Goal: Transaction & Acquisition: Book appointment/travel/reservation

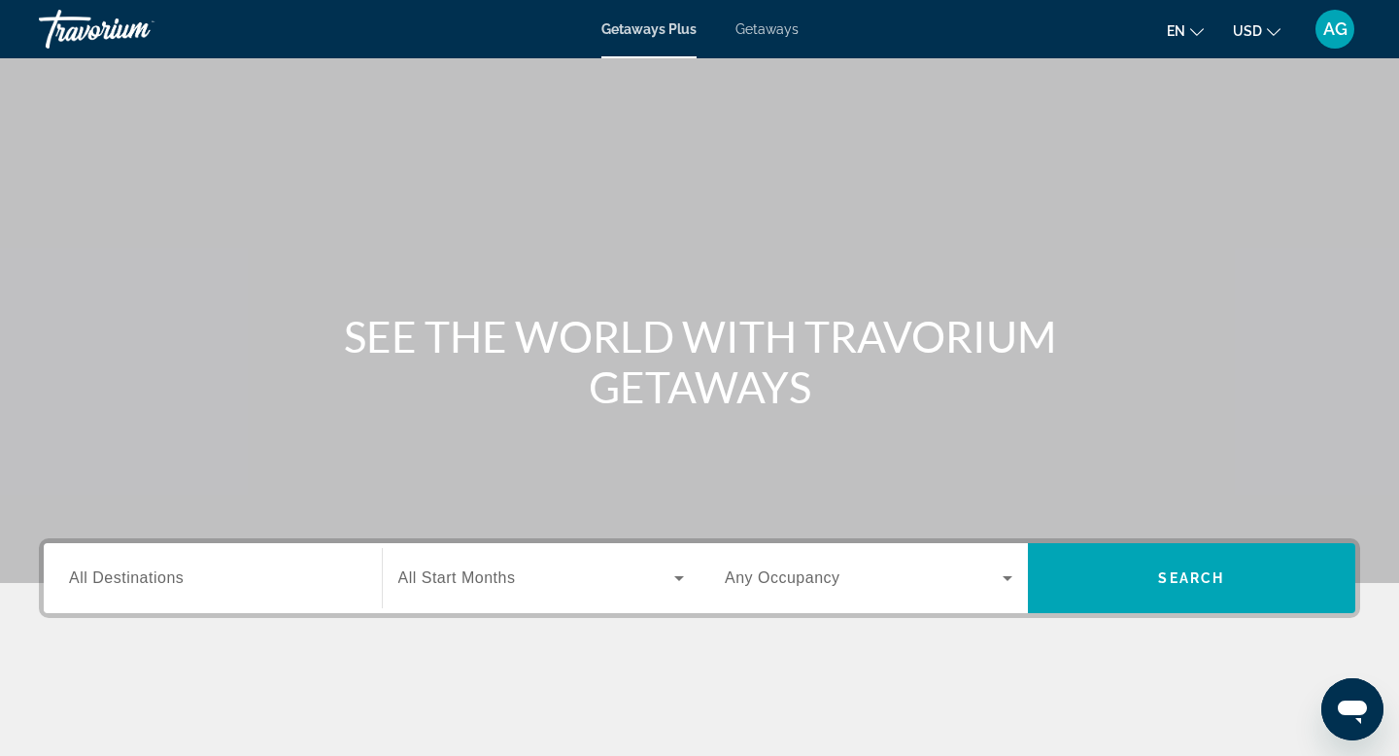
click at [762, 22] on span "Getaways" at bounding box center [766, 29] width 63 height 16
click at [160, 574] on span "All Destinations" at bounding box center [126, 577] width 115 height 17
click at [160, 574] on input "Destination All Destinations" at bounding box center [213, 578] width 288 height 23
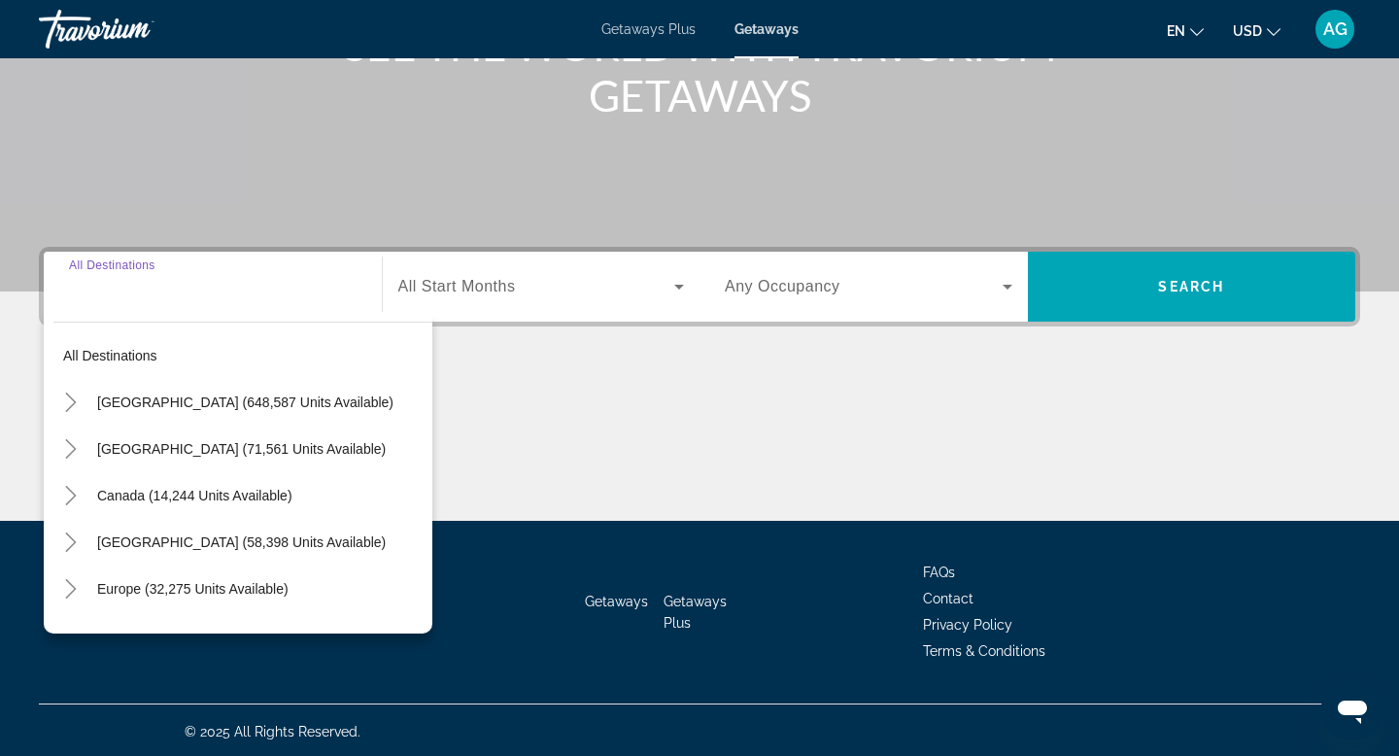
scroll to position [294, 0]
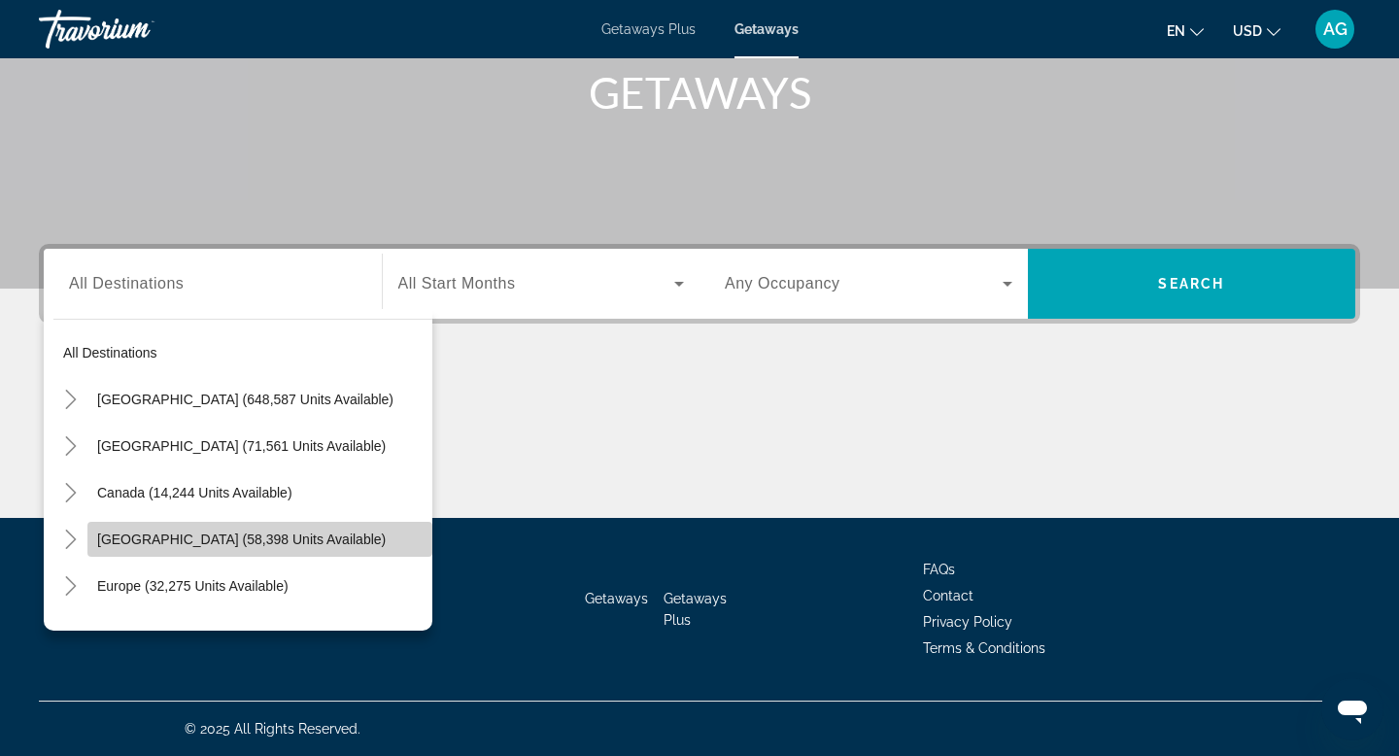
click at [177, 545] on span "Caribbean & Atlantic Islands (58,398 units available)" at bounding box center [241, 539] width 289 height 16
type input "**********"
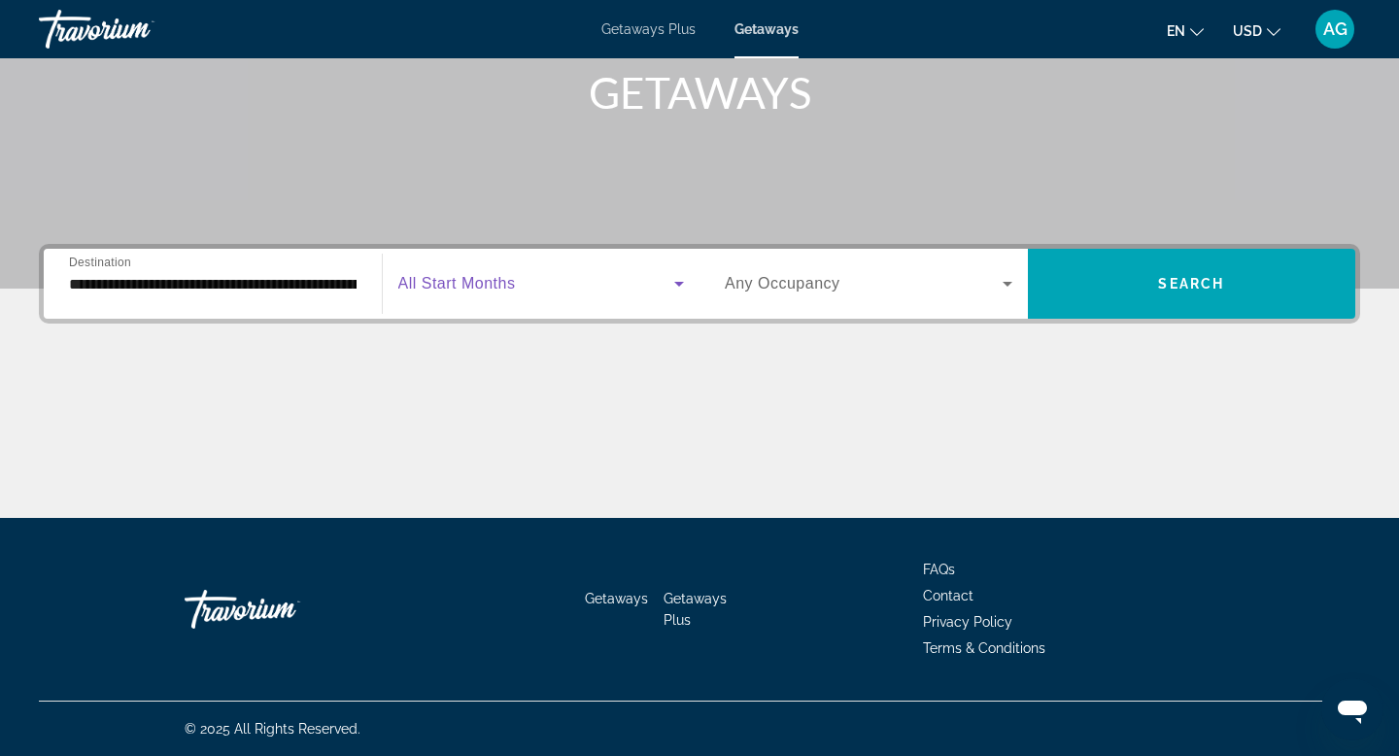
click at [677, 281] on icon "Search widget" at bounding box center [678, 283] width 23 height 23
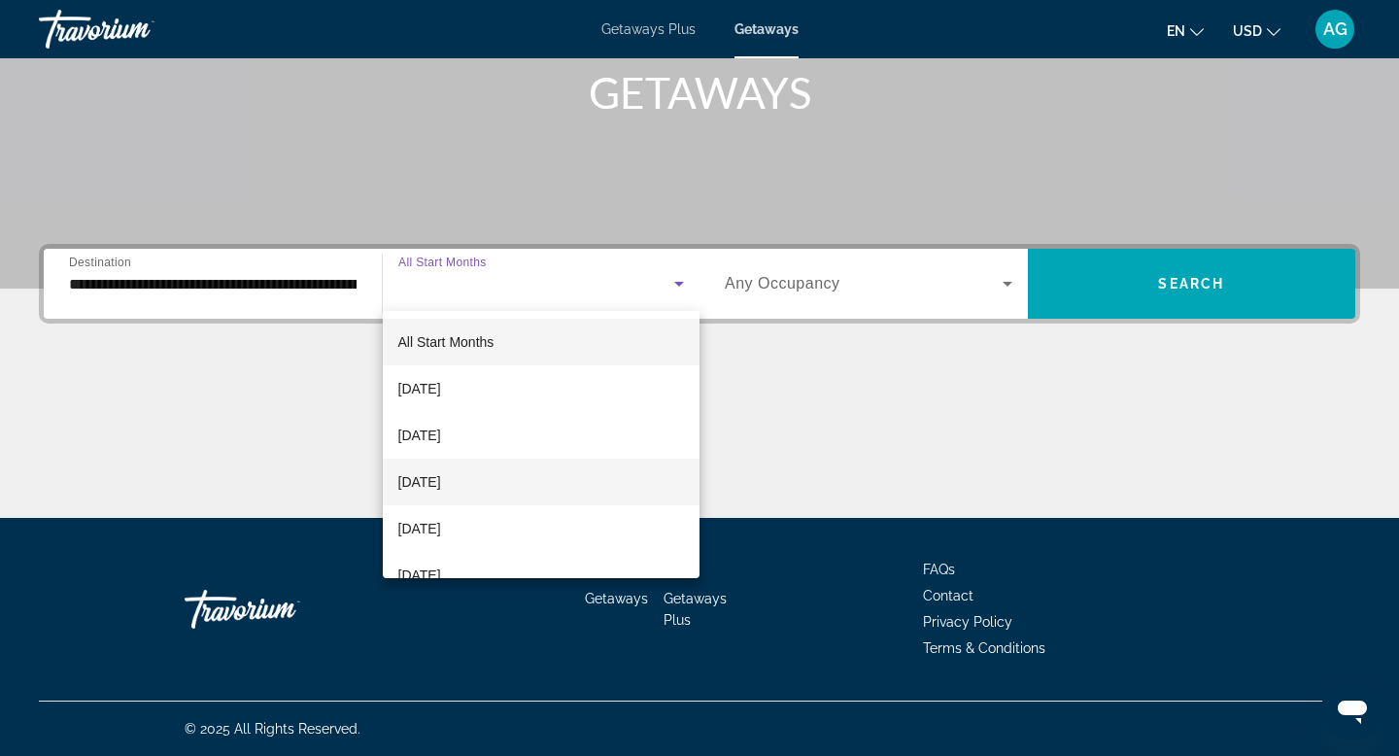
scroll to position [47, 0]
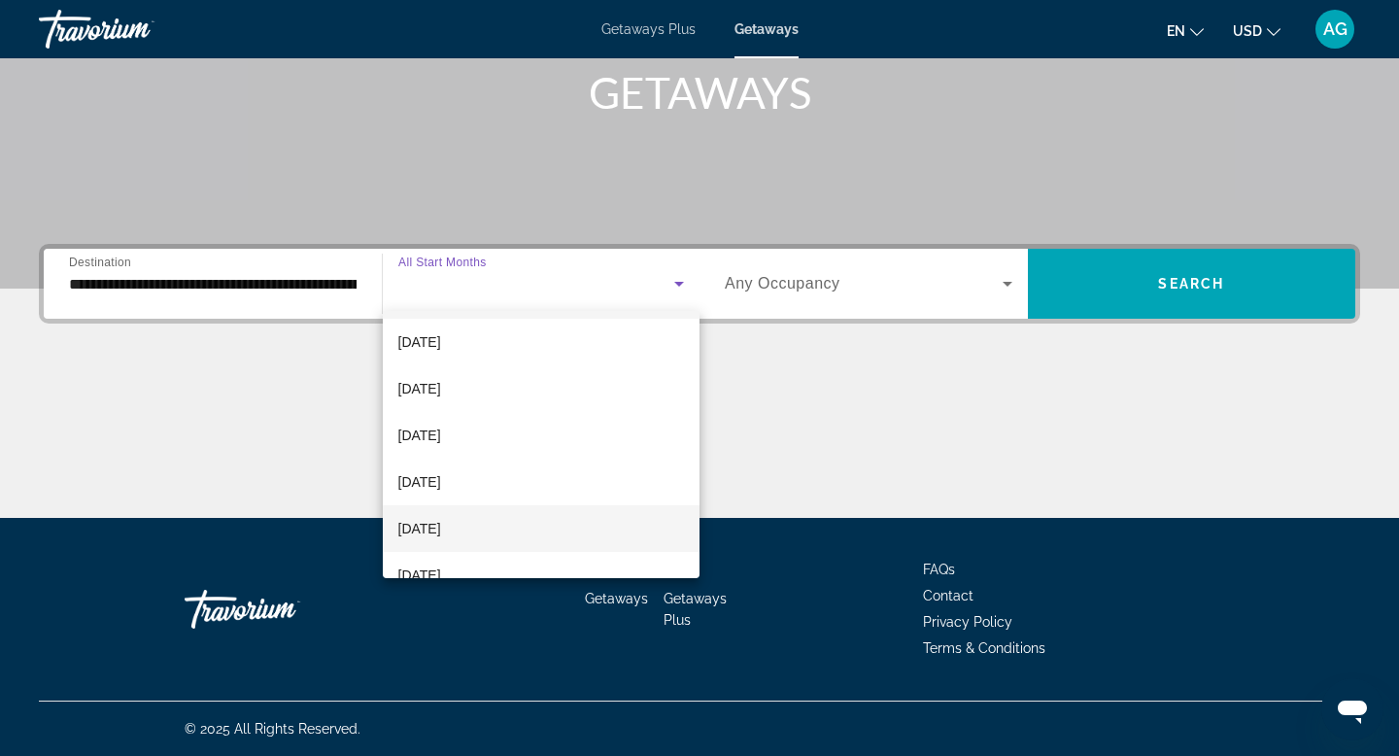
click at [447, 513] on mat-option "January 2026" at bounding box center [542, 528] width 318 height 47
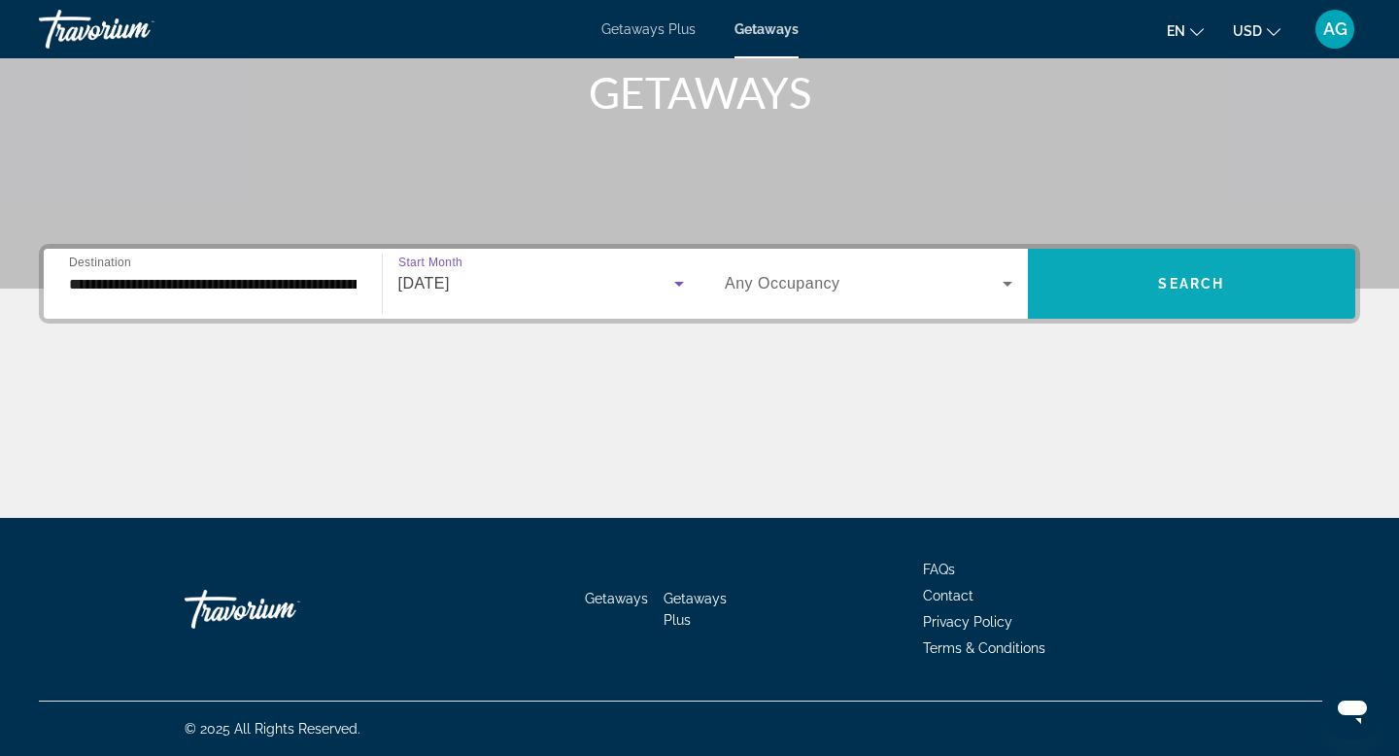
click at [1206, 283] on span "Search" at bounding box center [1191, 284] width 66 height 16
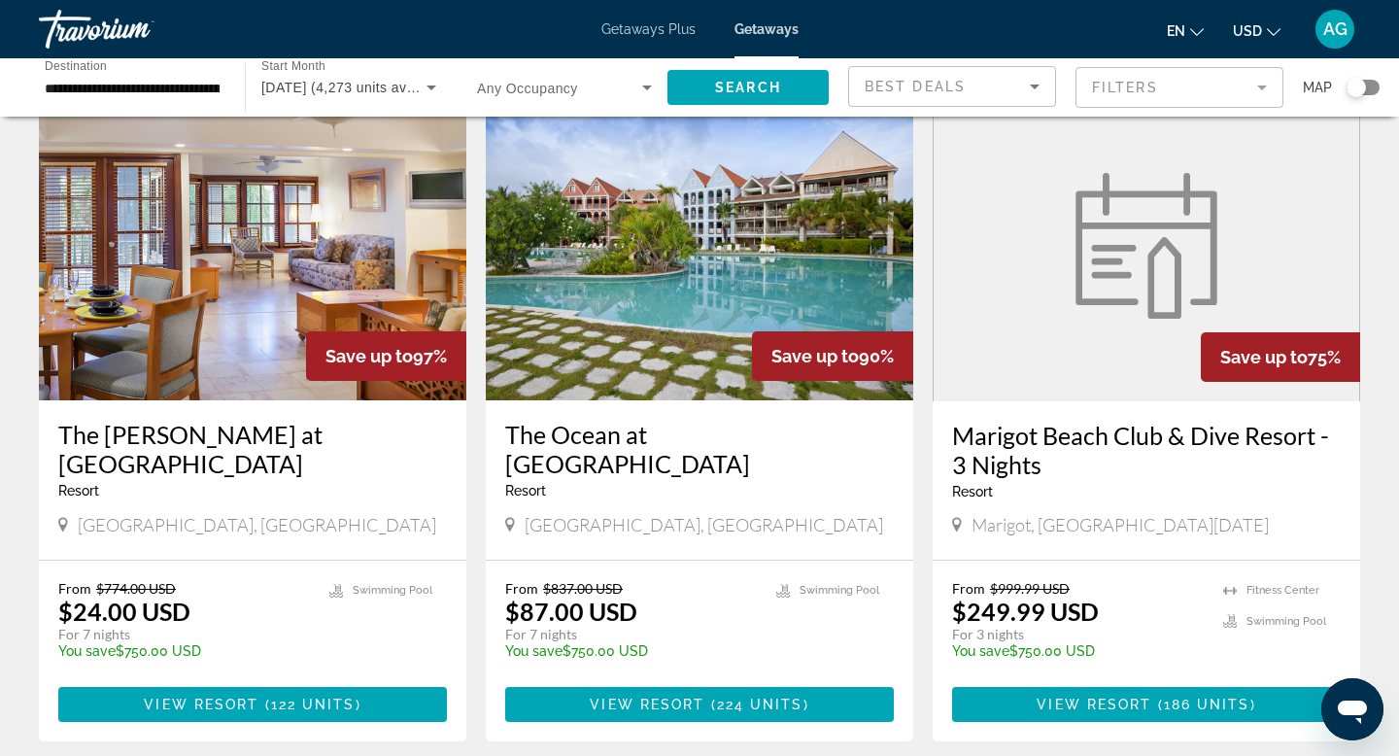
scroll to position [96, 0]
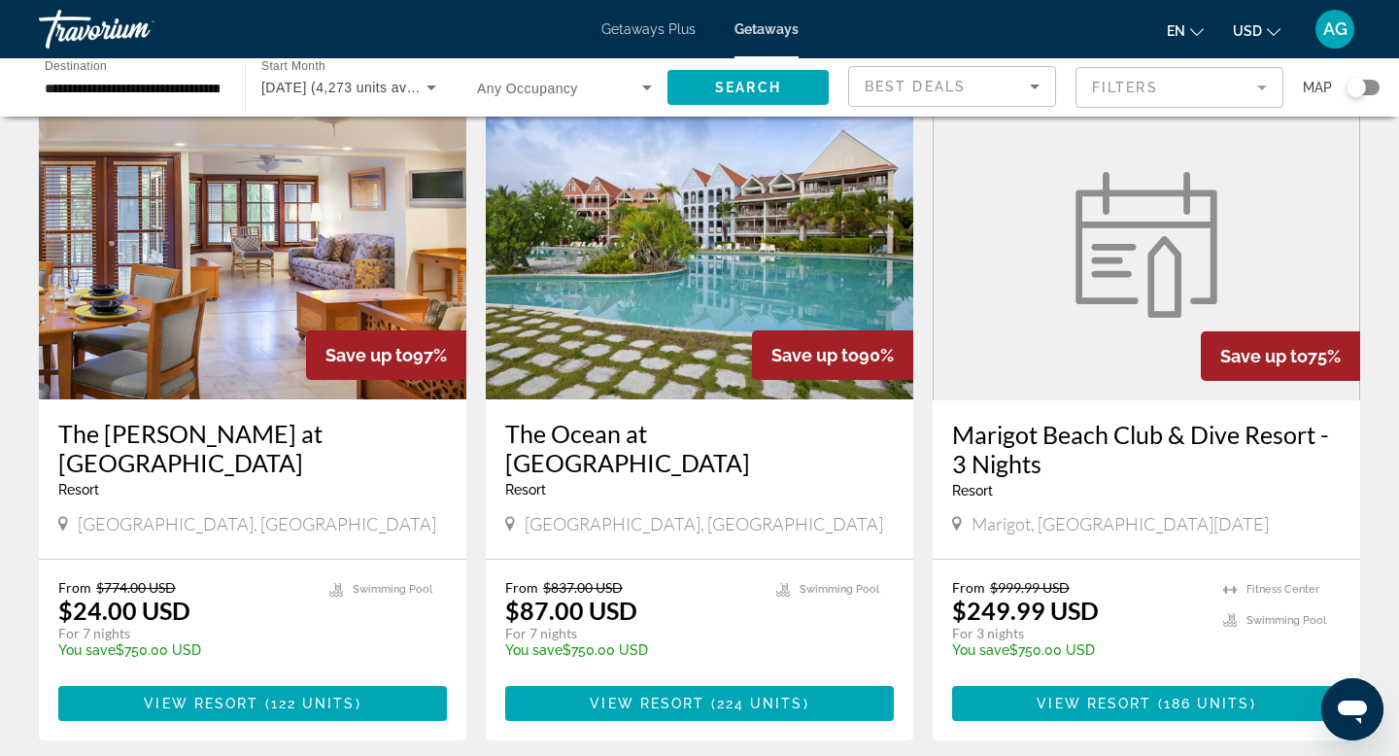
click at [636, 26] on span "Getaways Plus" at bounding box center [648, 29] width 94 height 16
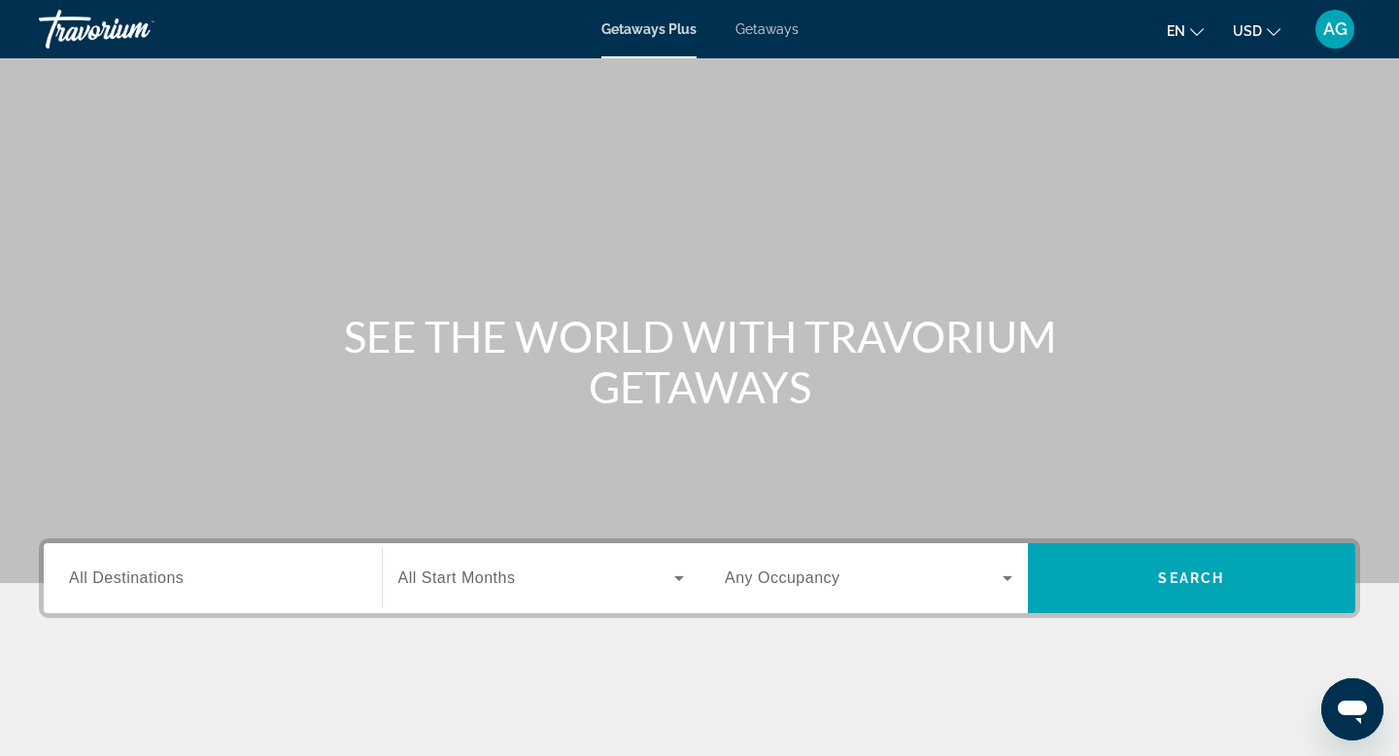
click at [226, 553] on div "Search widget" at bounding box center [213, 578] width 288 height 55
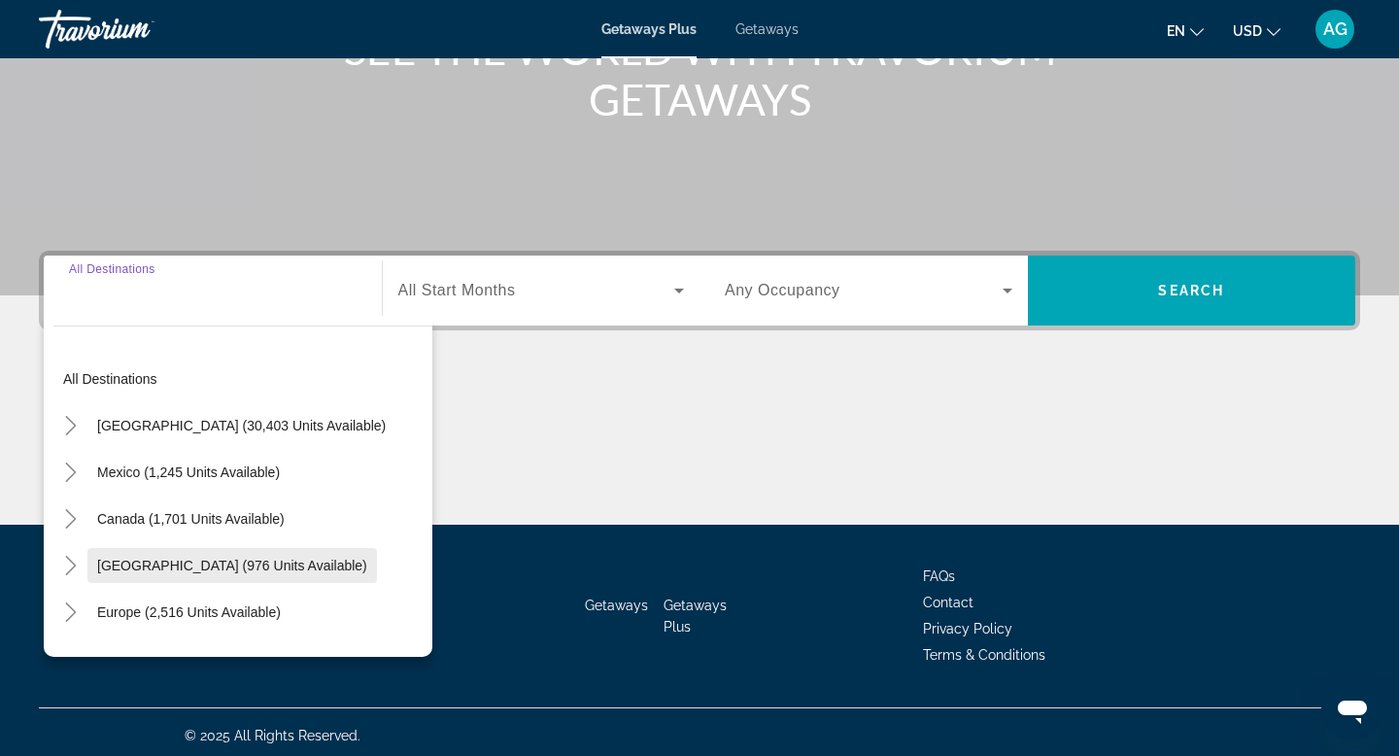
scroll to position [294, 0]
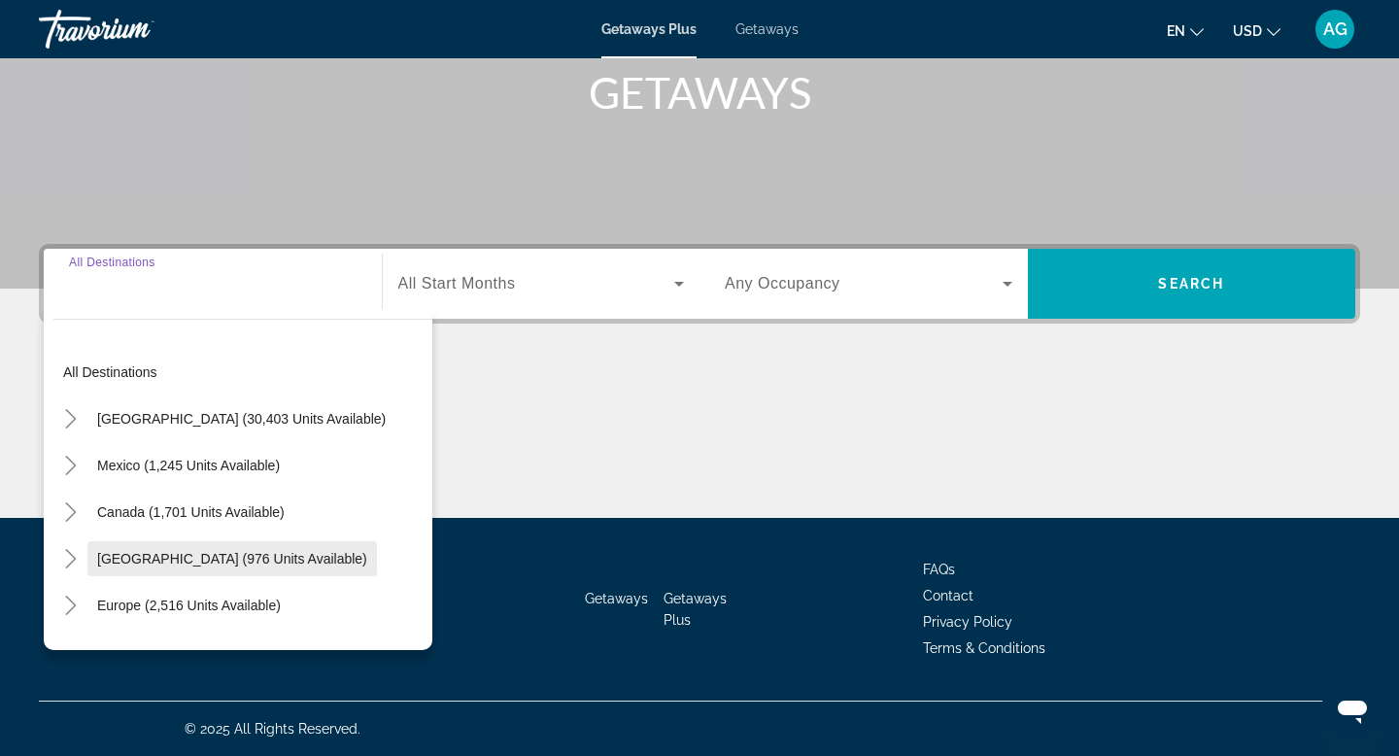
click at [195, 556] on span "Caribbean & Atlantic Islands (976 units available)" at bounding box center [232, 559] width 270 height 16
type input "**********"
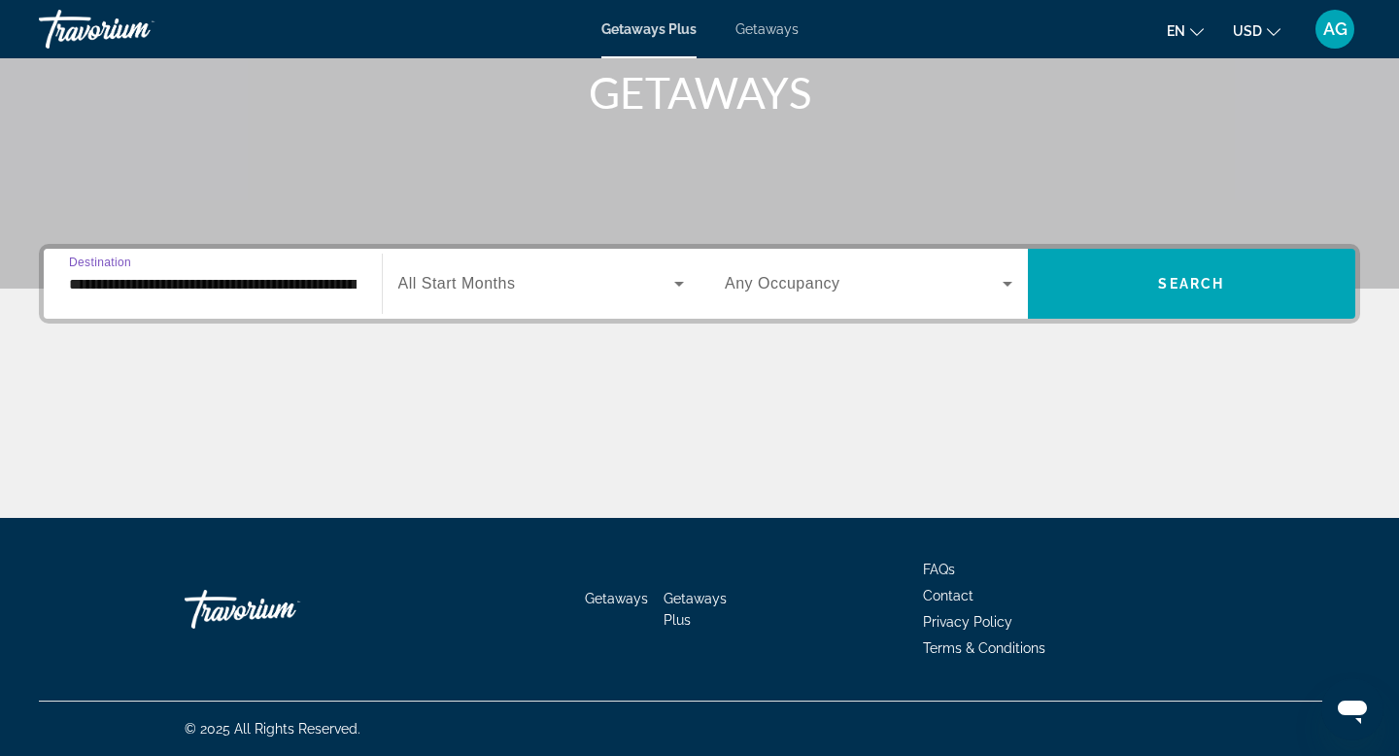
click at [644, 292] on span "Search widget" at bounding box center [536, 283] width 277 height 23
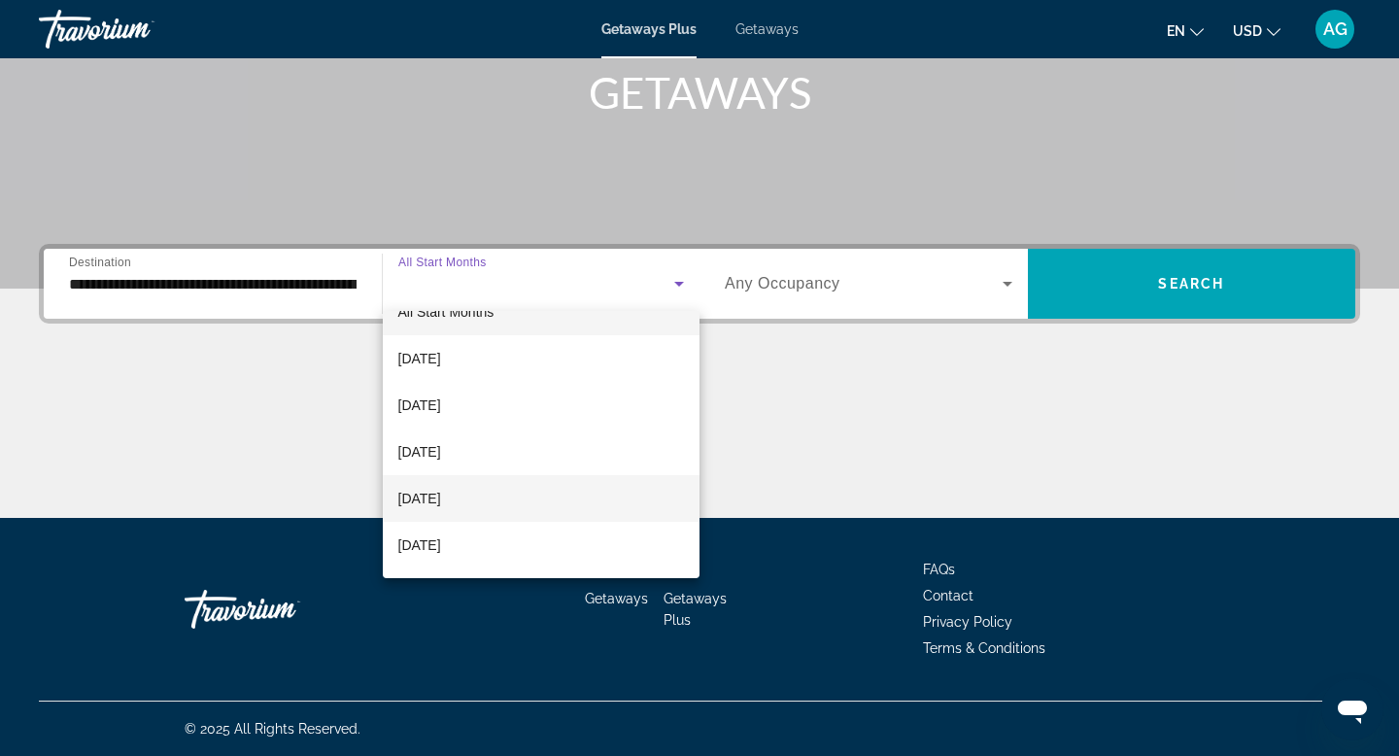
scroll to position [39, 0]
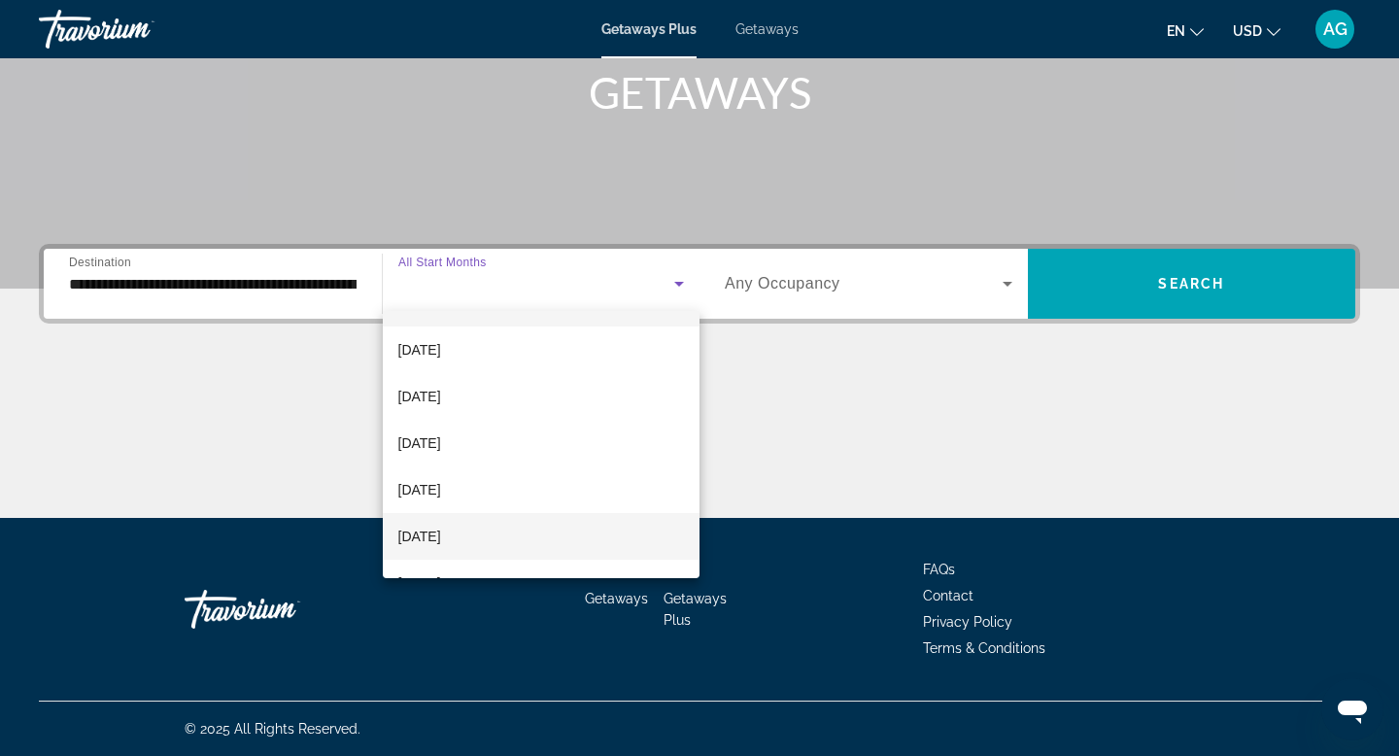
click at [483, 543] on mat-option "January 2026" at bounding box center [542, 536] width 318 height 47
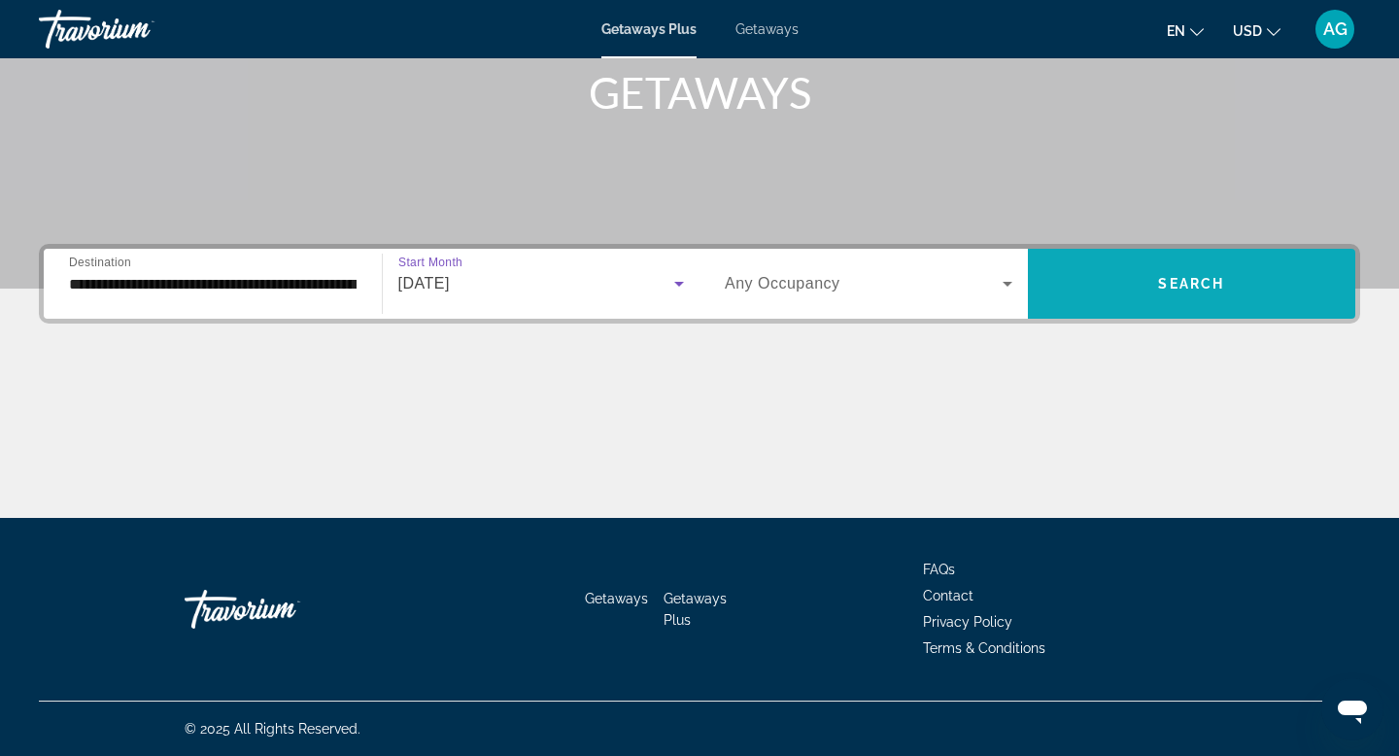
click at [1192, 292] on span "Search widget" at bounding box center [1192, 283] width 328 height 47
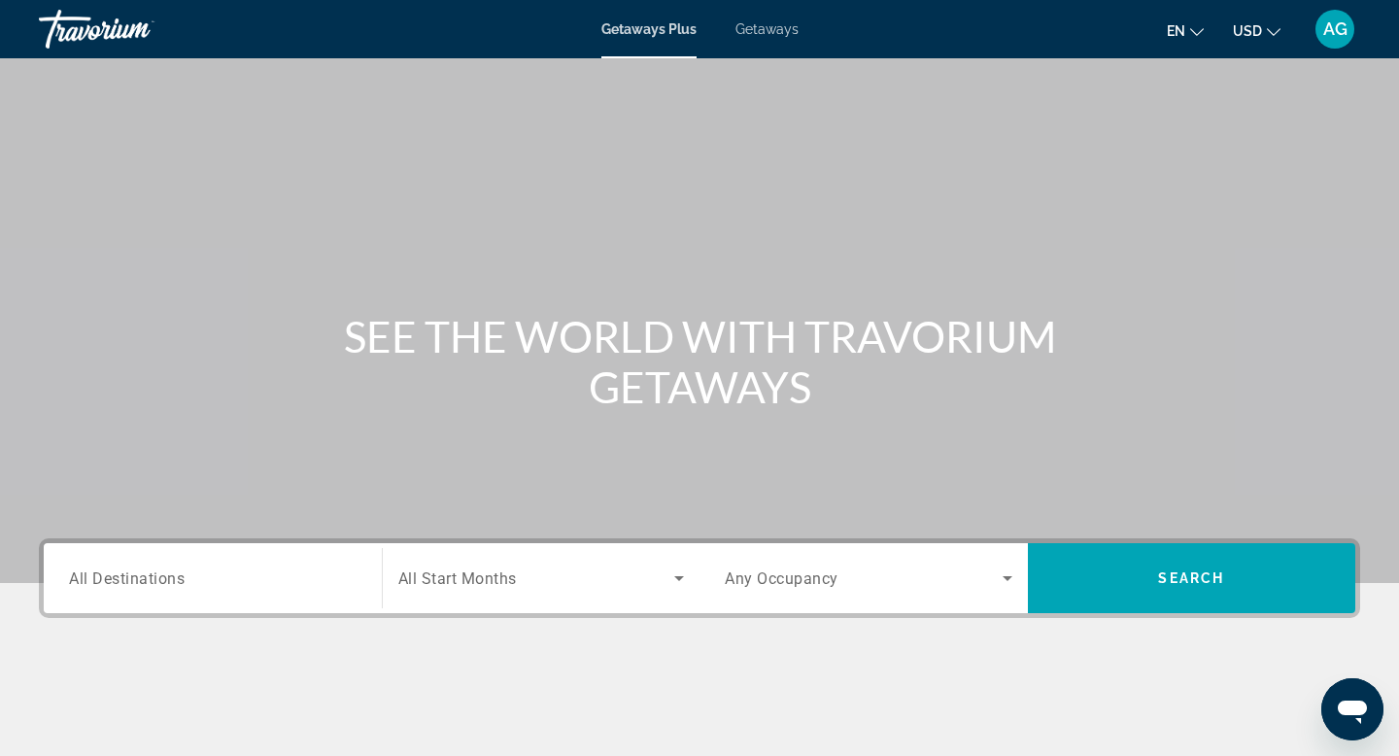
click at [212, 593] on div "Search widget" at bounding box center [213, 578] width 288 height 55
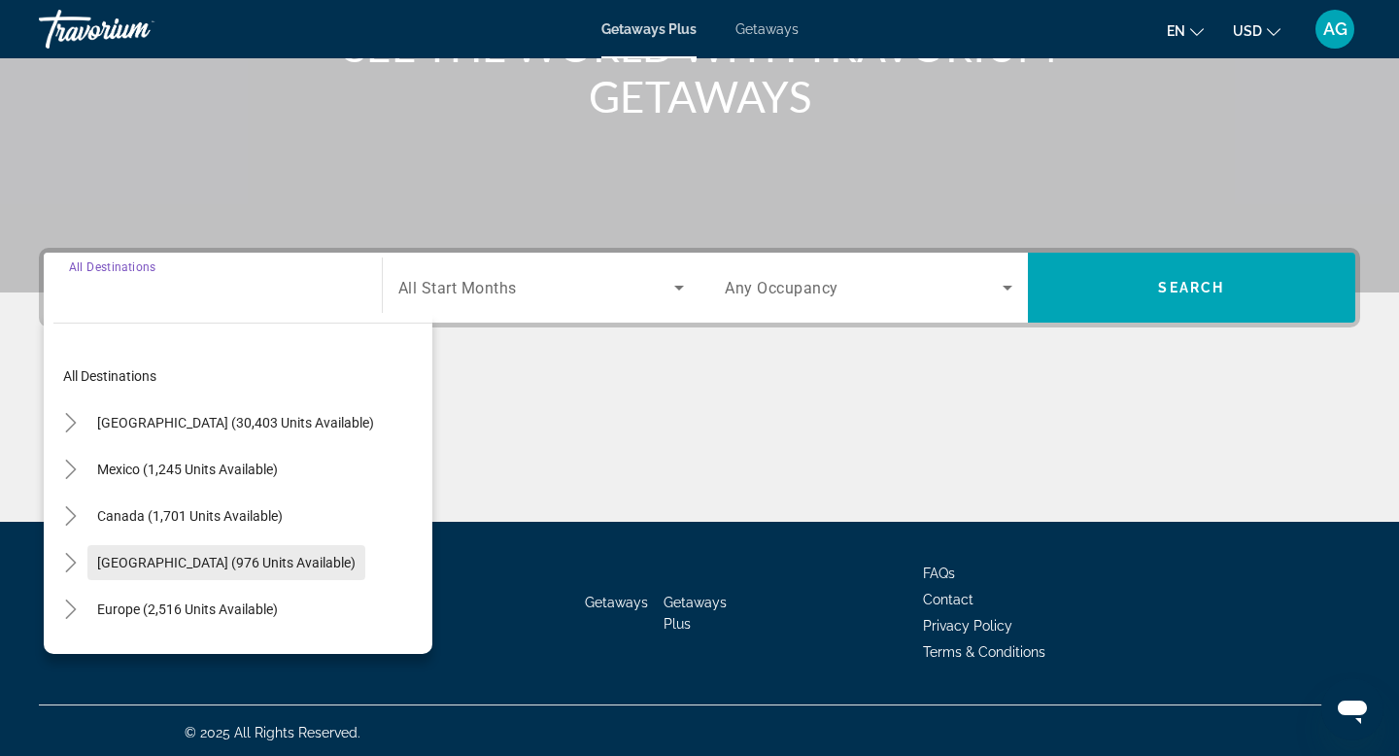
scroll to position [294, 0]
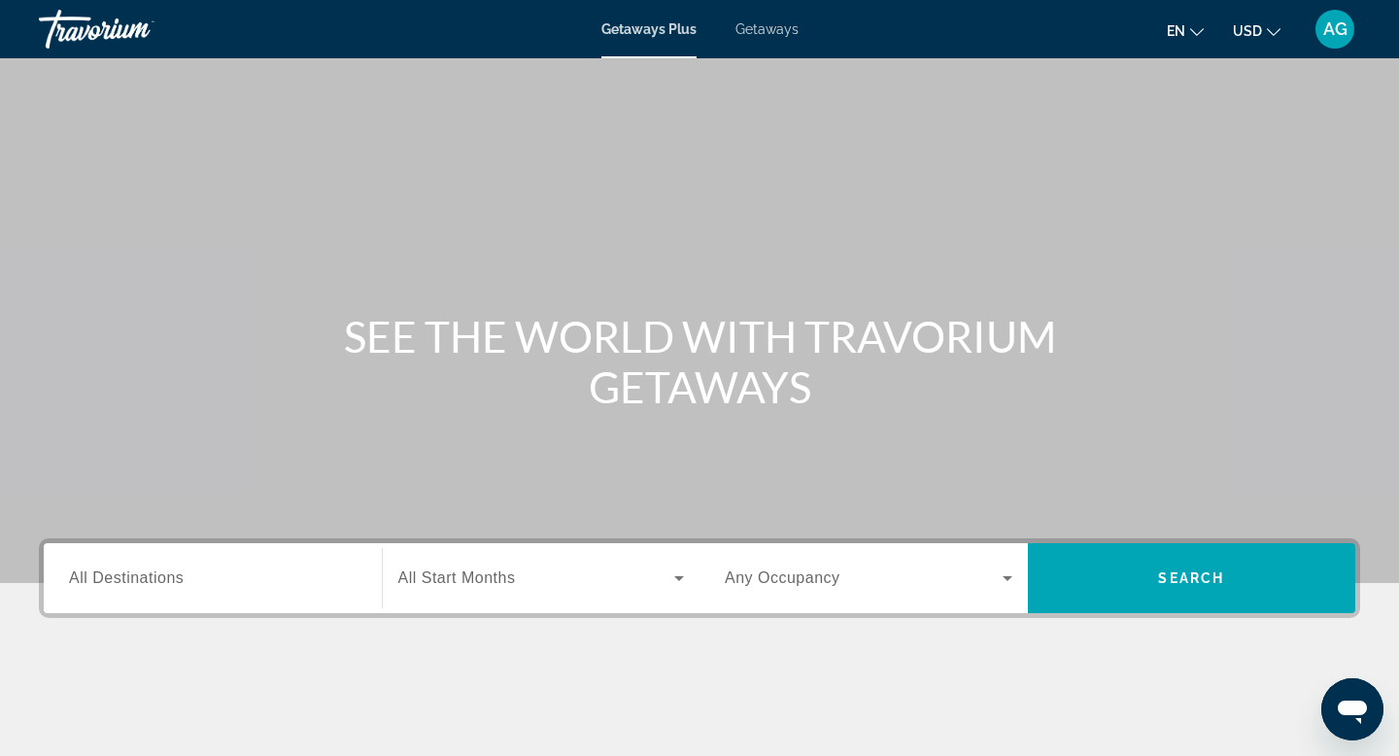
click at [772, 31] on span "Getaways" at bounding box center [766, 29] width 63 height 16
click at [205, 580] on input "Destination All Destinations" at bounding box center [213, 578] width 288 height 23
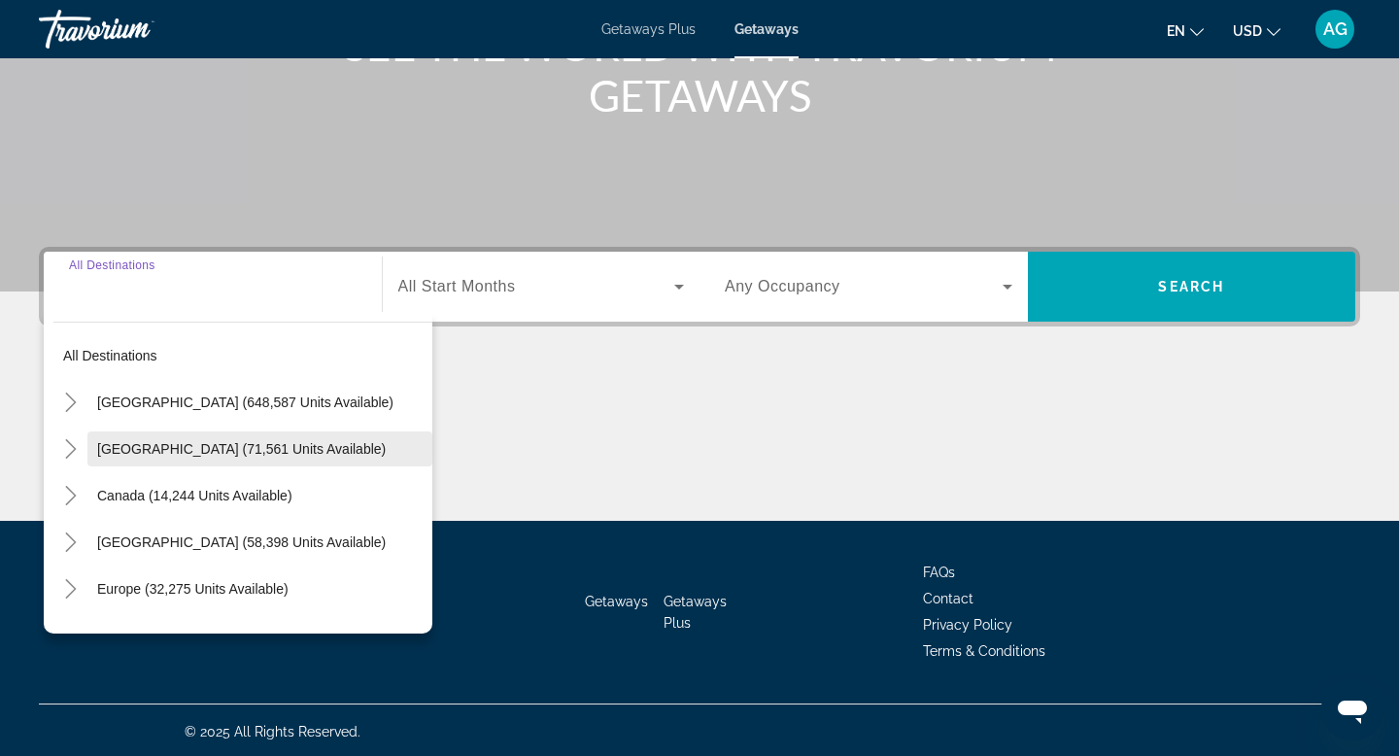
scroll to position [294, 0]
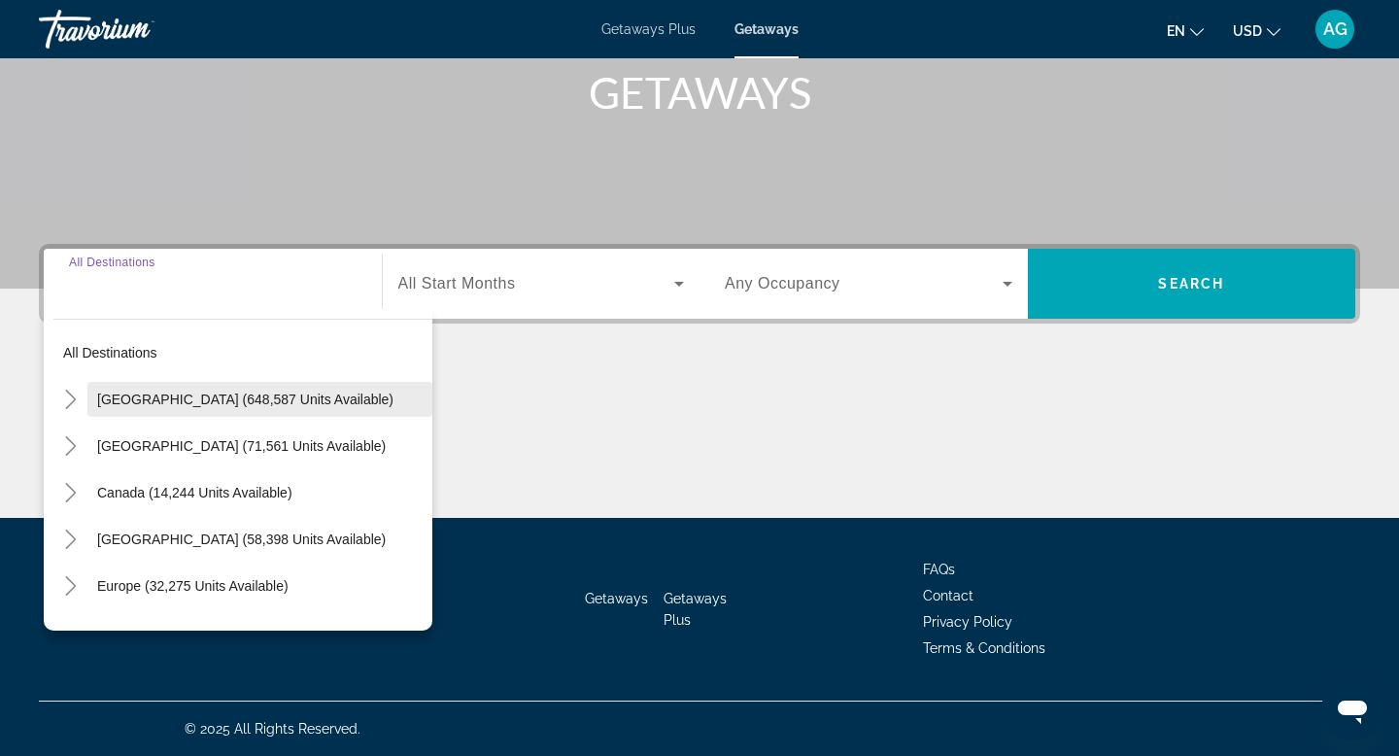
click at [125, 399] on span "United States (648,587 units available)" at bounding box center [245, 400] width 296 height 16
type input "**********"
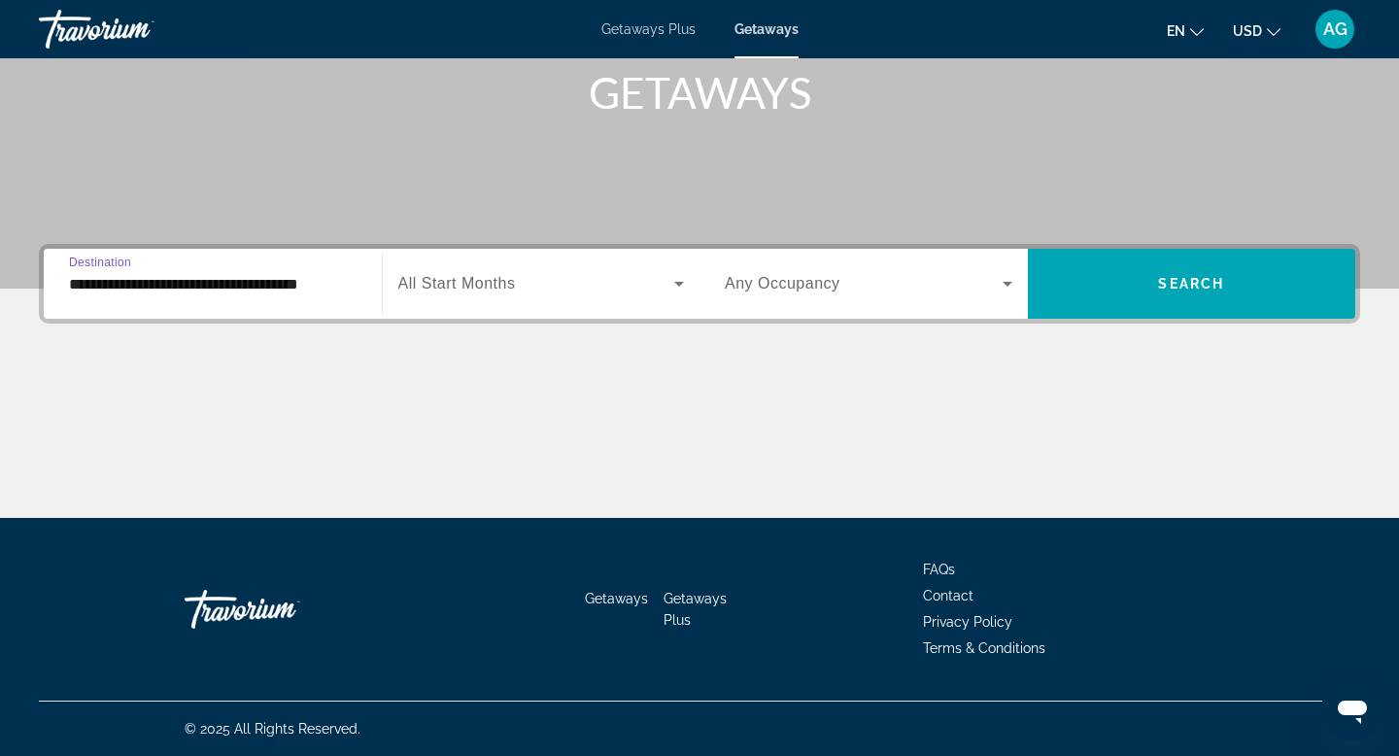
click at [580, 284] on span "Search widget" at bounding box center [536, 283] width 277 height 23
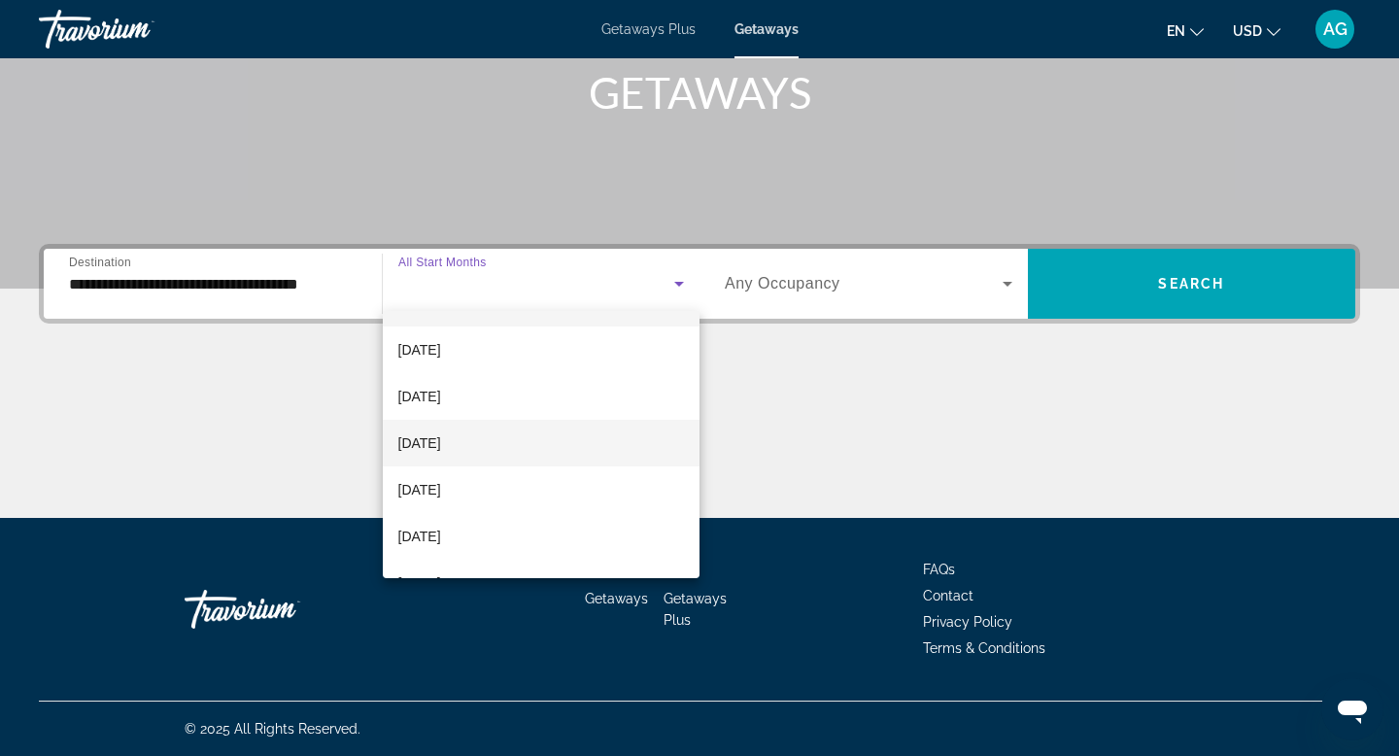
scroll to position [2, 0]
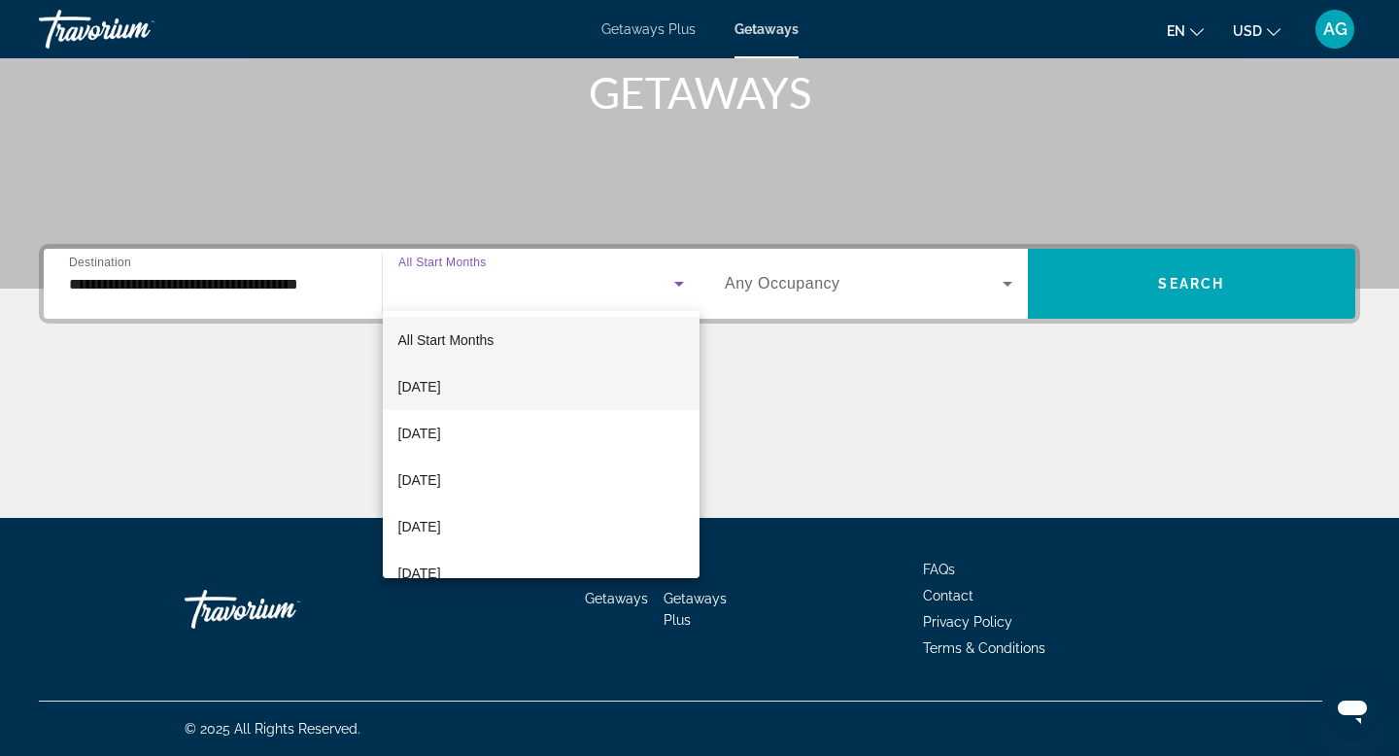
click at [441, 392] on span "September 2025" at bounding box center [419, 386] width 43 height 23
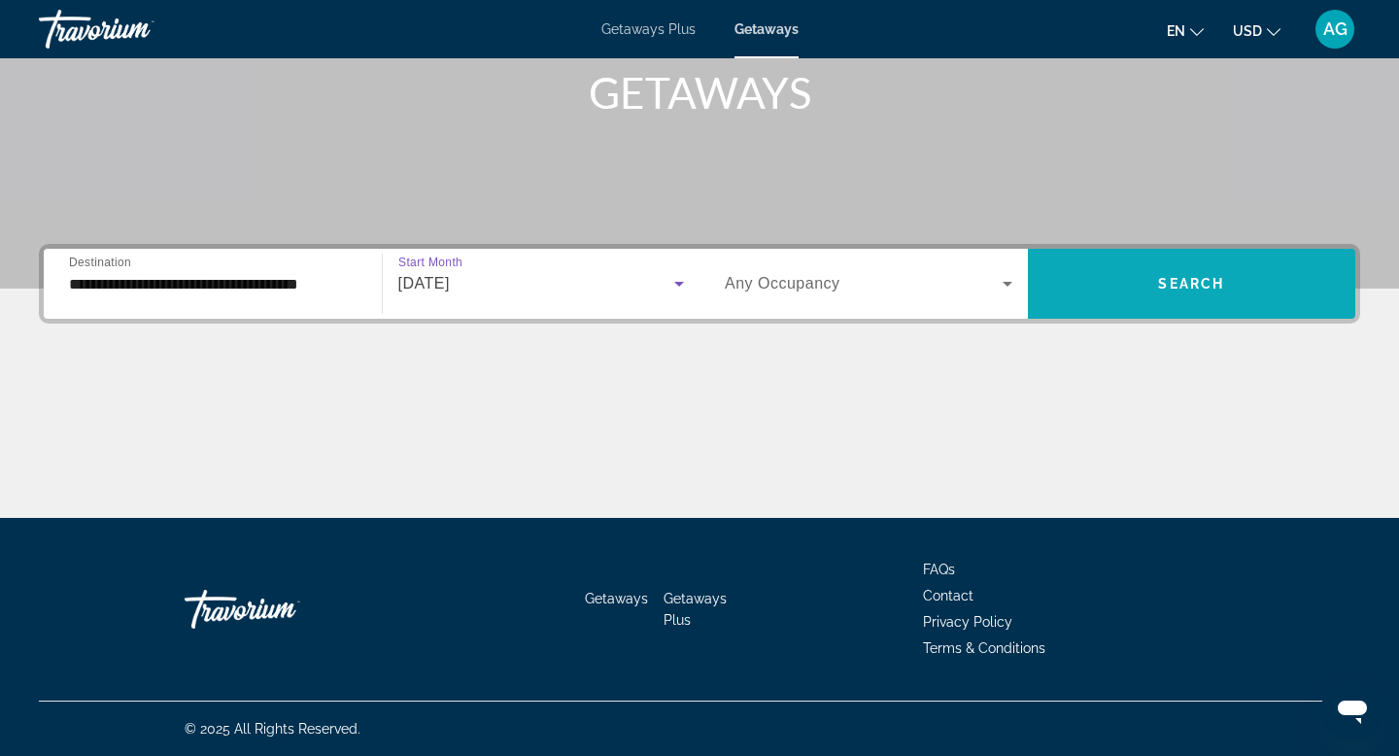
click at [1162, 269] on span "Search widget" at bounding box center [1192, 283] width 328 height 47
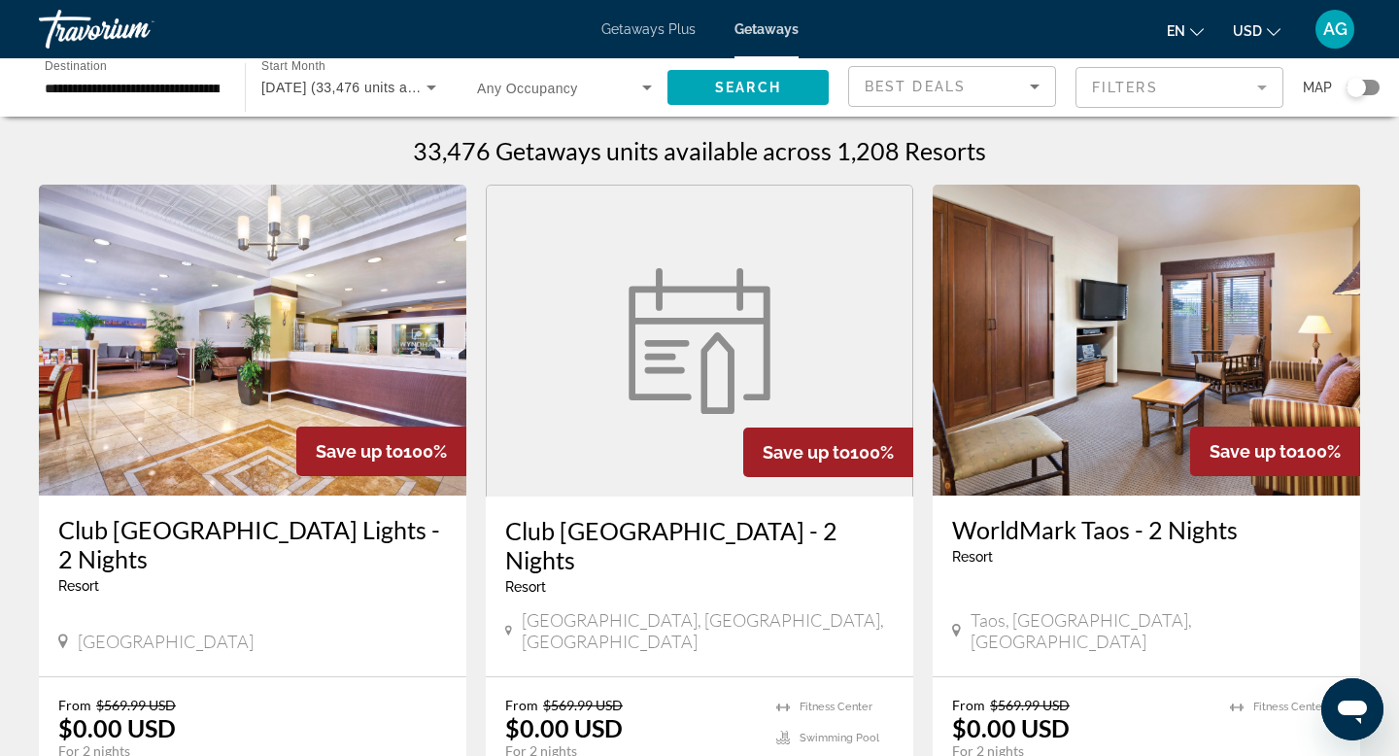
click at [1186, 97] on mat-form-field "Filters" at bounding box center [1179, 87] width 208 height 41
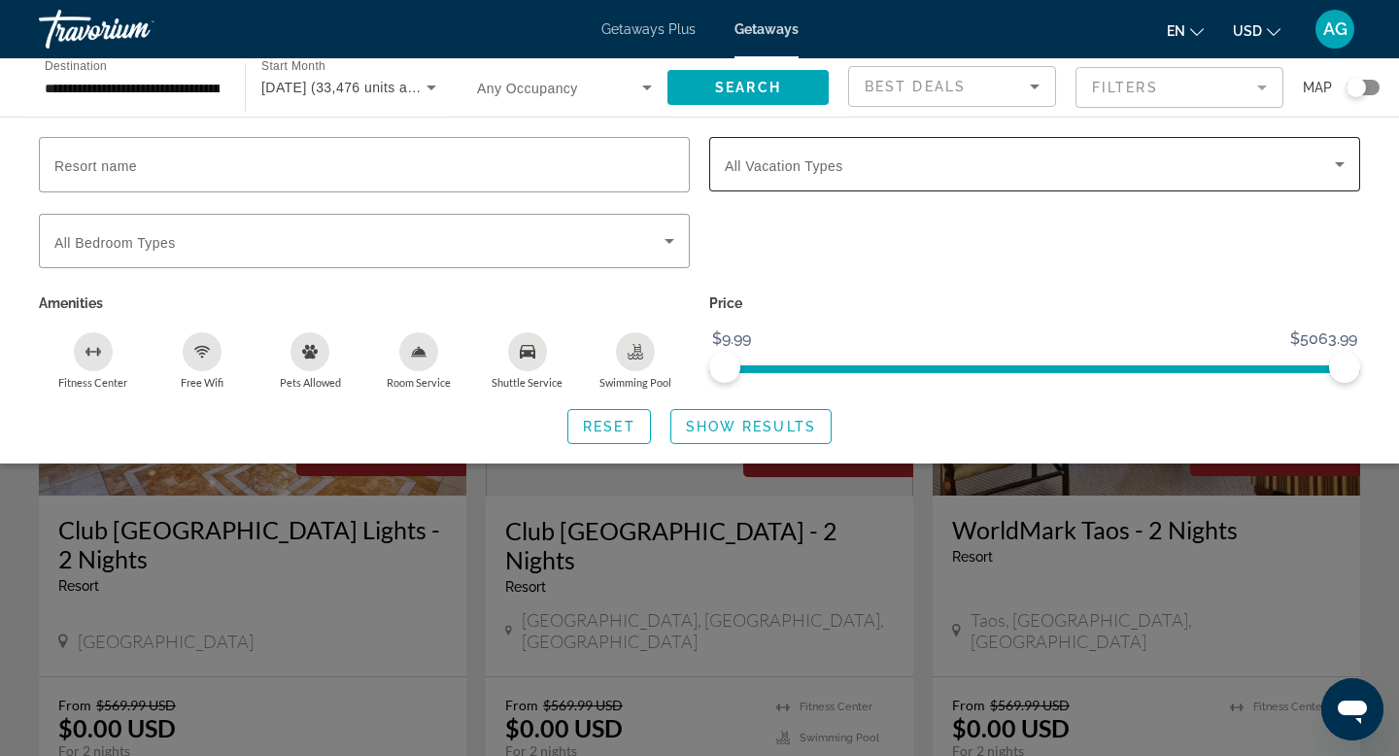
click at [1041, 169] on span "Search widget" at bounding box center [1030, 164] width 610 height 23
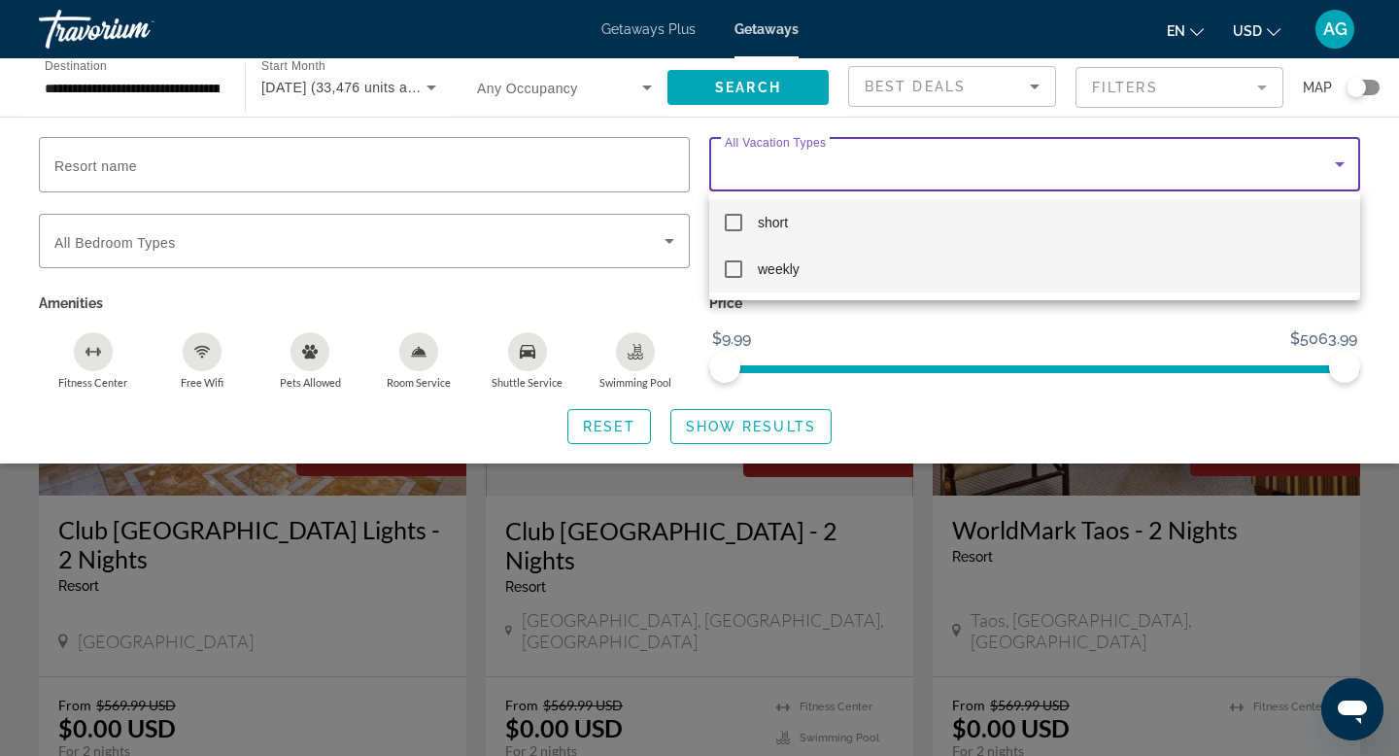
click at [735, 274] on mat-pseudo-checkbox at bounding box center [733, 268] width 17 height 17
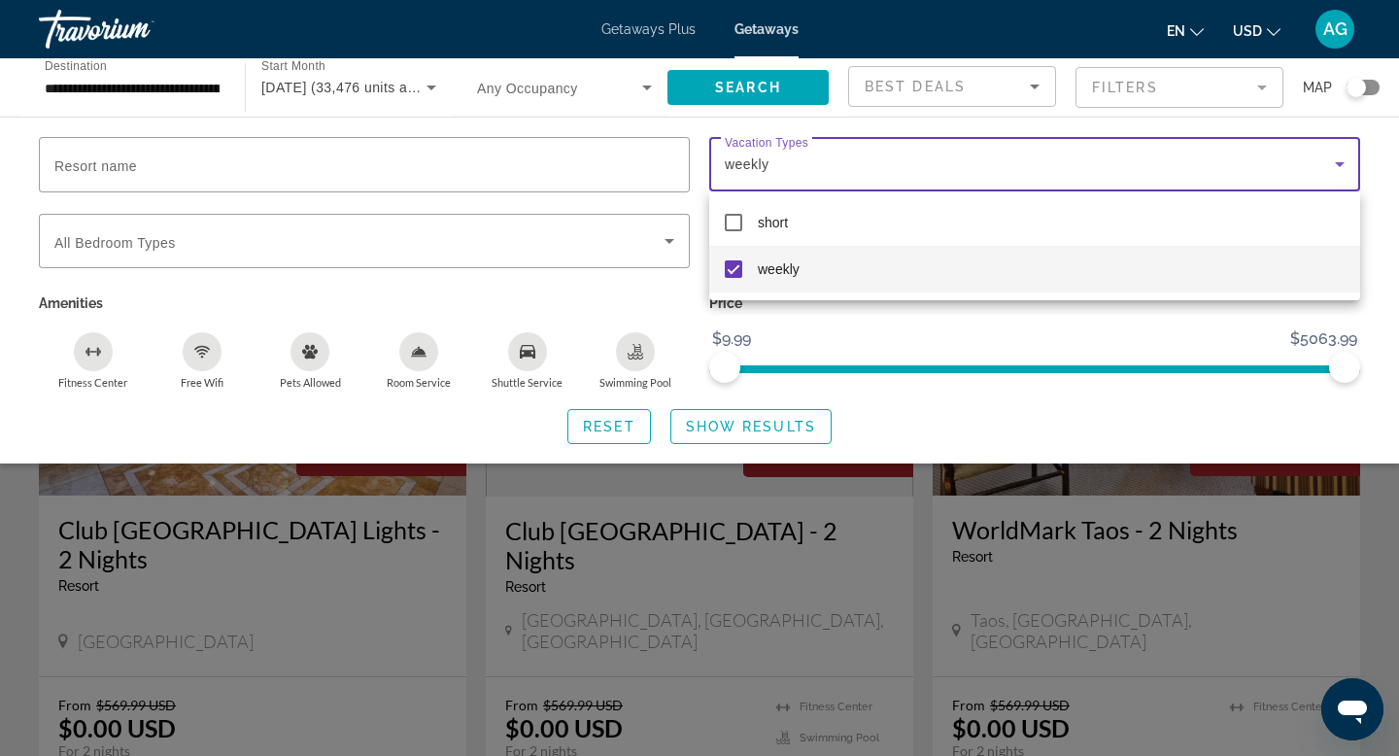
click at [664, 251] on div at bounding box center [699, 378] width 1399 height 756
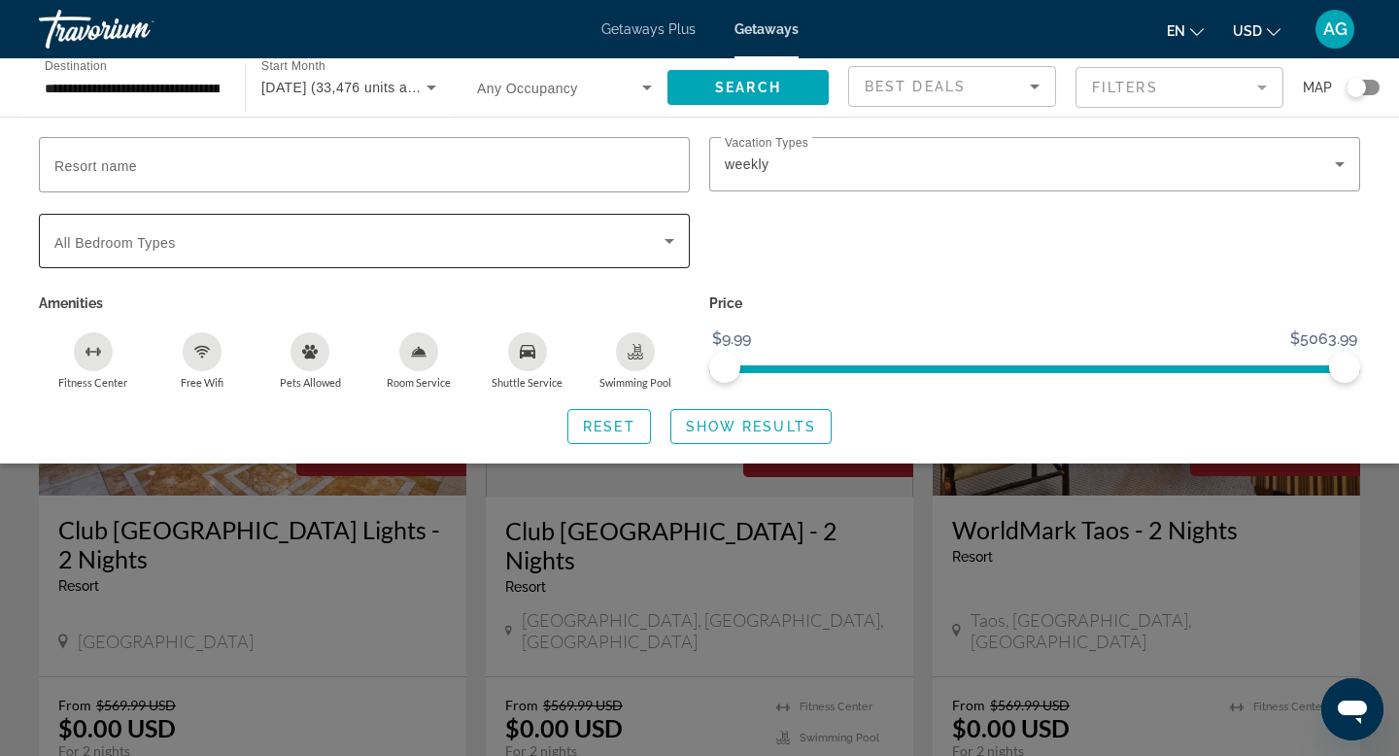
click at [669, 242] on icon "Search widget" at bounding box center [669, 240] width 23 height 23
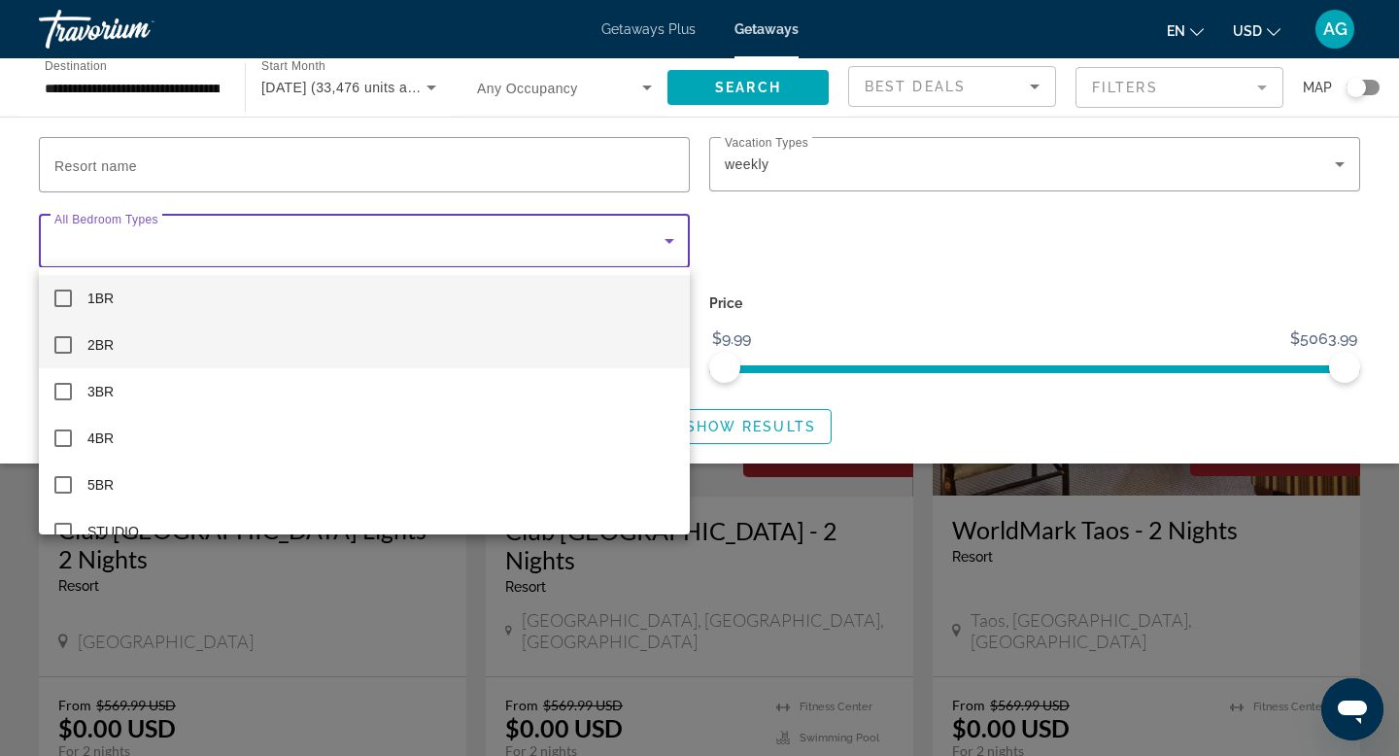
click at [356, 333] on mat-option "2BR" at bounding box center [364, 345] width 651 height 47
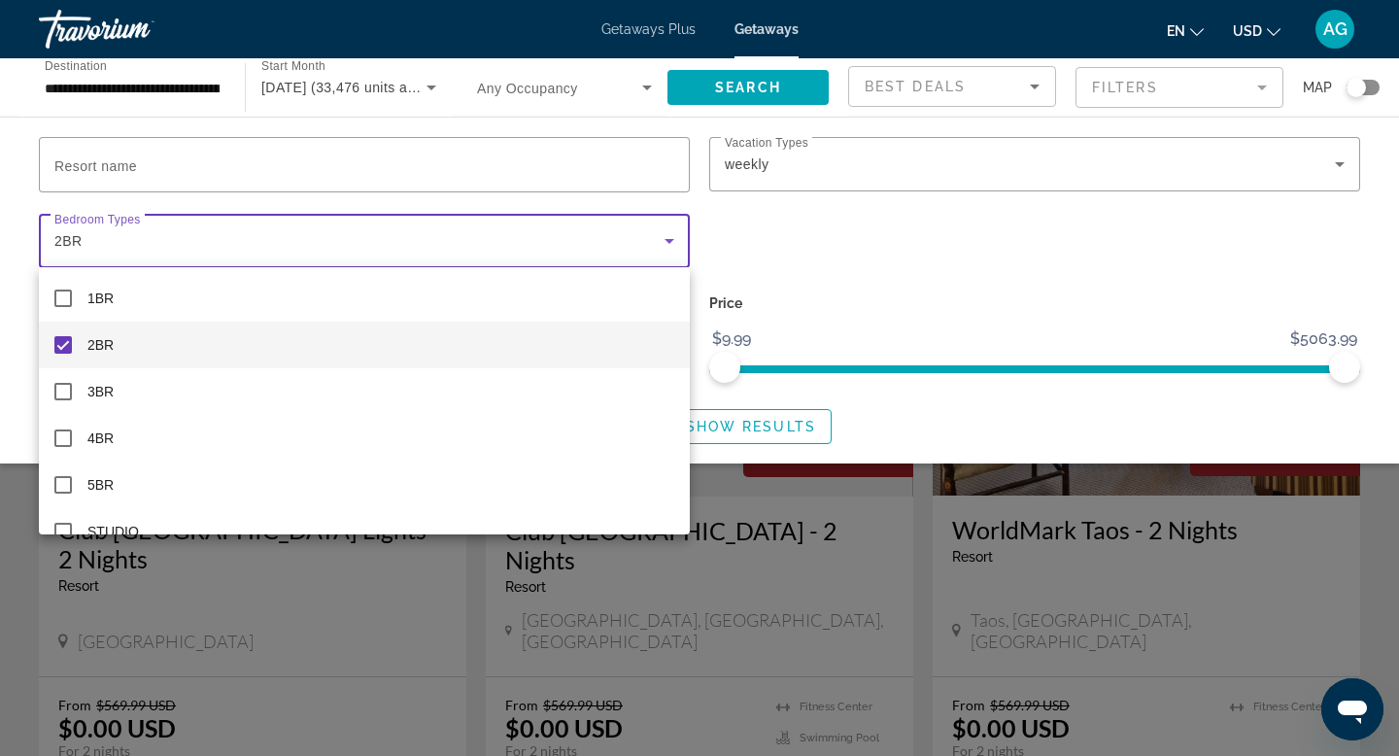
click at [745, 427] on div at bounding box center [699, 378] width 1399 height 756
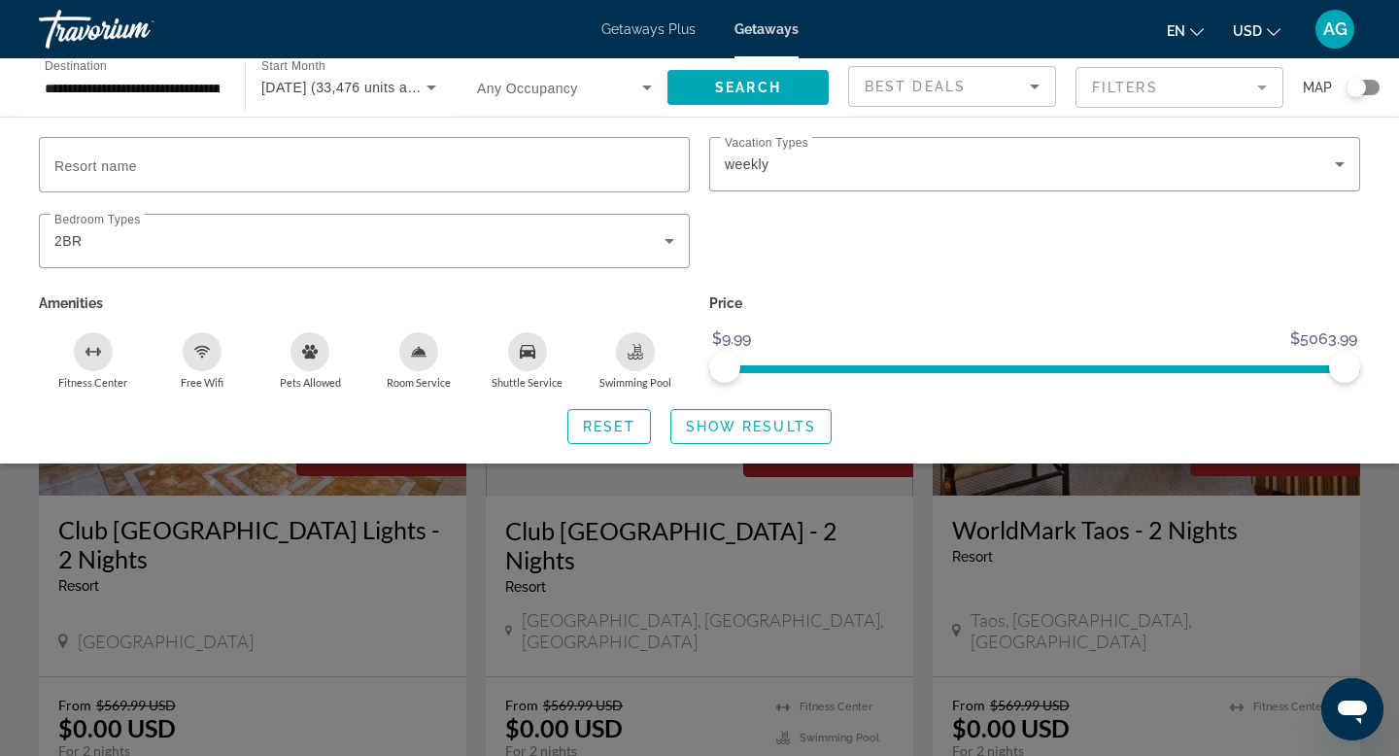
click at [745, 427] on span "Show Results" at bounding box center [751, 427] width 130 height 16
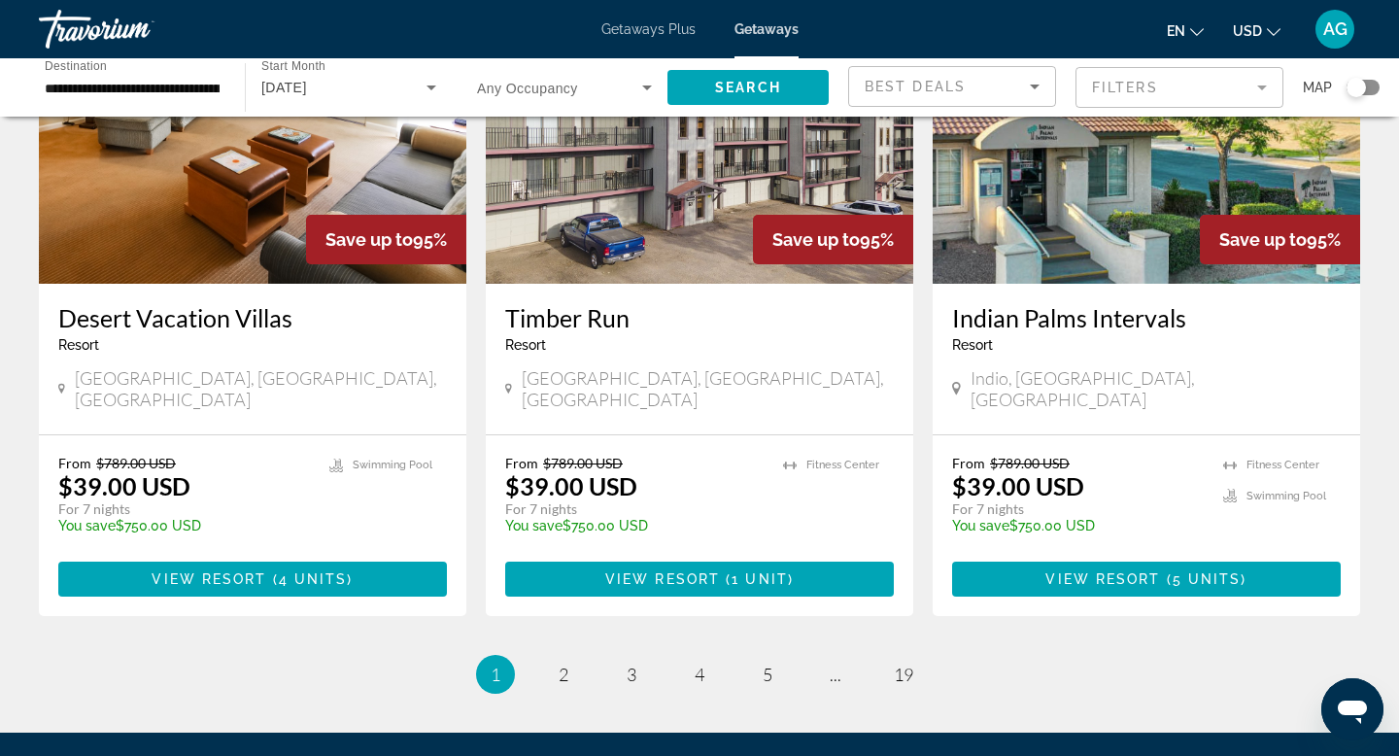
scroll to position [2416, 0]
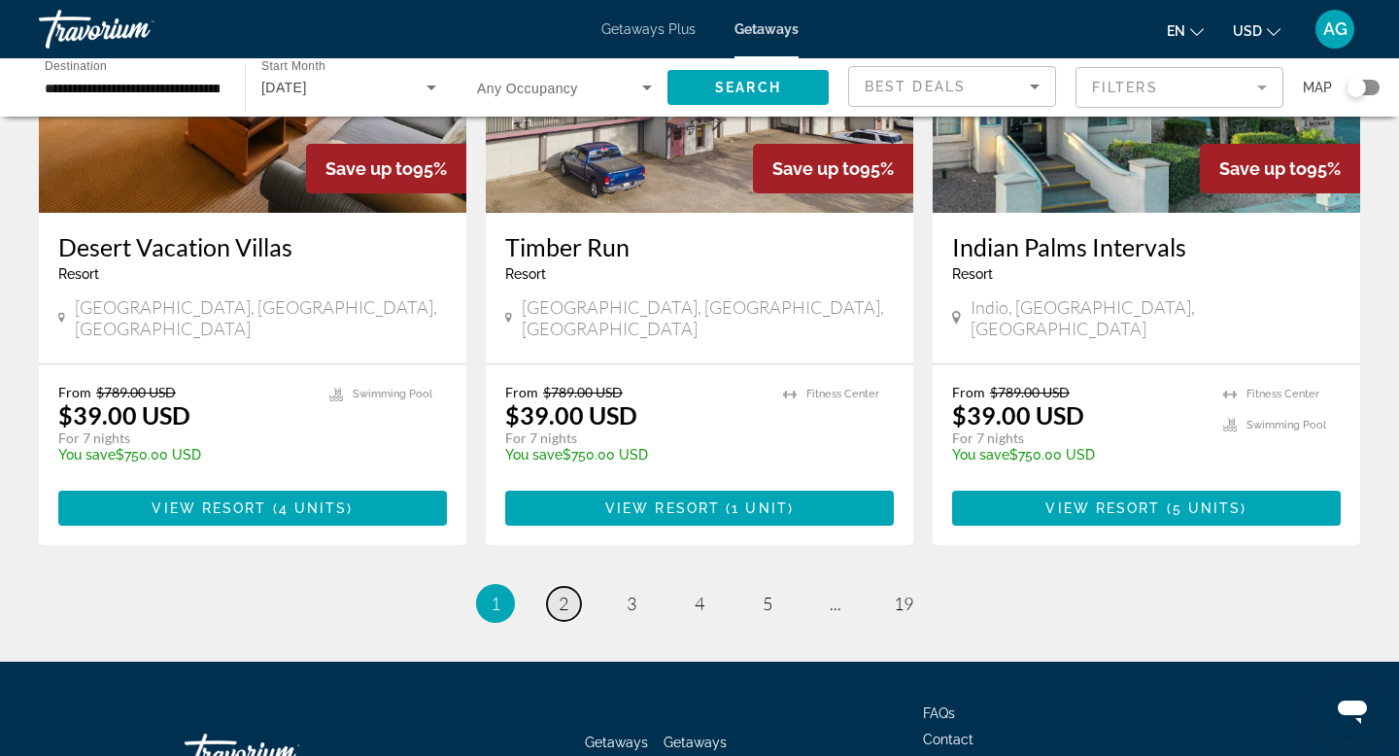
click at [568, 587] on link "page 2" at bounding box center [564, 604] width 34 height 34
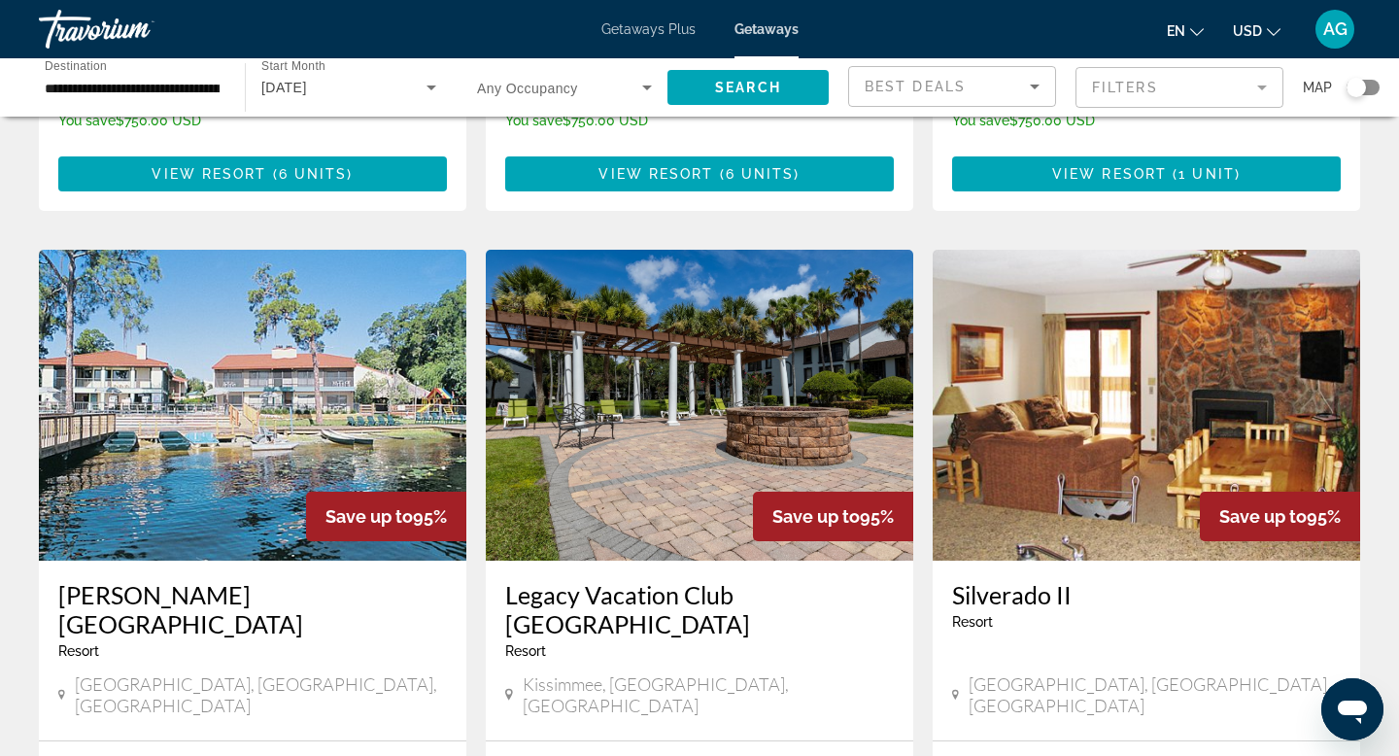
scroll to position [828, 0]
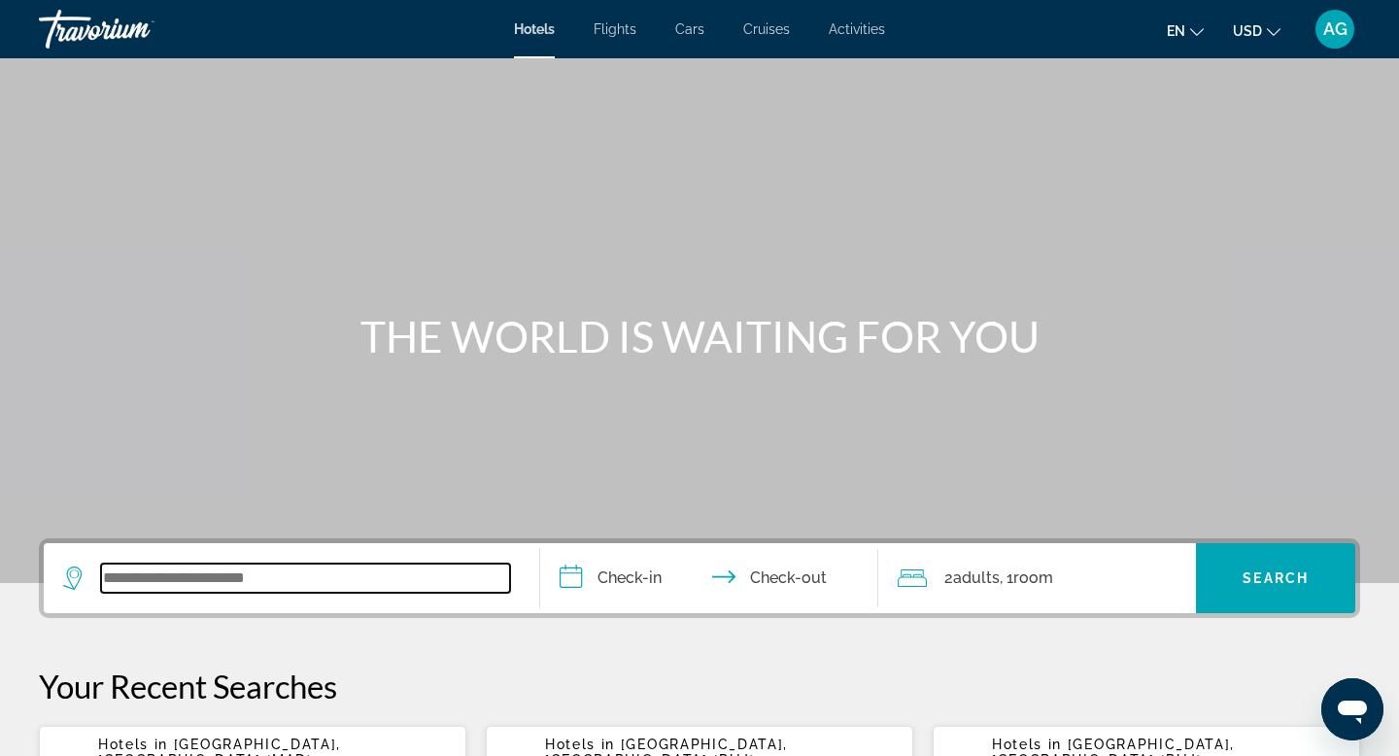
click at [124, 570] on input "Search widget" at bounding box center [305, 577] width 409 height 29
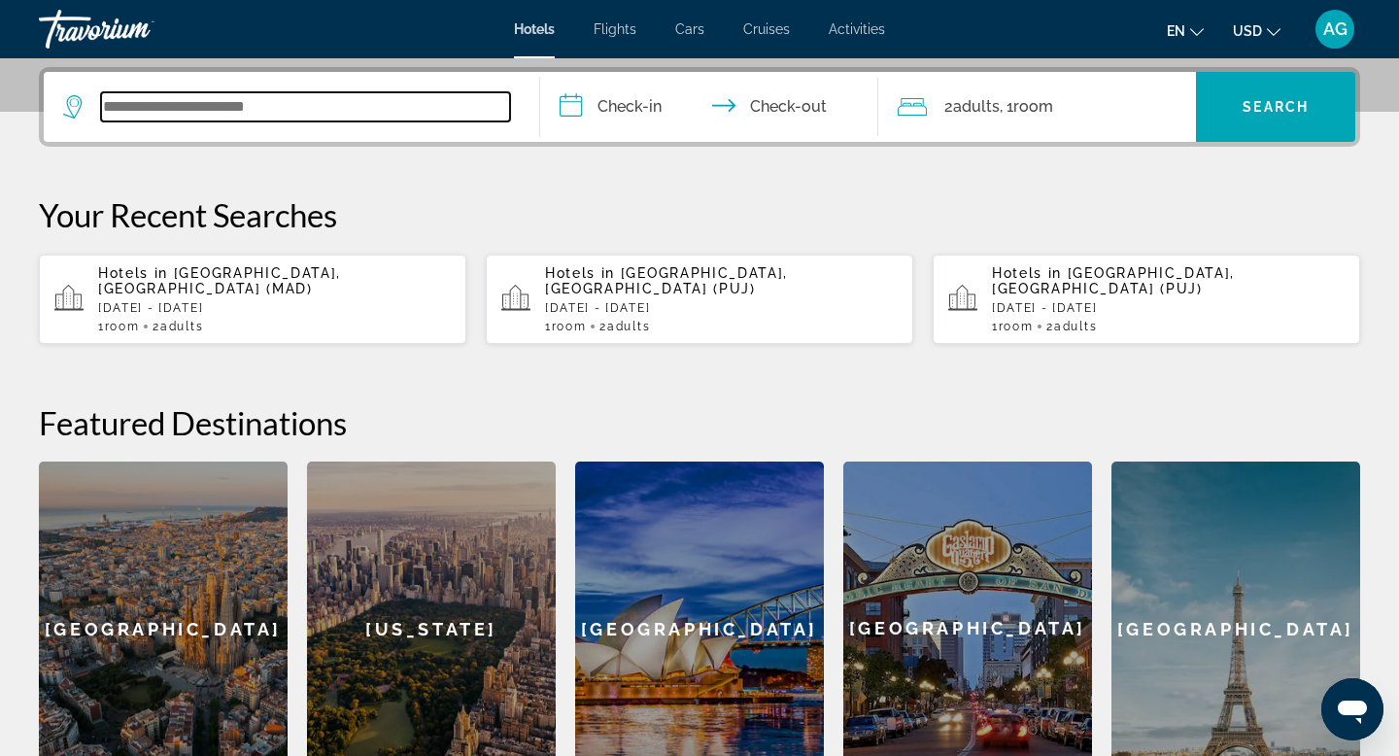
scroll to position [475, 0]
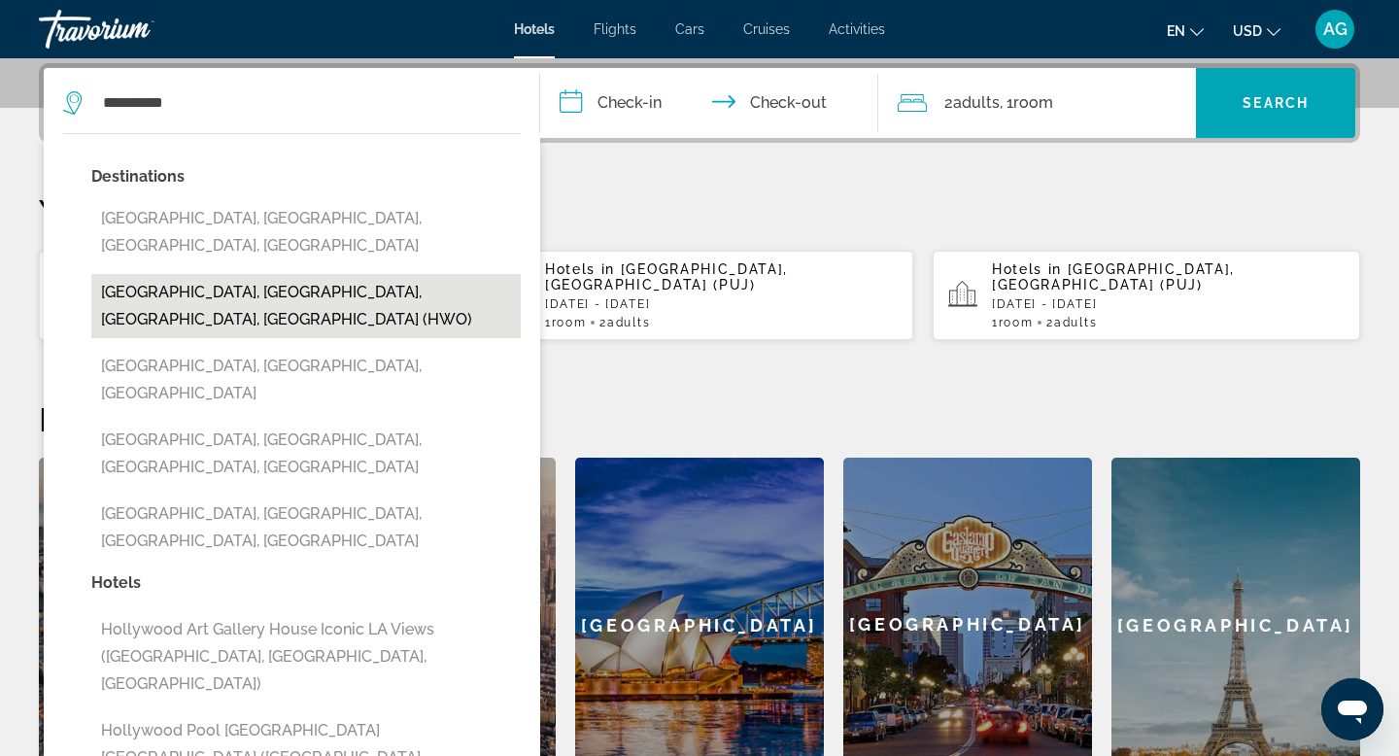
click at [232, 274] on button "[GEOGRAPHIC_DATA], [GEOGRAPHIC_DATA], [GEOGRAPHIC_DATA], [GEOGRAPHIC_DATA] (HWO)" at bounding box center [305, 306] width 429 height 64
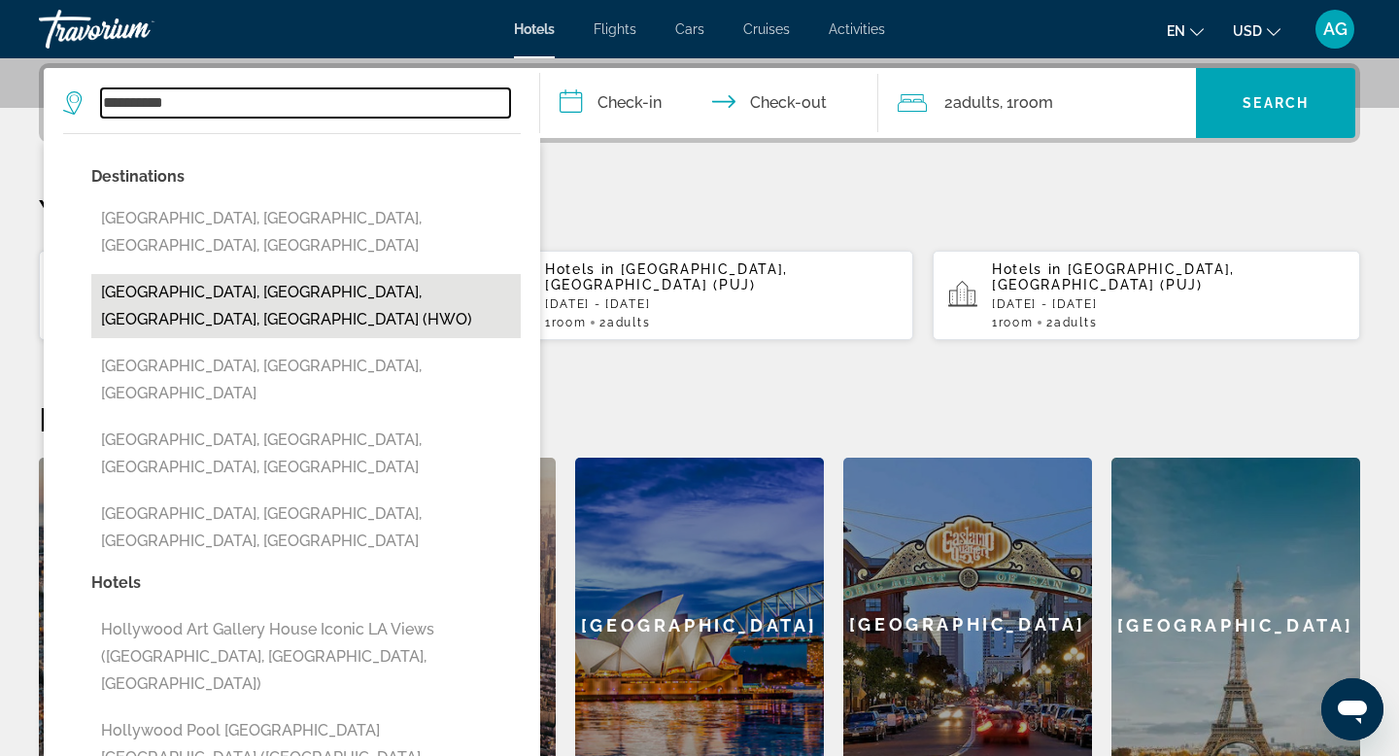
type input "**********"
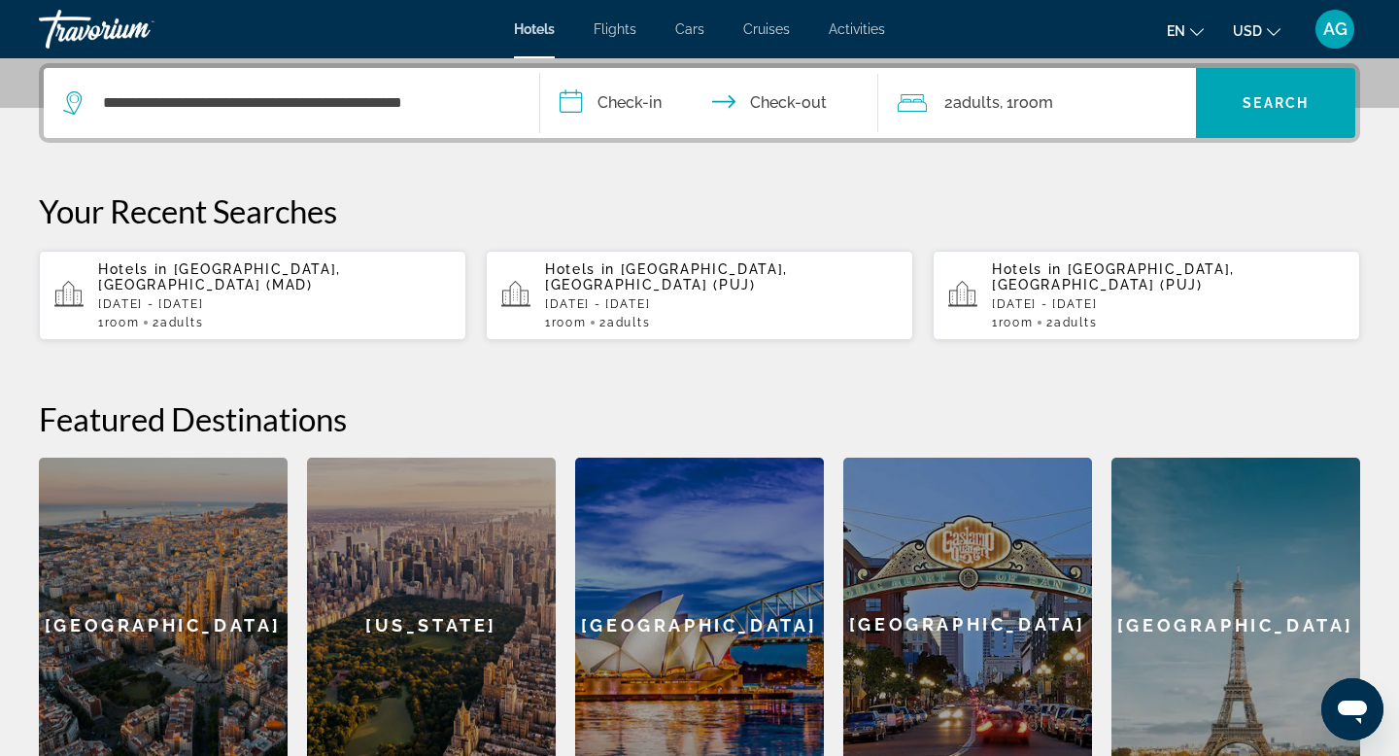
click at [232, 269] on span "[GEOGRAPHIC_DATA], [GEOGRAPHIC_DATA] (MAD)" at bounding box center [219, 276] width 243 height 31
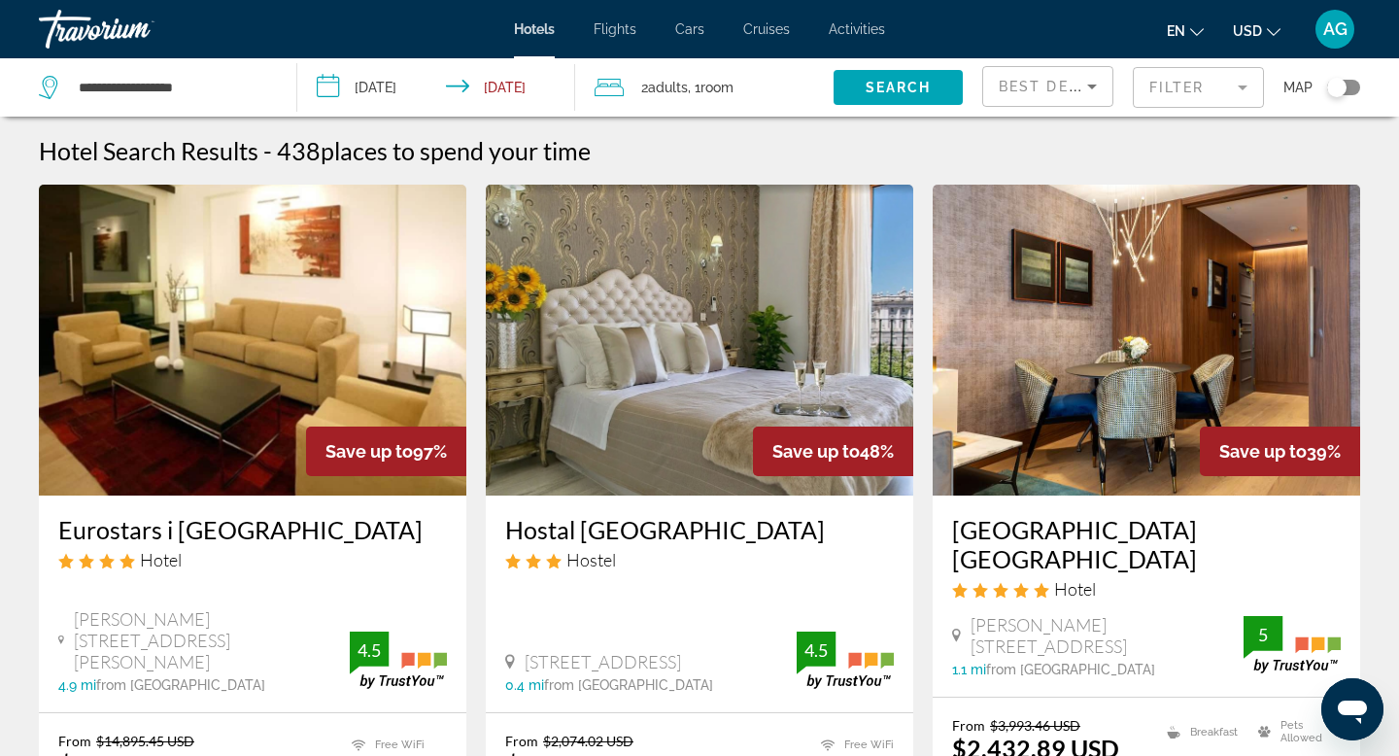
scroll to position [13, 0]
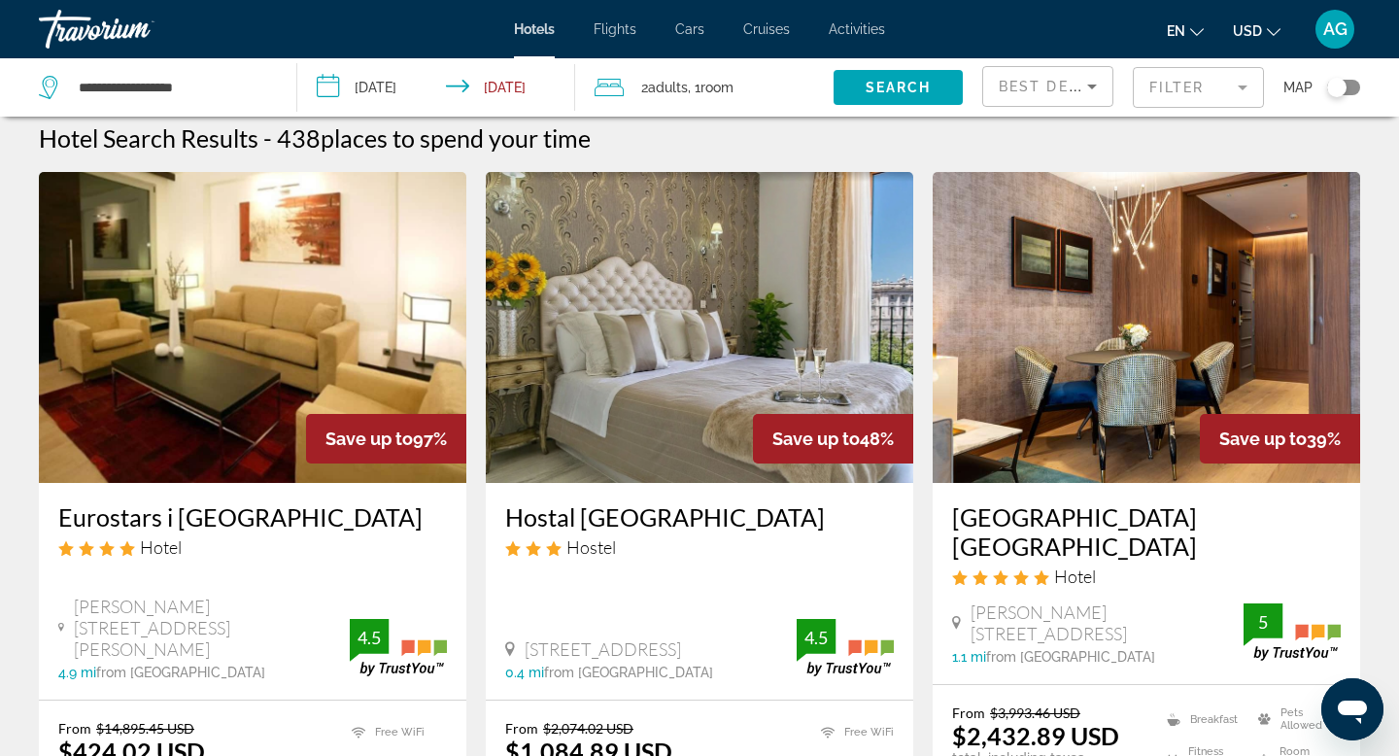
click at [399, 88] on input "**********" at bounding box center [440, 90] width 286 height 64
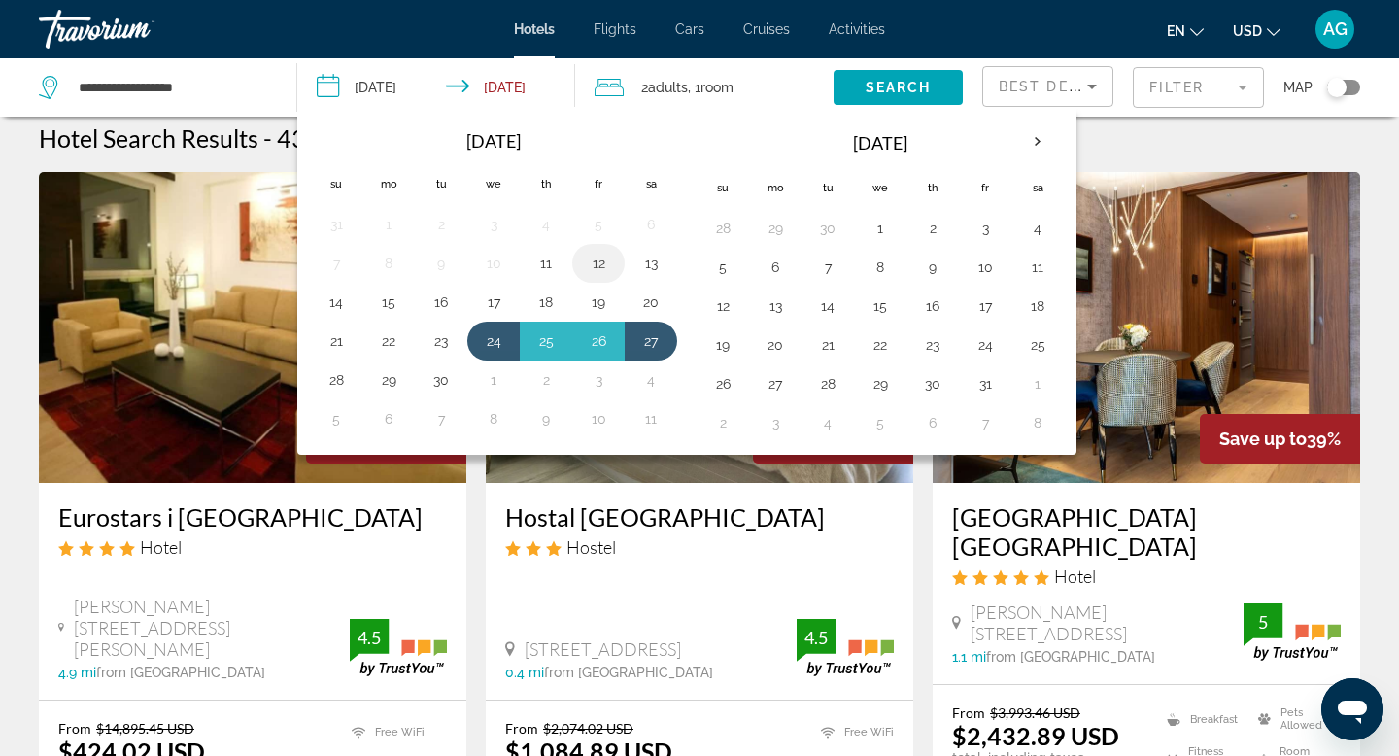
click at [601, 257] on button "12" at bounding box center [598, 263] width 31 height 27
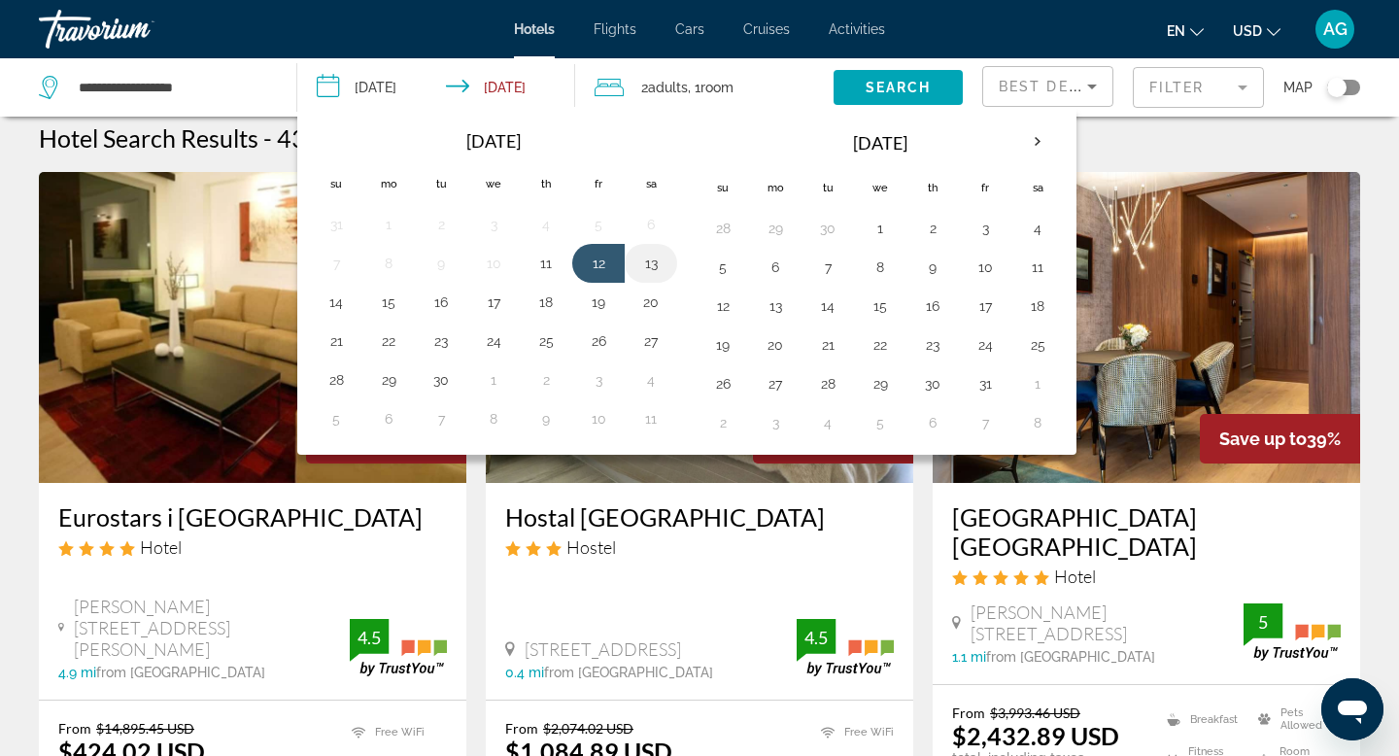
click at [645, 264] on button "13" at bounding box center [650, 263] width 31 height 27
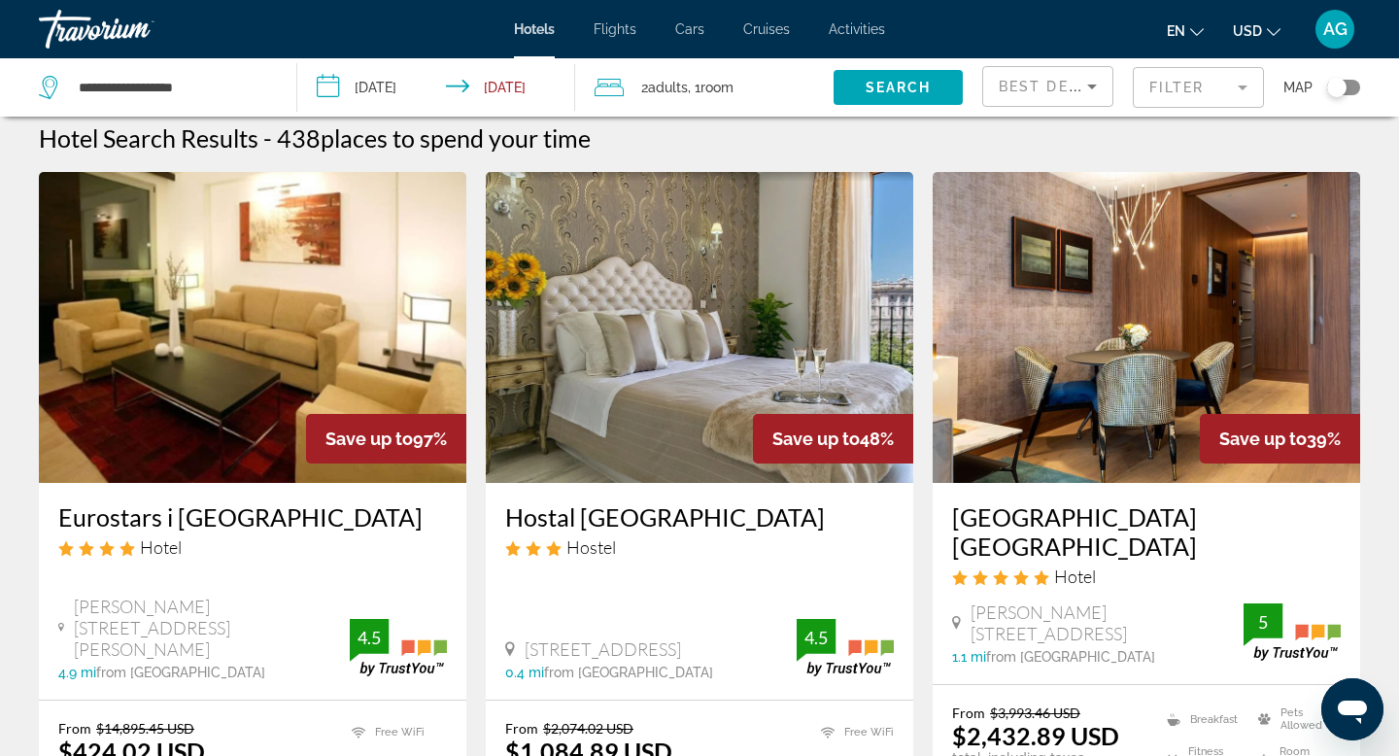
click at [393, 85] on input "**********" at bounding box center [440, 90] width 286 height 64
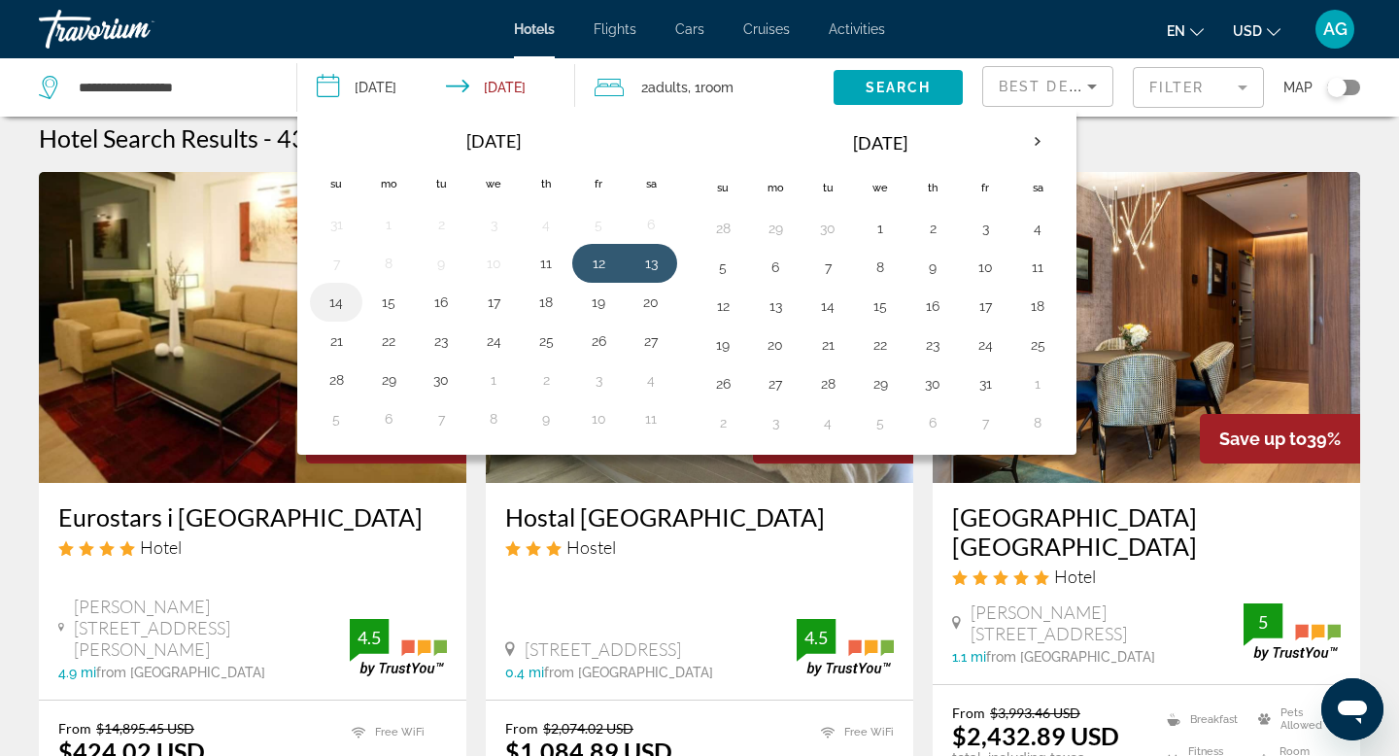
click at [328, 306] on button "14" at bounding box center [336, 302] width 31 height 27
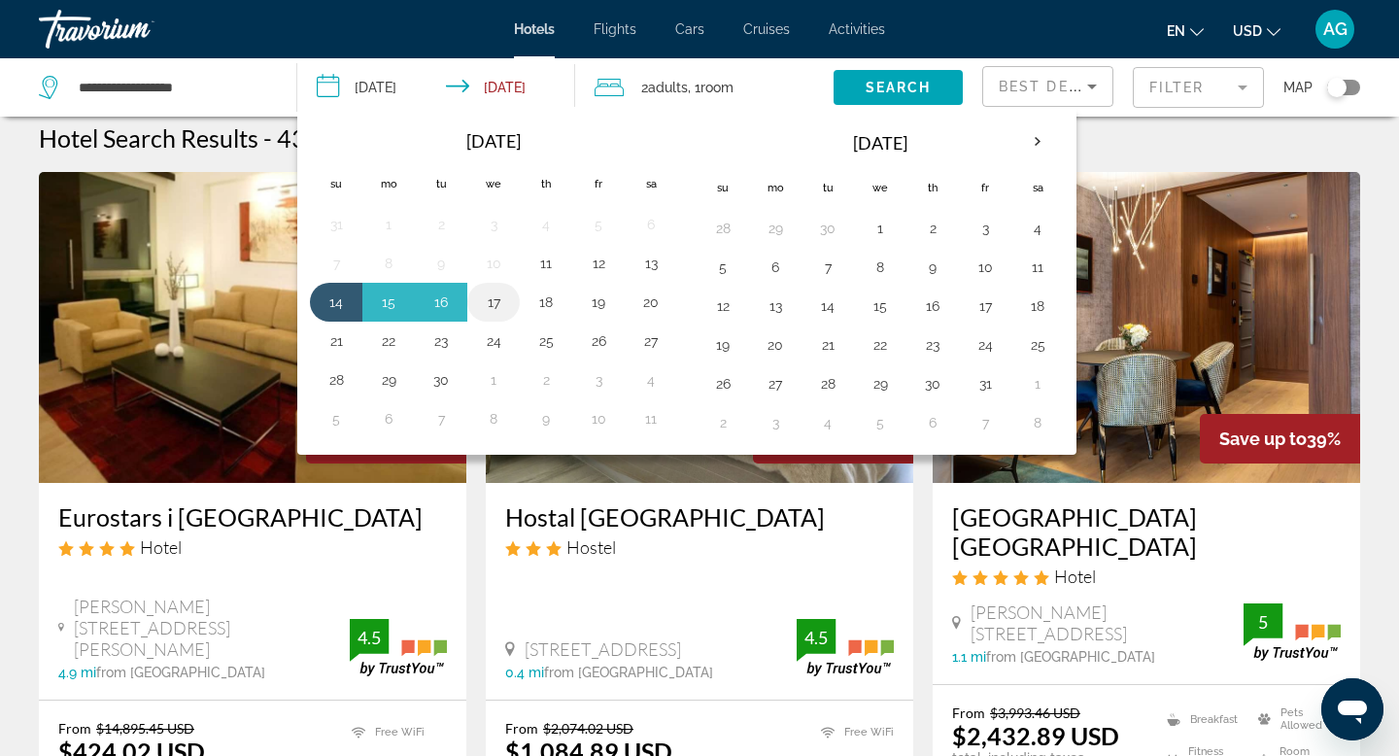
click at [498, 297] on button "17" at bounding box center [493, 302] width 31 height 27
type input "**********"
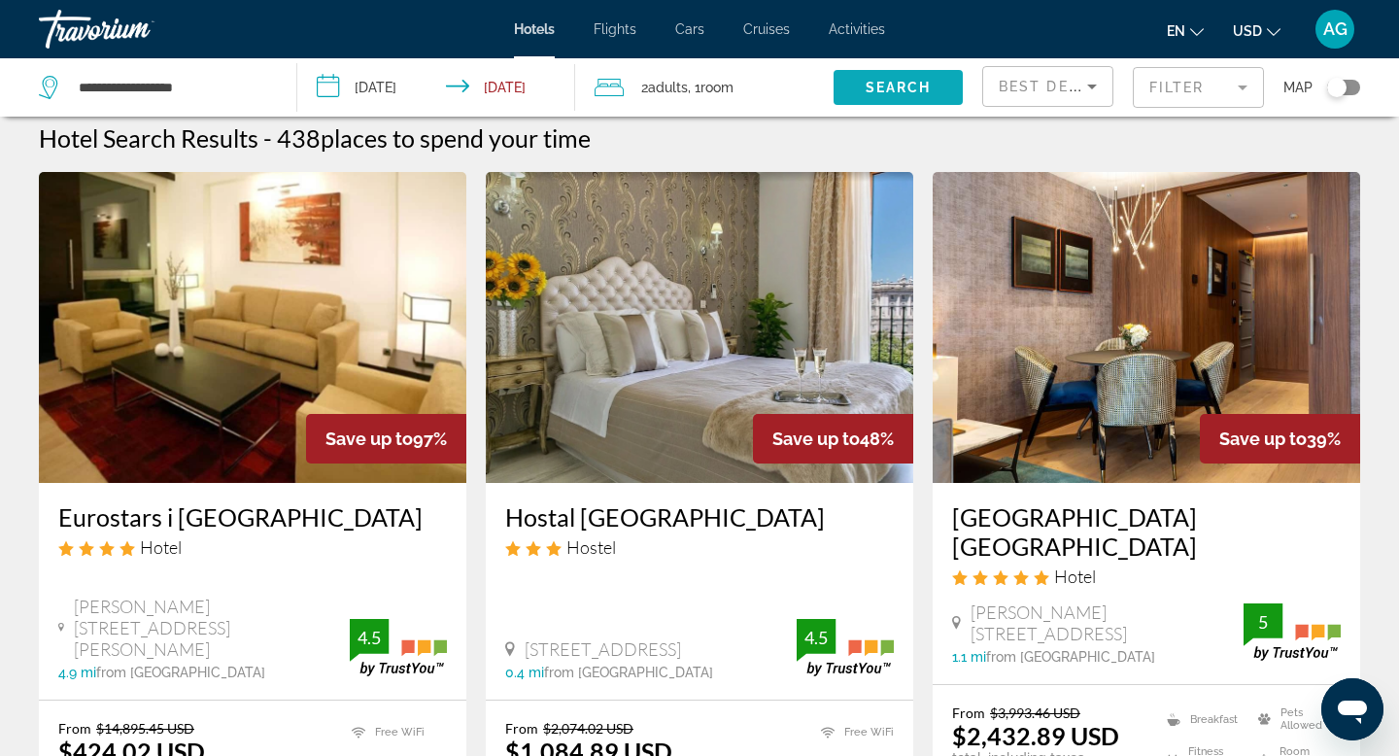
click at [906, 85] on span "Search" at bounding box center [899, 88] width 66 height 16
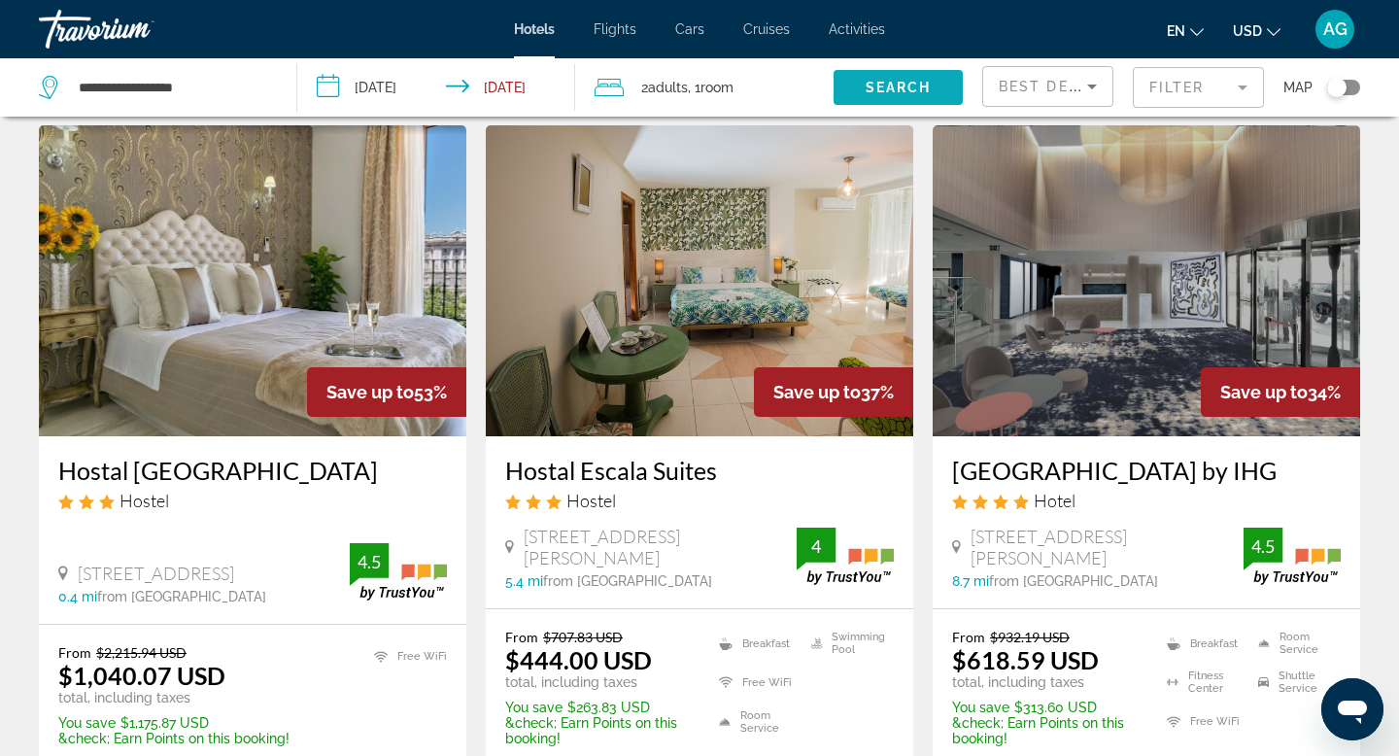
scroll to position [61, 0]
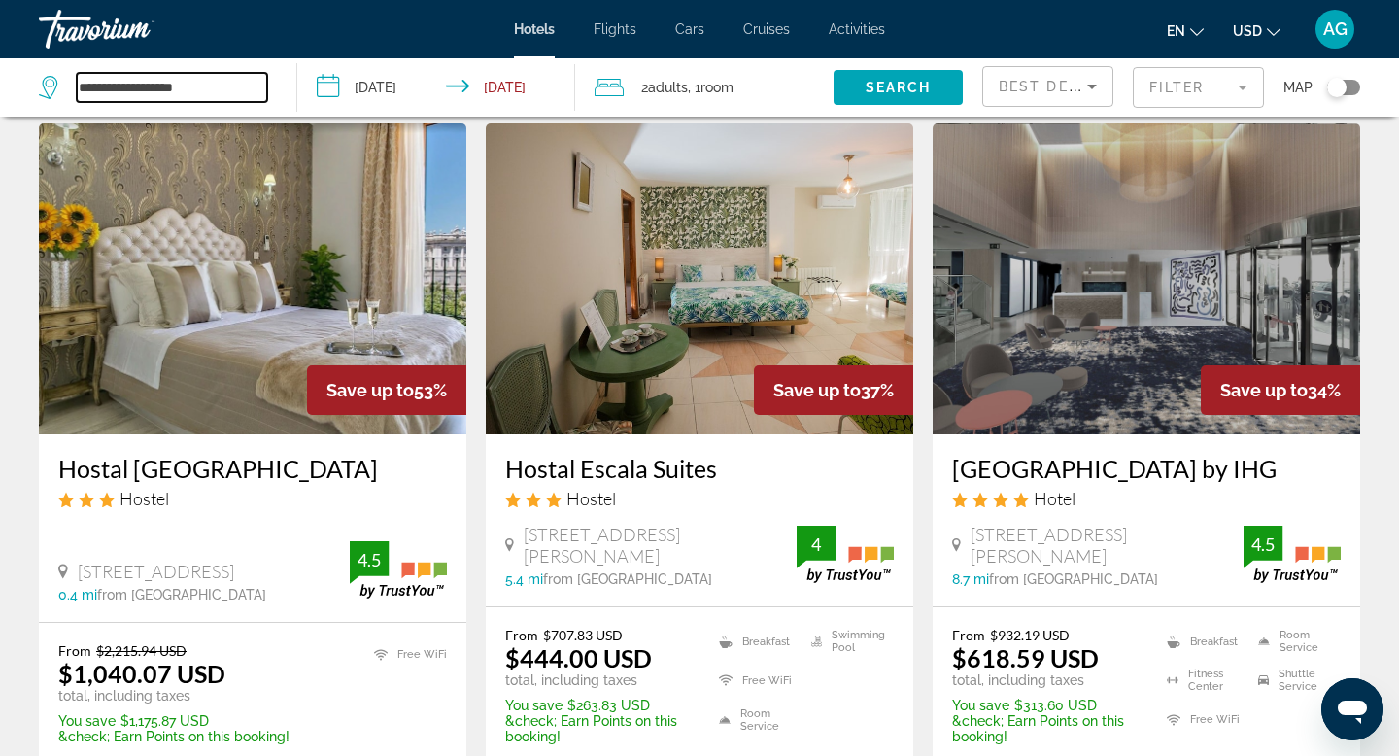
click at [205, 96] on input "**********" at bounding box center [172, 87] width 190 height 29
type input "*"
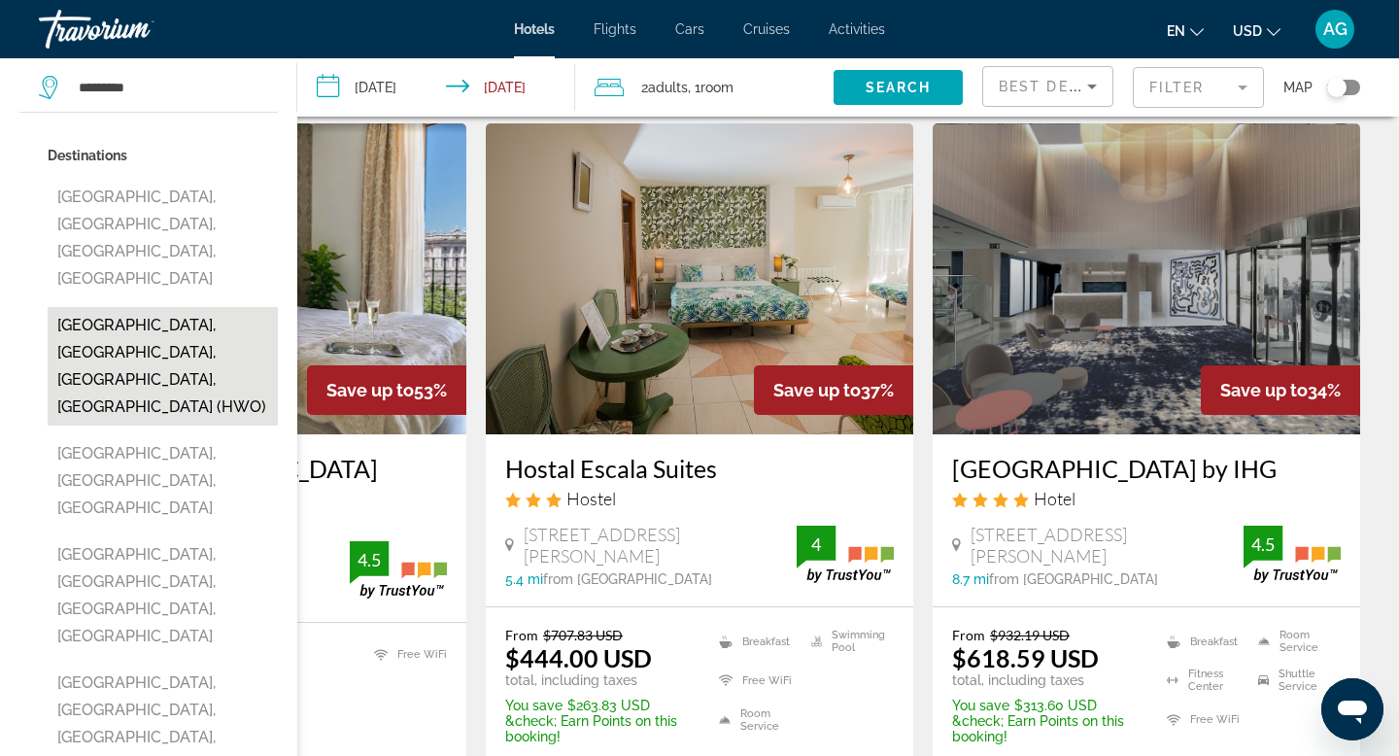
click at [193, 307] on button "Hollywood, Fort Lauderdale, FL, United States (HWO)" at bounding box center [163, 366] width 230 height 119
type input "**********"
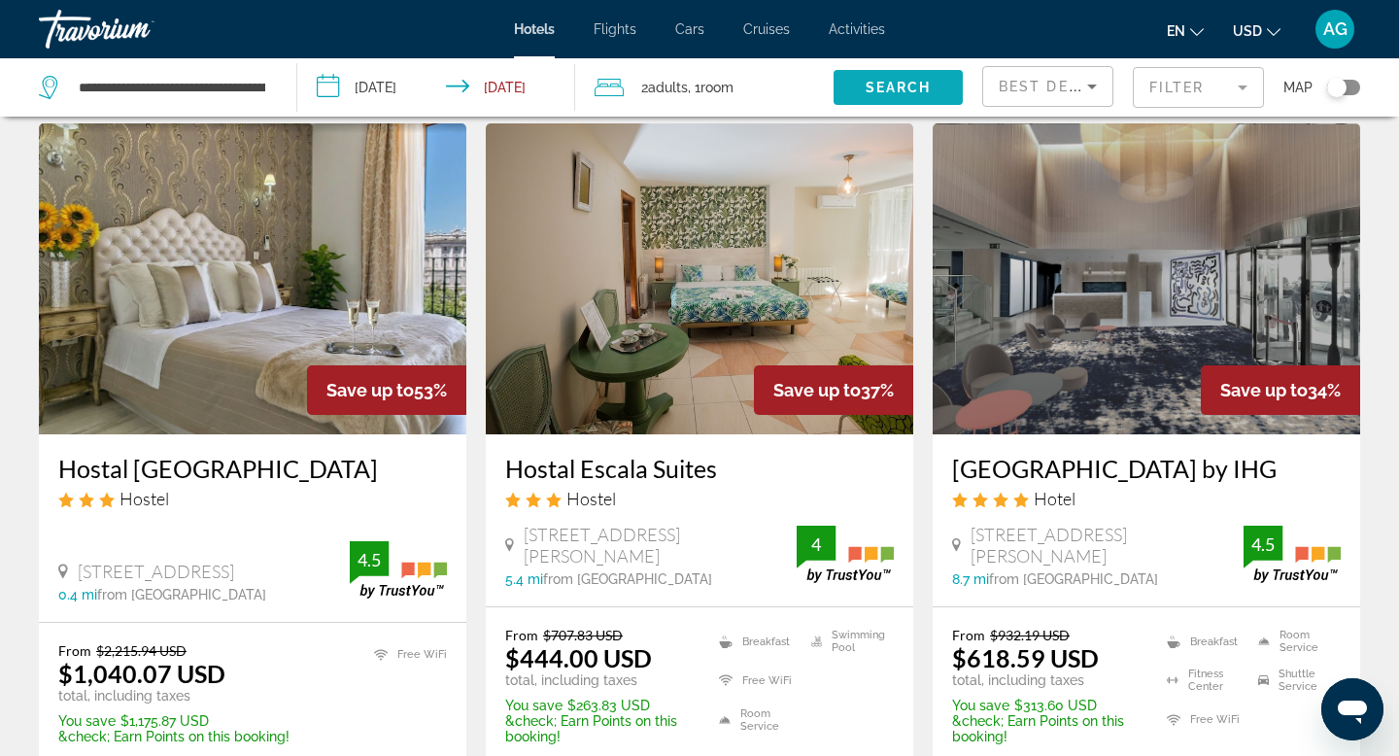
click at [919, 91] on span "Search" at bounding box center [899, 88] width 66 height 16
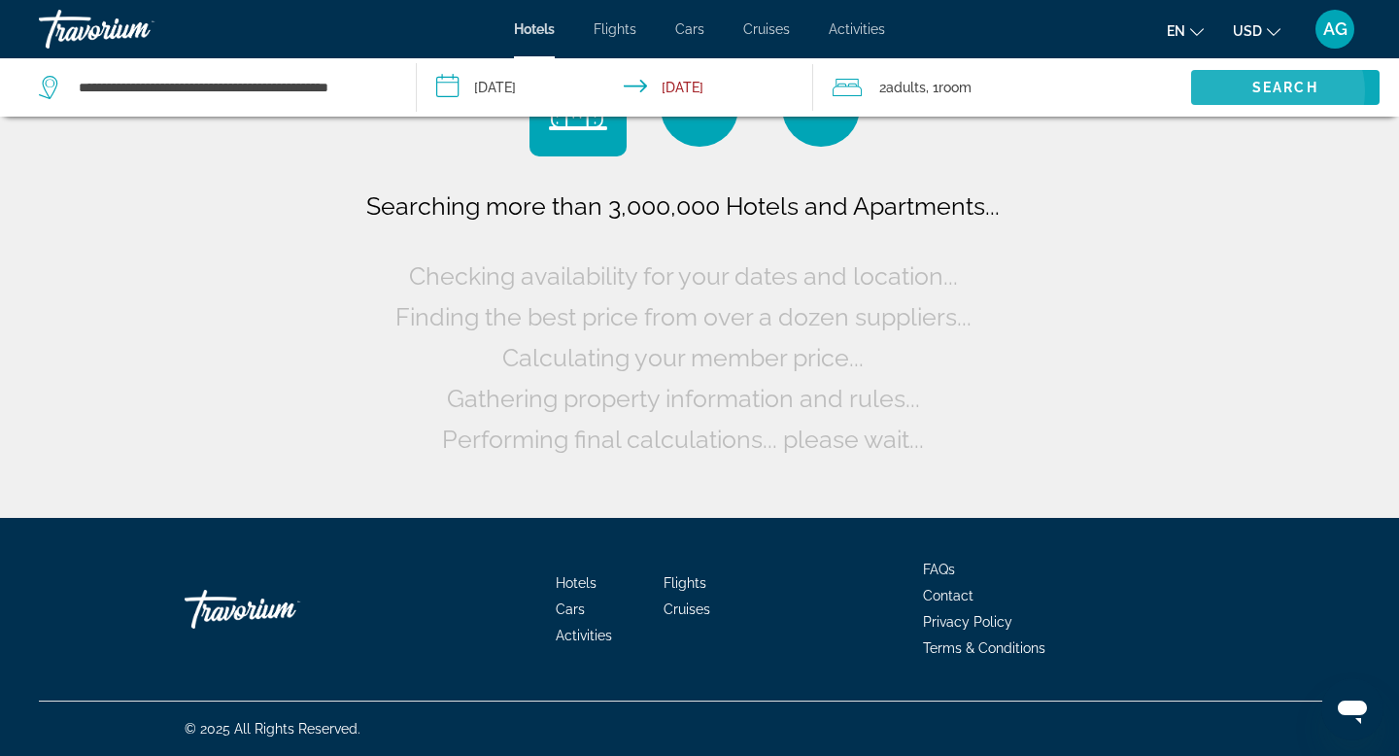
scroll to position [0, 0]
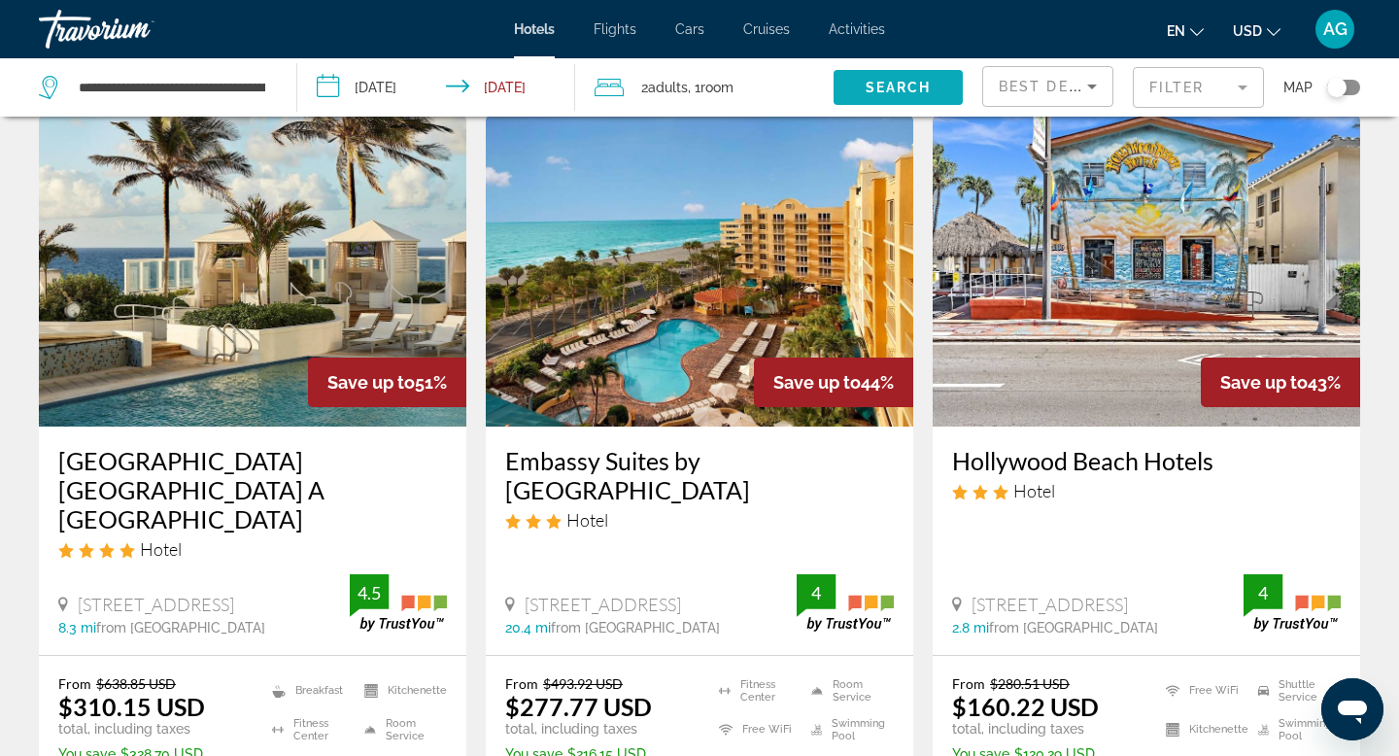
scroll to position [812, 0]
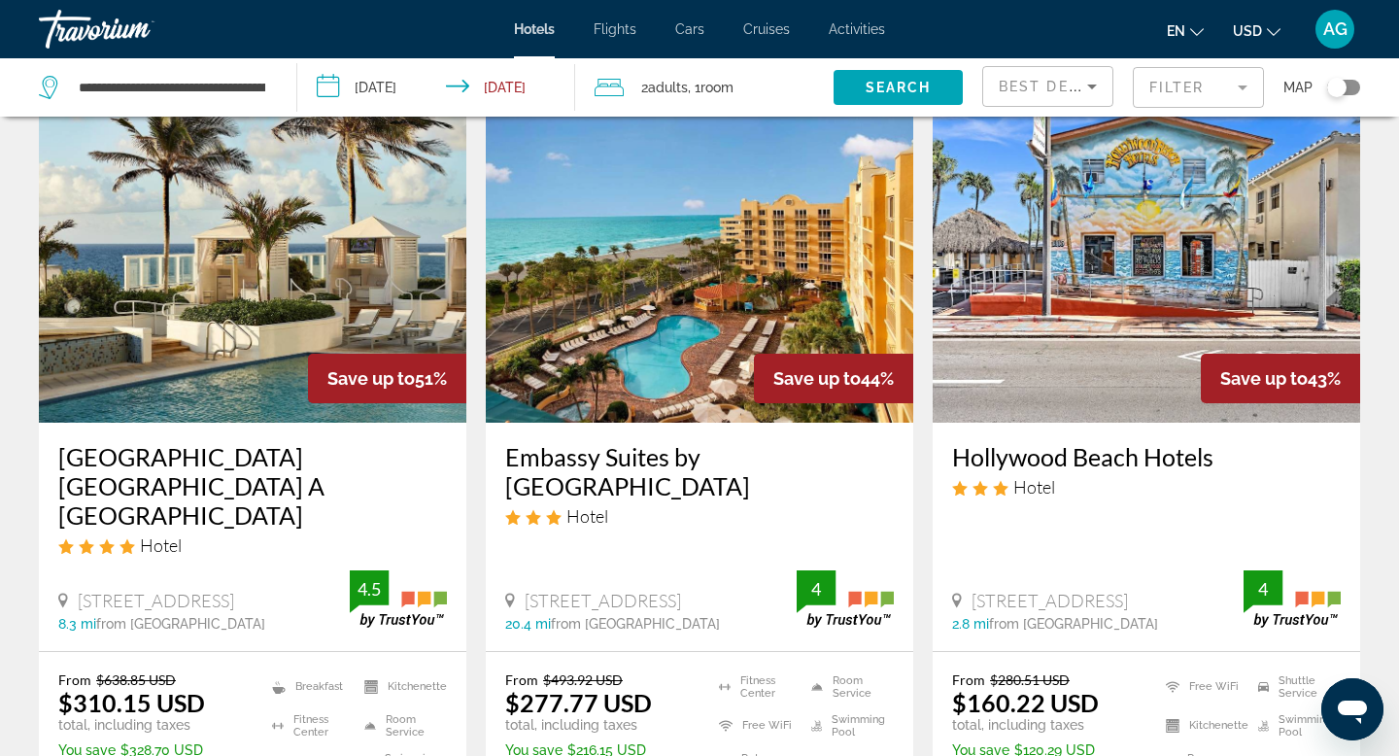
click at [322, 226] on img "Main content" at bounding box center [252, 267] width 427 height 311
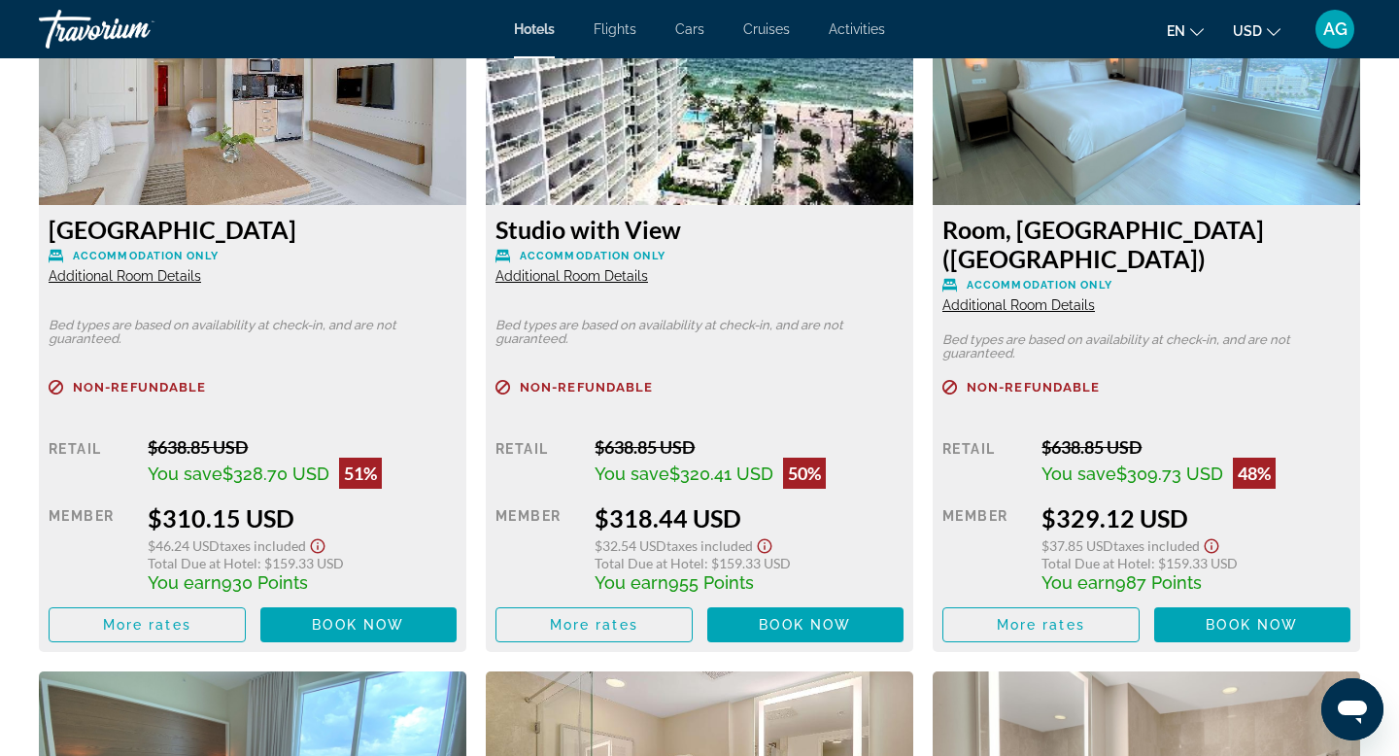
scroll to position [2774, 0]
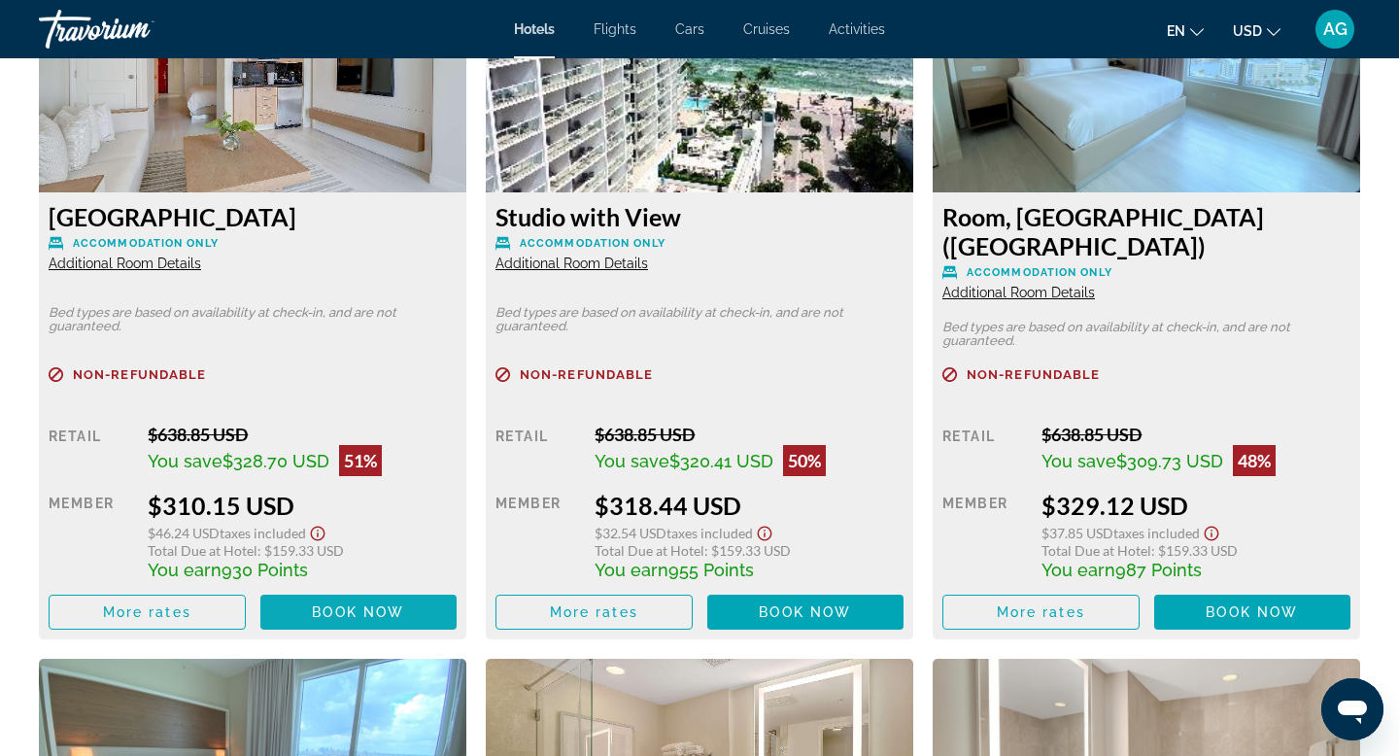
click at [346, 604] on span "Book now" at bounding box center [358, 612] width 92 height 16
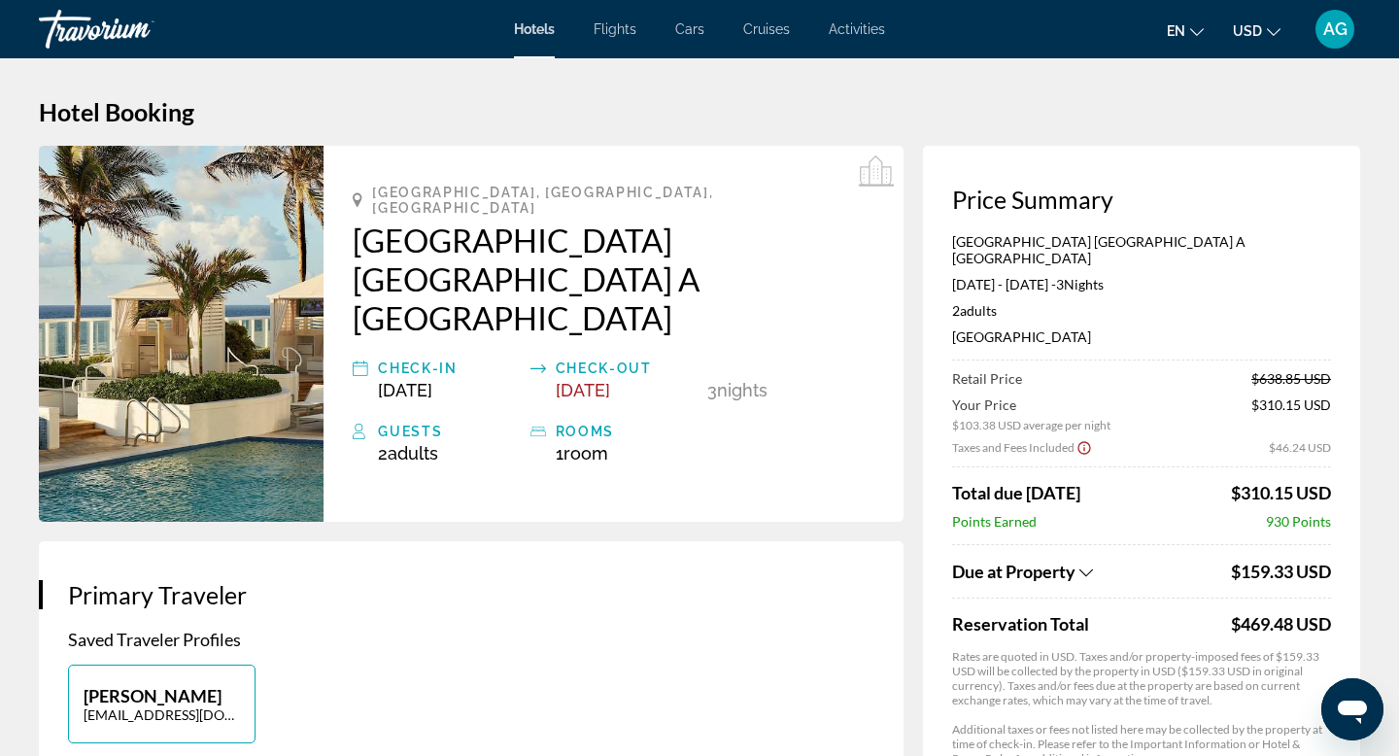
scroll to position [2, 0]
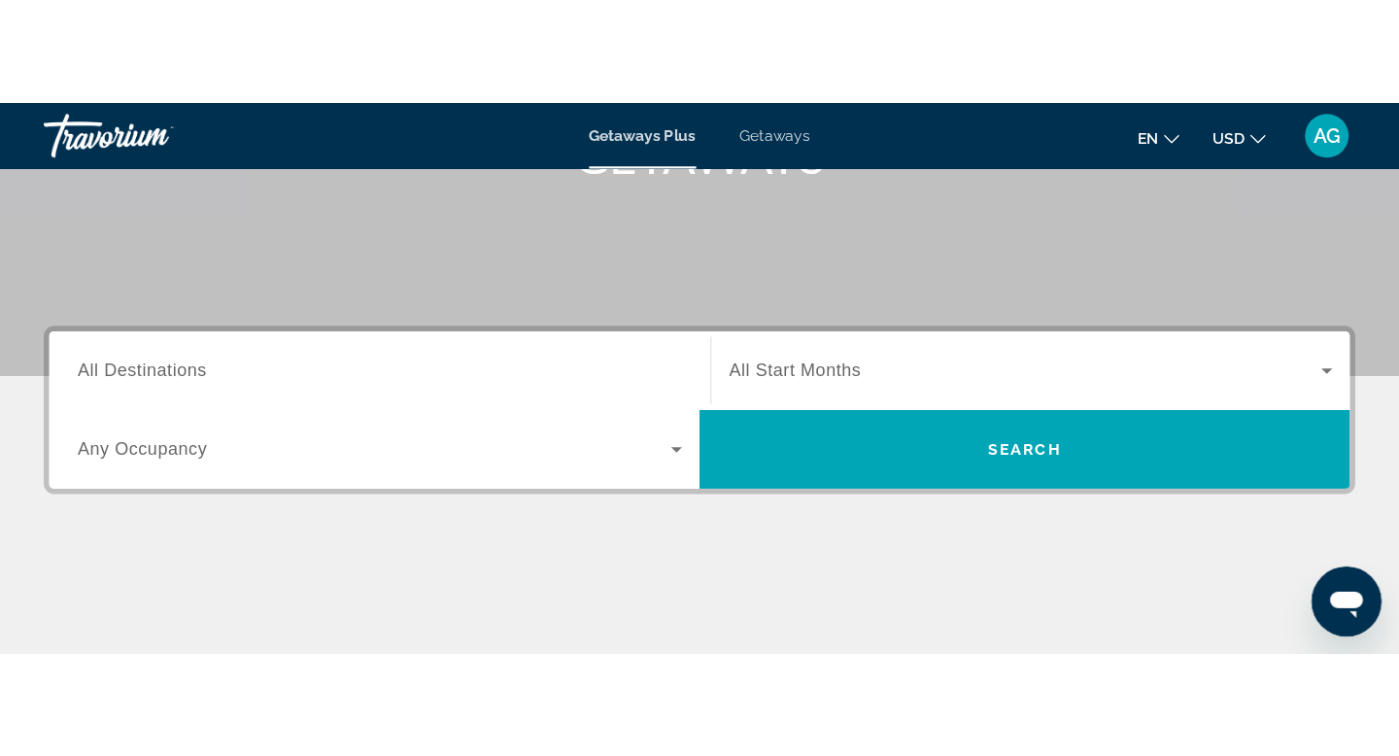
scroll to position [176, 0]
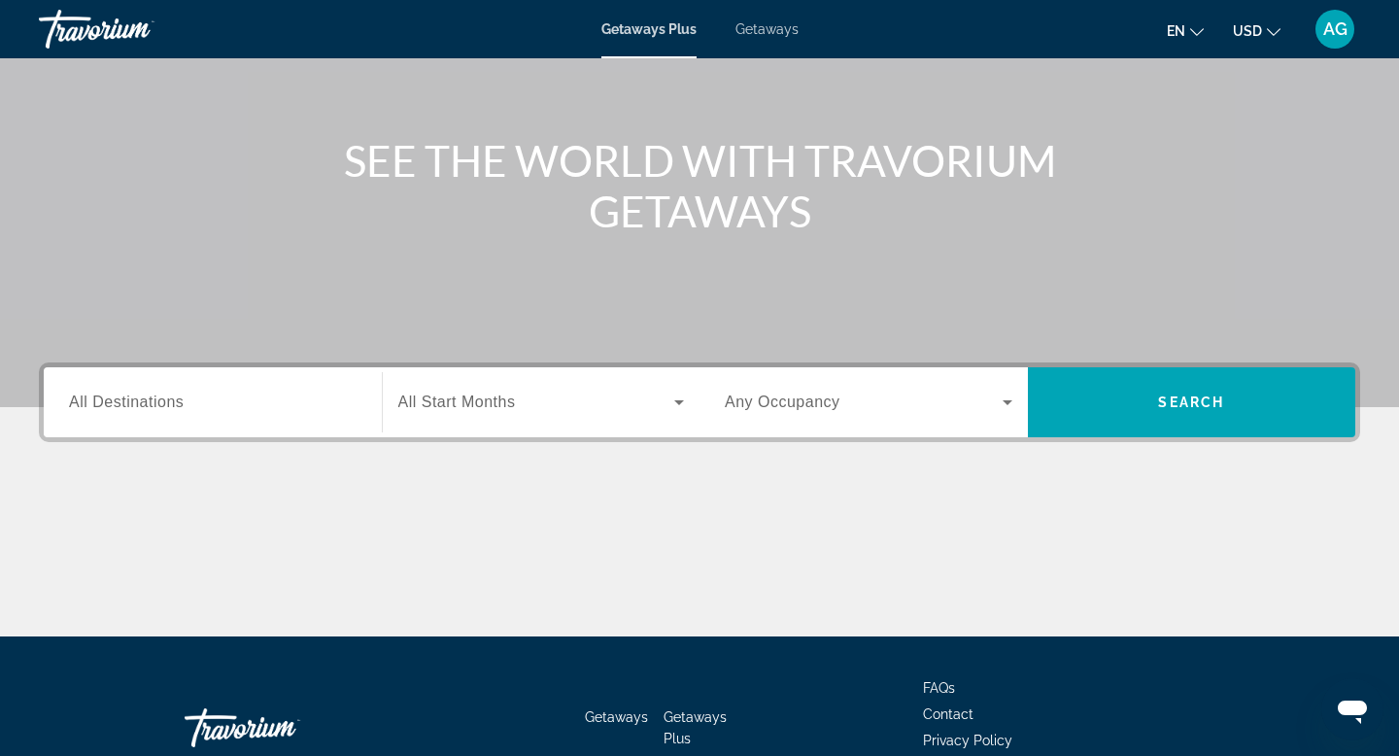
click at [272, 393] on input "Destination All Destinations" at bounding box center [213, 403] width 288 height 23
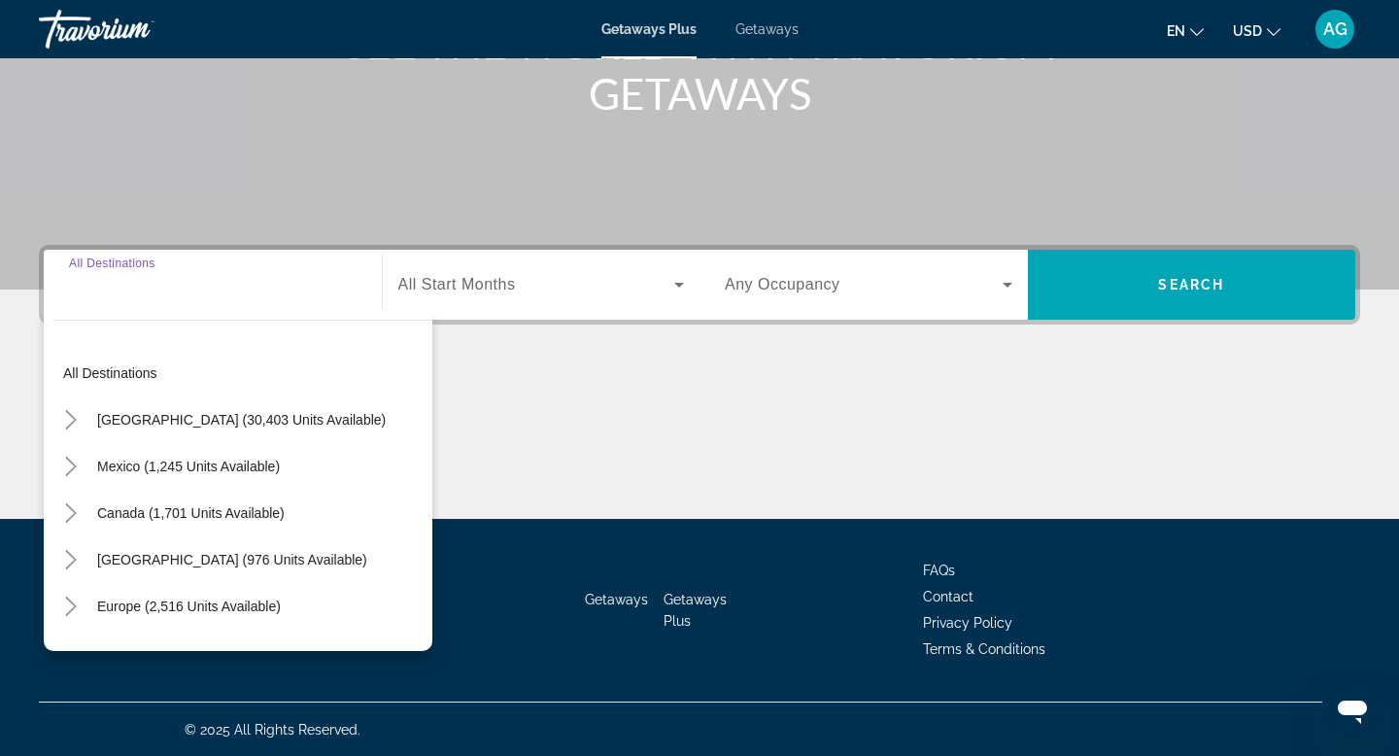
scroll to position [294, 0]
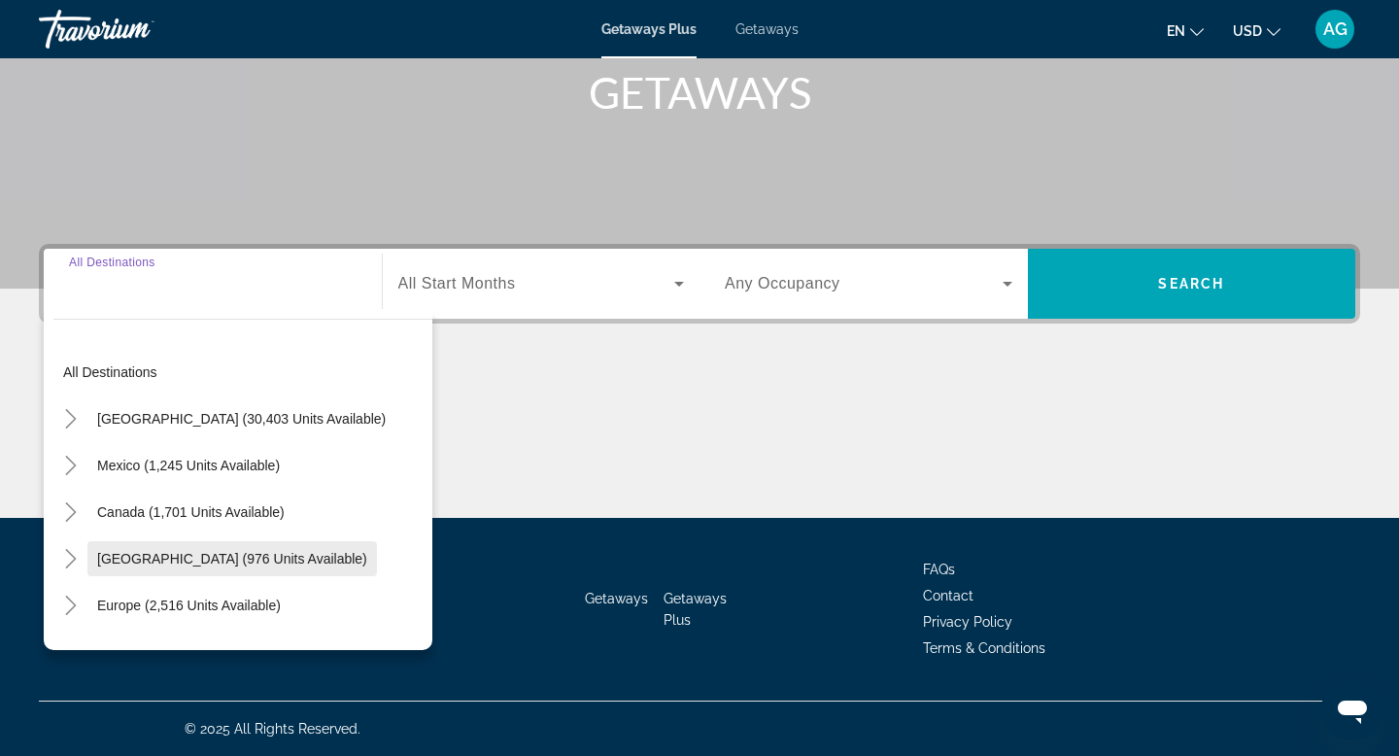
click at [234, 489] on span "Search widget" at bounding box center [232, 558] width 290 height 47
type input "**********"
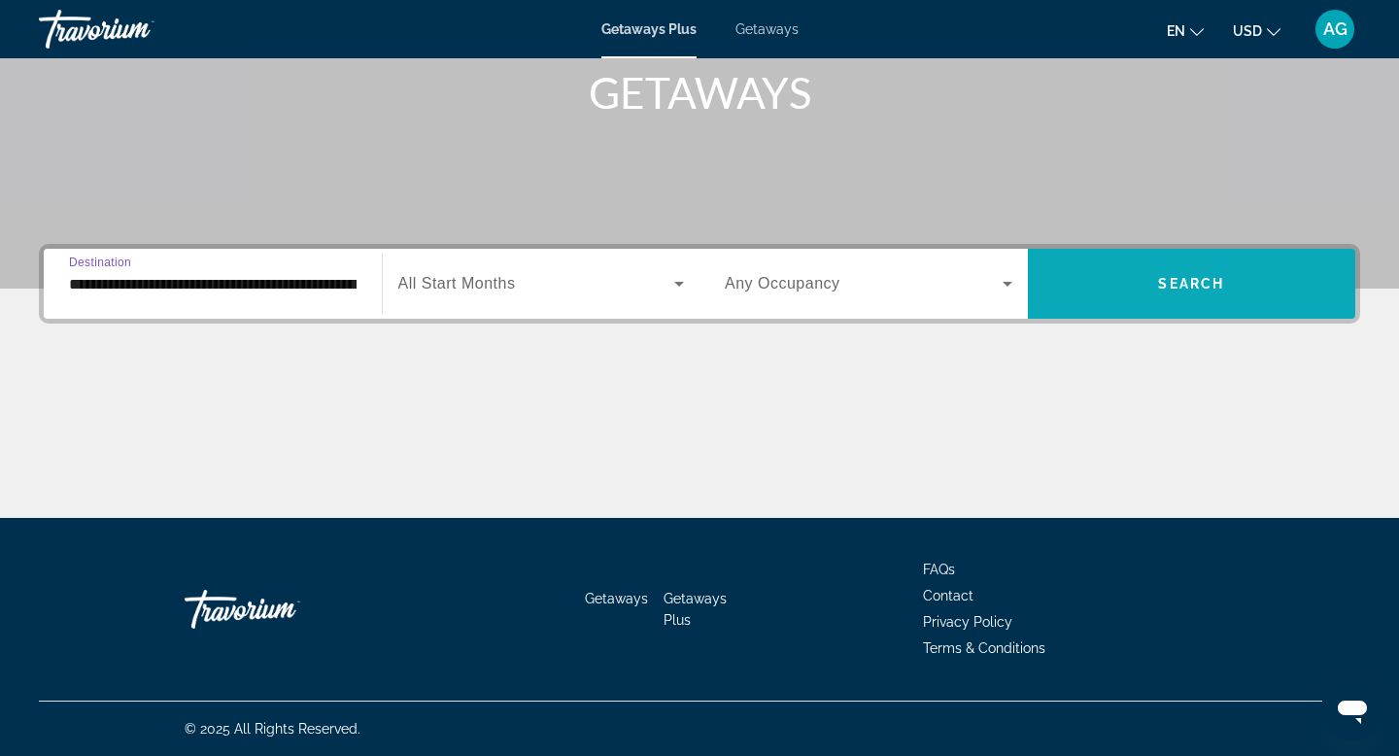
click at [1135, 304] on span "Search widget" at bounding box center [1192, 283] width 328 height 47
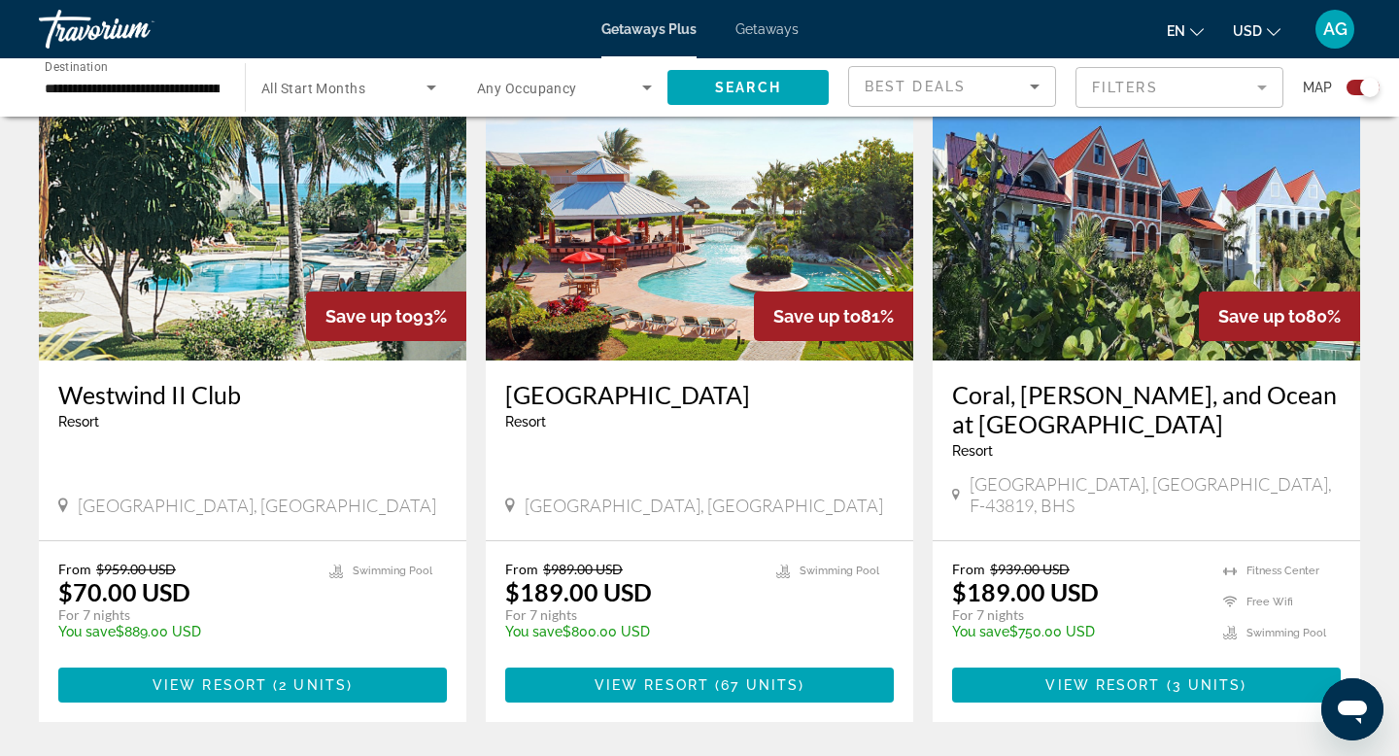
scroll to position [2779, 0]
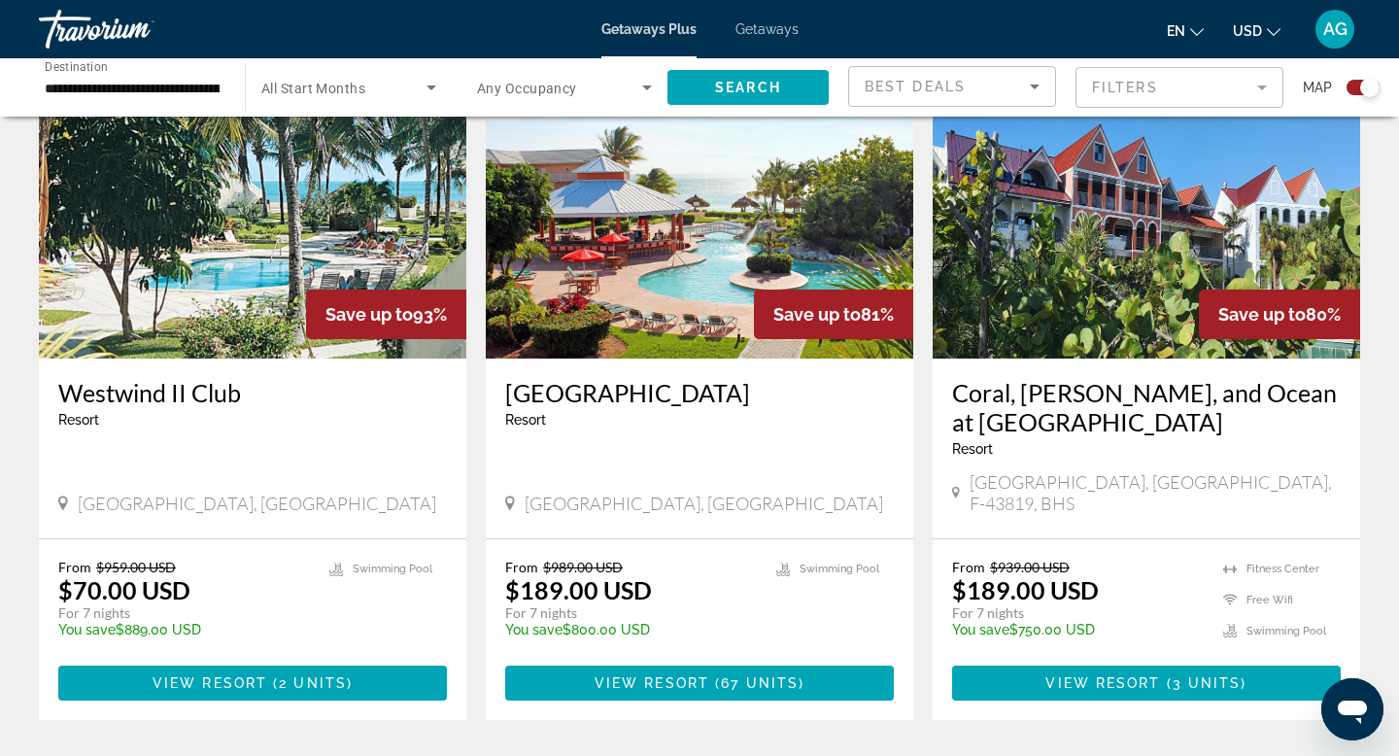
click at [1120, 96] on mat-form-field "Filters" at bounding box center [1179, 87] width 208 height 41
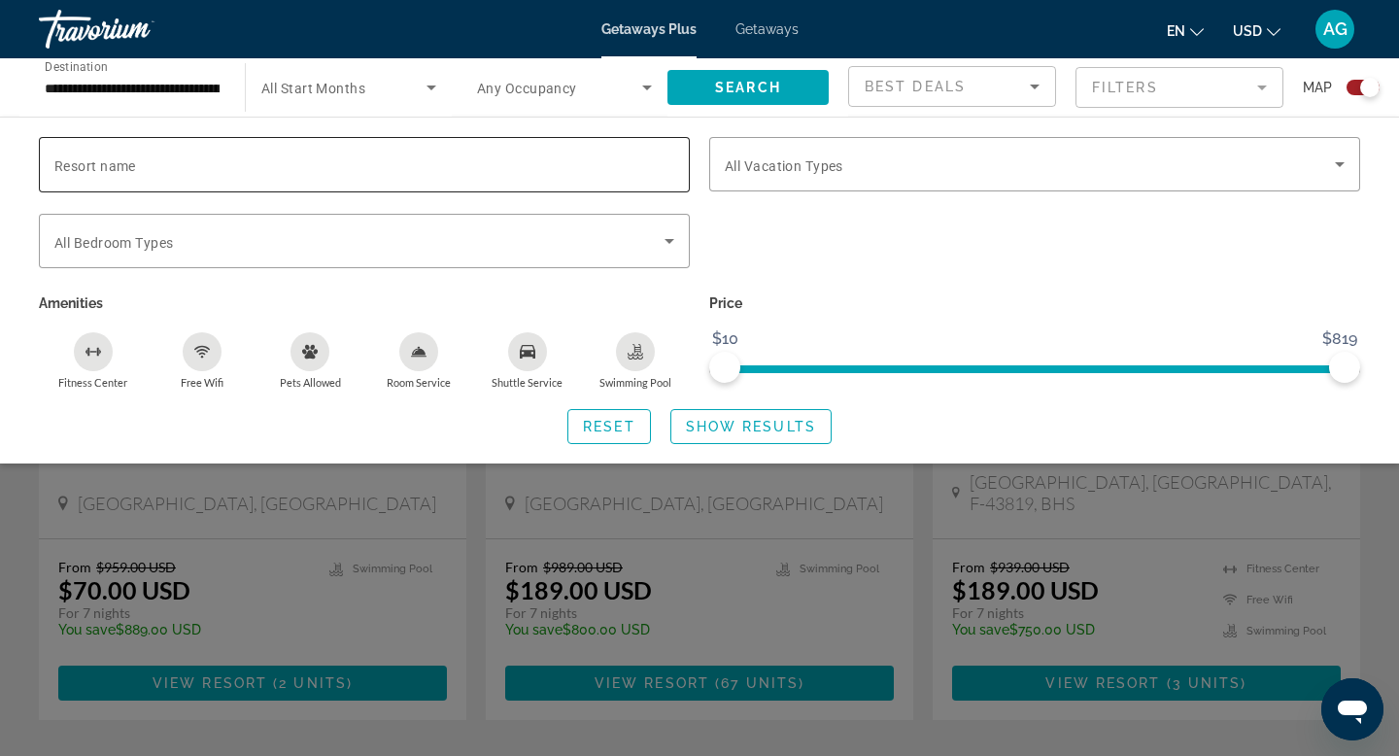
click at [500, 180] on div "Search widget" at bounding box center [364, 164] width 620 height 55
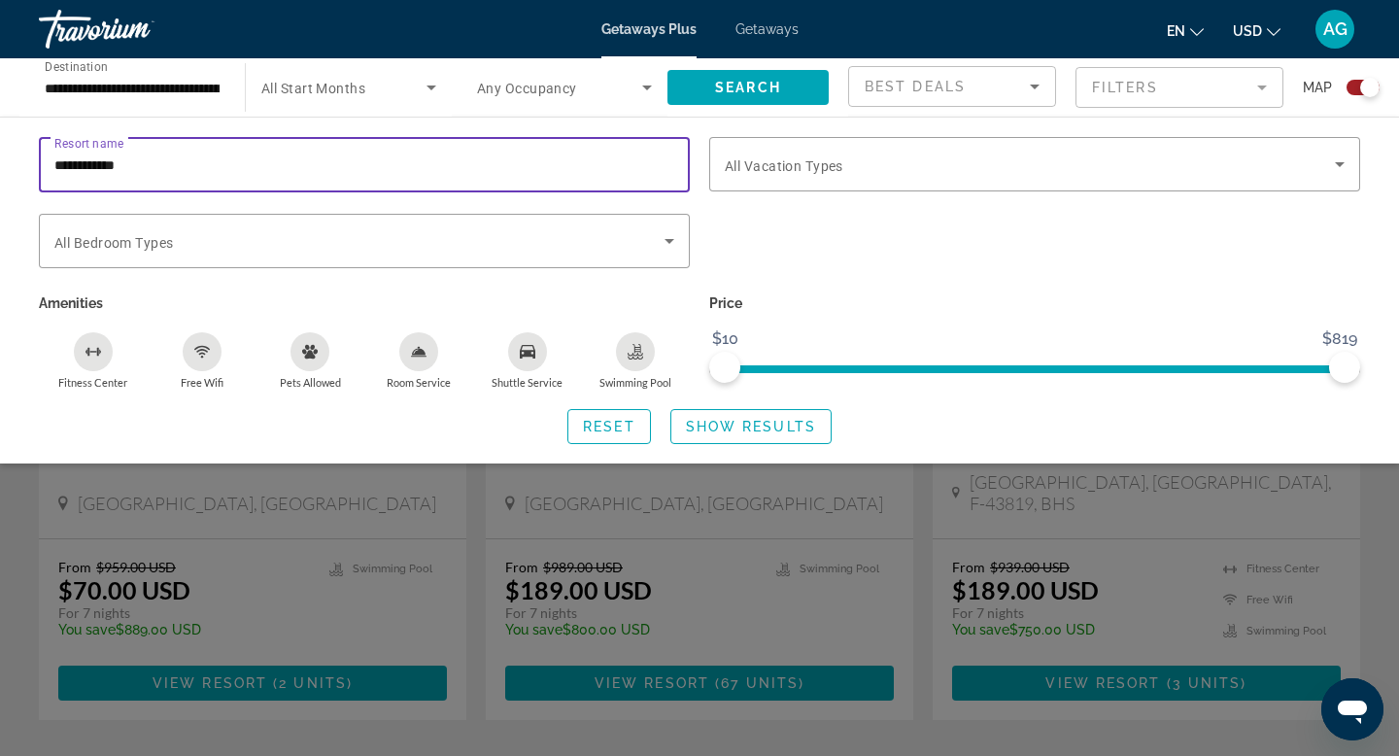
type input "**********"
click at [686, 424] on span "Show Results" at bounding box center [751, 427] width 130 height 16
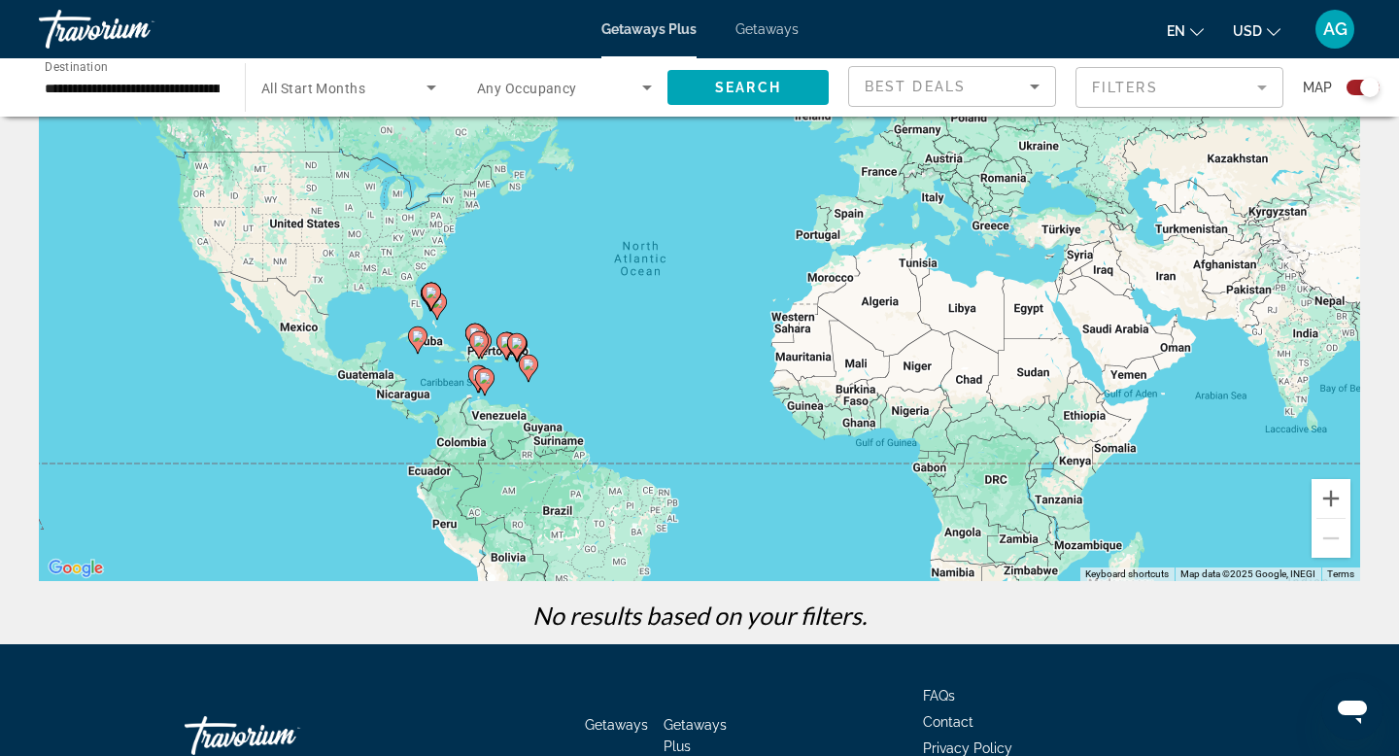
scroll to position [264, 0]
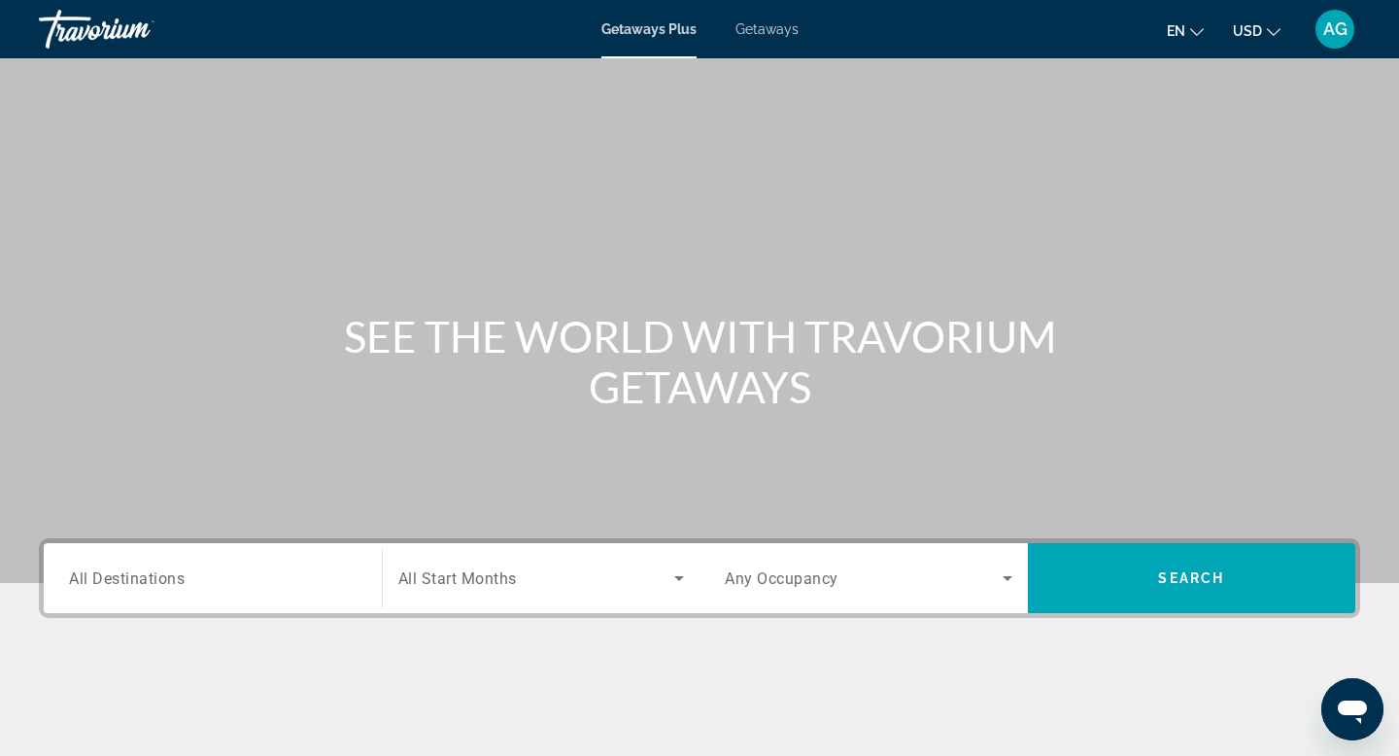
click at [244, 489] on input "Destination All Destinations" at bounding box center [213, 578] width 288 height 23
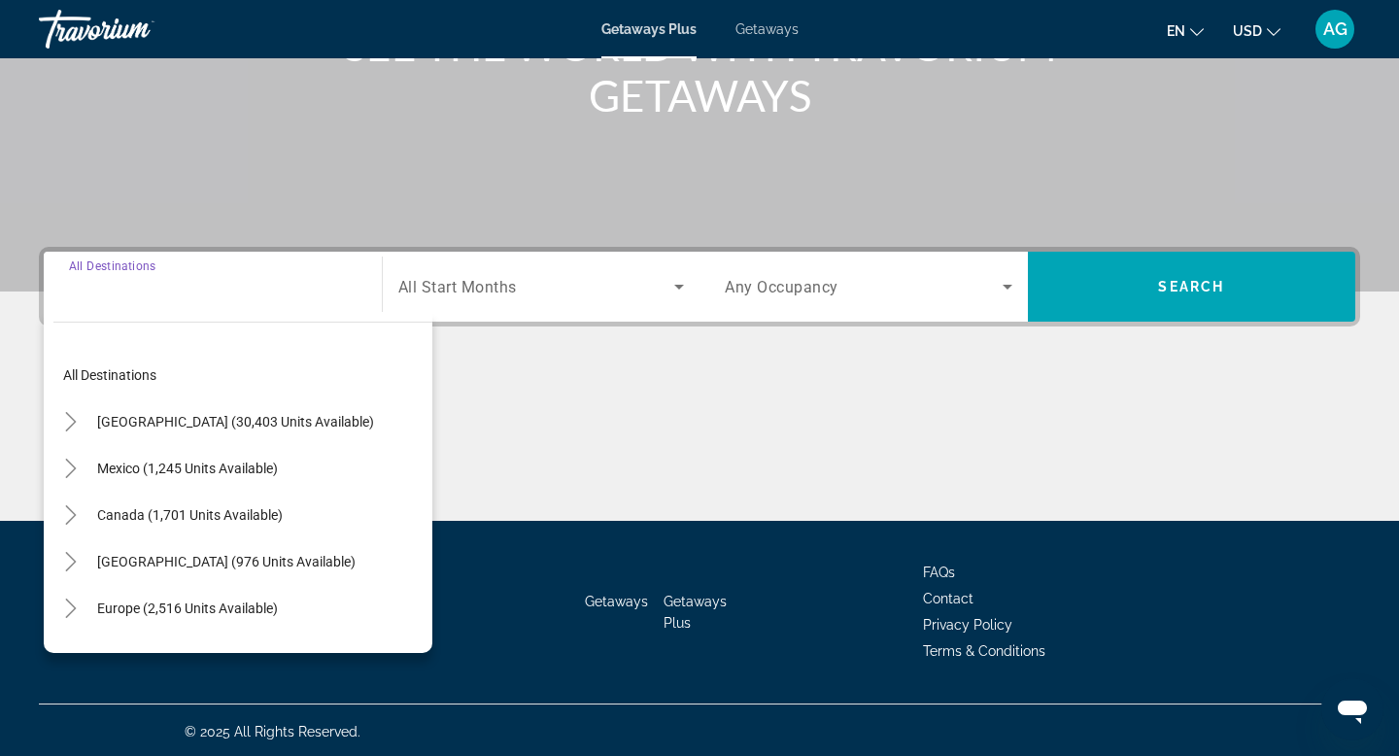
scroll to position [294, 0]
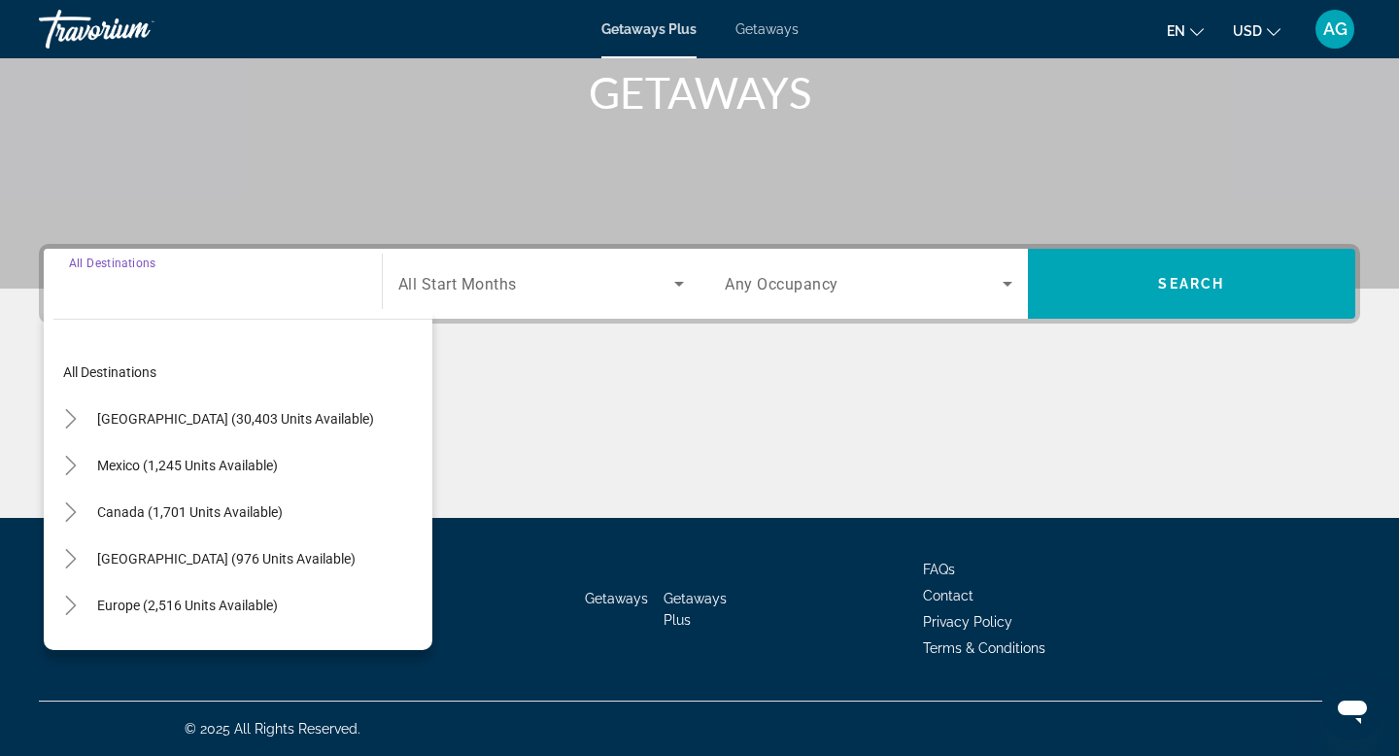
click at [120, 290] on input "Destination All Destinations" at bounding box center [213, 284] width 288 height 23
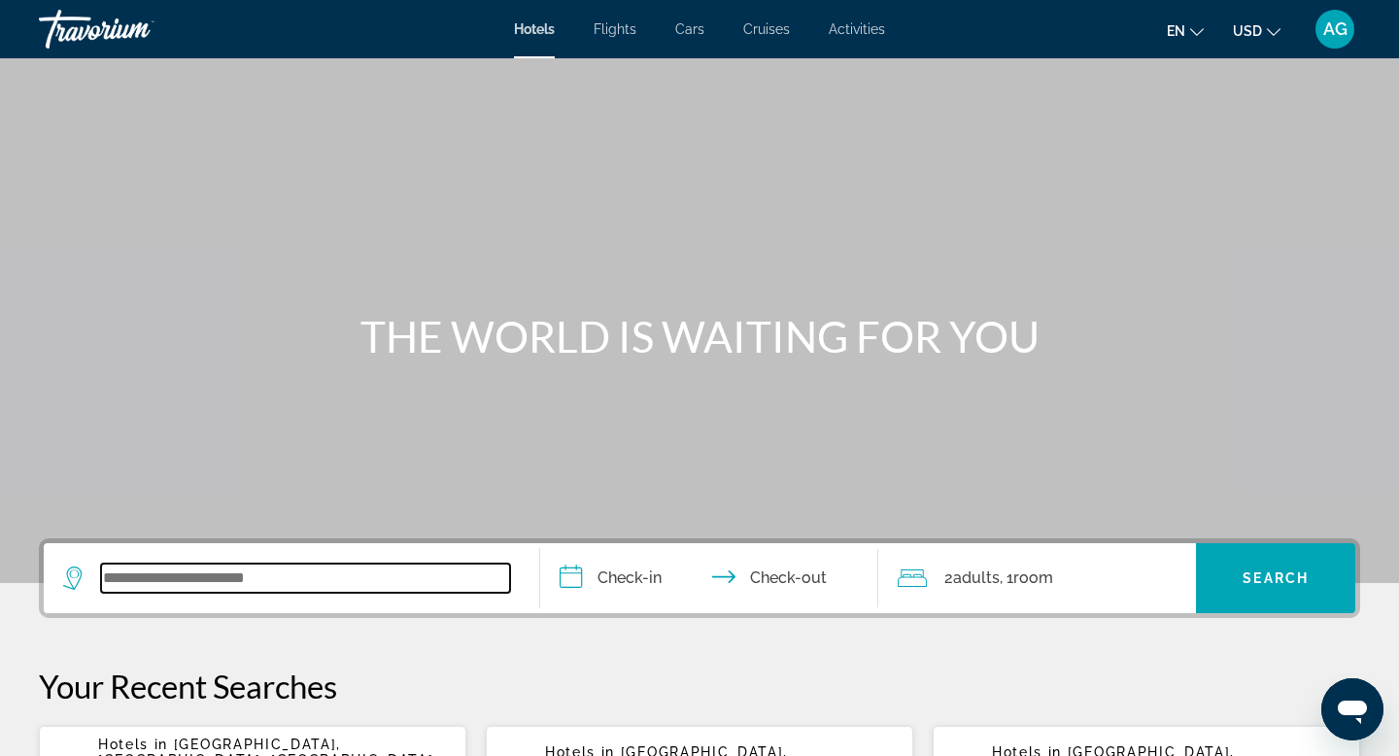
click at [160, 583] on input "Search widget" at bounding box center [305, 577] width 409 height 29
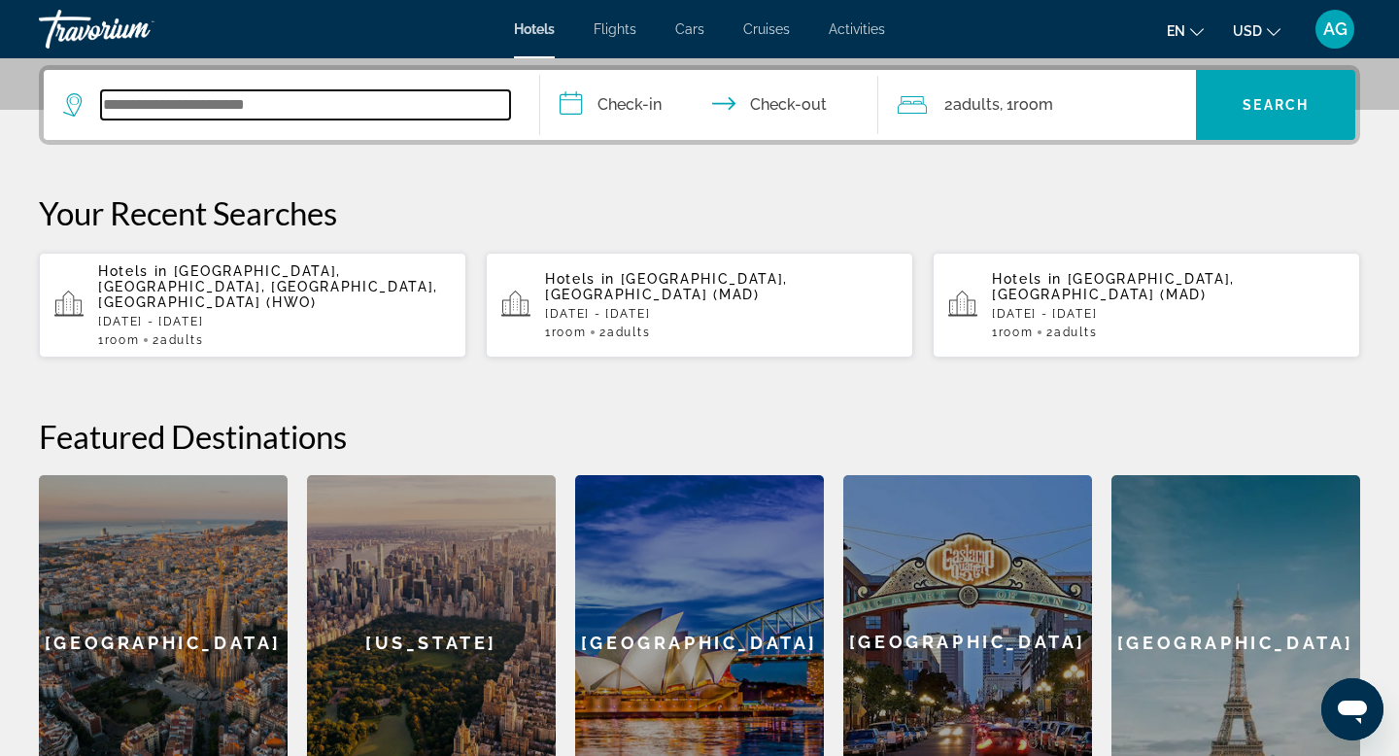
scroll to position [475, 0]
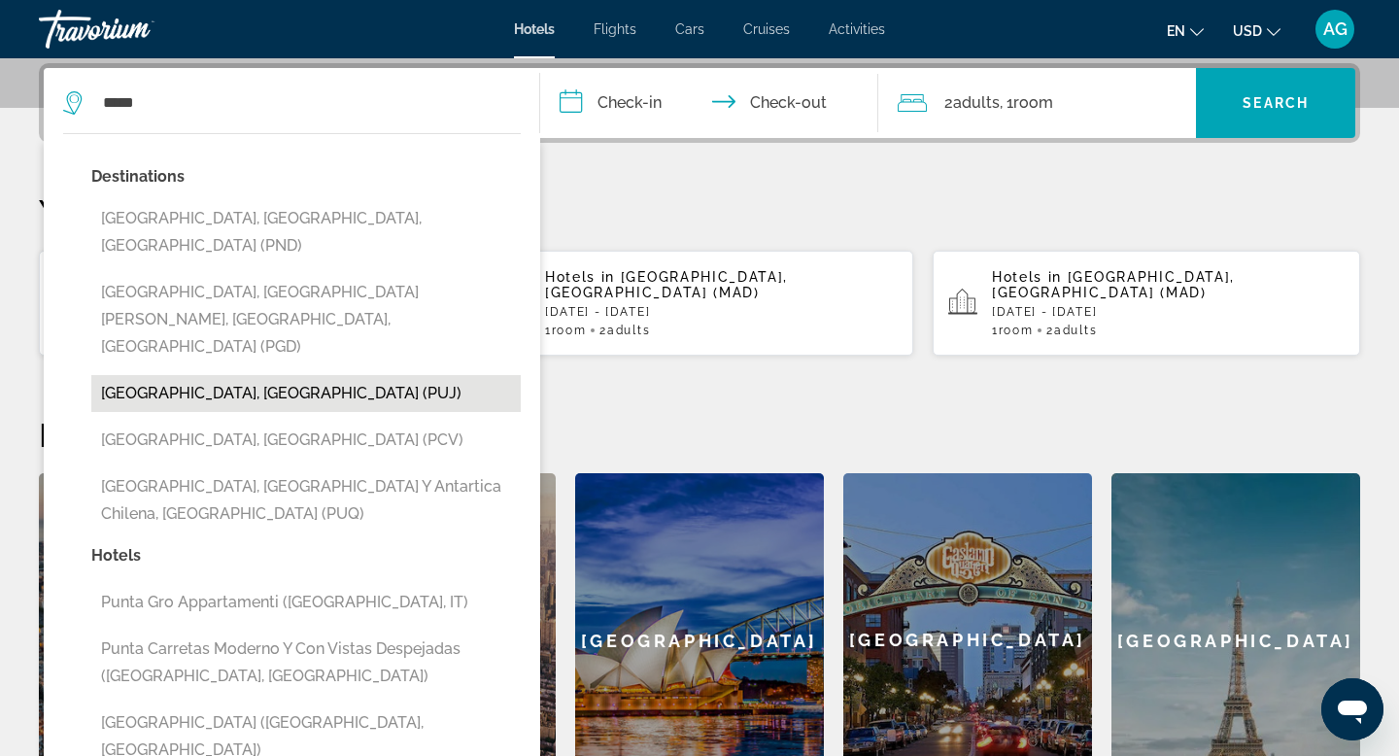
click at [188, 375] on button "[GEOGRAPHIC_DATA], [GEOGRAPHIC_DATA] (PUJ)" at bounding box center [305, 393] width 429 height 37
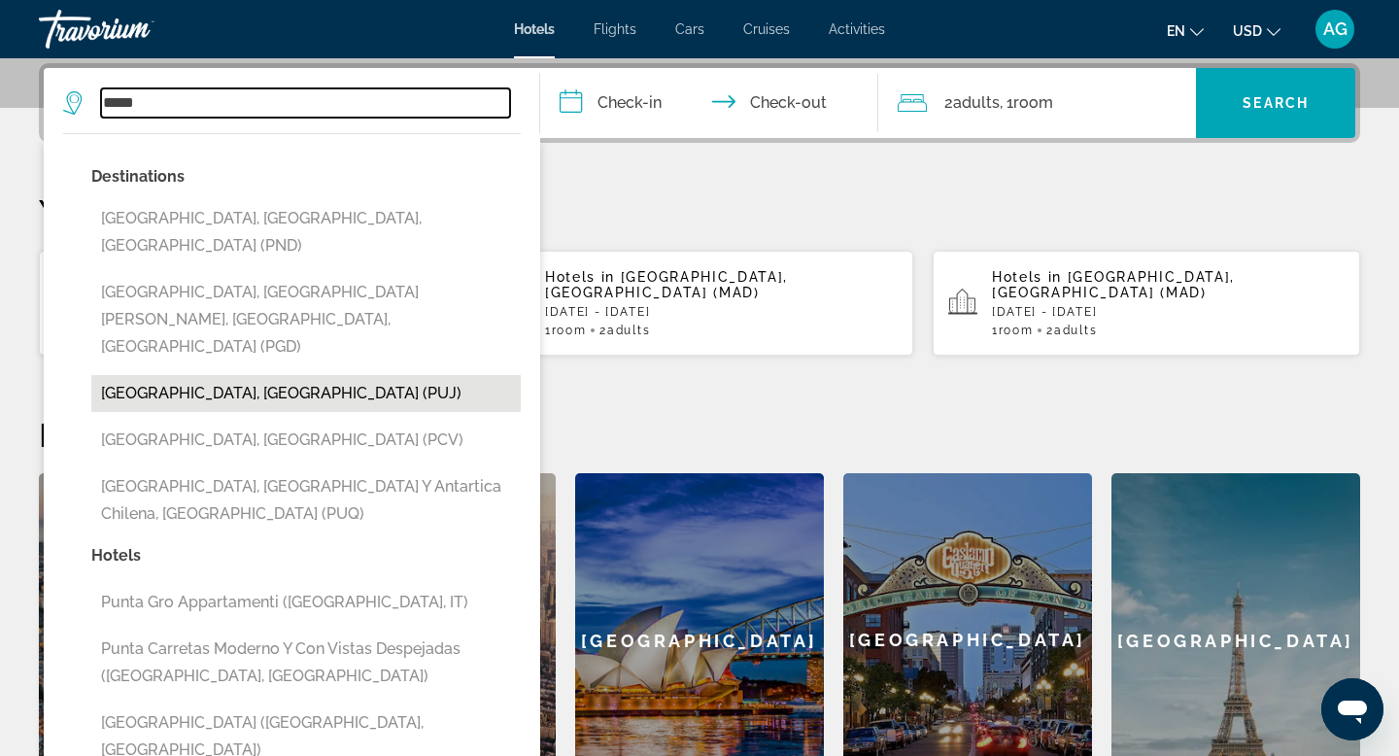
type input "**********"
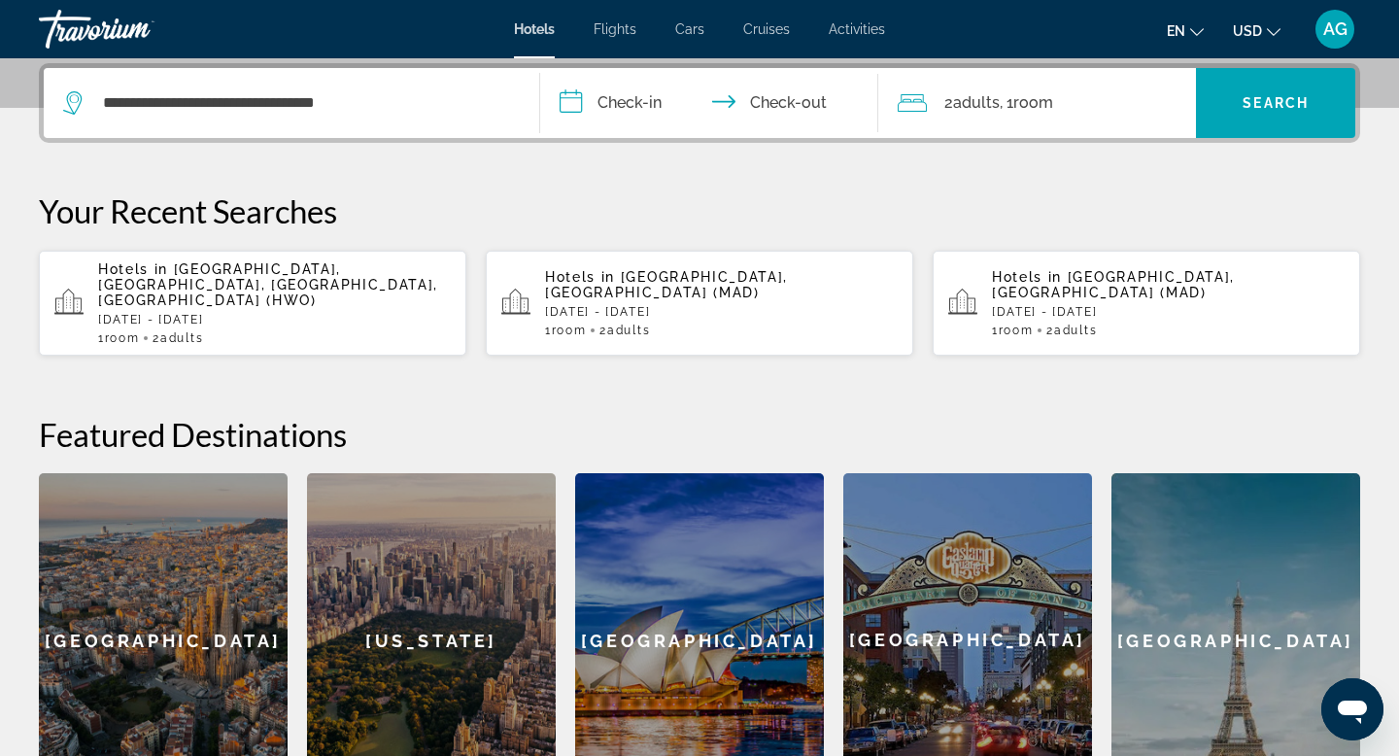
click at [641, 97] on input "**********" at bounding box center [713, 106] width 346 height 76
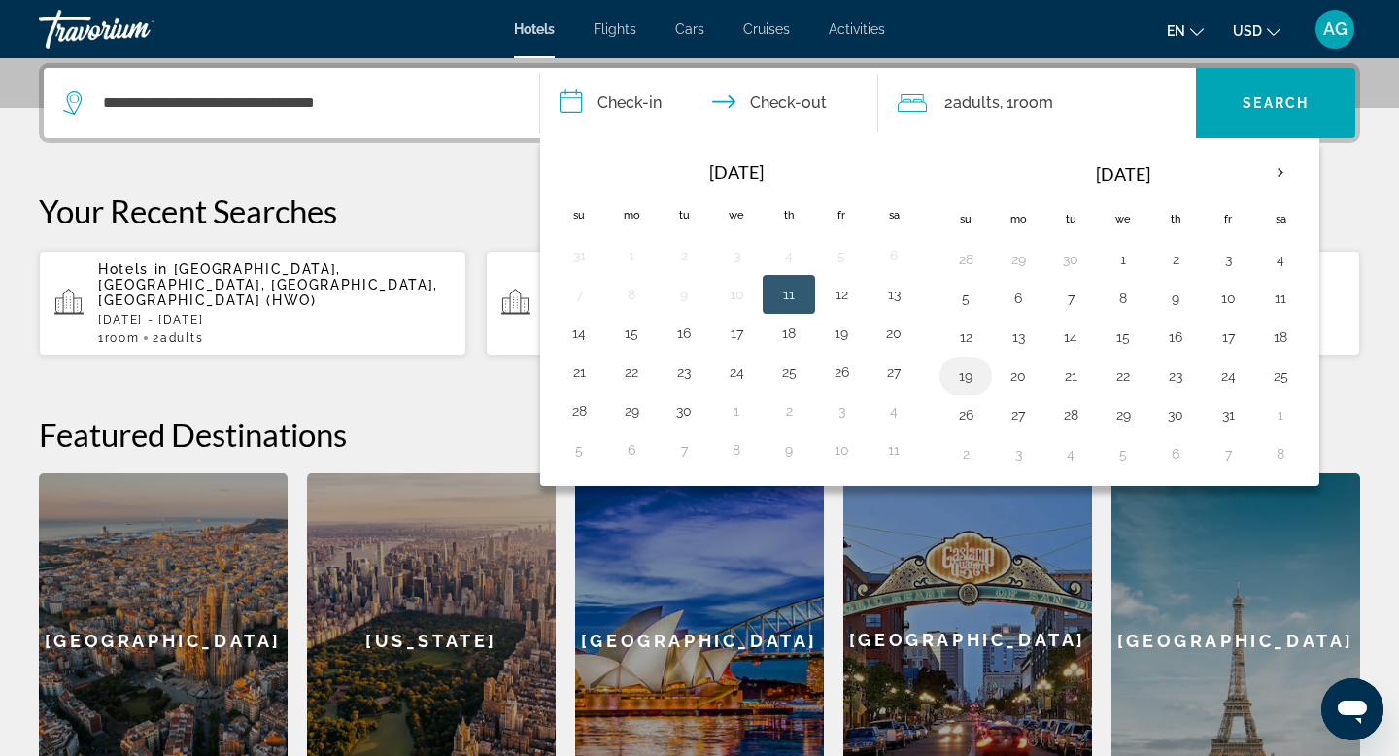
click at [961, 379] on button "19" at bounding box center [965, 375] width 31 height 27
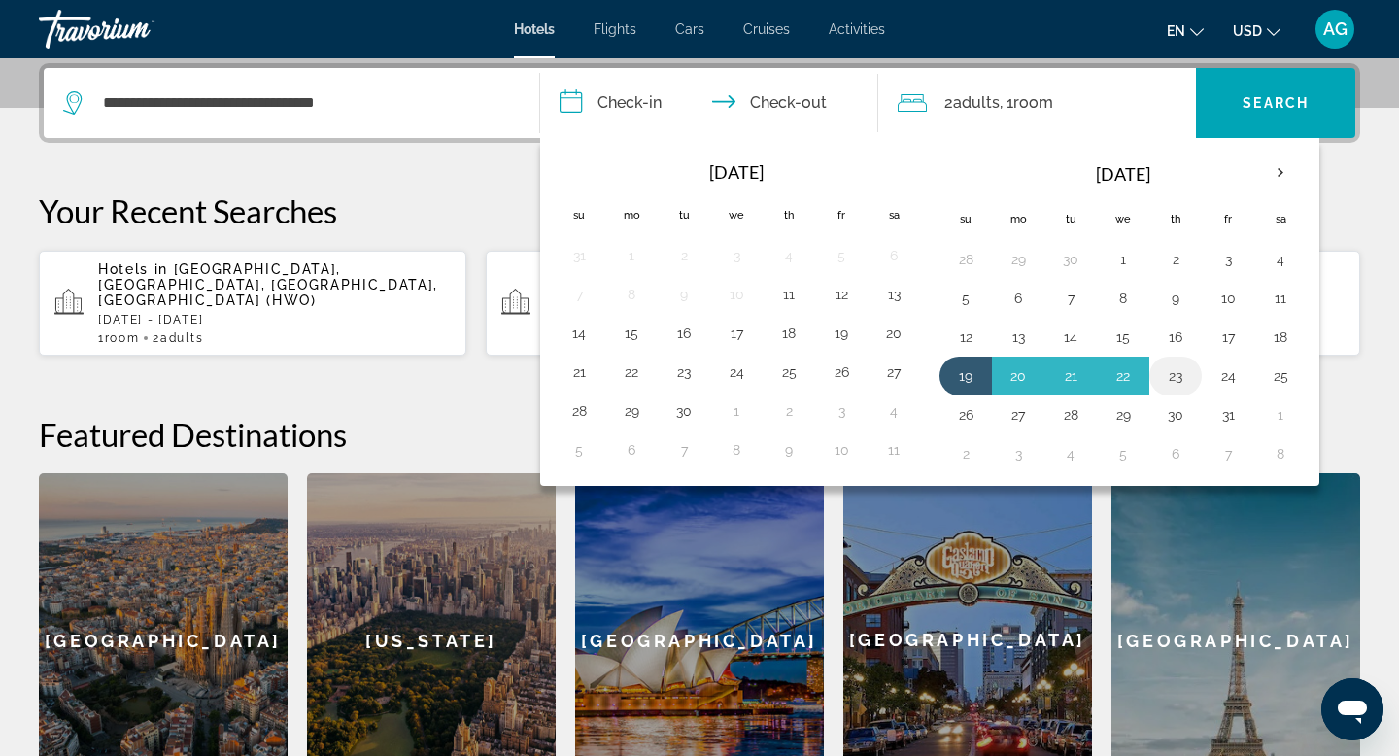
click at [1173, 371] on button "23" at bounding box center [1175, 375] width 31 height 27
type input "**********"
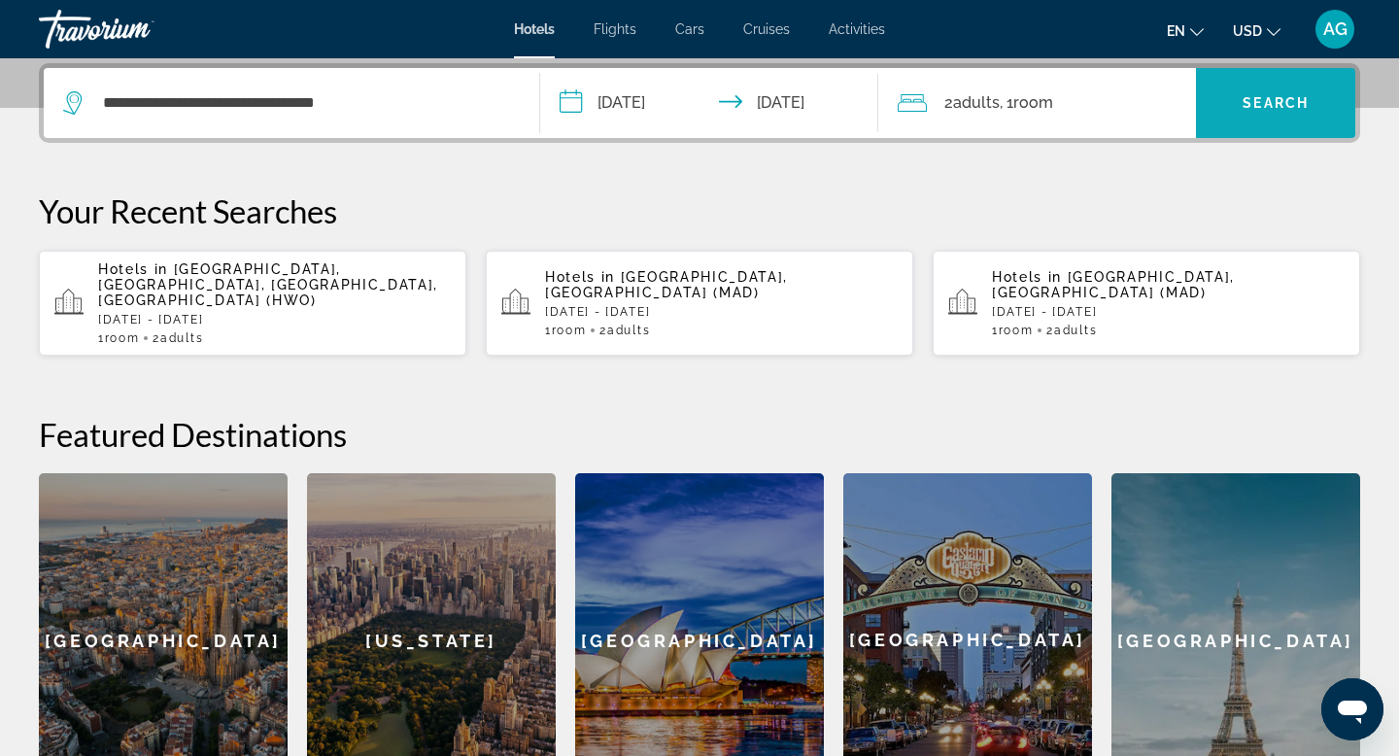
click at [1259, 111] on span "Search widget" at bounding box center [1275, 103] width 159 height 47
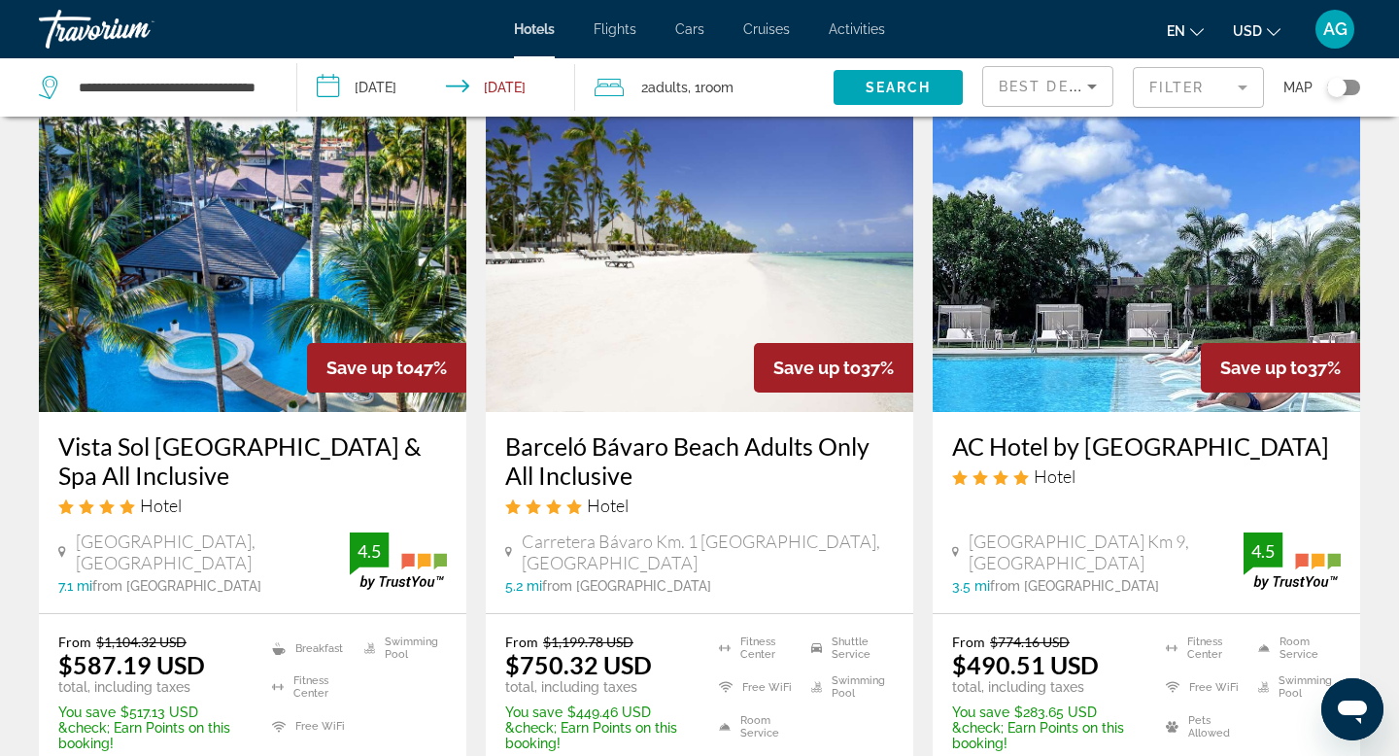
scroll to position [85, 0]
click at [310, 290] on img "Main content" at bounding box center [252, 255] width 427 height 311
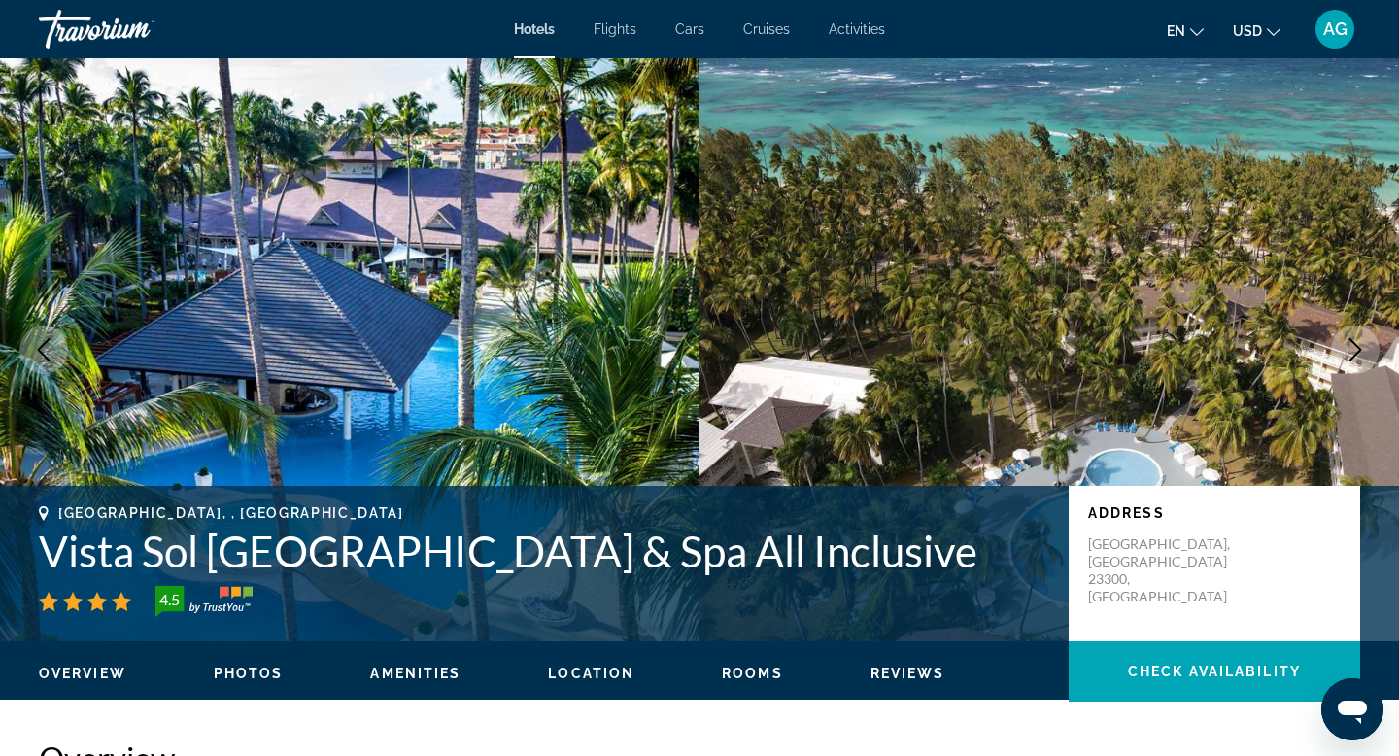
click at [1363, 350] on icon "Next image" at bounding box center [1355, 349] width 23 height 23
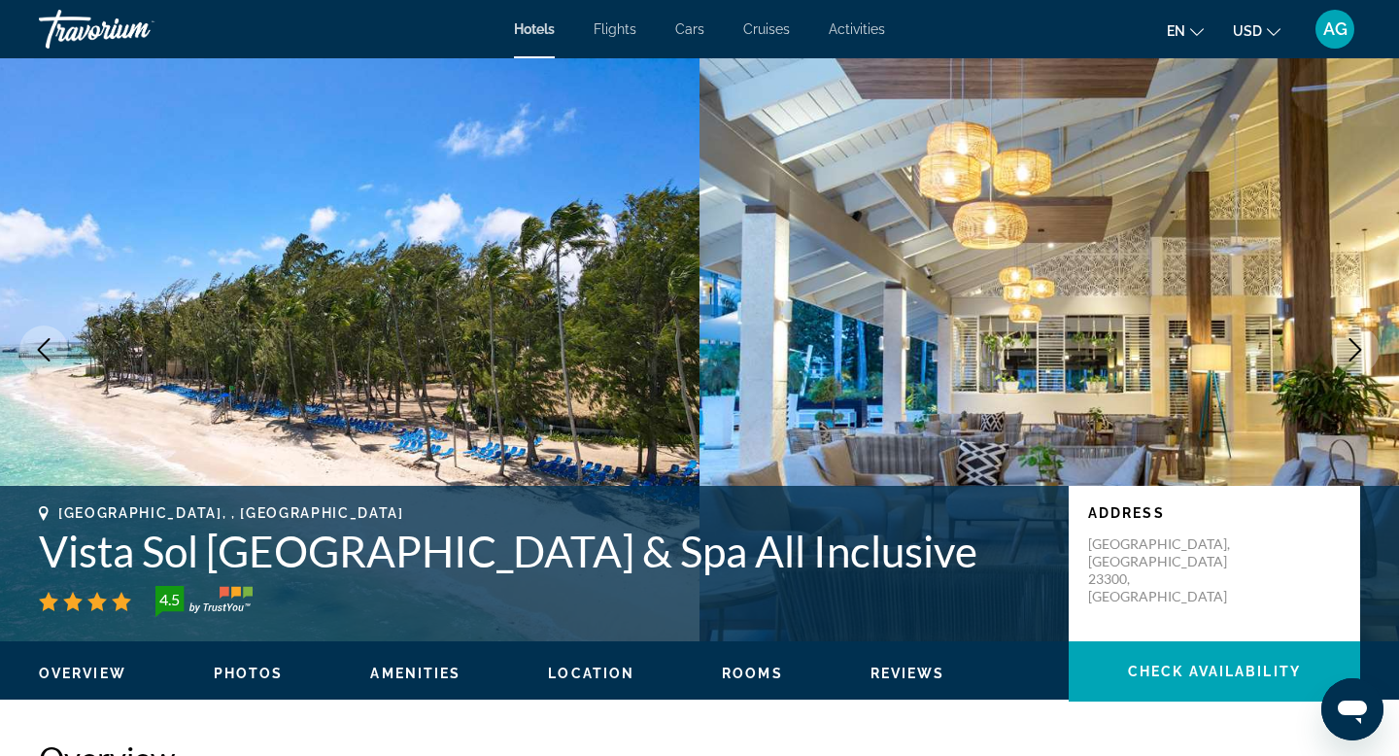
click at [1363, 350] on icon "Next image" at bounding box center [1355, 349] width 23 height 23
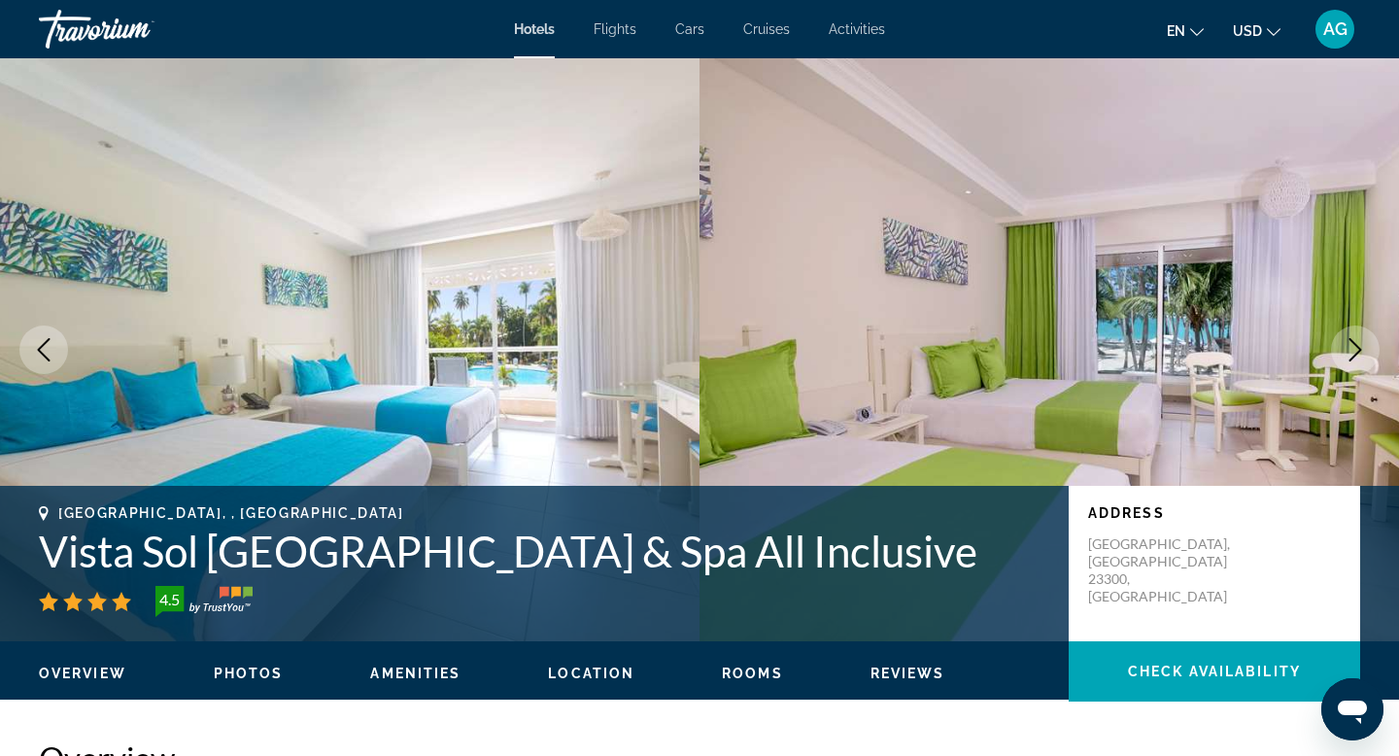
click at [1363, 350] on icon "Next image" at bounding box center [1355, 349] width 23 height 23
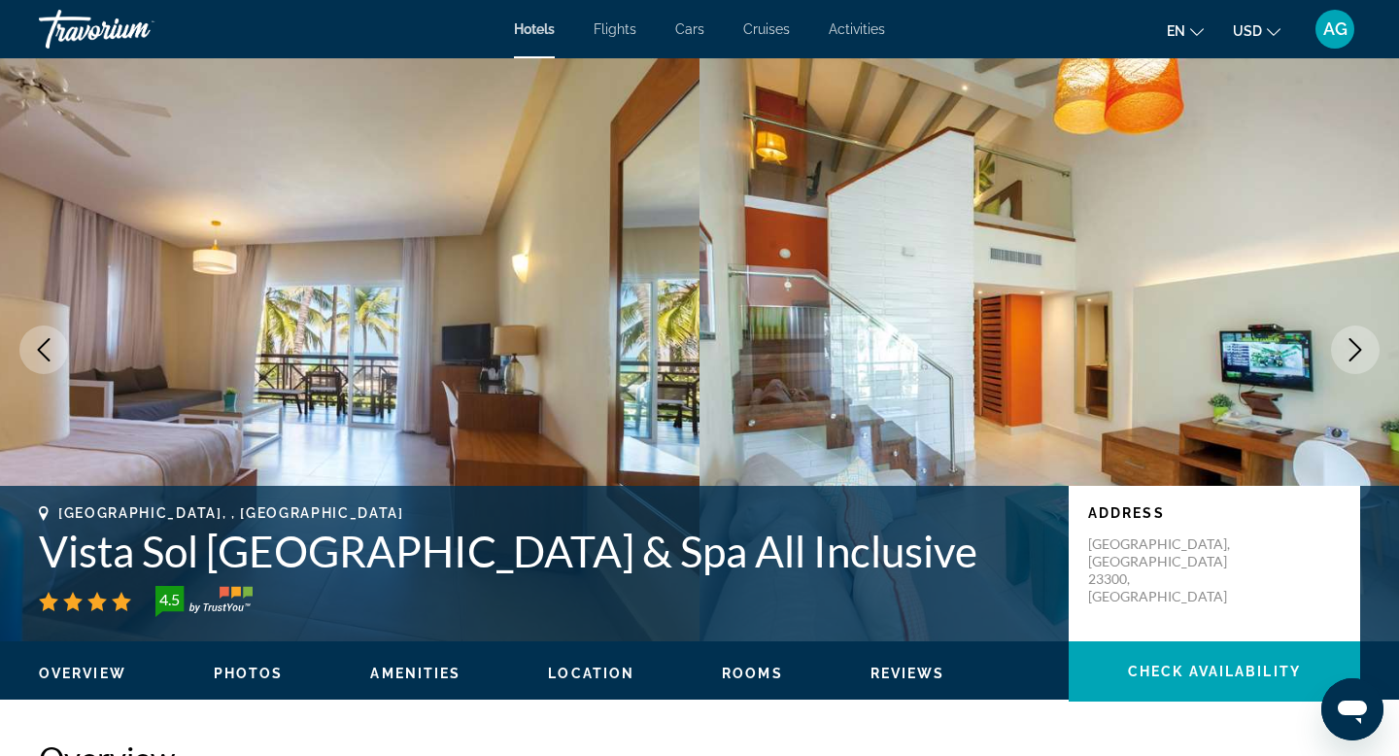
click at [1352, 346] on icon "Next image" at bounding box center [1355, 349] width 23 height 23
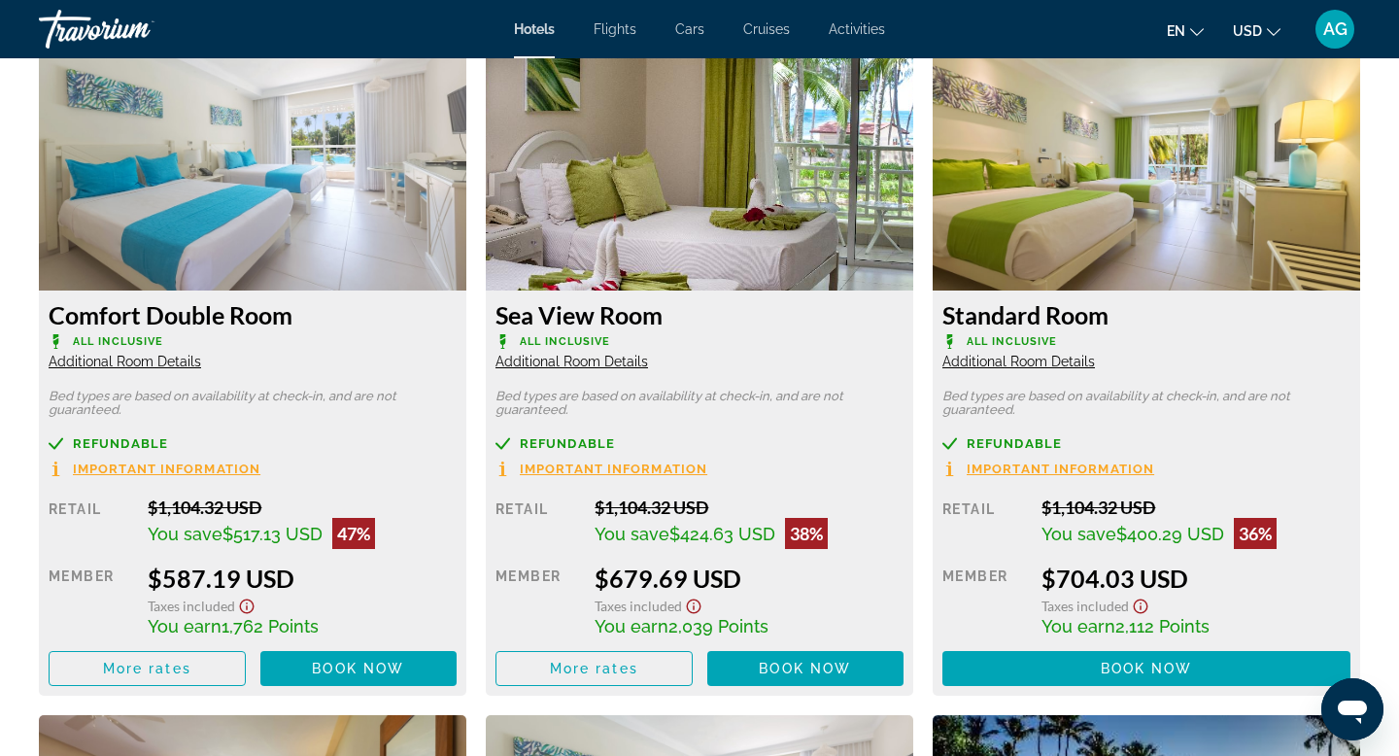
scroll to position [2702, 0]
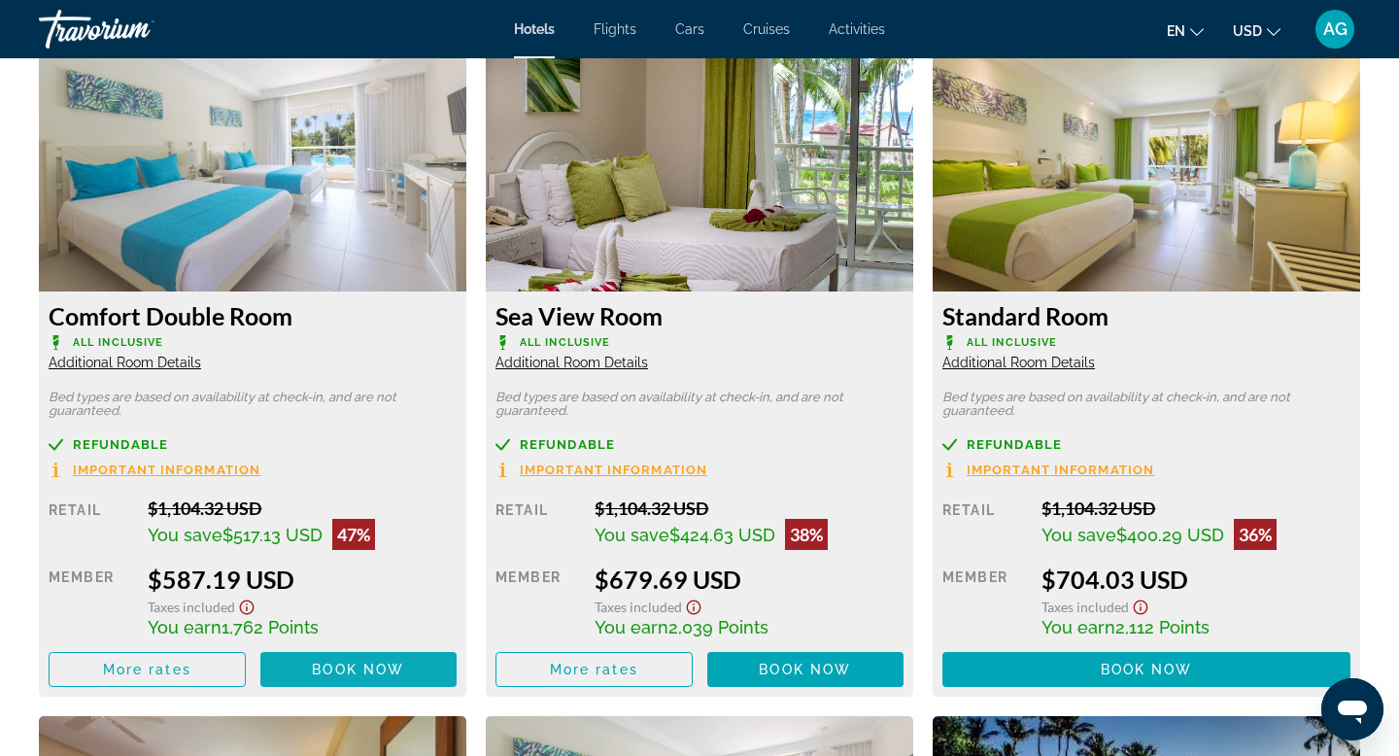
click at [396, 662] on span "Book now" at bounding box center [358, 670] width 92 height 16
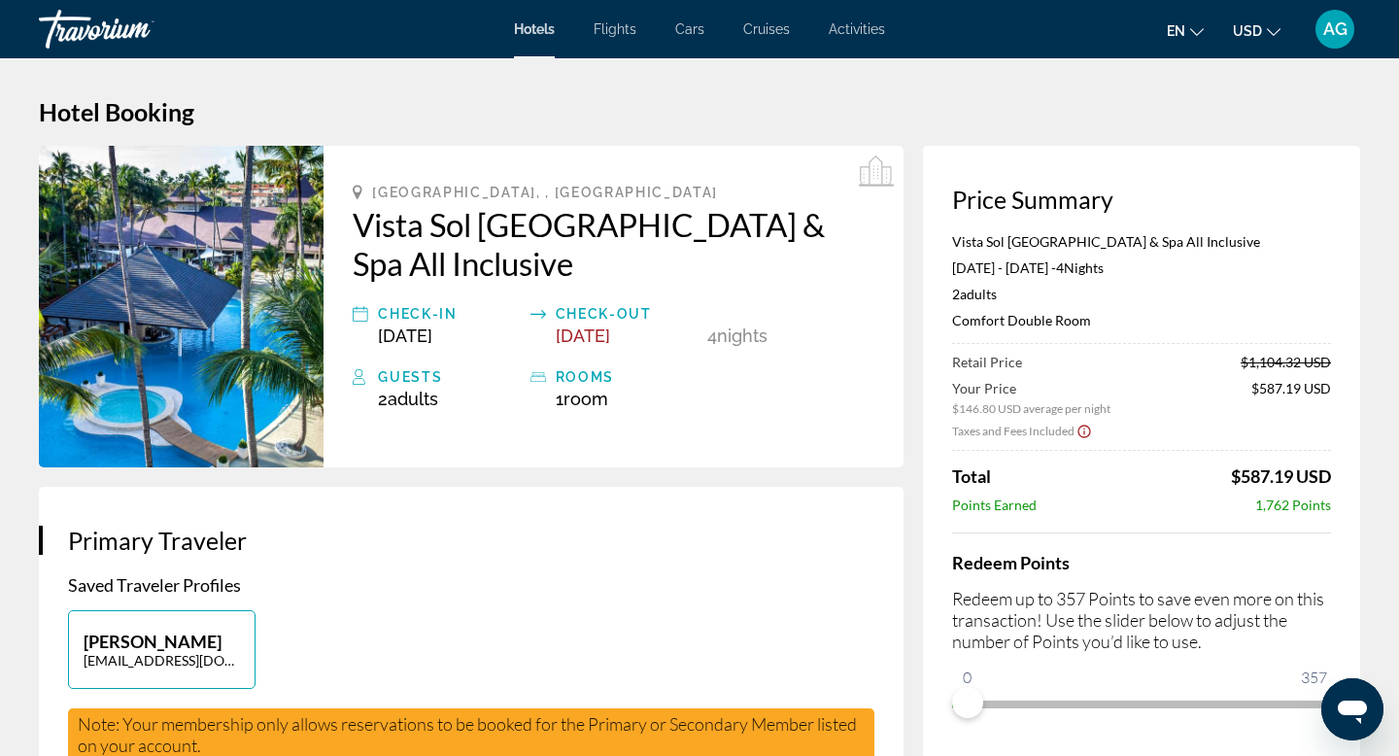
click at [151, 356] on img "Main content" at bounding box center [181, 307] width 285 height 322
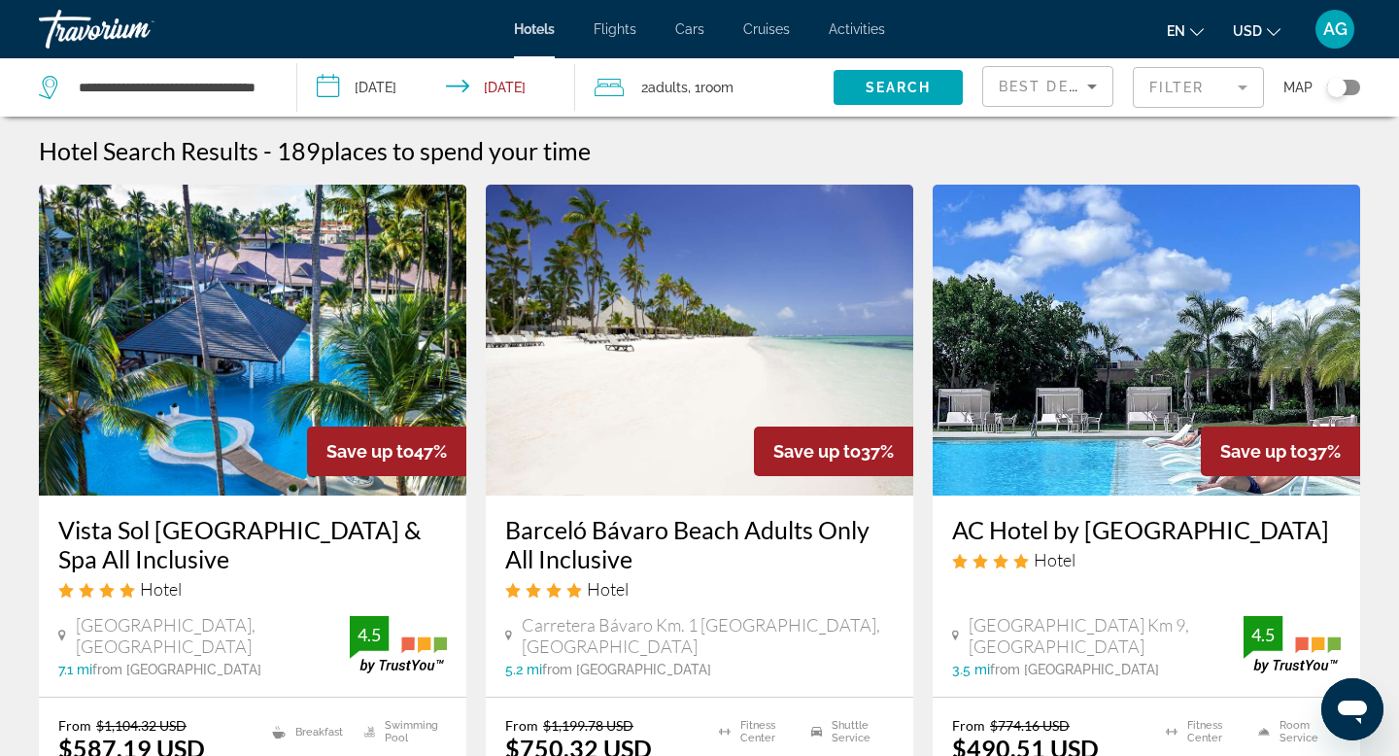
click at [1152, 82] on mat-form-field "Filter" at bounding box center [1198, 87] width 131 height 41
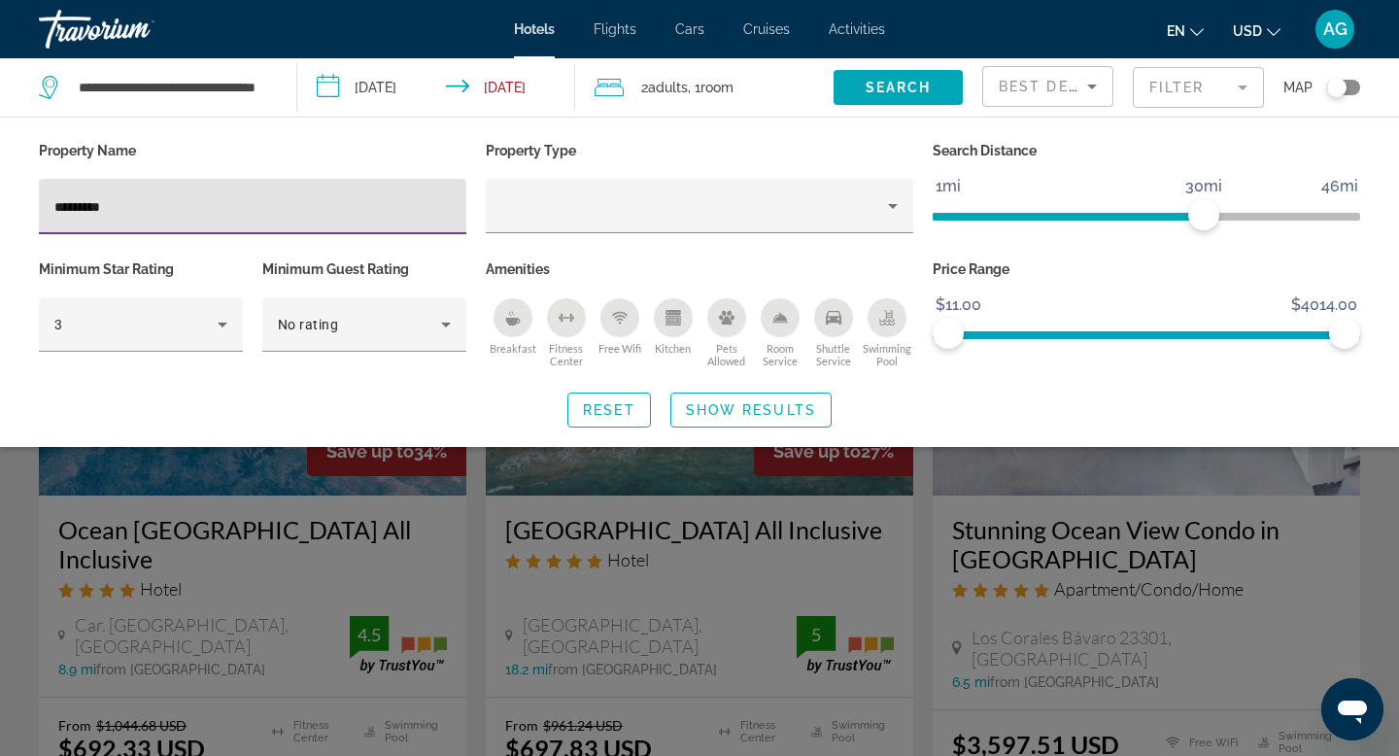
type input "**********"
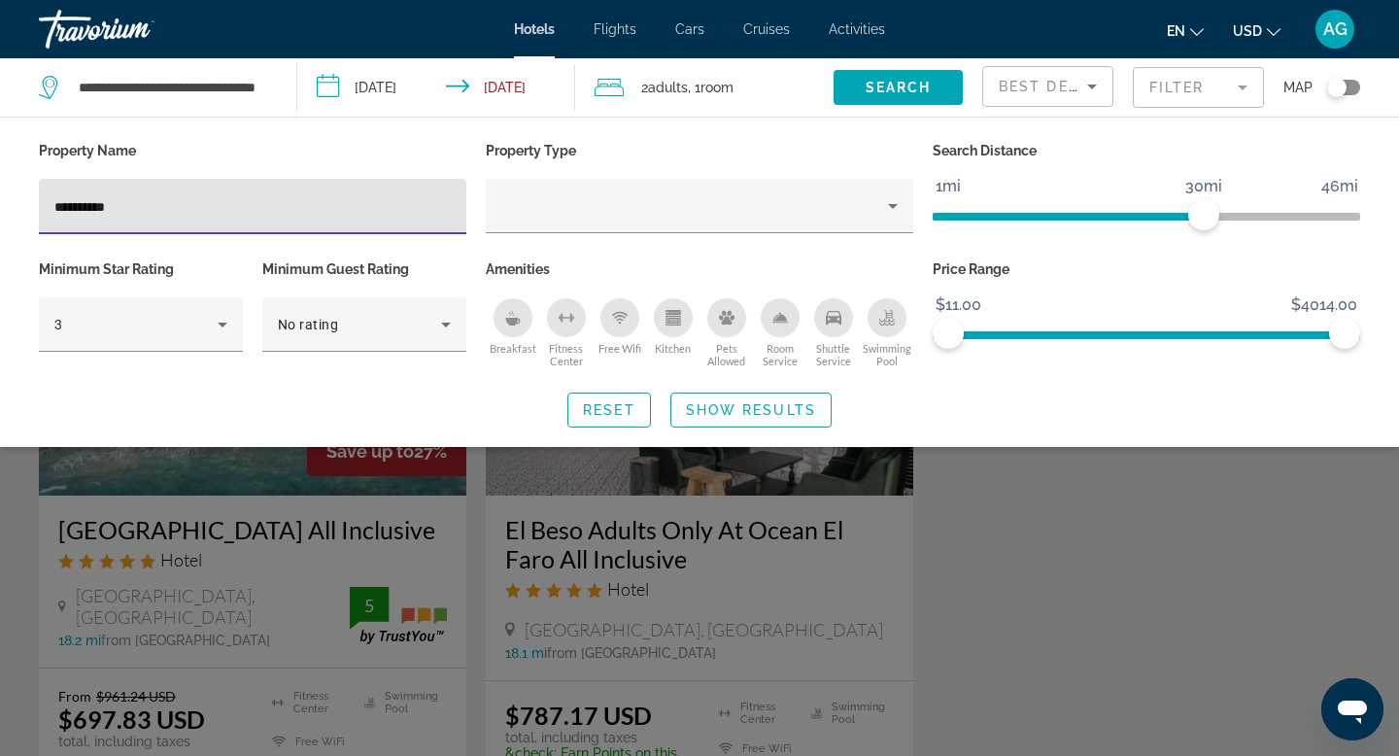
click at [248, 474] on div "Search widget" at bounding box center [699, 523] width 1399 height 464
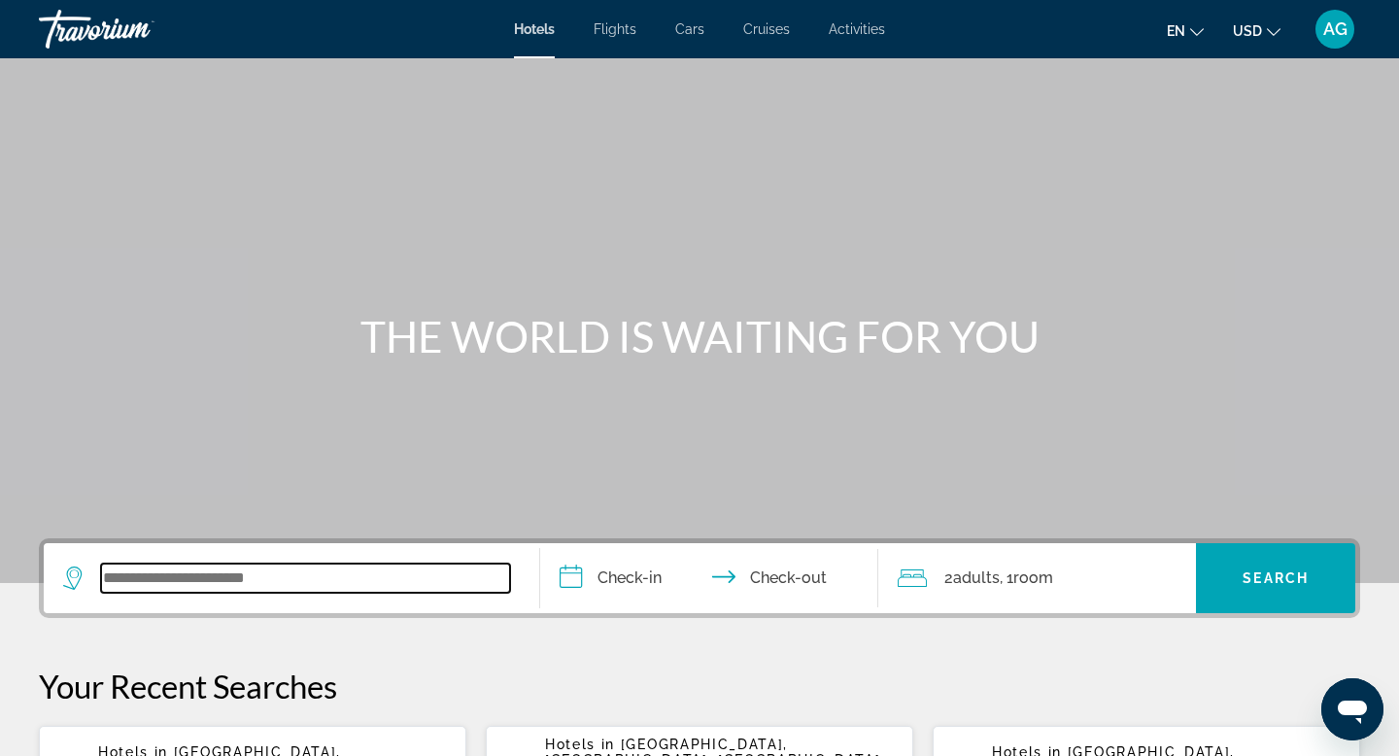
click at [171, 583] on input "Search widget" at bounding box center [305, 577] width 409 height 29
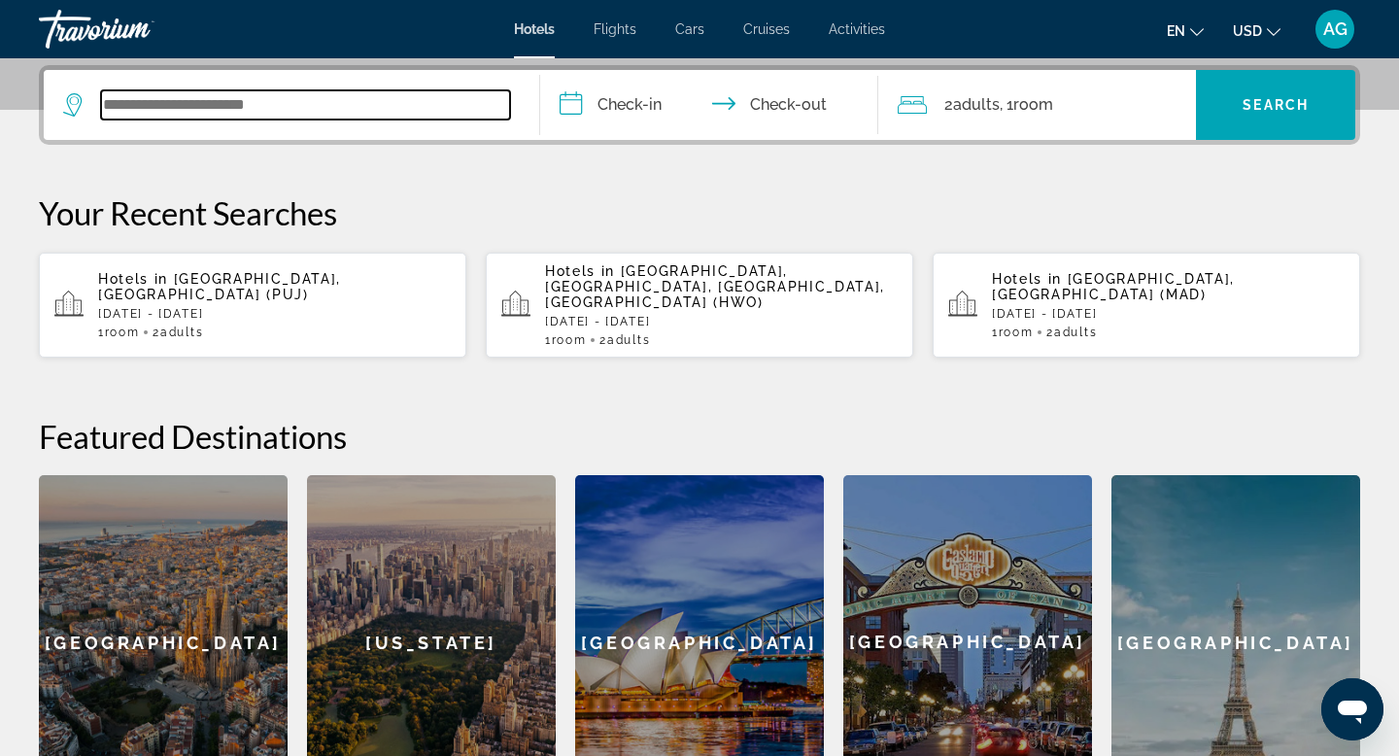
scroll to position [475, 0]
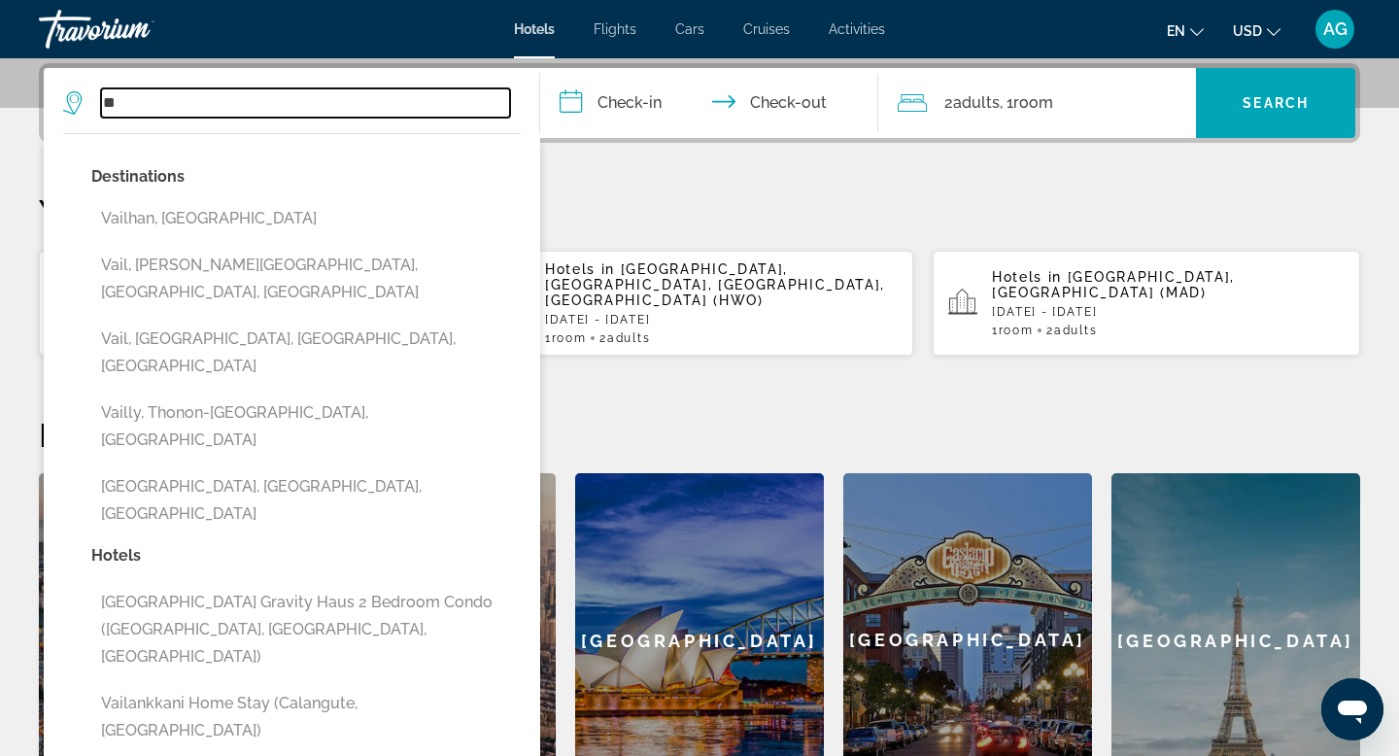
type input "*"
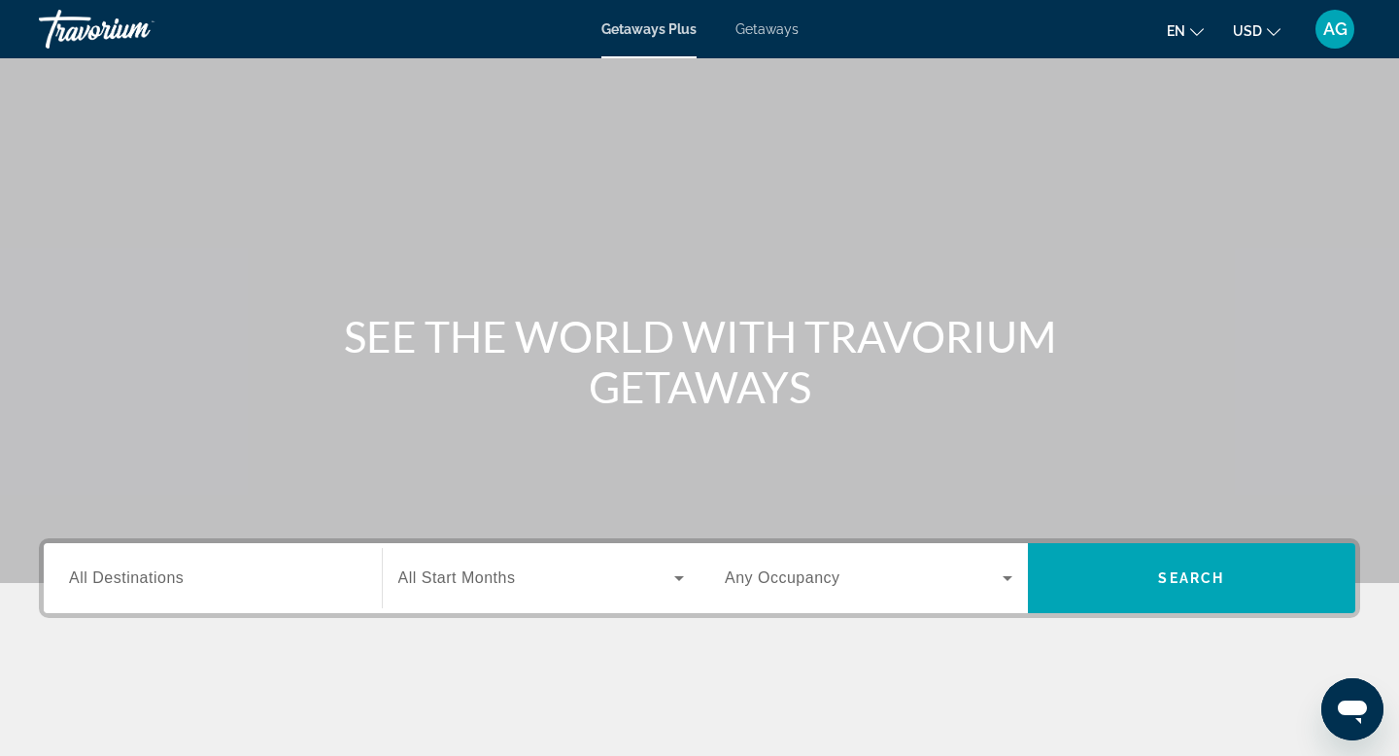
click at [119, 567] on input "Destination All Destinations" at bounding box center [213, 578] width 288 height 23
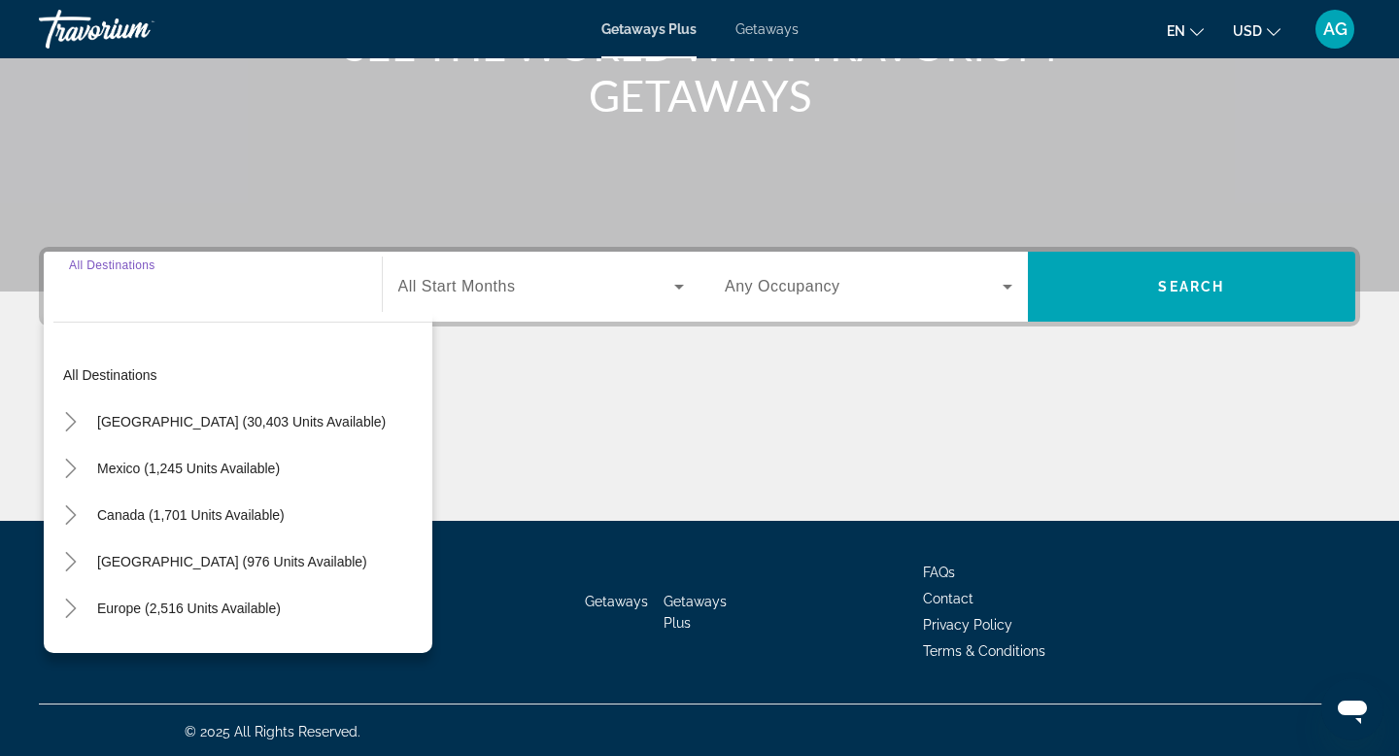
scroll to position [294, 0]
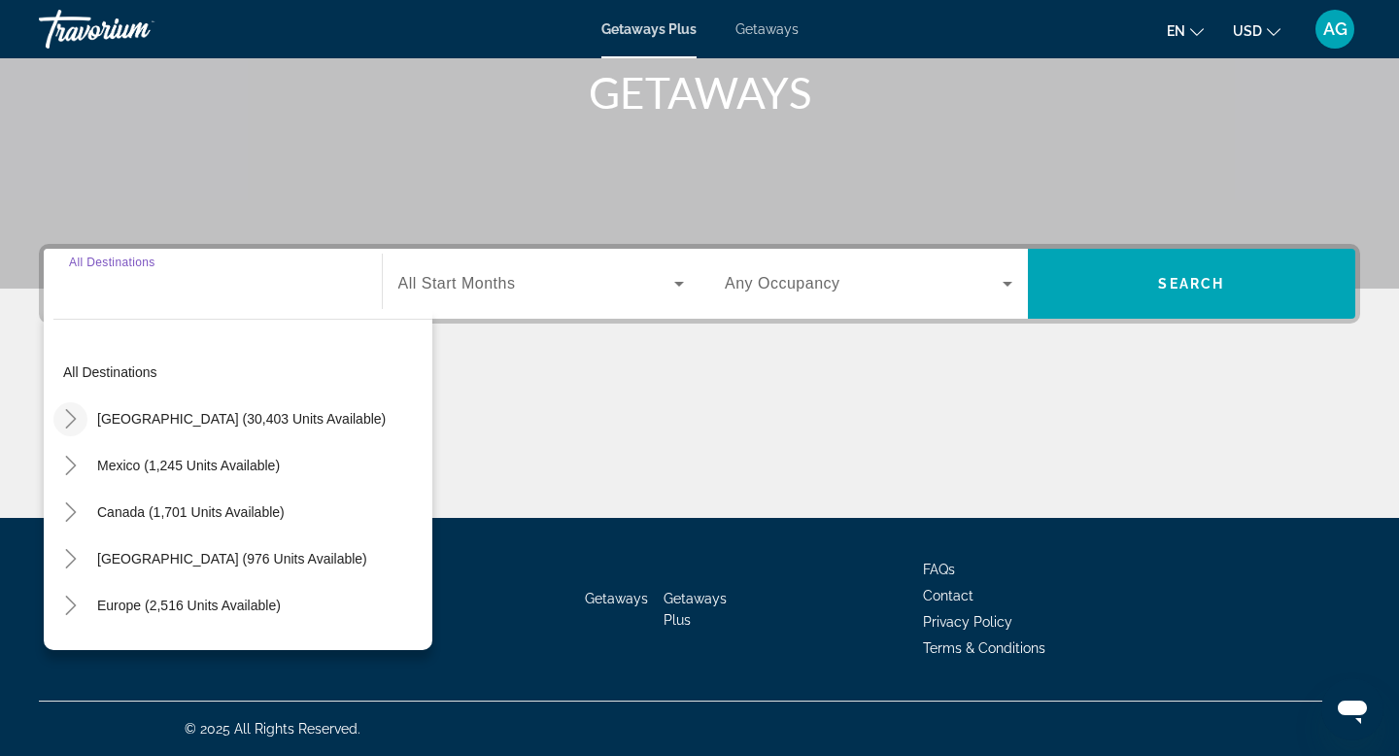
click at [77, 426] on icon "Toggle United States (30,403 units available)" at bounding box center [70, 418] width 19 height 19
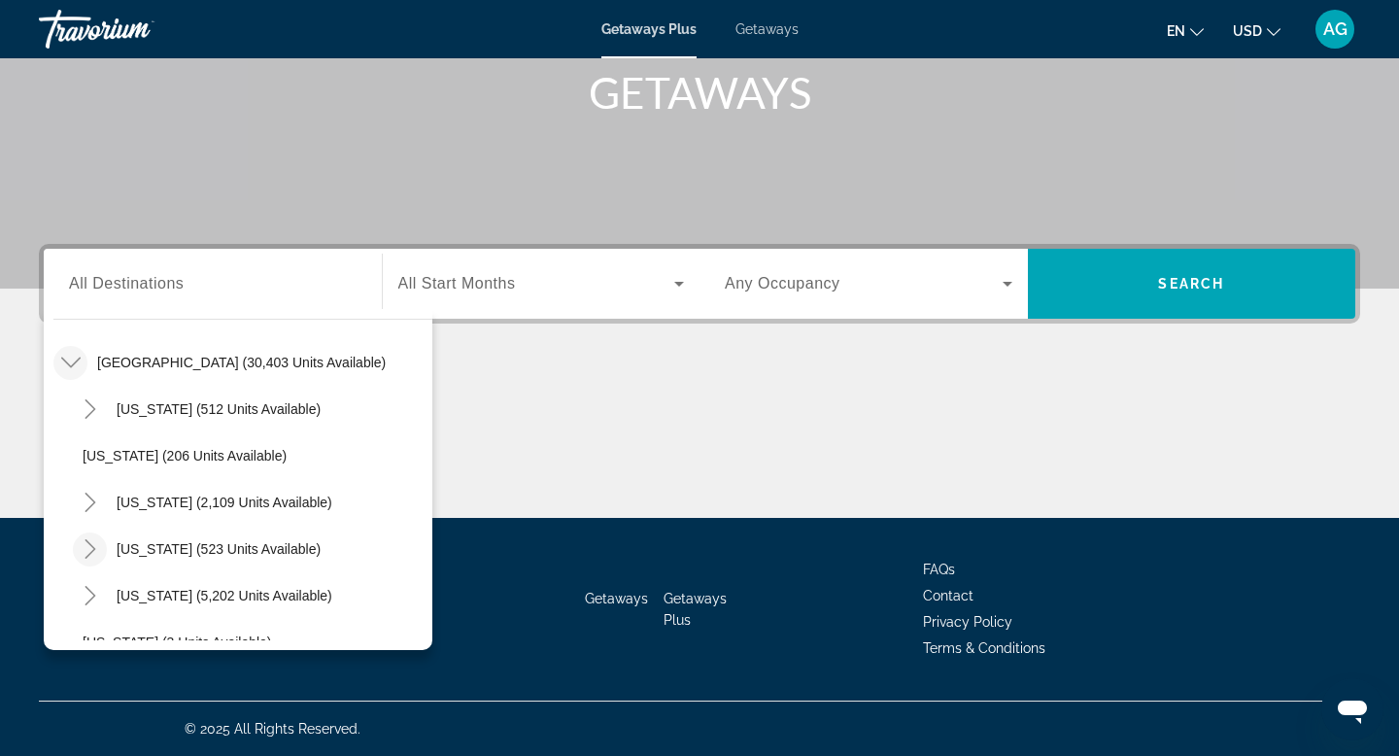
click at [87, 554] on icon "Toggle Colorado (523 units available)" at bounding box center [90, 548] width 19 height 19
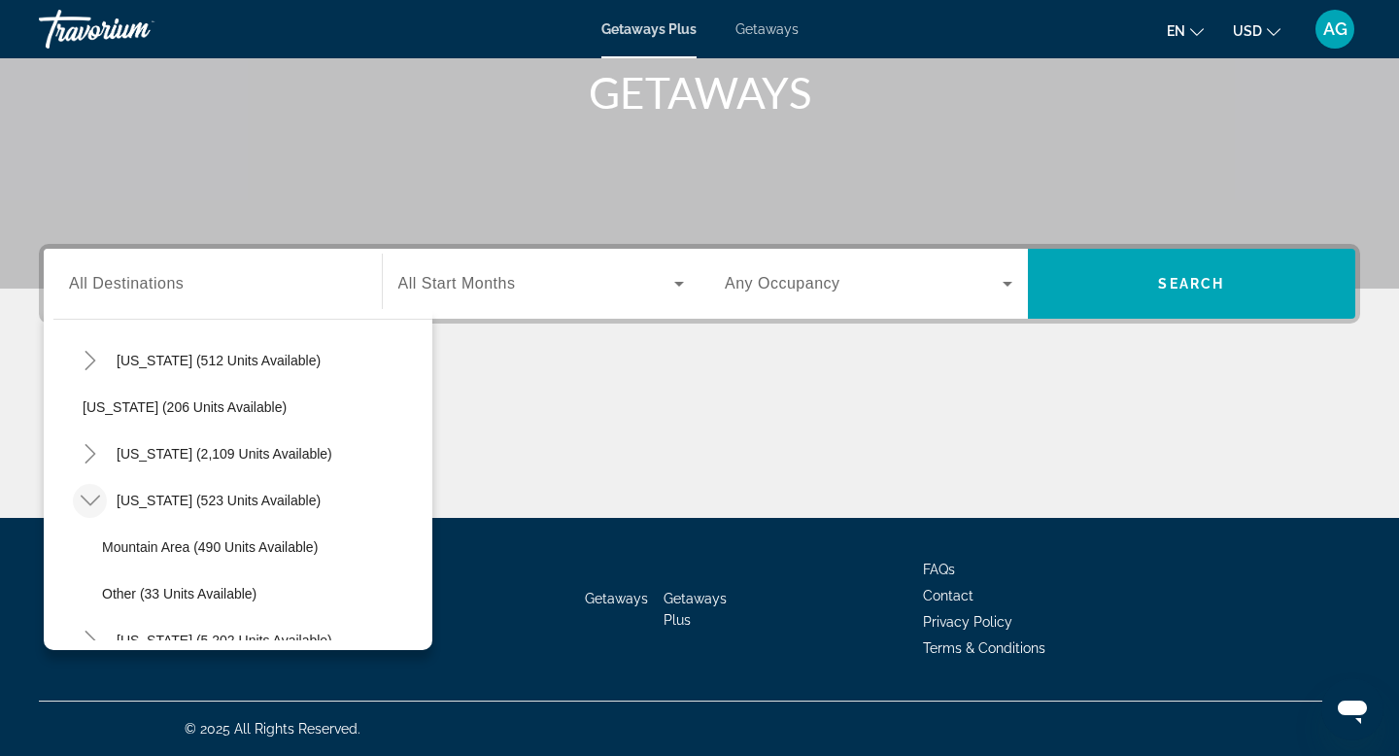
scroll to position [124, 0]
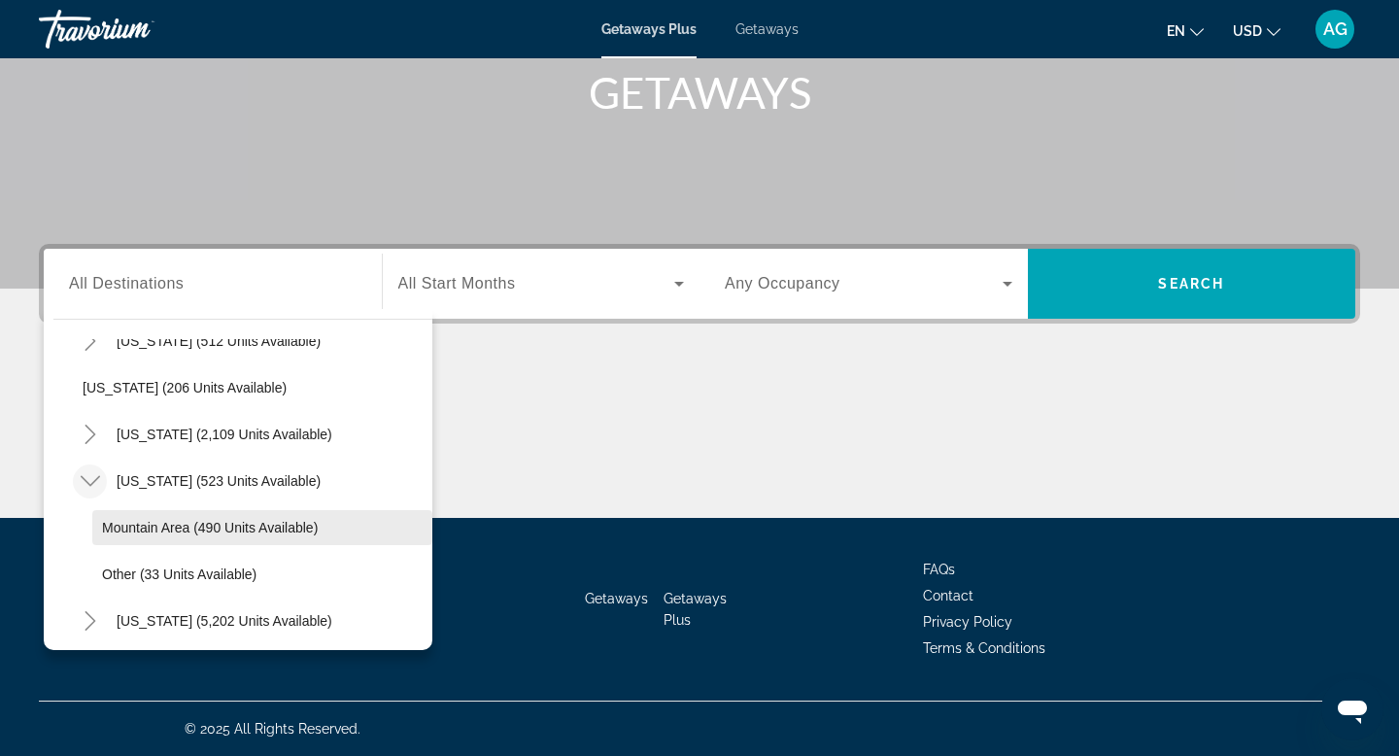
click at [153, 522] on span "Mountain Area (490 units available)" at bounding box center [210, 528] width 216 height 16
type input "**********"
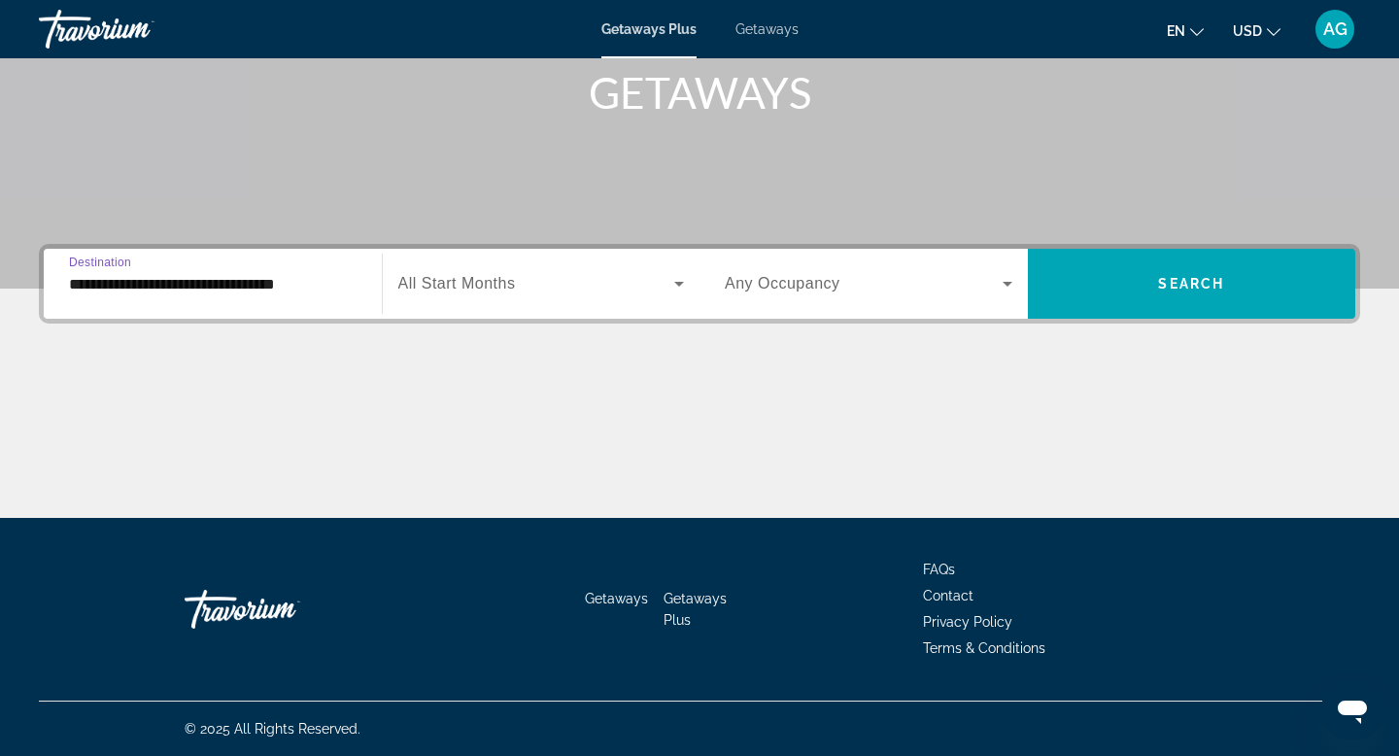
click at [540, 276] on span "Search widget" at bounding box center [536, 283] width 277 height 23
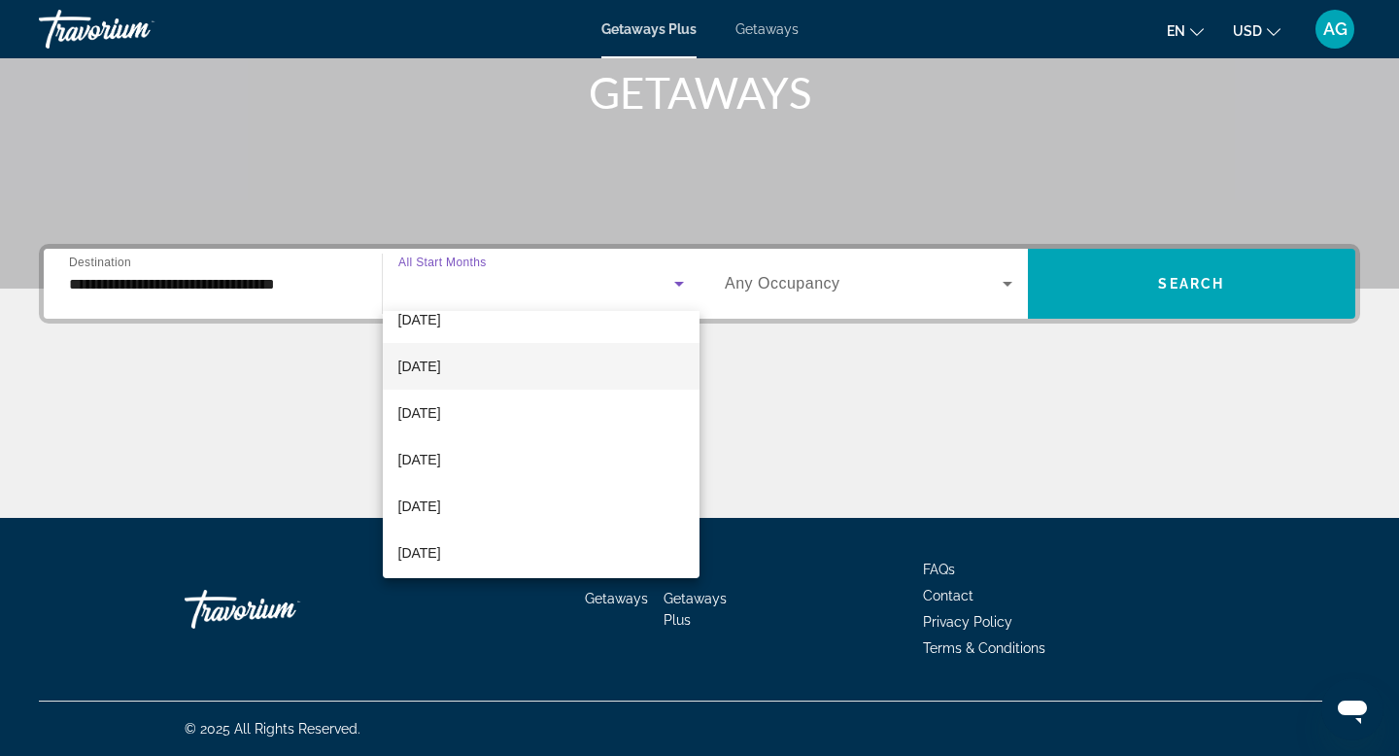
scroll to position [76, 0]
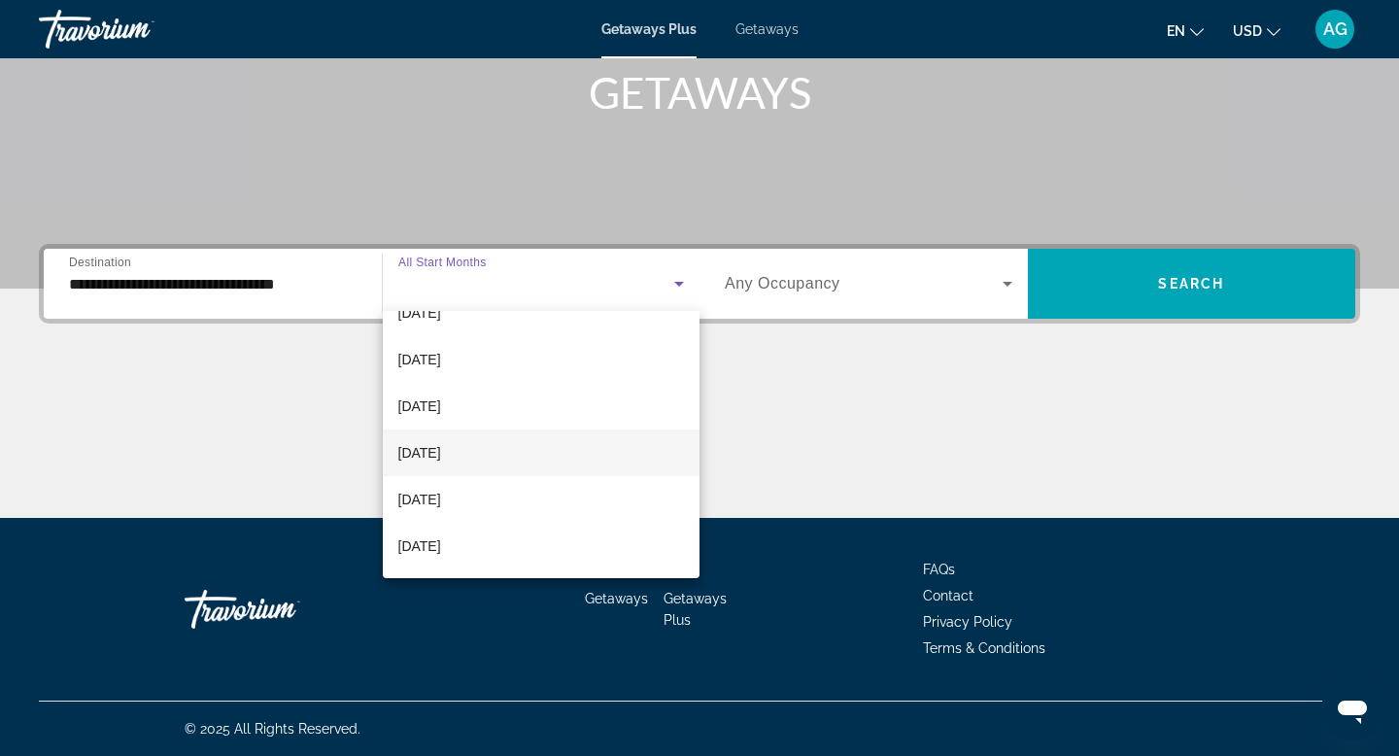
click at [441, 445] on span "December 2025" at bounding box center [419, 452] width 43 height 23
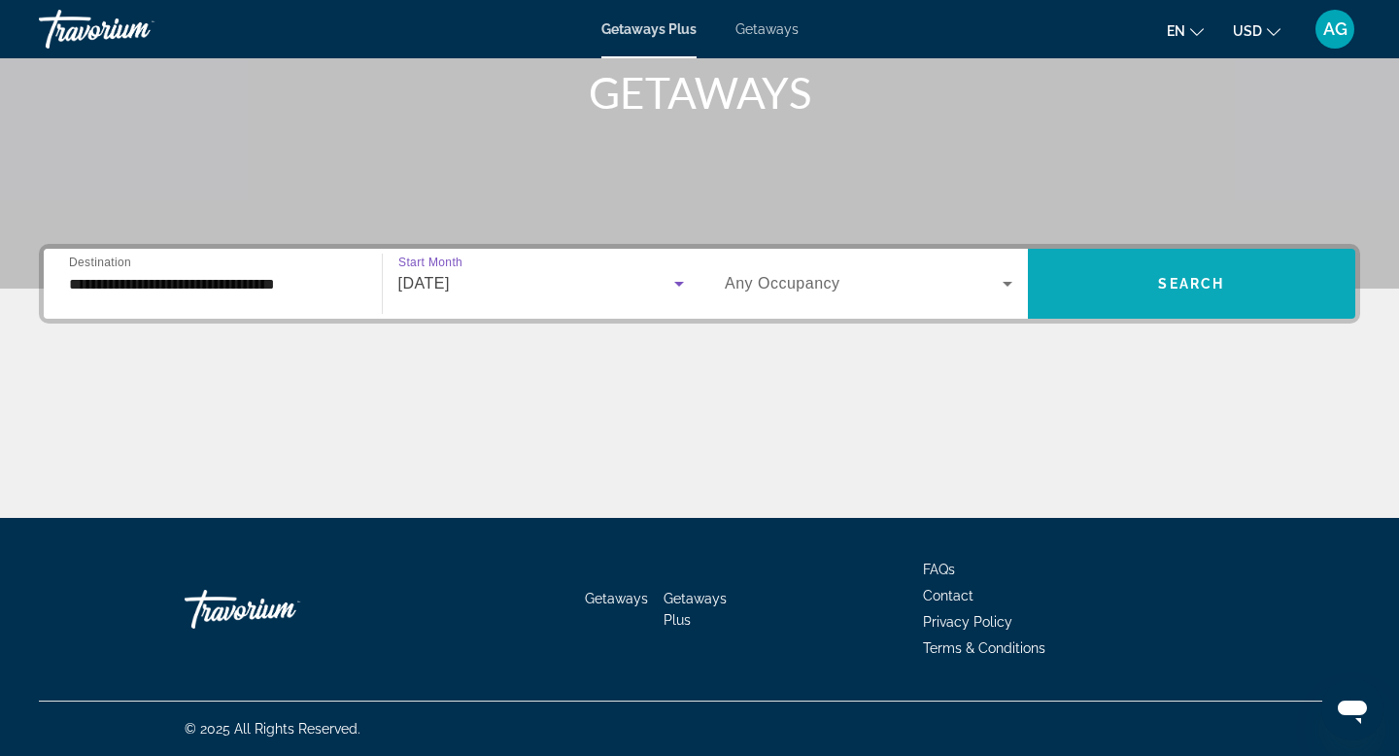
click at [1156, 283] on span "Search widget" at bounding box center [1192, 283] width 328 height 47
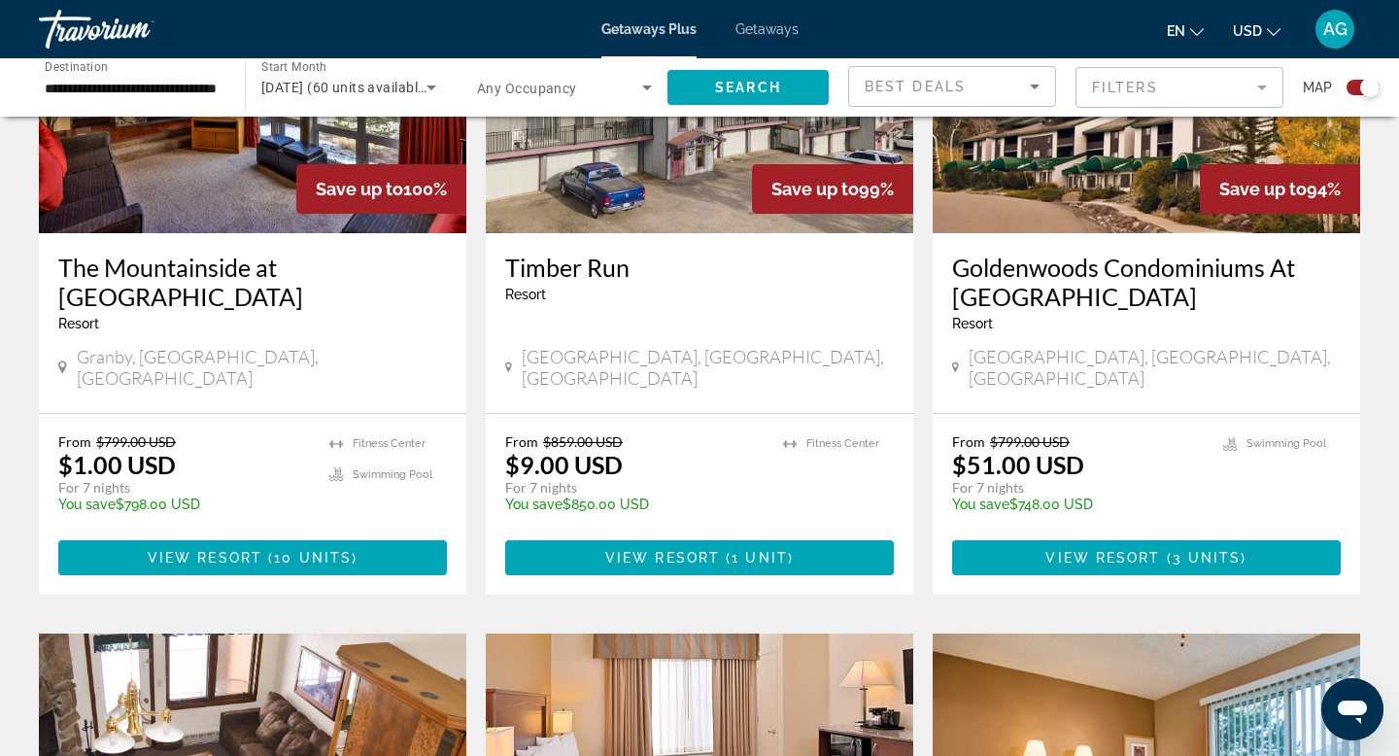
scroll to position [1512, 0]
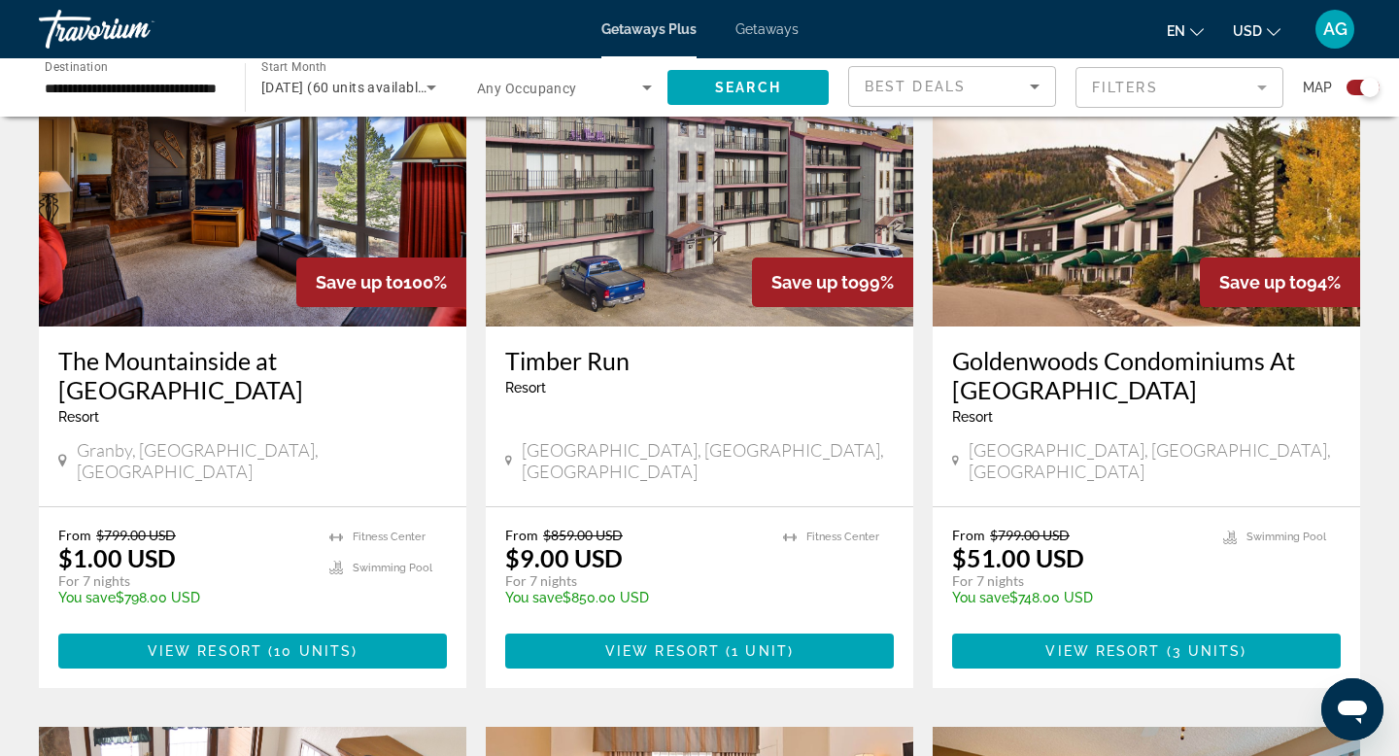
click at [760, 30] on span "Getaways" at bounding box center [766, 29] width 63 height 16
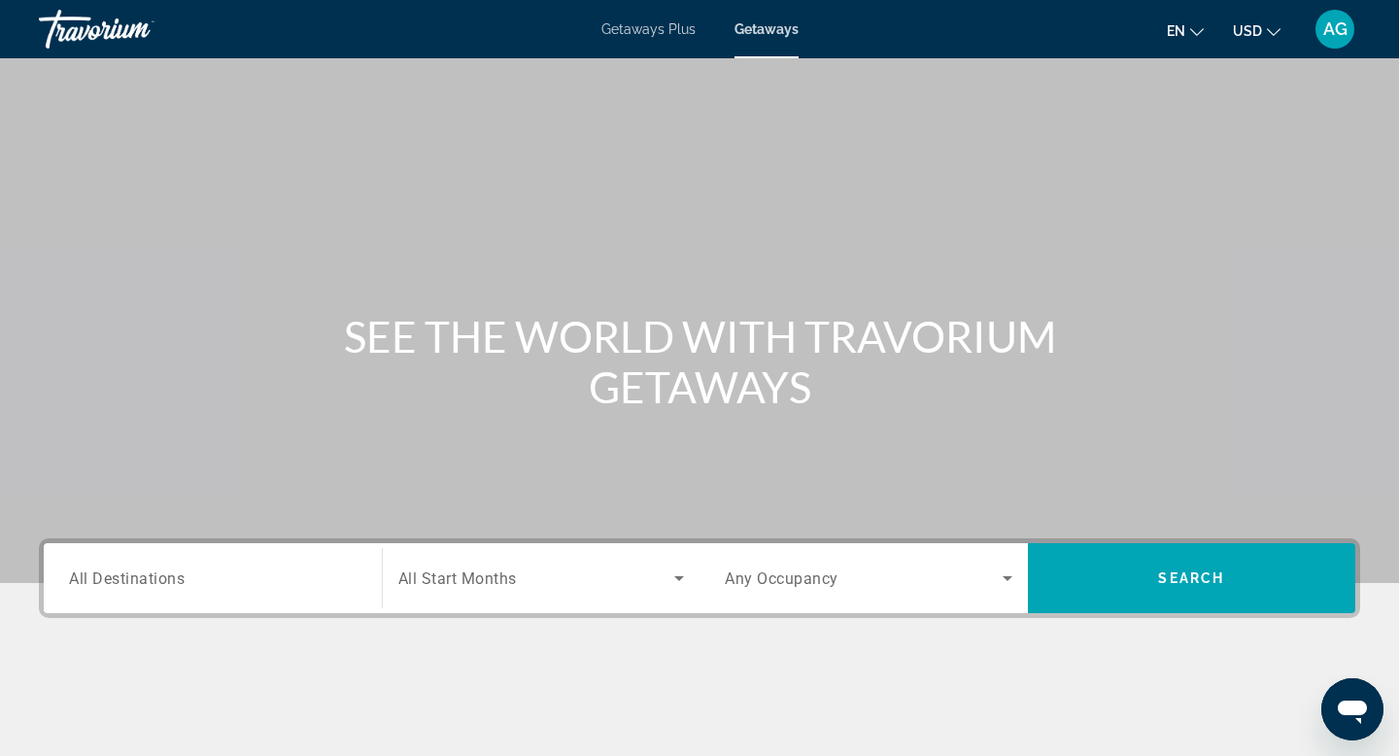
click at [206, 552] on div "Search widget" at bounding box center [213, 578] width 288 height 55
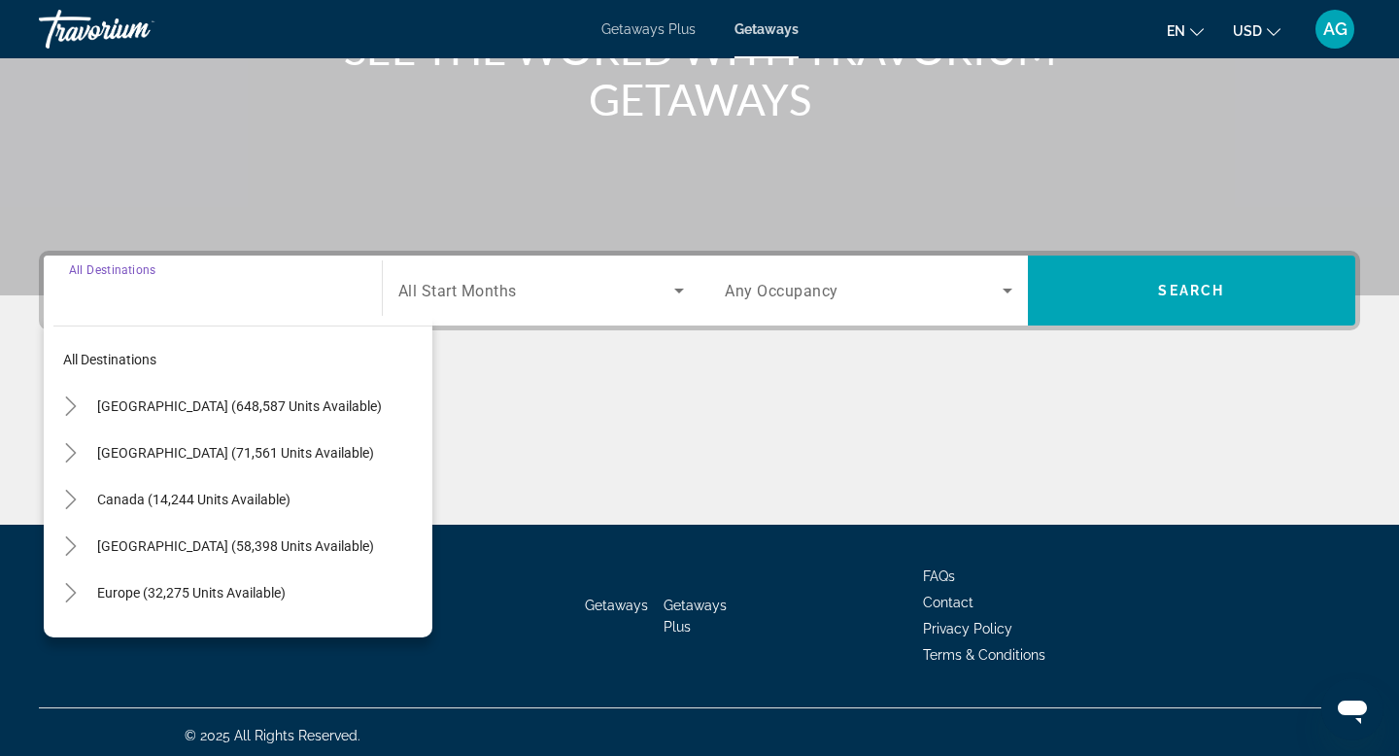
scroll to position [294, 0]
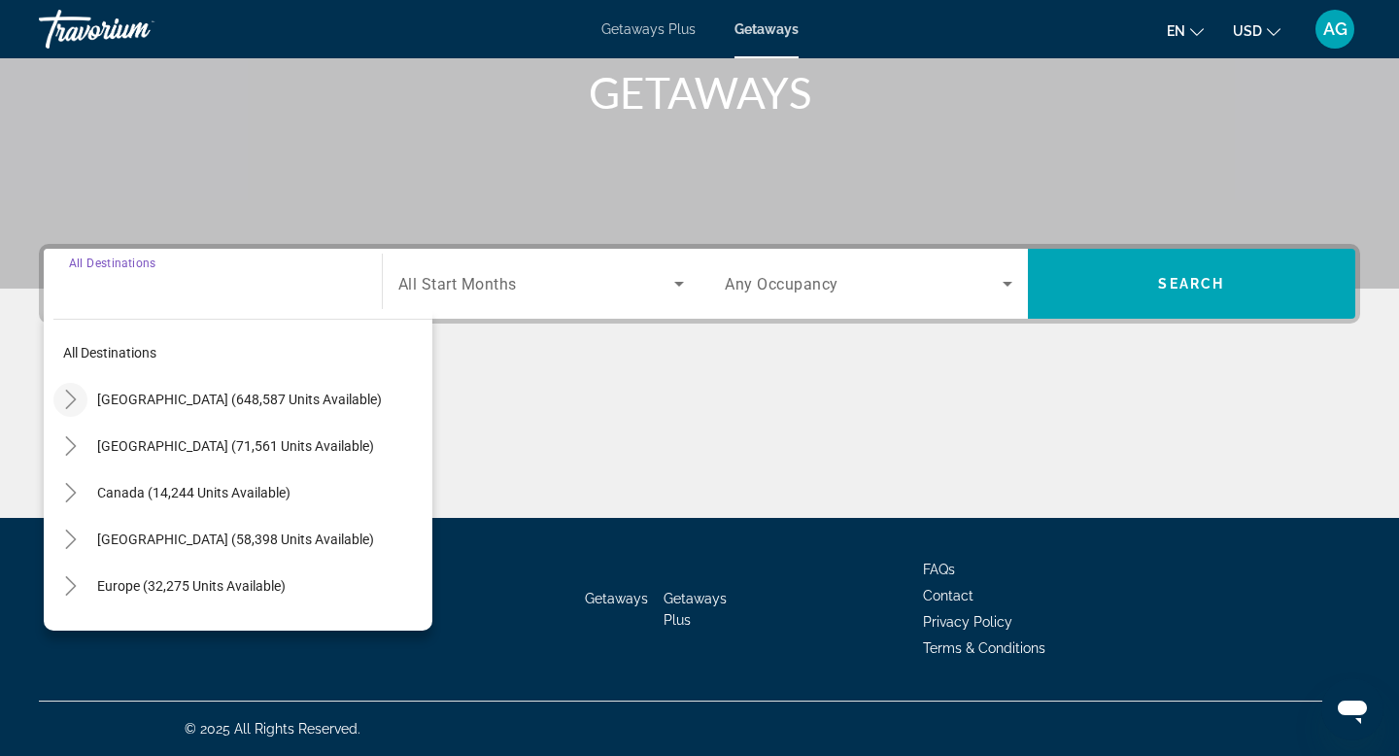
click at [72, 408] on icon "Toggle United States (648,587 units available)" at bounding box center [70, 399] width 19 height 19
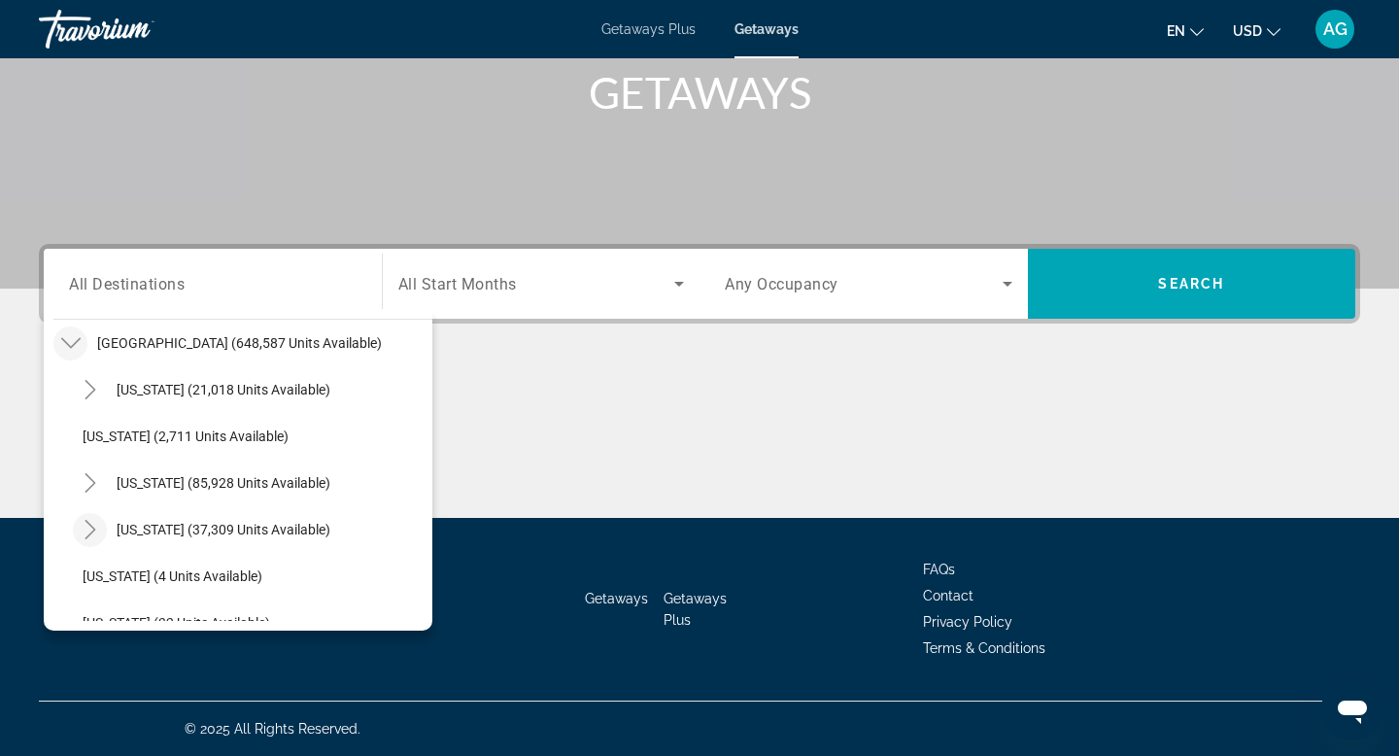
click at [99, 527] on icon "Toggle Colorado (37,309 units available)" at bounding box center [90, 529] width 19 height 19
click at [124, 565] on span "Search widget" at bounding box center [262, 576] width 340 height 47
type input "**********"
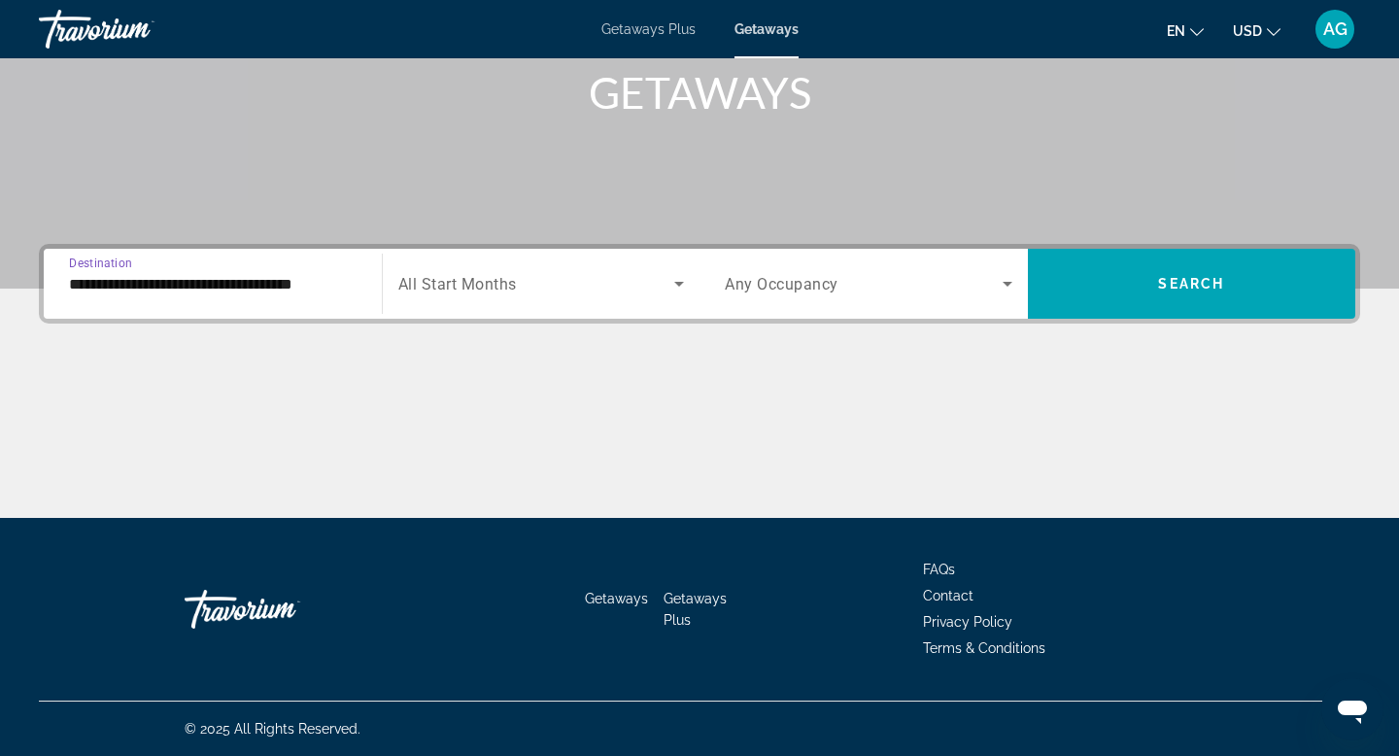
click at [575, 291] on span "Search widget" at bounding box center [536, 283] width 277 height 23
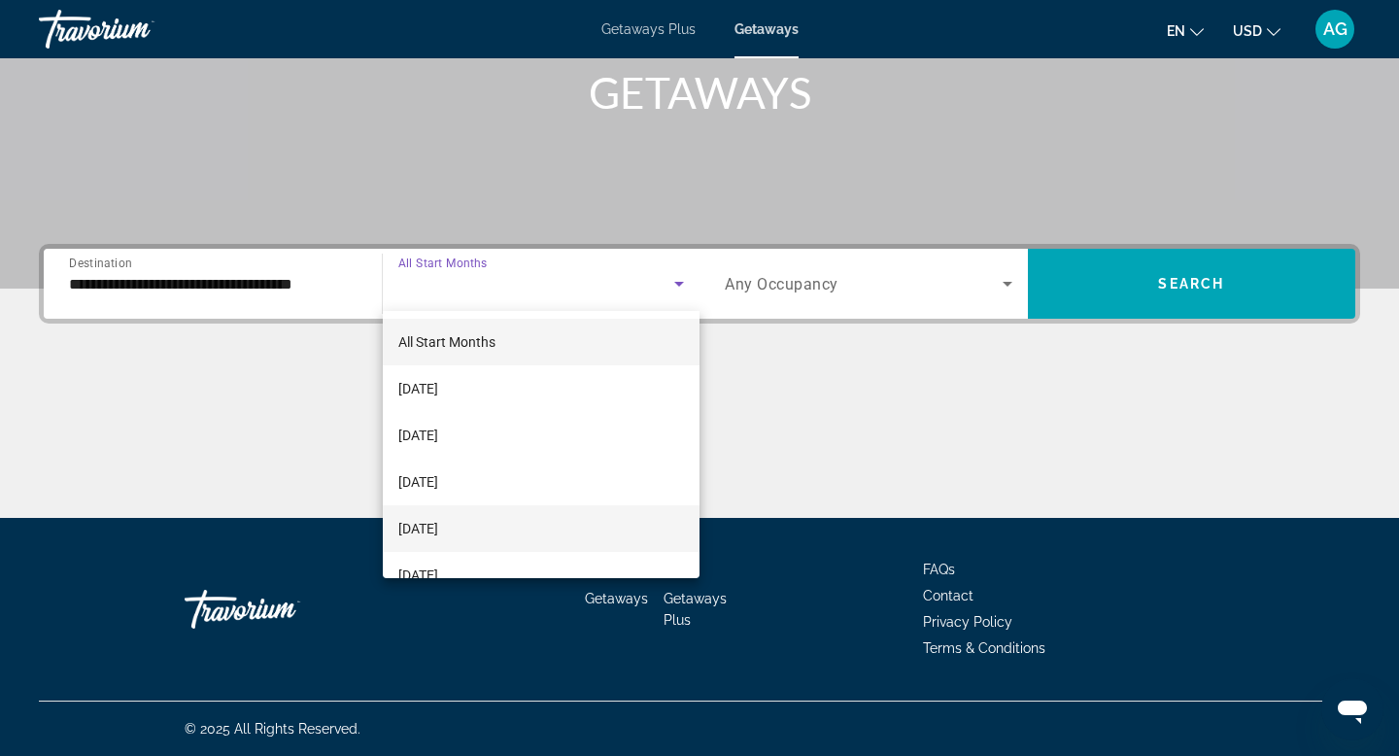
click at [503, 523] on mat-option "December 2025" at bounding box center [542, 528] width 318 height 47
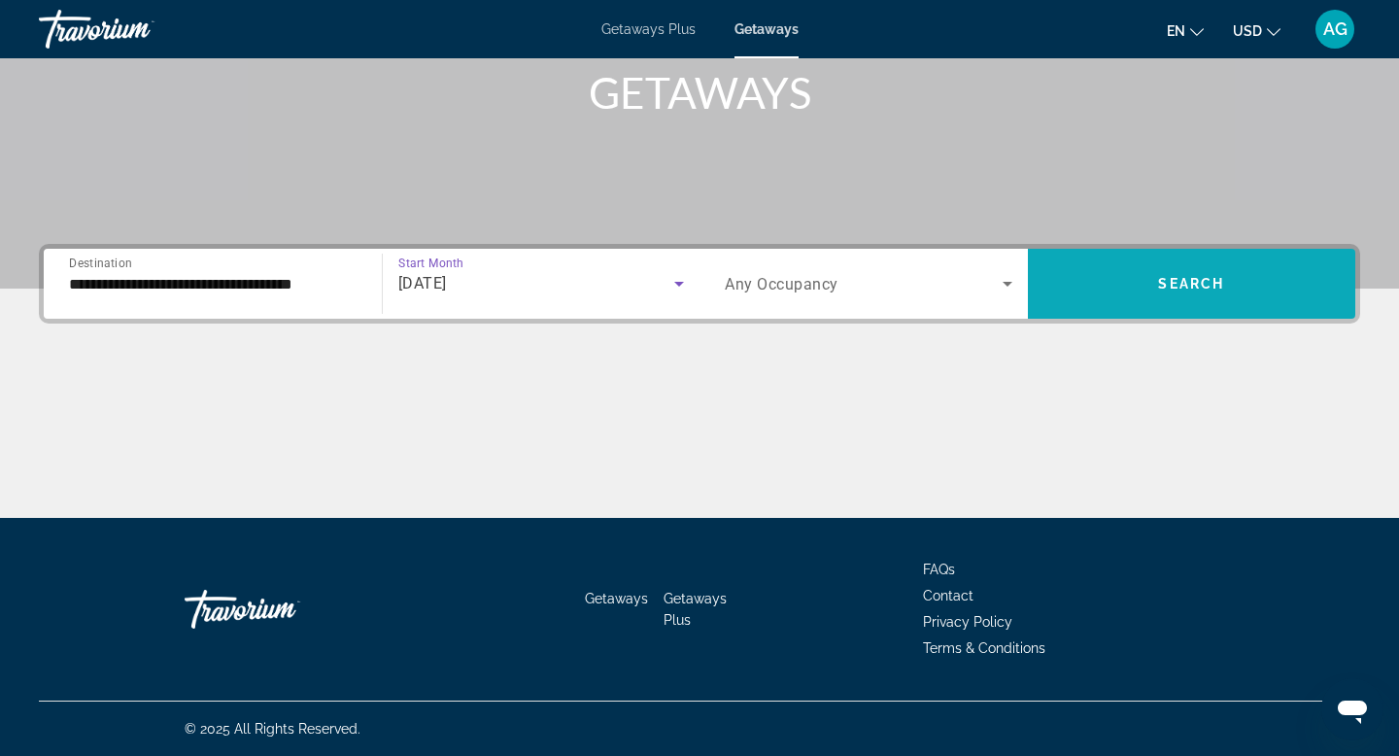
click at [1139, 293] on span "Search widget" at bounding box center [1192, 283] width 328 height 47
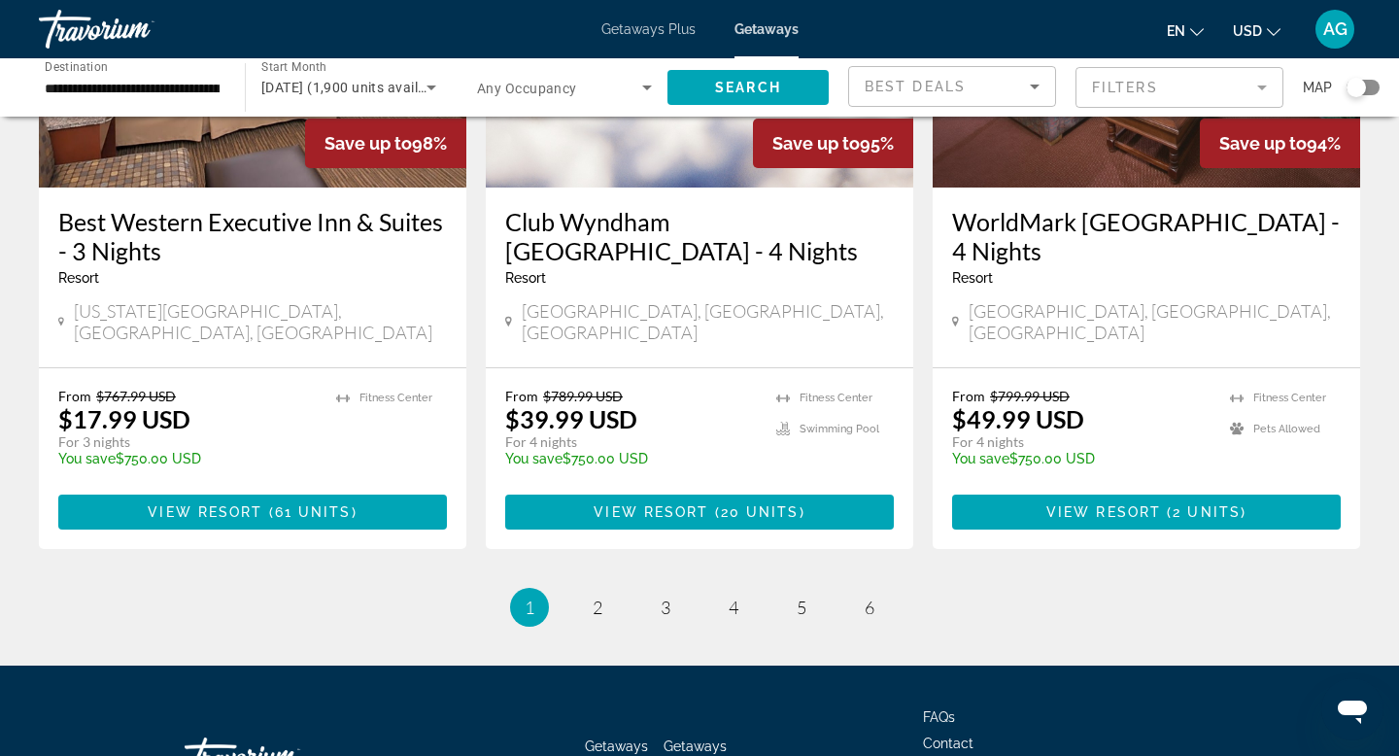
scroll to position [2505, 0]
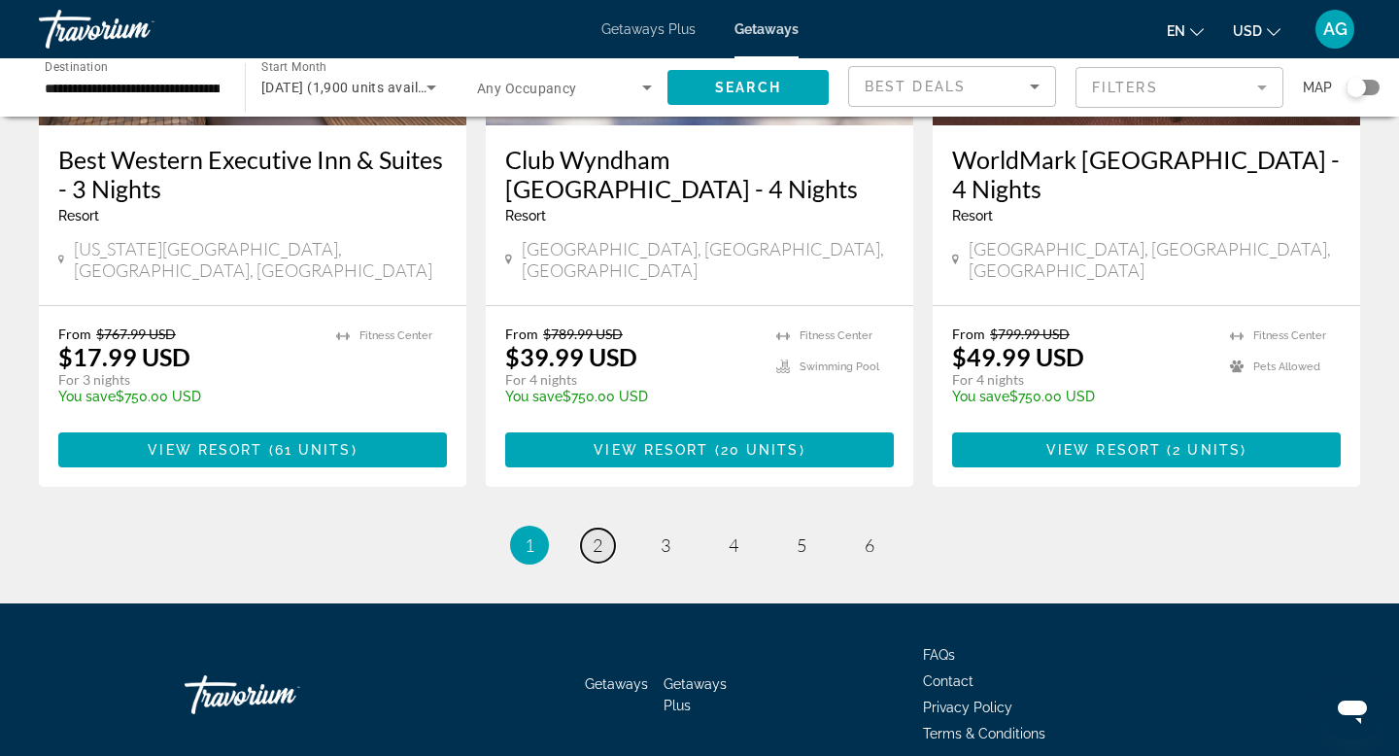
click at [602, 528] on link "page 2" at bounding box center [598, 545] width 34 height 34
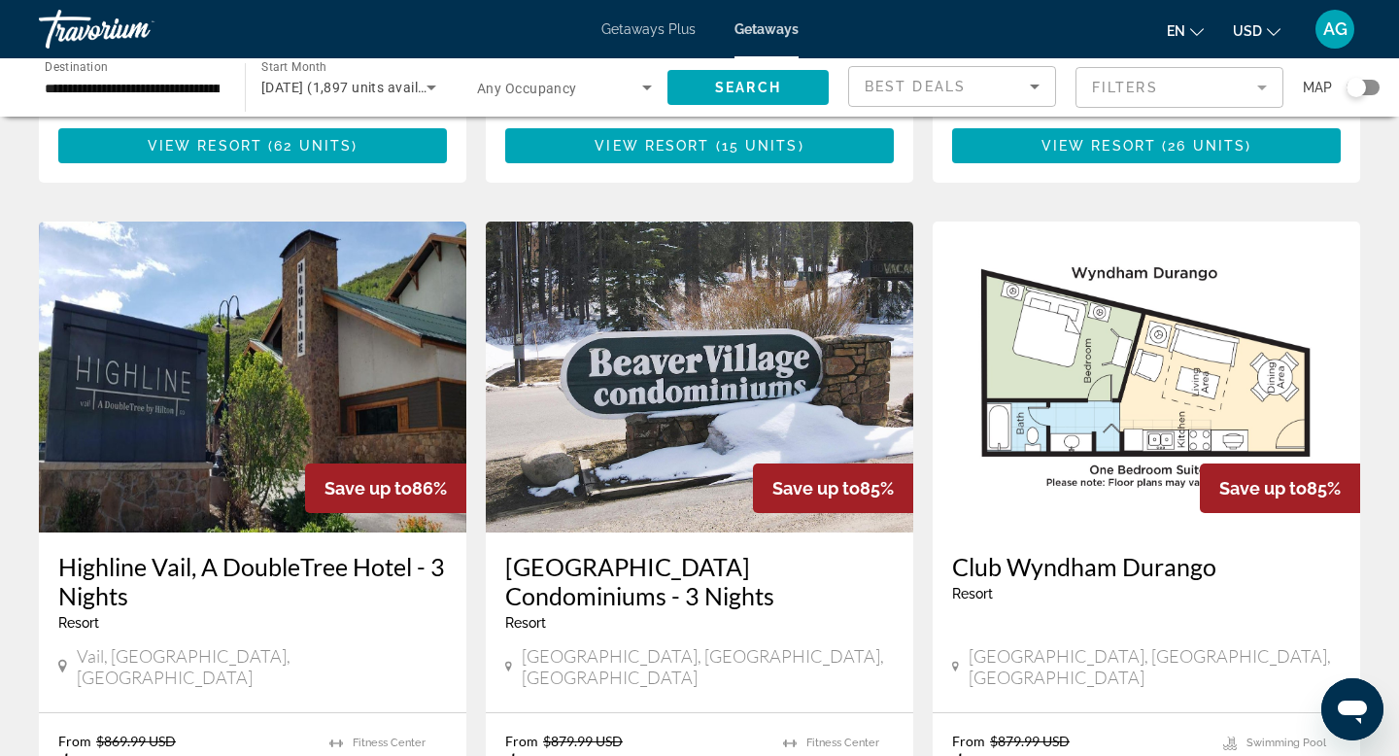
scroll to position [2146, 0]
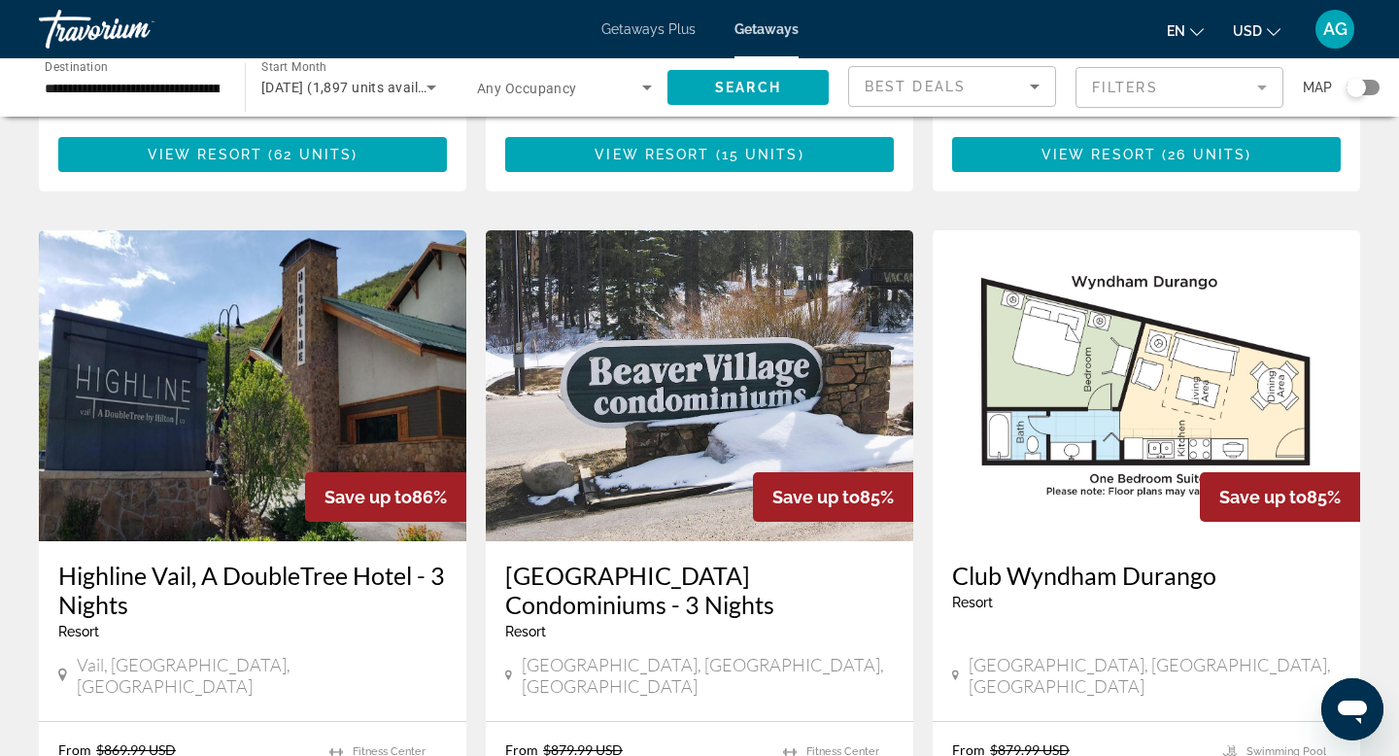
click at [262, 267] on img "Main content" at bounding box center [252, 385] width 427 height 311
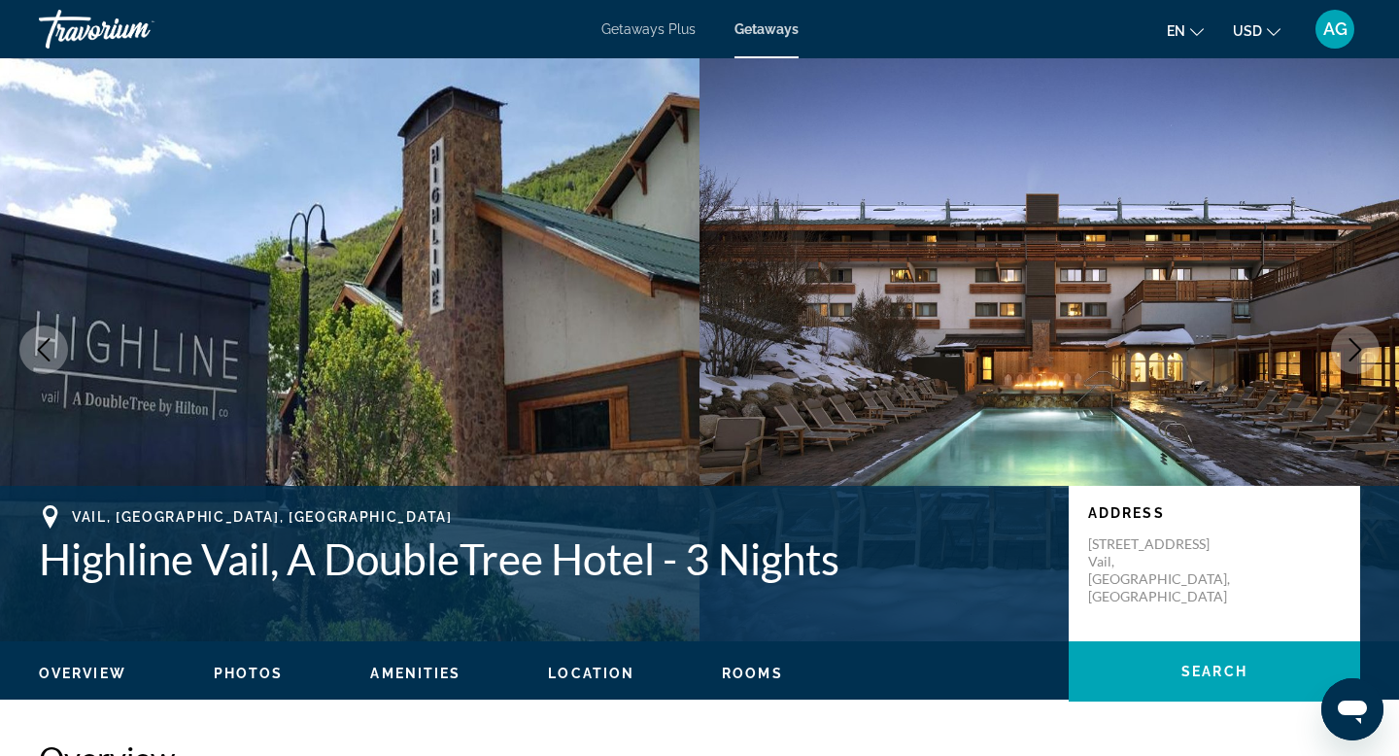
click at [1344, 361] on button "Next image" at bounding box center [1355, 349] width 49 height 49
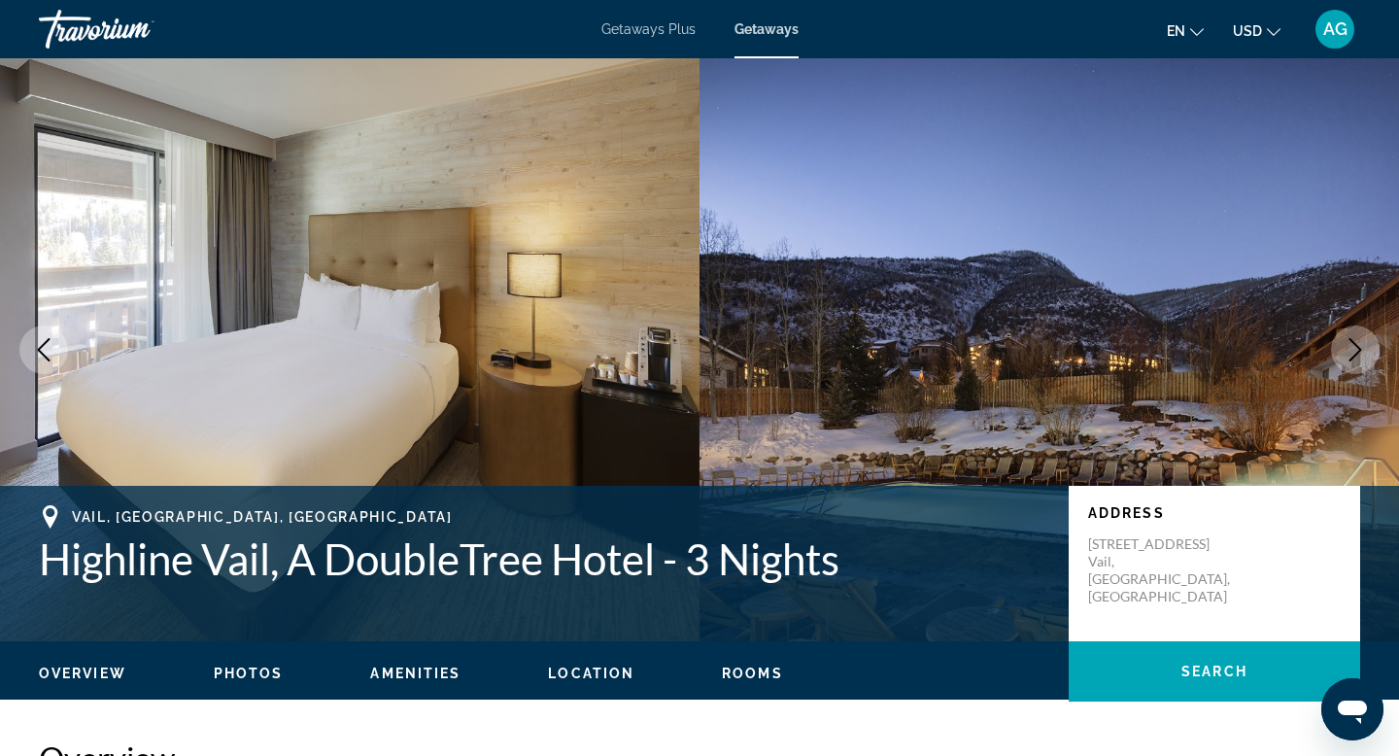
click at [1344, 361] on button "Next image" at bounding box center [1355, 349] width 49 height 49
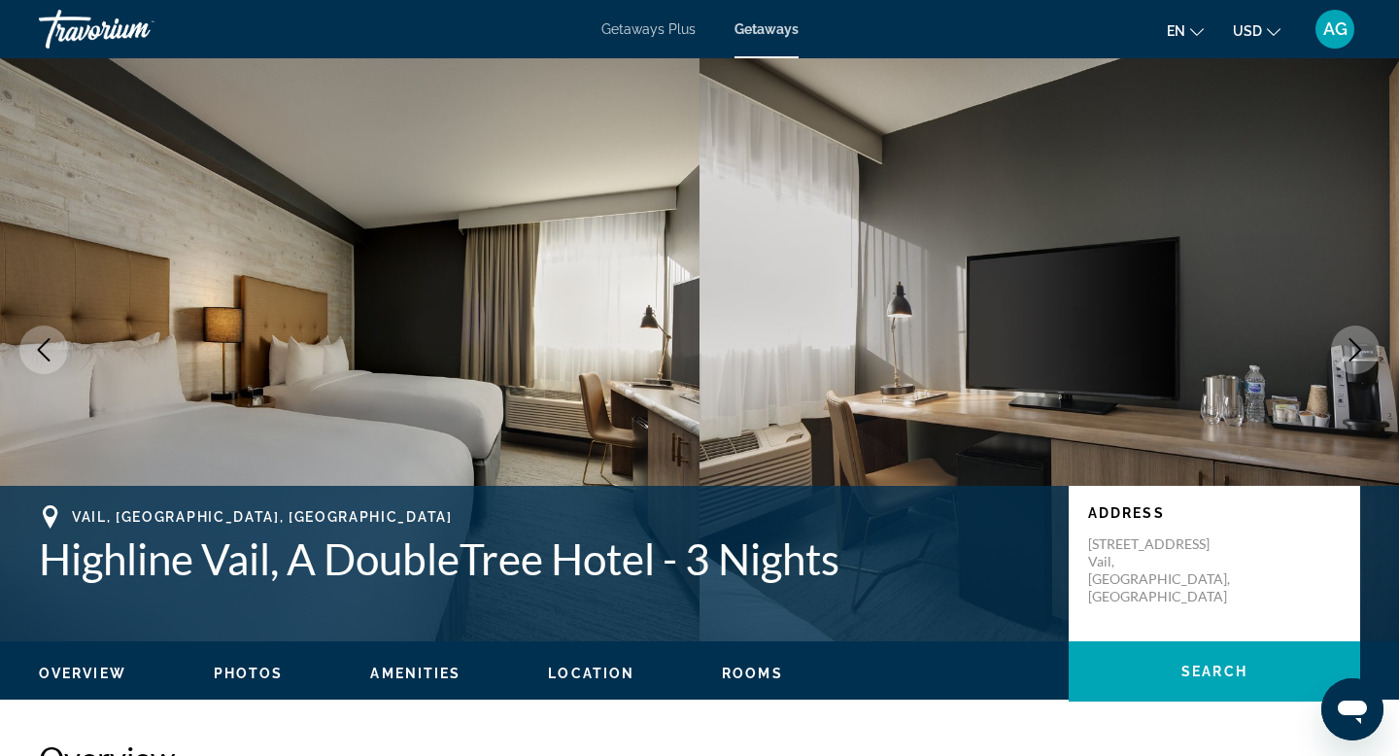
click at [1344, 361] on button "Next image" at bounding box center [1355, 349] width 49 height 49
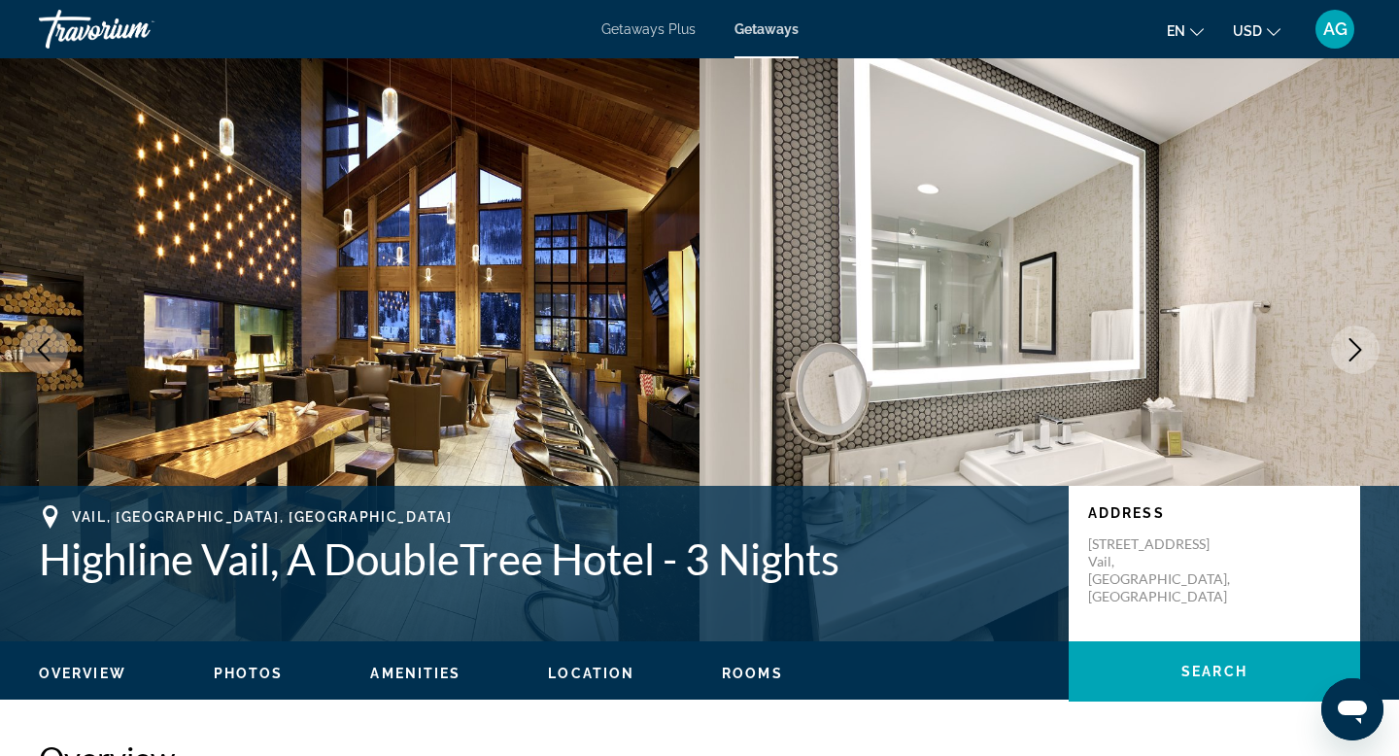
click at [1344, 361] on button "Next image" at bounding box center [1355, 349] width 49 height 49
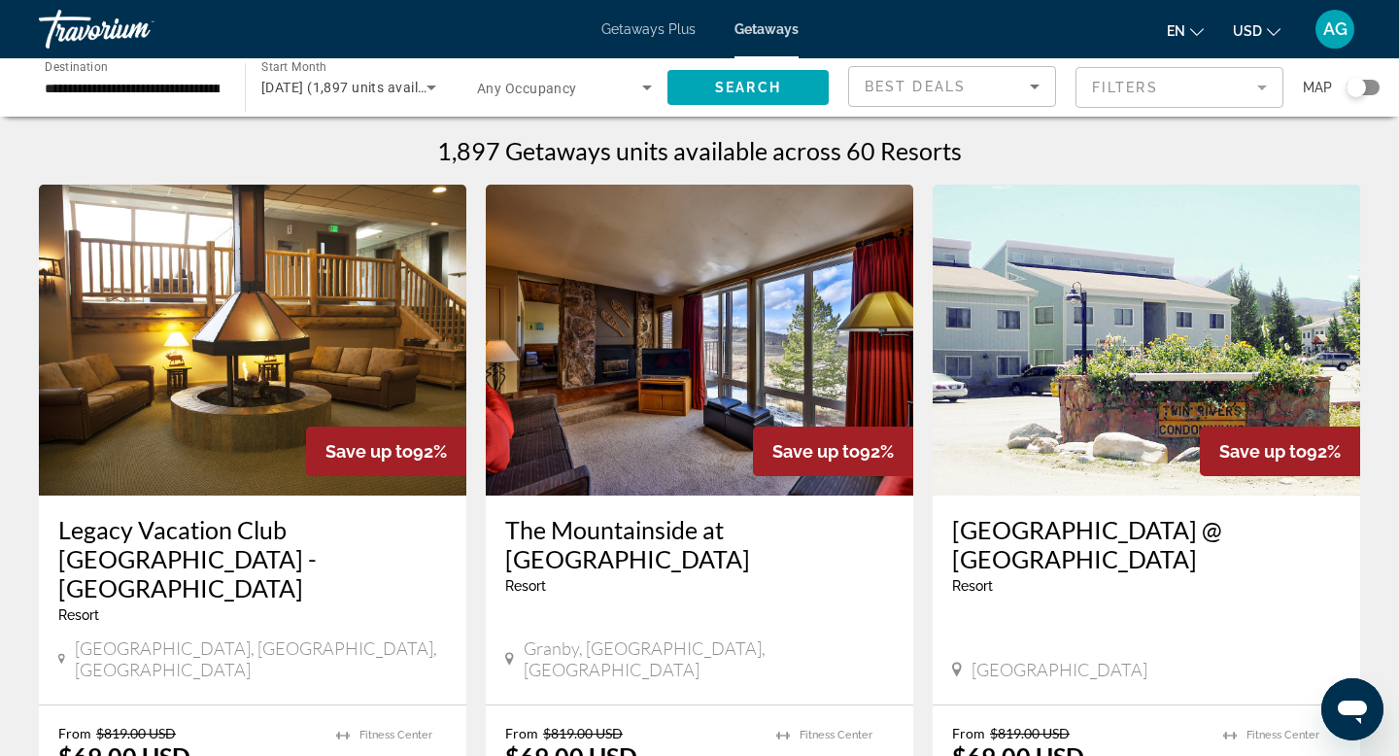
click at [1272, 88] on mat-form-field "Filters" at bounding box center [1179, 87] width 208 height 41
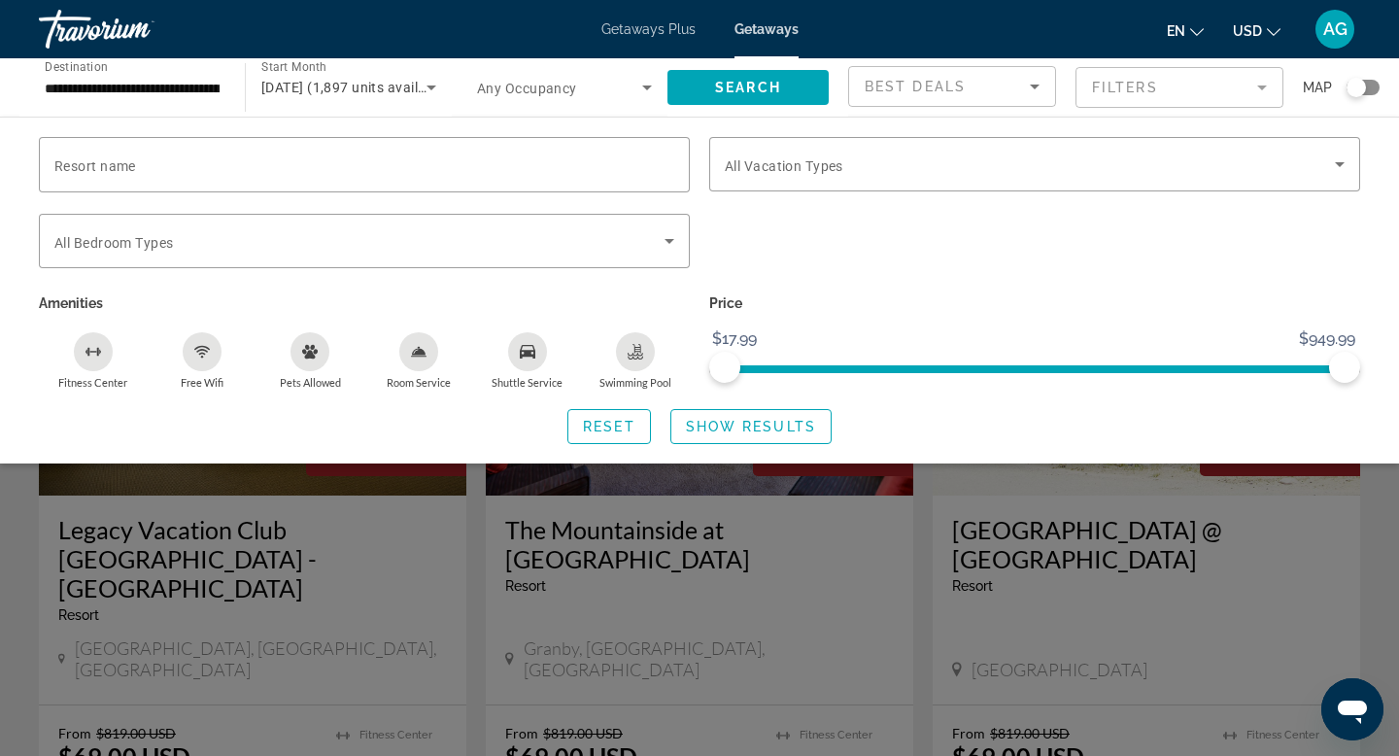
click at [1272, 88] on mat-form-field "Filters" at bounding box center [1179, 87] width 208 height 41
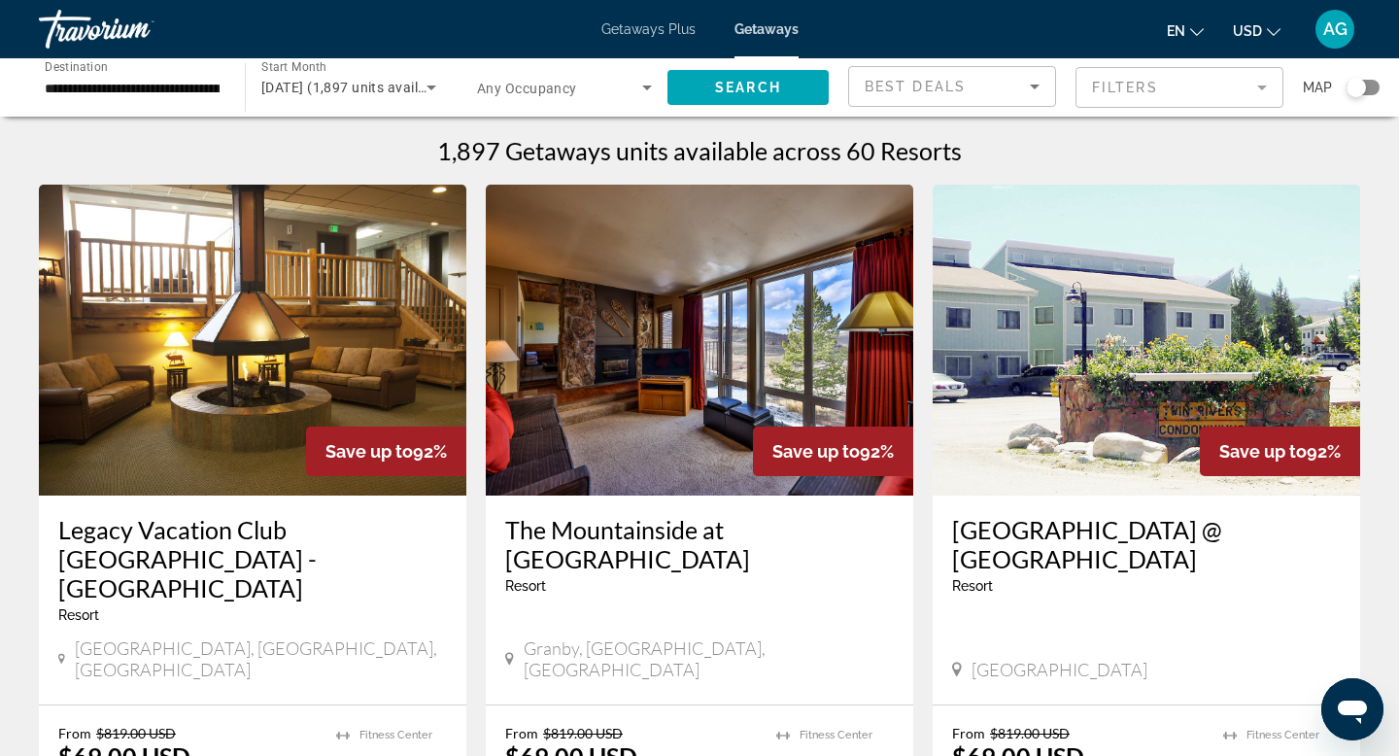
click at [1272, 88] on mat-form-field "Filters" at bounding box center [1179, 87] width 208 height 41
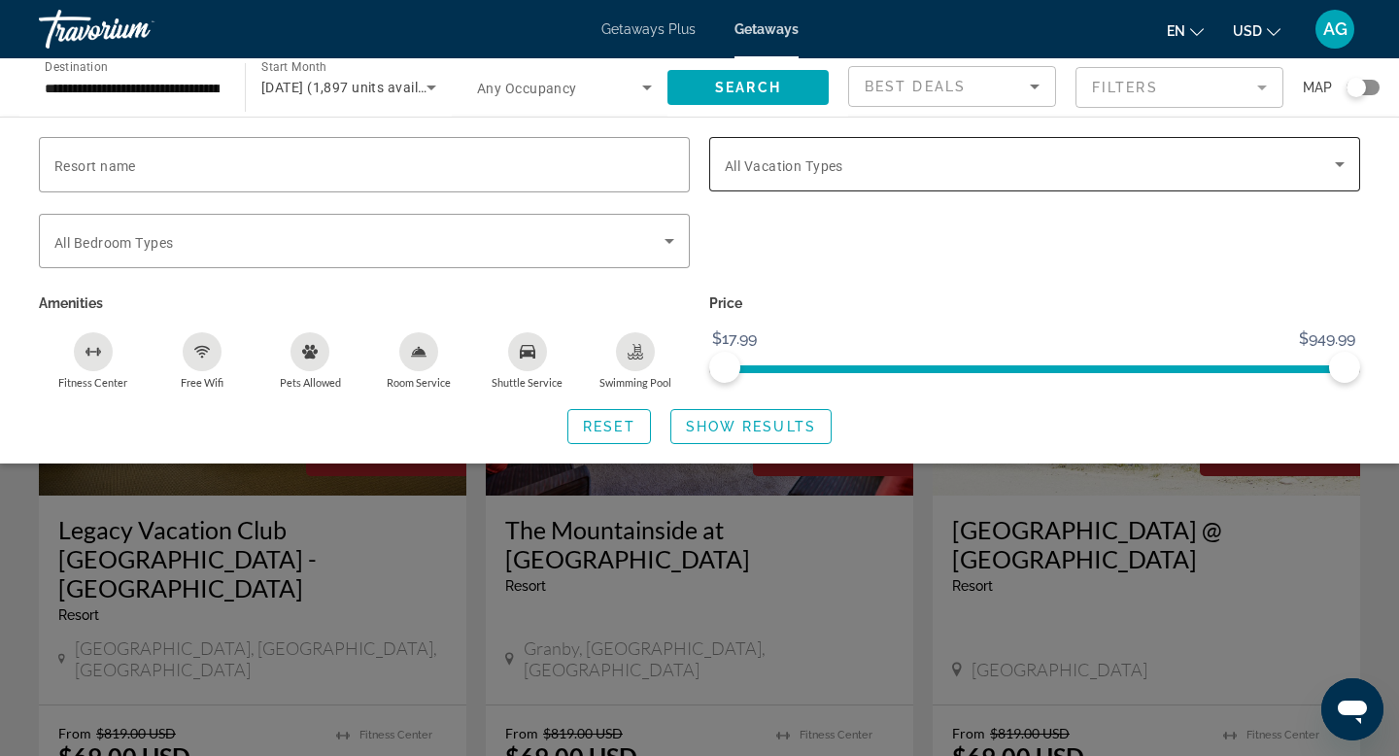
click at [1329, 173] on icon "Search widget" at bounding box center [1339, 164] width 23 height 23
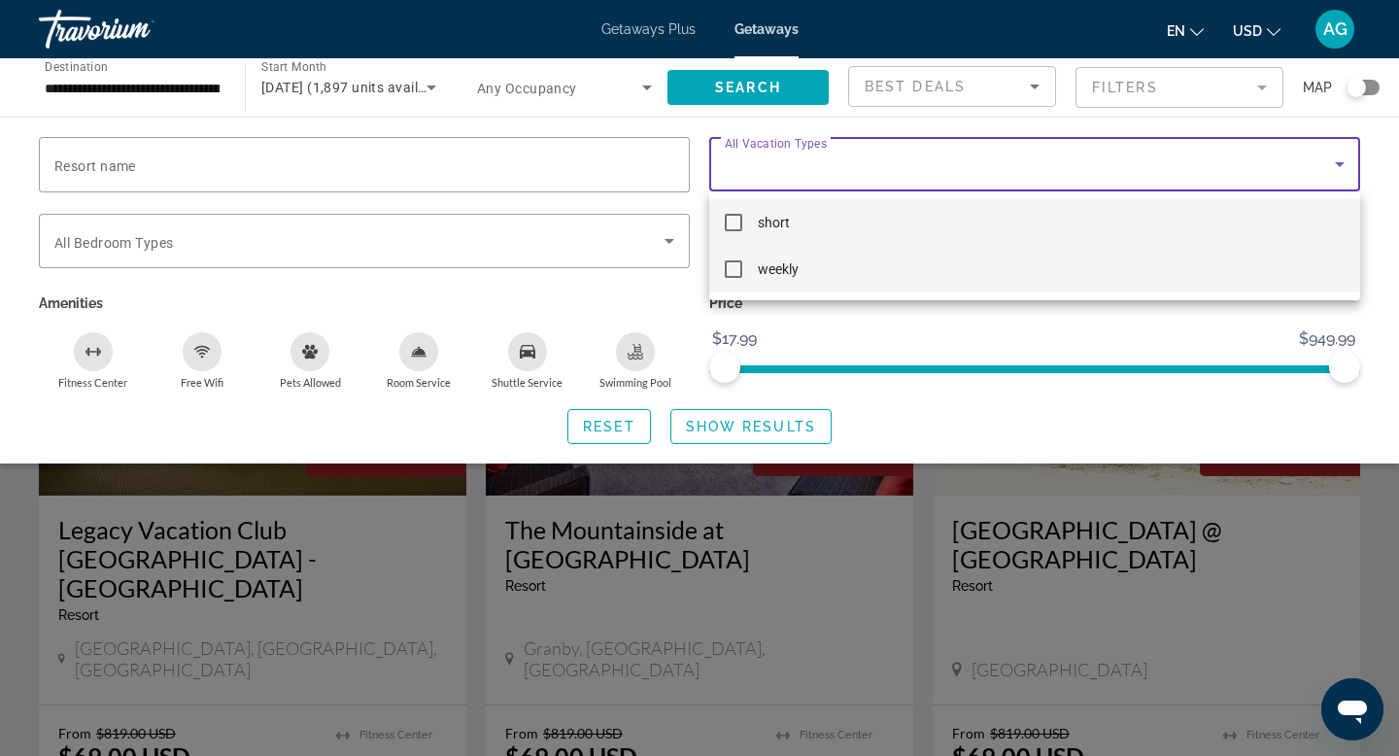
click at [733, 275] on mat-pseudo-checkbox at bounding box center [733, 268] width 17 height 17
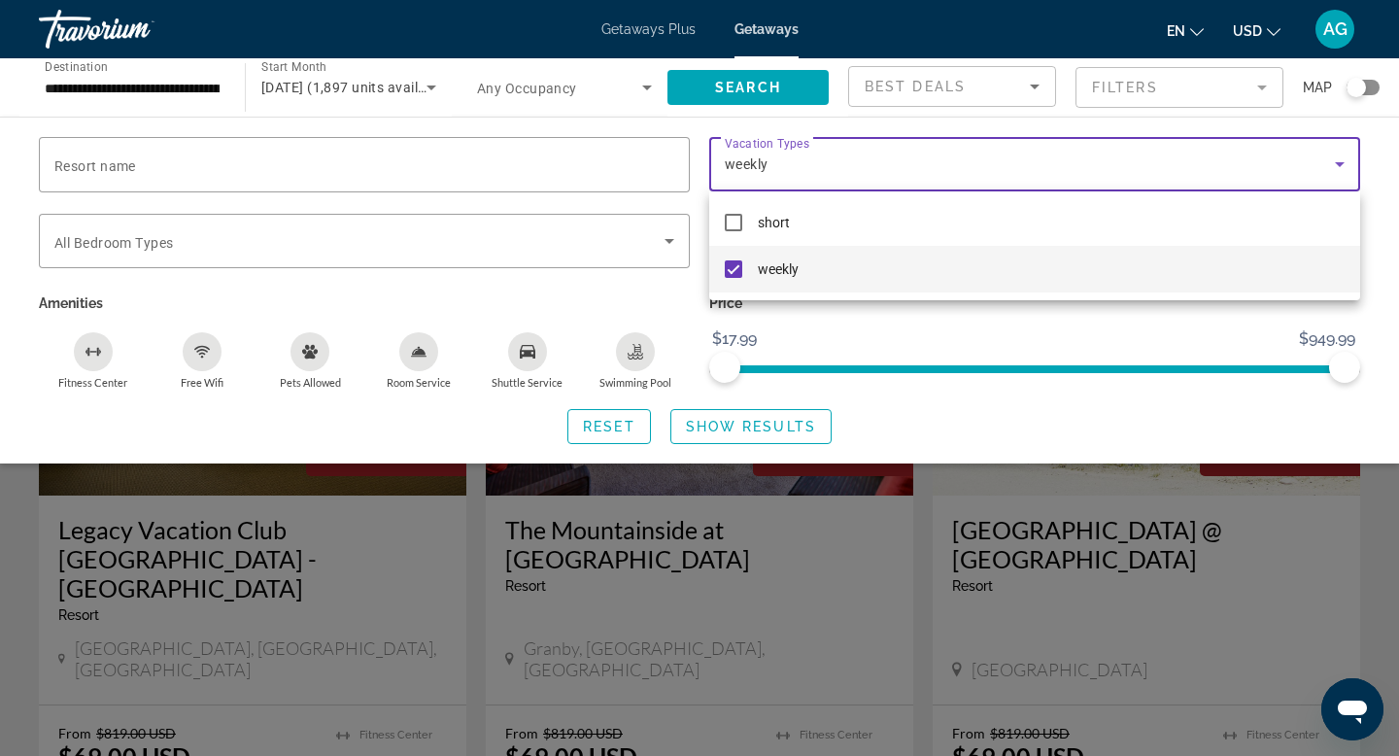
click at [665, 239] on div at bounding box center [699, 378] width 1399 height 756
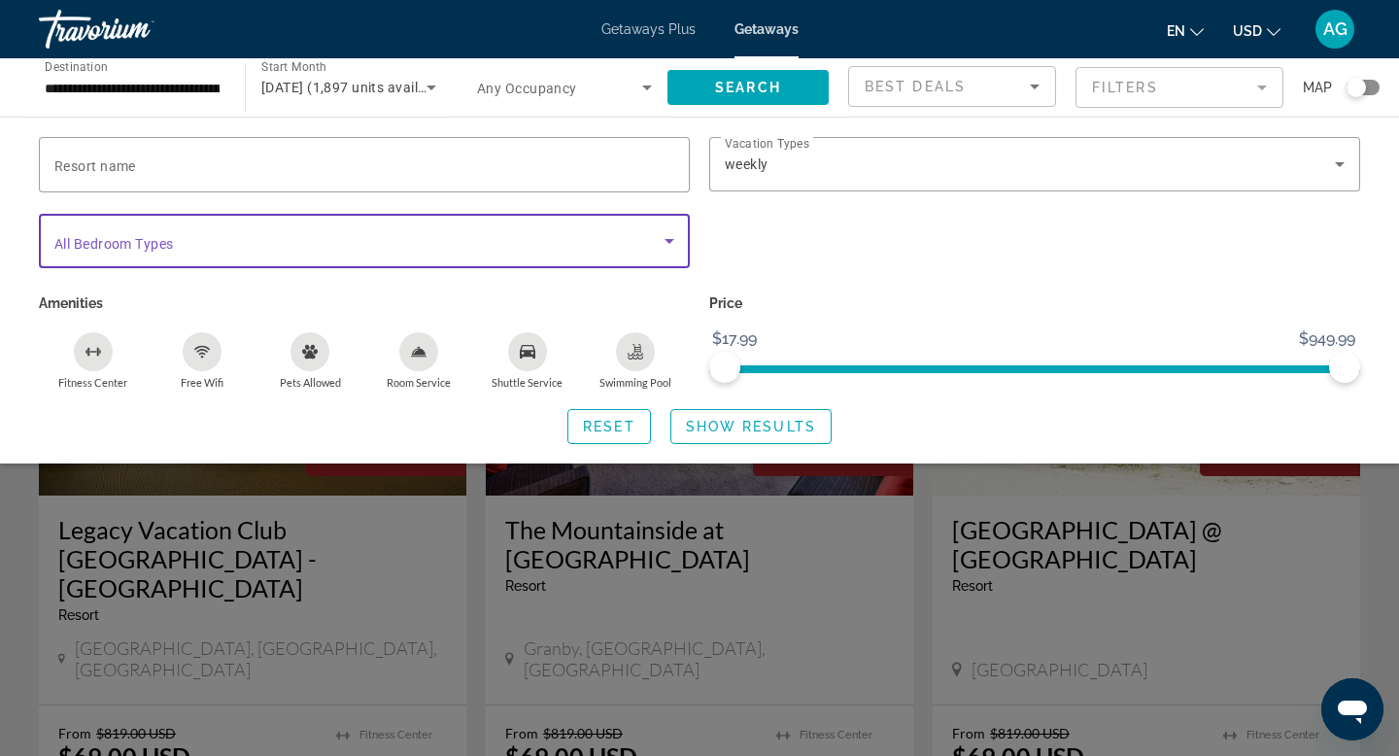
click at [674, 245] on icon "Search widget" at bounding box center [669, 240] width 23 height 23
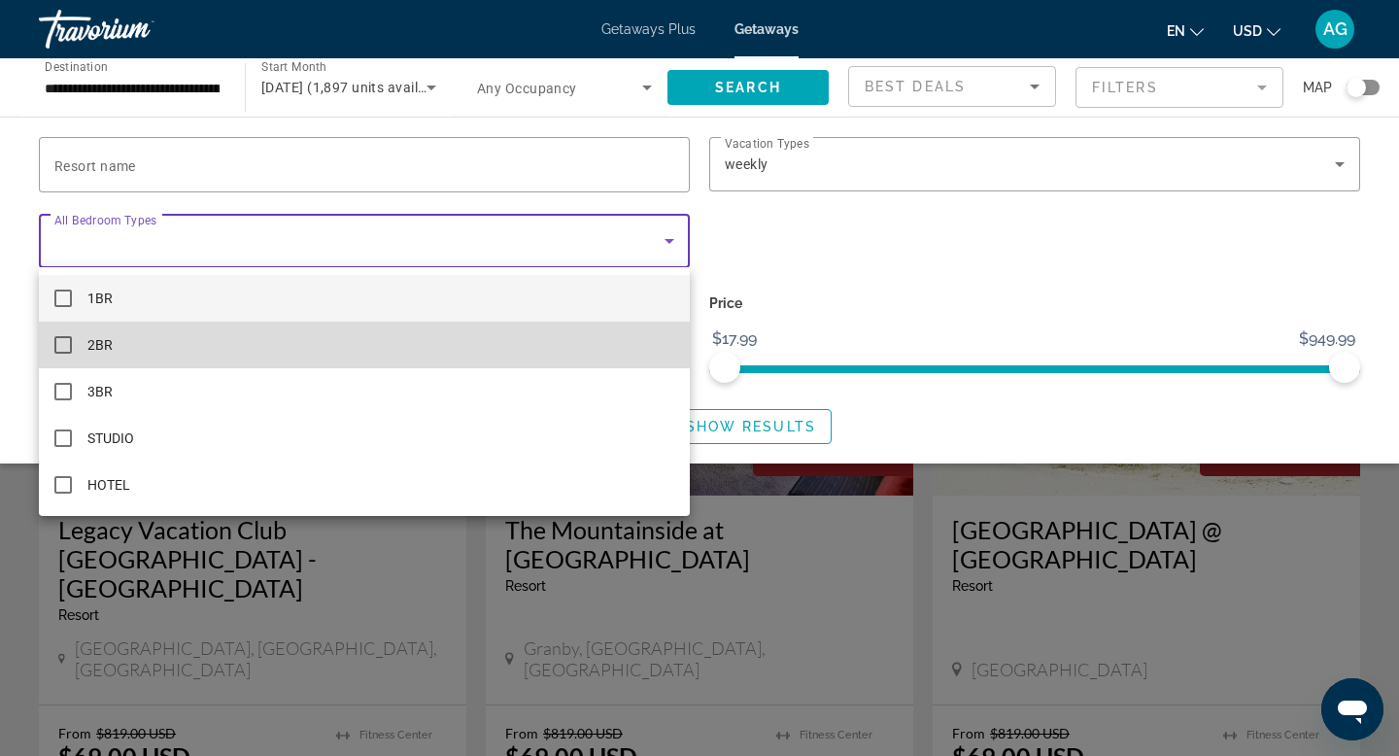
click at [182, 353] on mat-option "2BR" at bounding box center [364, 345] width 651 height 47
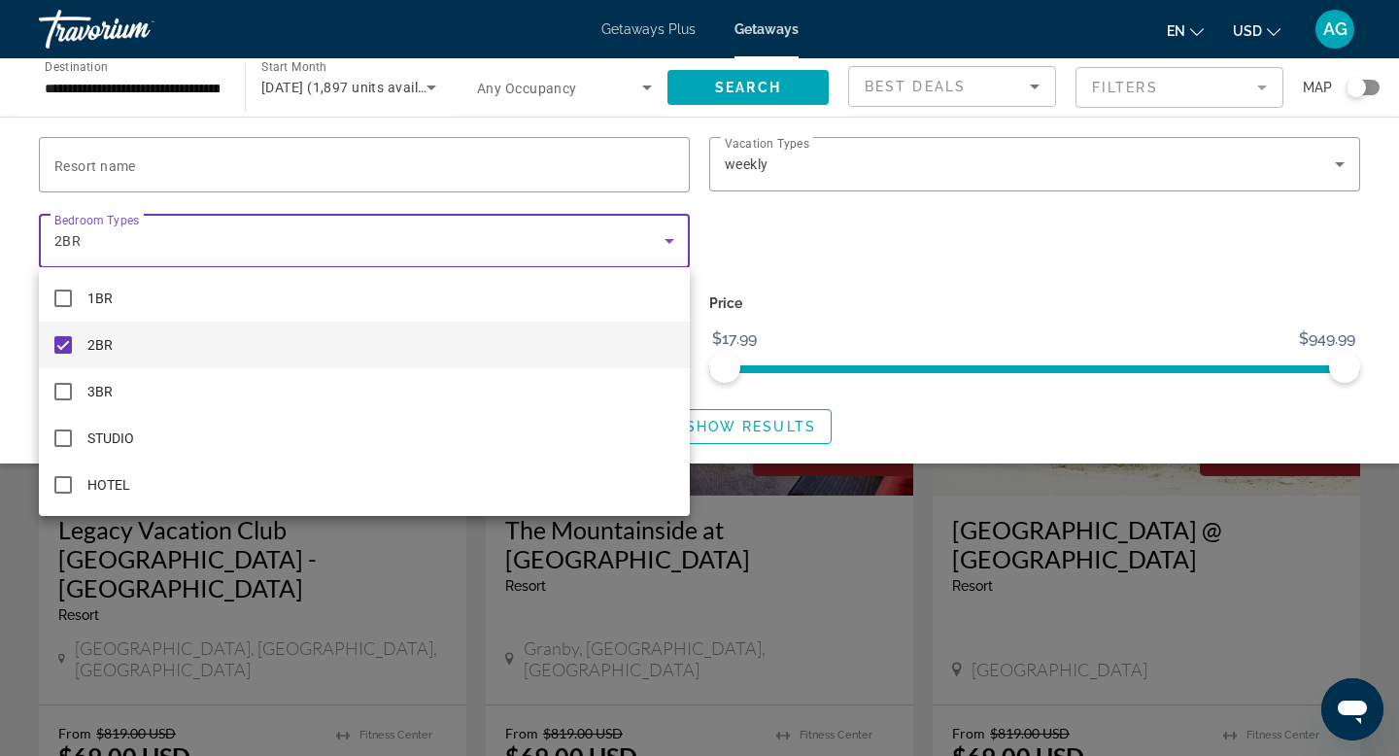
click at [920, 428] on div at bounding box center [699, 378] width 1399 height 756
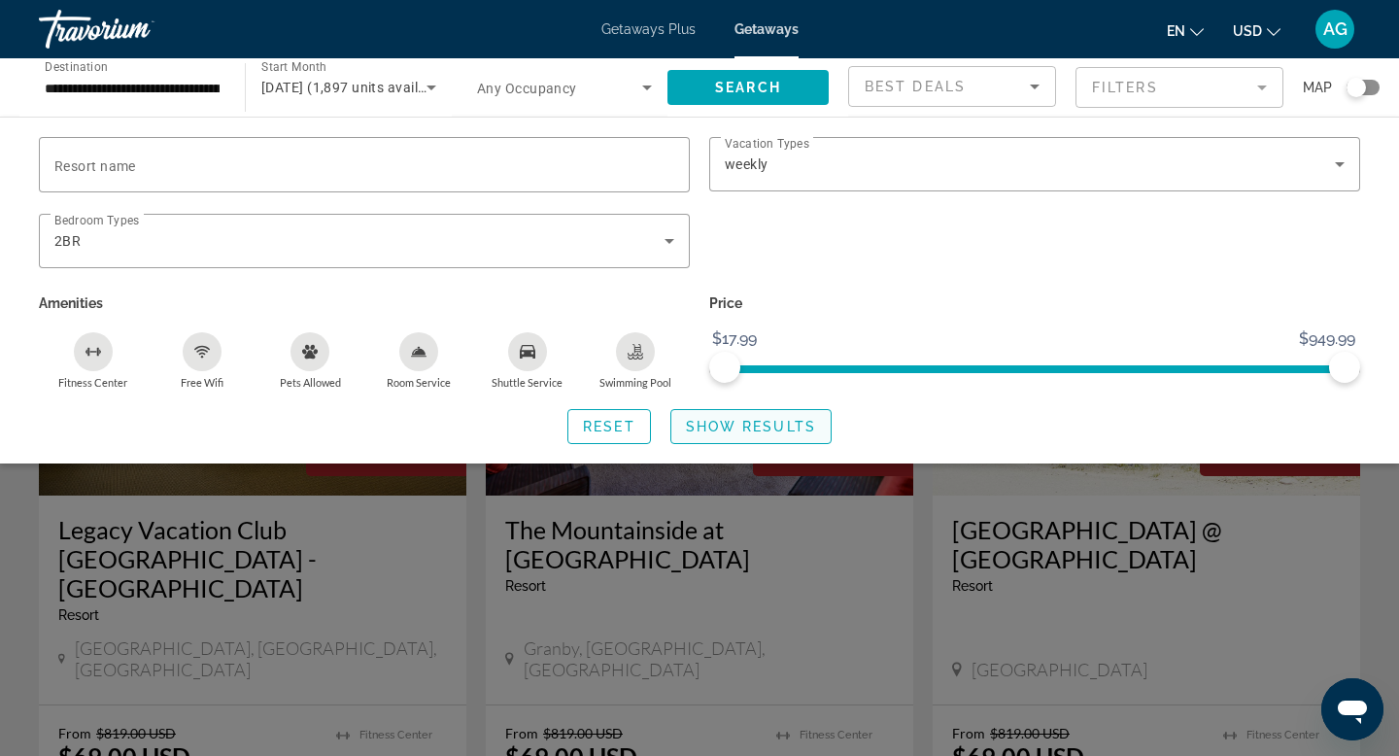
click at [815, 424] on span "Search widget" at bounding box center [750, 426] width 159 height 47
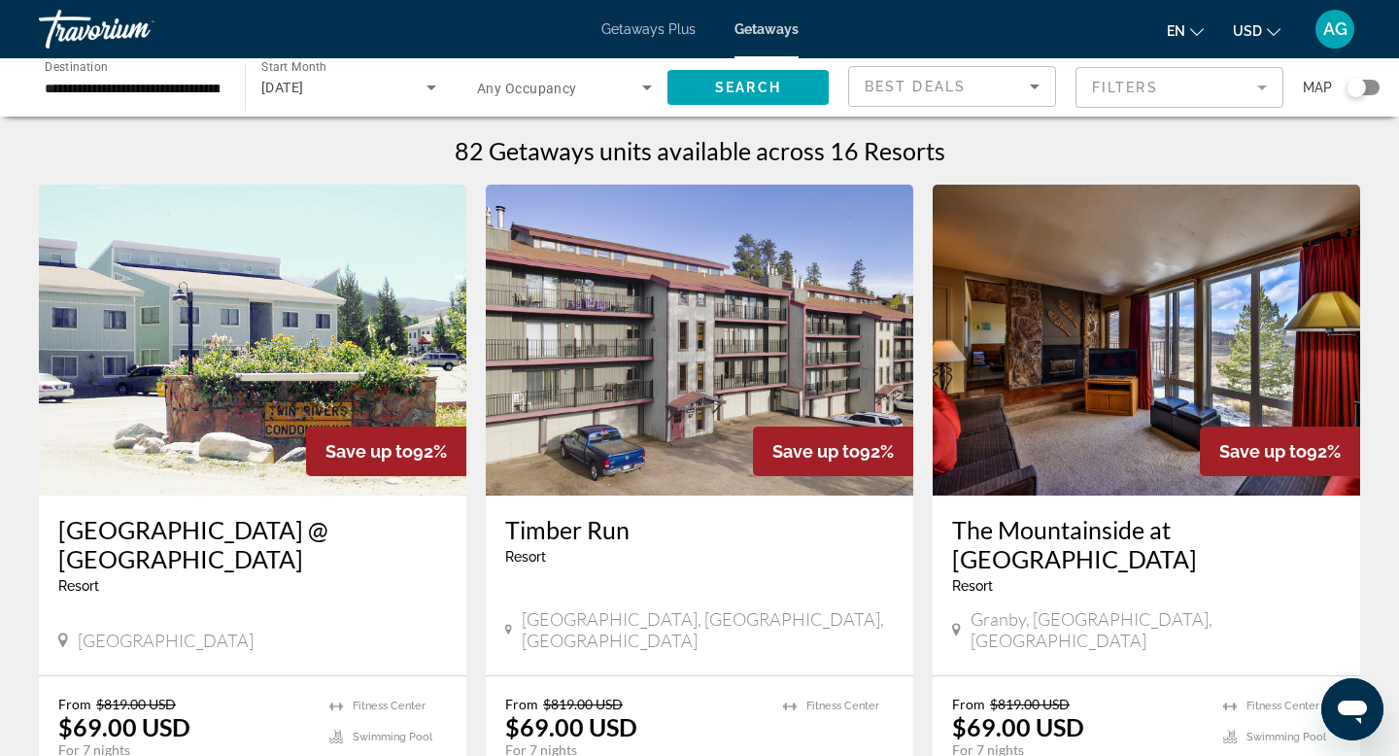
click at [1089, 89] on mat-form-field "Filters" at bounding box center [1179, 87] width 208 height 41
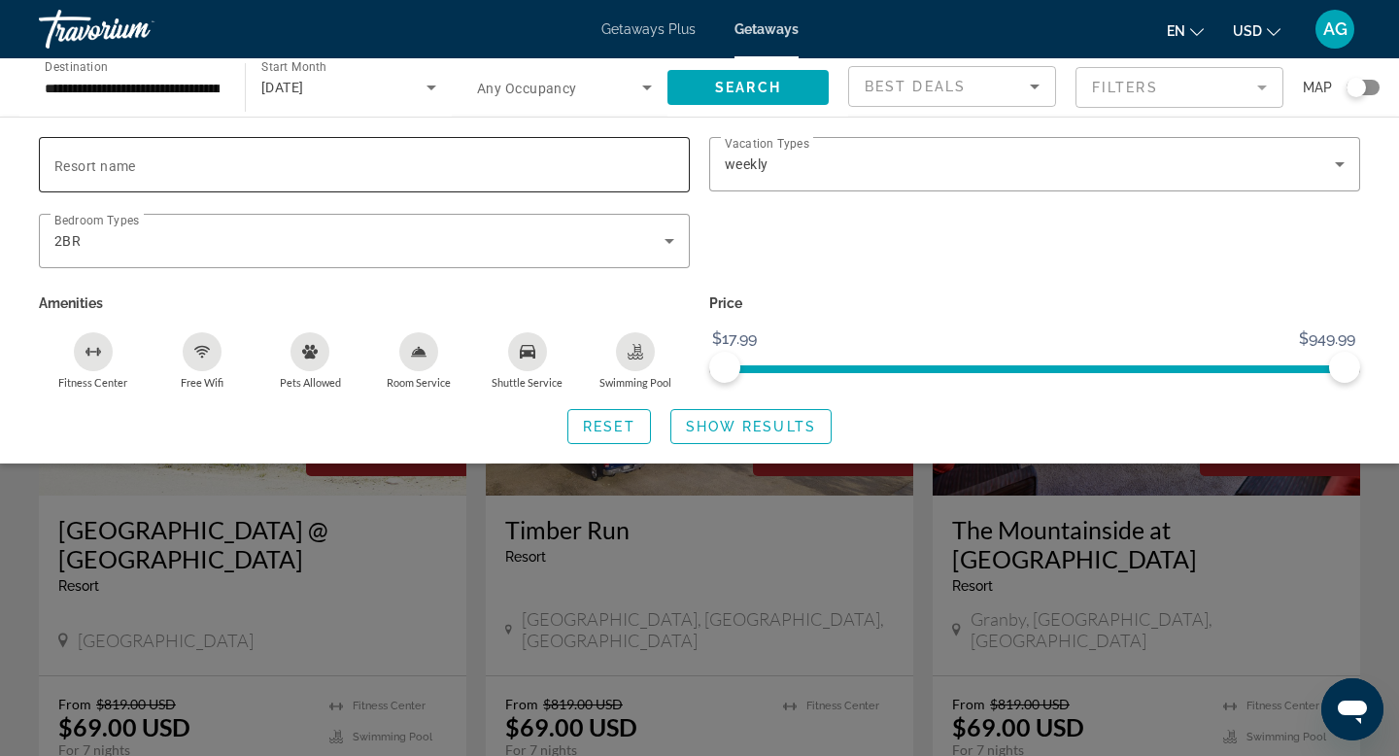
click at [110, 162] on span "Resort name" at bounding box center [95, 166] width 82 height 16
click at [110, 162] on input "Resort name" at bounding box center [364, 164] width 620 height 23
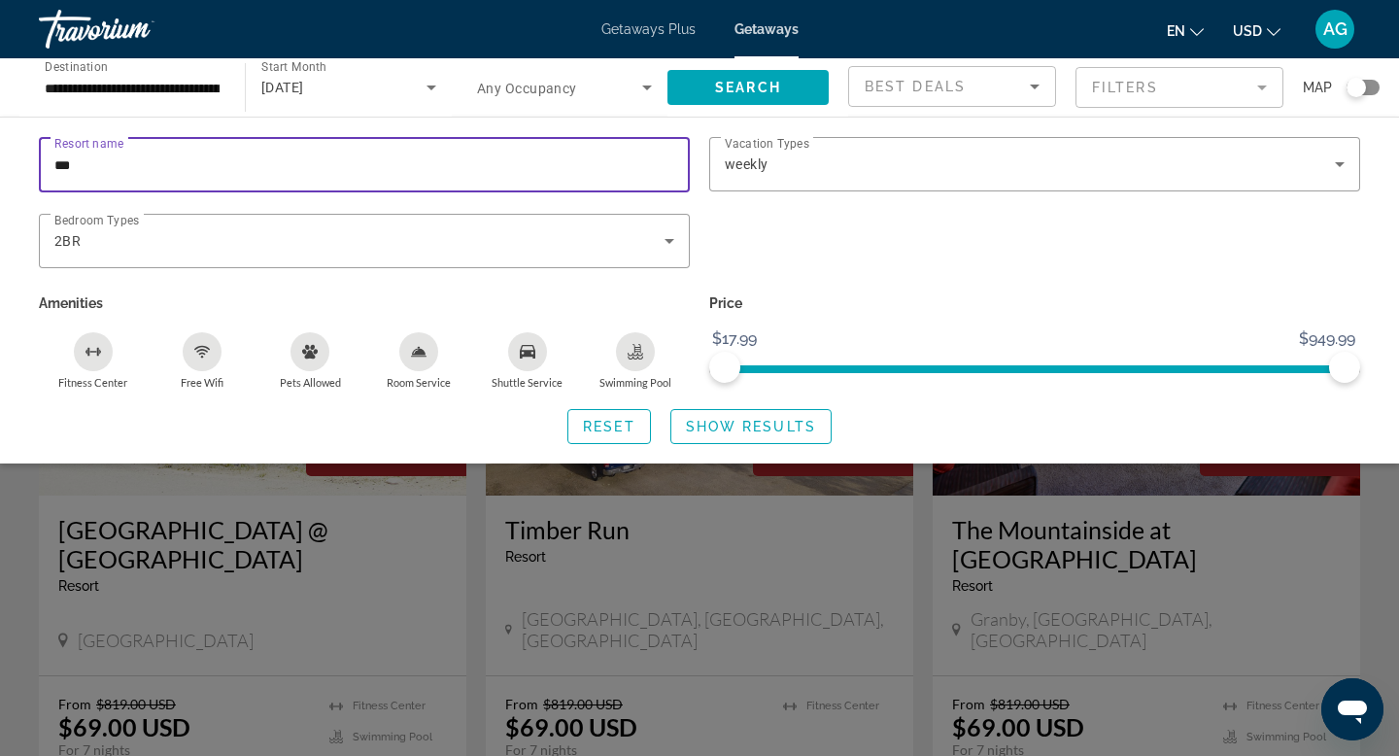
type input "****"
click at [714, 427] on span "Show Results" at bounding box center [751, 427] width 130 height 16
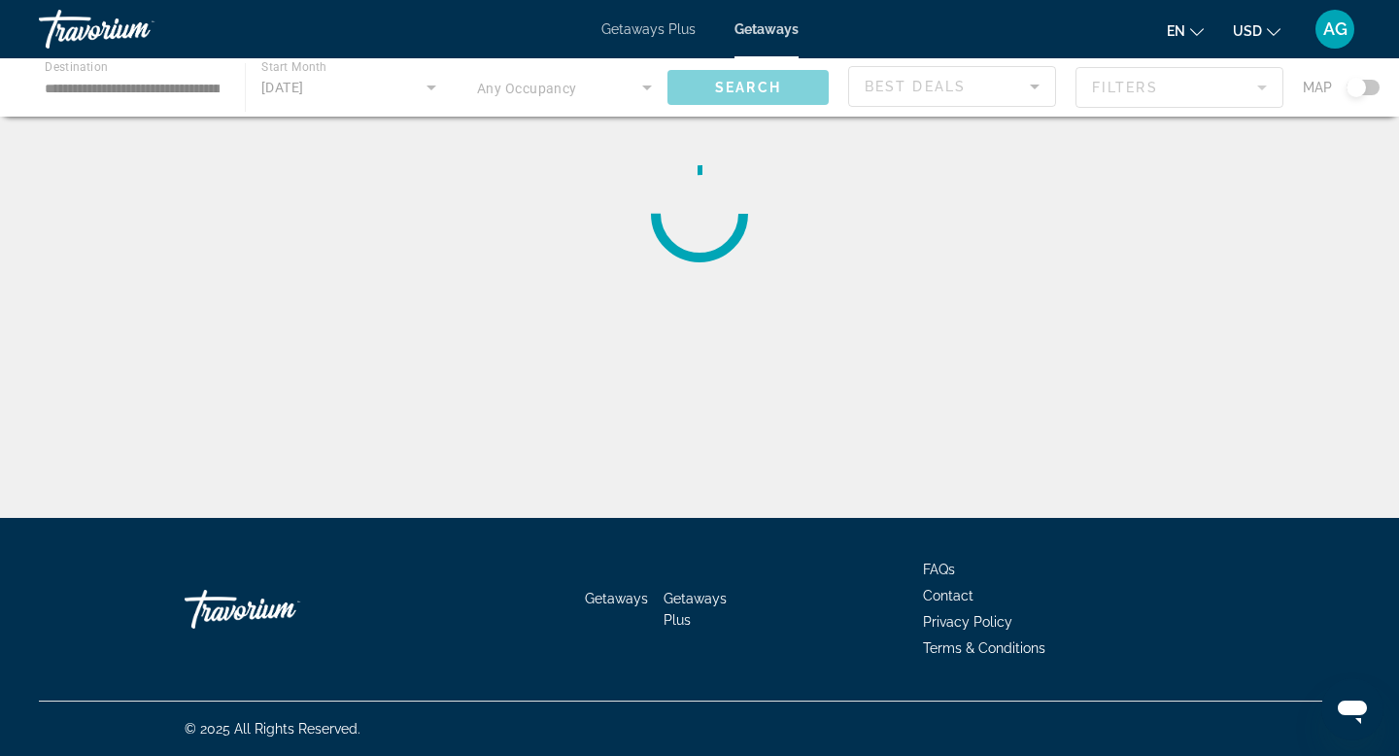
click at [714, 427] on div "**********" at bounding box center [699, 395] width 1399 height 518
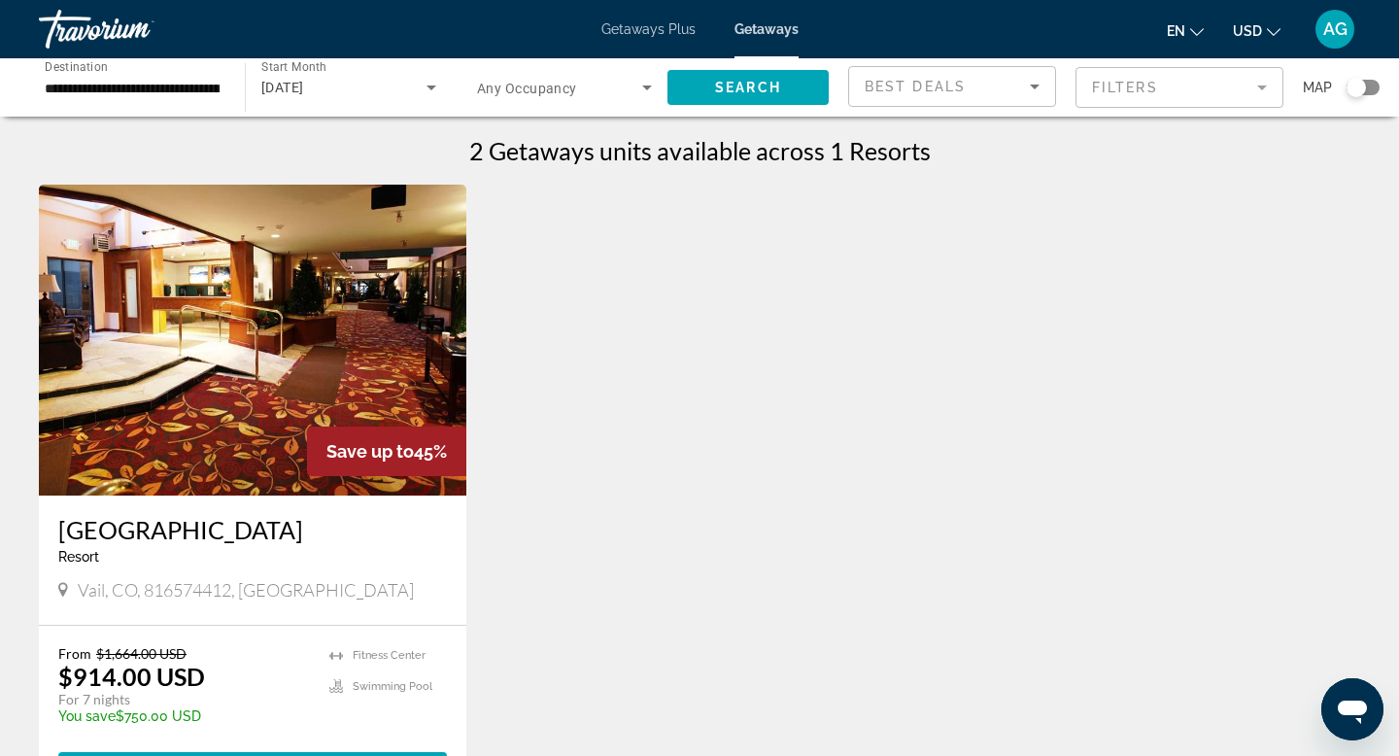
click at [223, 343] on img "Main content" at bounding box center [252, 340] width 427 height 311
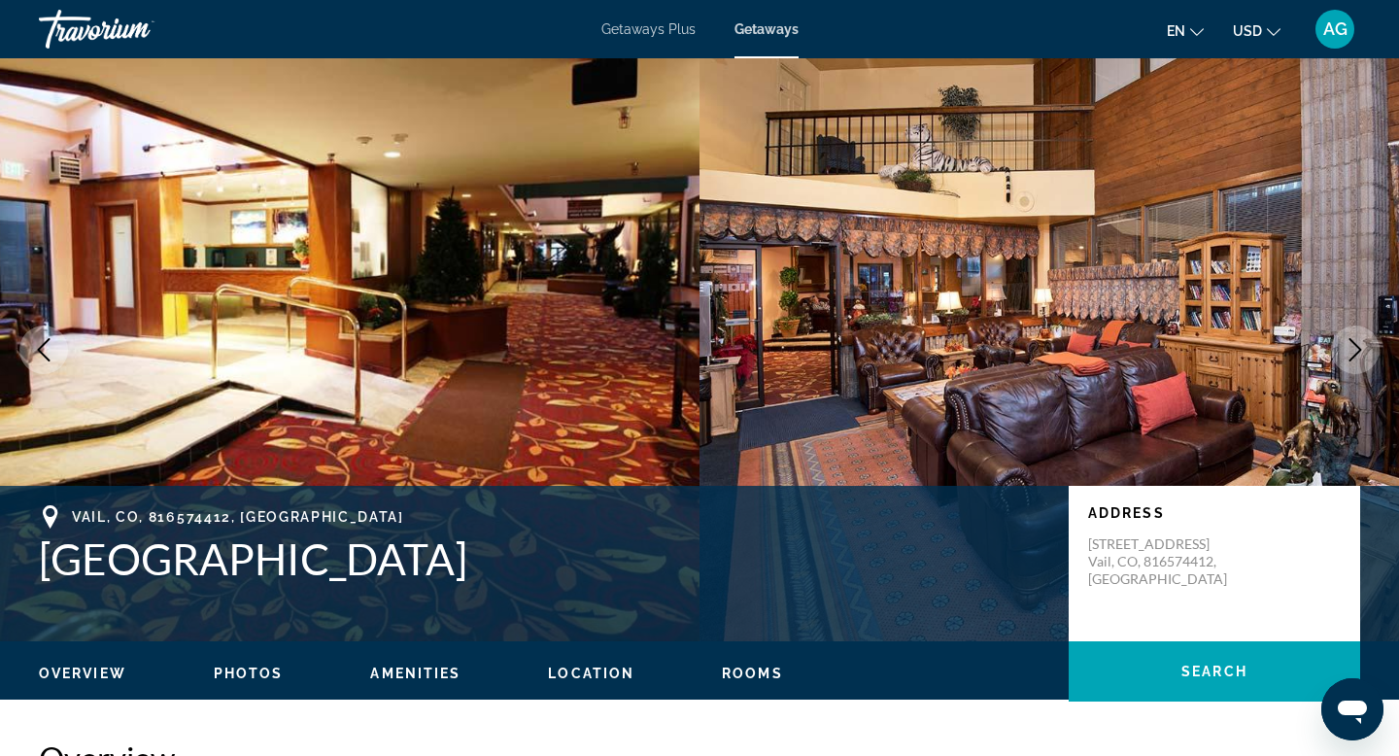
click at [1358, 341] on icon "Next image" at bounding box center [1355, 349] width 23 height 23
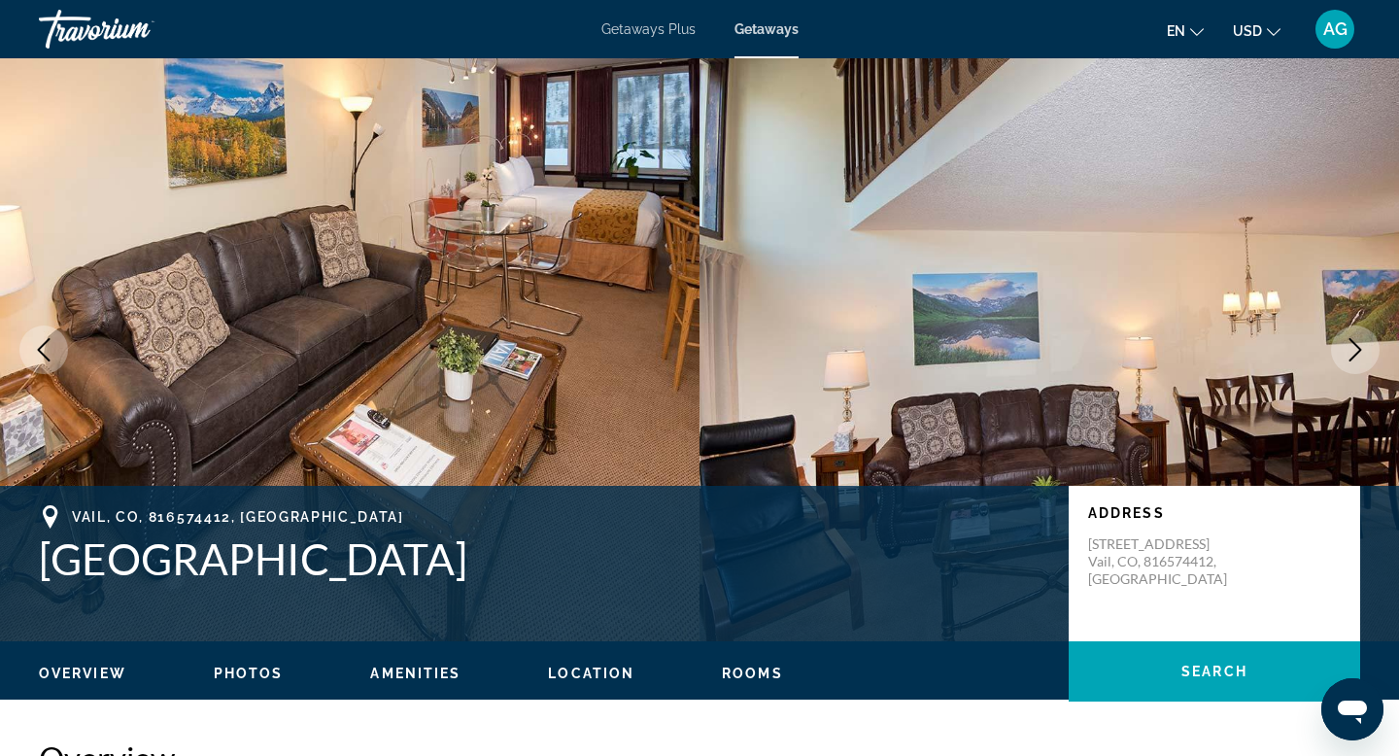
click at [1358, 341] on icon "Next image" at bounding box center [1355, 349] width 23 height 23
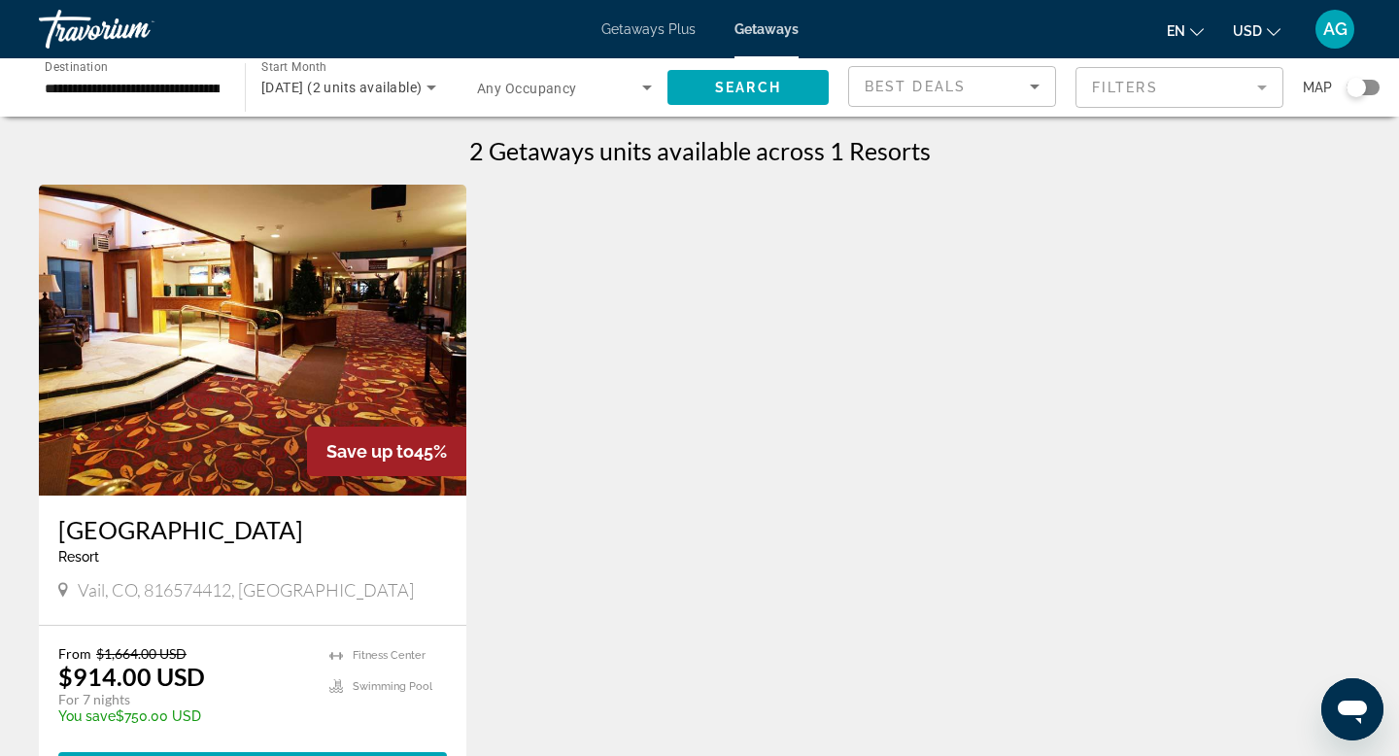
click at [1140, 92] on mat-form-field "Filters" at bounding box center [1179, 87] width 208 height 41
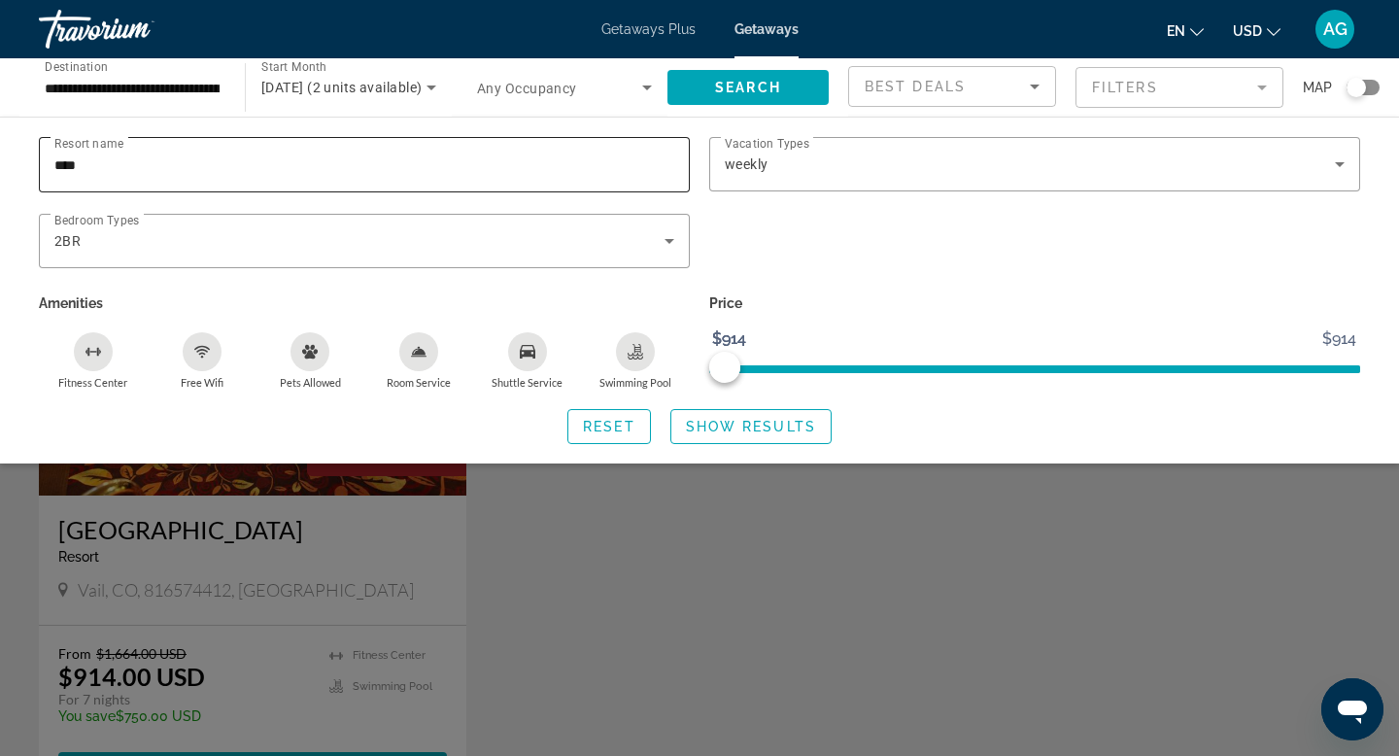
click at [638, 171] on input "****" at bounding box center [364, 164] width 620 height 23
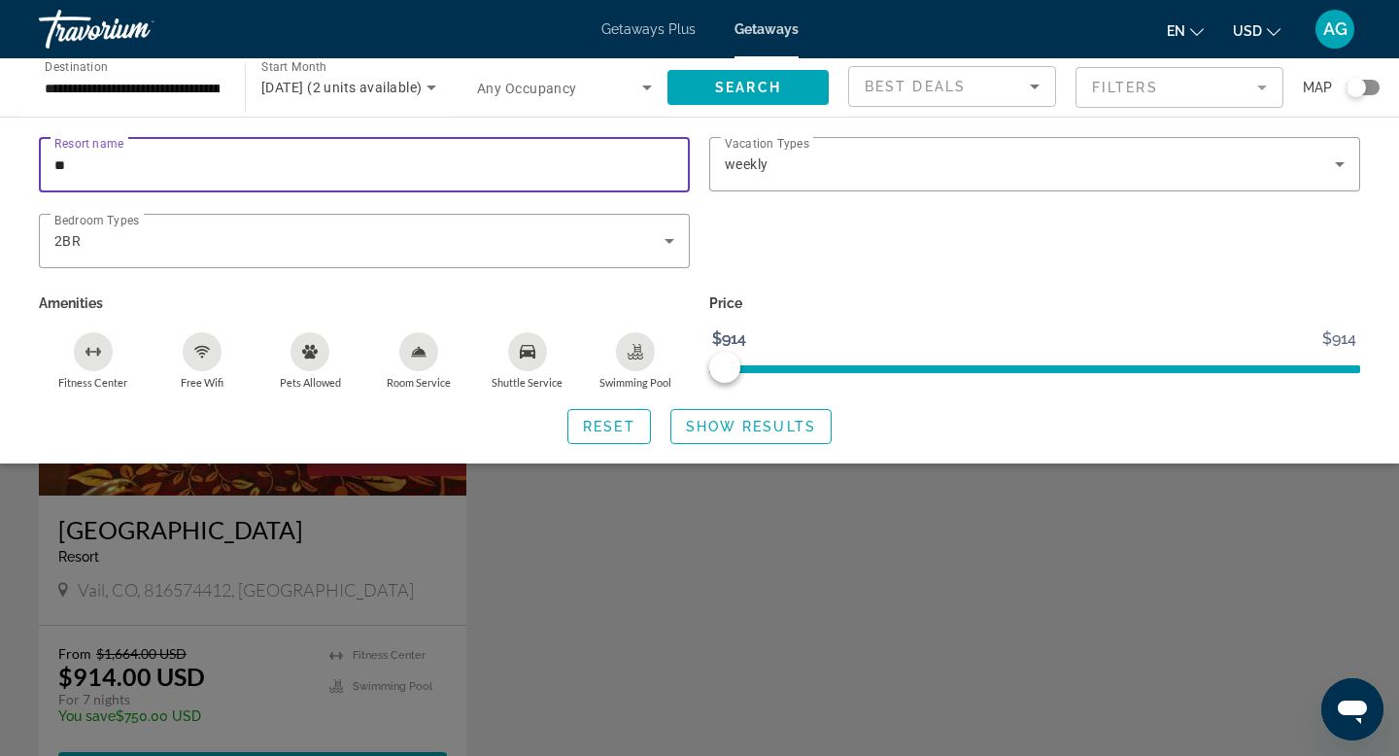
type input "*"
click at [721, 421] on span "Show Results" at bounding box center [751, 427] width 130 height 16
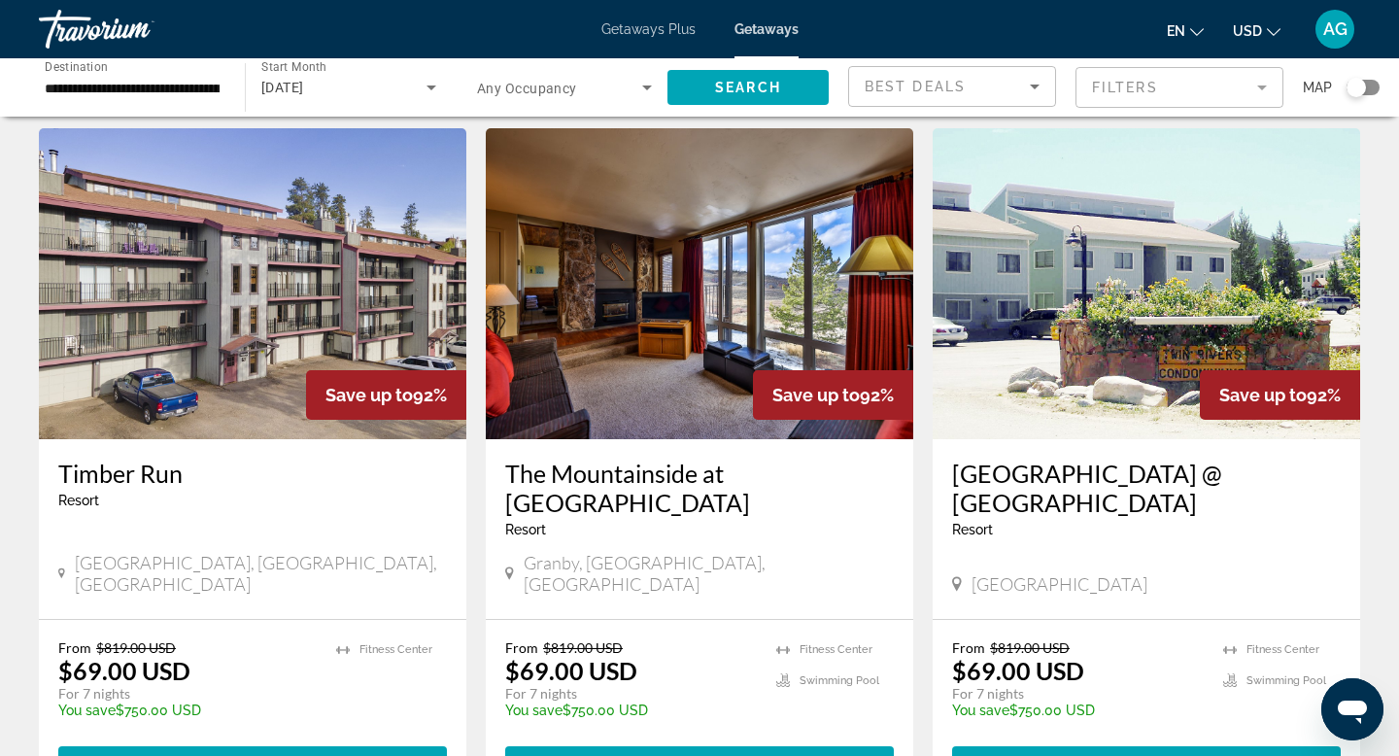
scroll to position [59, 0]
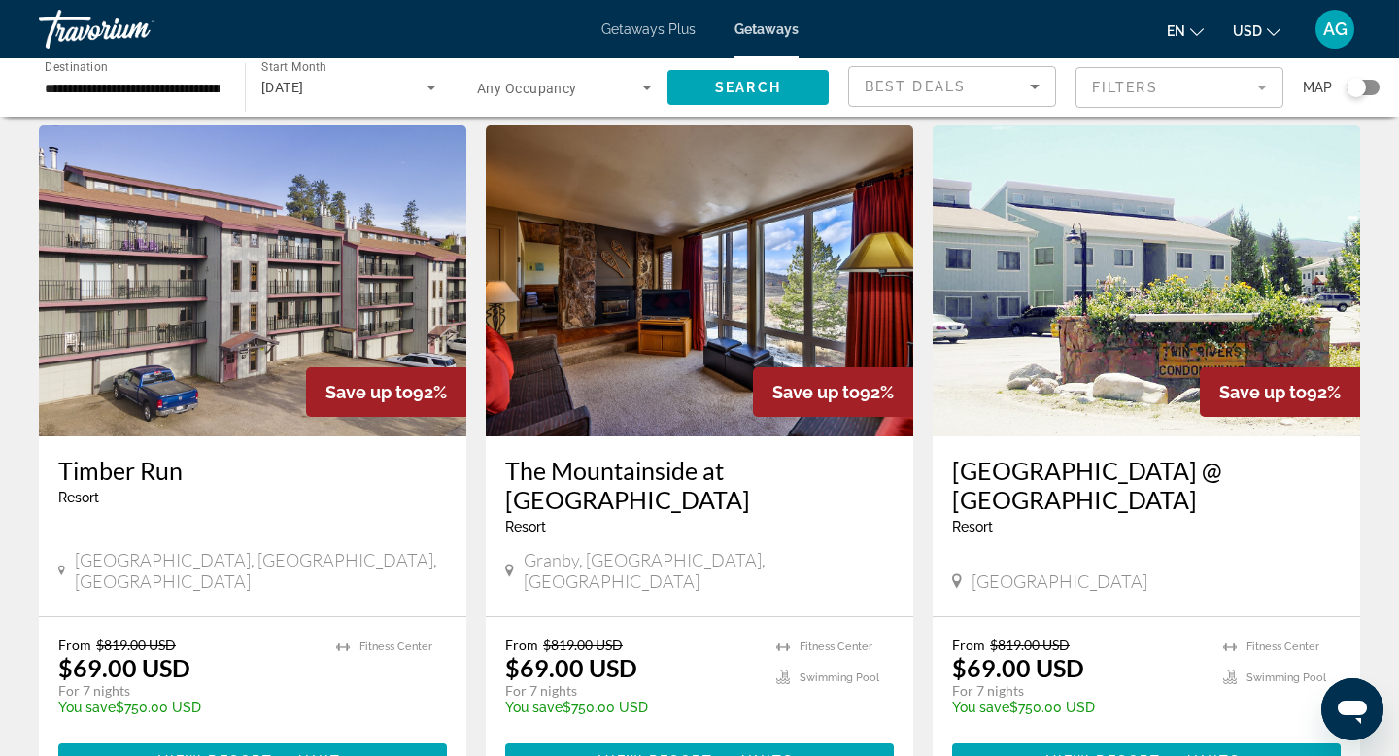
click at [685, 346] on img "Main content" at bounding box center [699, 280] width 427 height 311
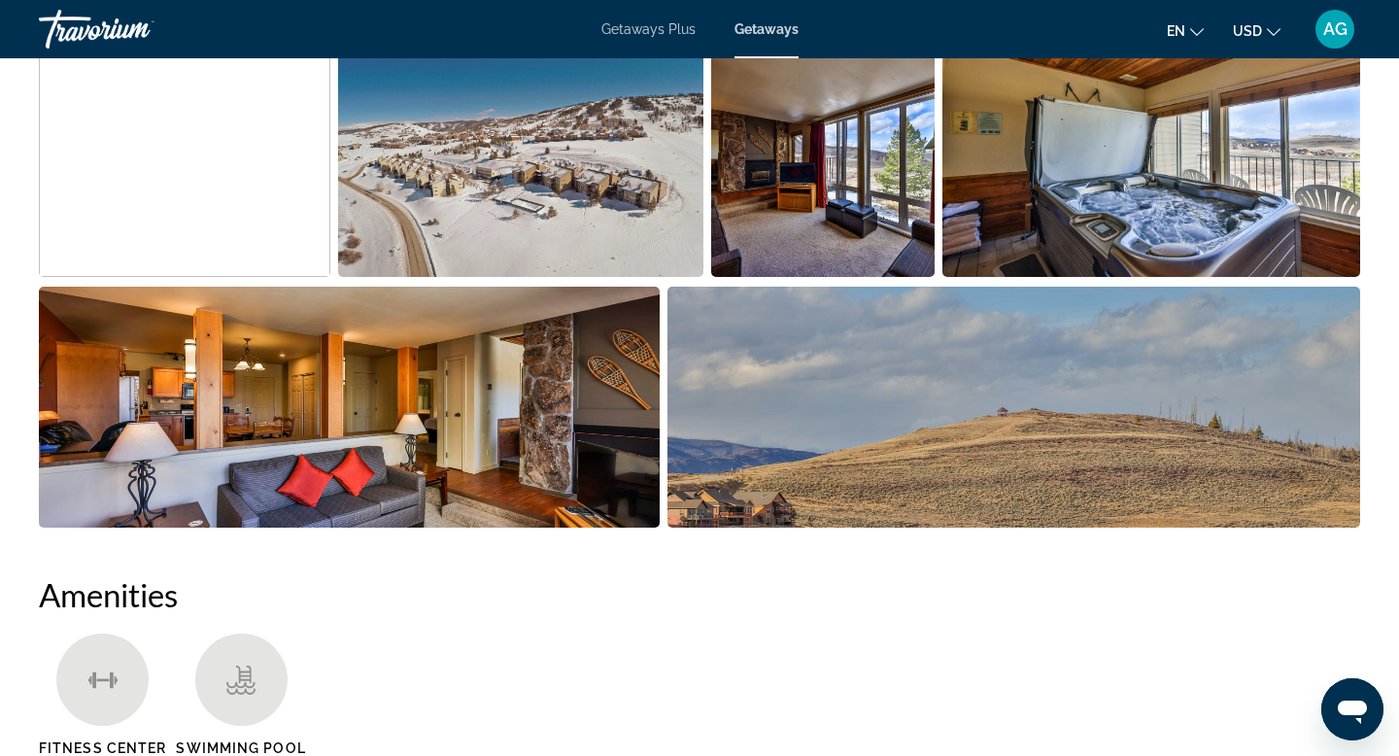
scroll to position [987, 0]
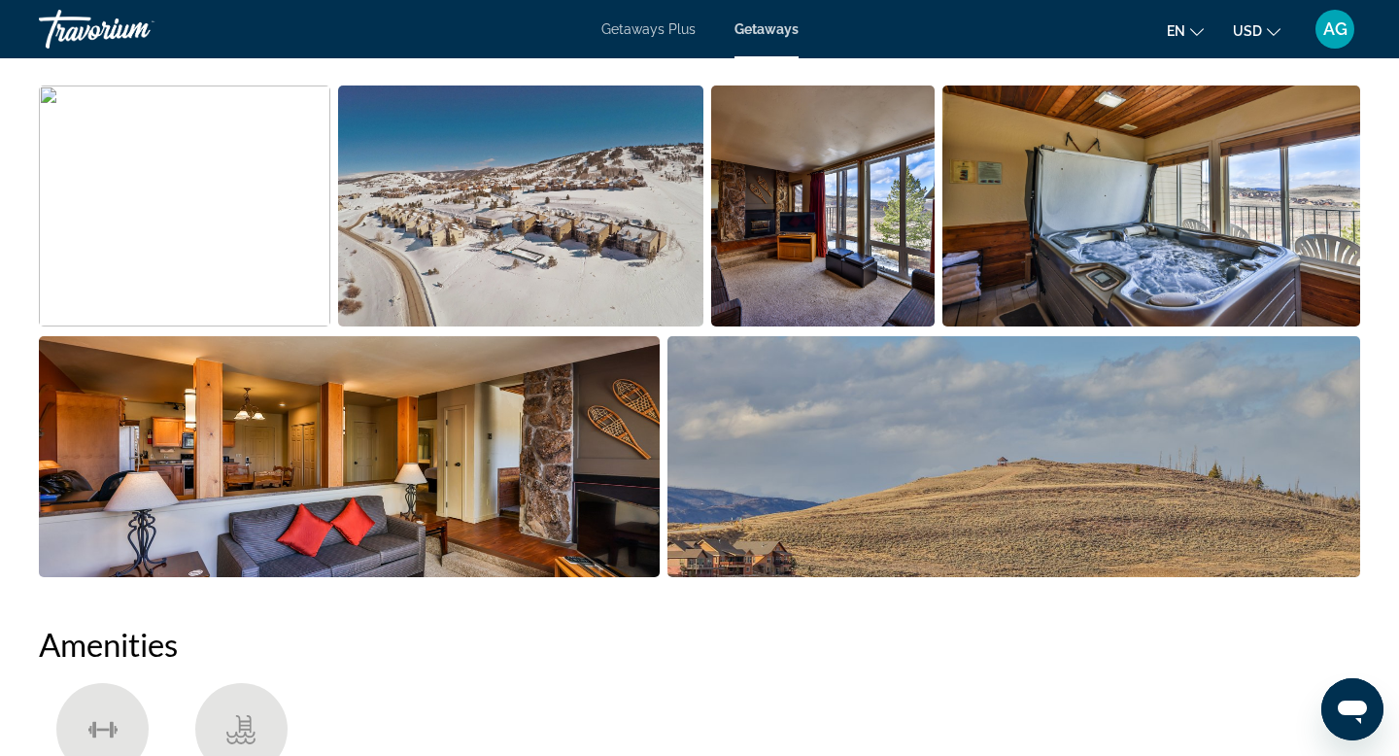
click at [418, 396] on img "Open full-screen image slider" at bounding box center [349, 456] width 621 height 241
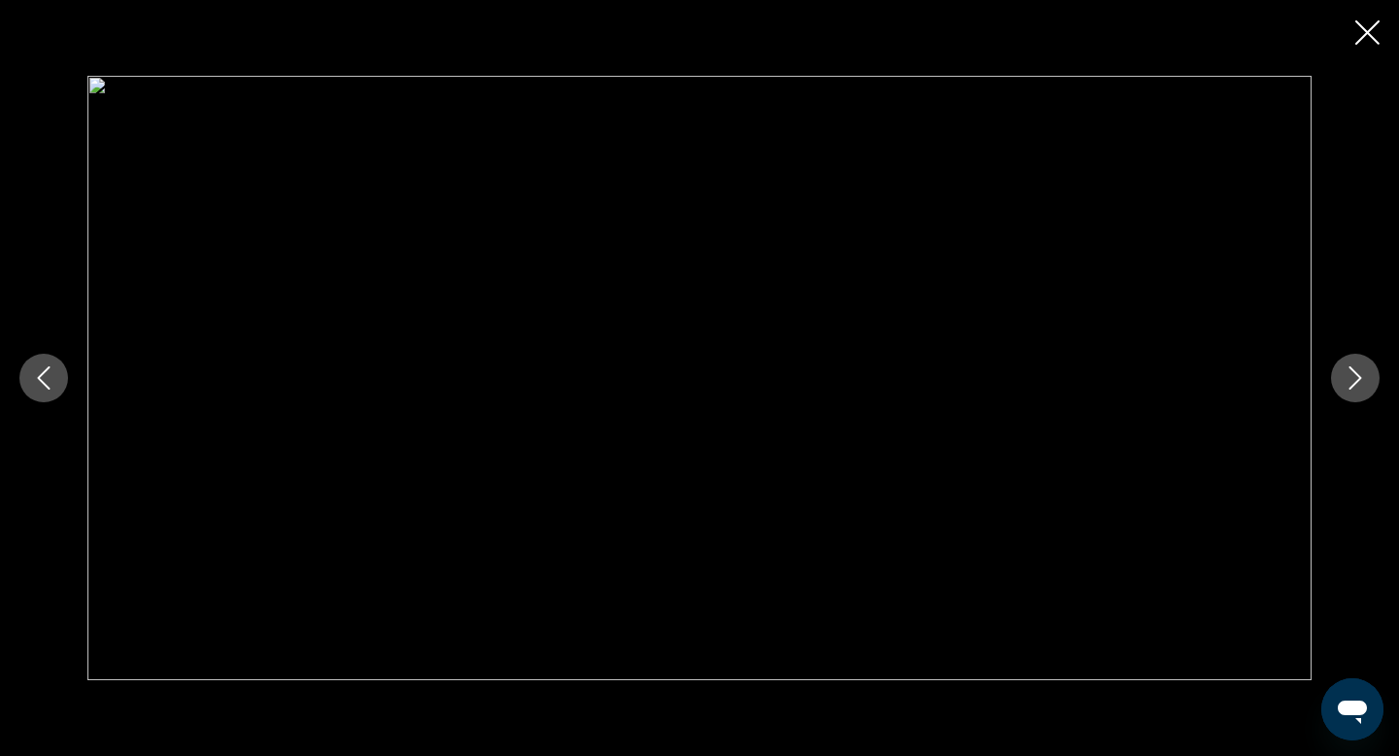
click at [1360, 385] on icon "Next image" at bounding box center [1355, 377] width 23 height 23
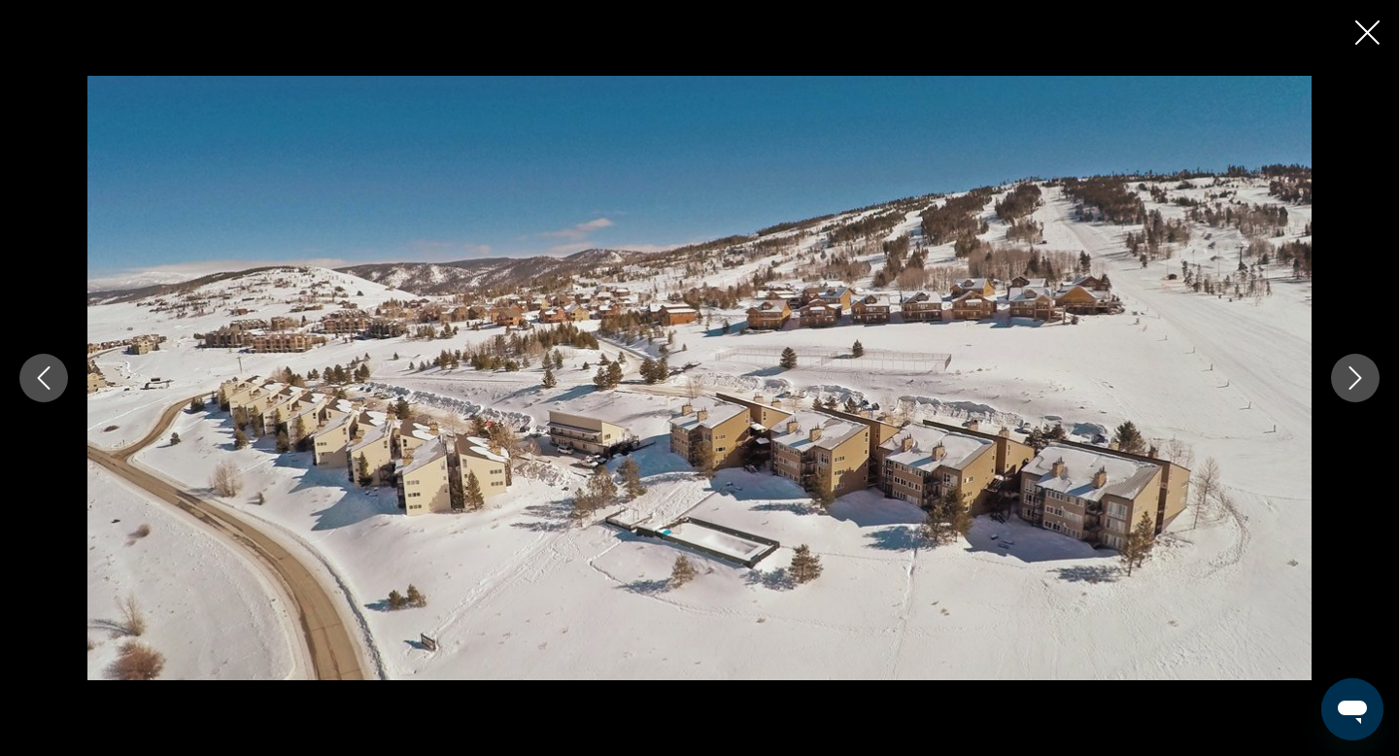
click at [1360, 385] on icon "Next image" at bounding box center [1355, 377] width 23 height 23
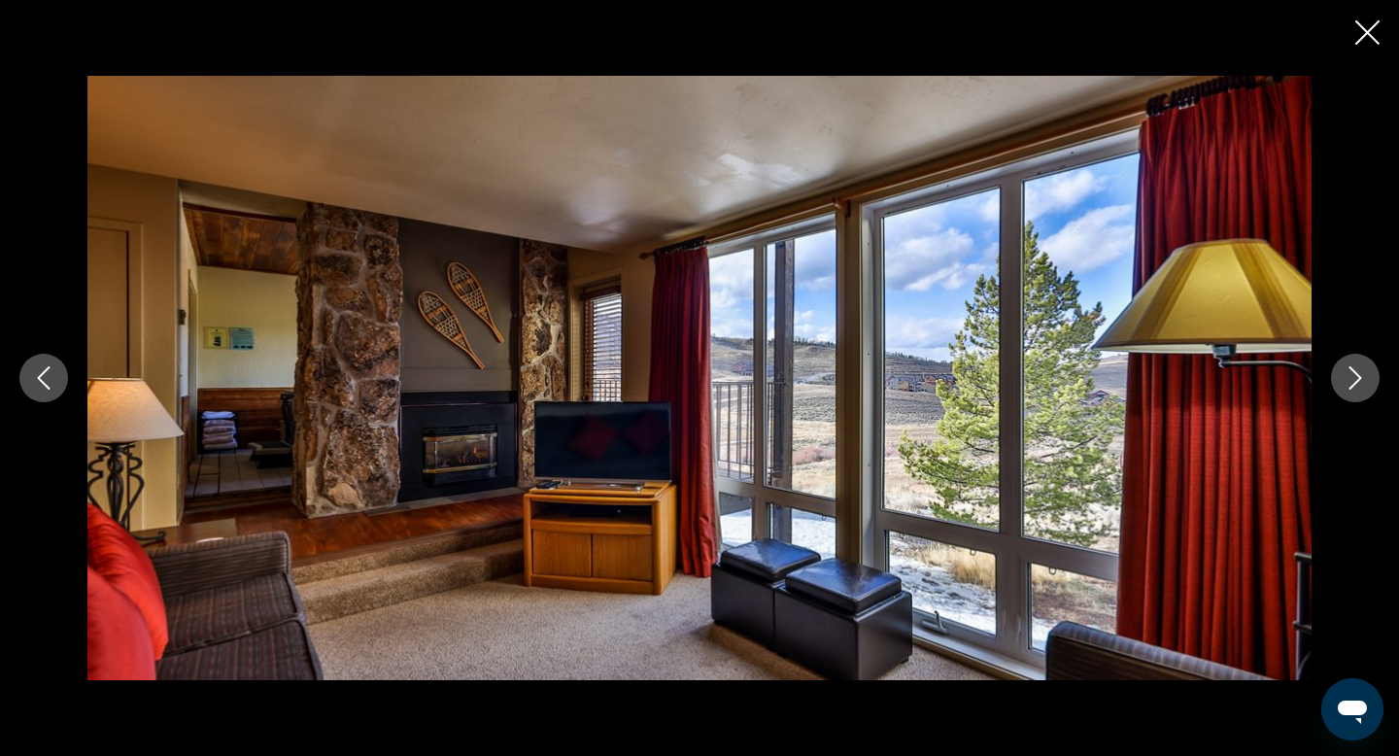
click at [1360, 385] on icon "Next image" at bounding box center [1355, 377] width 23 height 23
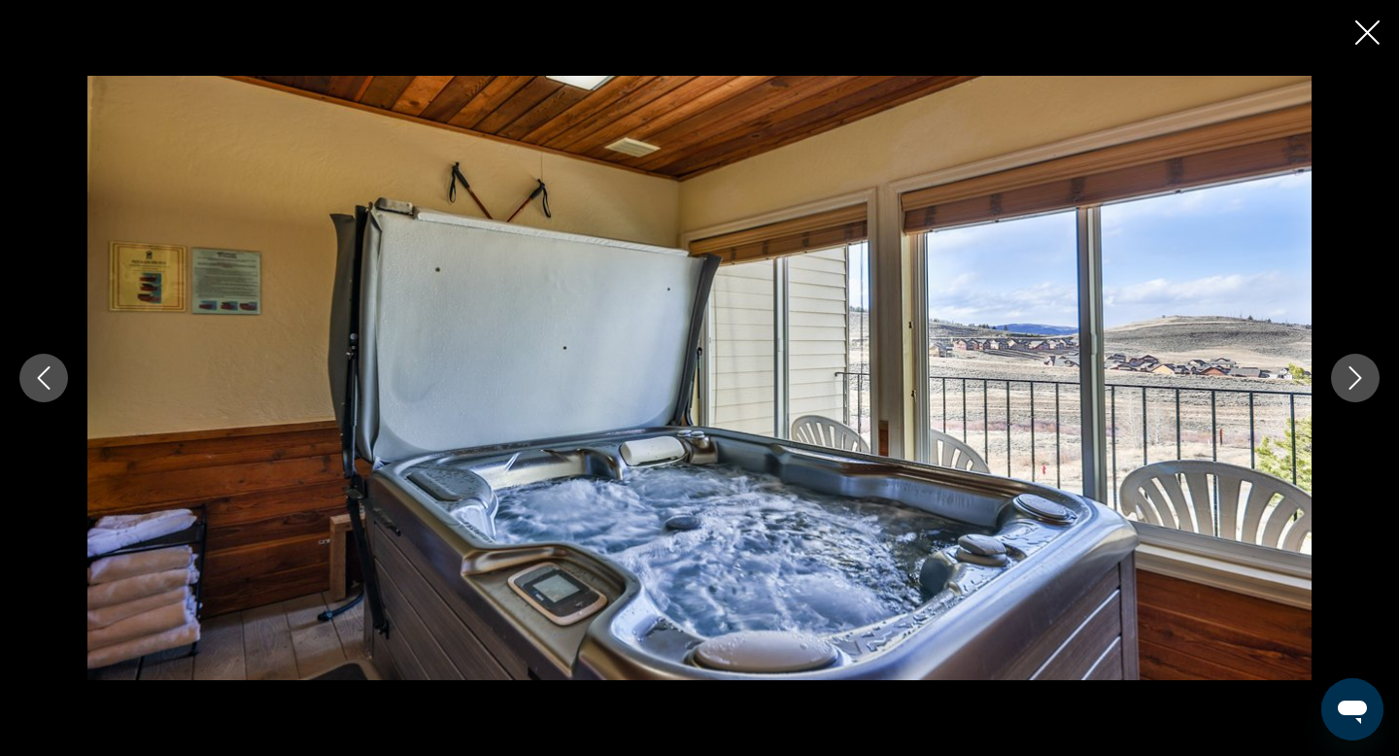
click at [1360, 385] on icon "Next image" at bounding box center [1355, 377] width 23 height 23
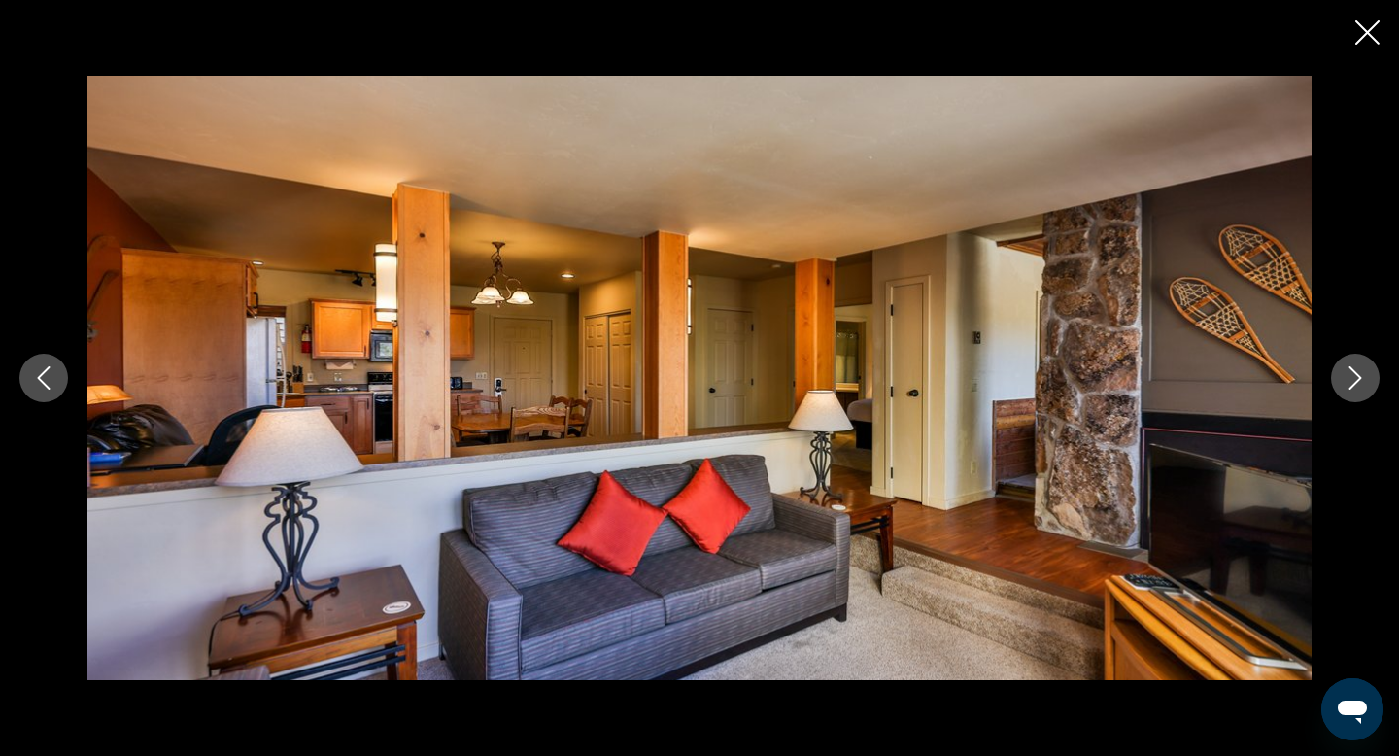
click at [1360, 385] on icon "Next image" at bounding box center [1355, 377] width 23 height 23
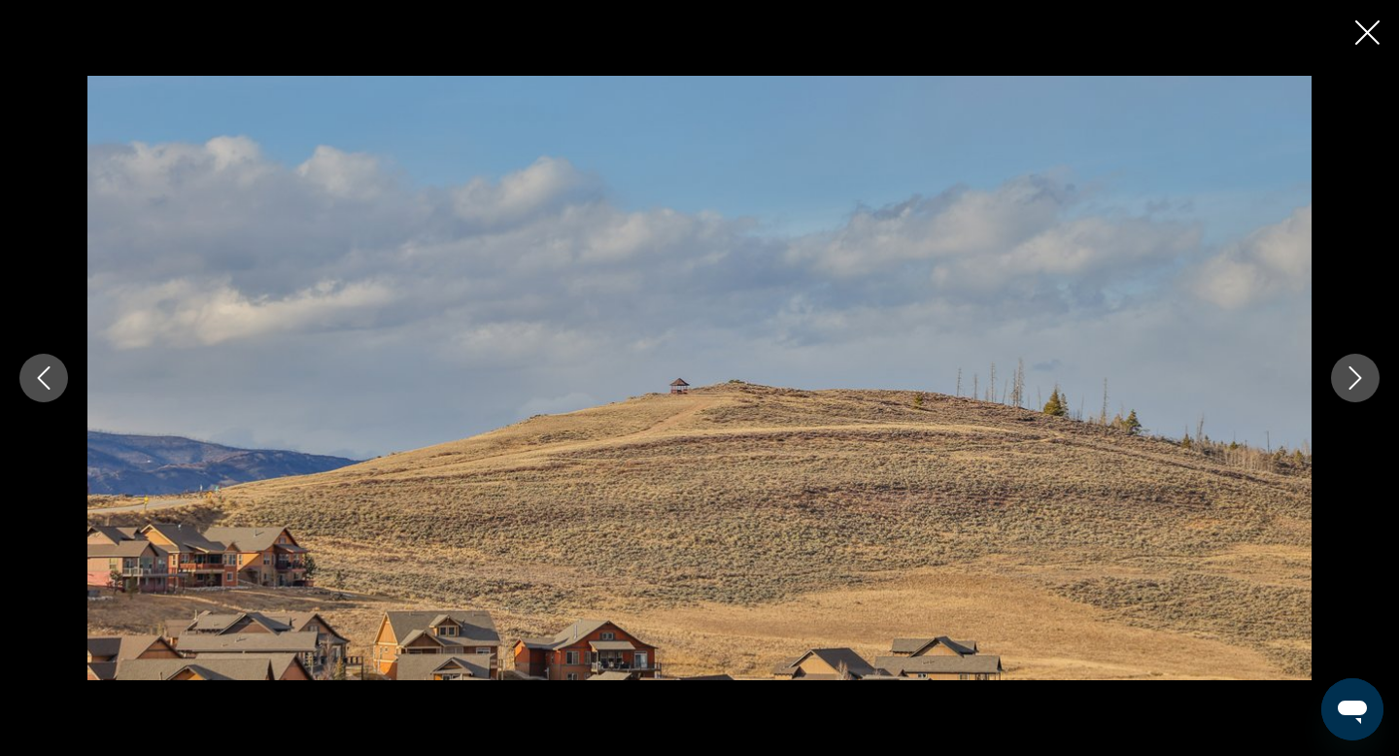
click at [1360, 385] on icon "Next image" at bounding box center [1355, 377] width 23 height 23
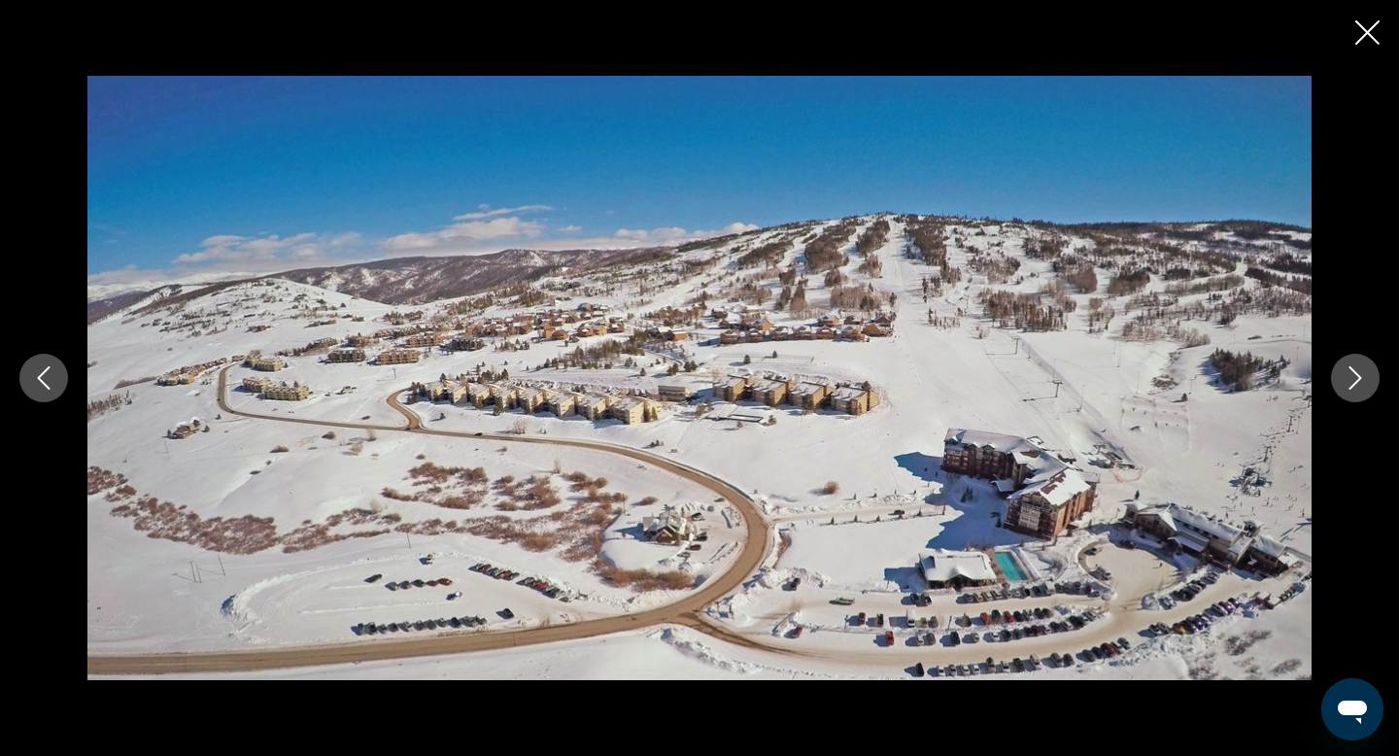
click at [1360, 385] on icon "Next image" at bounding box center [1355, 377] width 23 height 23
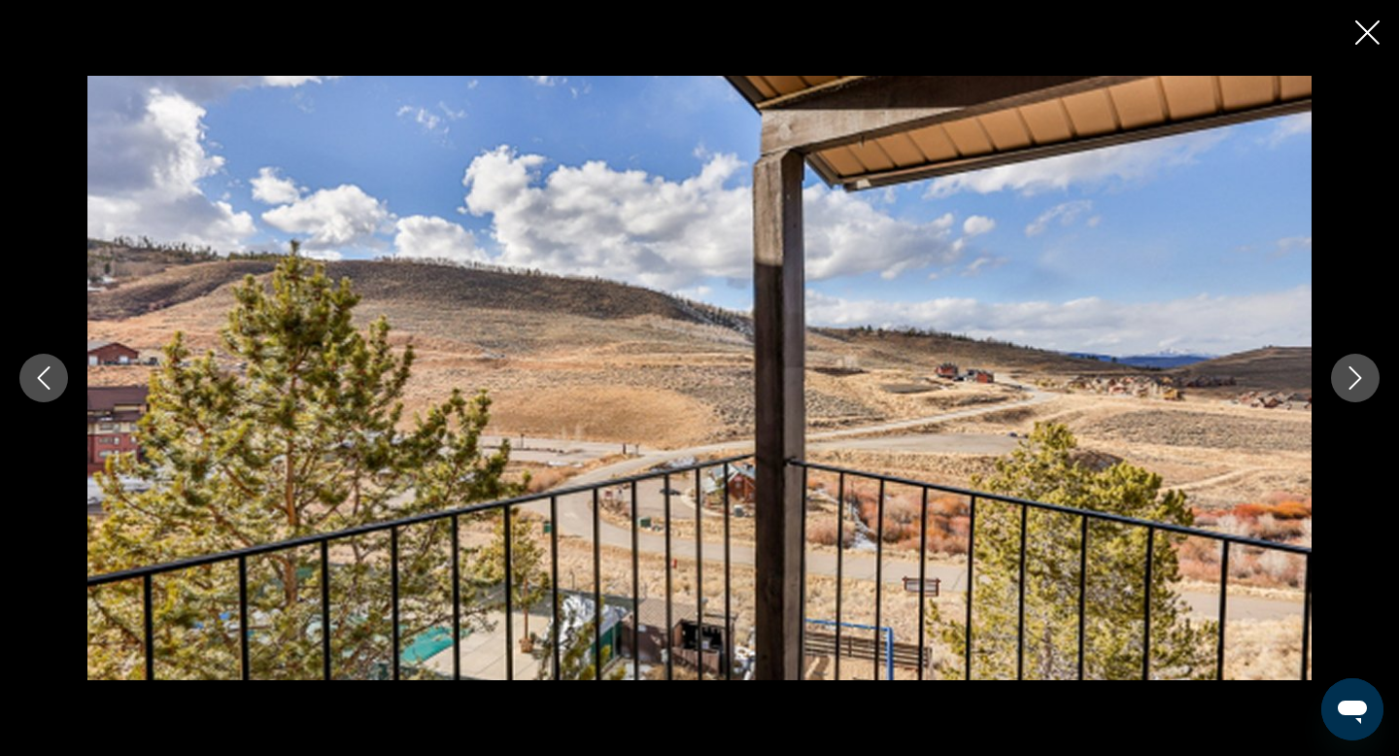
click at [1360, 385] on icon "Next image" at bounding box center [1355, 377] width 23 height 23
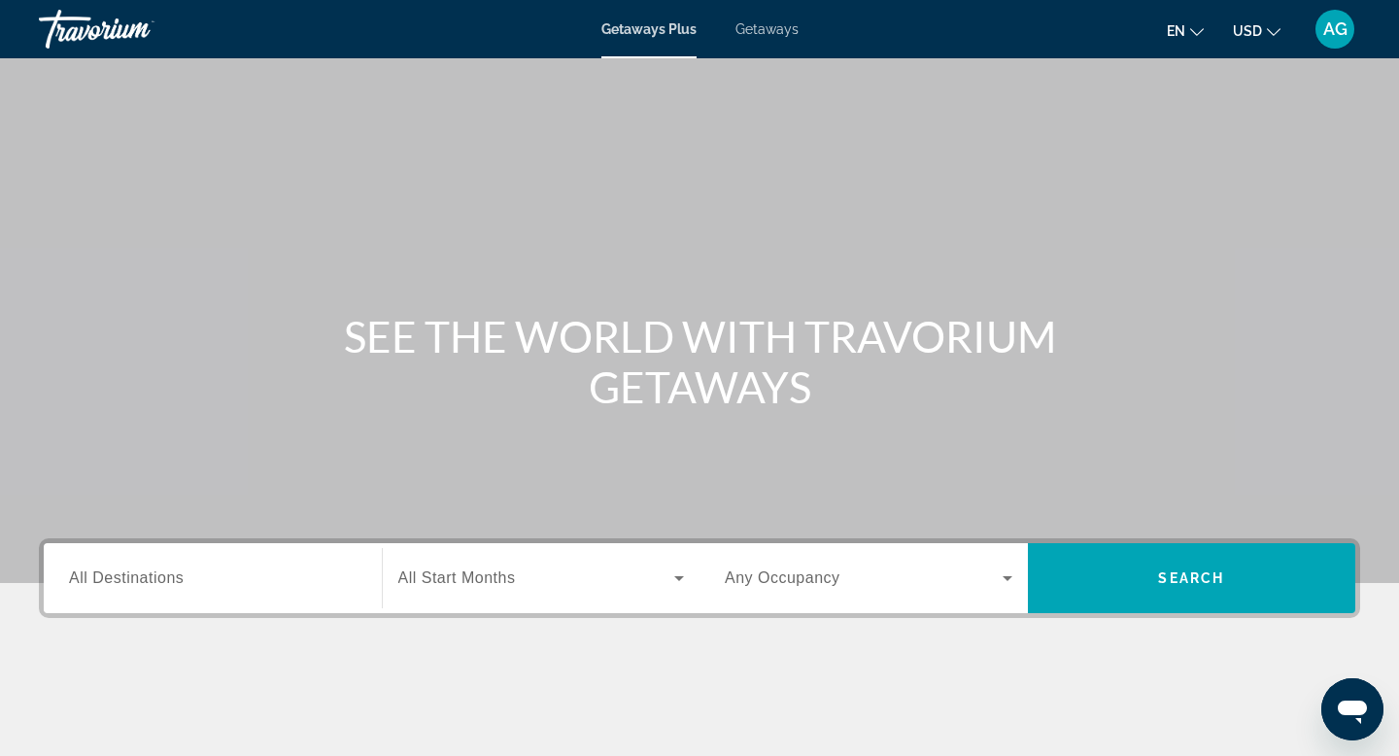
click at [755, 30] on span "Getaways" at bounding box center [766, 29] width 63 height 16
click at [247, 572] on input "Destination All Destinations" at bounding box center [213, 578] width 288 height 23
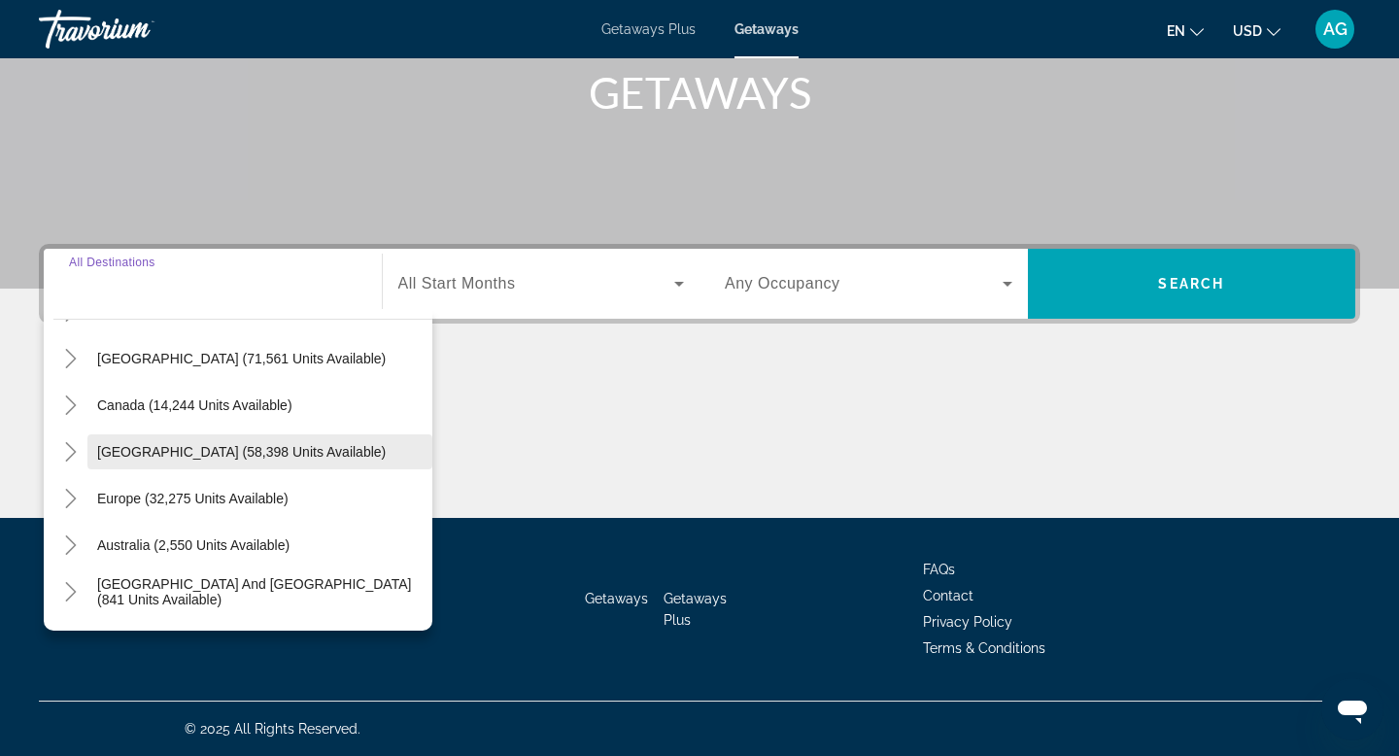
scroll to position [85, 0]
click at [80, 458] on mat-icon "Toggle Caribbean & Atlantic Islands (58,398 units available)" at bounding box center [70, 454] width 34 height 34
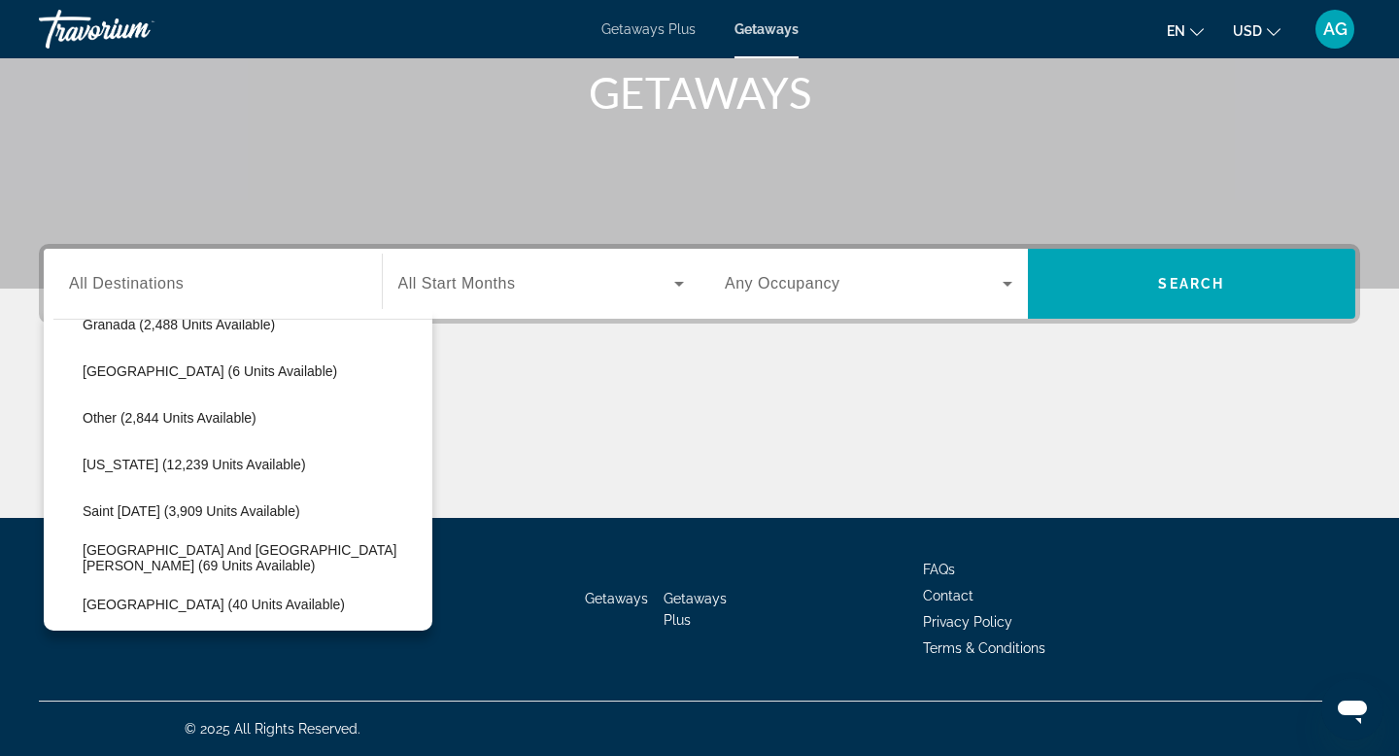
scroll to position [500, 0]
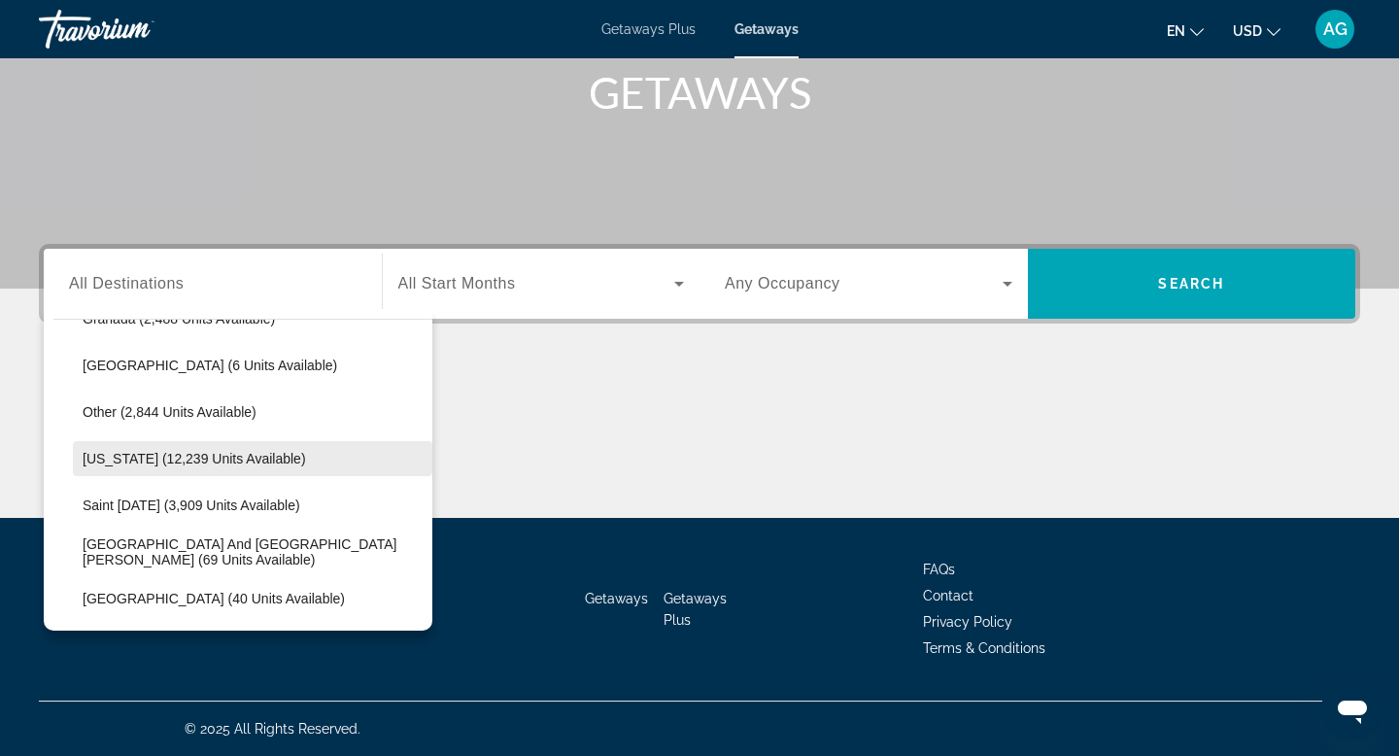
click at [221, 458] on span "[US_STATE] (12,239 units available)" at bounding box center [194, 459] width 223 height 16
type input "**********"
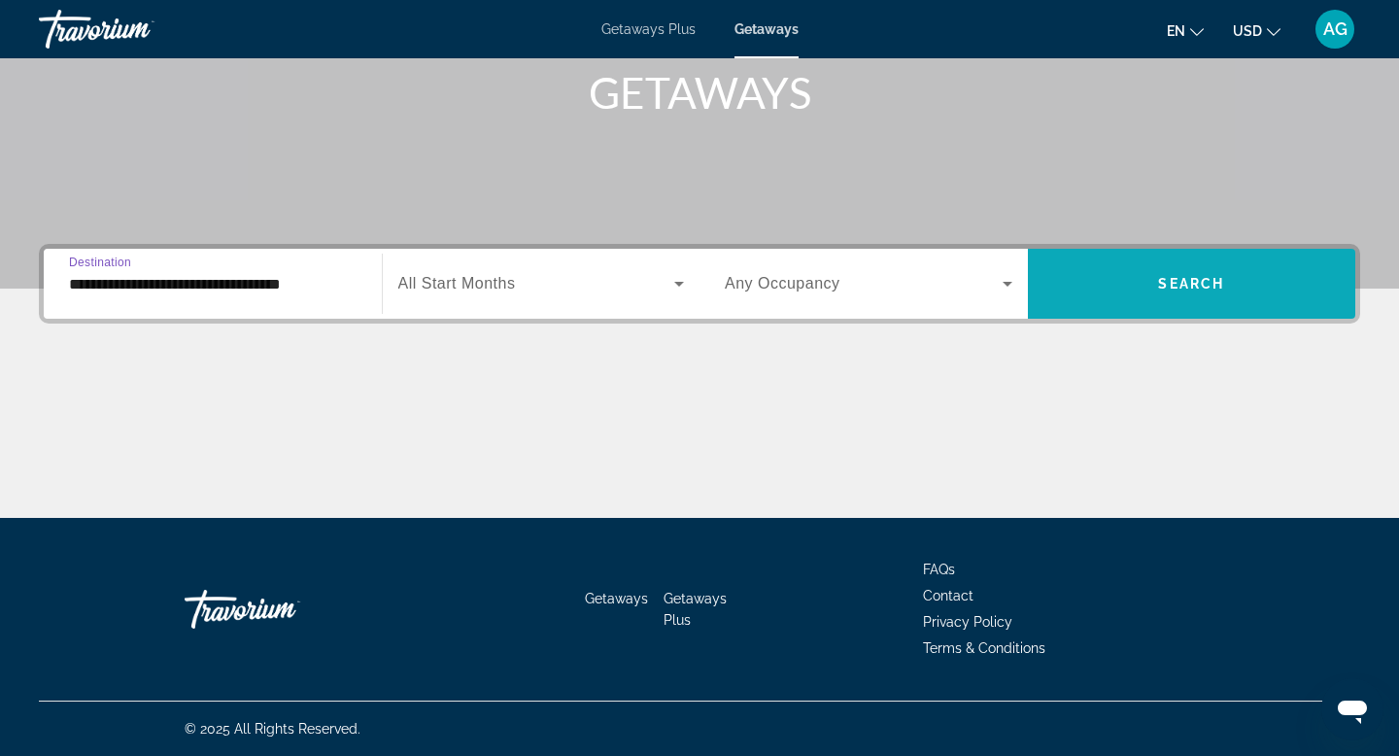
click at [1120, 282] on span "Search widget" at bounding box center [1192, 283] width 328 height 47
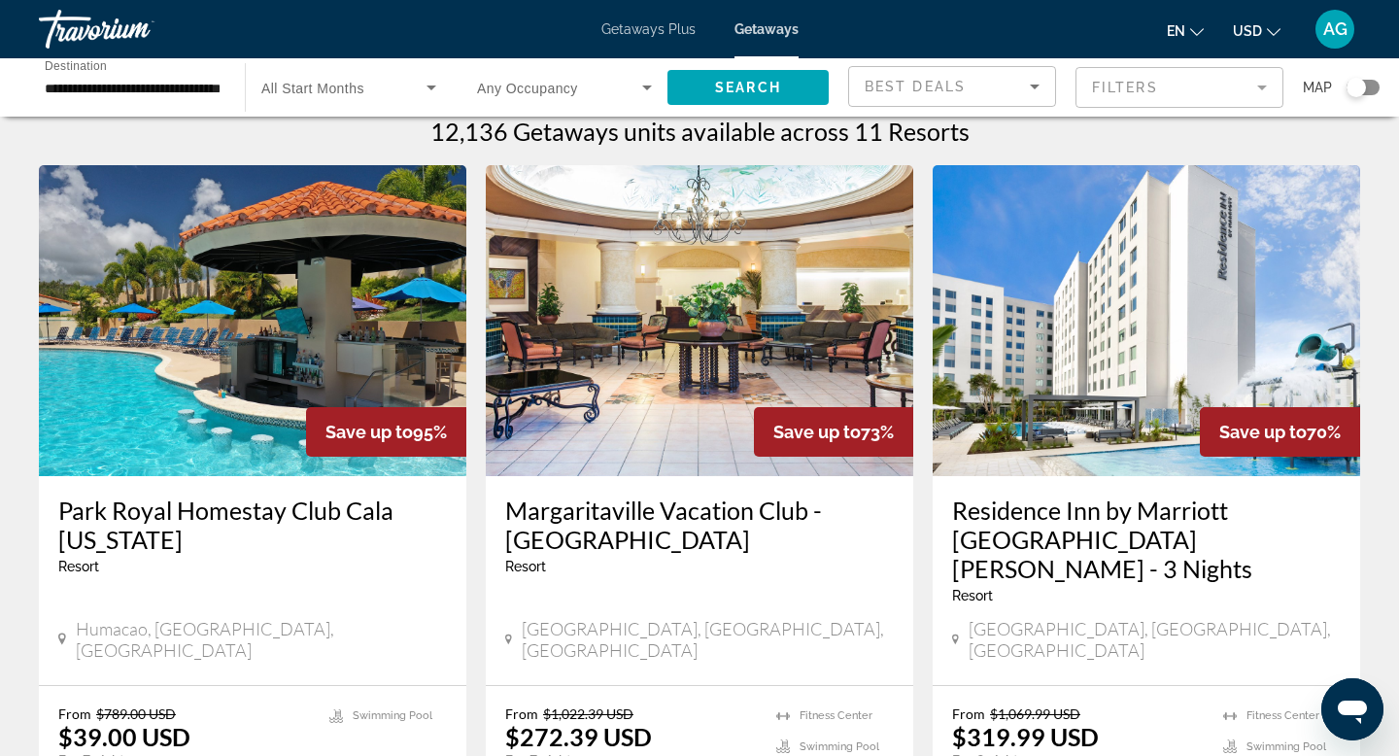
scroll to position [12, 0]
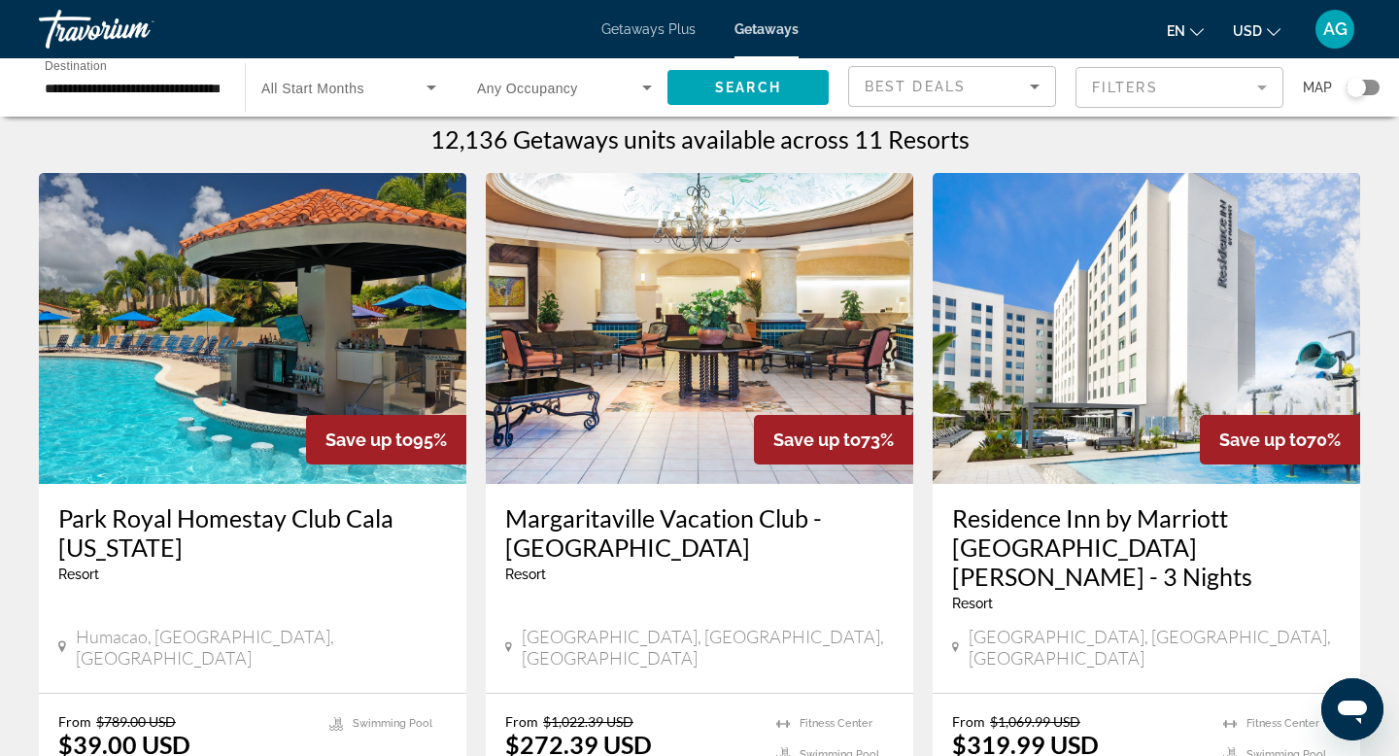
click at [767, 396] on img "Main content" at bounding box center [699, 328] width 427 height 311
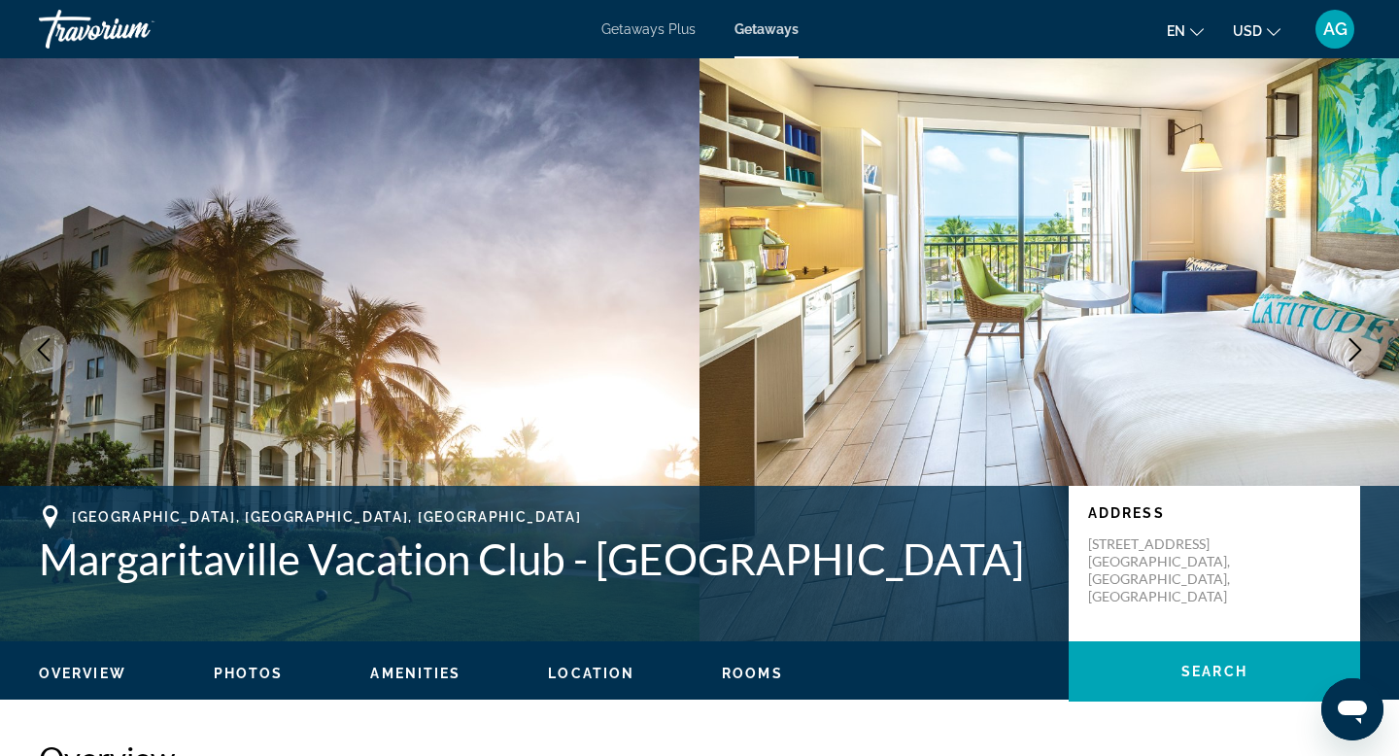
click at [1346, 358] on icon "Next image" at bounding box center [1355, 349] width 23 height 23
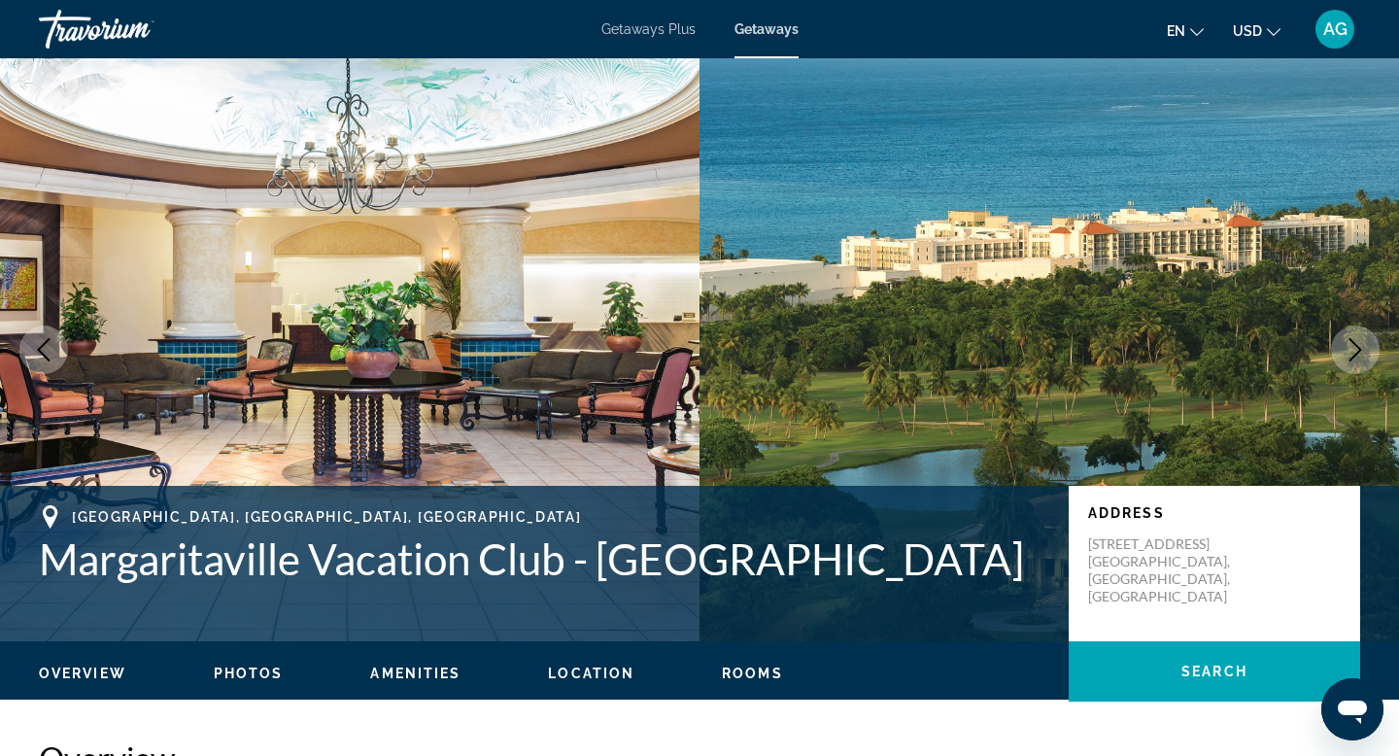
click at [1346, 358] on icon "Next image" at bounding box center [1355, 349] width 23 height 23
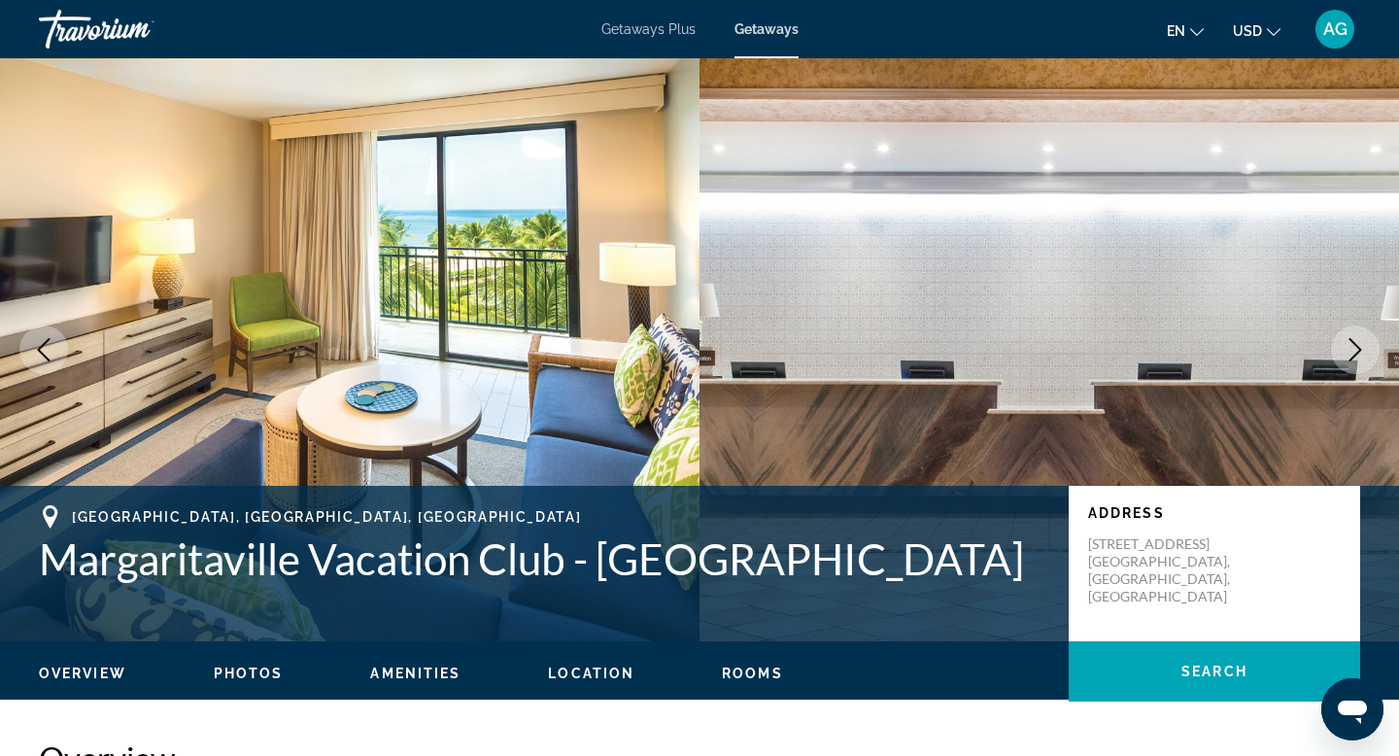
click at [1346, 358] on icon "Next image" at bounding box center [1355, 349] width 23 height 23
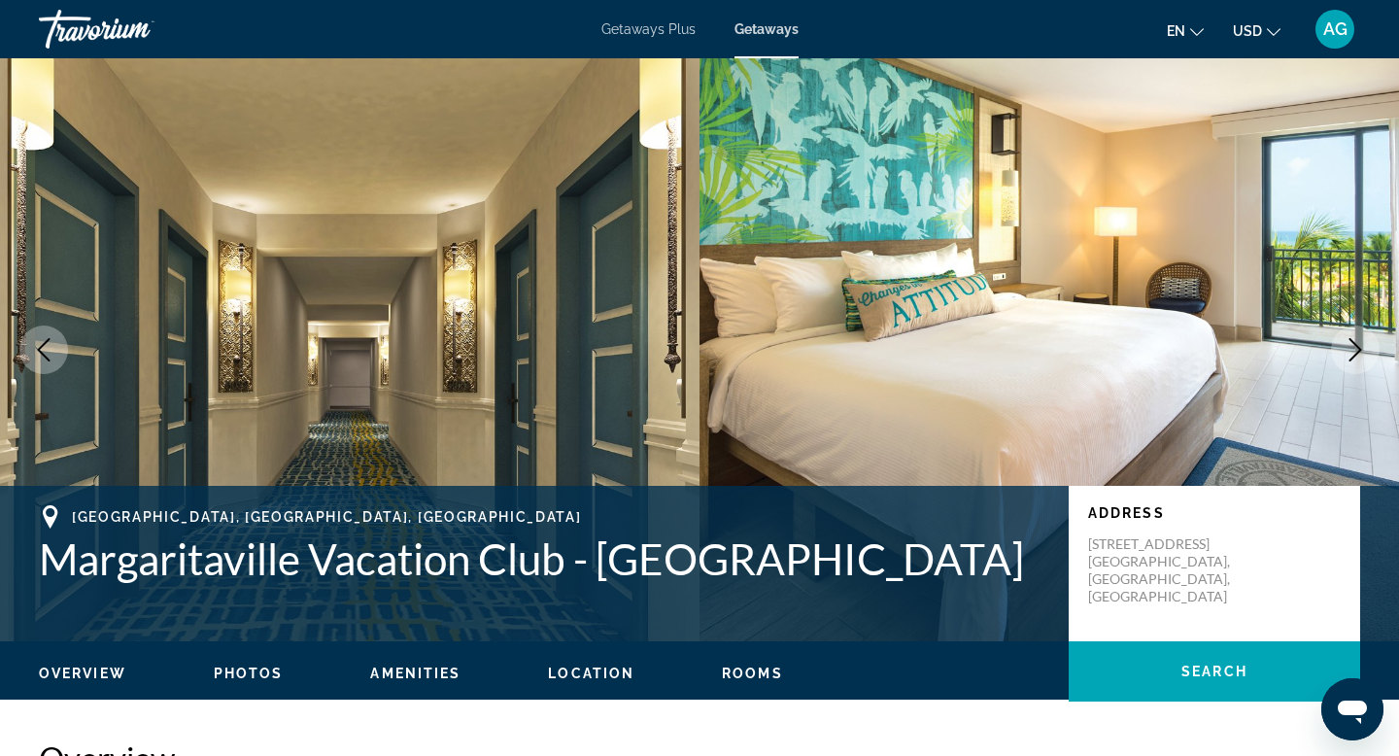
click at [1346, 358] on icon "Next image" at bounding box center [1355, 349] width 23 height 23
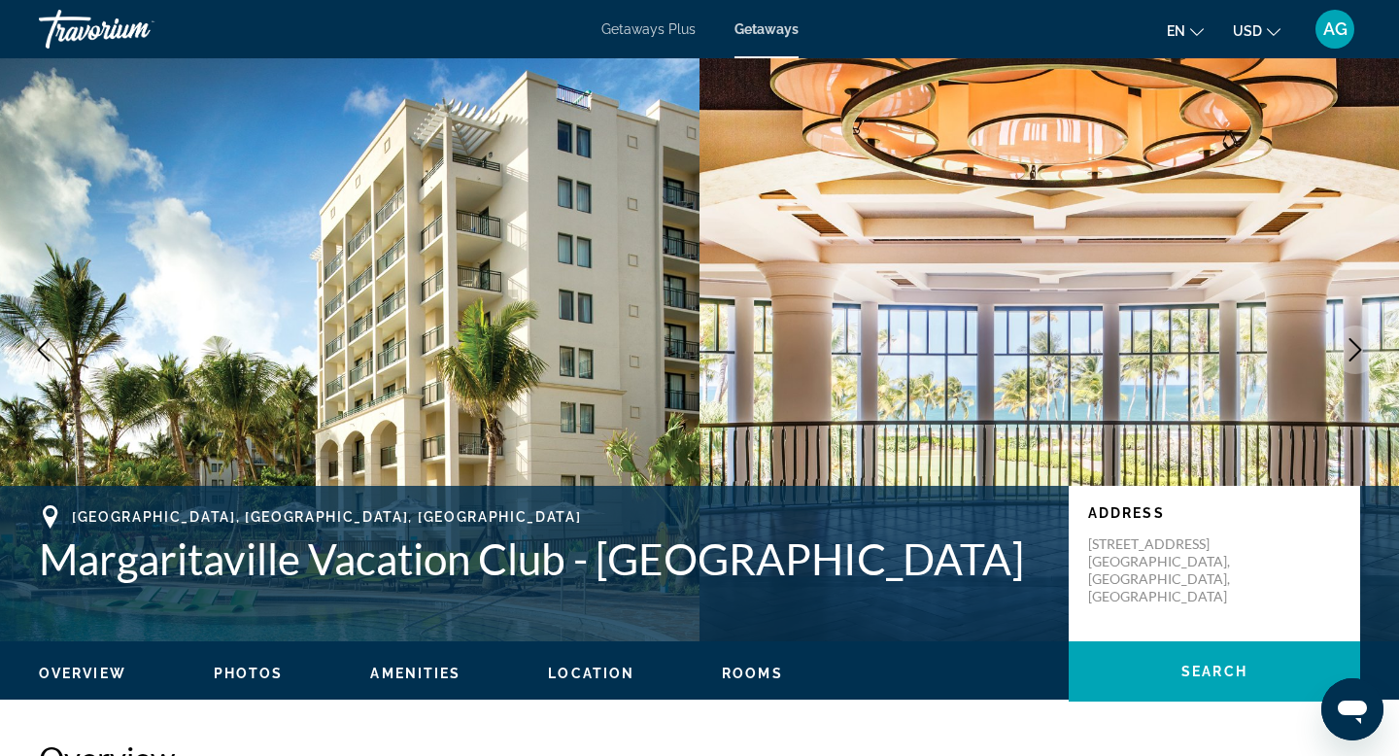
click at [1346, 358] on icon "Next image" at bounding box center [1355, 349] width 23 height 23
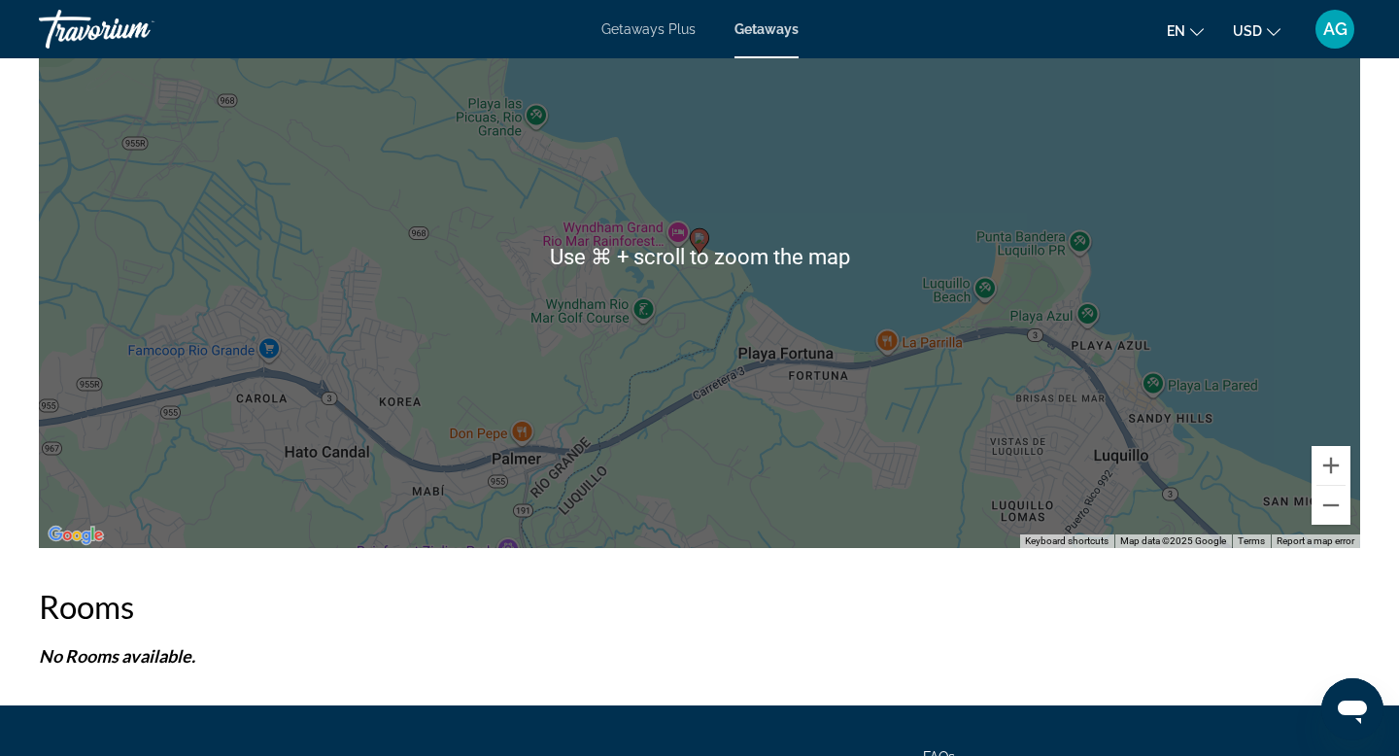
scroll to position [3138, 0]
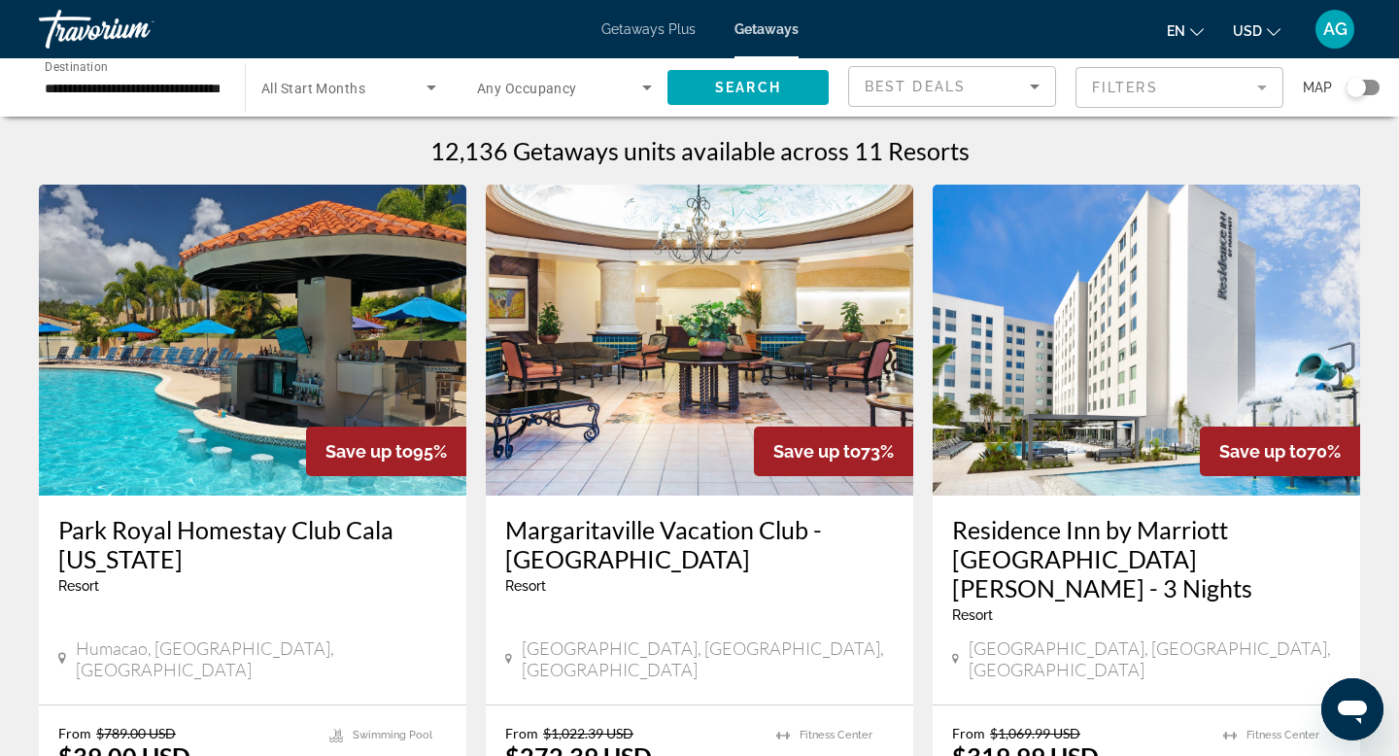
click at [234, 361] on img "Main content" at bounding box center [252, 340] width 427 height 311
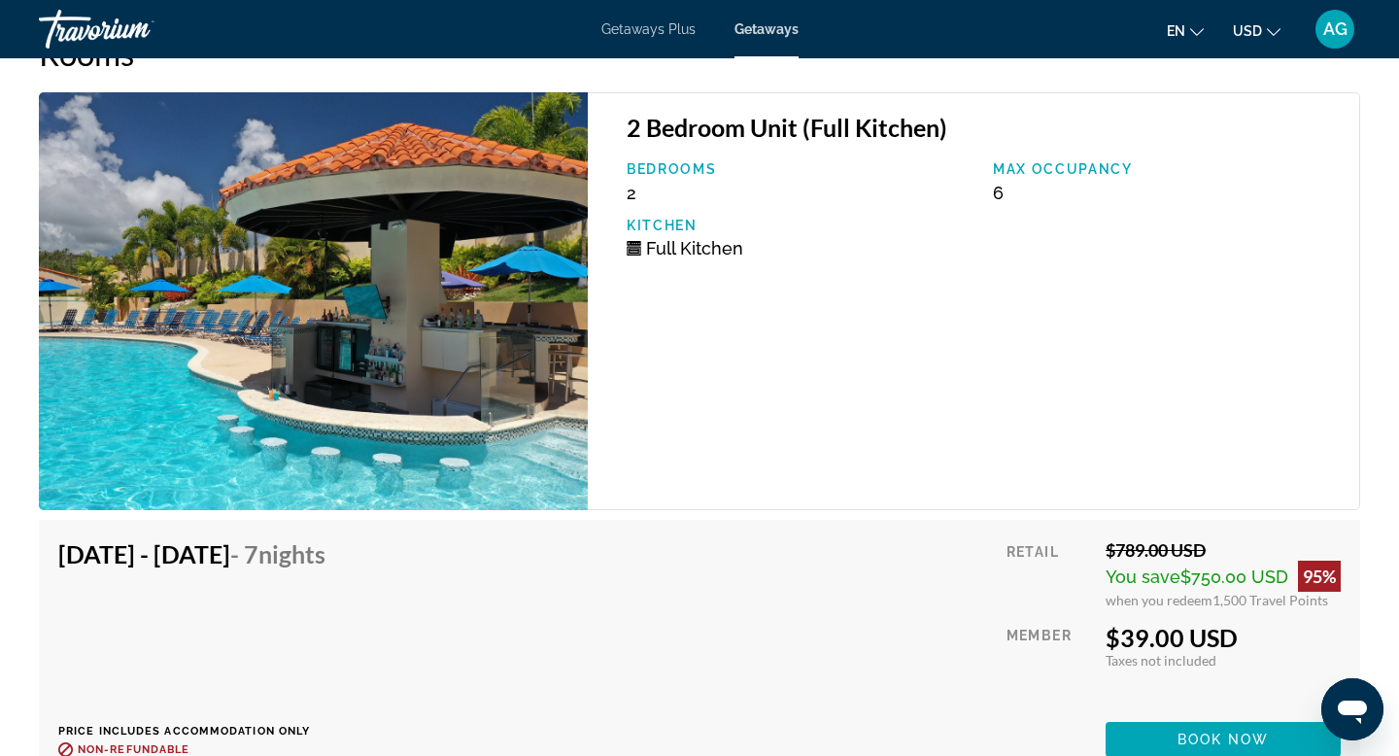
scroll to position [3178, 0]
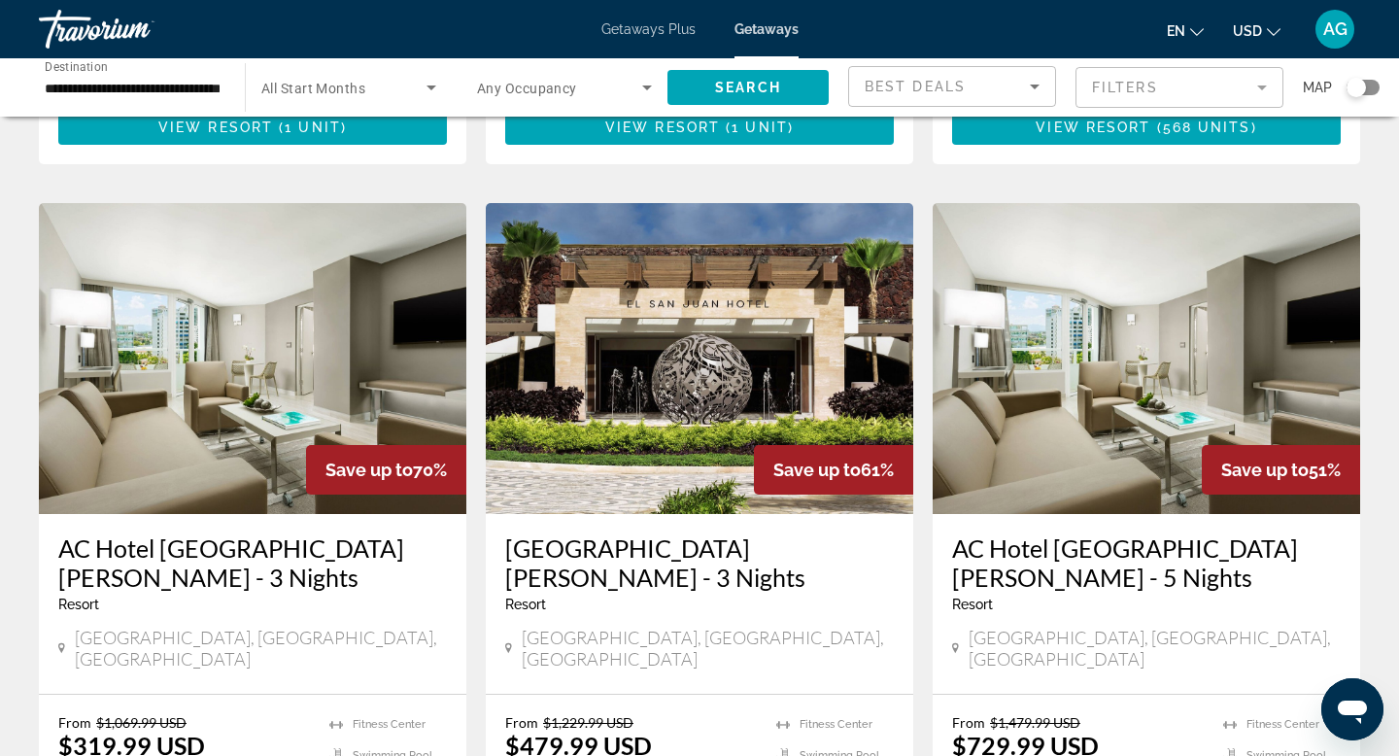
scroll to position [826, 0]
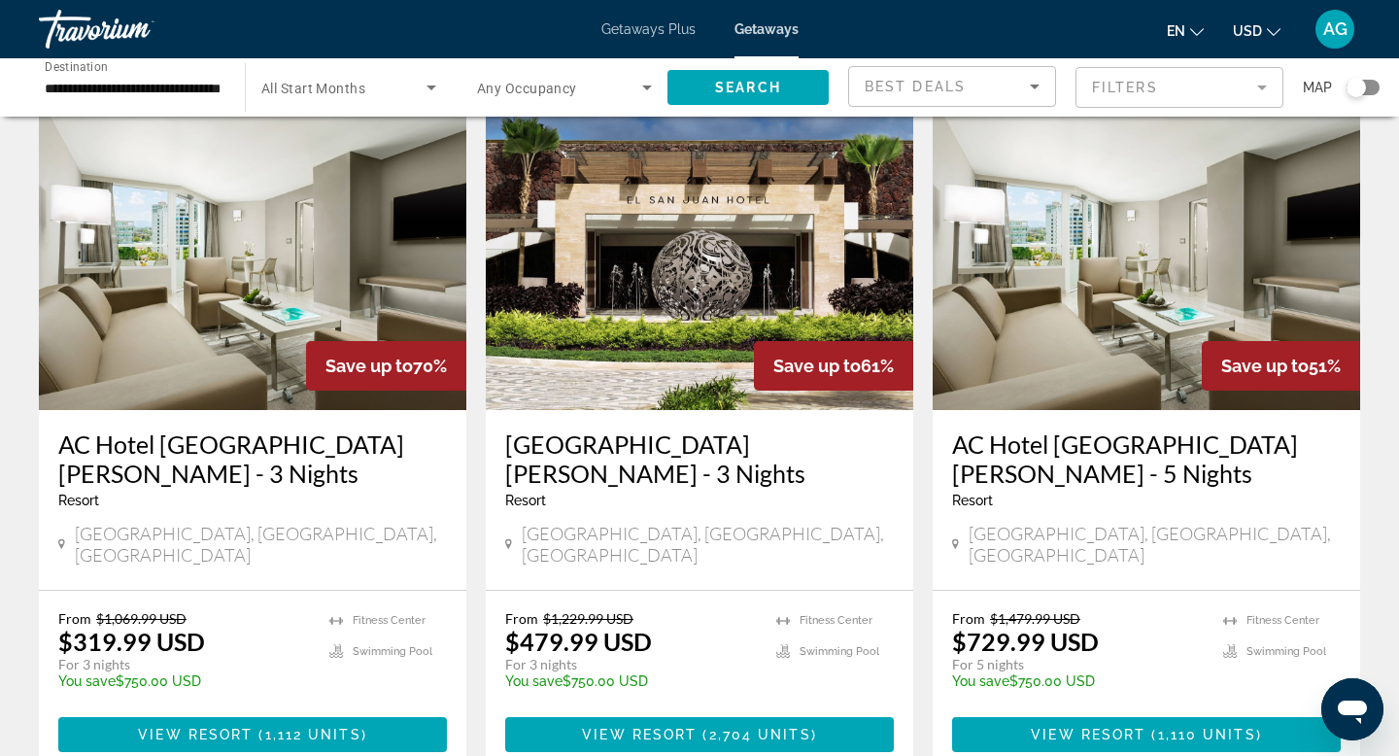
click at [635, 208] on img "Main content" at bounding box center [699, 254] width 427 height 311
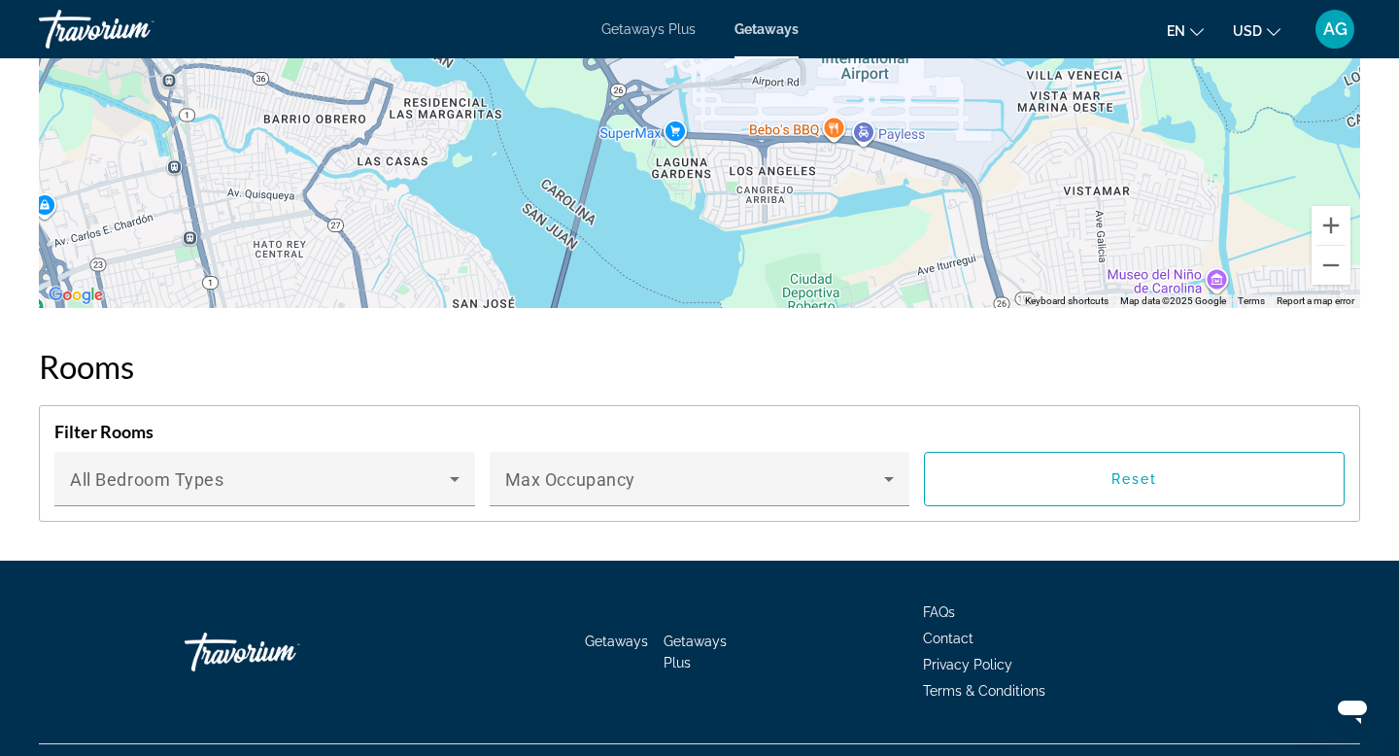
scroll to position [2715, 0]
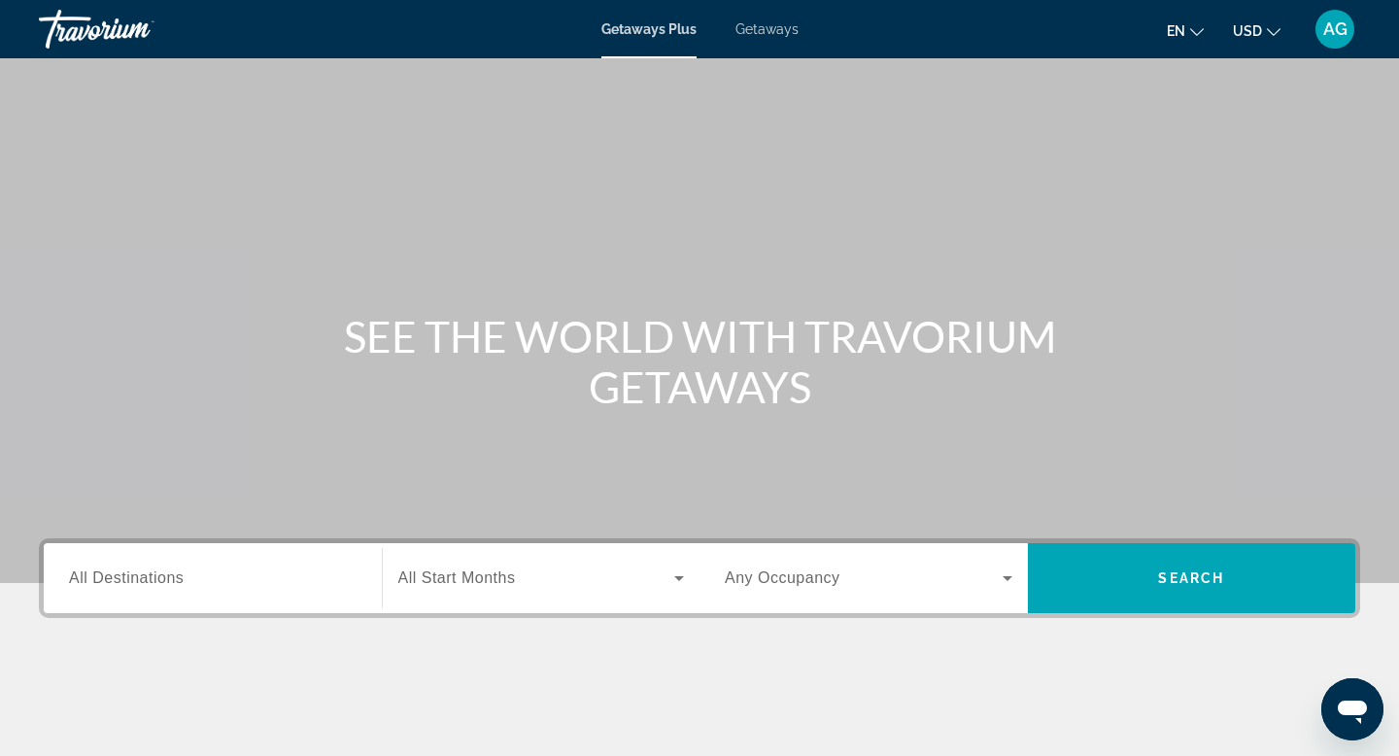
click at [170, 578] on span "All Destinations" at bounding box center [126, 577] width 115 height 17
click at [170, 578] on input "Destination All Destinations" at bounding box center [213, 578] width 288 height 23
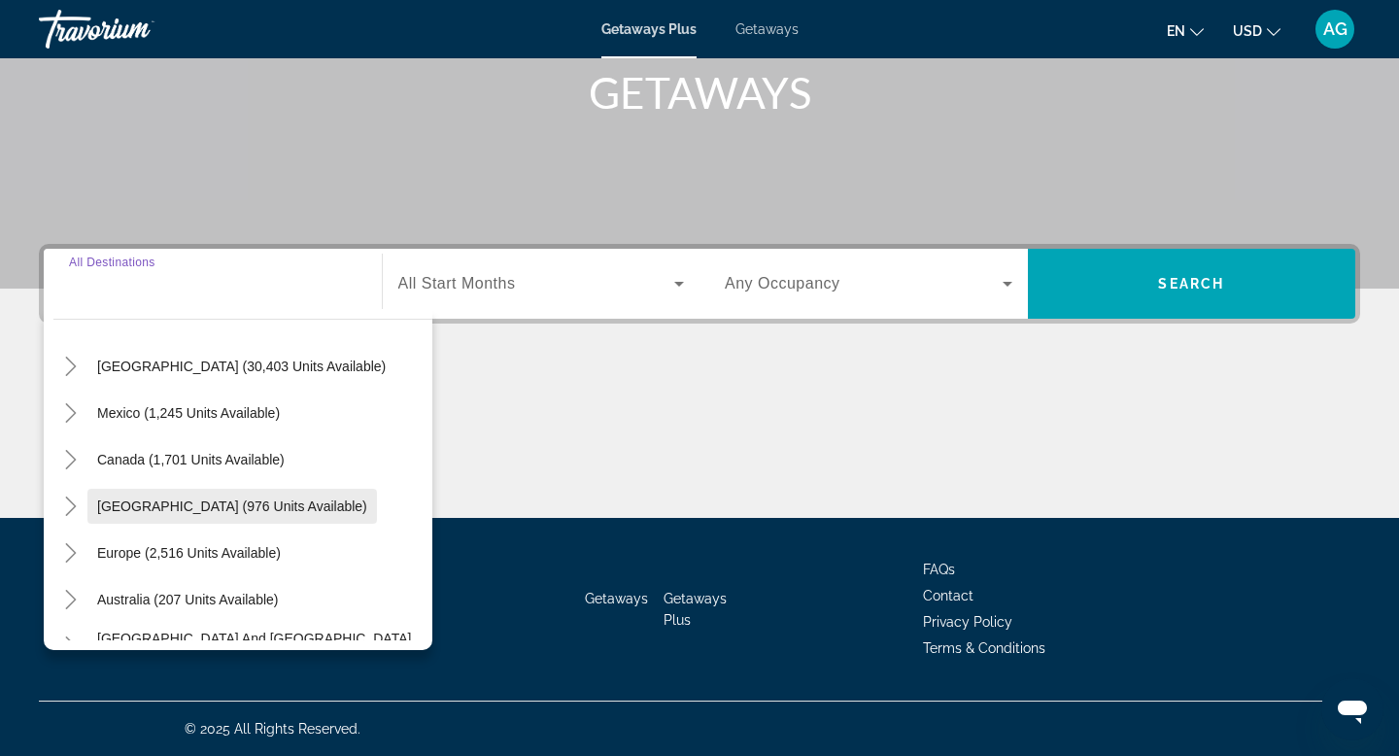
scroll to position [64, 0]
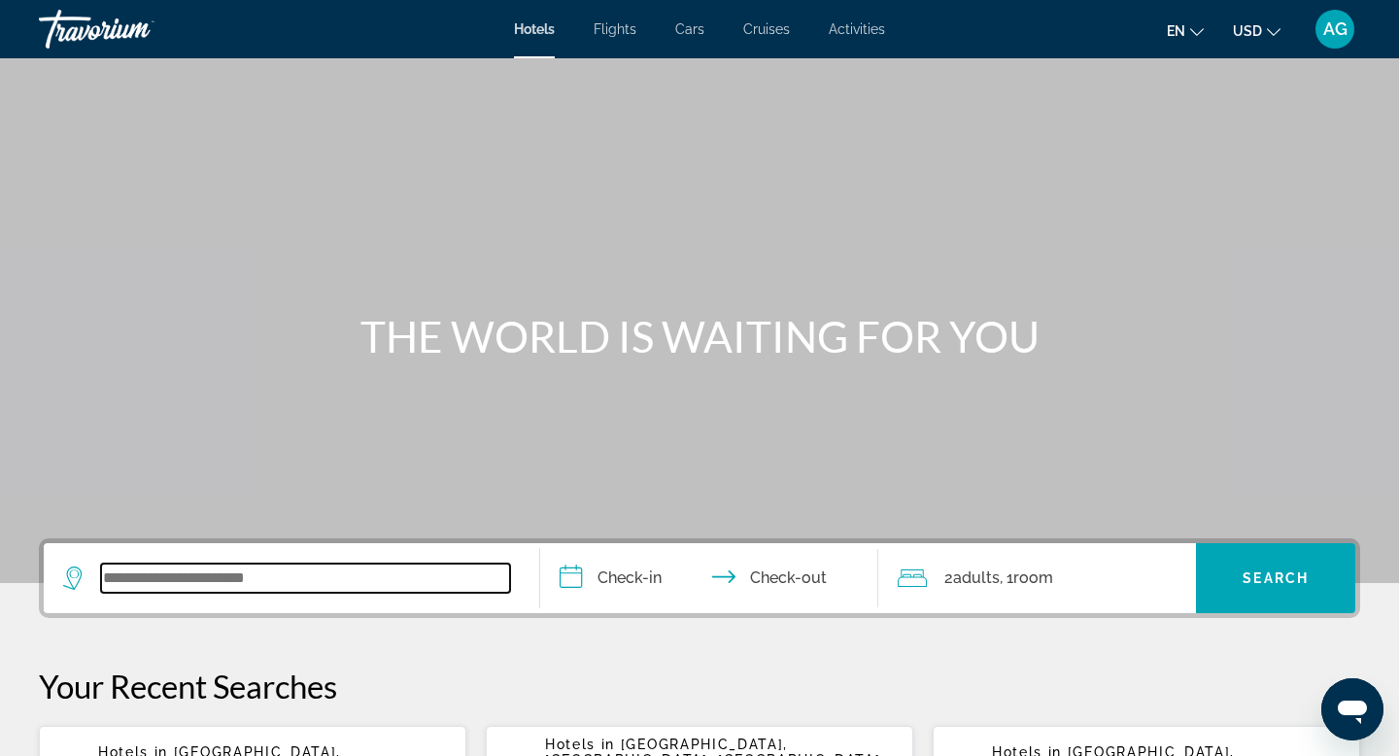
click at [148, 577] on input "Search widget" at bounding box center [305, 577] width 409 height 29
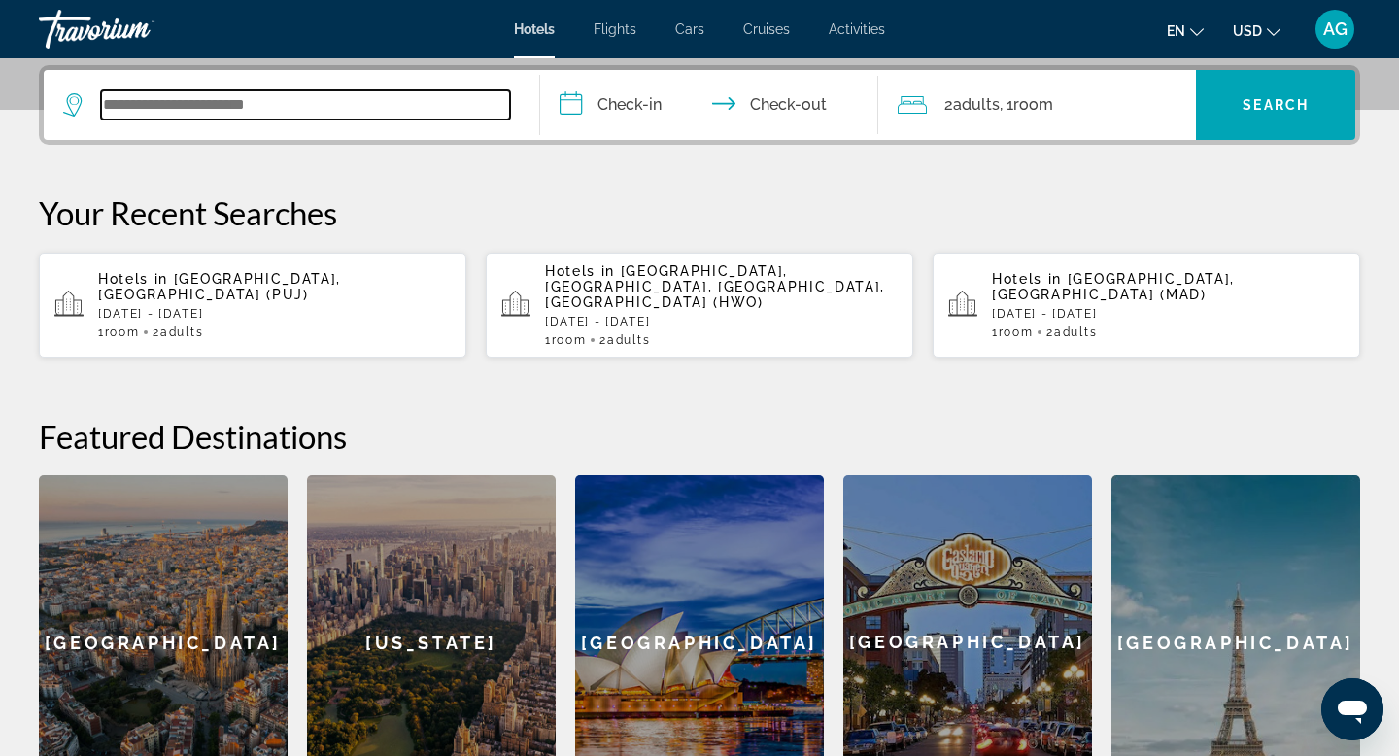
scroll to position [475, 0]
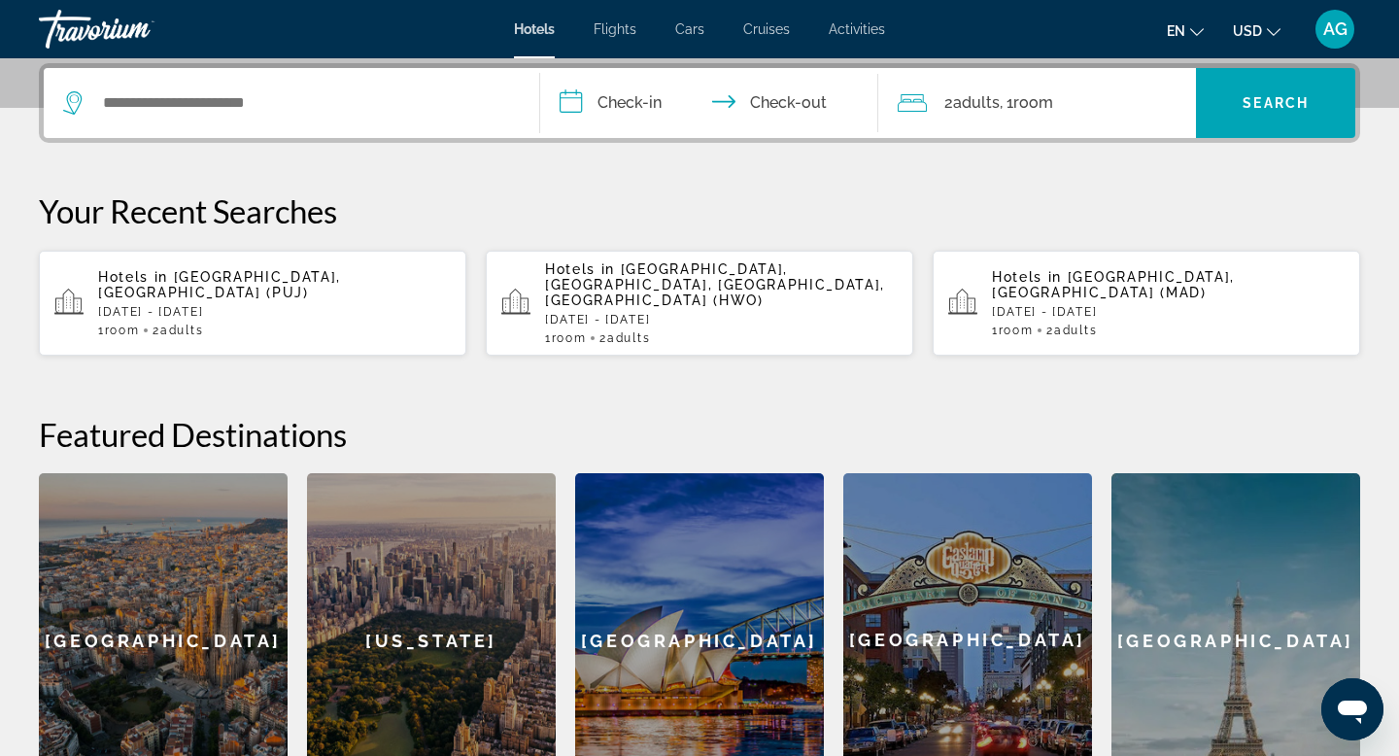
click at [395, 576] on div "New York" at bounding box center [431, 640] width 249 height 334
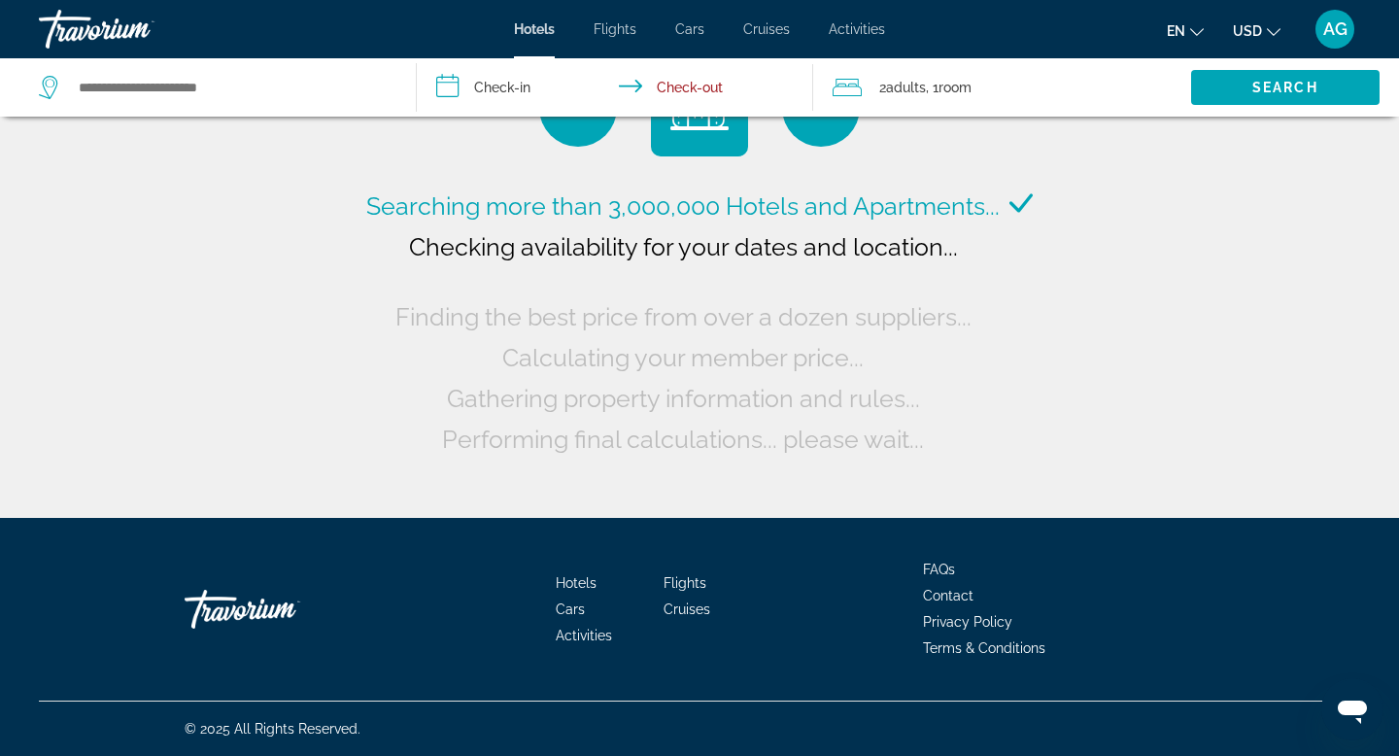
click at [538, 92] on input "**********" at bounding box center [619, 90] width 405 height 64
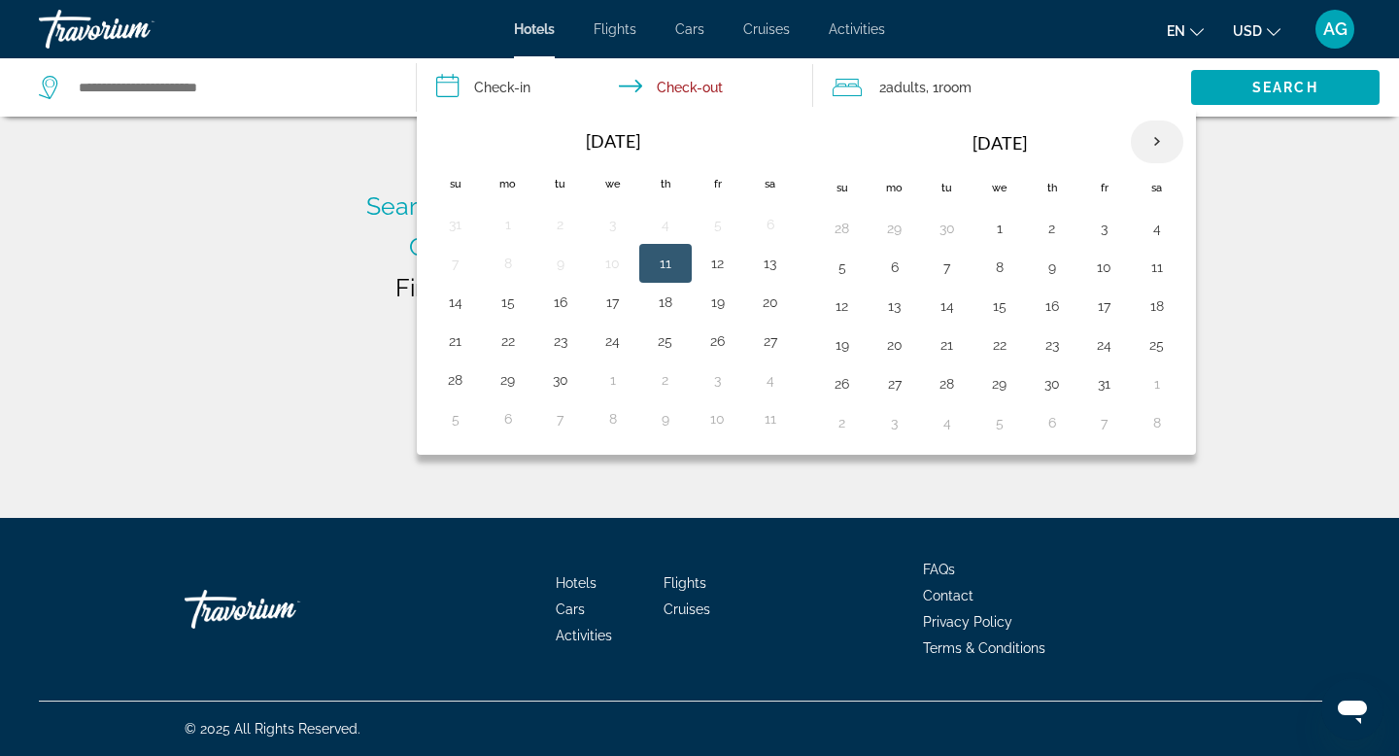
click at [1163, 144] on th "Next month" at bounding box center [1157, 141] width 52 height 43
click at [991, 349] on button "24" at bounding box center [999, 344] width 31 height 27
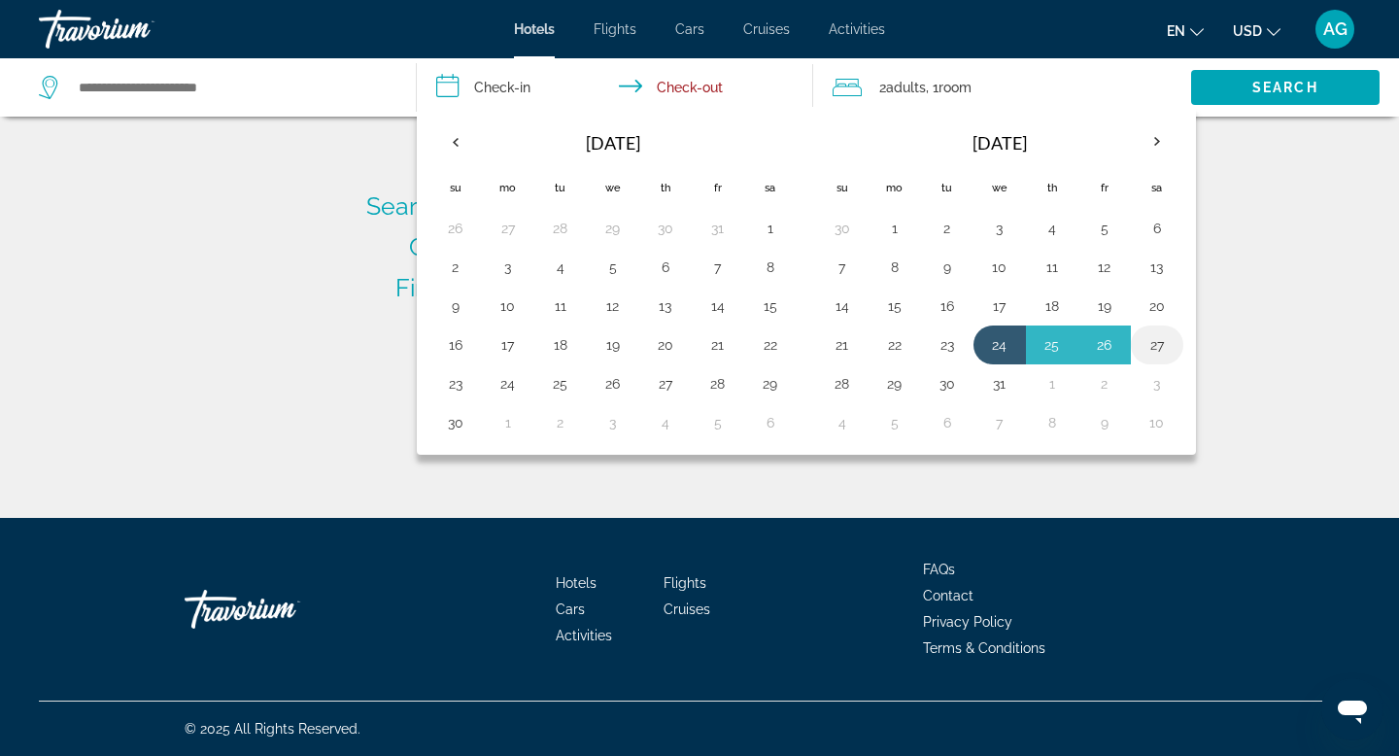
click at [1155, 350] on button "27" at bounding box center [1156, 344] width 31 height 27
type input "**********"
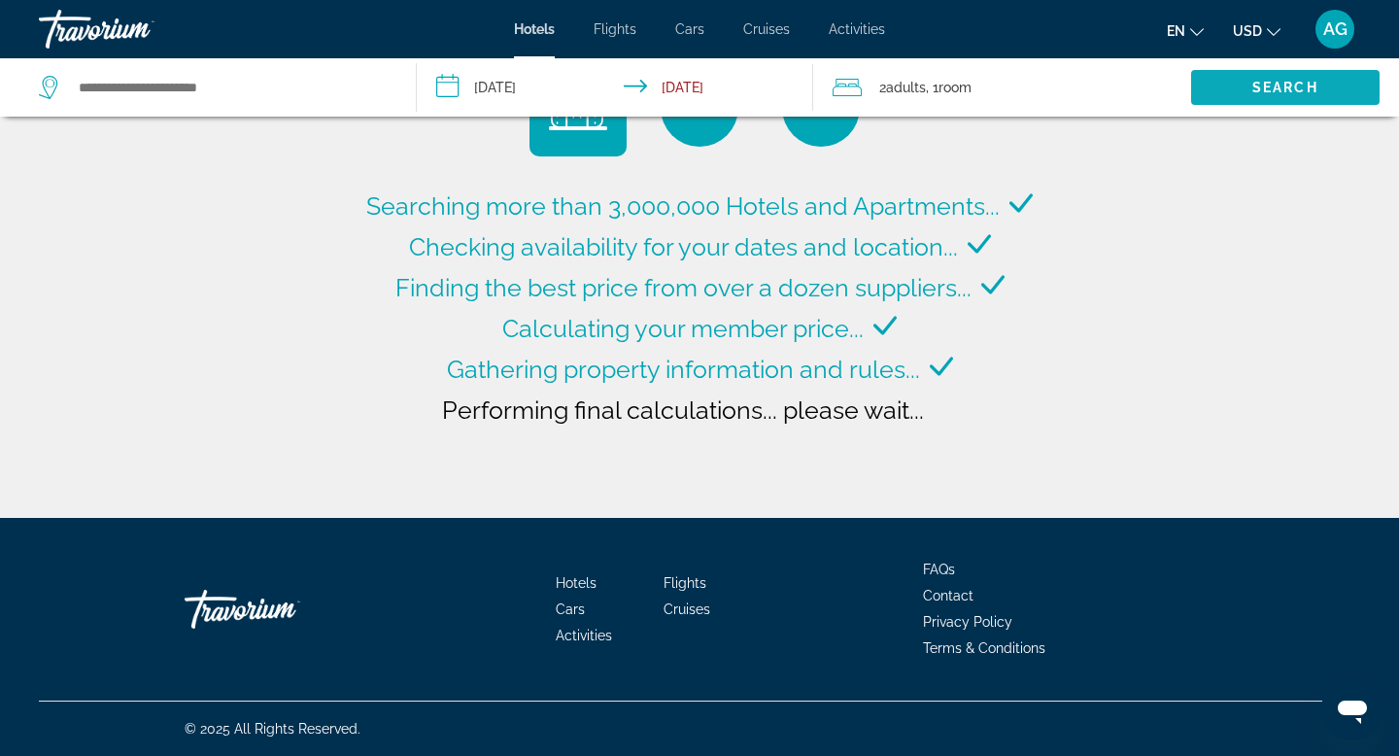
click at [1255, 90] on span "Search" at bounding box center [1285, 88] width 66 height 16
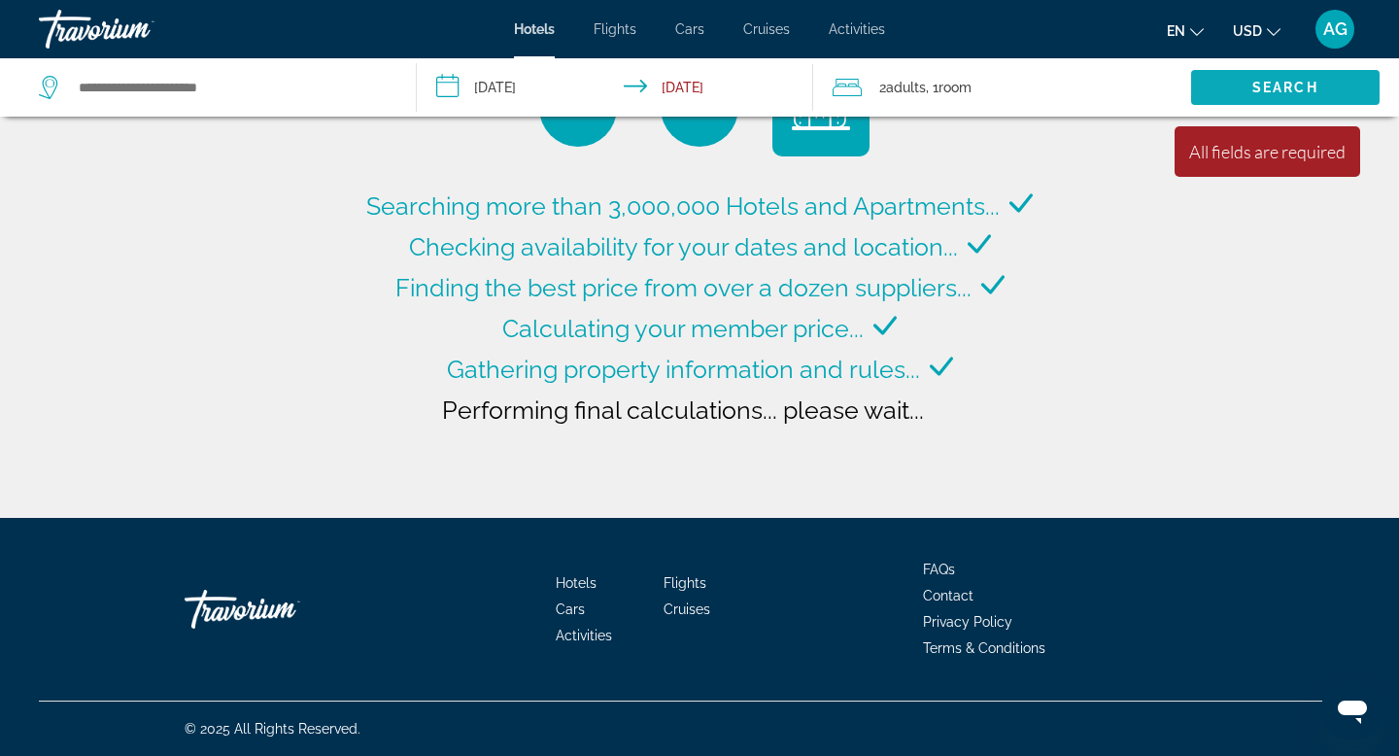
type input "**********"
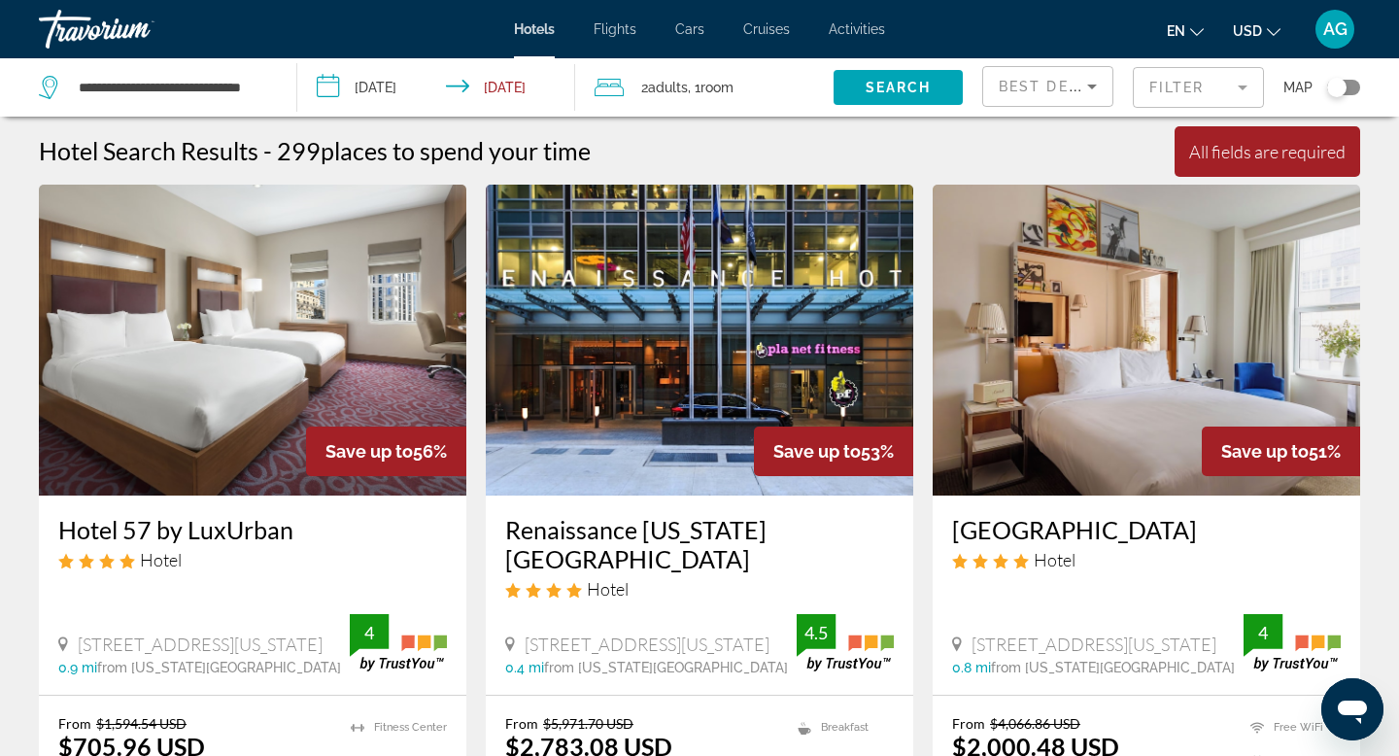
click at [507, 91] on input "**********" at bounding box center [440, 90] width 286 height 64
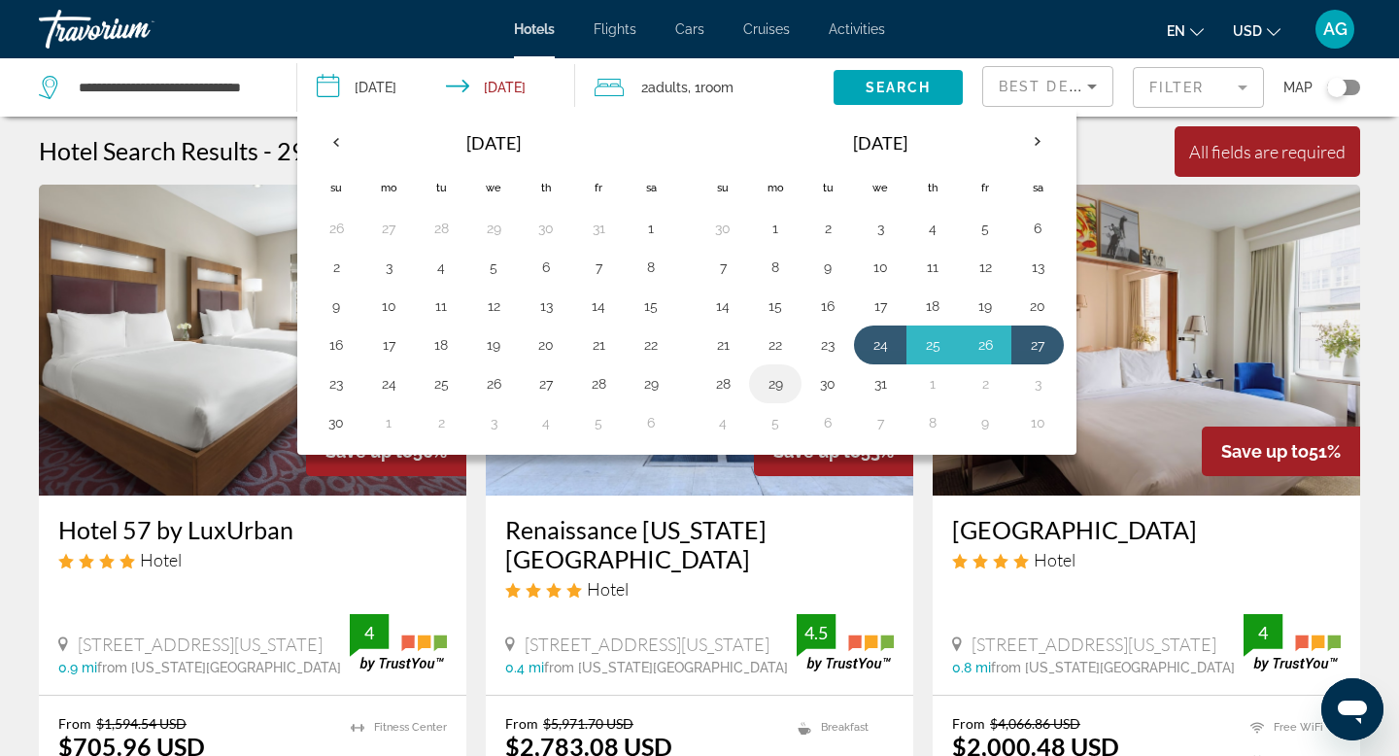
click at [773, 379] on button "29" at bounding box center [775, 383] width 31 height 27
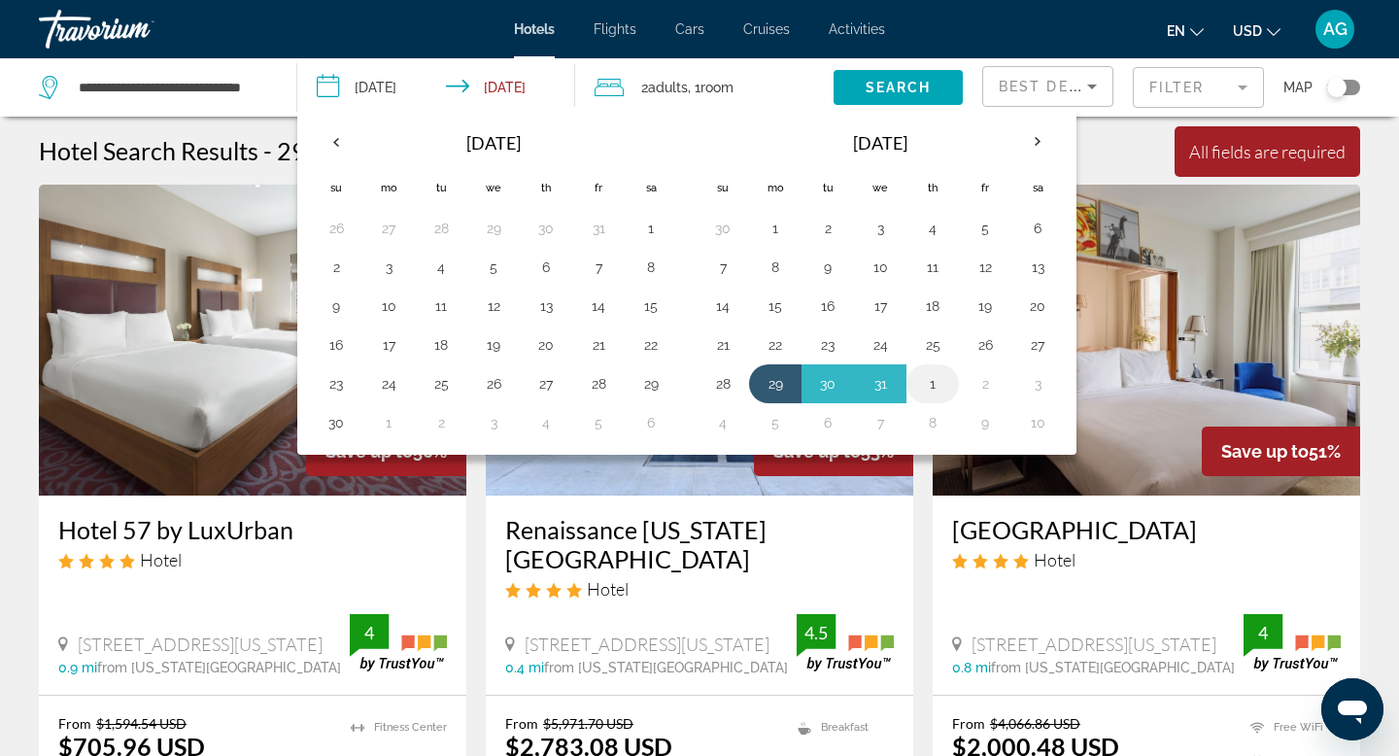
click at [940, 387] on button "1" at bounding box center [932, 383] width 31 height 27
type input "**********"
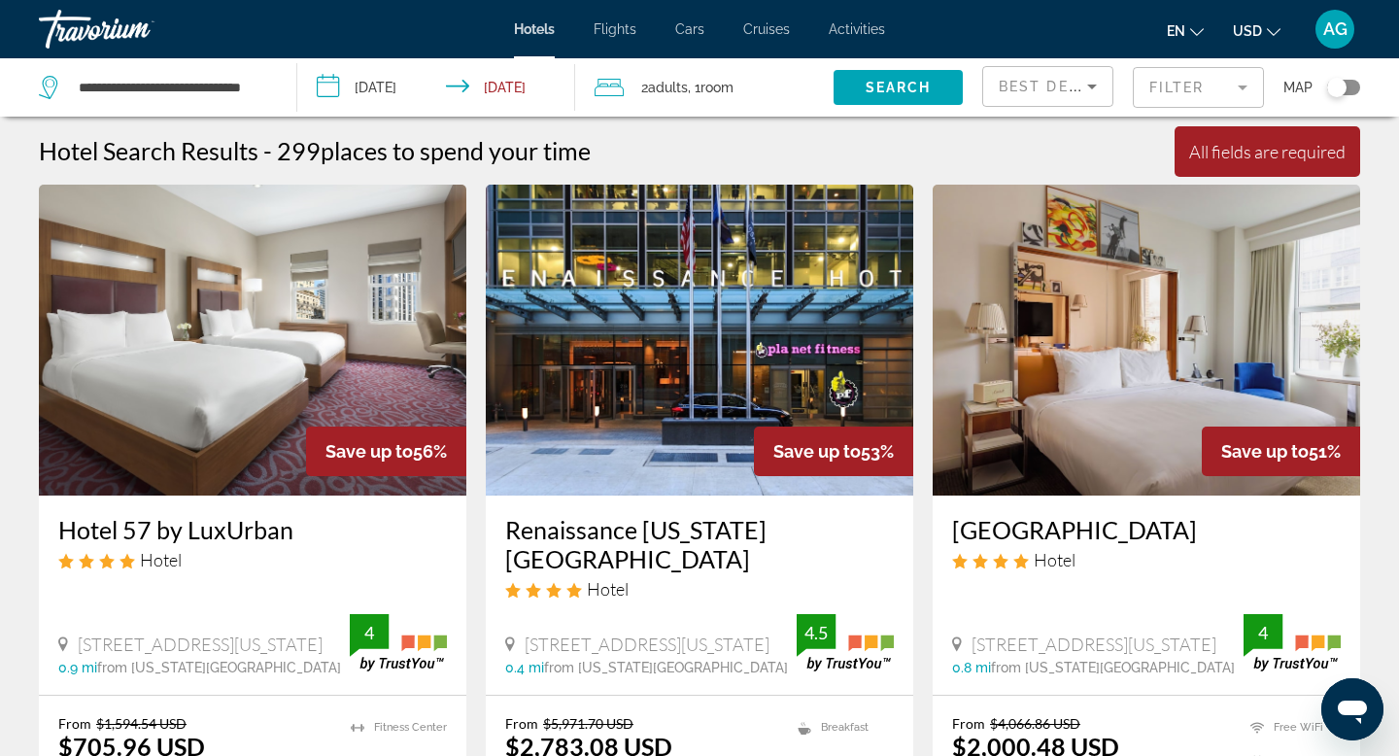
click at [1249, 161] on div "All fields are required" at bounding box center [1267, 151] width 156 height 21
click at [887, 88] on span "Search" at bounding box center [899, 88] width 66 height 16
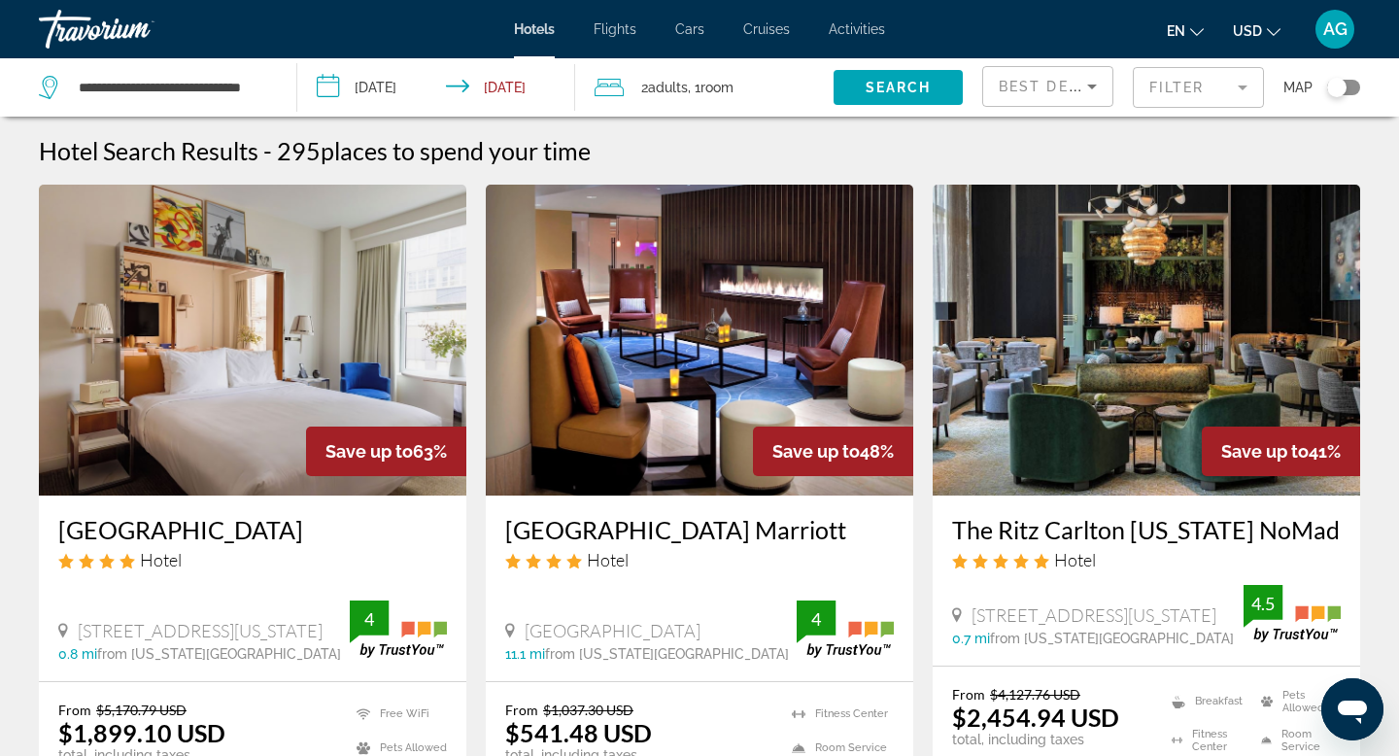
click at [426, 87] on input "**********" at bounding box center [440, 90] width 286 height 64
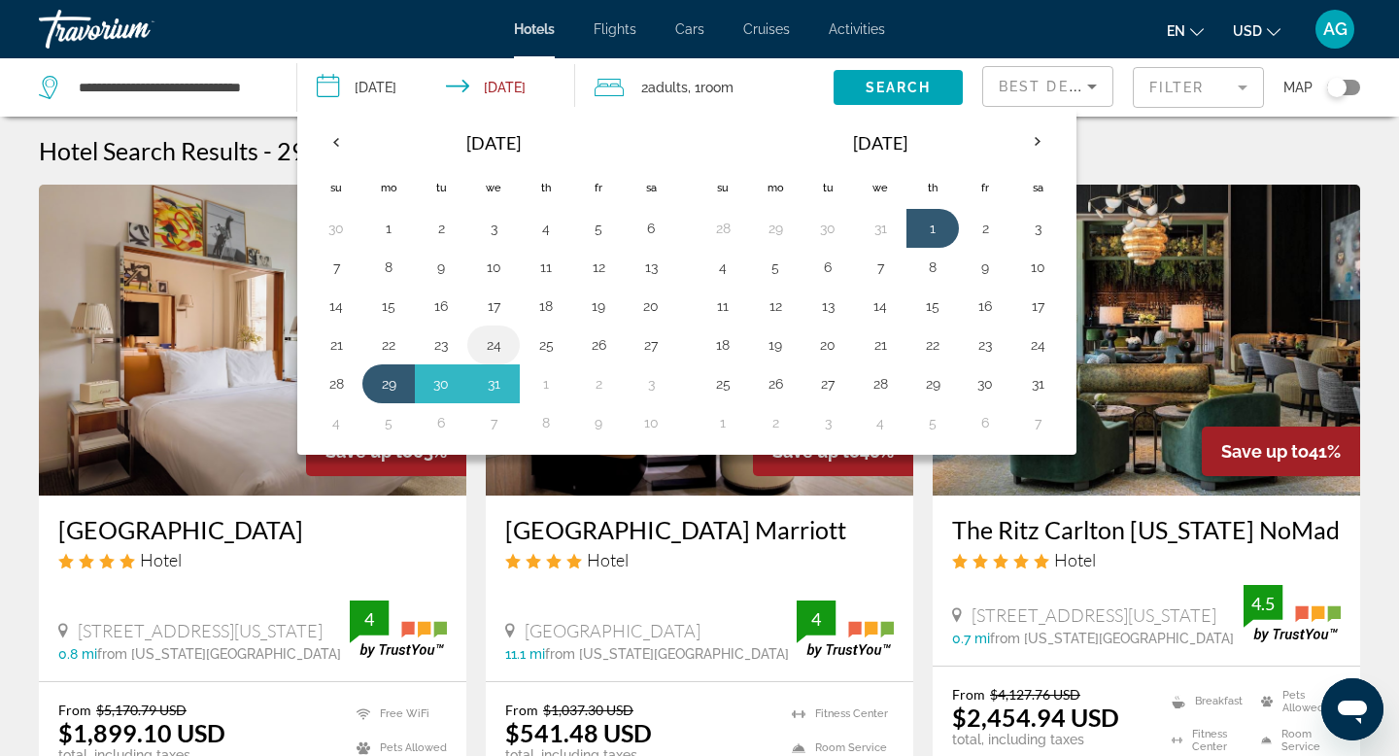
click at [486, 345] on button "24" at bounding box center [493, 344] width 31 height 27
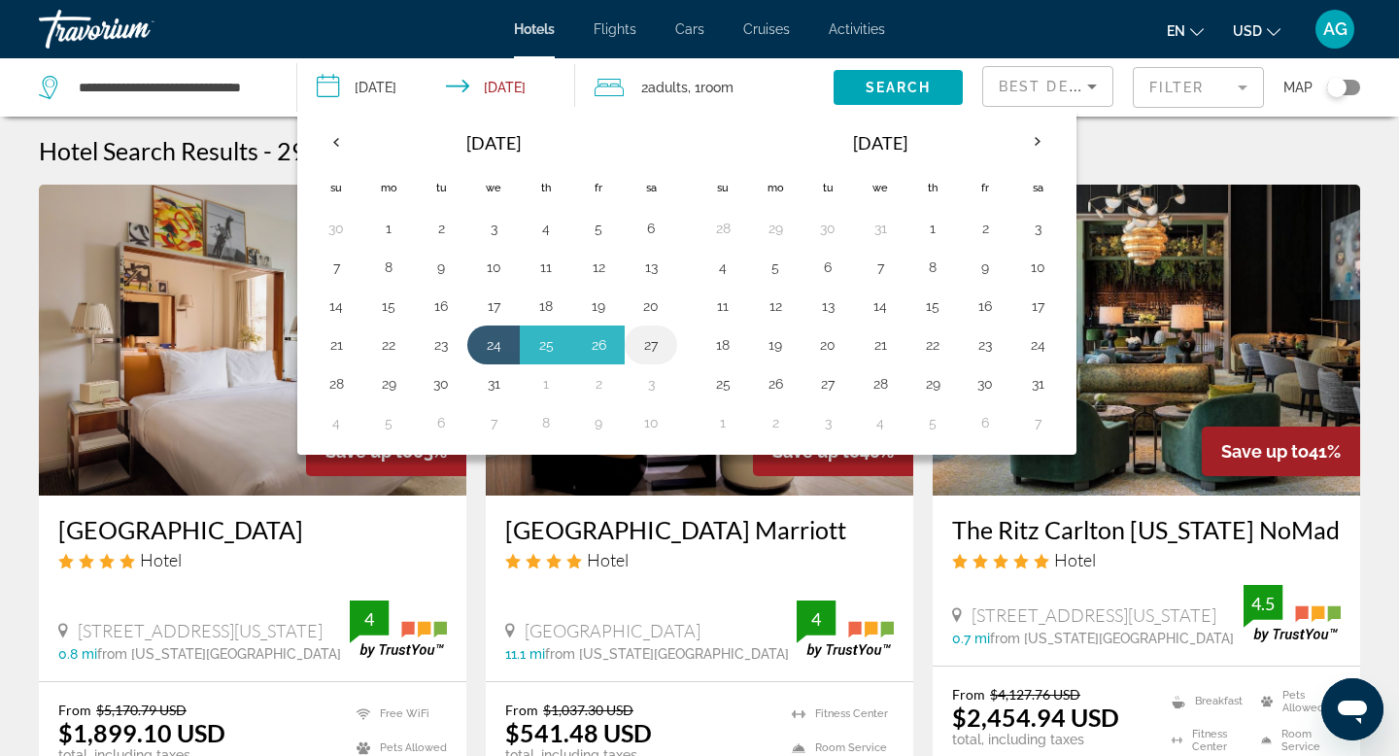
click at [651, 349] on button "27" at bounding box center [650, 344] width 31 height 27
type input "**********"
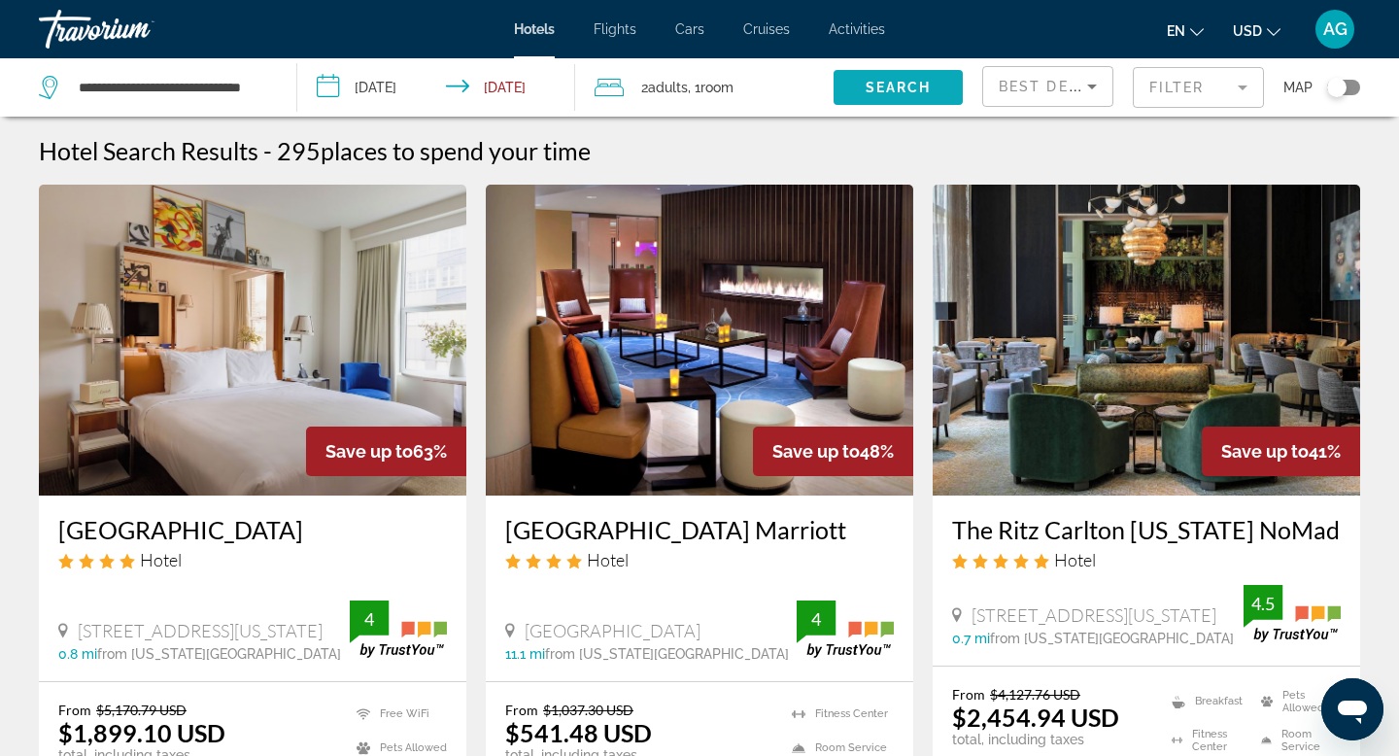
click at [879, 87] on span "Search" at bounding box center [899, 88] width 66 height 16
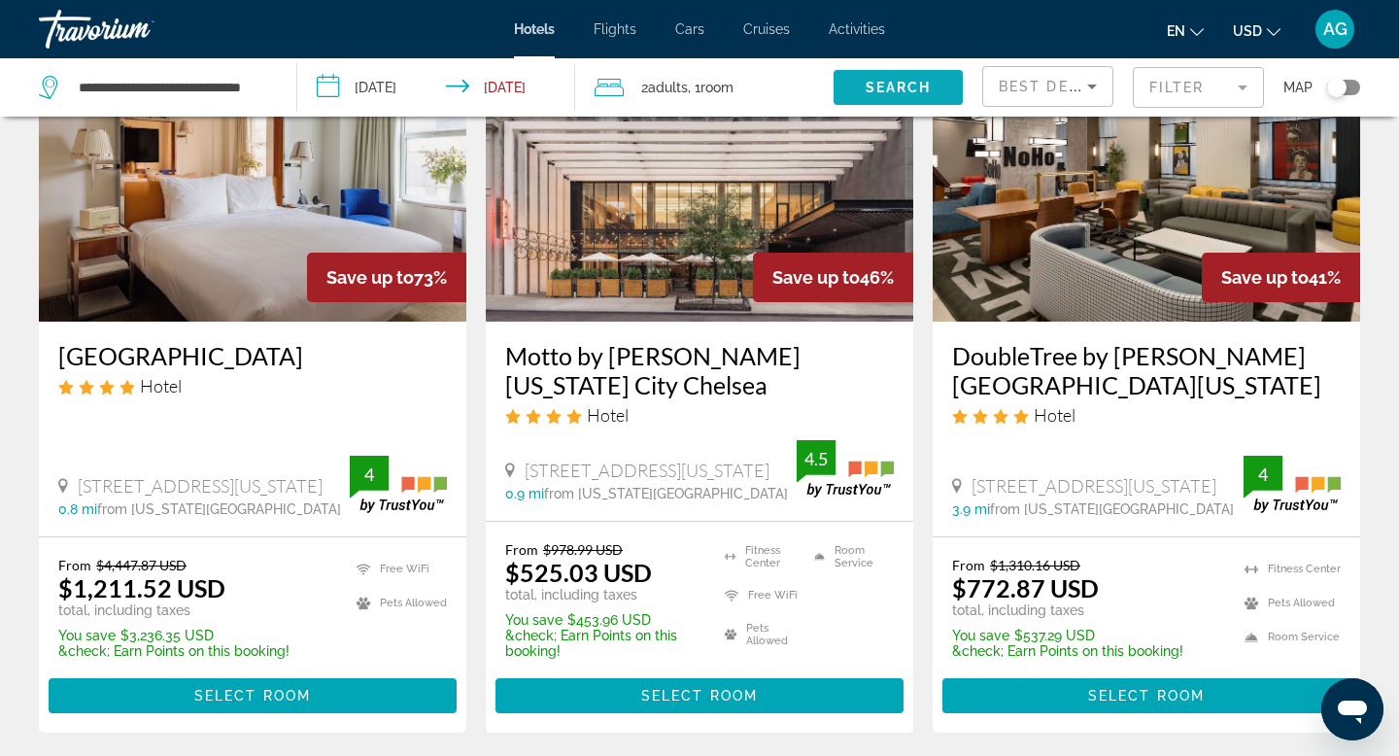
scroll to position [119, 0]
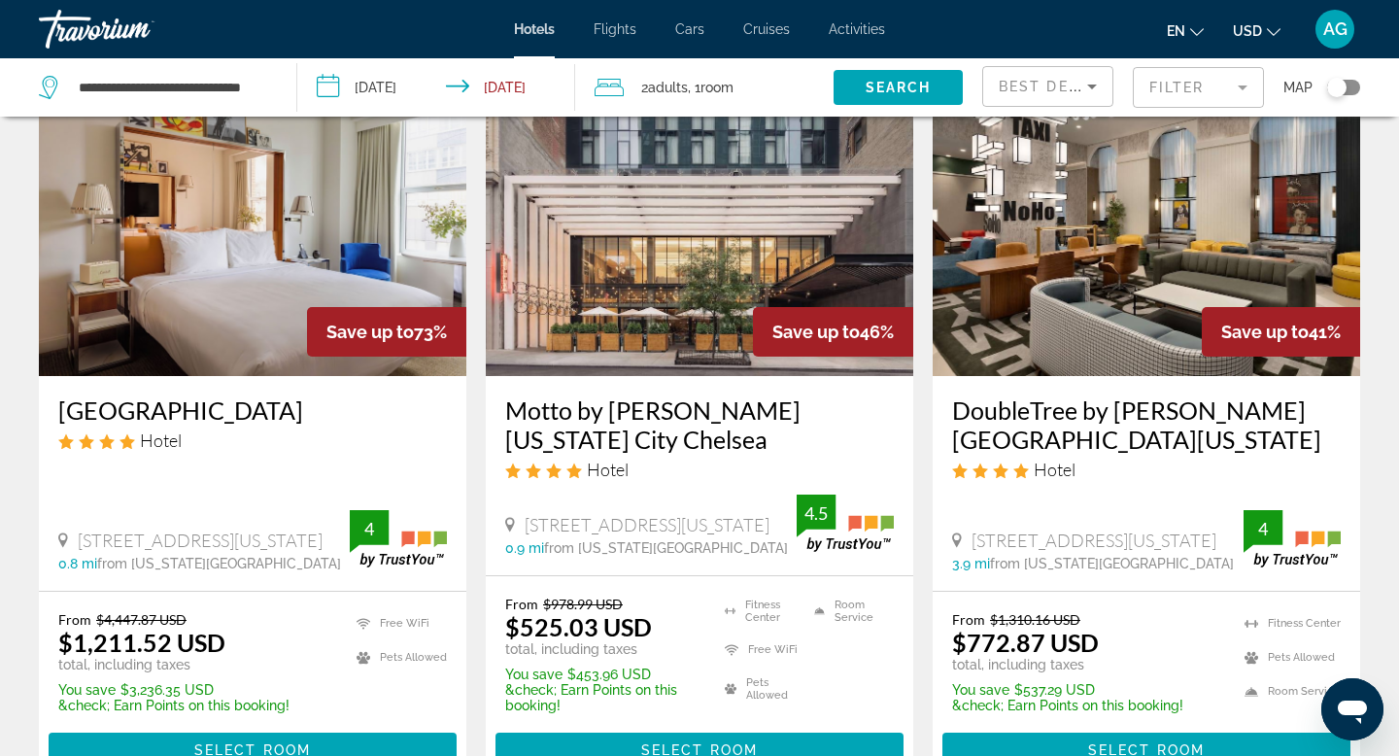
click at [710, 216] on img "Main content" at bounding box center [699, 220] width 427 height 311
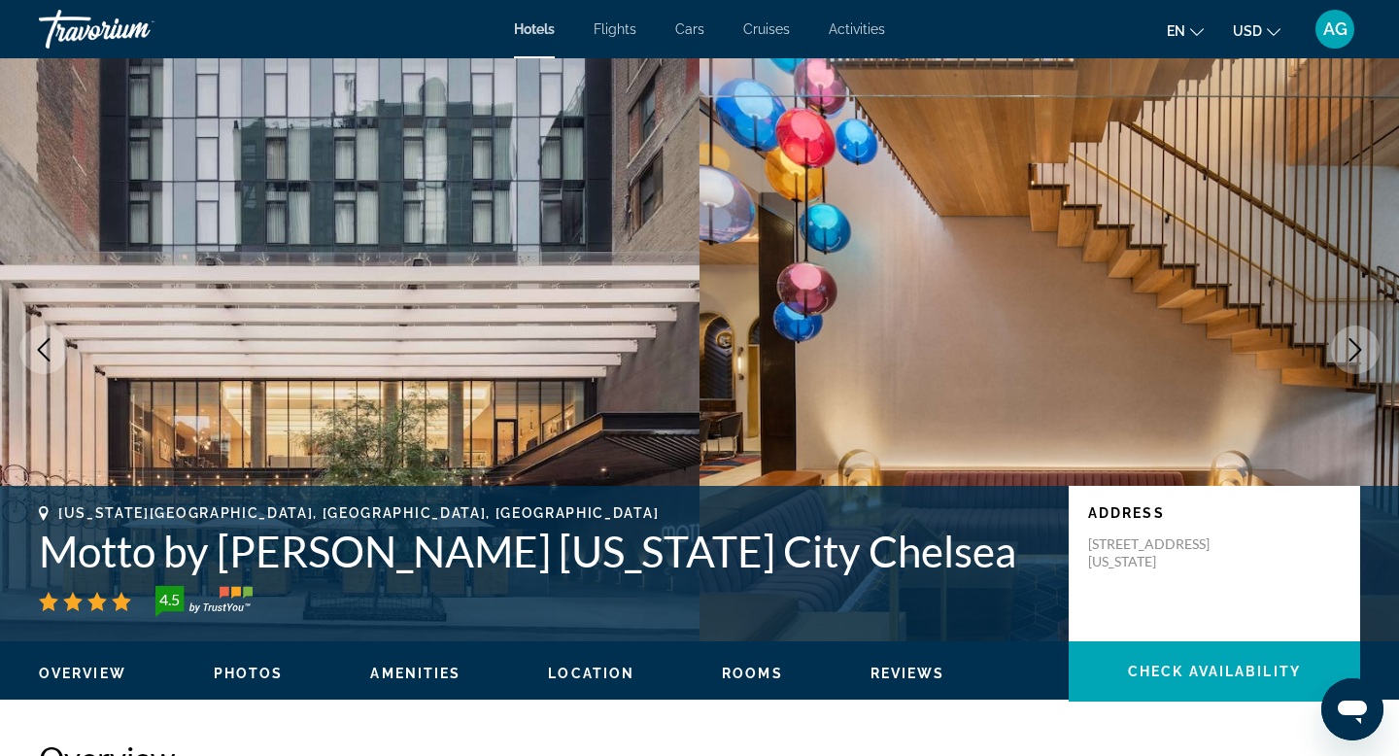
click at [1353, 347] on icon "Next image" at bounding box center [1355, 349] width 23 height 23
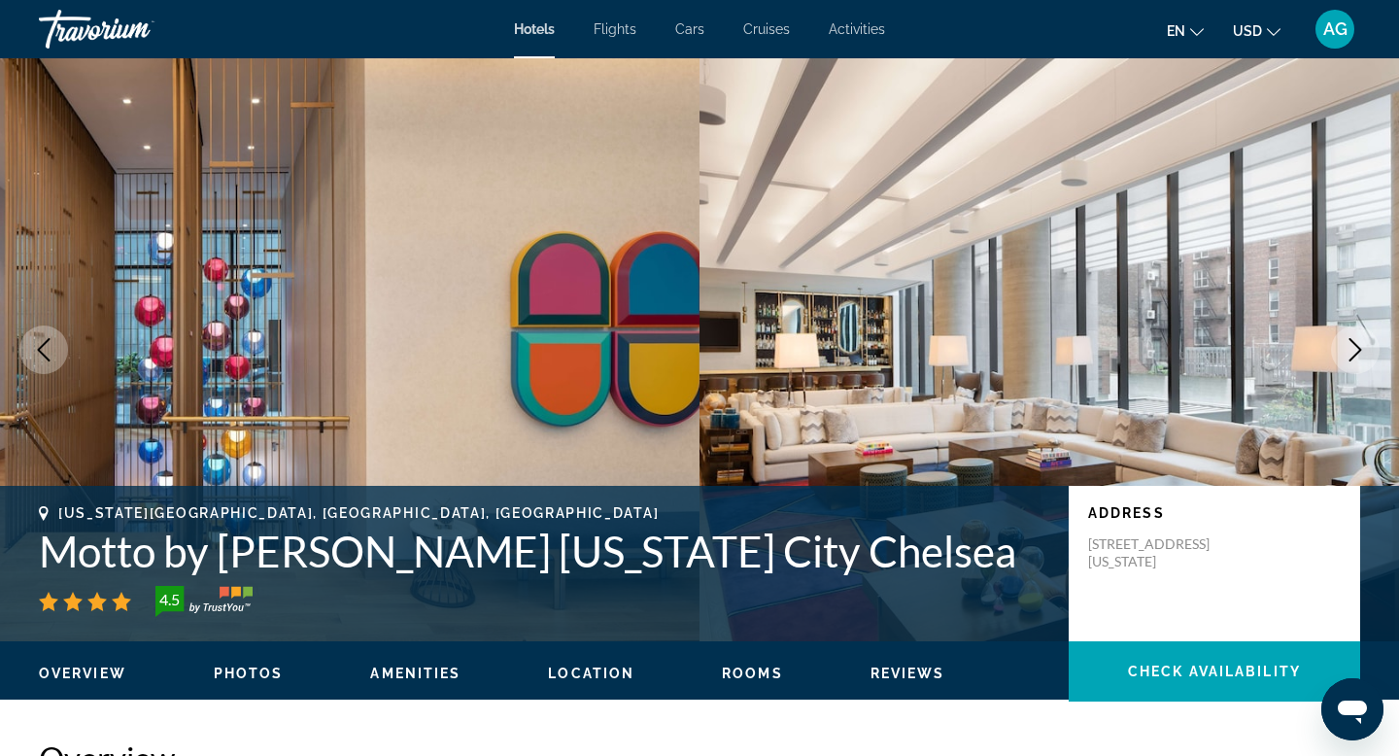
click at [1353, 347] on icon "Next image" at bounding box center [1355, 349] width 23 height 23
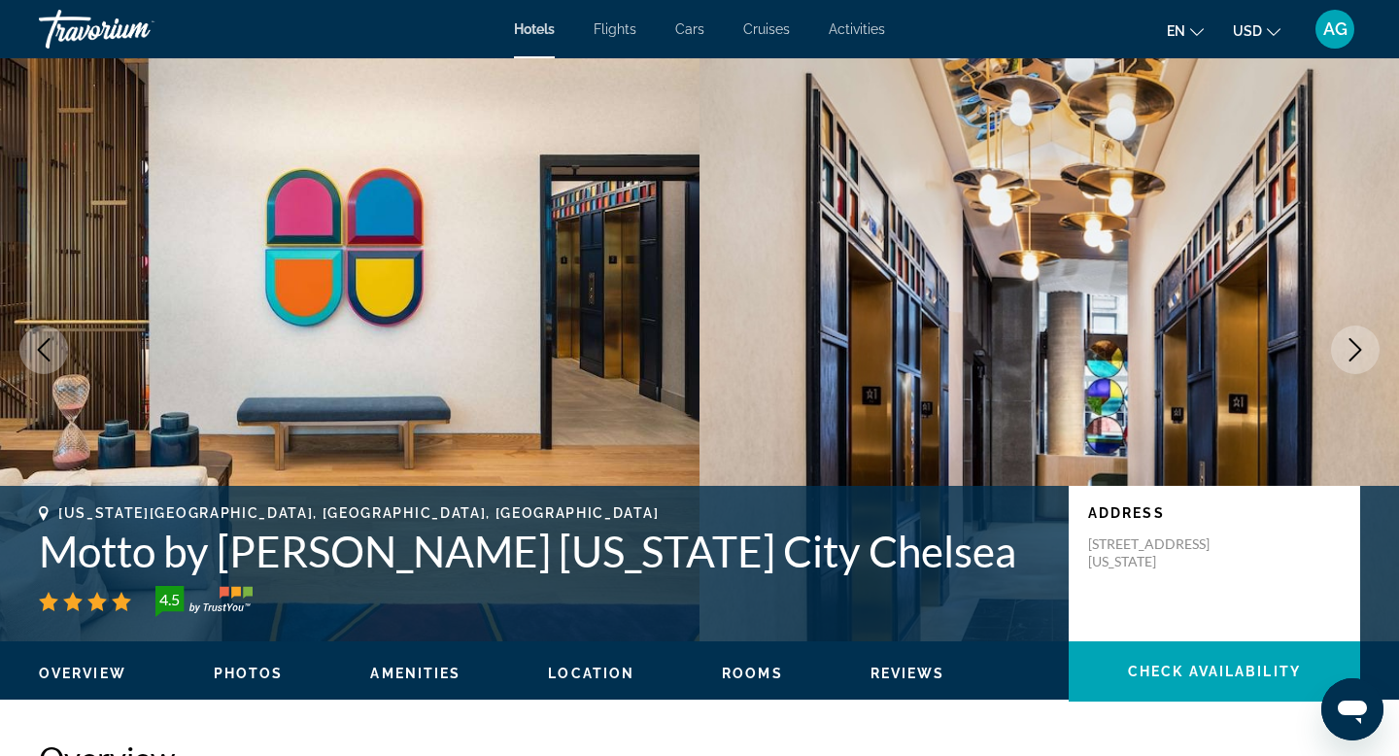
click at [1353, 347] on icon "Next image" at bounding box center [1355, 349] width 23 height 23
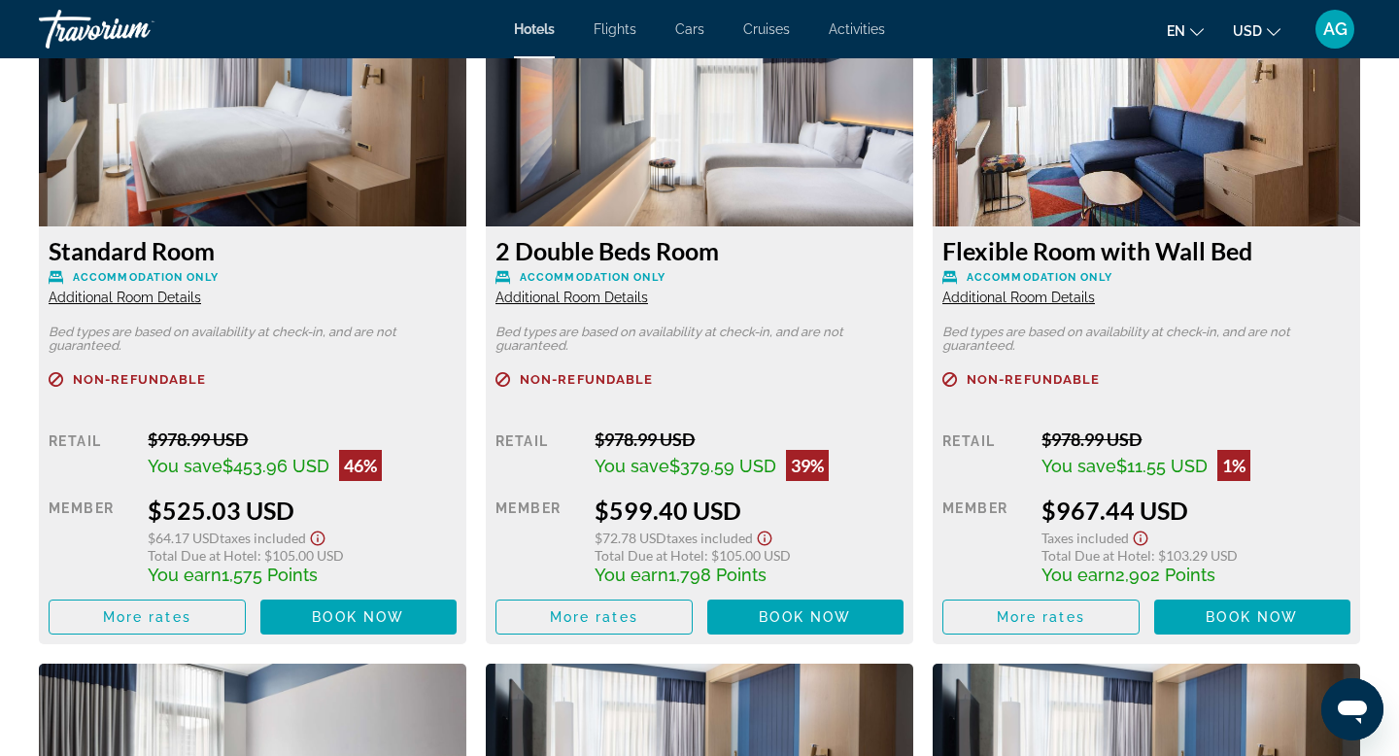
scroll to position [2745, 0]
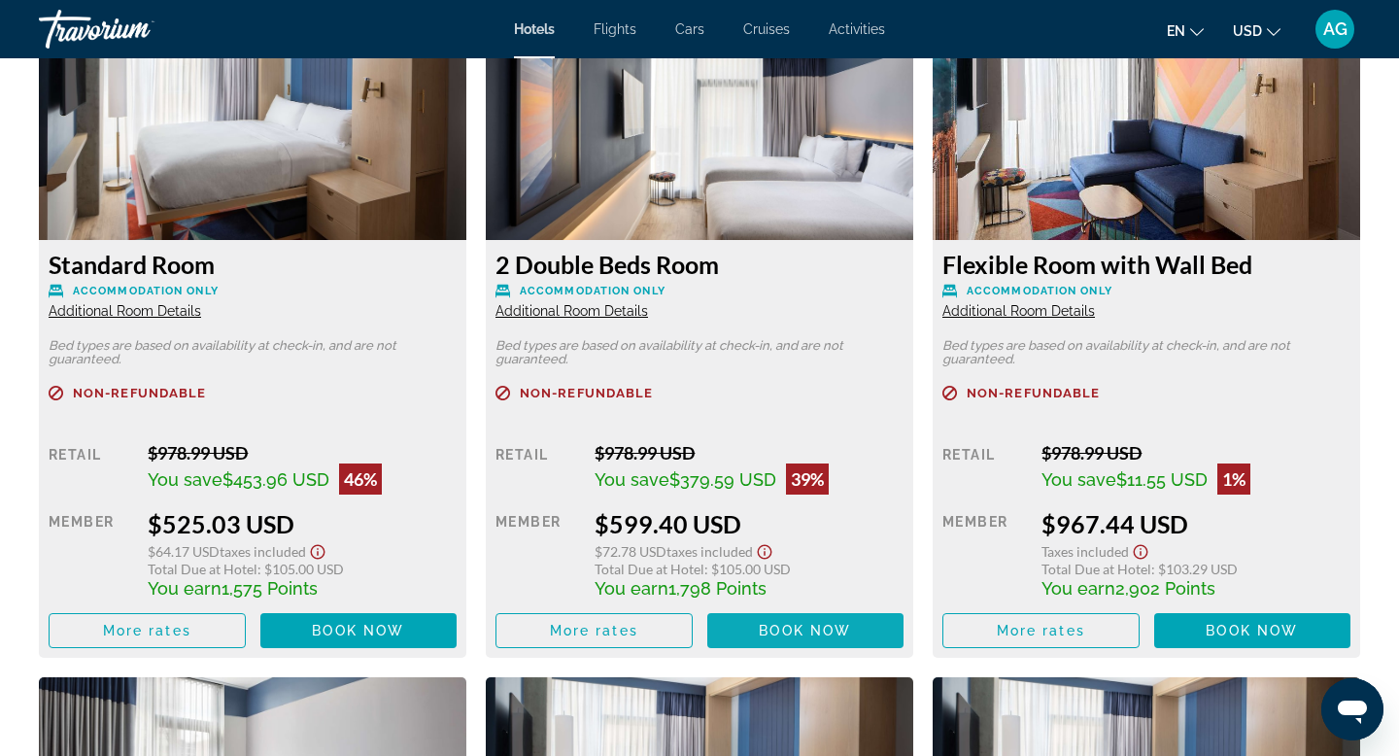
click at [851, 633] on span "Book now" at bounding box center [805, 631] width 92 height 16
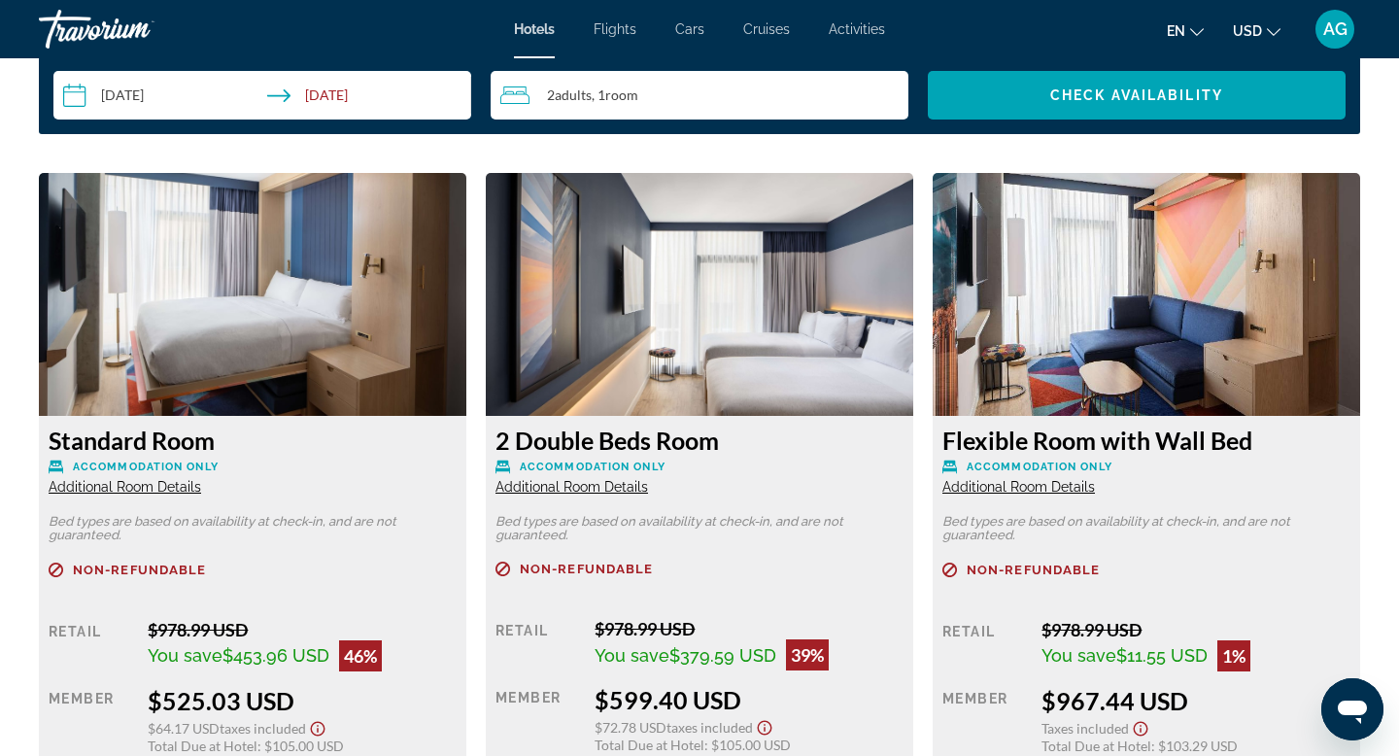
scroll to position [2594, 0]
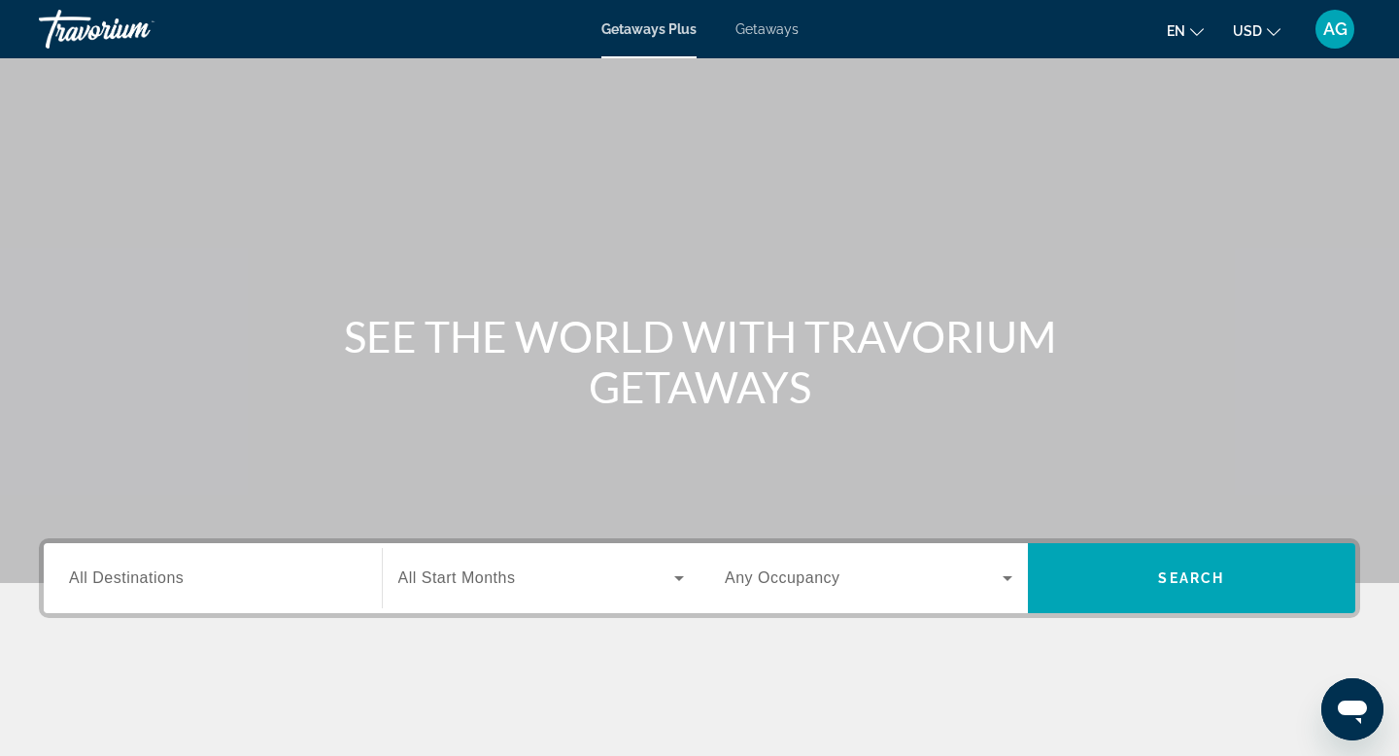
click at [244, 567] on input "Destination All Destinations" at bounding box center [213, 578] width 288 height 23
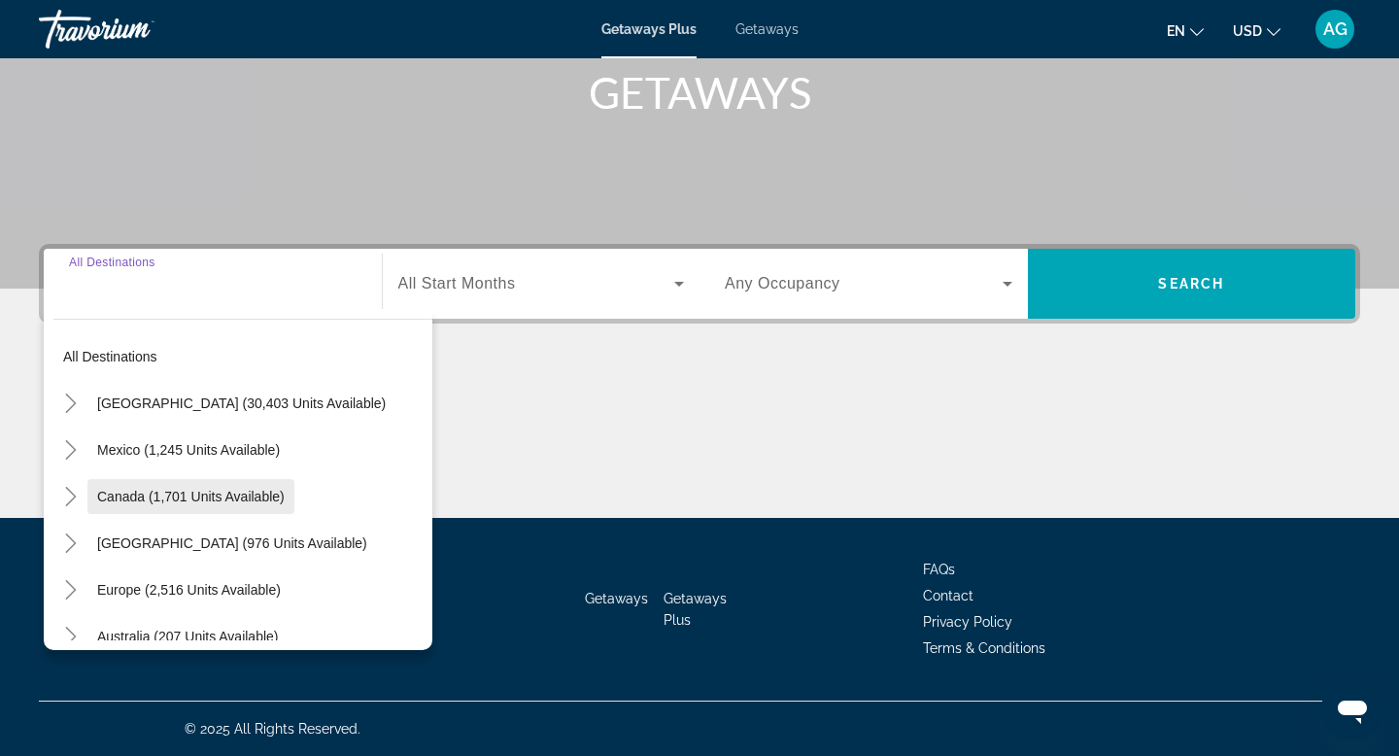
scroll to position [1, 0]
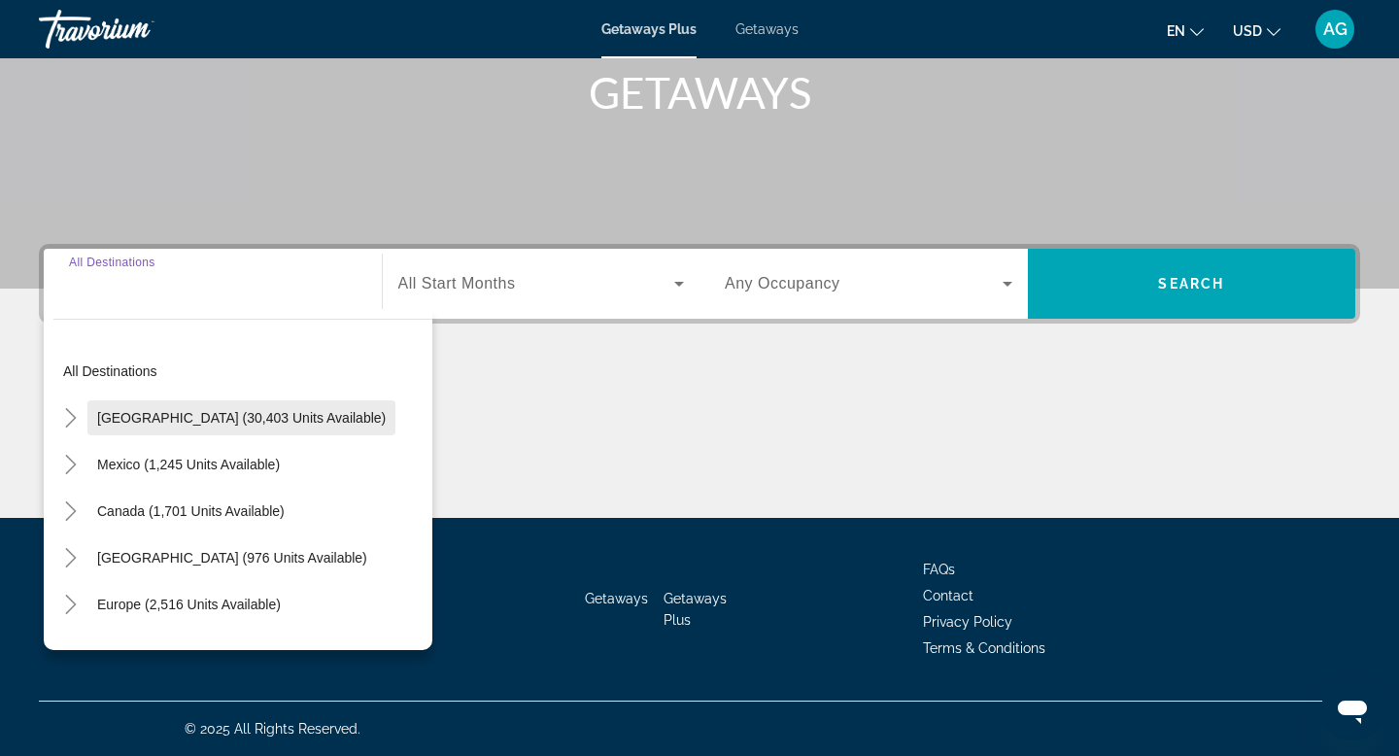
click at [153, 415] on span "[GEOGRAPHIC_DATA] (30,403 units available)" at bounding box center [241, 418] width 289 height 16
type input "**********"
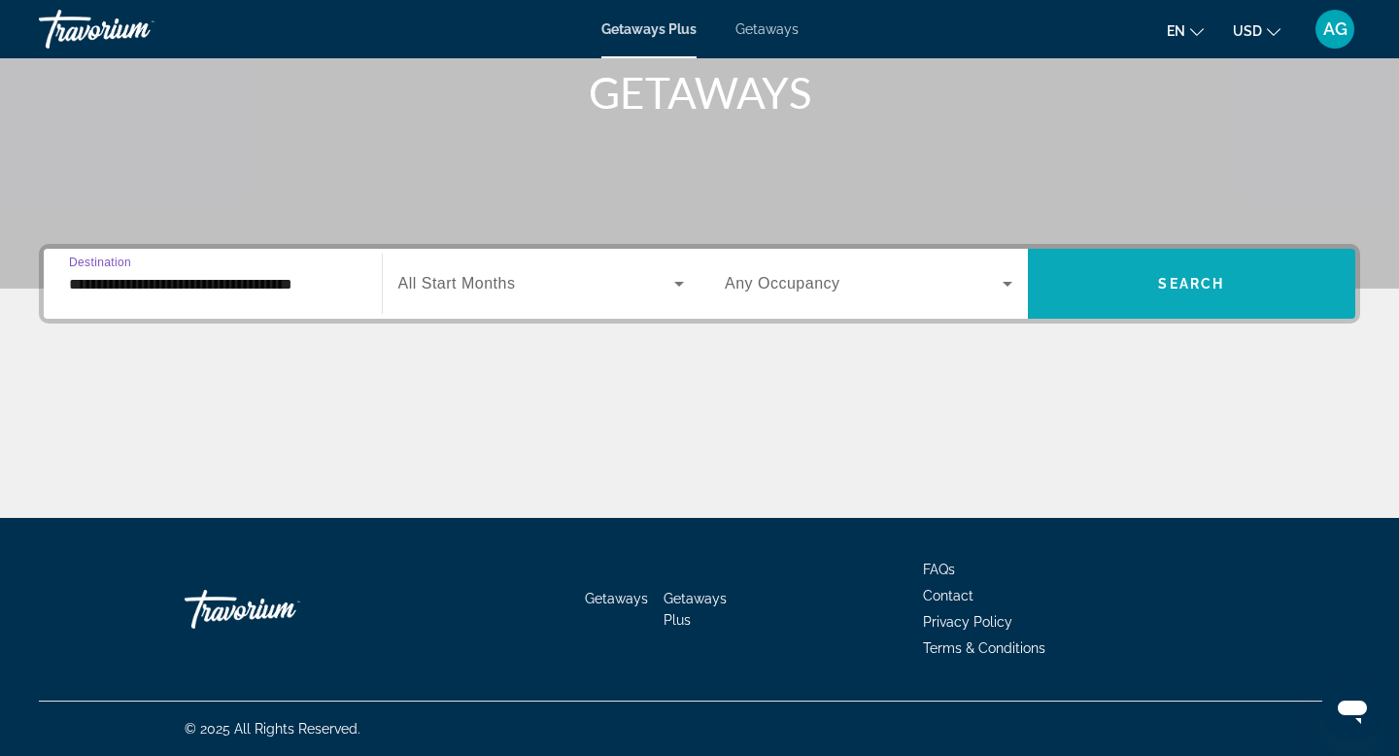
click at [1141, 276] on span "Search widget" at bounding box center [1192, 283] width 328 height 47
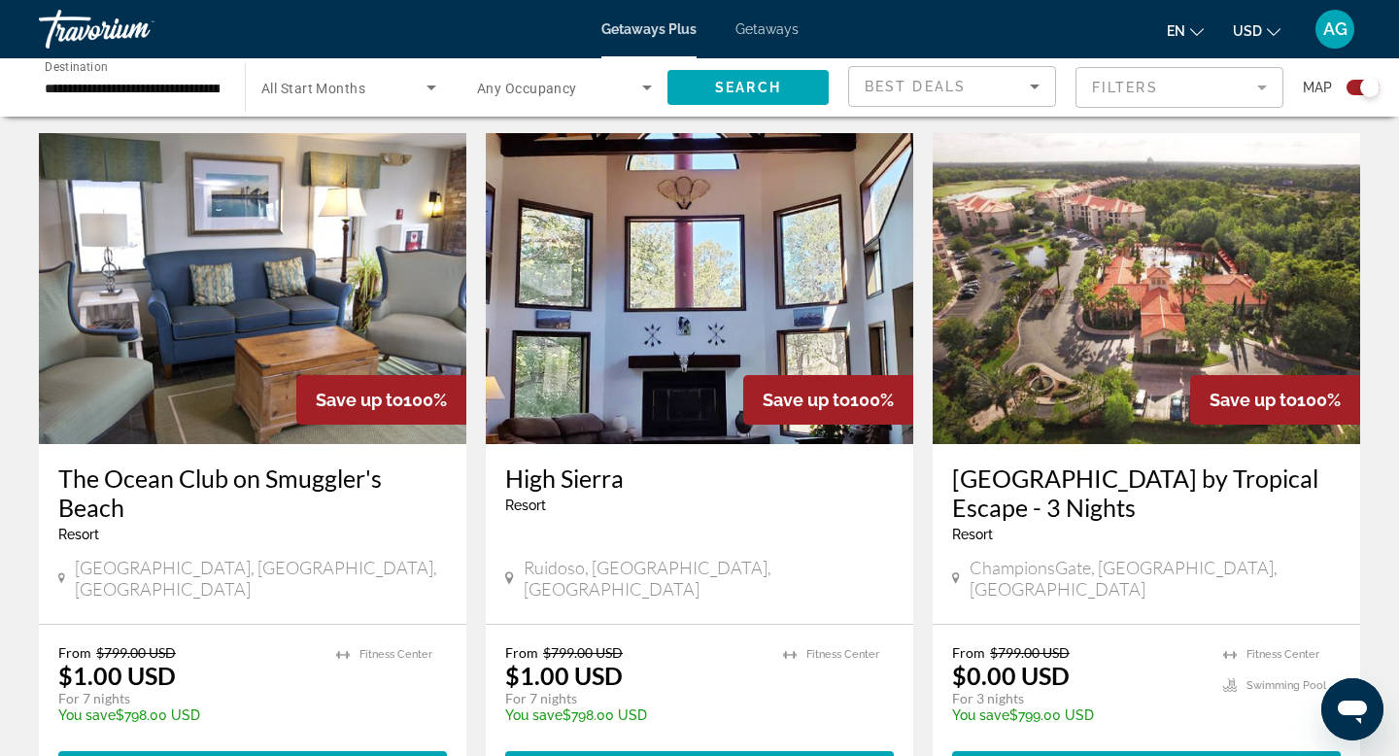
scroll to position [1363, 0]
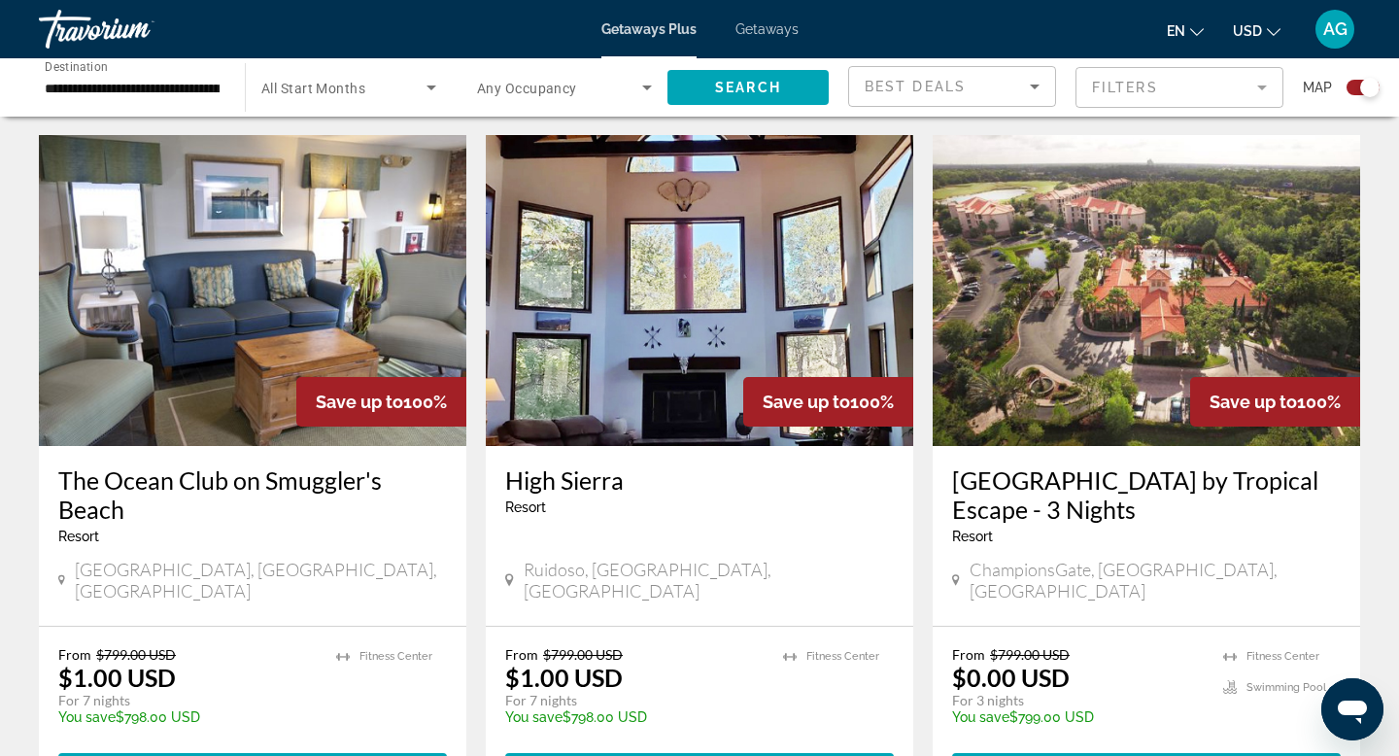
click at [677, 227] on img "Main content" at bounding box center [699, 290] width 427 height 311
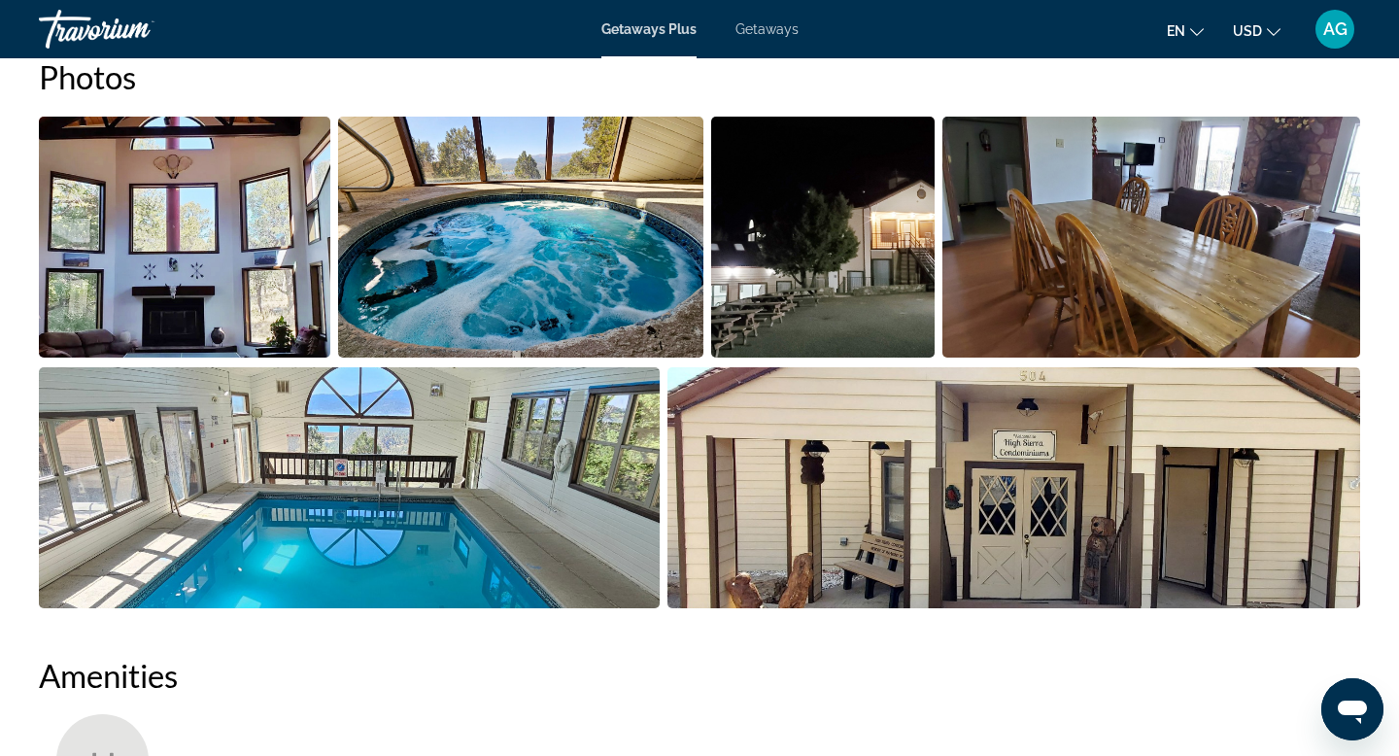
scroll to position [943, 0]
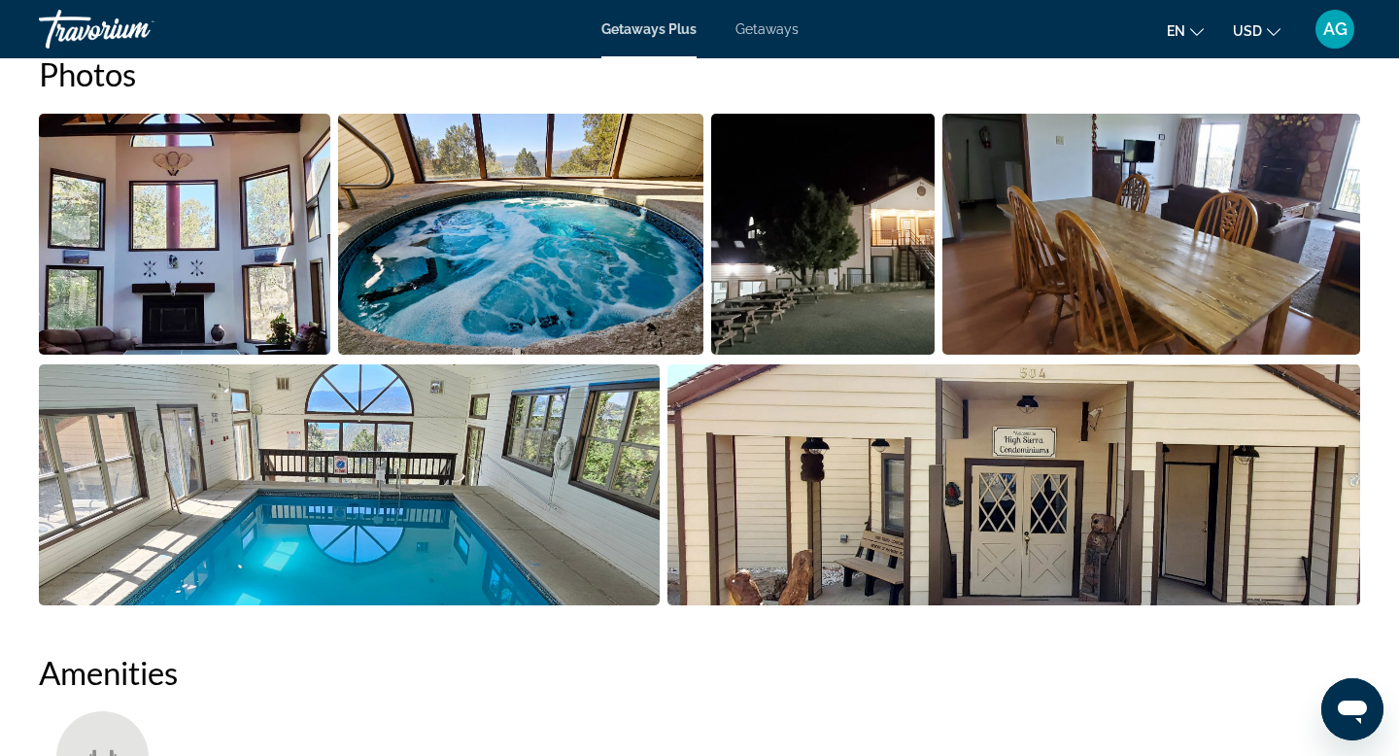
click at [262, 252] on img "Open full-screen image slider" at bounding box center [184, 234] width 291 height 241
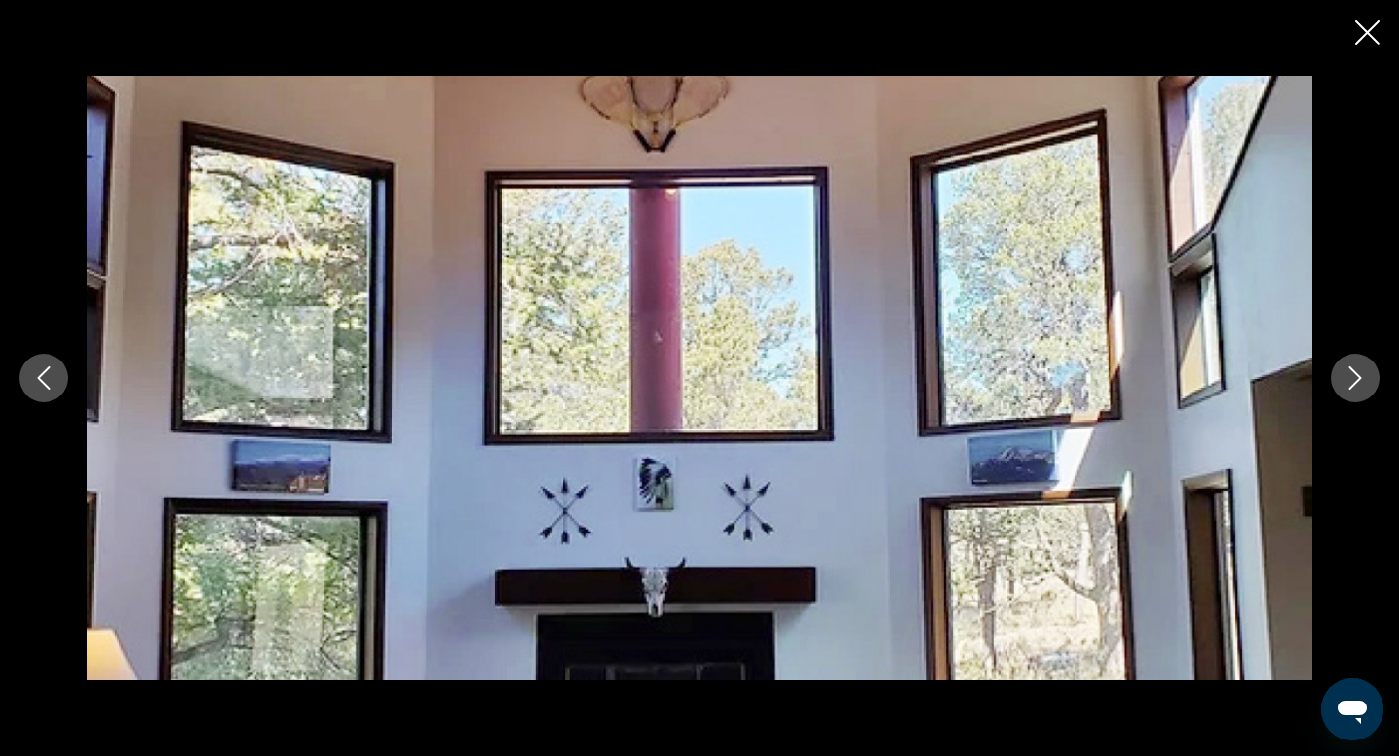
click at [1364, 384] on icon "Next image" at bounding box center [1355, 377] width 23 height 23
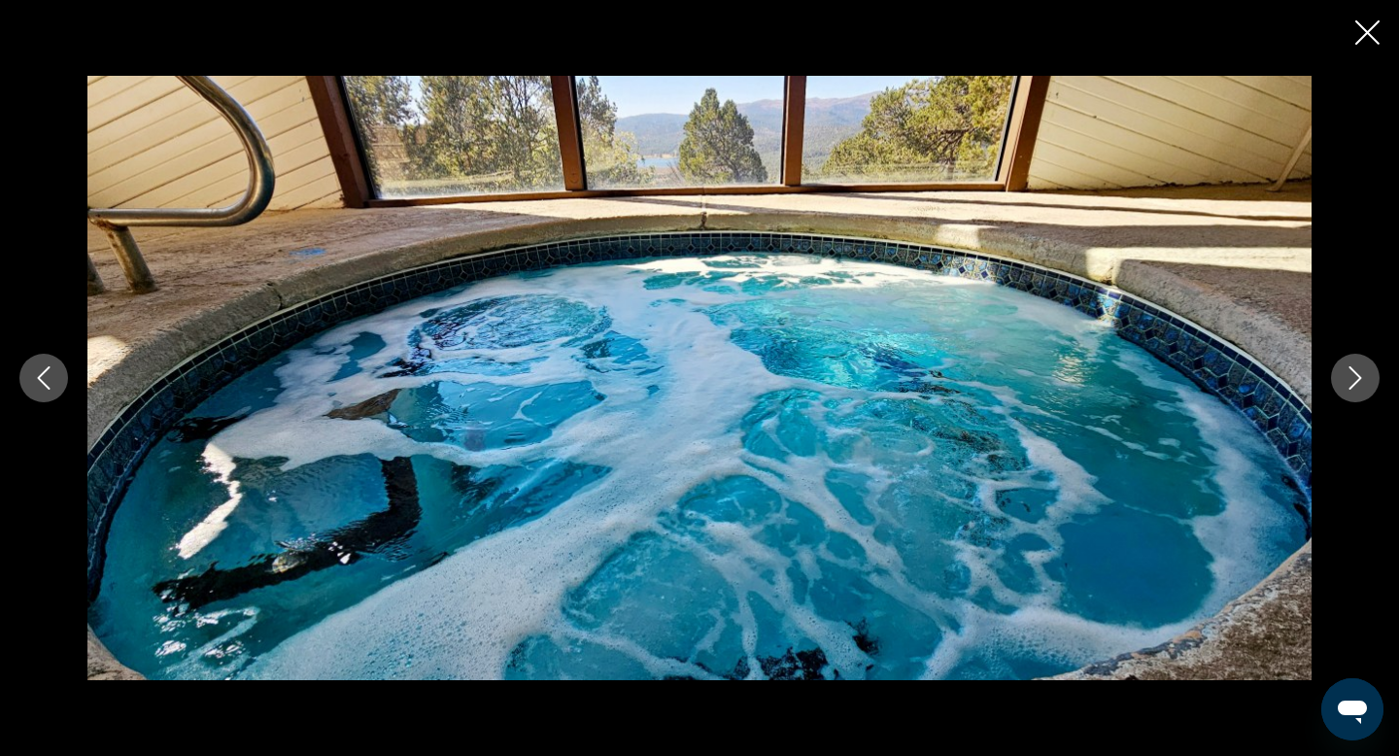
click at [1364, 384] on icon "Next image" at bounding box center [1355, 377] width 23 height 23
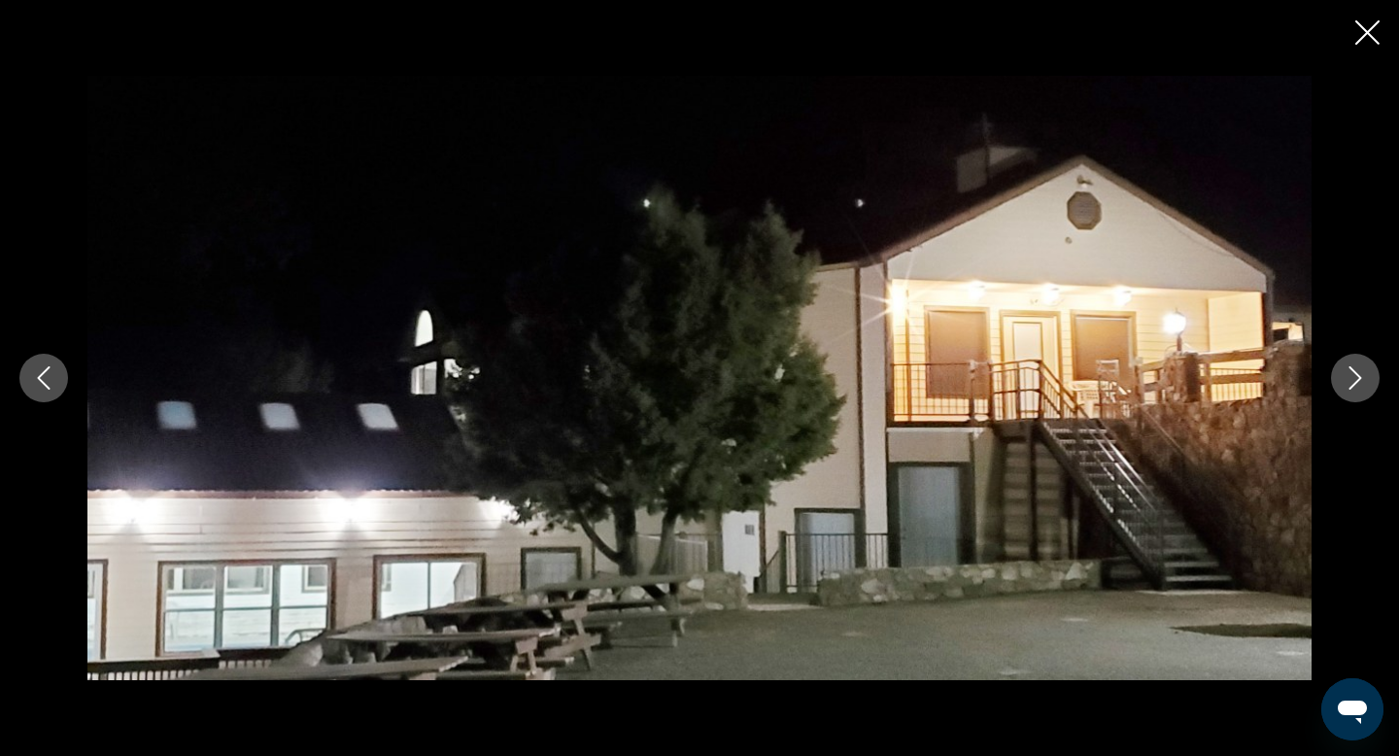
click at [1364, 384] on icon "Next image" at bounding box center [1355, 377] width 23 height 23
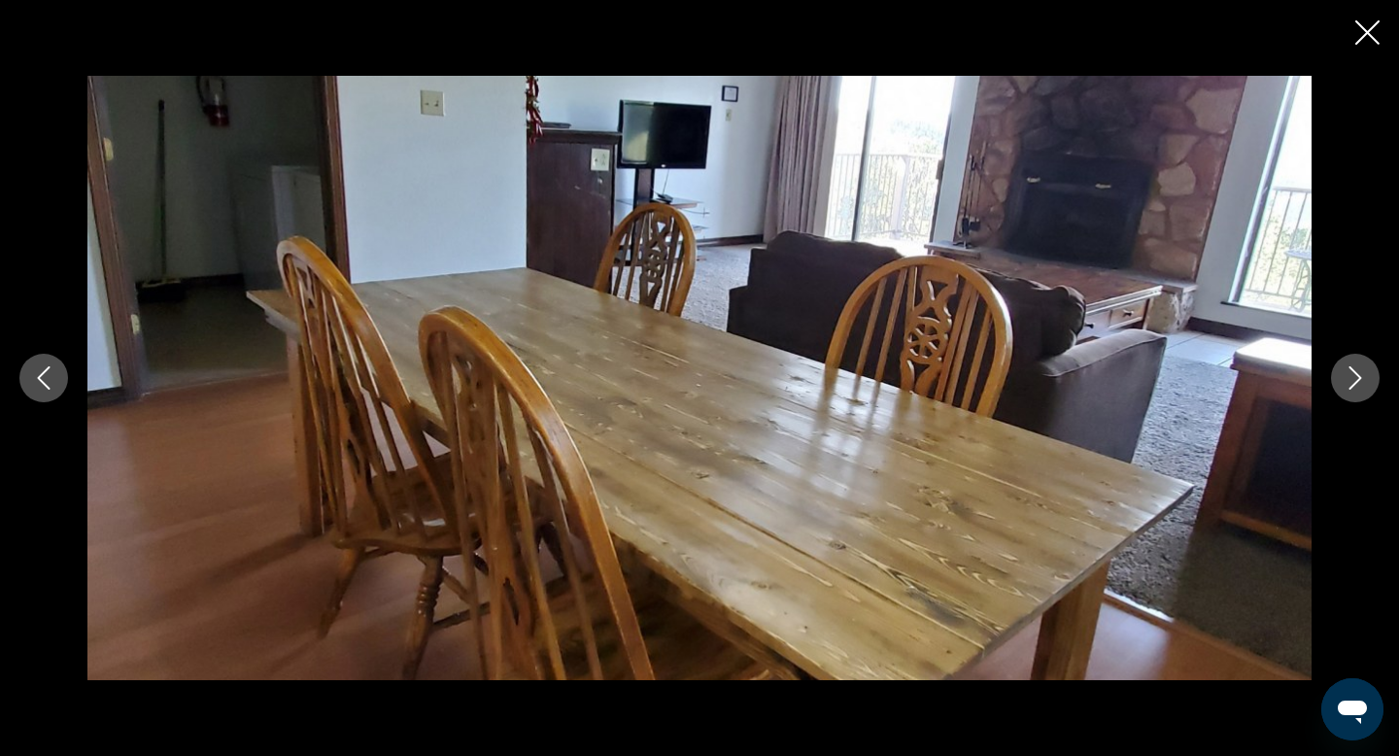
click at [1364, 384] on icon "Next image" at bounding box center [1355, 377] width 23 height 23
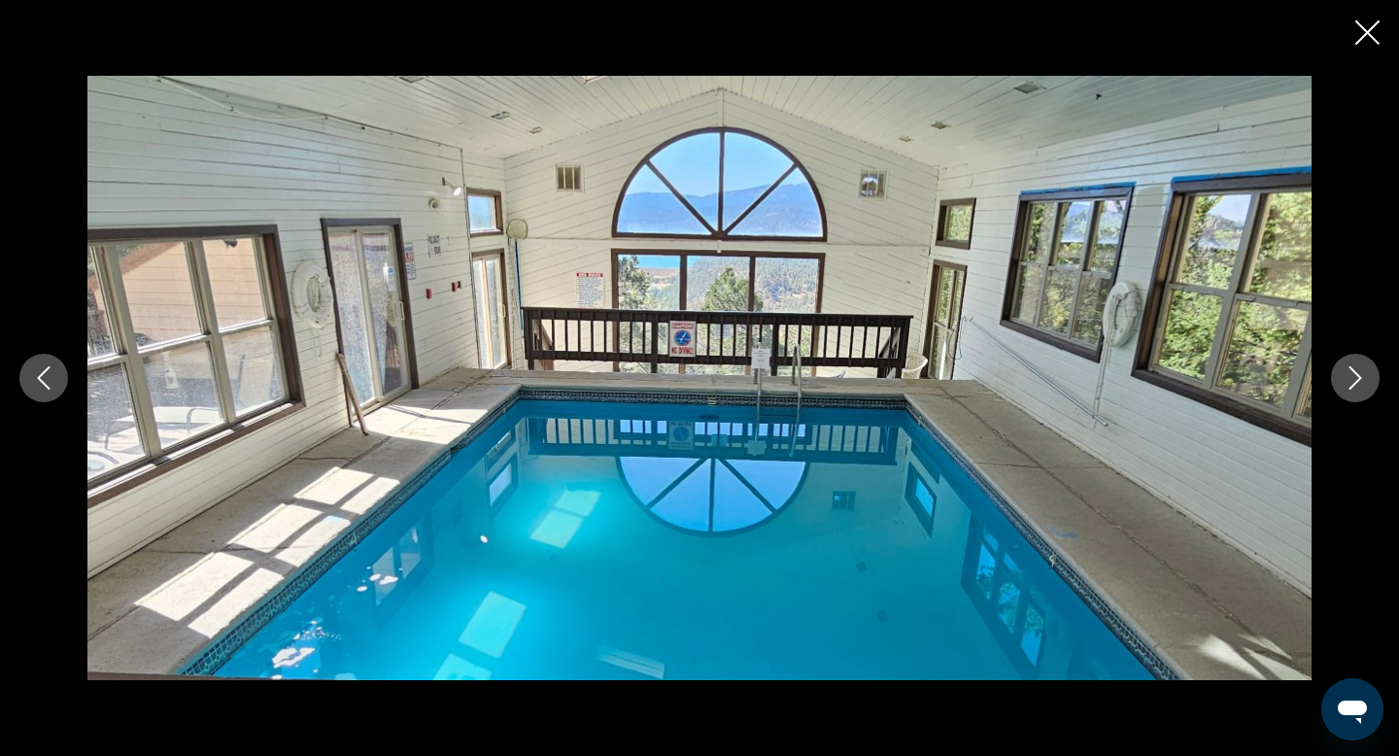
click at [1364, 384] on icon "Next image" at bounding box center [1355, 377] width 23 height 23
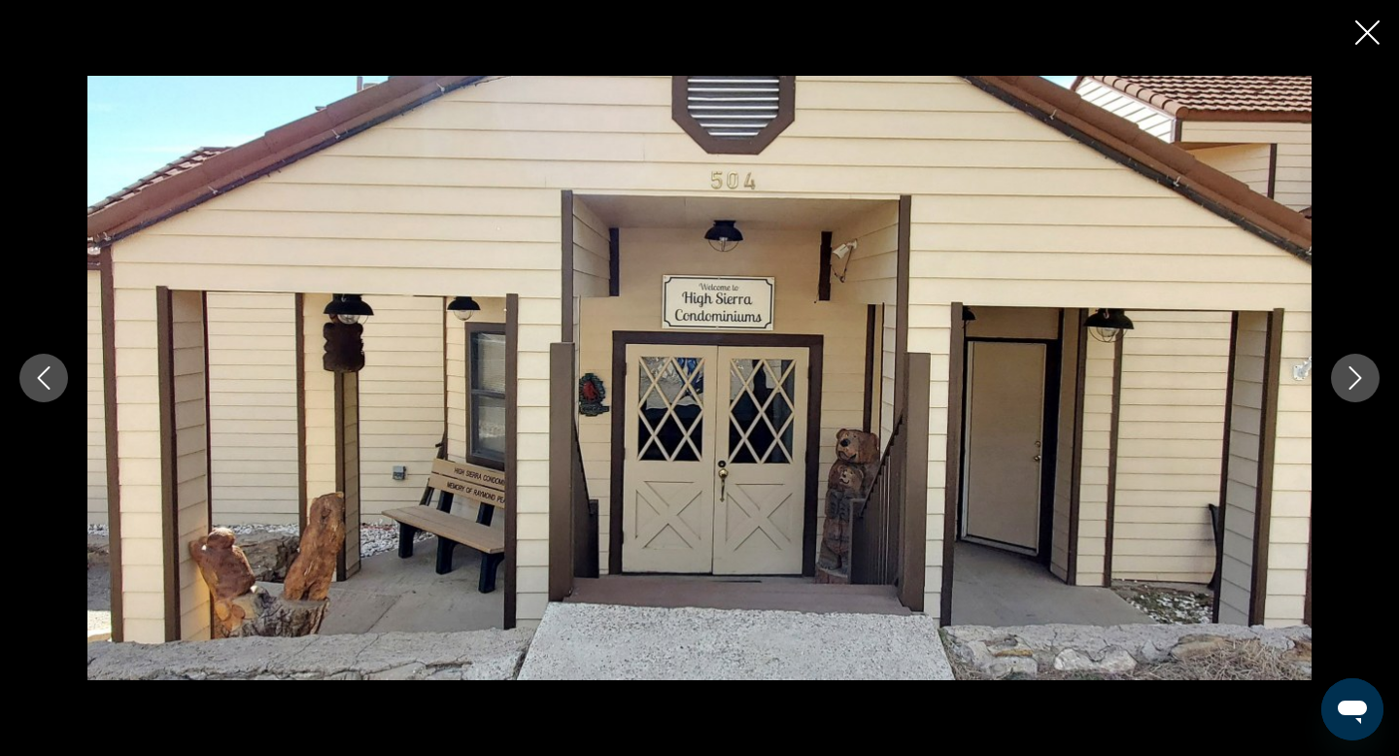
click at [1364, 384] on icon "Next image" at bounding box center [1355, 377] width 23 height 23
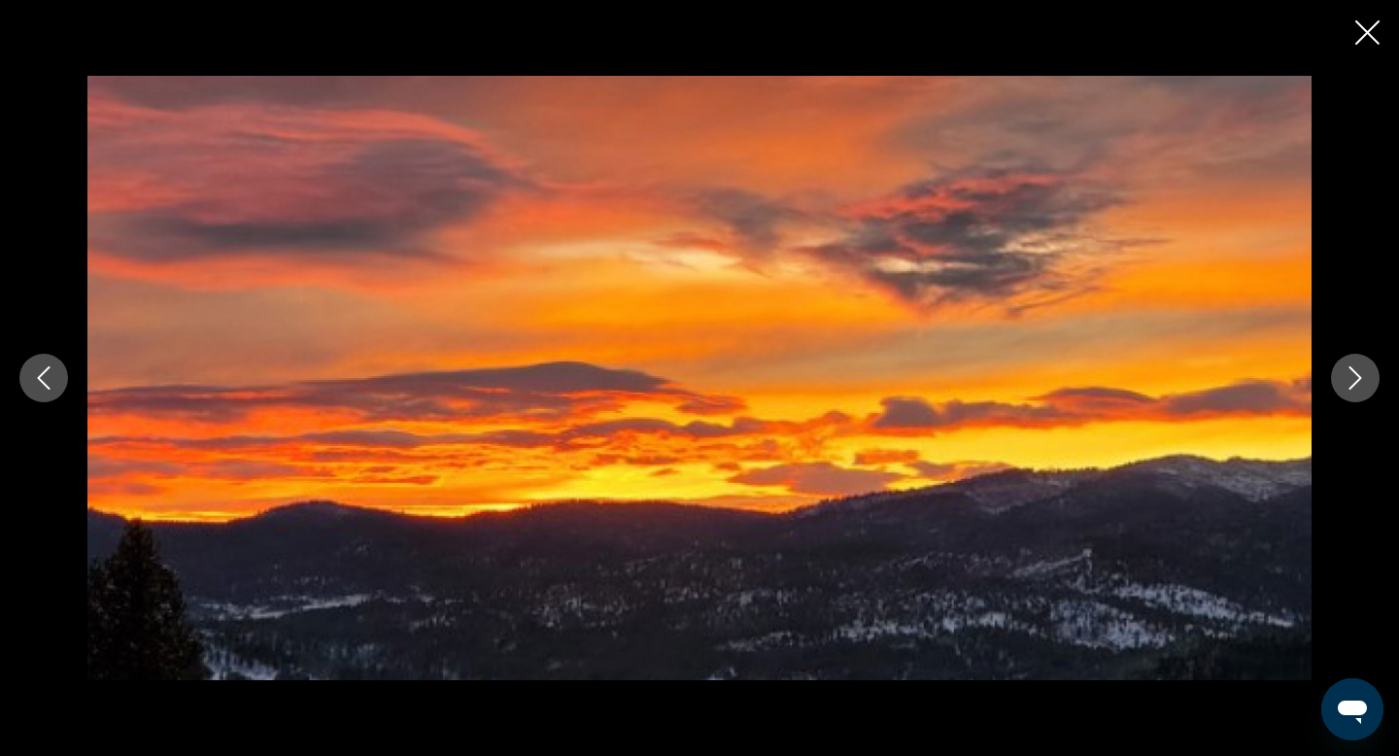
click at [1364, 384] on icon "Next image" at bounding box center [1355, 377] width 23 height 23
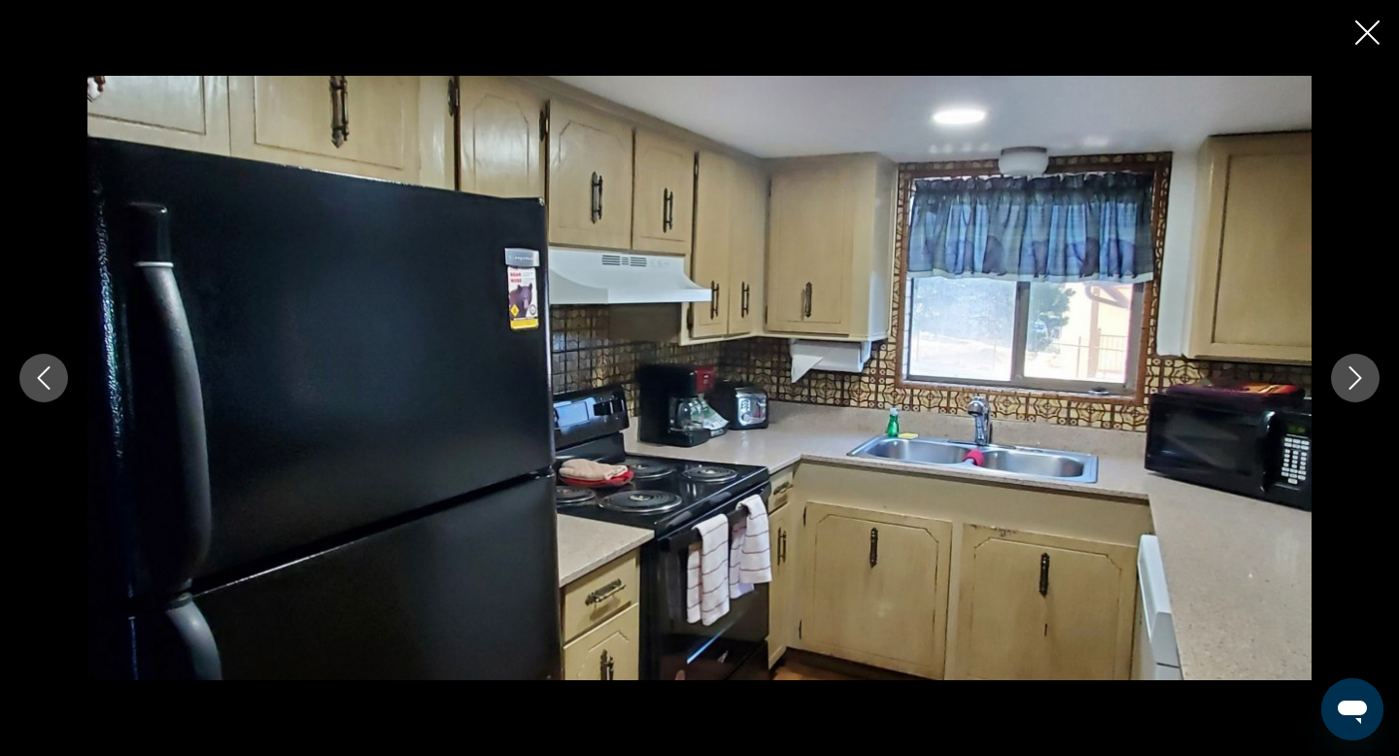
click at [1364, 384] on icon "Next image" at bounding box center [1355, 377] width 23 height 23
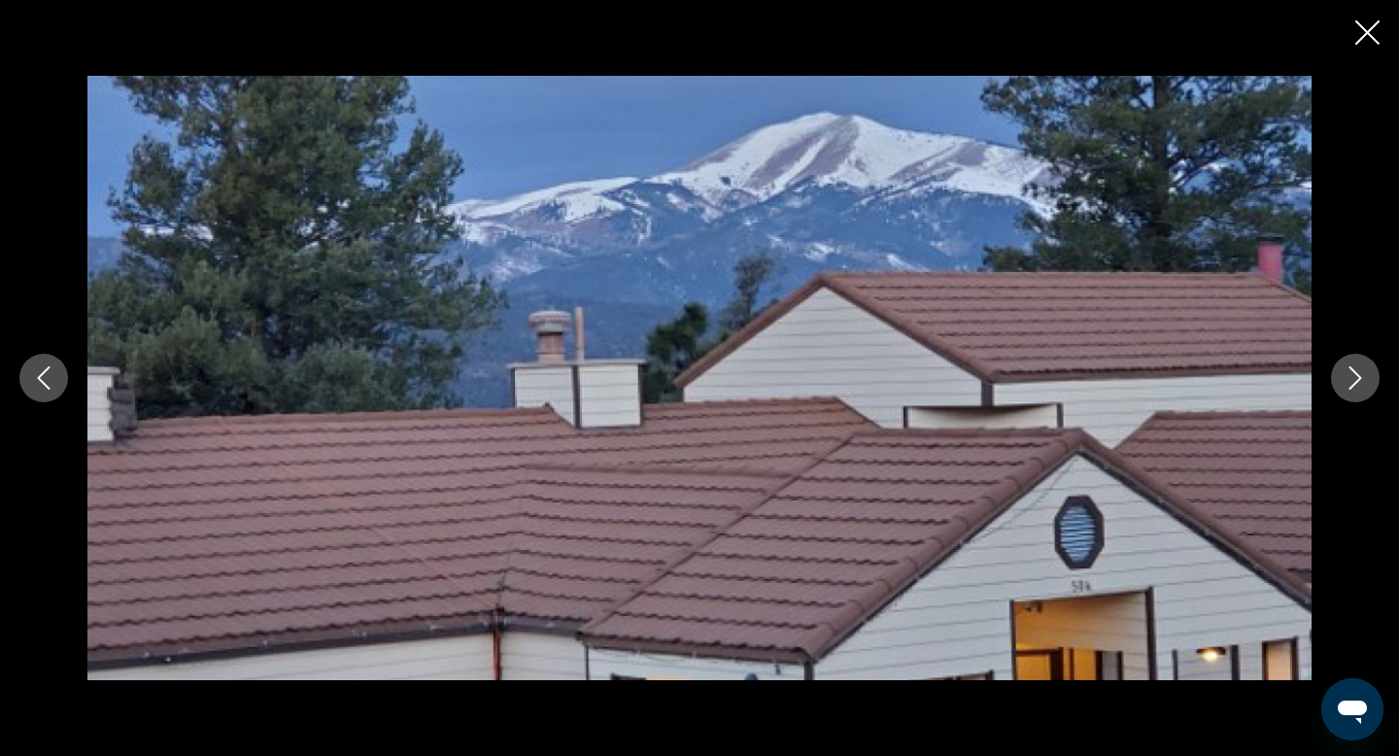
click at [1364, 384] on icon "Next image" at bounding box center [1355, 377] width 23 height 23
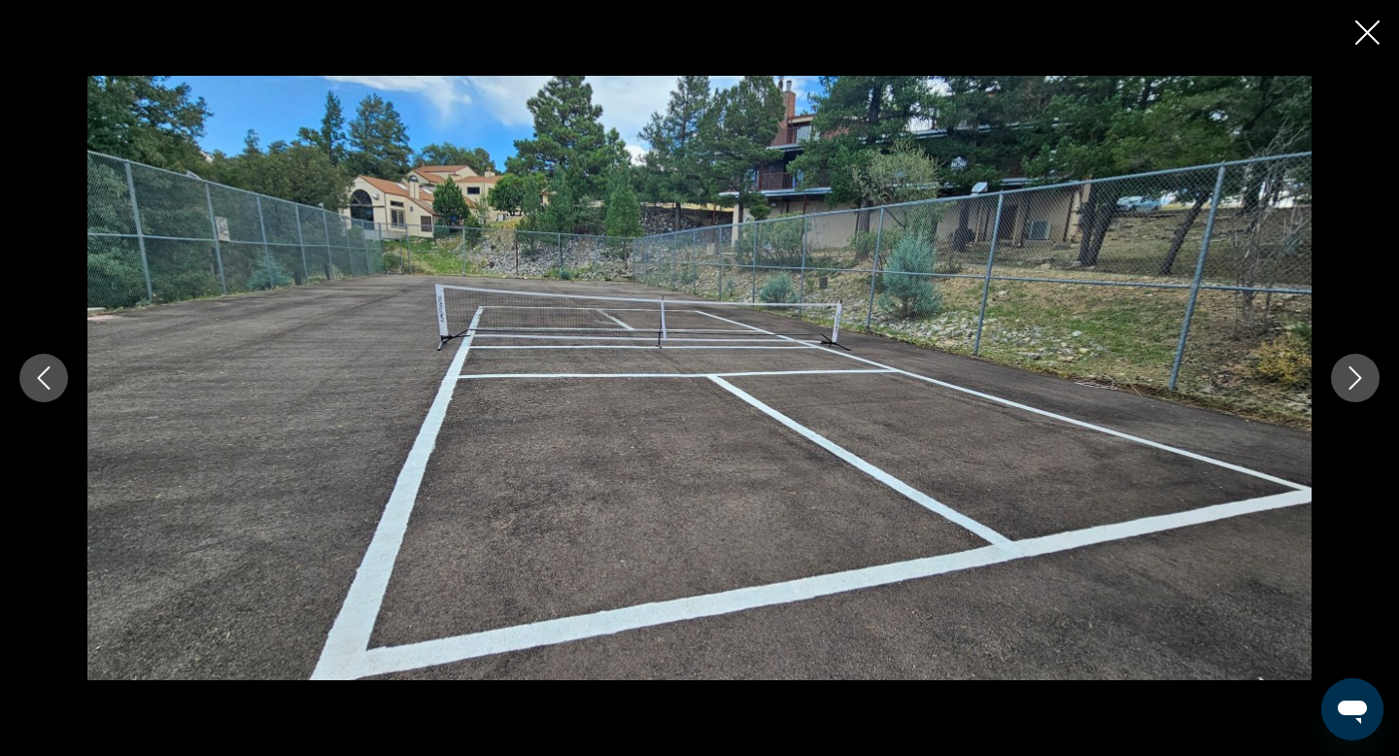
click at [1359, 35] on icon "Close slideshow" at bounding box center [1367, 32] width 24 height 24
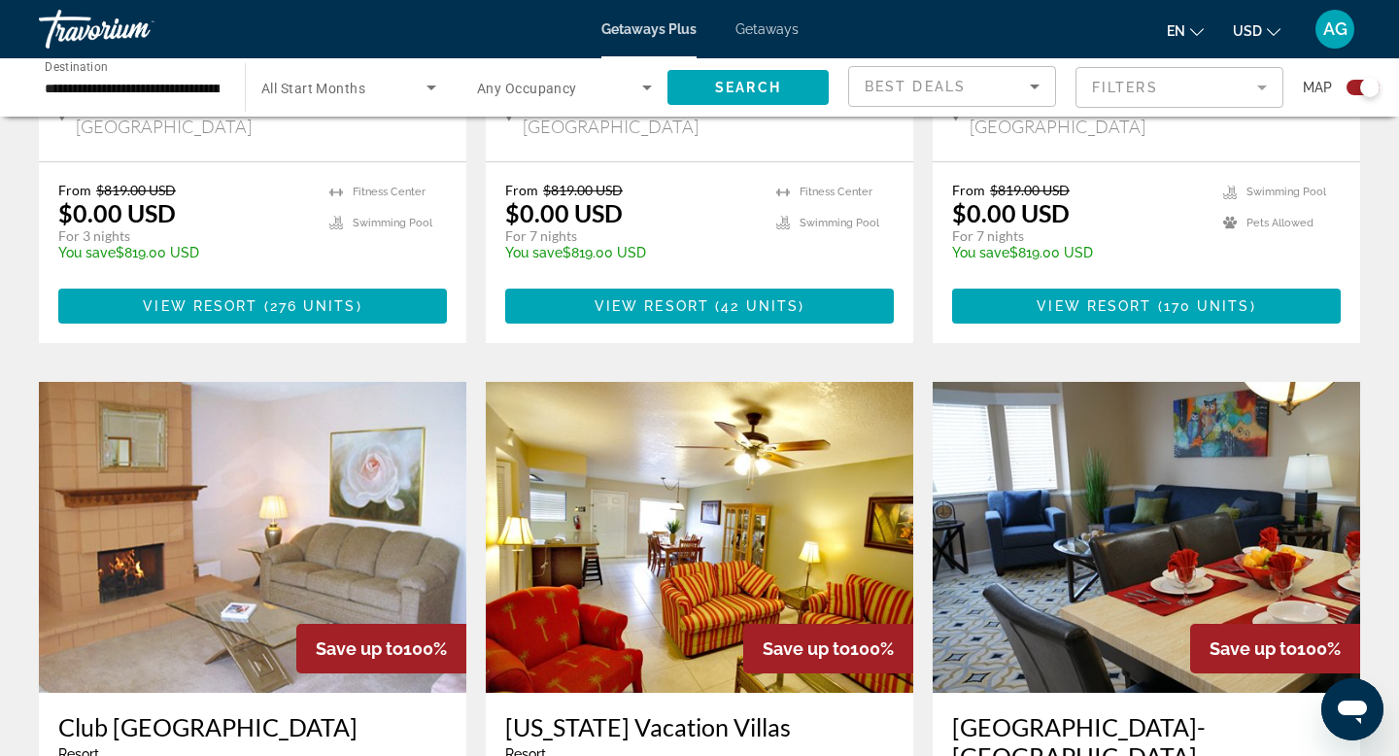
scroll to position [2577, 0]
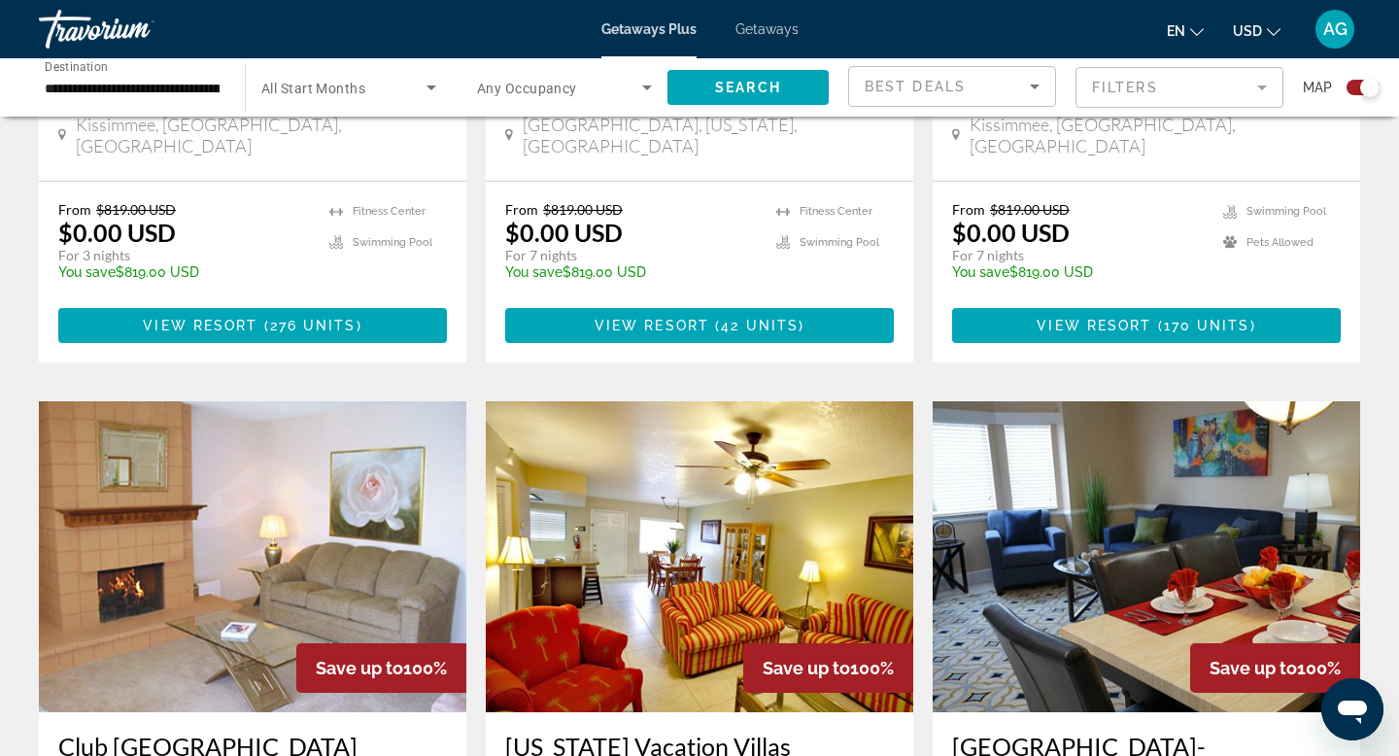
click at [247, 401] on img "Main content" at bounding box center [252, 556] width 427 height 311
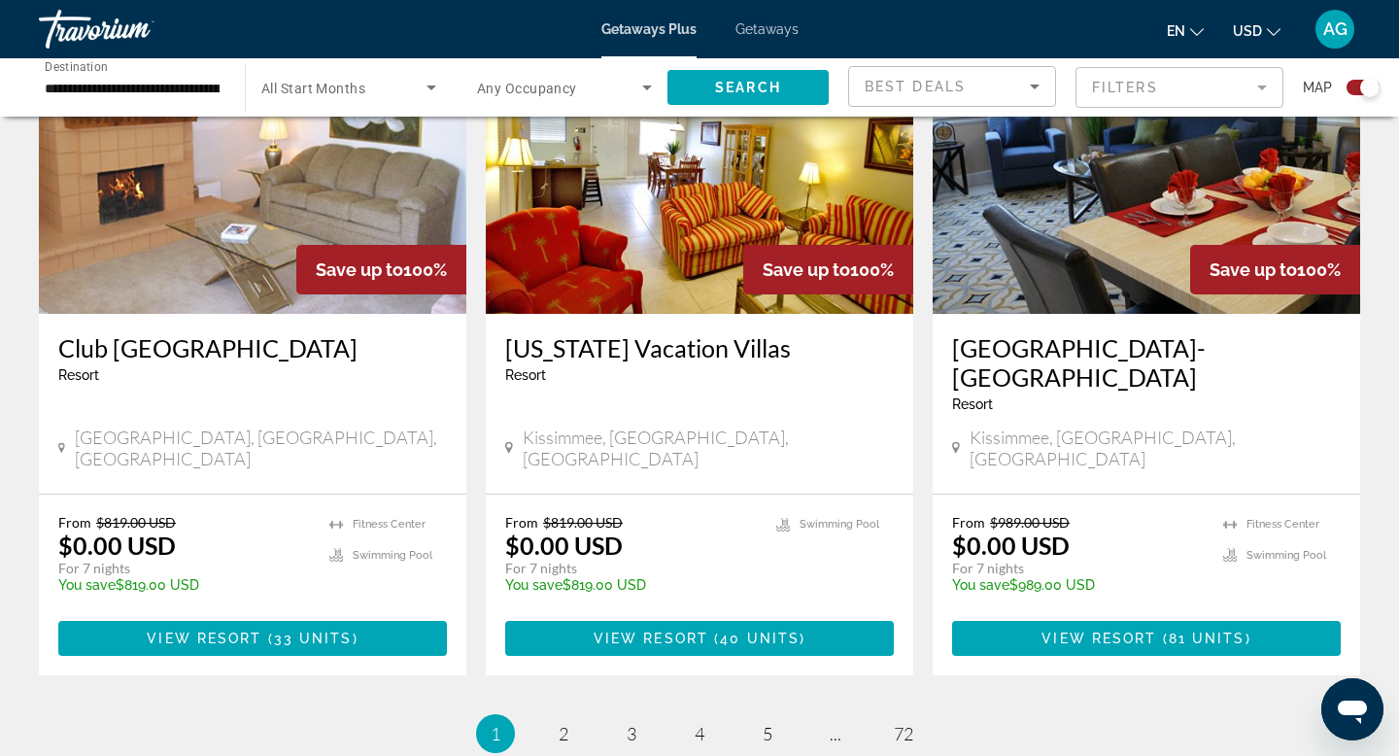
scroll to position [2995, 0]
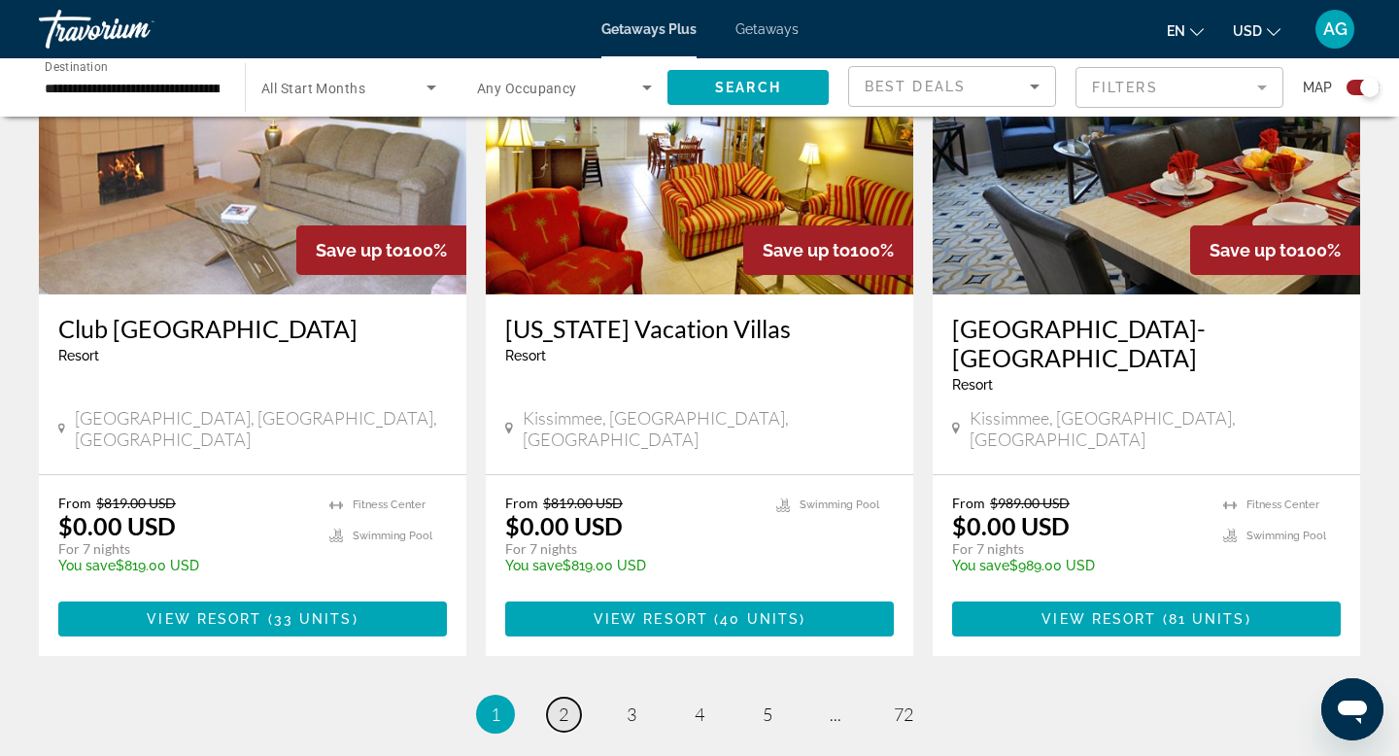
click at [551, 698] on link "page 2" at bounding box center [564, 715] width 34 height 34
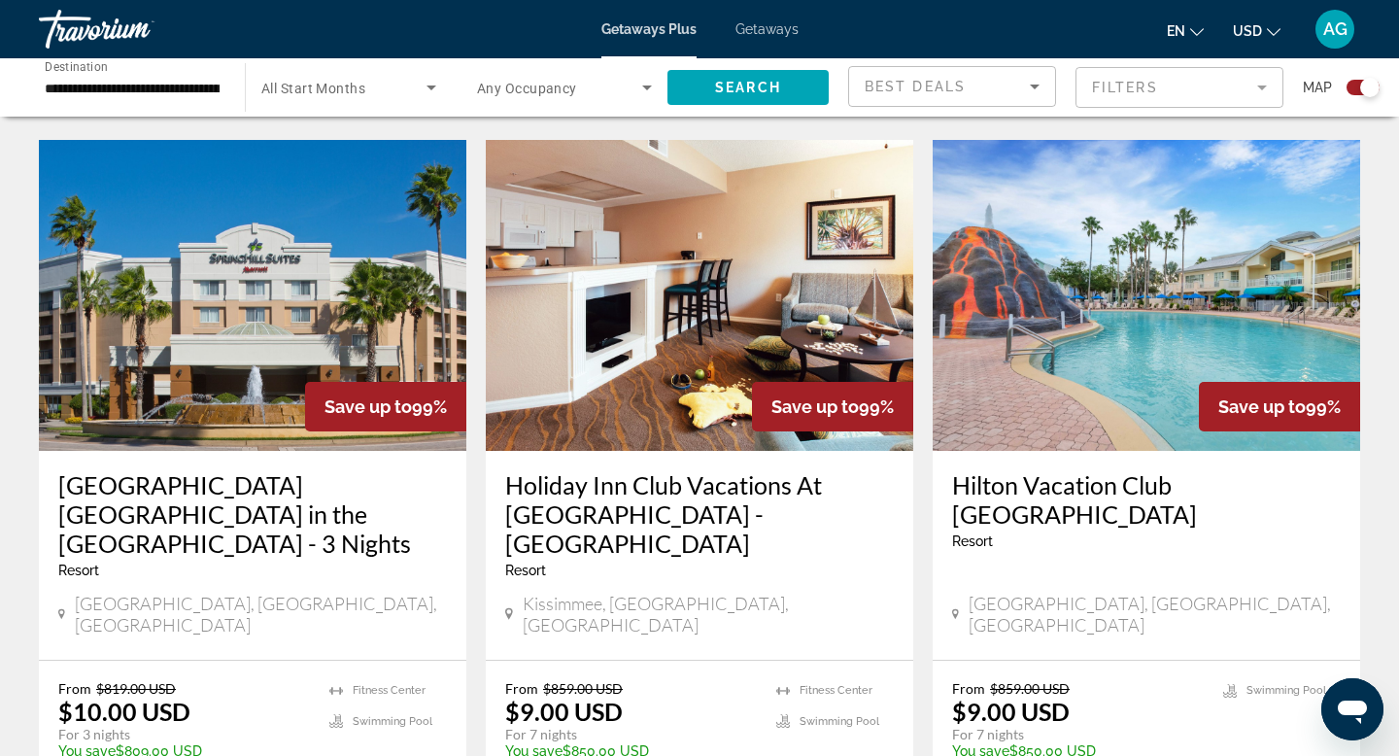
scroll to position [2074, 0]
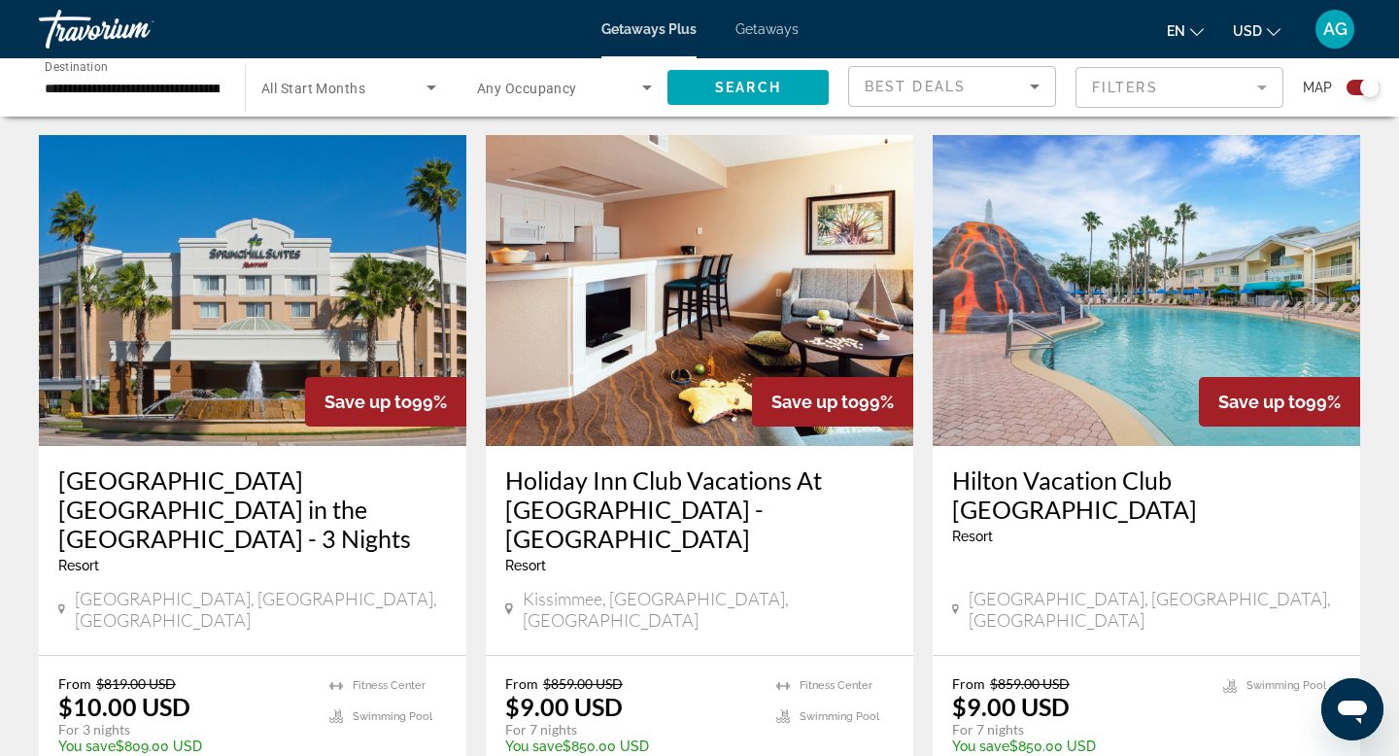
click at [1115, 345] on img "Main content" at bounding box center [1146, 290] width 427 height 311
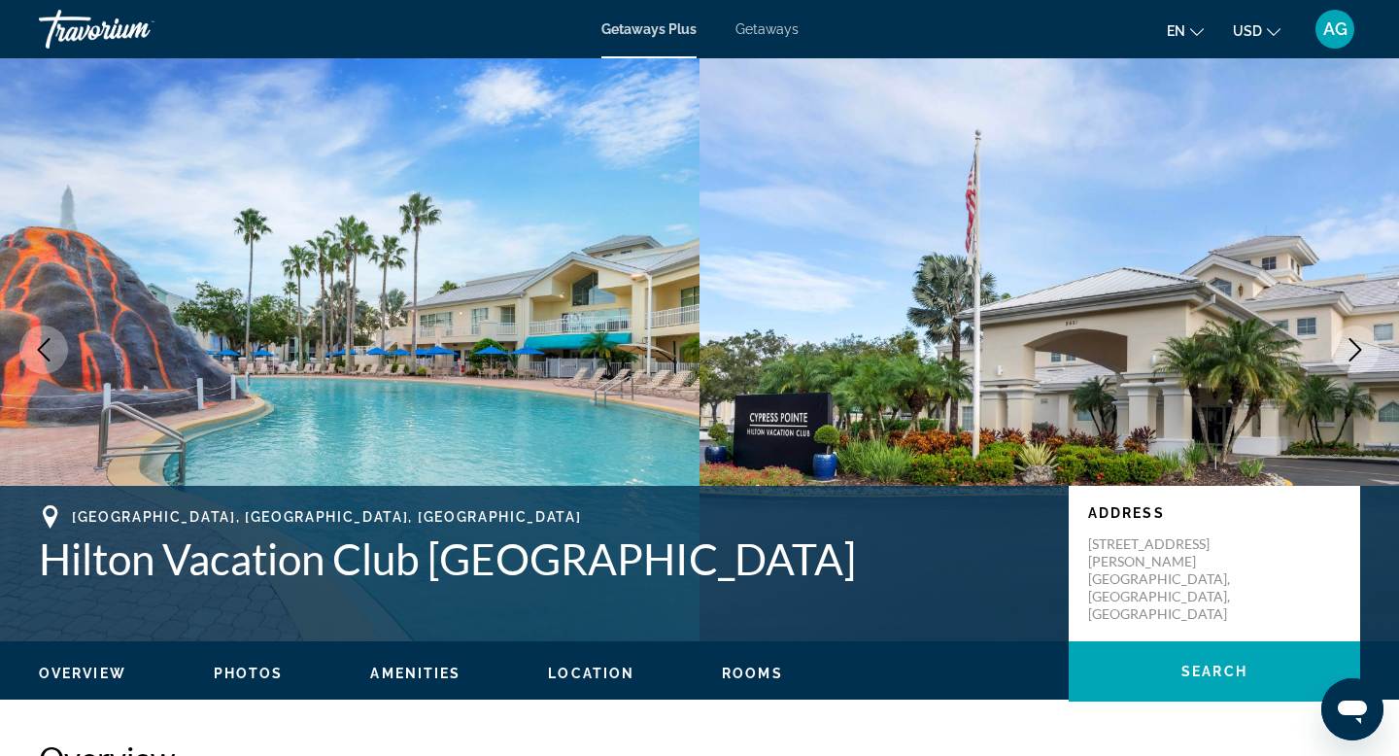
click at [1362, 354] on icon "Next image" at bounding box center [1355, 349] width 23 height 23
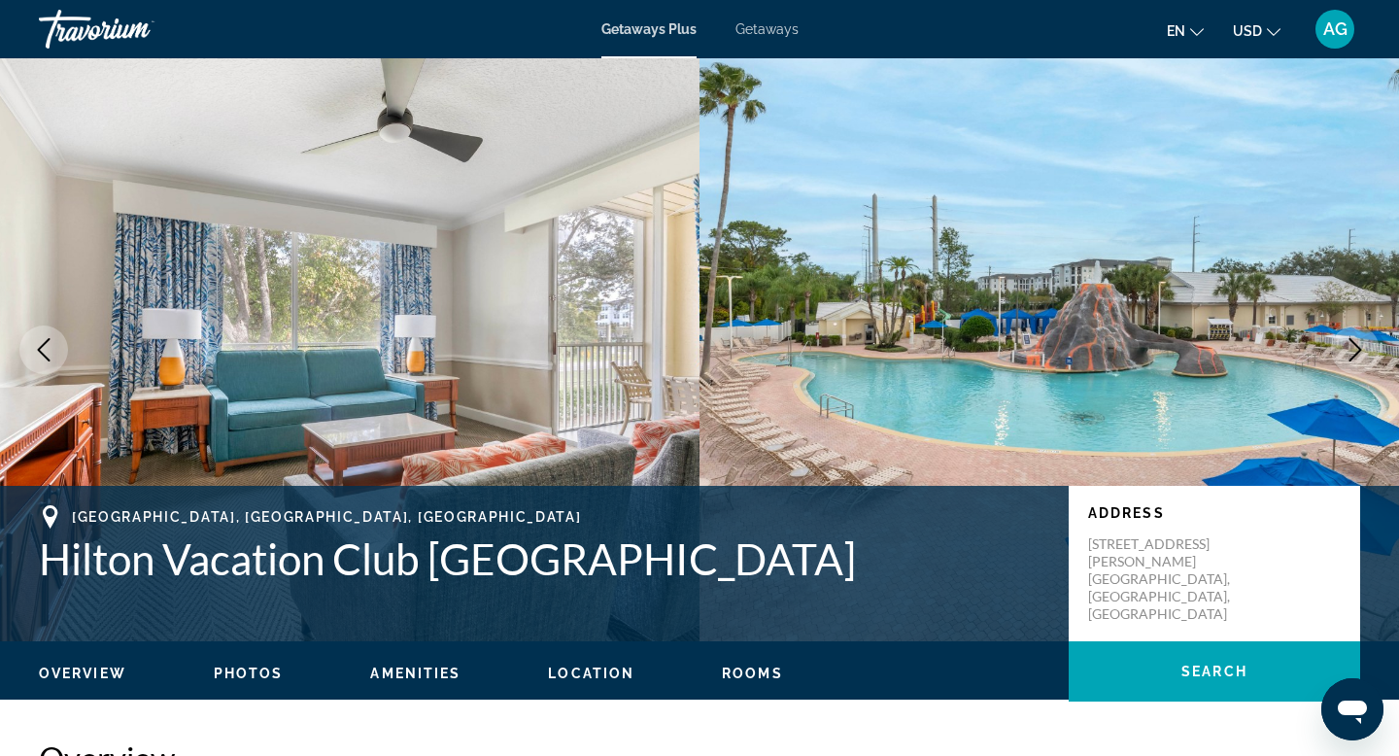
click at [1353, 348] on icon "Next image" at bounding box center [1355, 349] width 23 height 23
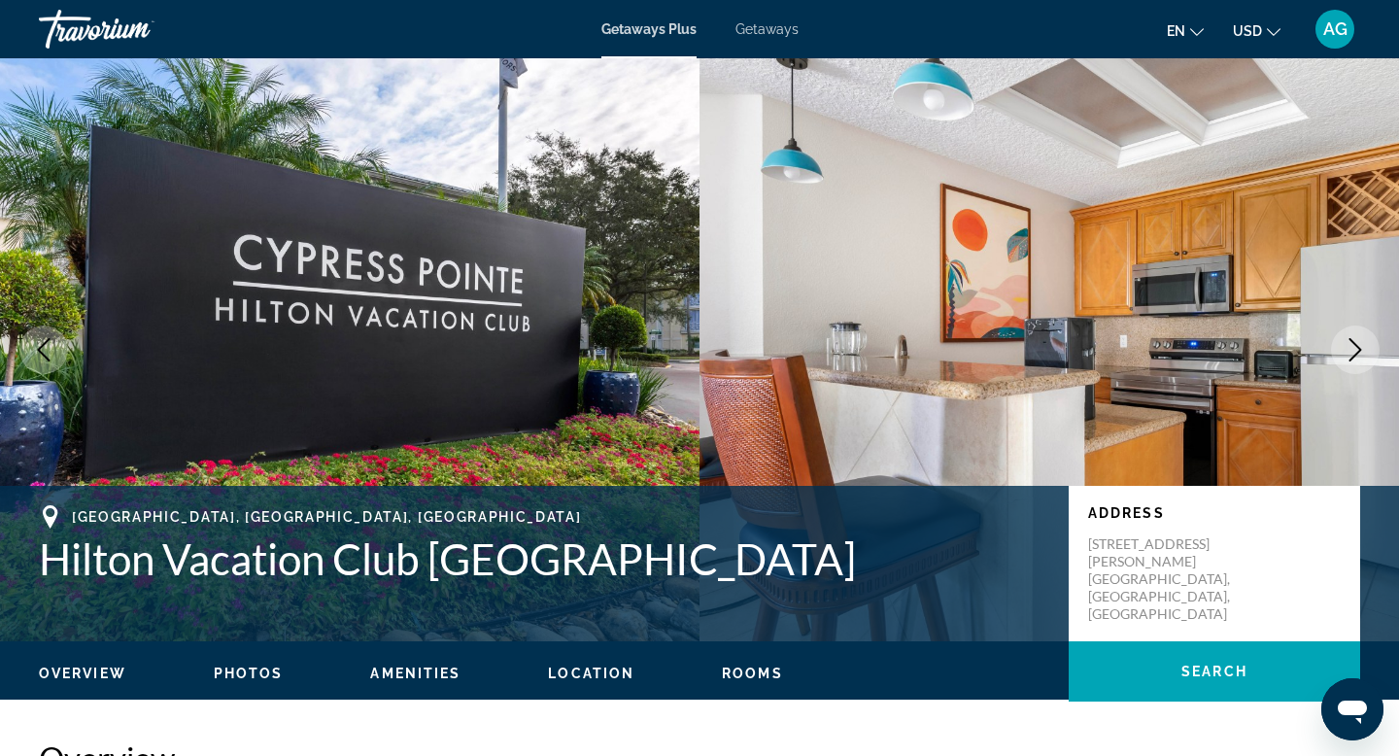
click at [1353, 348] on icon "Next image" at bounding box center [1355, 349] width 23 height 23
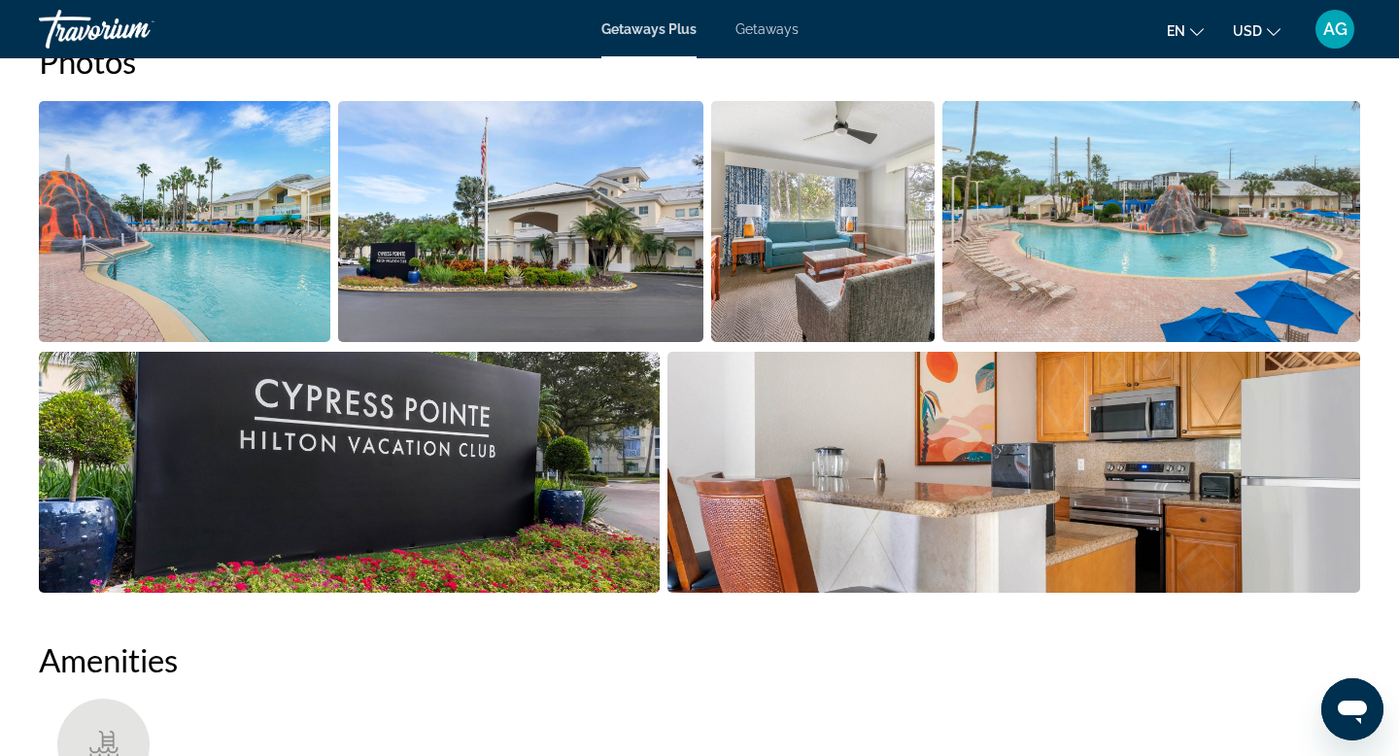
scroll to position [937, 0]
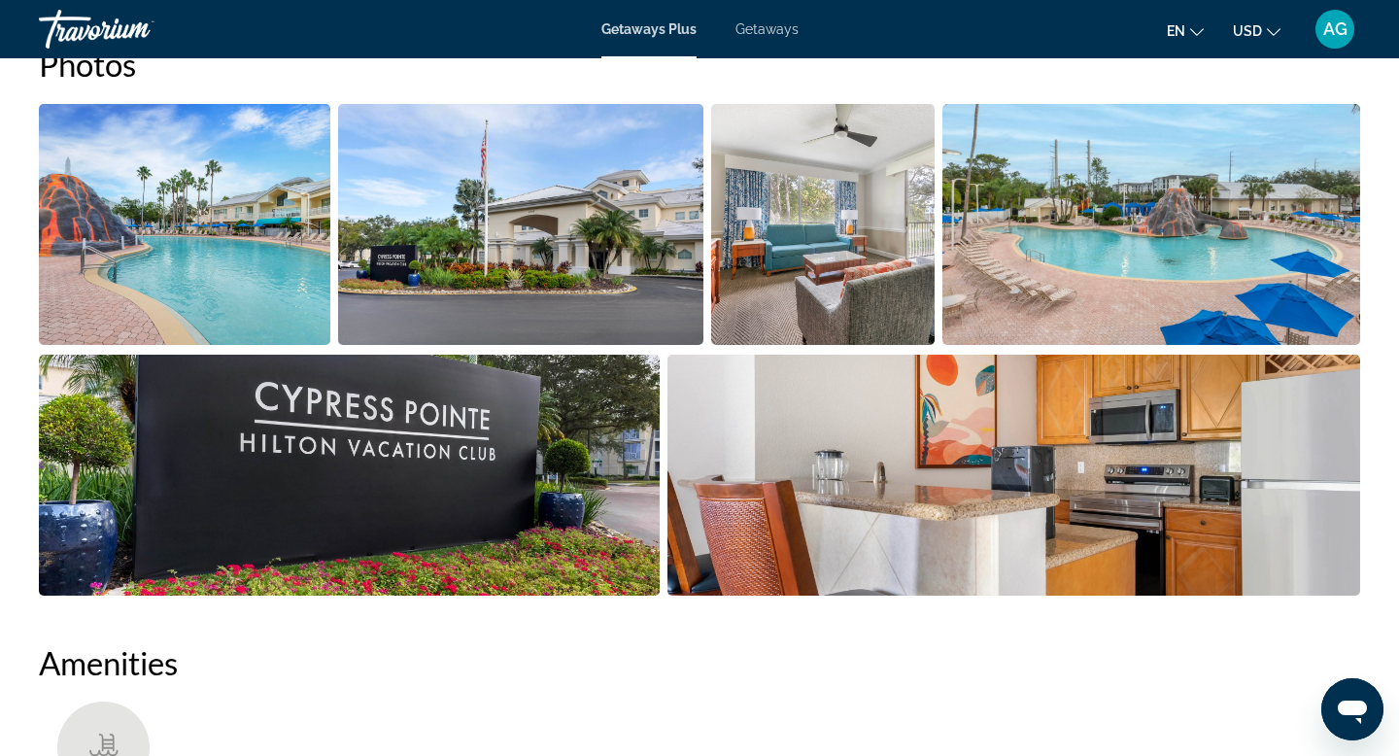
click at [884, 244] on img "Open full-screen image slider" at bounding box center [822, 224] width 223 height 241
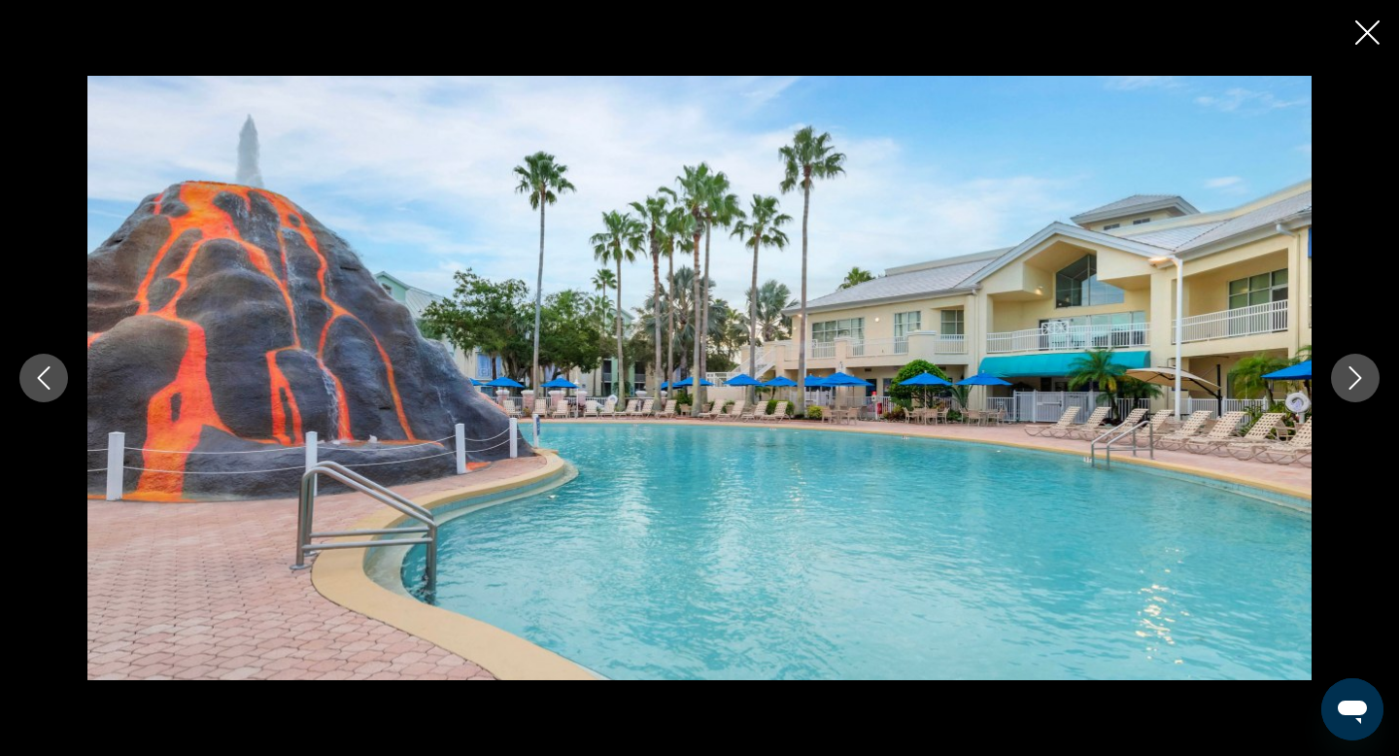
click at [1351, 376] on icon "Next image" at bounding box center [1355, 377] width 23 height 23
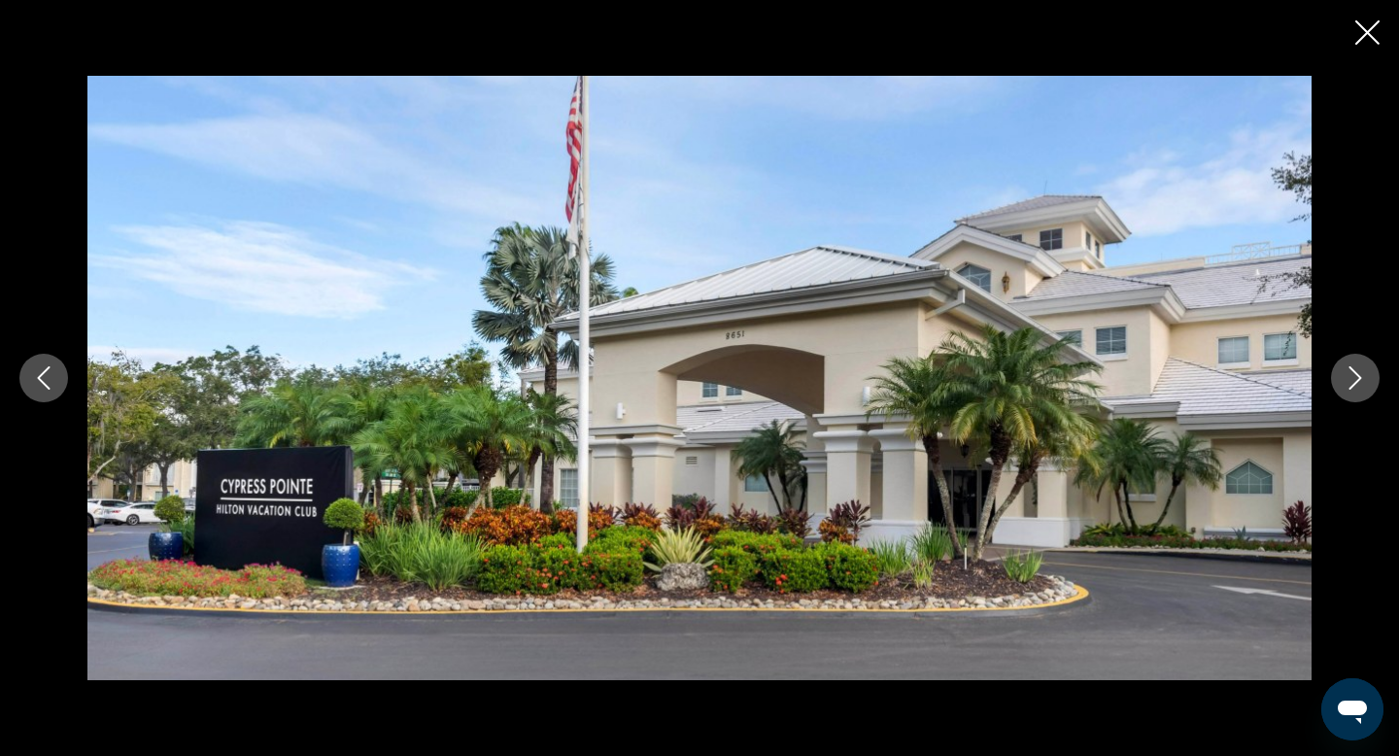
click at [1351, 376] on icon "Next image" at bounding box center [1355, 377] width 23 height 23
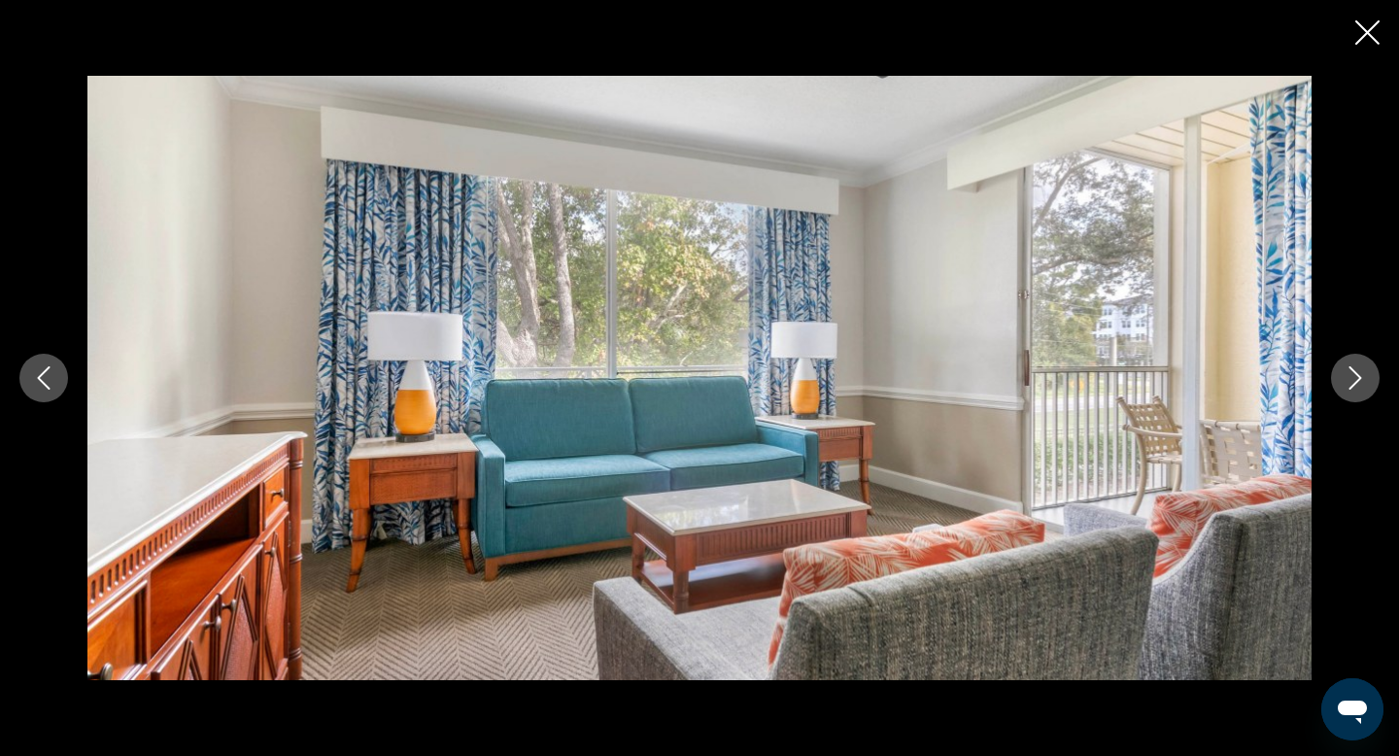
click at [1351, 376] on icon "Next image" at bounding box center [1355, 377] width 23 height 23
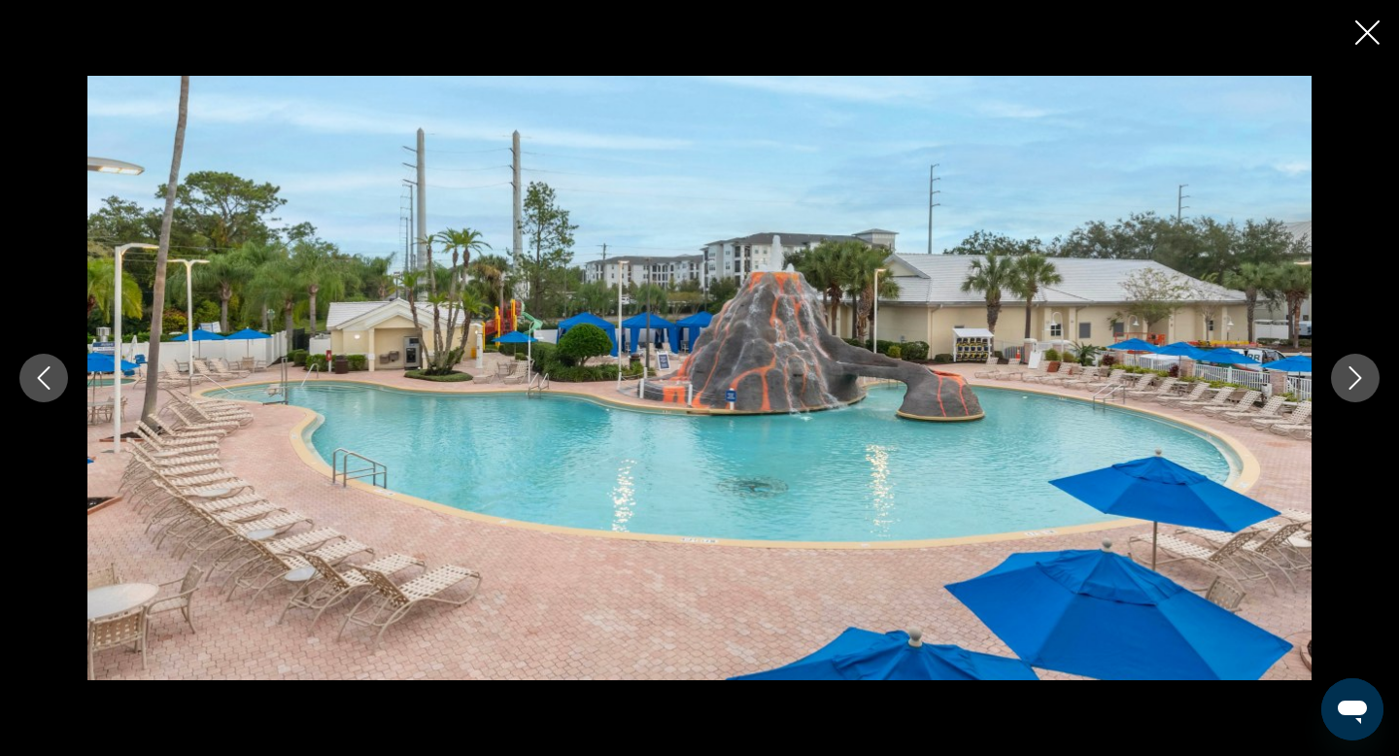
click at [1351, 376] on icon "Next image" at bounding box center [1355, 377] width 23 height 23
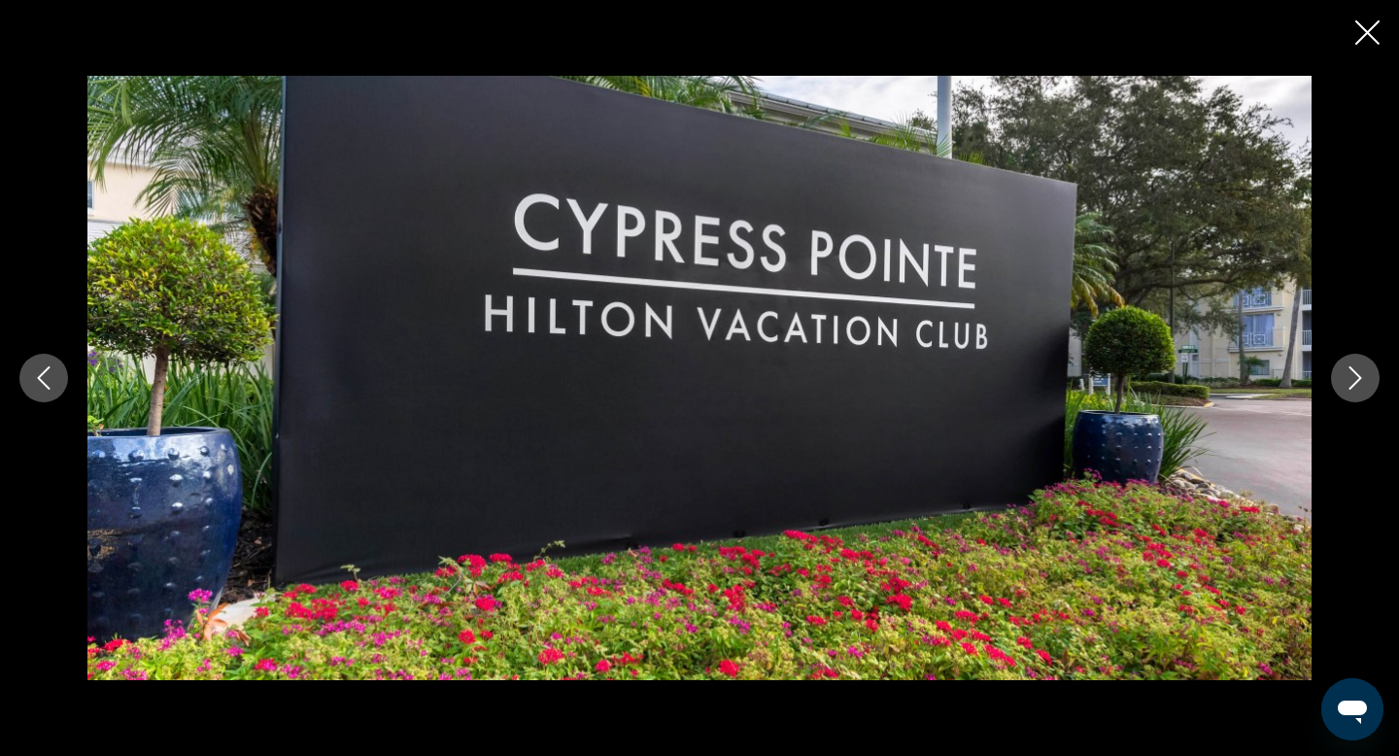
click at [53, 365] on button "Previous image" at bounding box center [43, 378] width 49 height 49
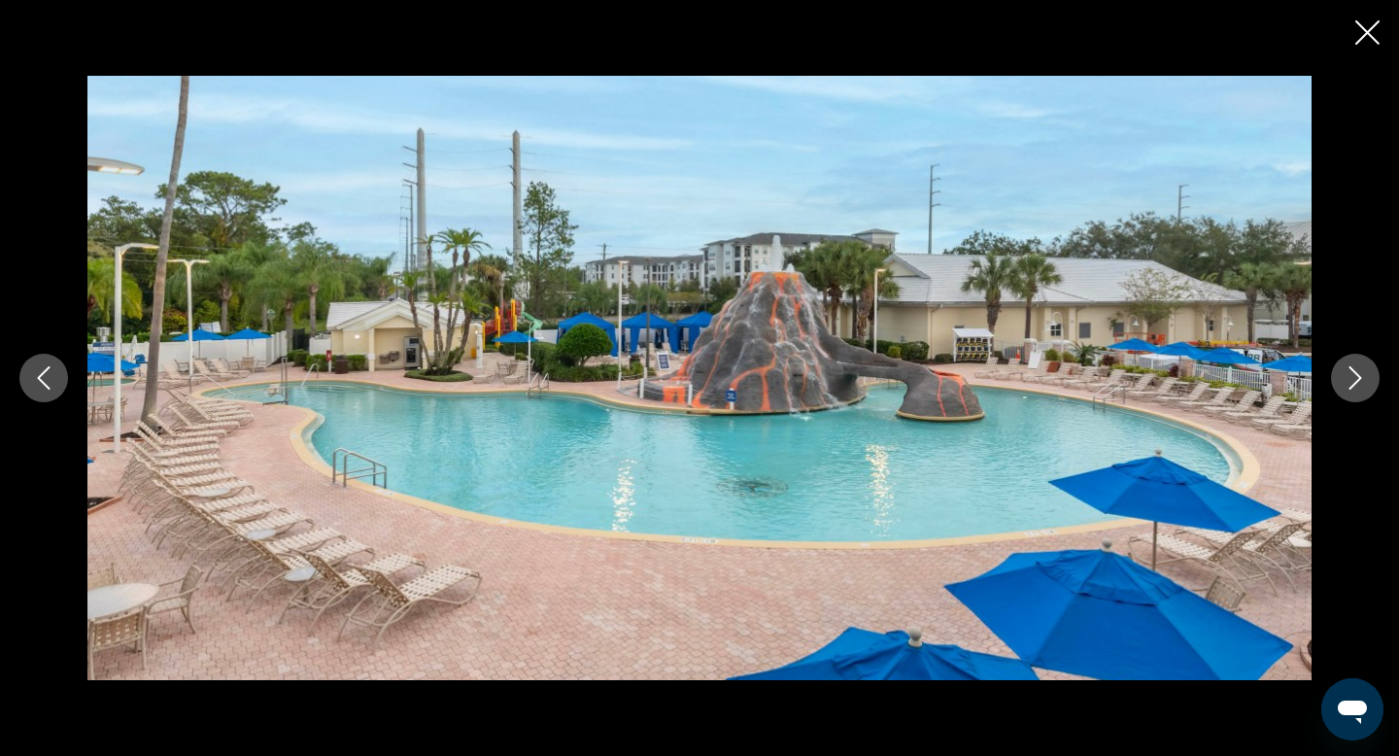
click at [1356, 392] on button "Next image" at bounding box center [1355, 378] width 49 height 49
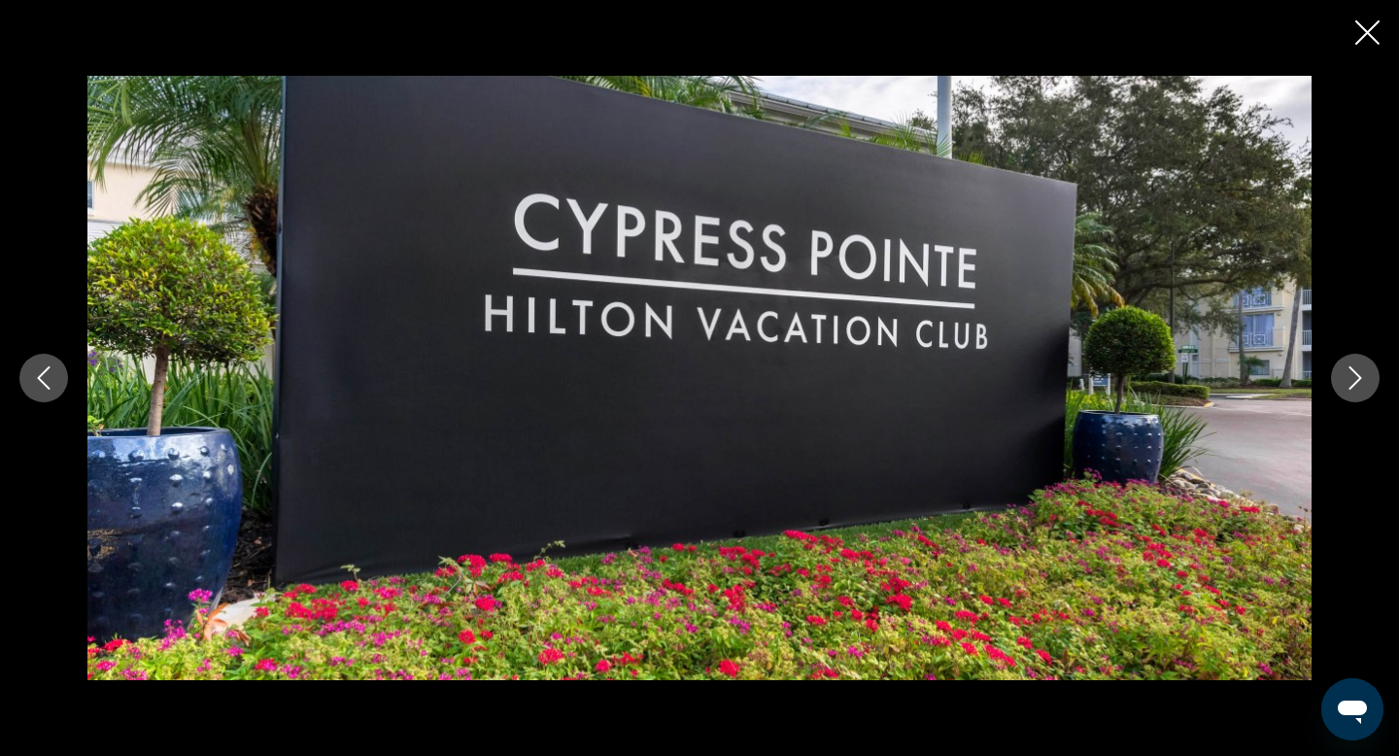
click at [1356, 392] on button "Next image" at bounding box center [1355, 378] width 49 height 49
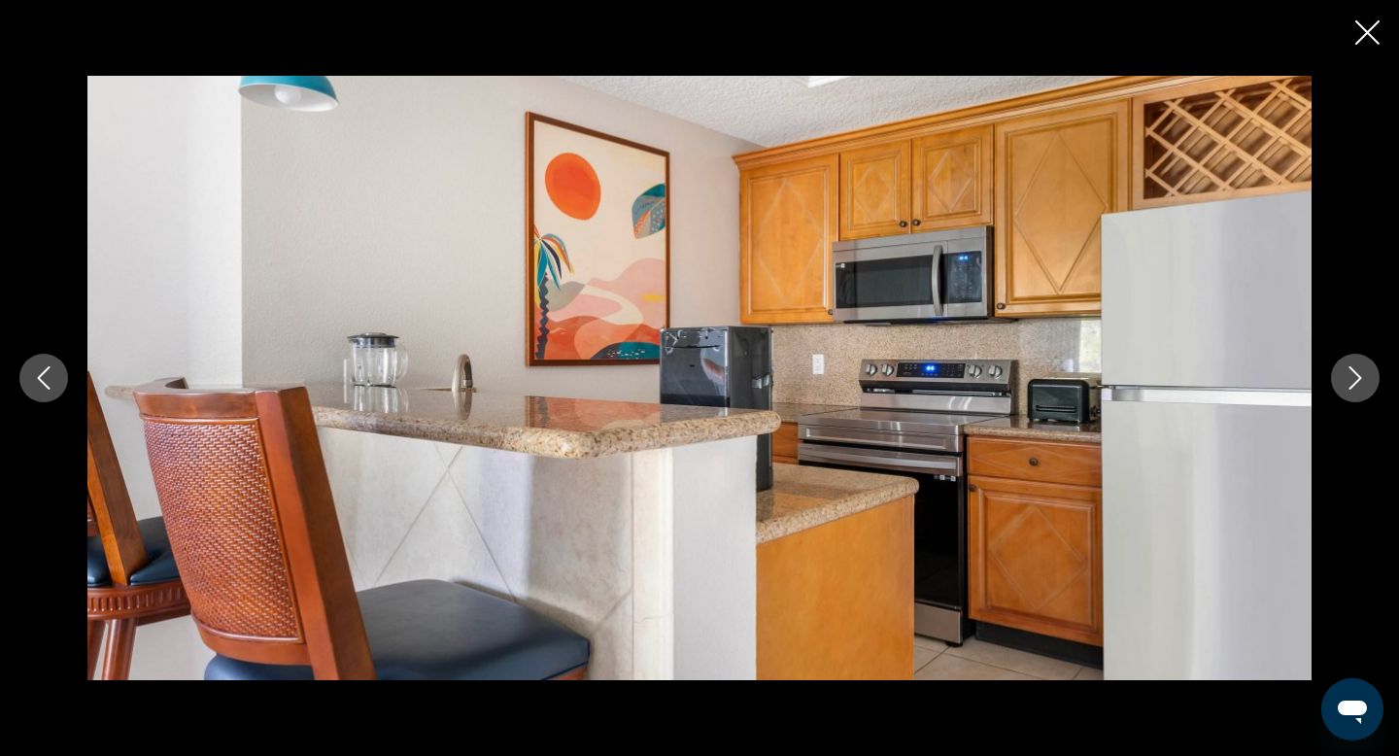
click at [1356, 376] on icon "Next image" at bounding box center [1355, 377] width 23 height 23
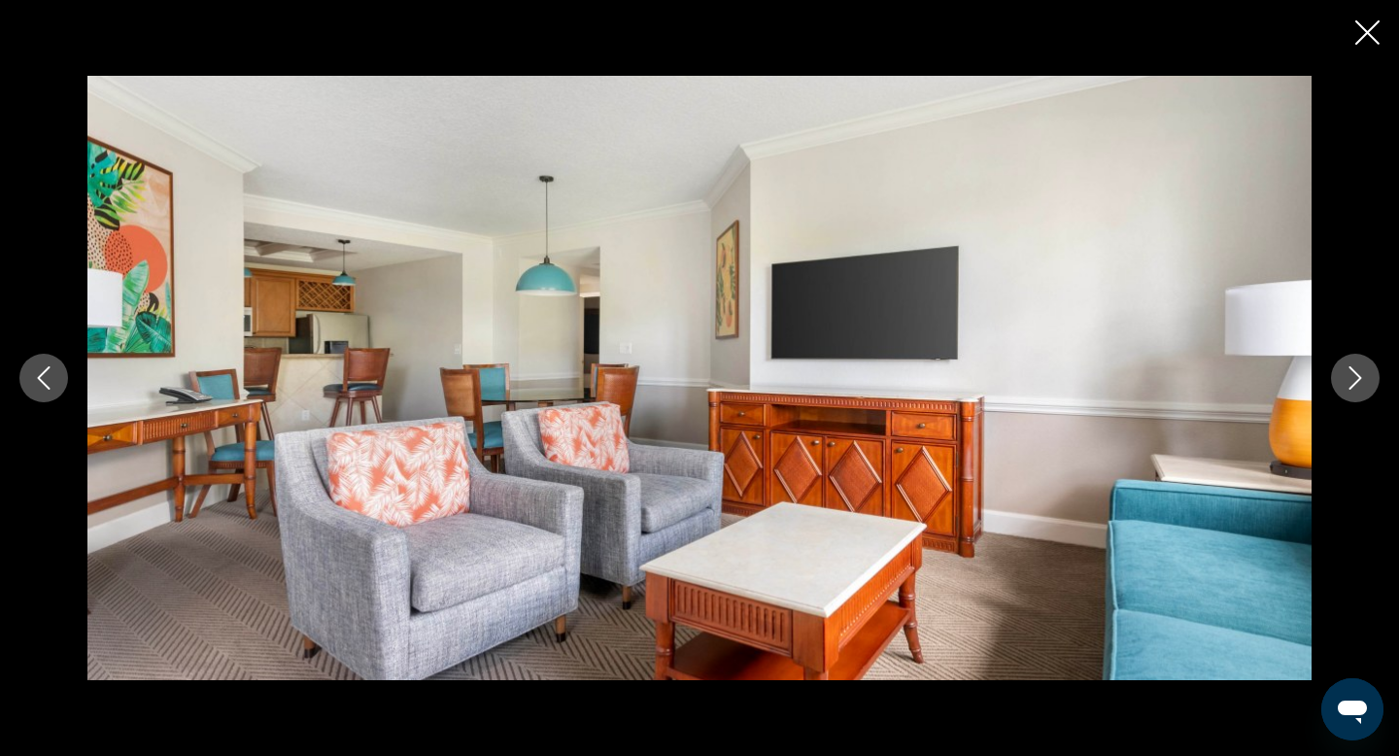
click at [1356, 376] on icon "Next image" at bounding box center [1355, 377] width 23 height 23
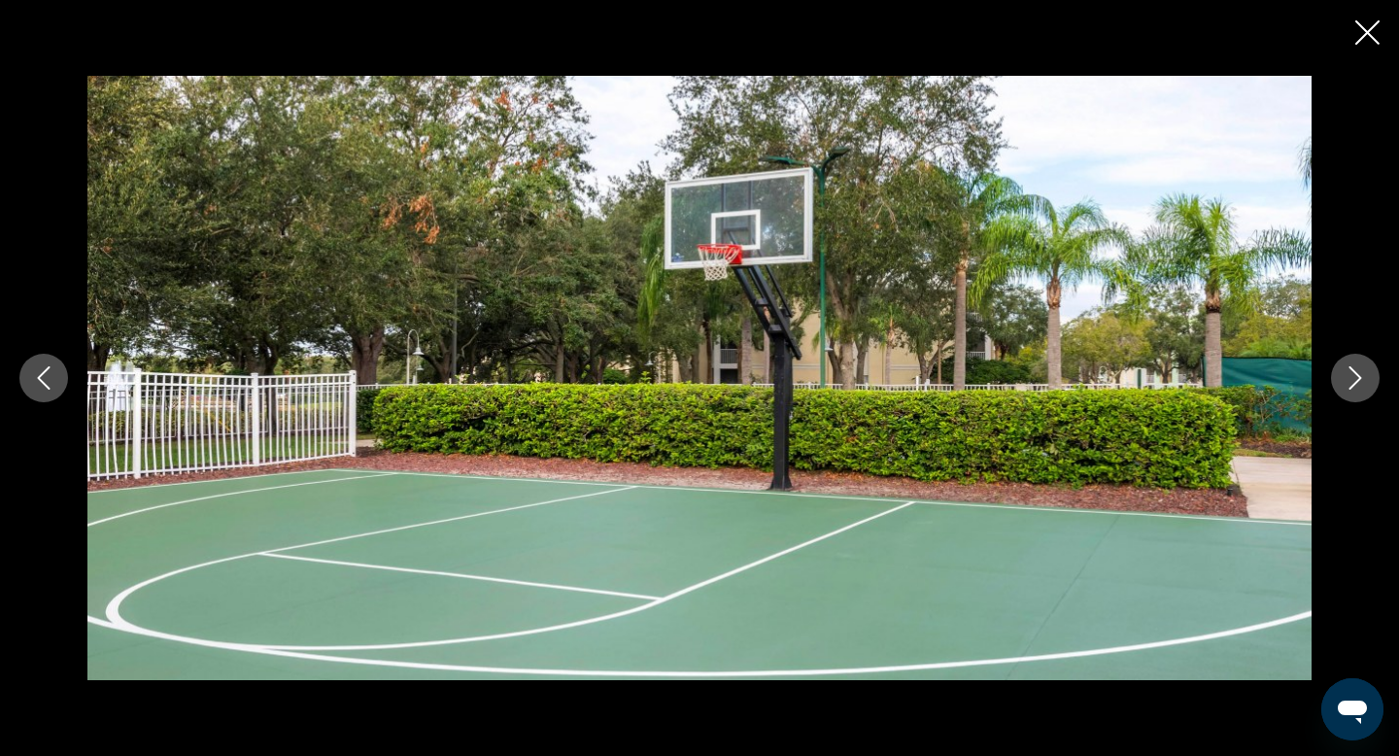
click at [1356, 376] on icon "Next image" at bounding box center [1355, 377] width 23 height 23
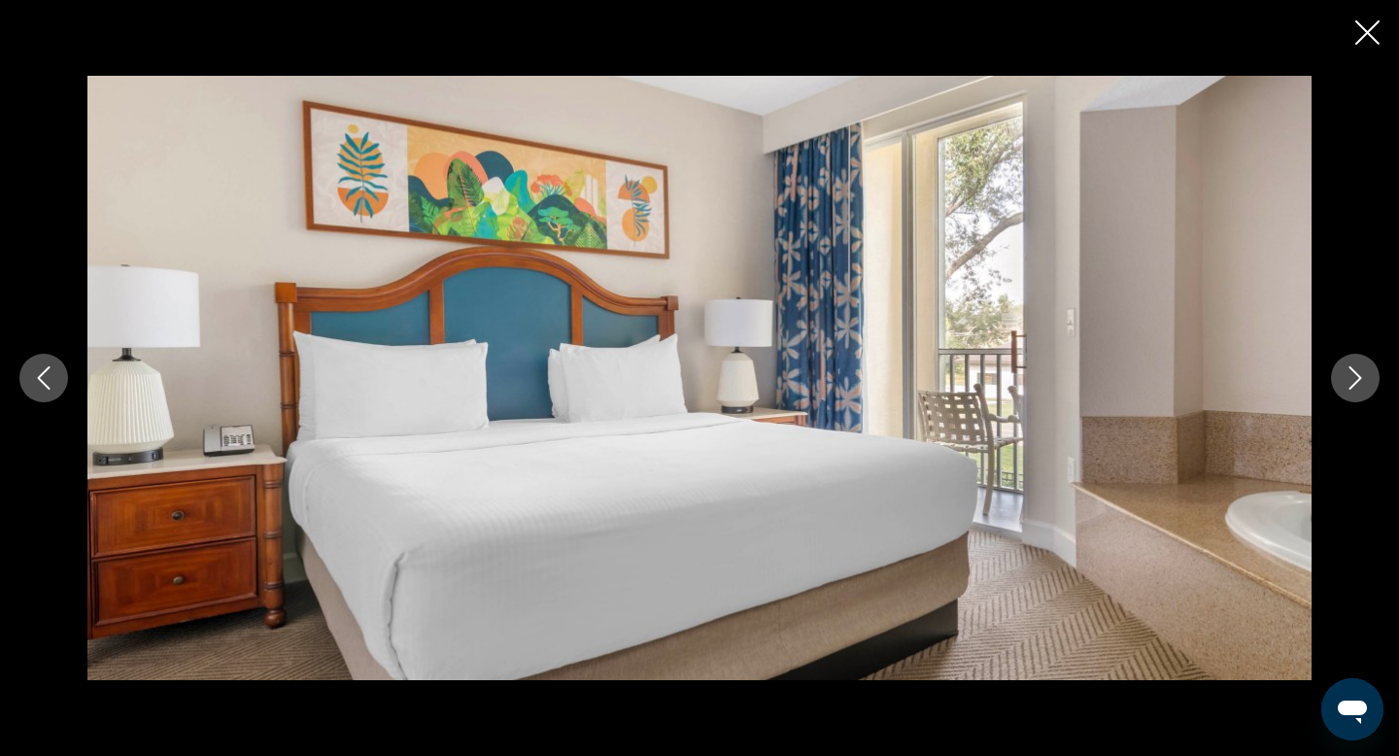
click at [1356, 376] on icon "Next image" at bounding box center [1355, 377] width 23 height 23
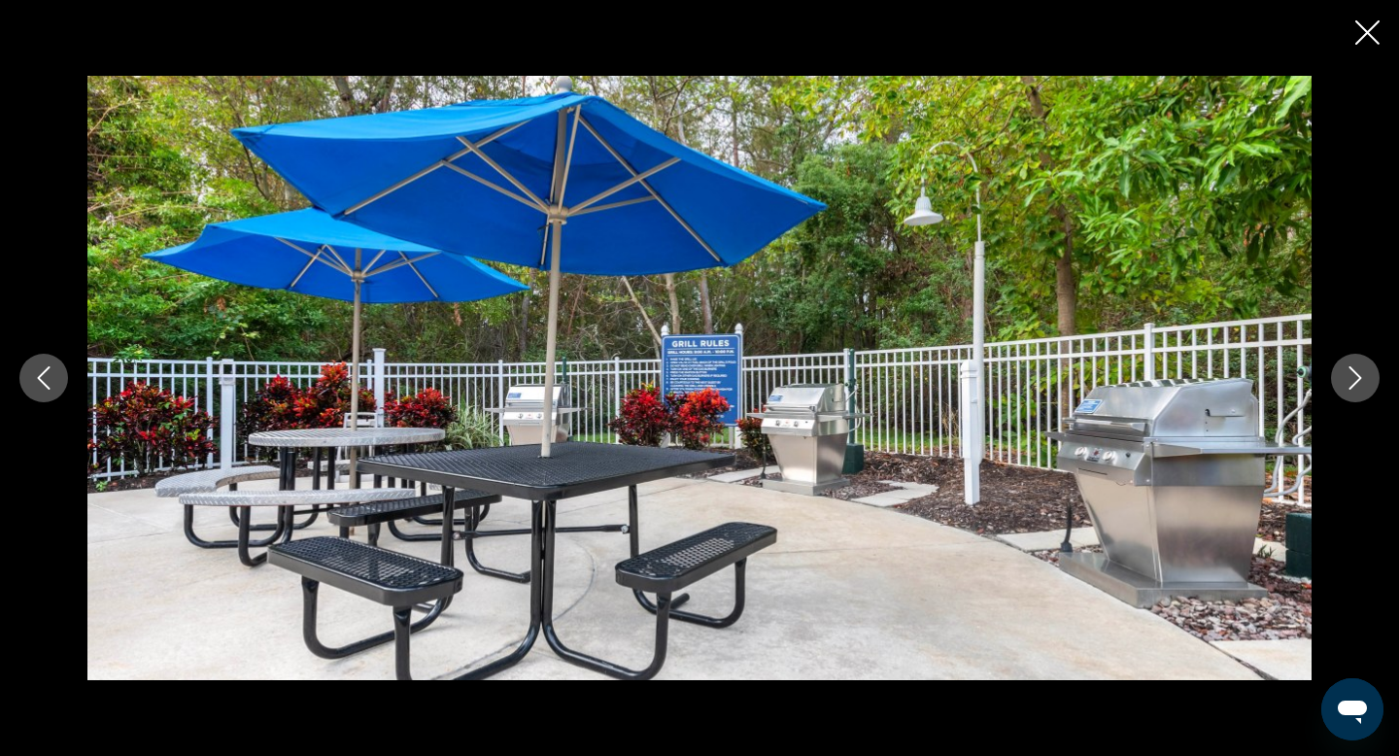
click at [41, 382] on icon "Previous image" at bounding box center [43, 377] width 23 height 23
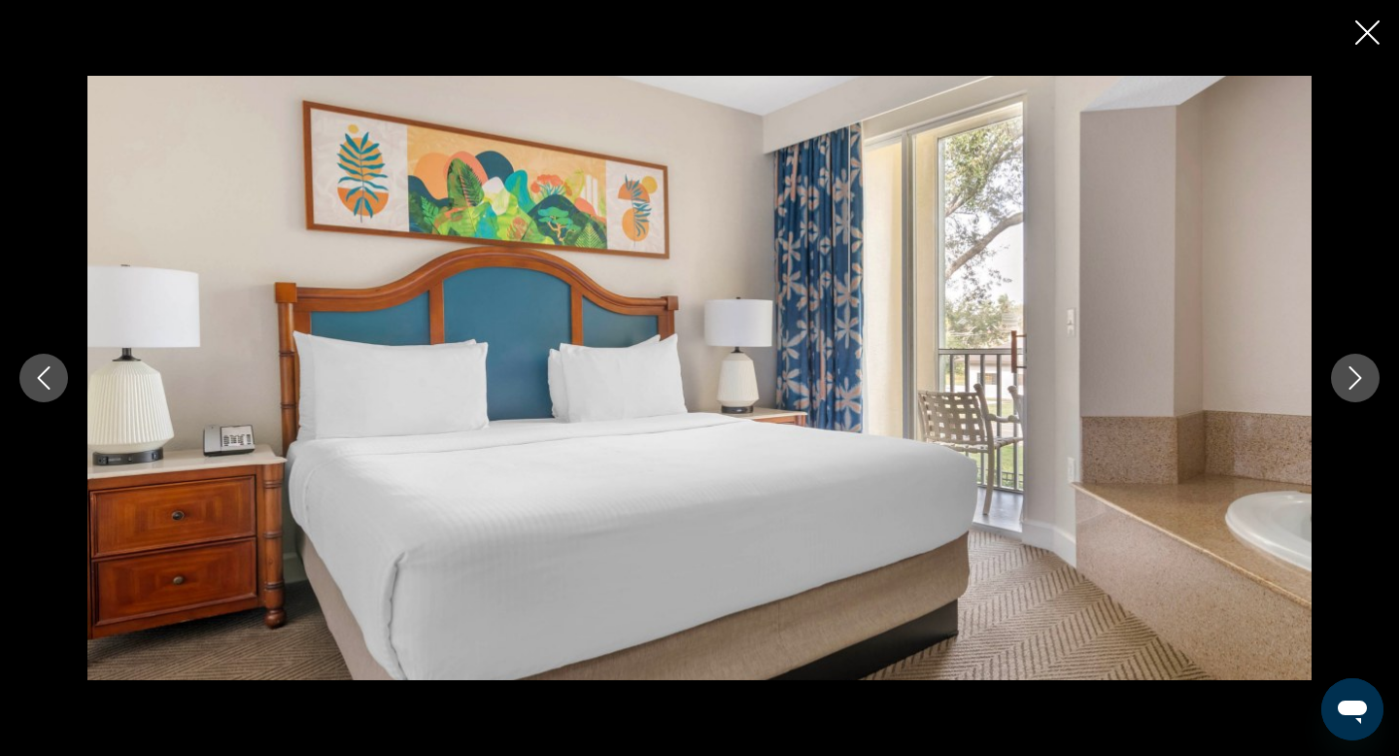
click at [1355, 387] on icon "Next image" at bounding box center [1355, 377] width 23 height 23
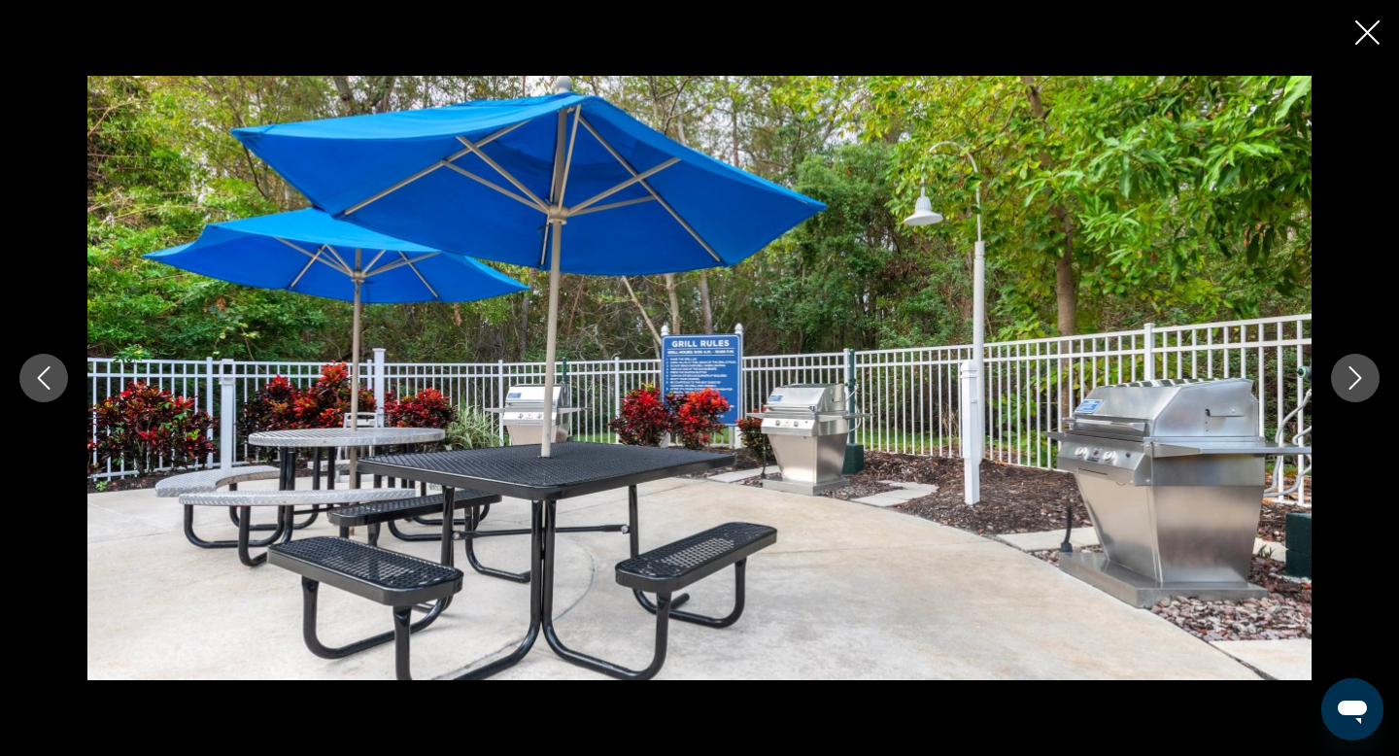
click at [1369, 39] on icon "Close slideshow" at bounding box center [1367, 32] width 24 height 24
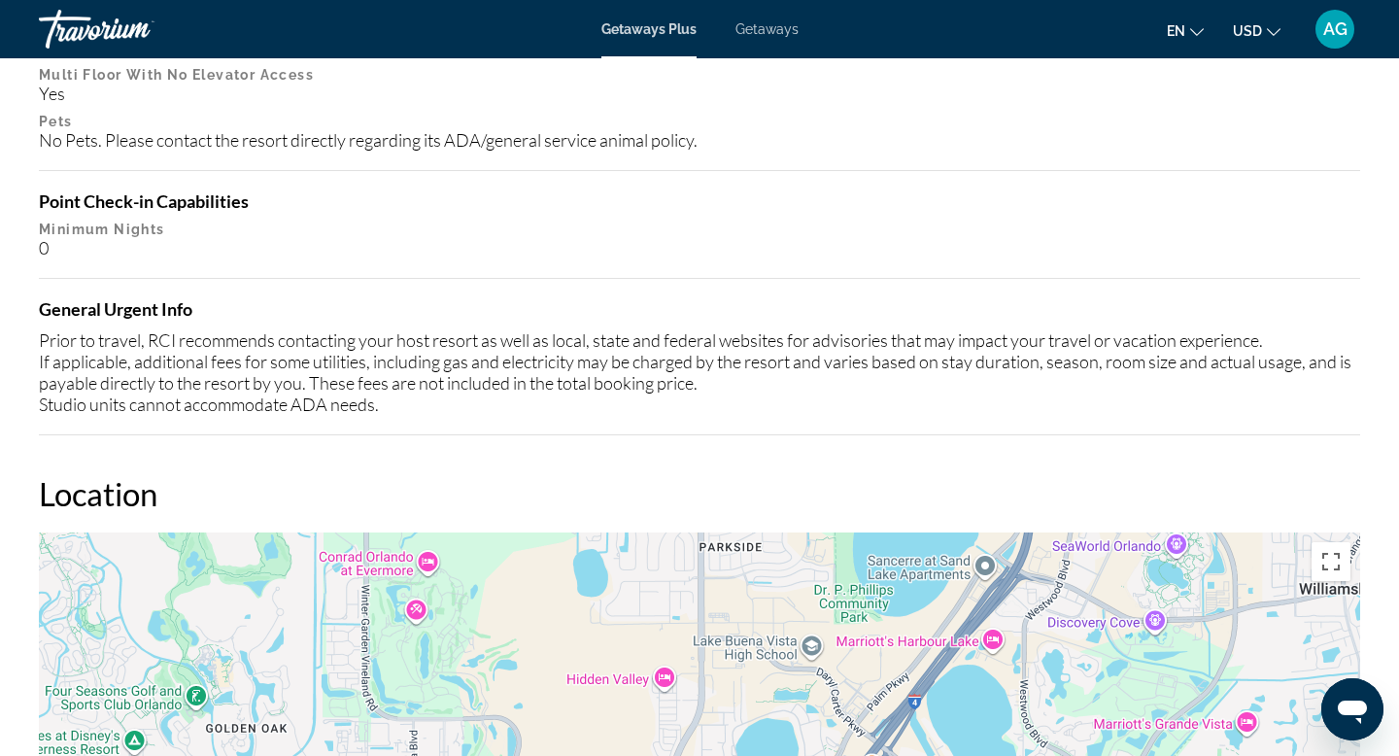
scroll to position [2284, 0]
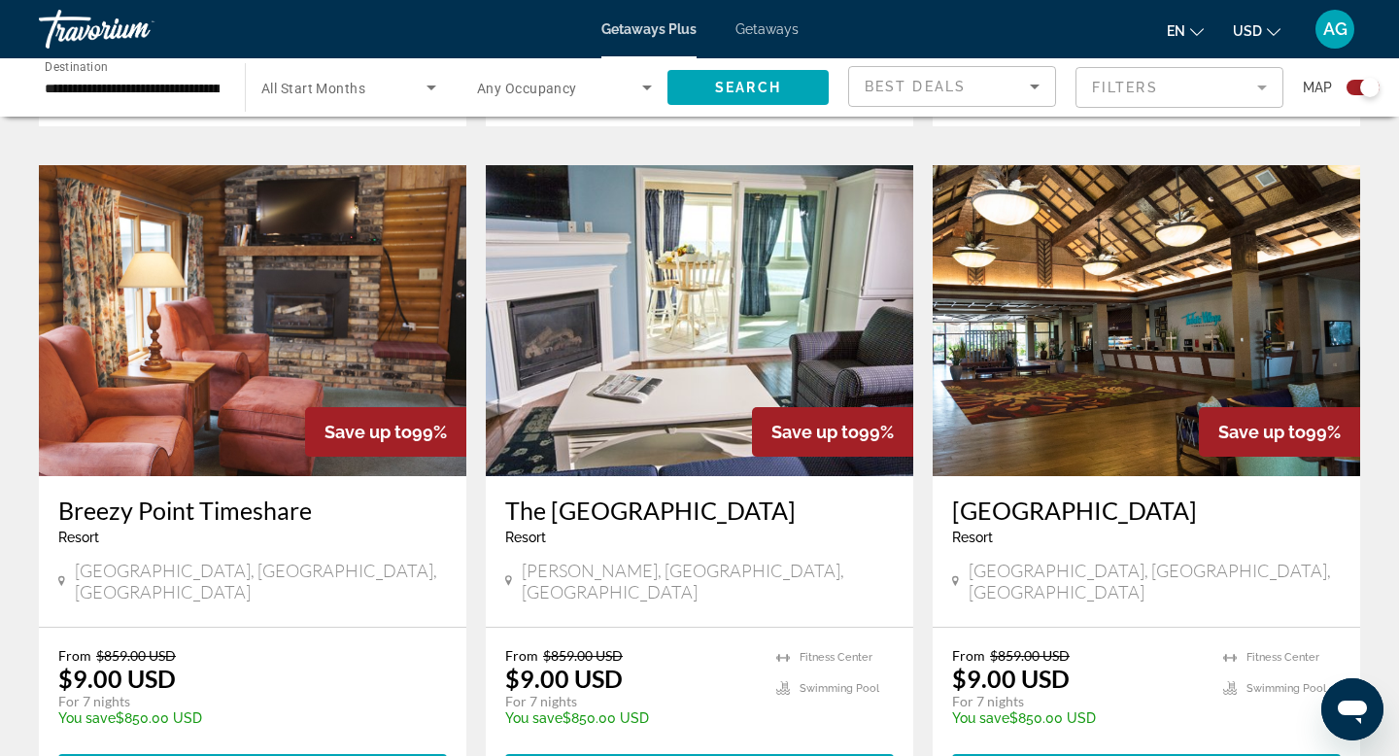
scroll to position [2785, 0]
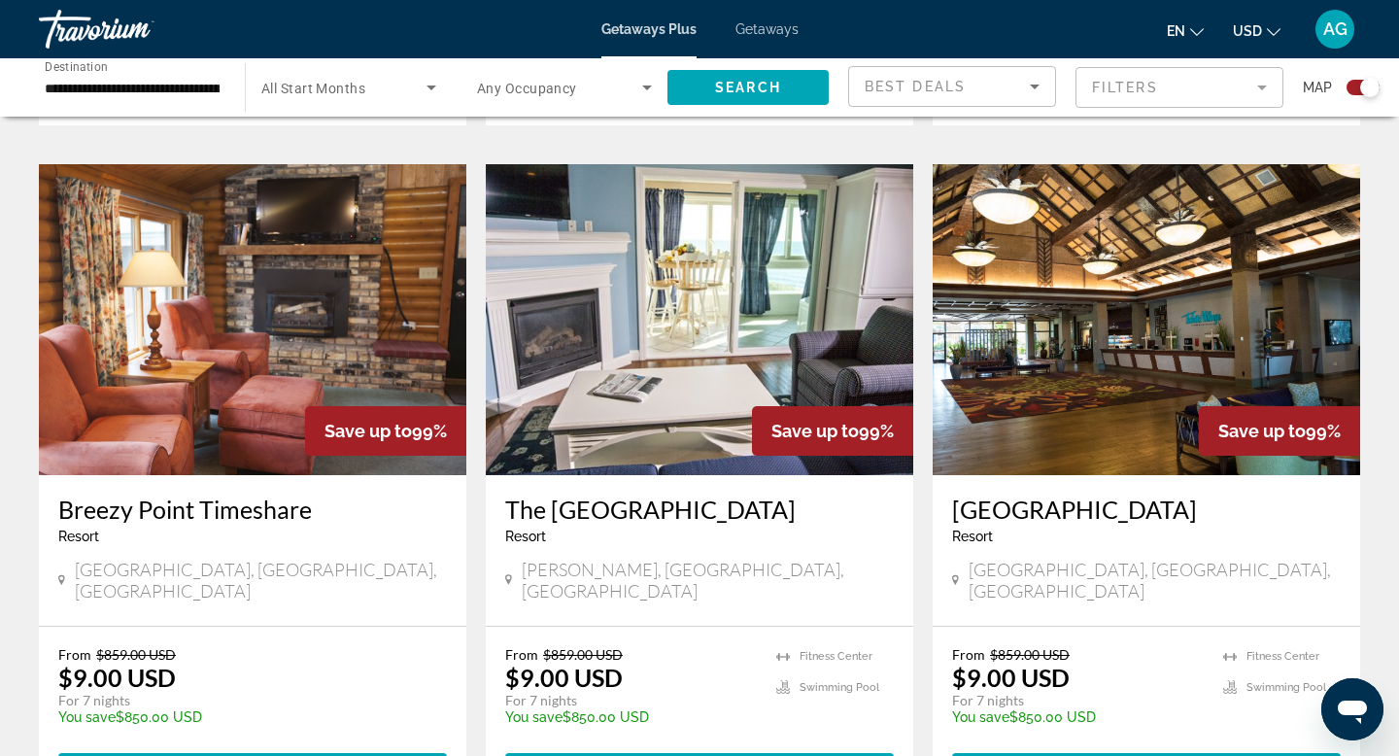
click at [1116, 312] on img "Main content" at bounding box center [1146, 319] width 427 height 311
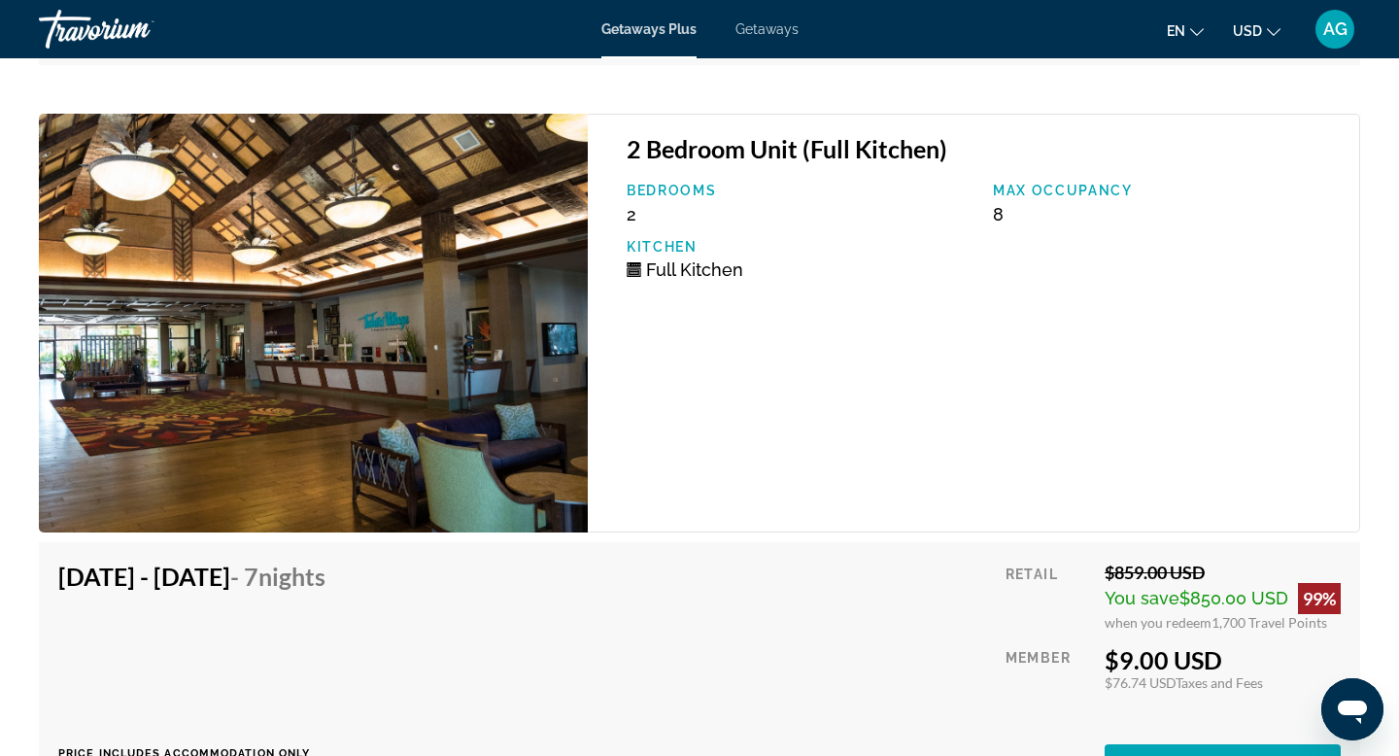
scroll to position [21735, 0]
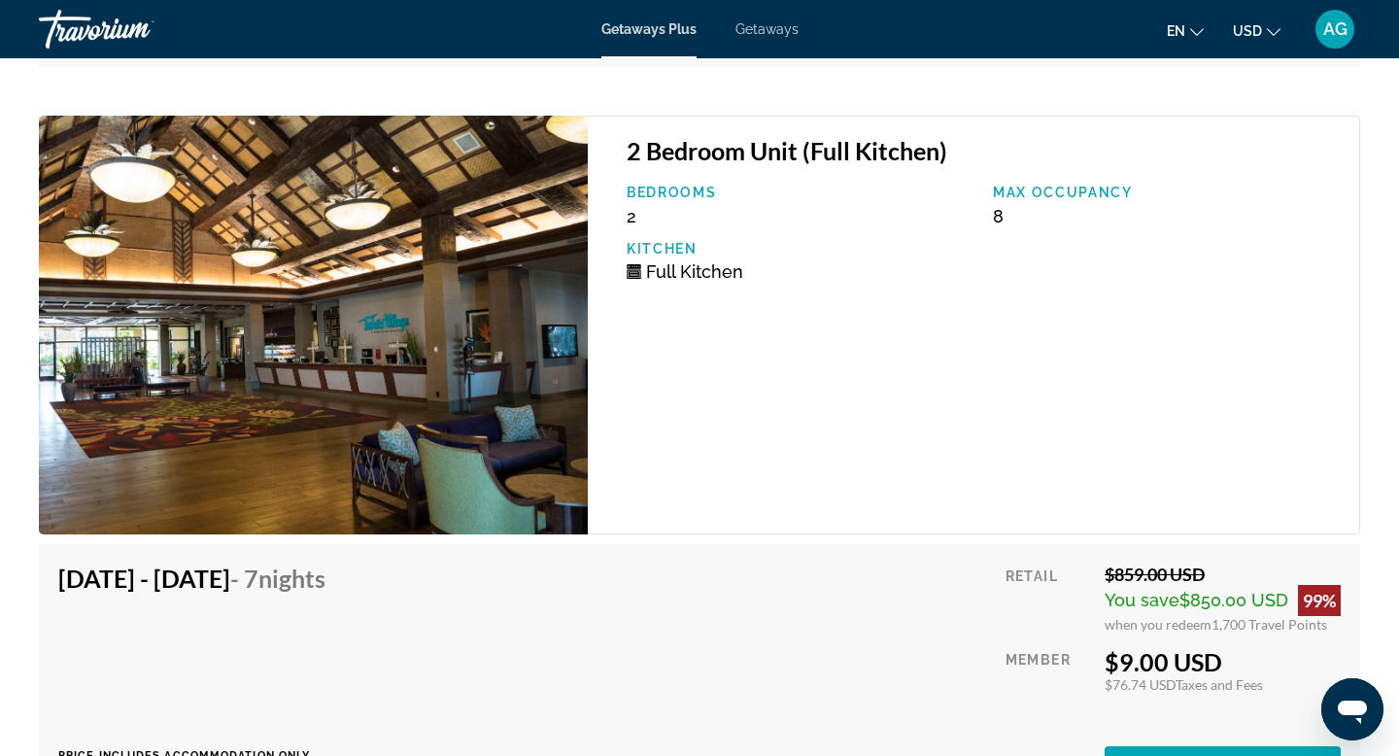
click at [497, 331] on img "Main content" at bounding box center [313, 325] width 549 height 418
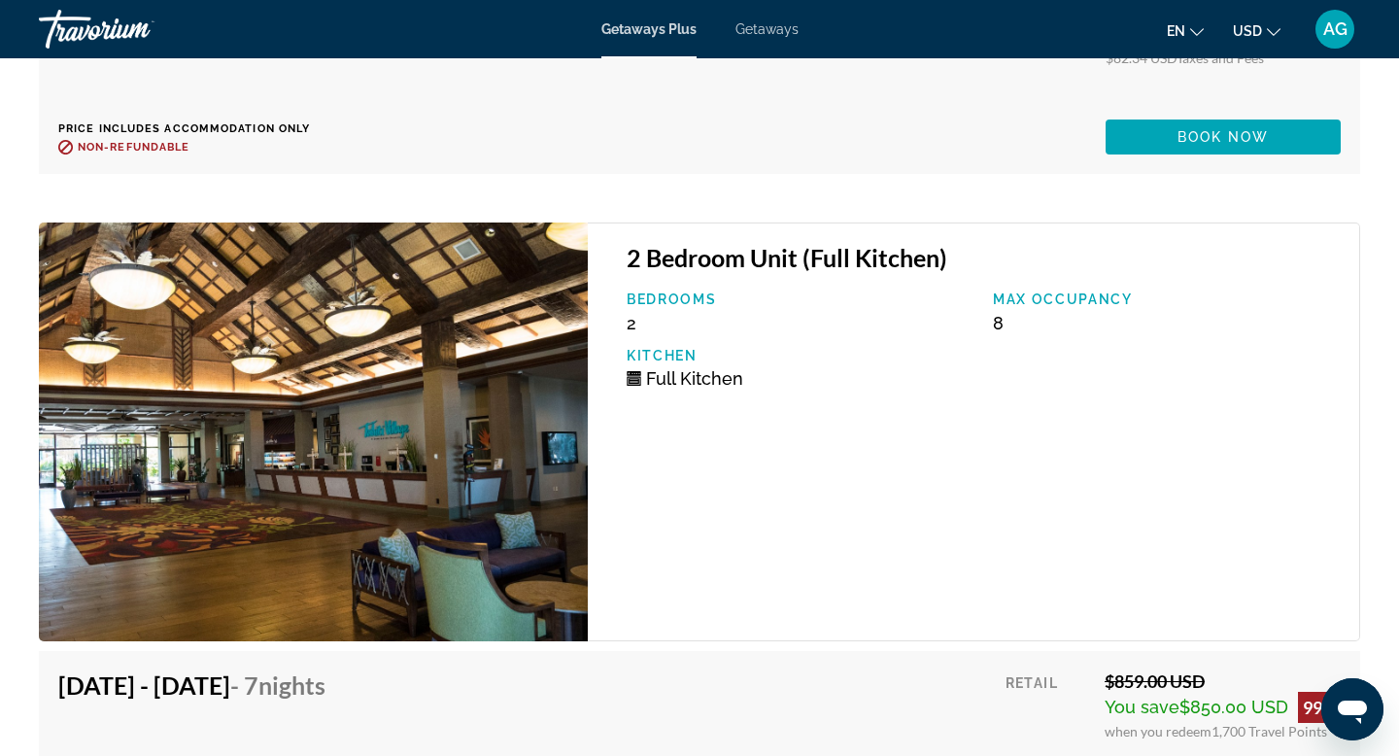
scroll to position [21629, 0]
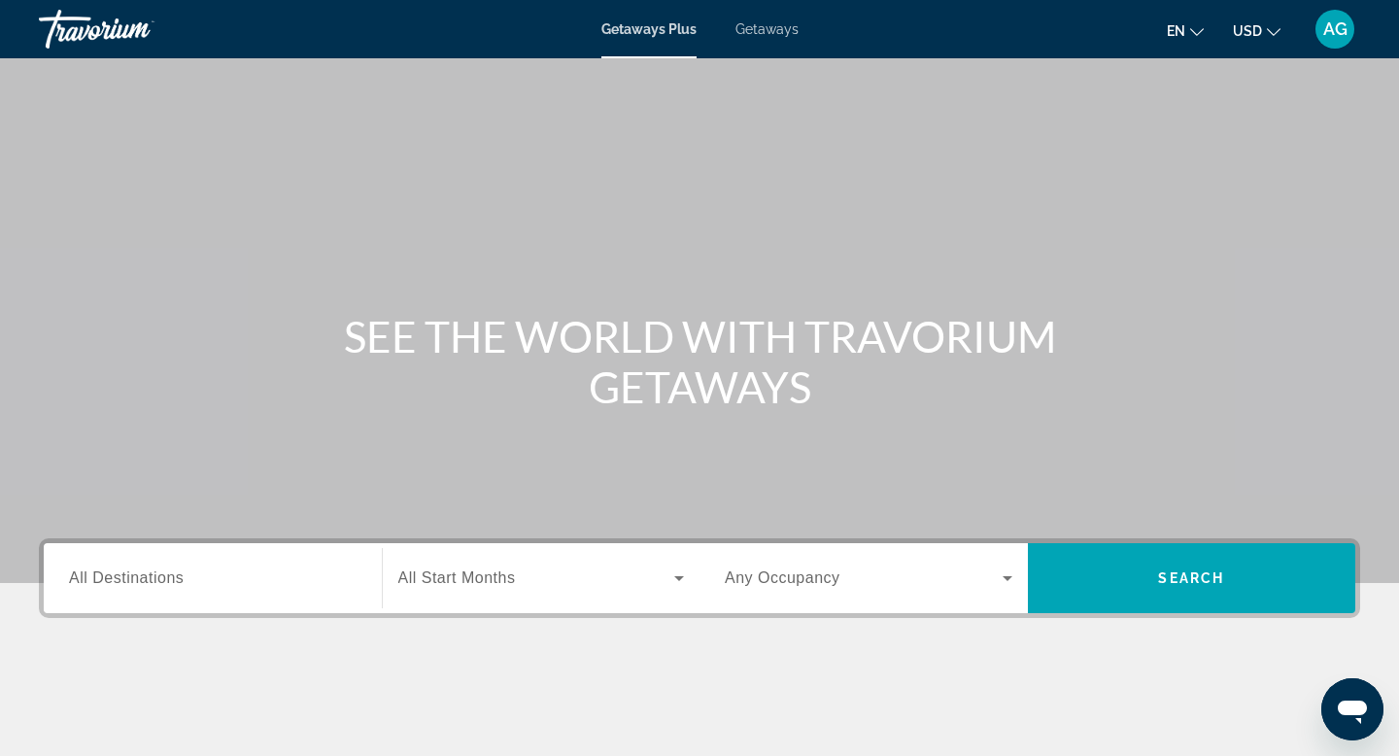
click at [773, 21] on span "Getaways" at bounding box center [766, 29] width 63 height 16
click at [140, 595] on div "Search widget" at bounding box center [213, 578] width 288 height 55
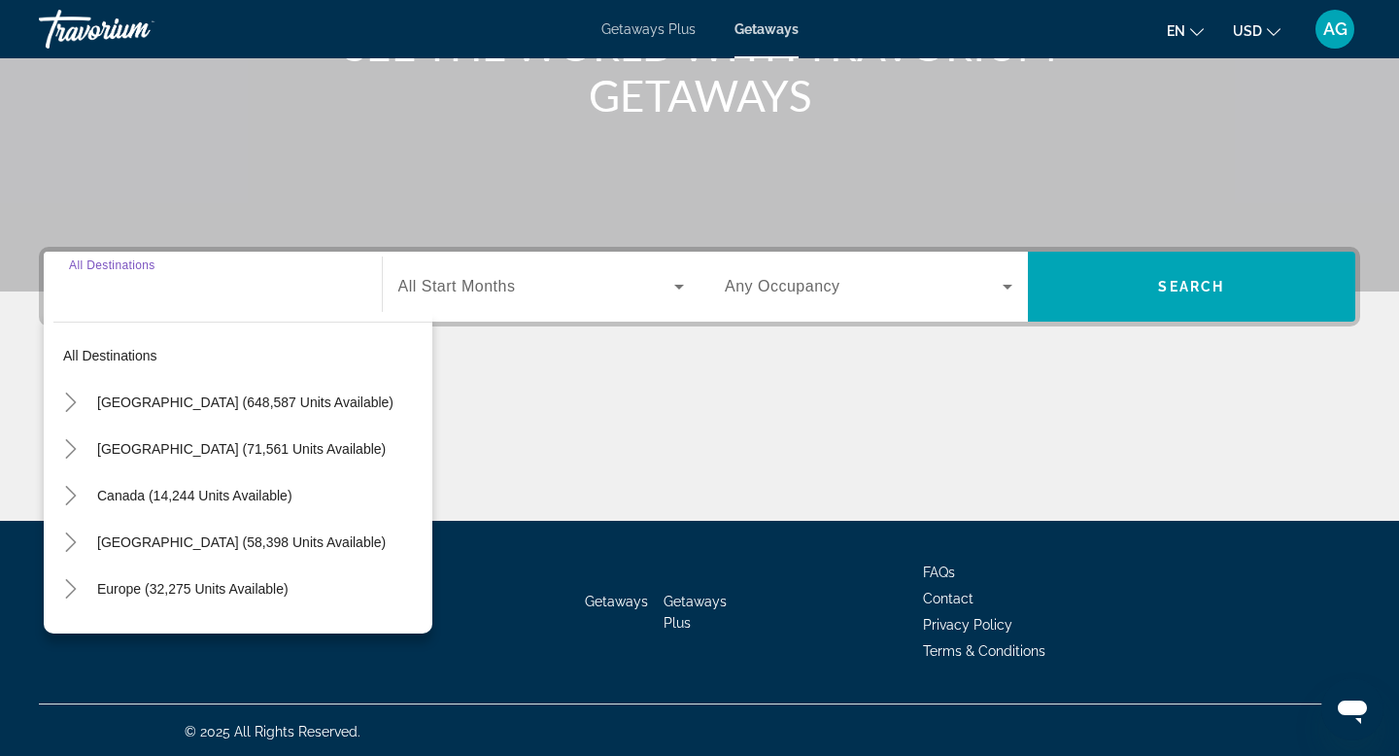
scroll to position [294, 0]
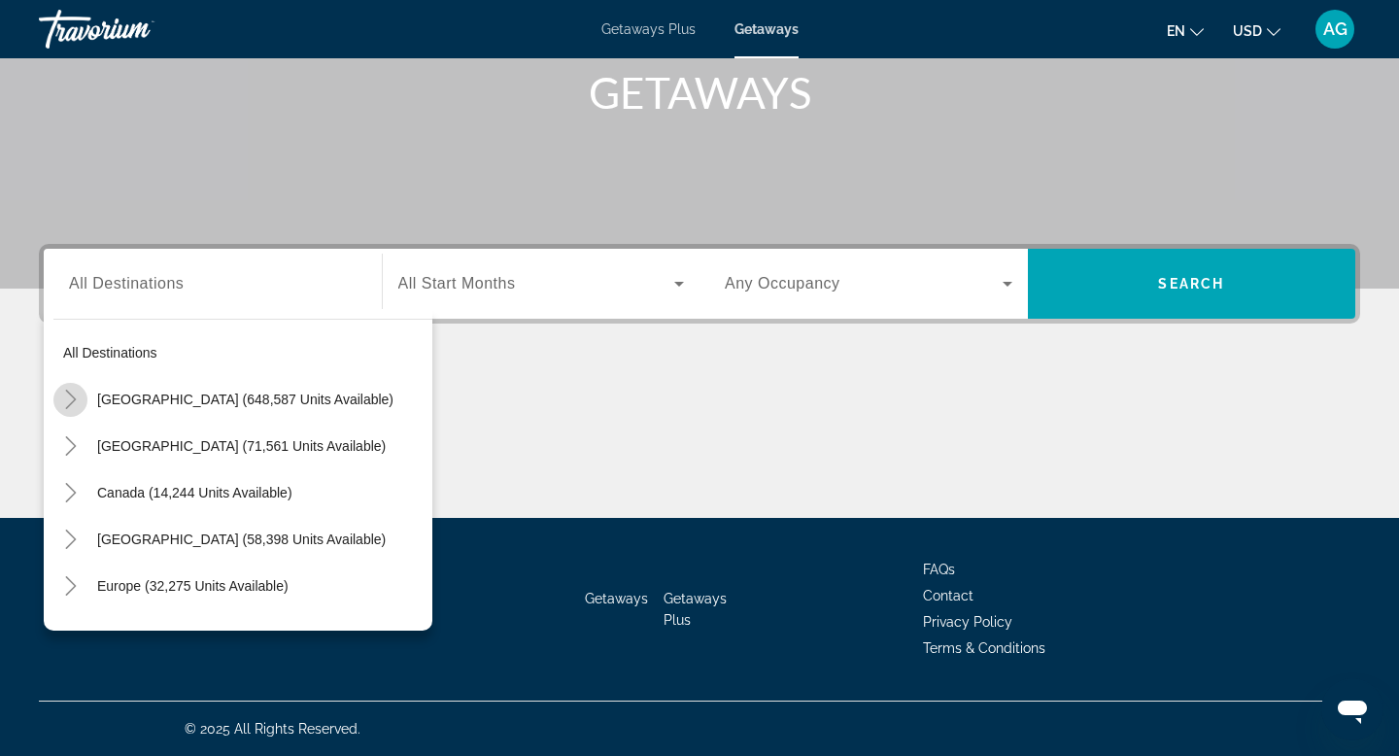
click at [62, 401] on icon "Toggle United States (648,587 units available)" at bounding box center [70, 399] width 19 height 19
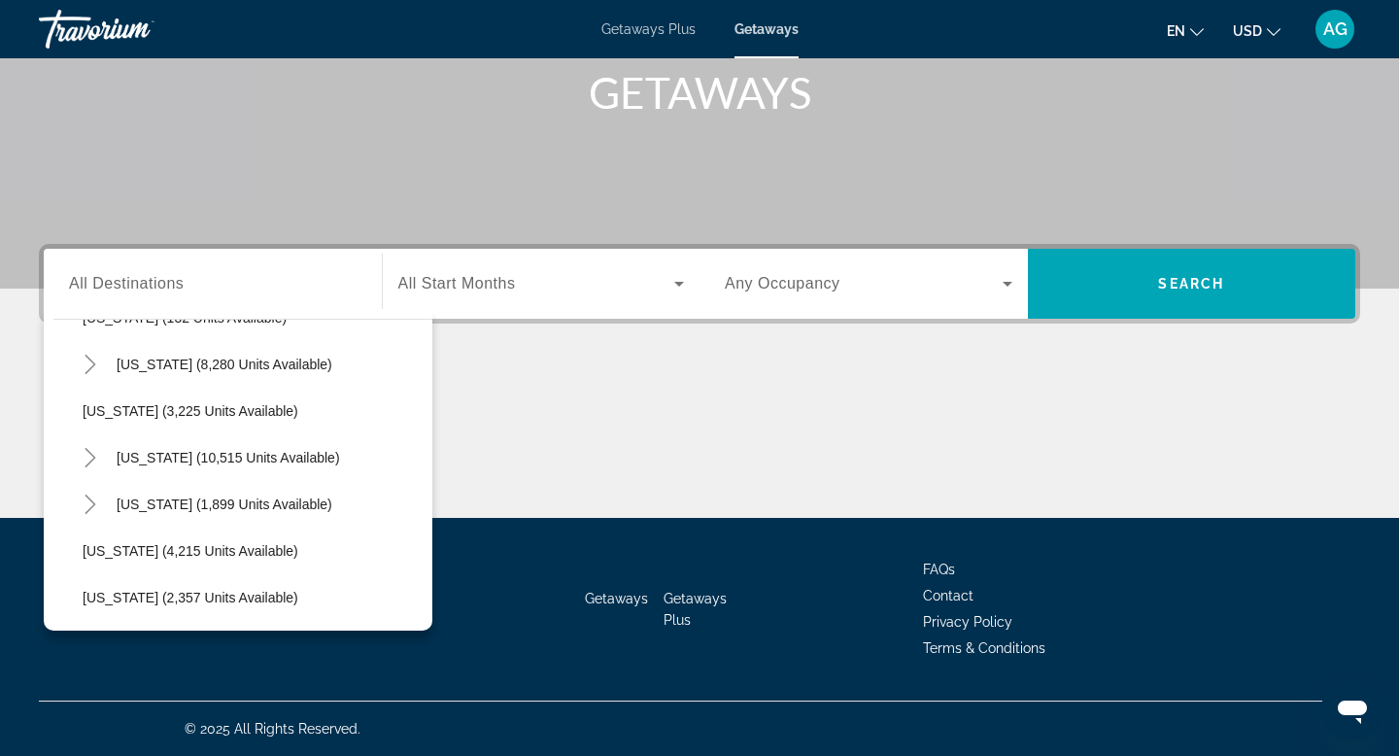
scroll to position [1060, 0]
click at [99, 454] on icon "Toggle Nevada (10,515 units available)" at bounding box center [90, 458] width 19 height 19
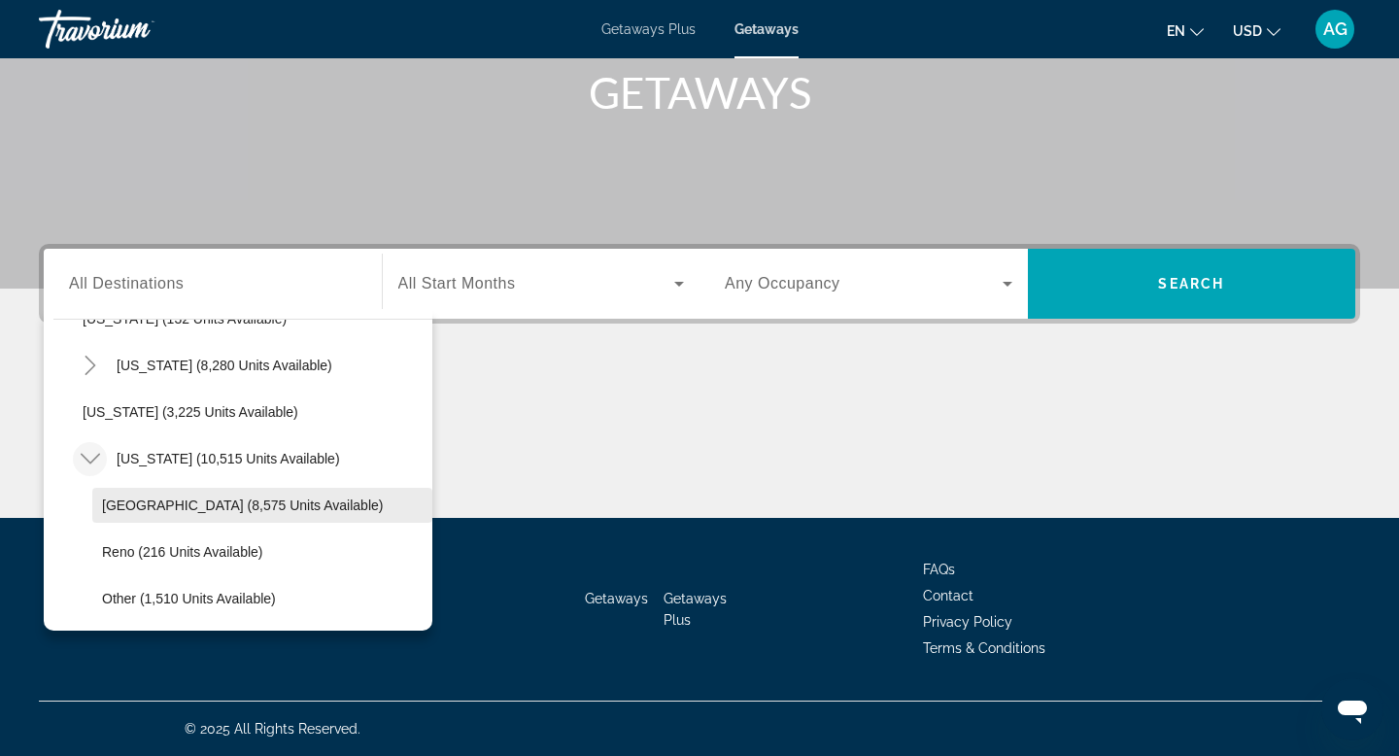
click at [139, 501] on span "[GEOGRAPHIC_DATA] (8,575 units available)" at bounding box center [242, 505] width 281 height 16
type input "**********"
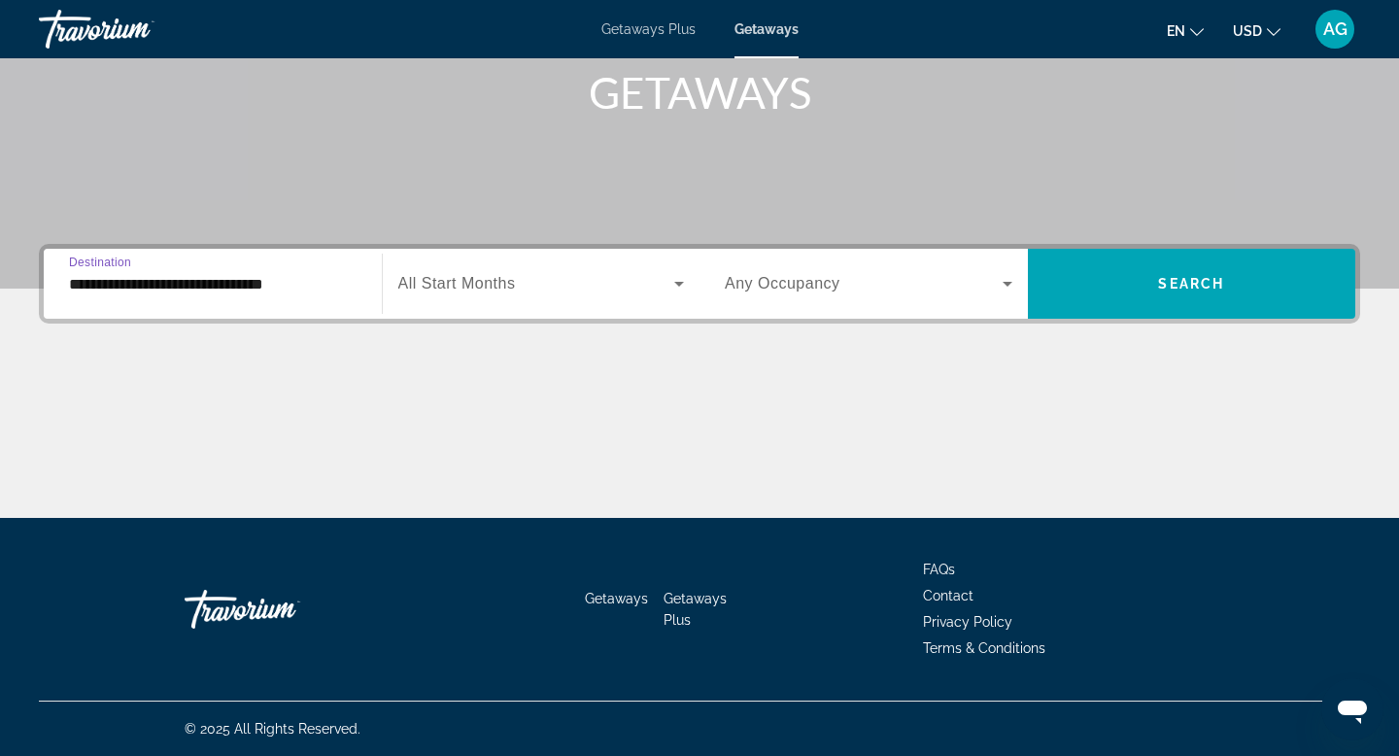
click at [634, 287] on span "Search widget" at bounding box center [536, 283] width 277 height 23
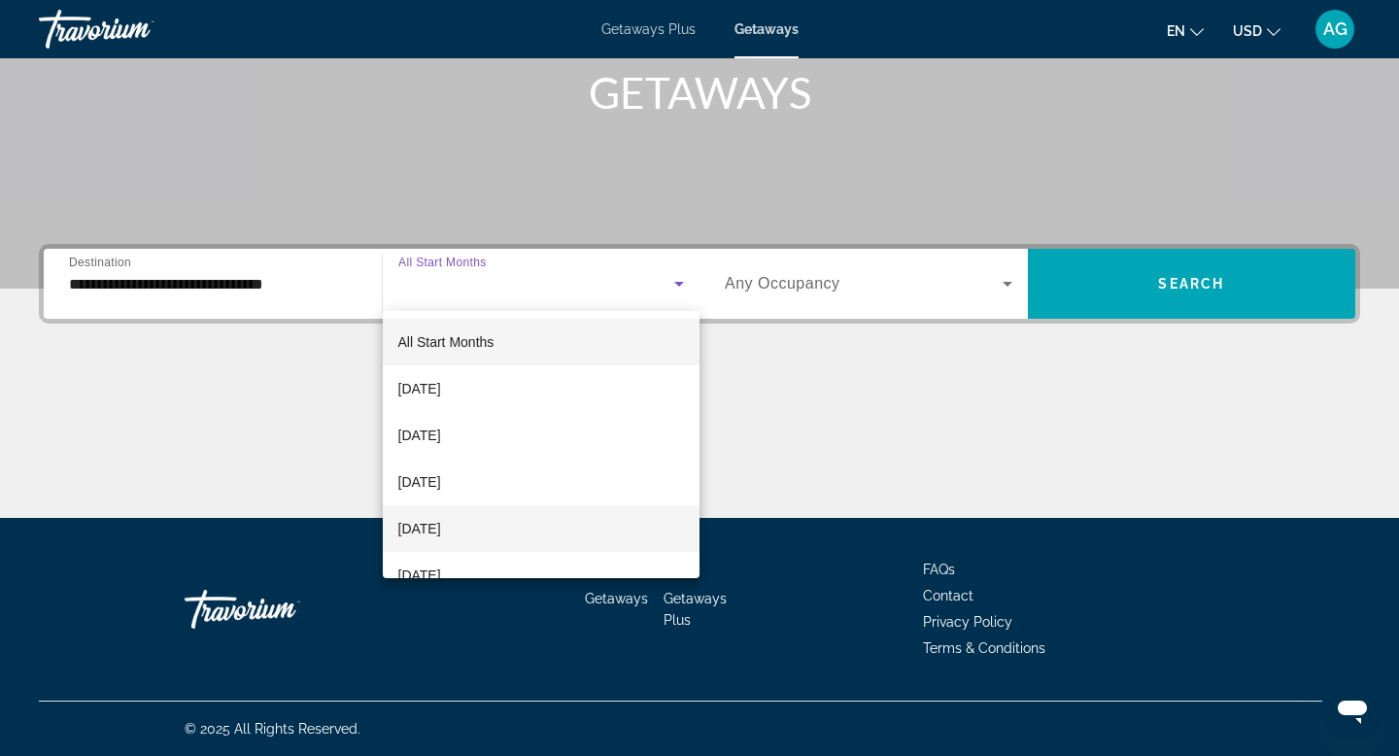
click at [441, 528] on span "[DATE]" at bounding box center [419, 528] width 43 height 23
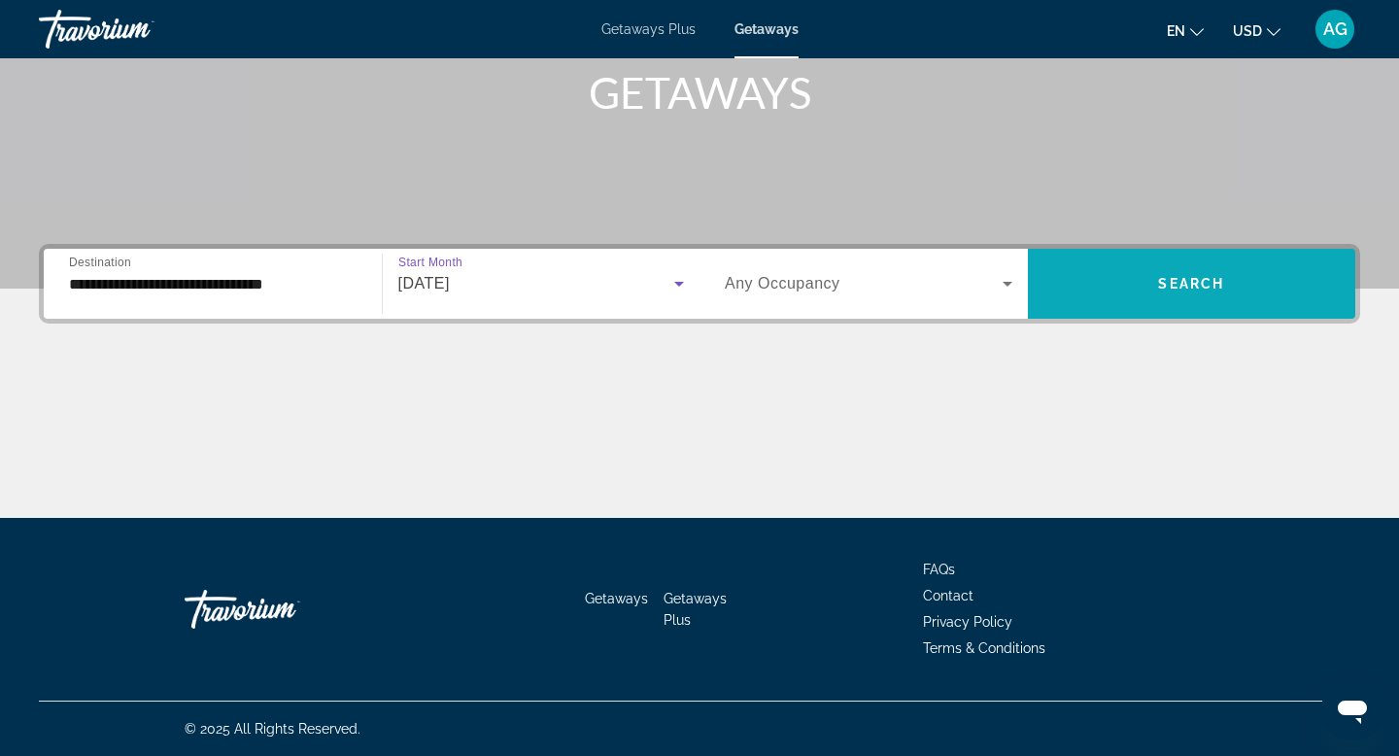
click at [1107, 305] on span "Search widget" at bounding box center [1192, 283] width 328 height 47
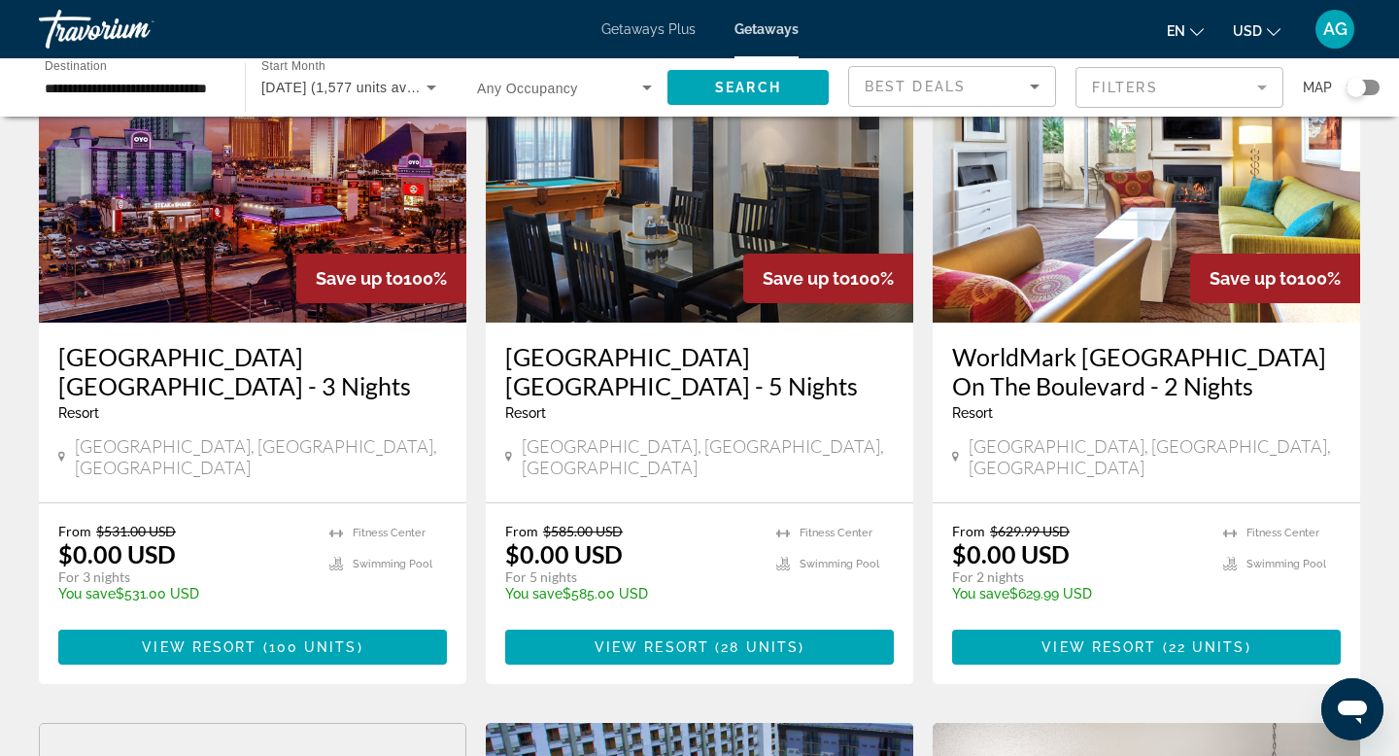
scroll to position [153, 0]
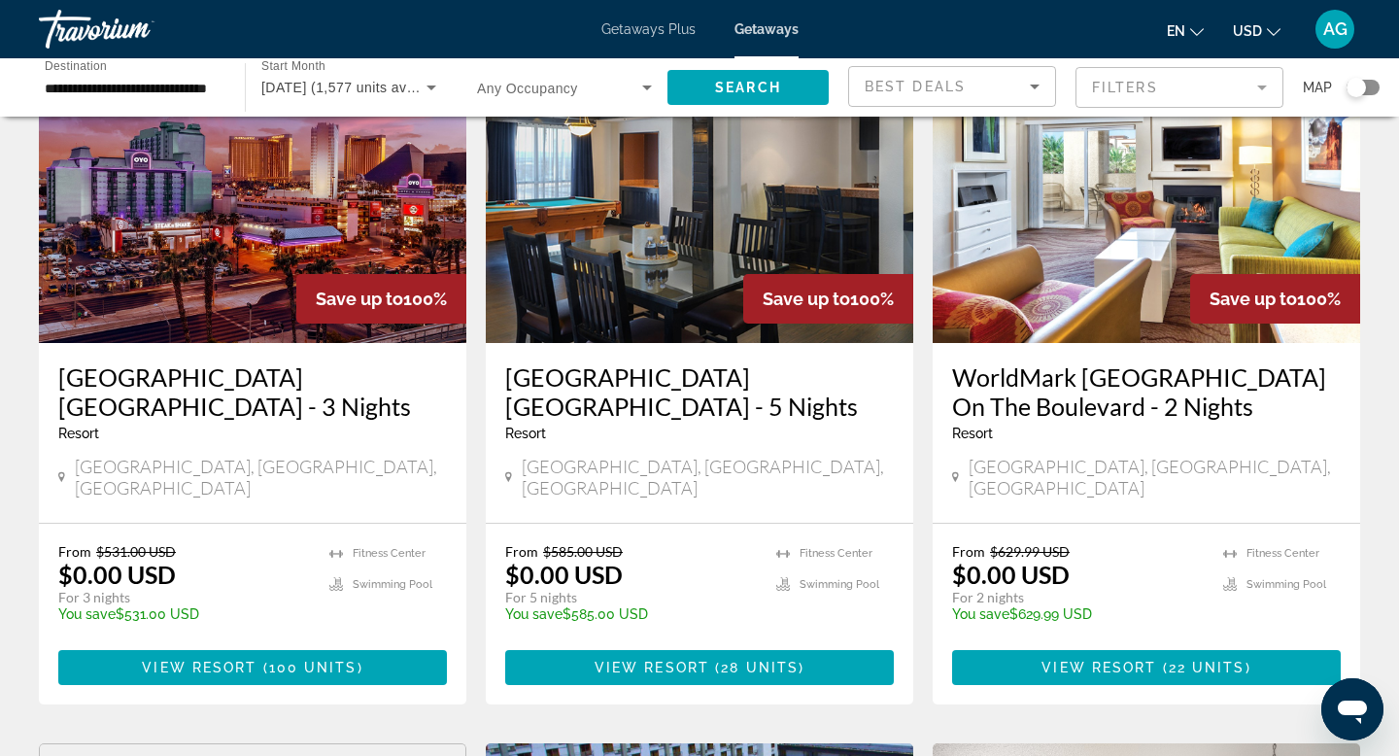
click at [681, 204] on img "Main content" at bounding box center [699, 187] width 427 height 311
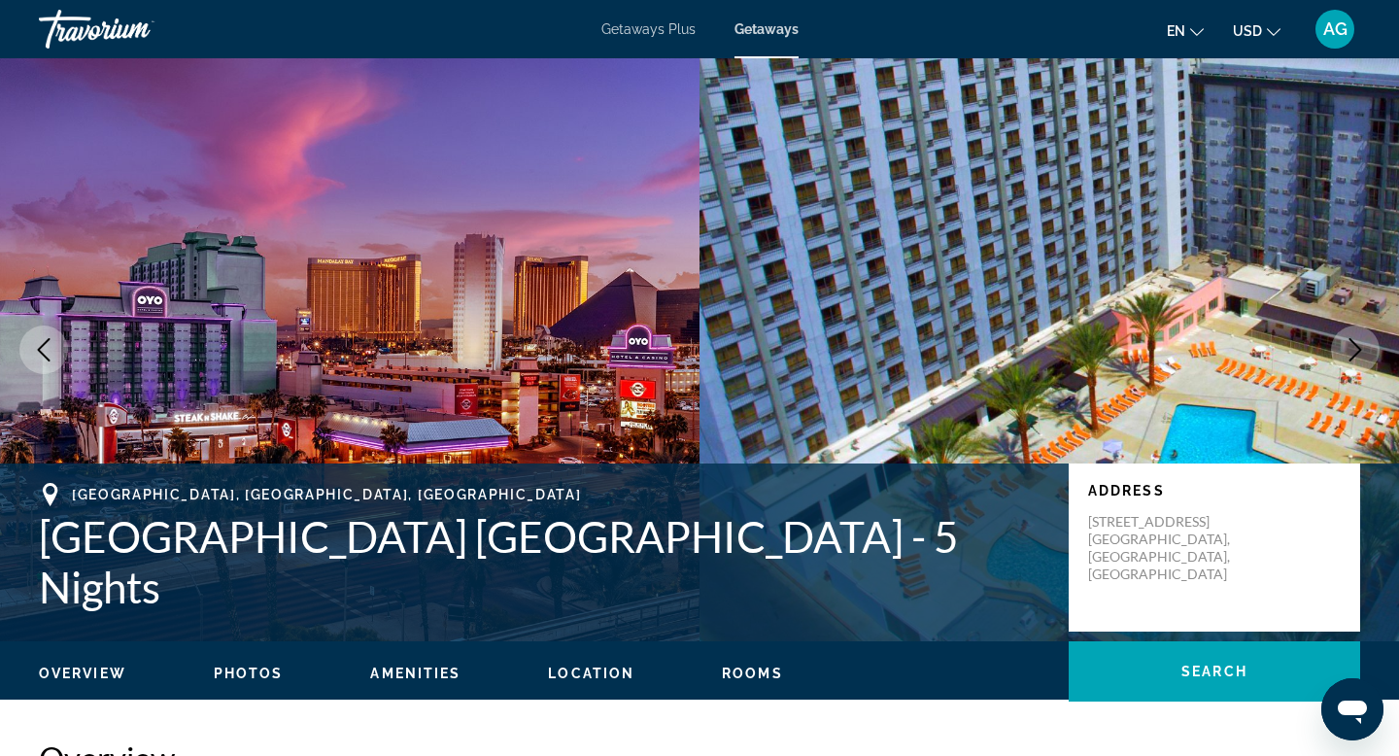
click at [1353, 360] on icon "Next image" at bounding box center [1355, 349] width 23 height 23
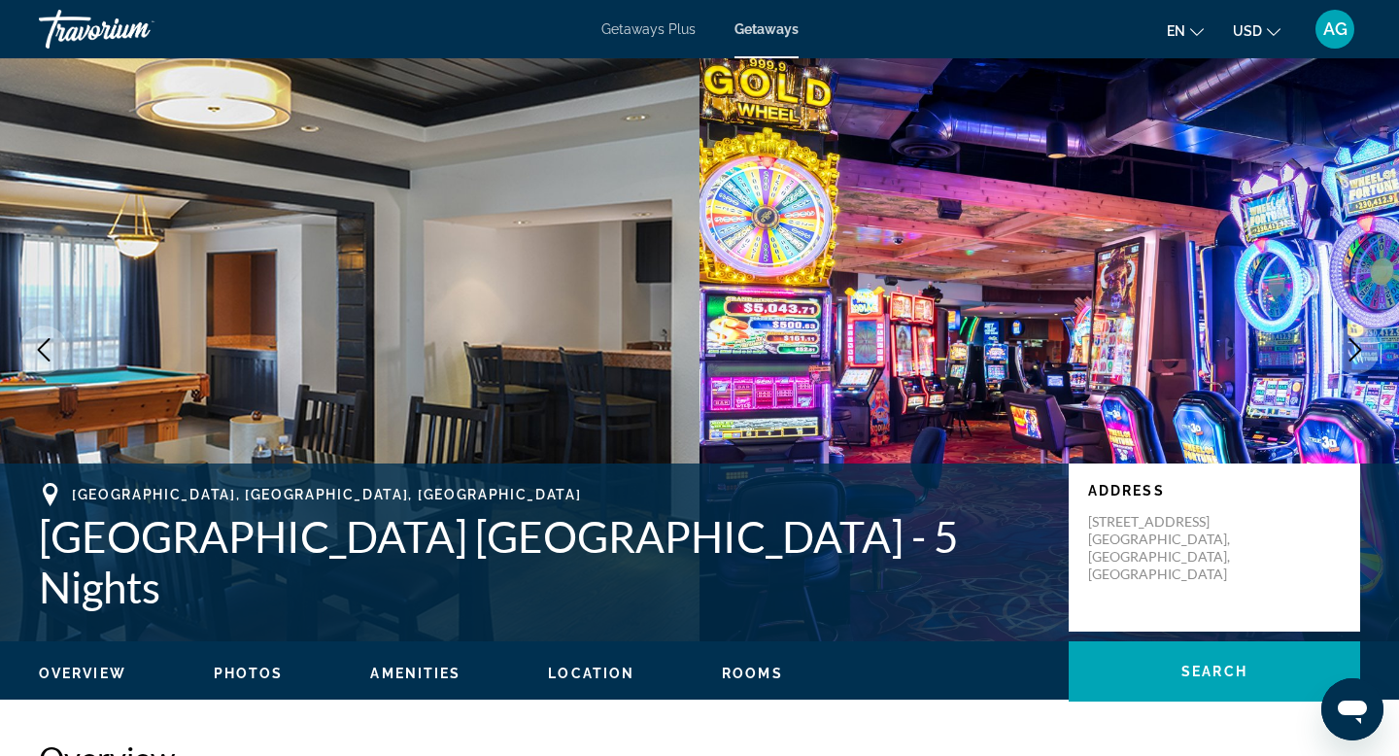
click at [1353, 360] on icon "Next image" at bounding box center [1355, 349] width 23 height 23
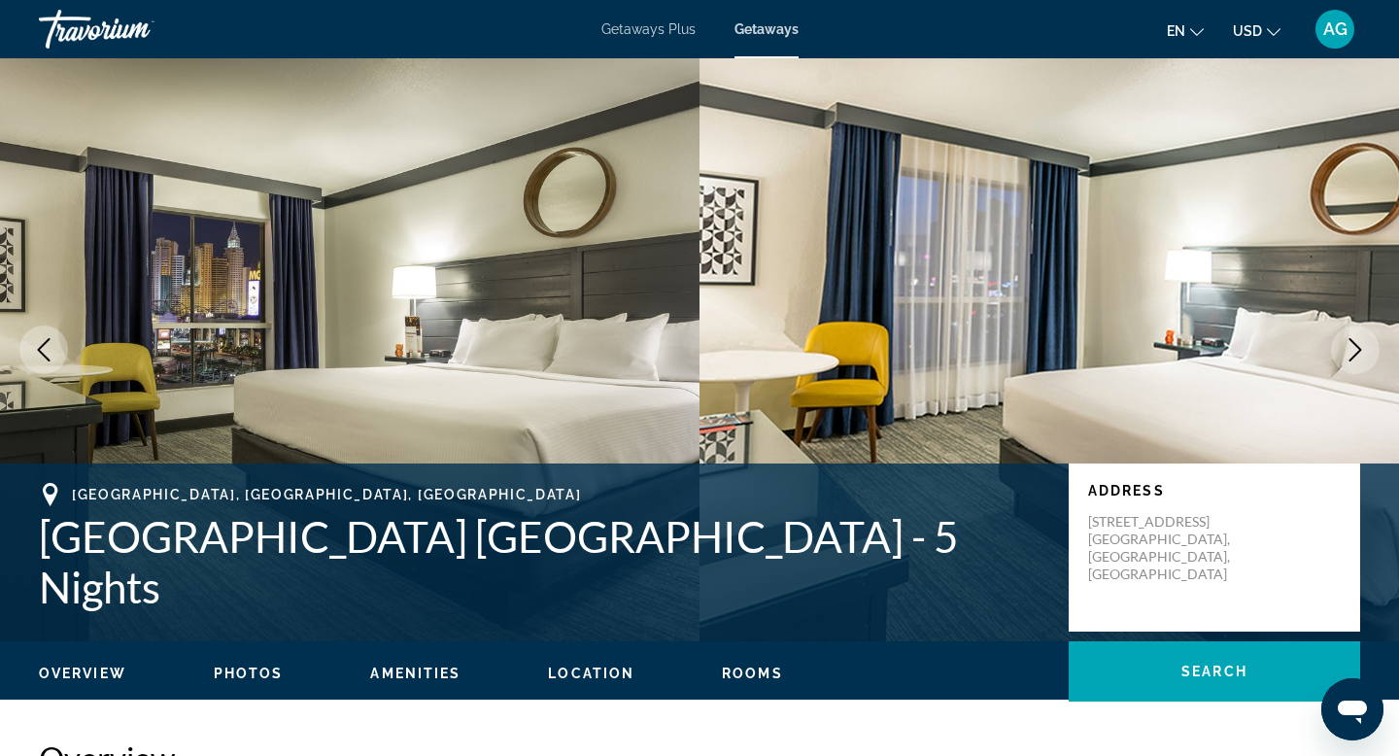
click at [1353, 360] on icon "Next image" at bounding box center [1355, 349] width 23 height 23
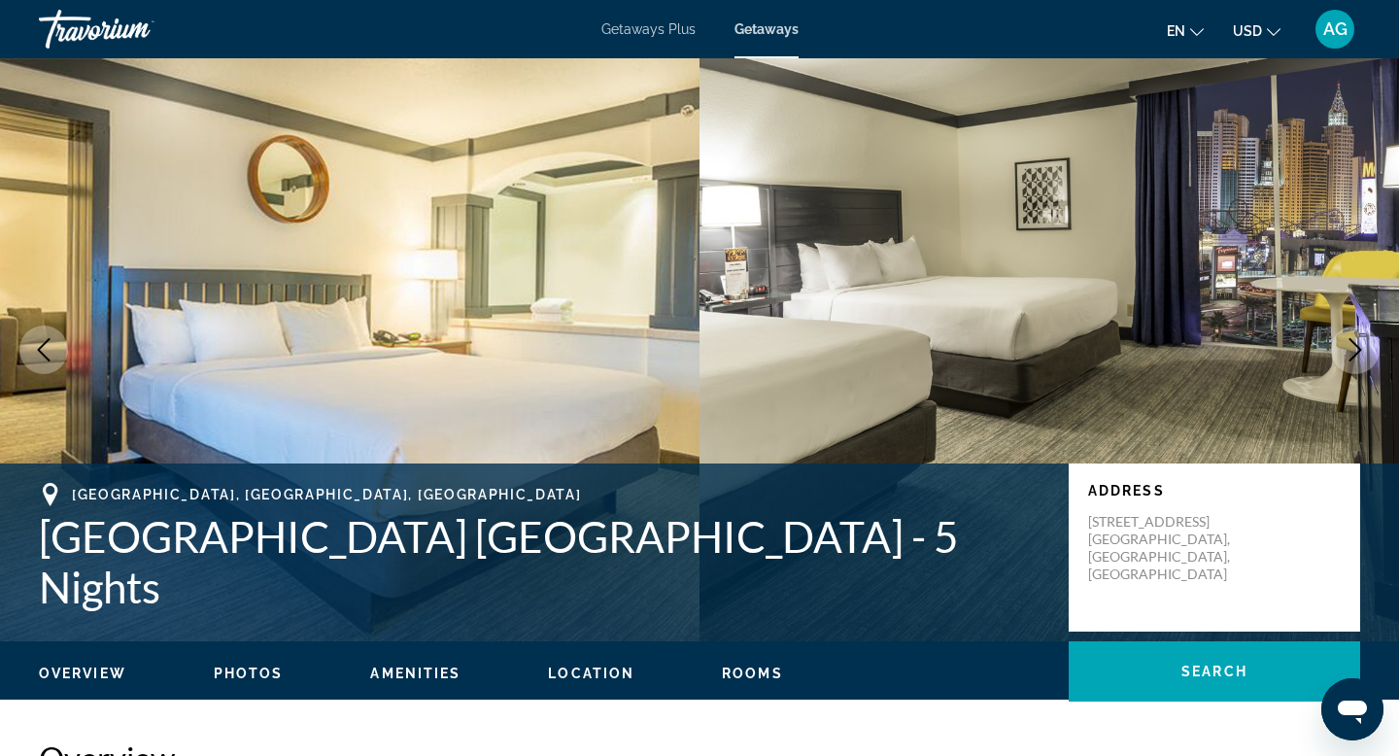
click at [1353, 360] on icon "Next image" at bounding box center [1355, 349] width 23 height 23
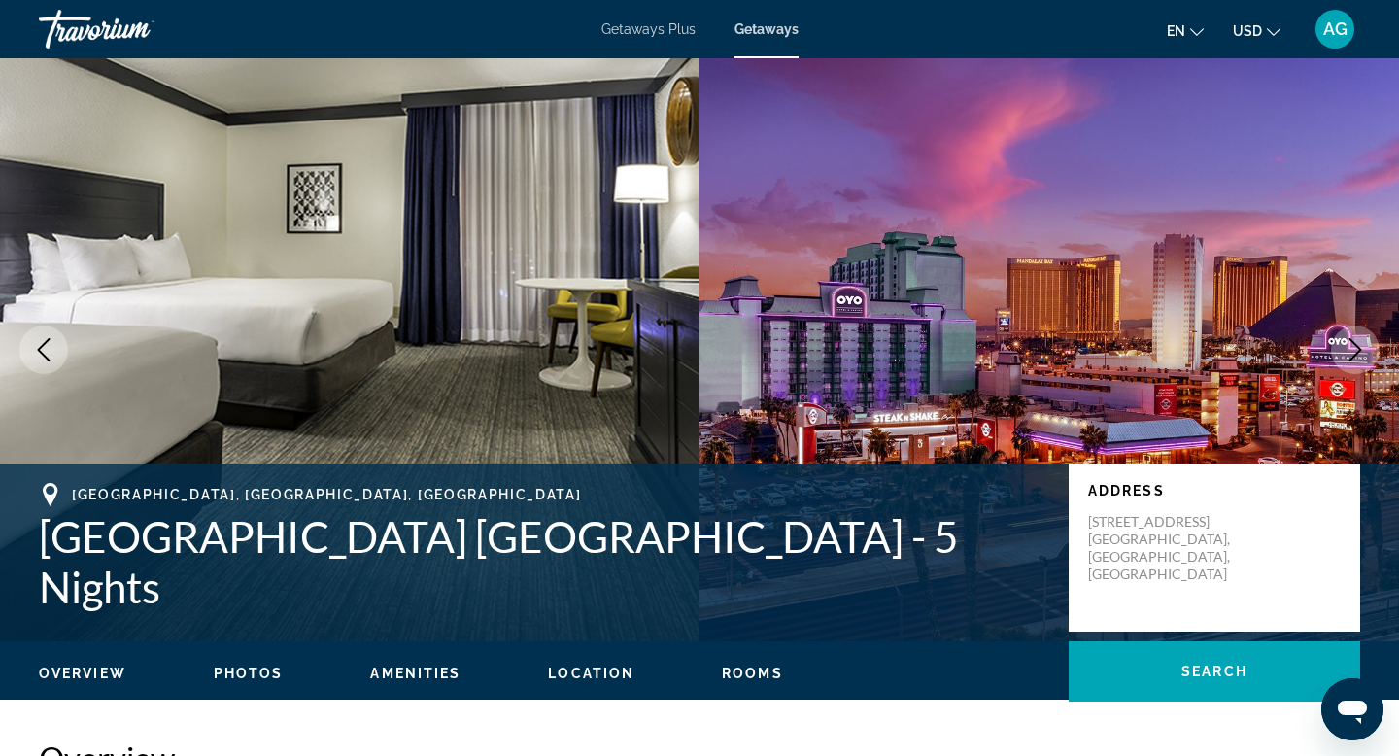
click at [1353, 360] on icon "Next image" at bounding box center [1355, 349] width 23 height 23
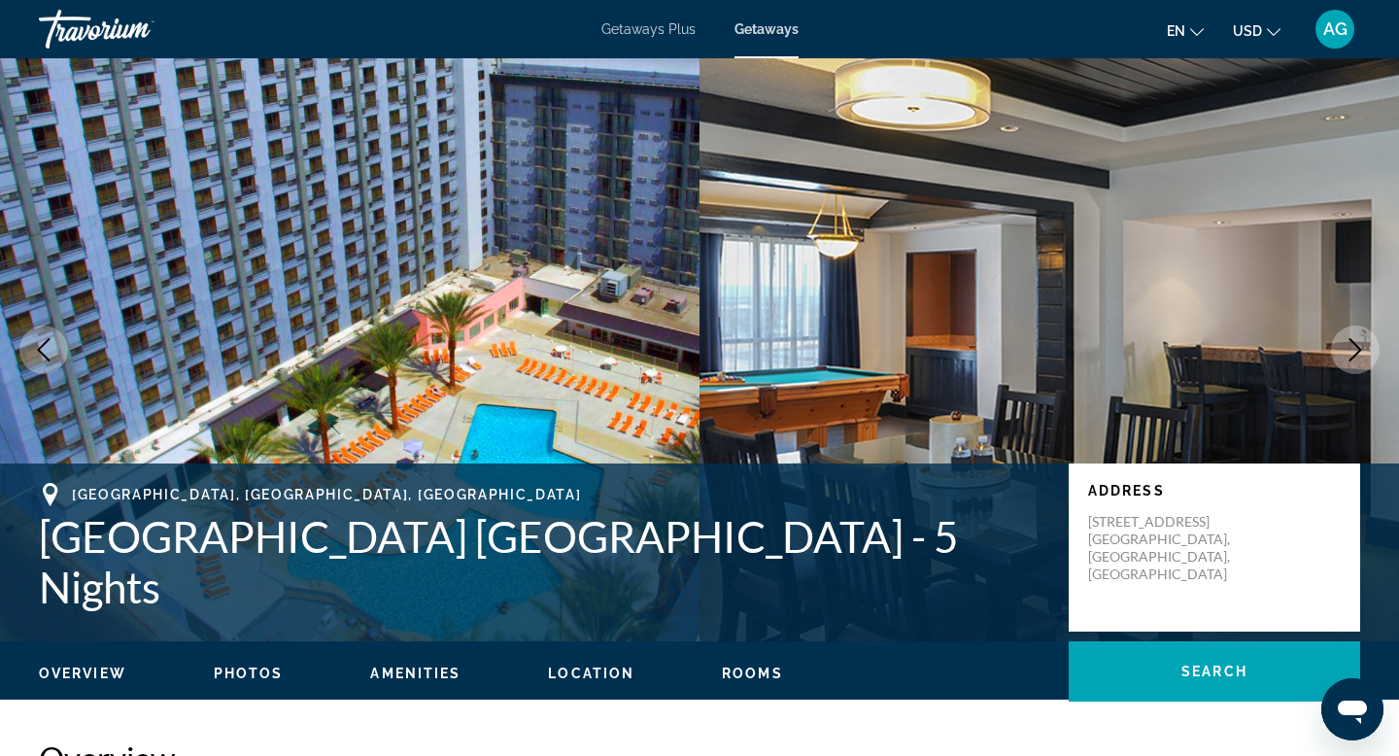
click at [1353, 360] on icon "Next image" at bounding box center [1355, 349] width 23 height 23
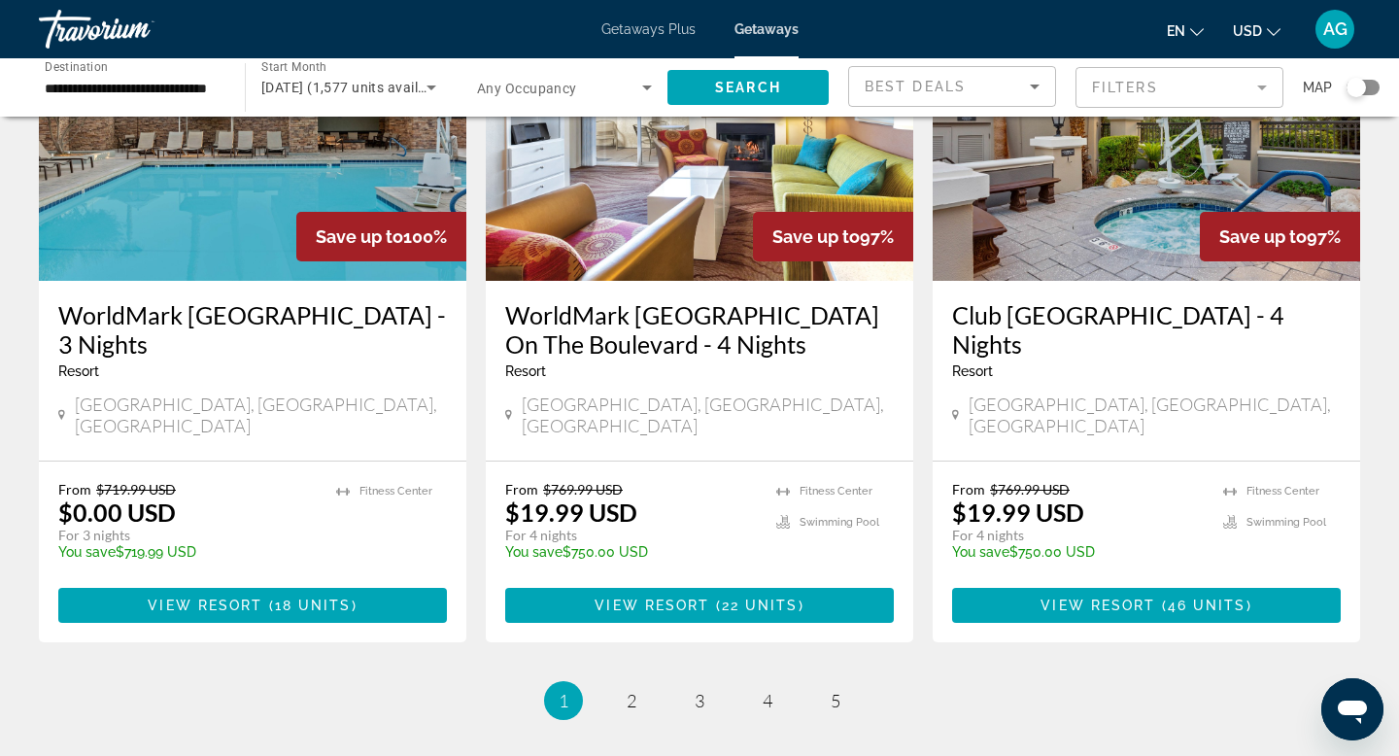
scroll to position [2504, 0]
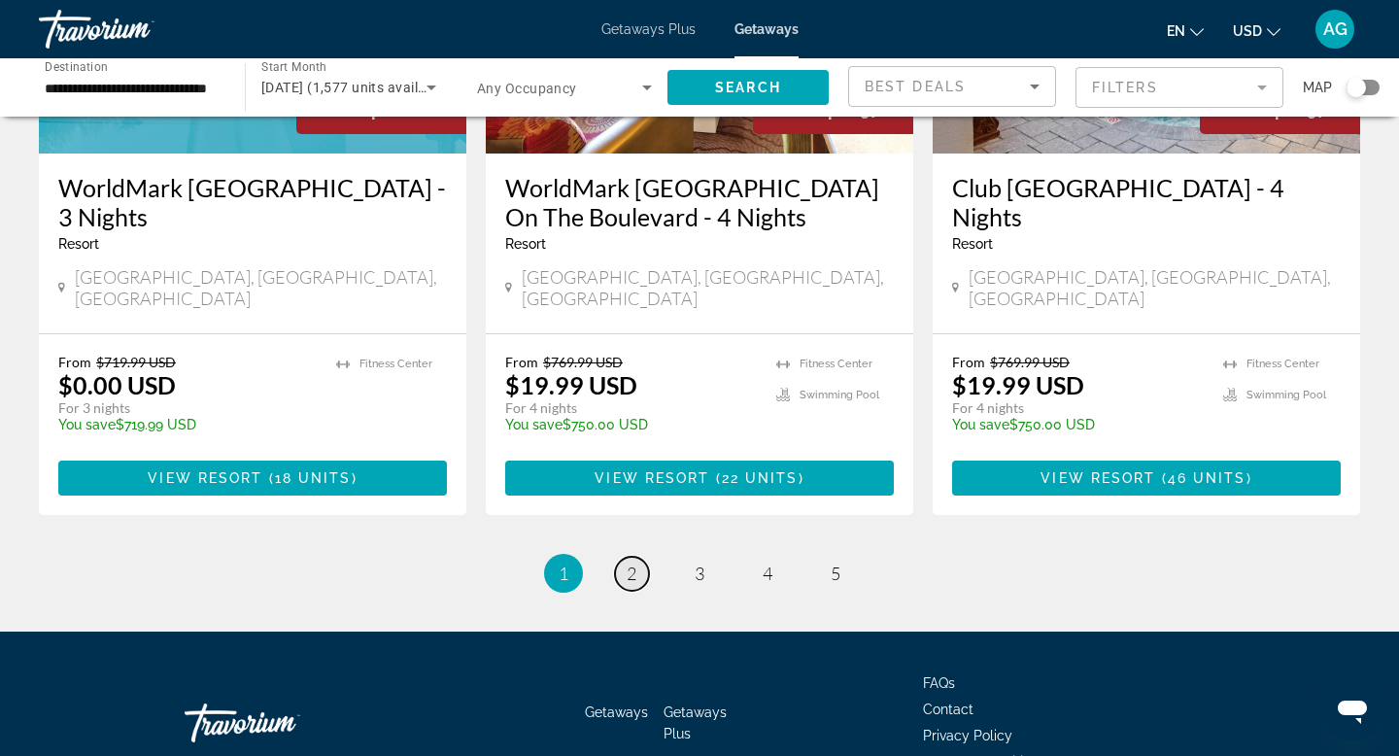
click at [636, 557] on link "page 2" at bounding box center [632, 574] width 34 height 34
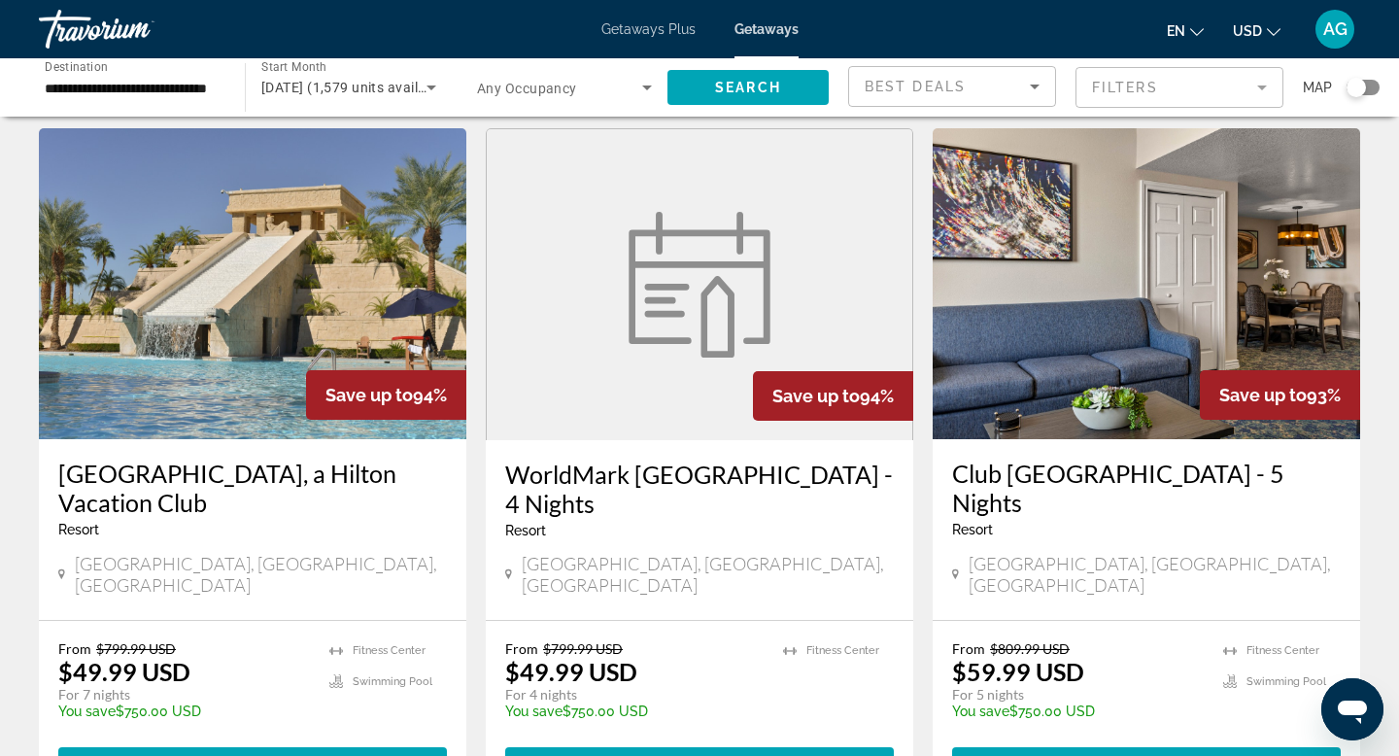
scroll to position [60, 0]
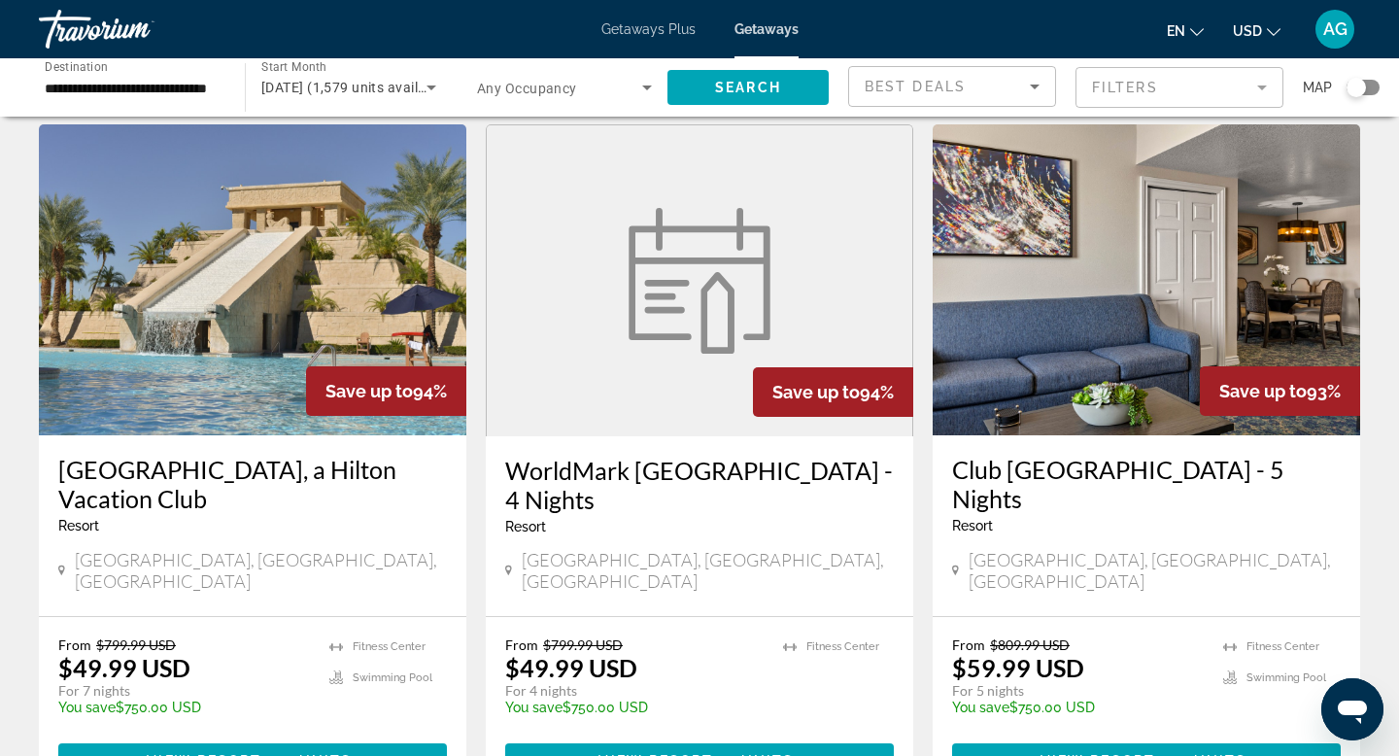
click at [332, 294] on img "Main content" at bounding box center [252, 279] width 427 height 311
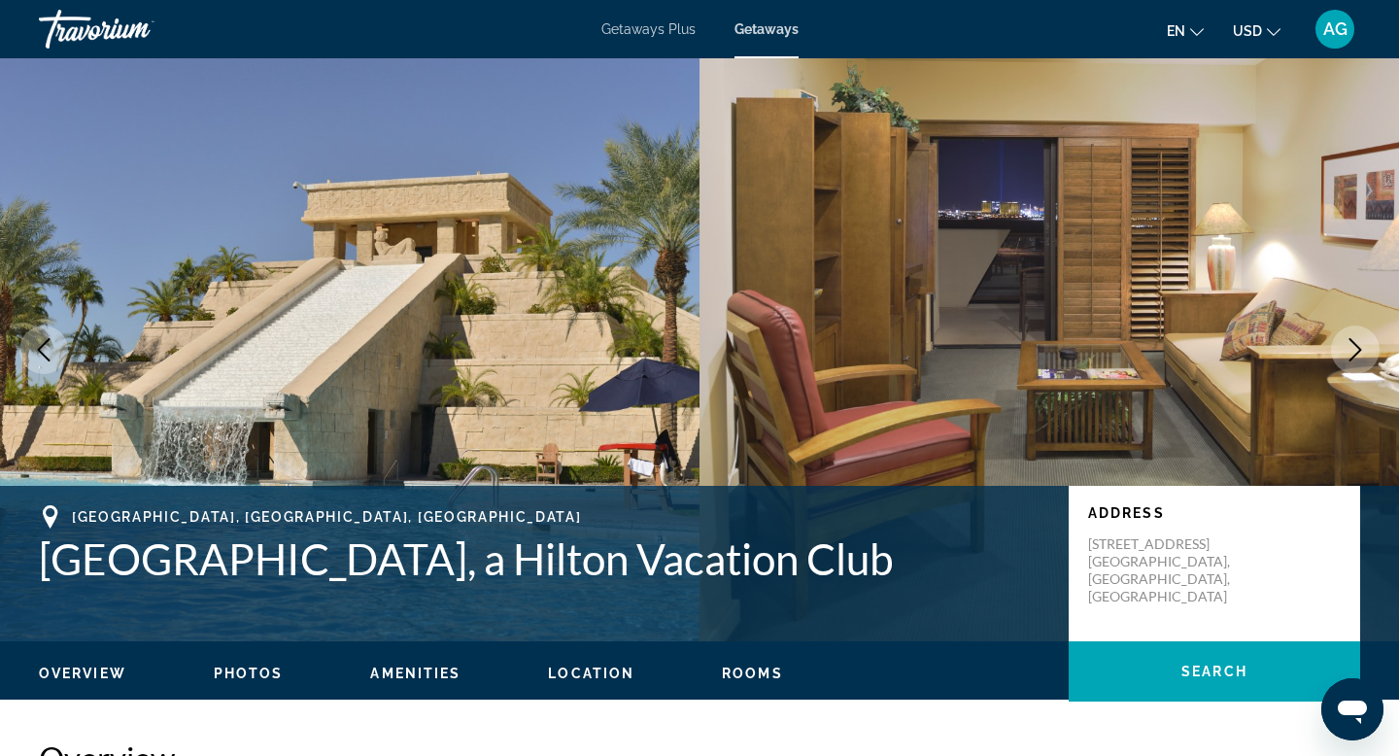
click at [1348, 346] on icon "Next image" at bounding box center [1355, 349] width 23 height 23
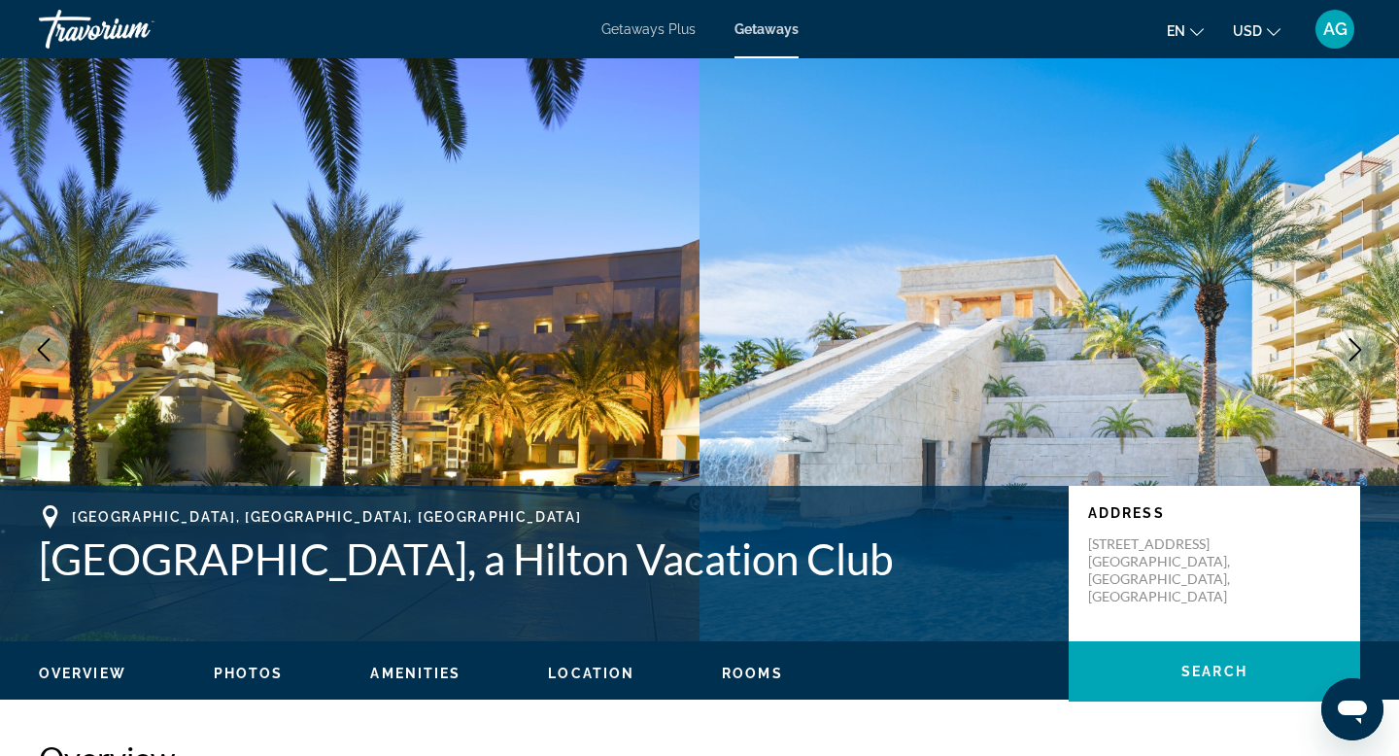
click at [1348, 346] on icon "Next image" at bounding box center [1355, 349] width 23 height 23
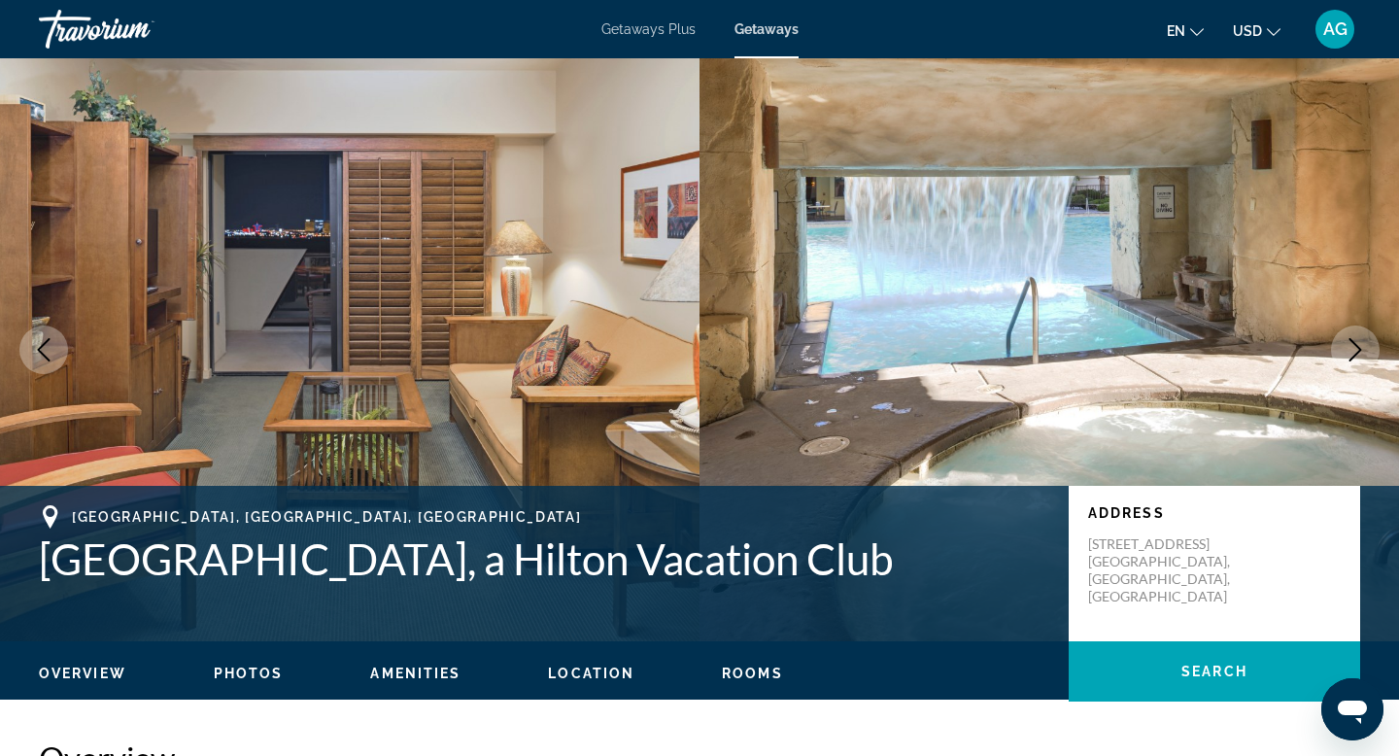
click at [1348, 346] on icon "Next image" at bounding box center [1355, 349] width 23 height 23
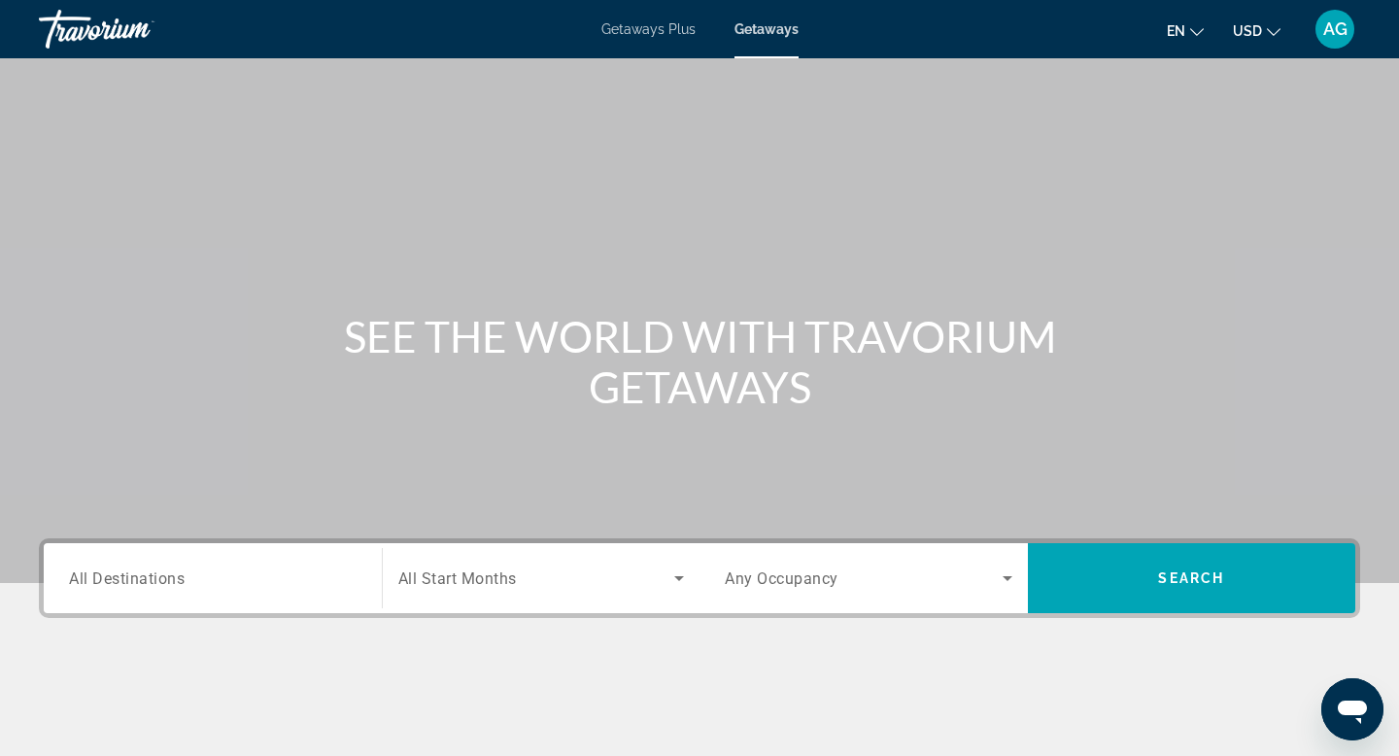
click at [257, 585] on input "Destination All Destinations" at bounding box center [213, 578] width 288 height 23
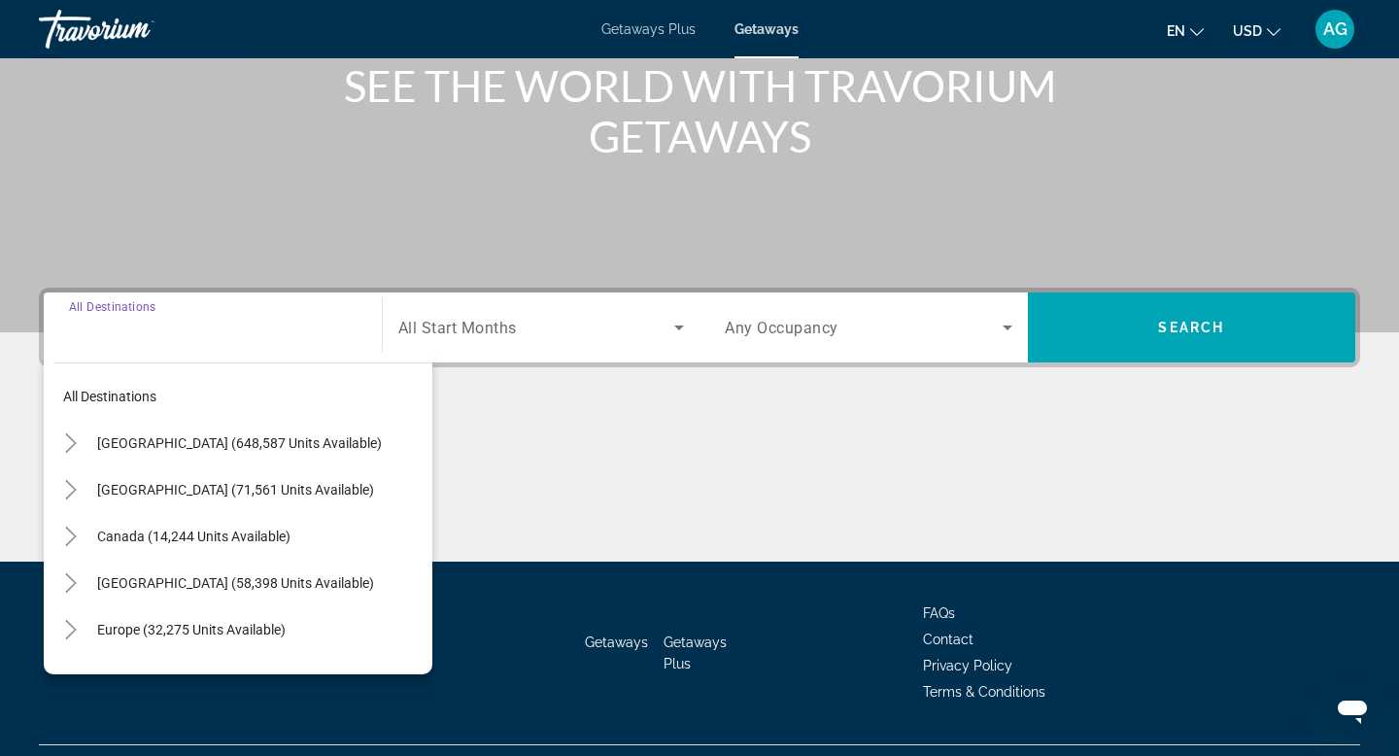
scroll to position [294, 0]
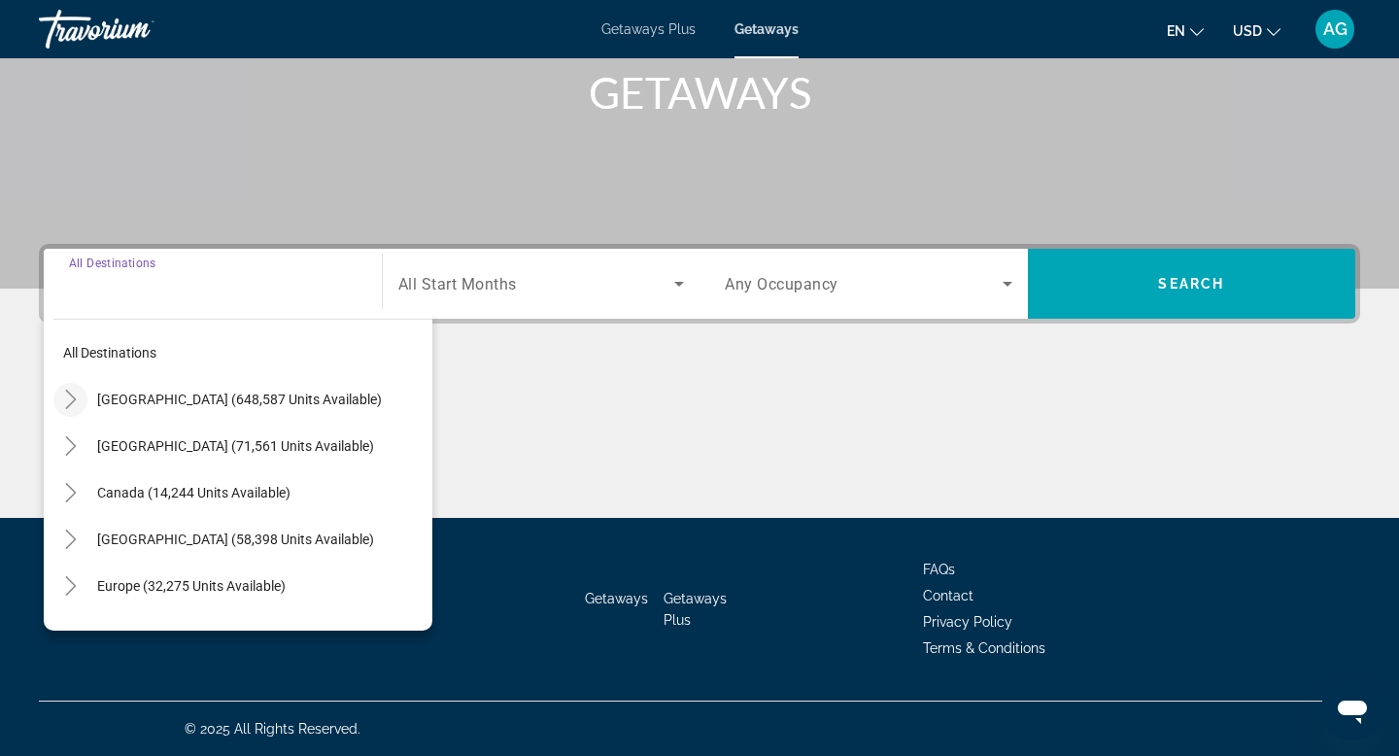
click at [77, 400] on icon "Toggle United States (648,587 units available)" at bounding box center [70, 399] width 19 height 19
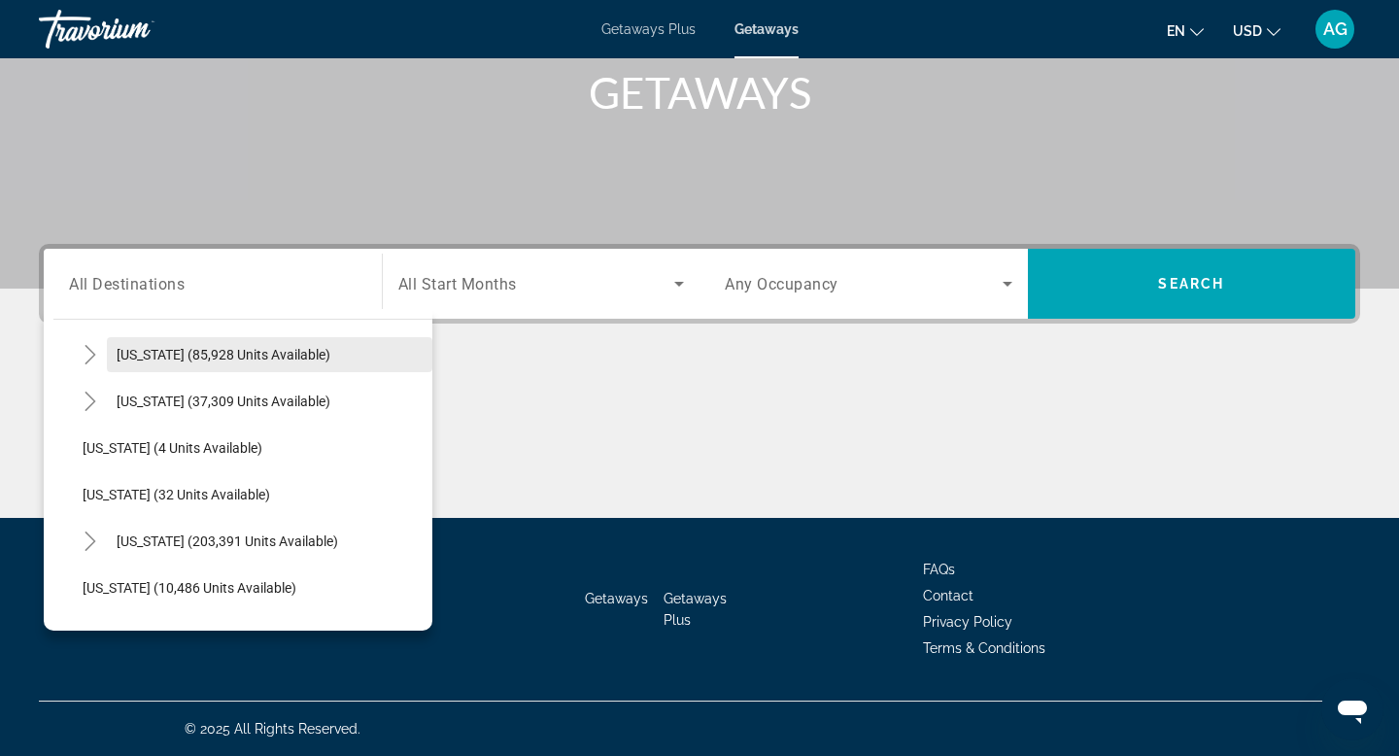
scroll to position [179, 0]
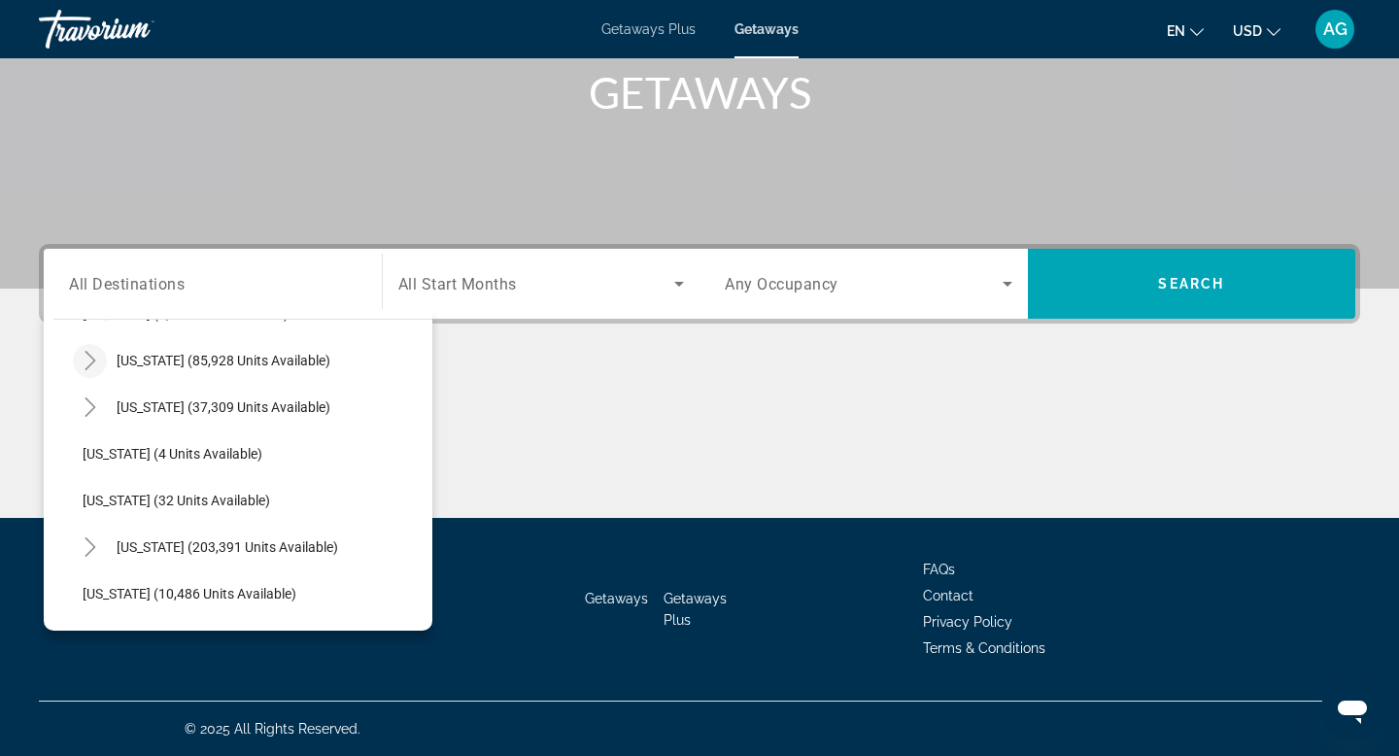
click at [87, 368] on icon "Toggle California (85,928 units available)" at bounding box center [90, 360] width 19 height 19
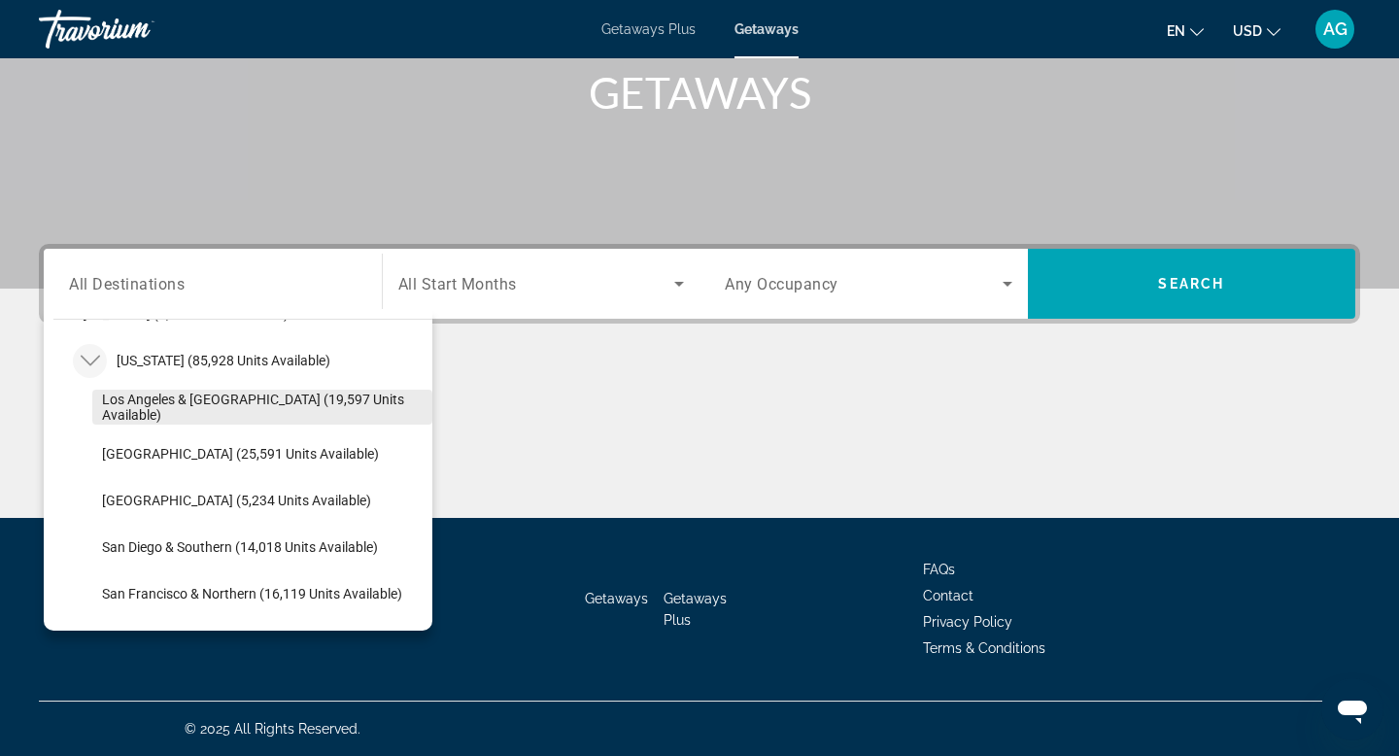
click at [133, 410] on span "Los Angeles & [GEOGRAPHIC_DATA] (19,597 units available)" at bounding box center [262, 407] width 321 height 31
type input "**********"
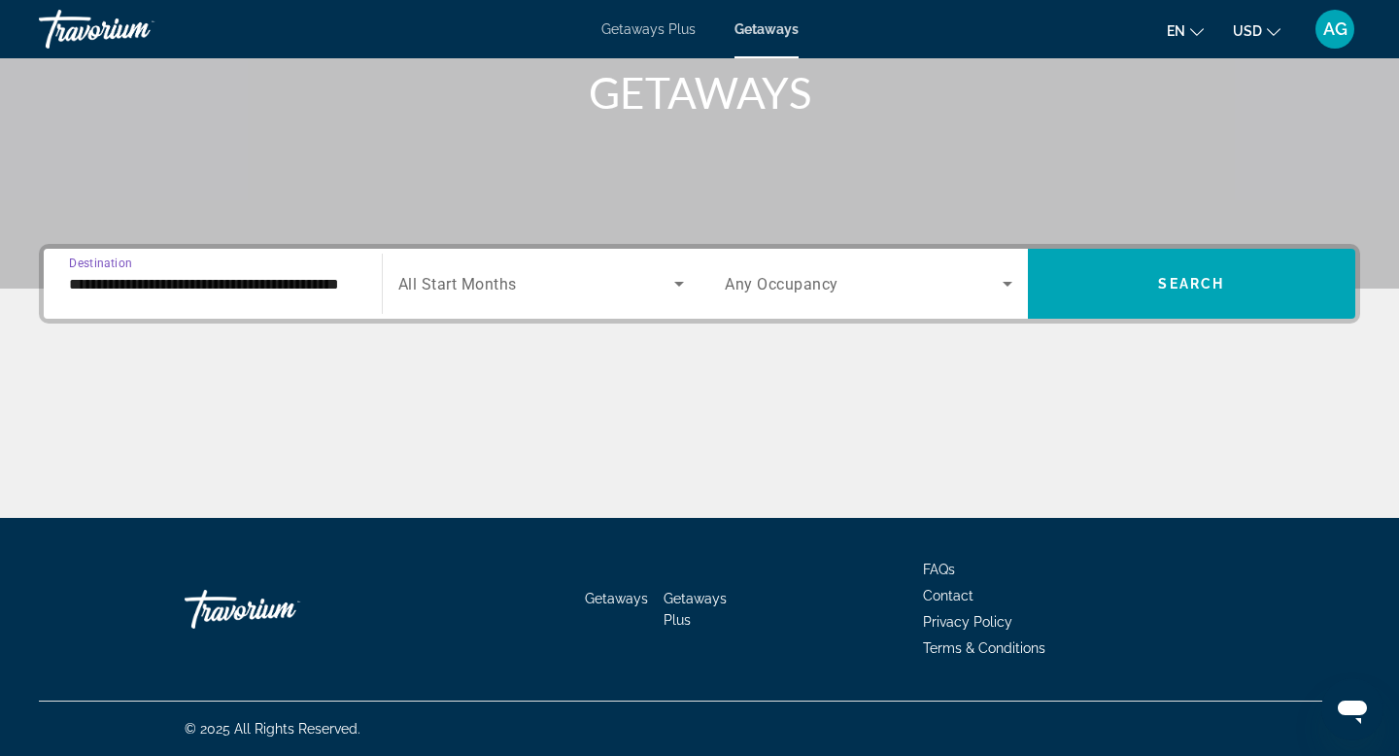
click at [557, 295] on div "Search widget" at bounding box center [541, 283] width 287 height 54
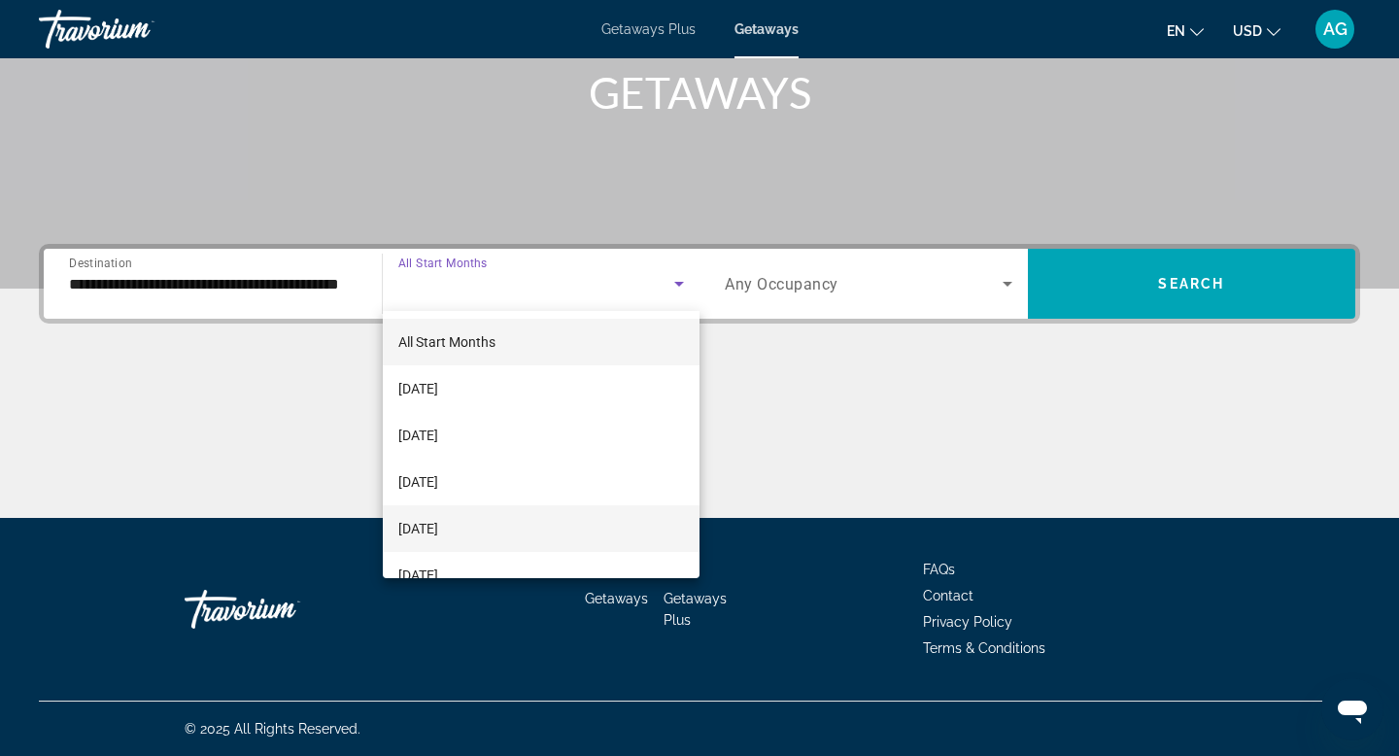
click at [438, 531] on span "[DATE]" at bounding box center [418, 528] width 40 height 23
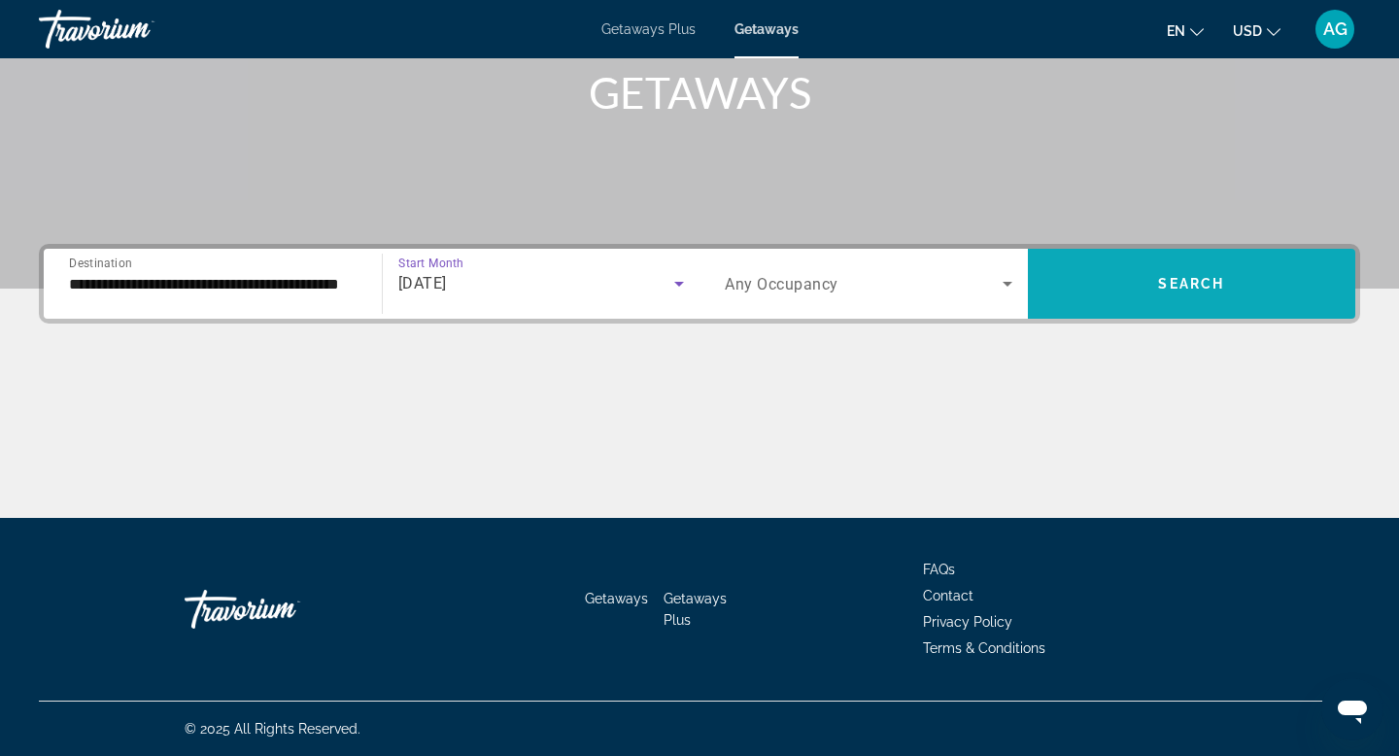
click at [1207, 308] on span "Search widget" at bounding box center [1192, 284] width 328 height 70
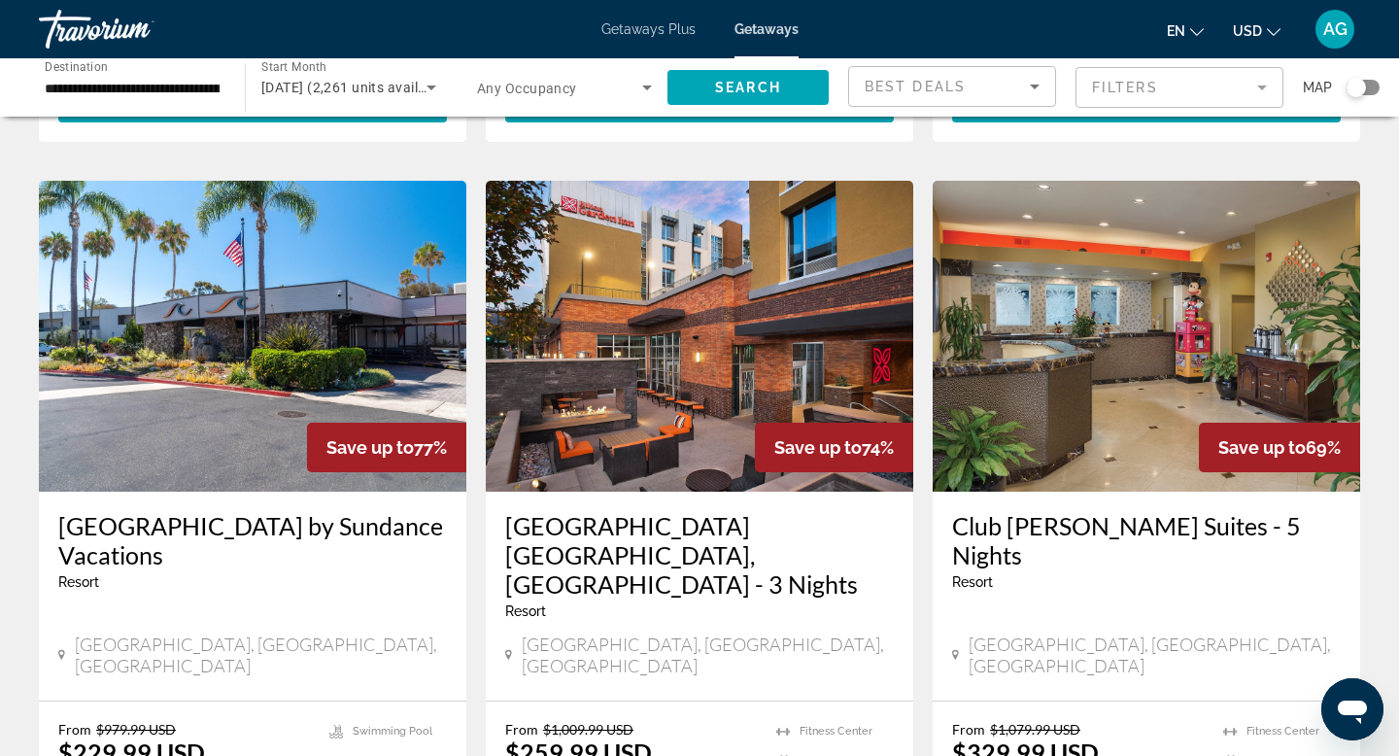
scroll to position [1479, 0]
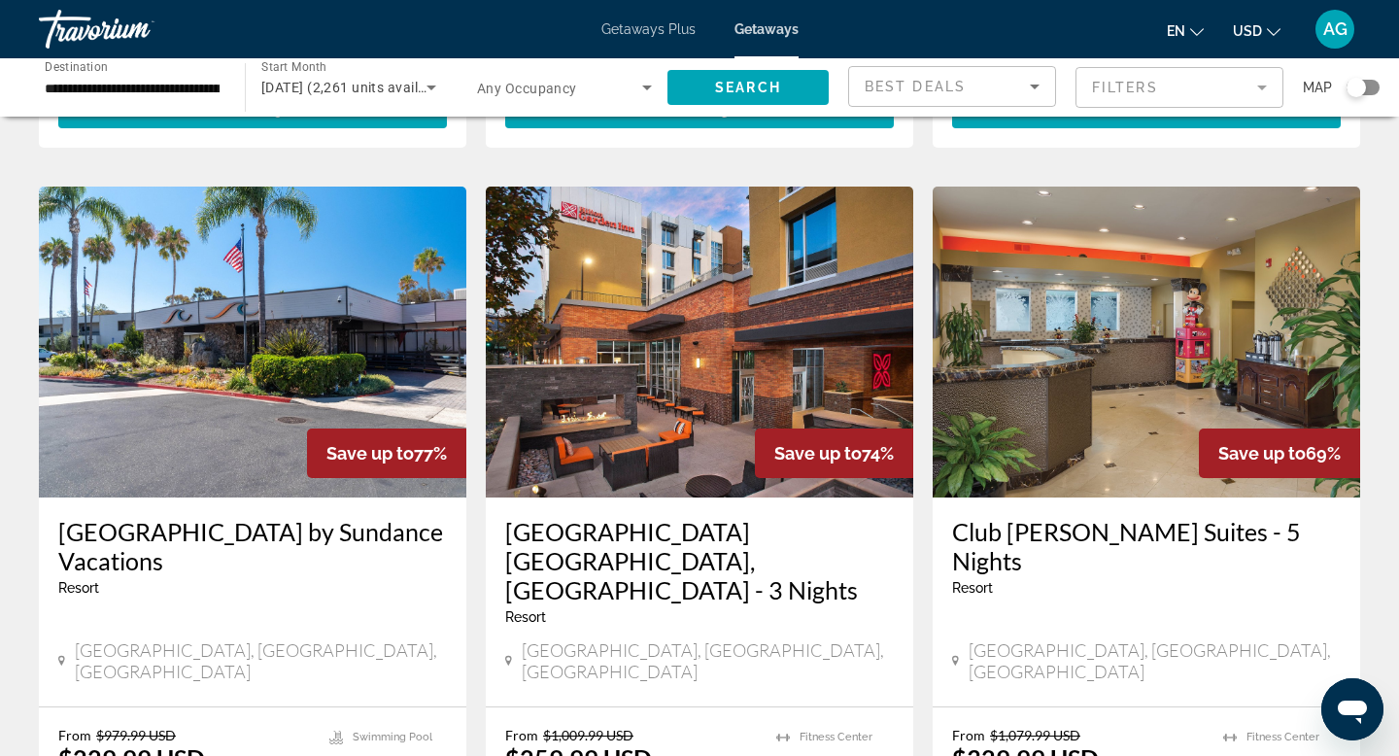
click at [741, 286] on img "Main content" at bounding box center [699, 342] width 427 height 311
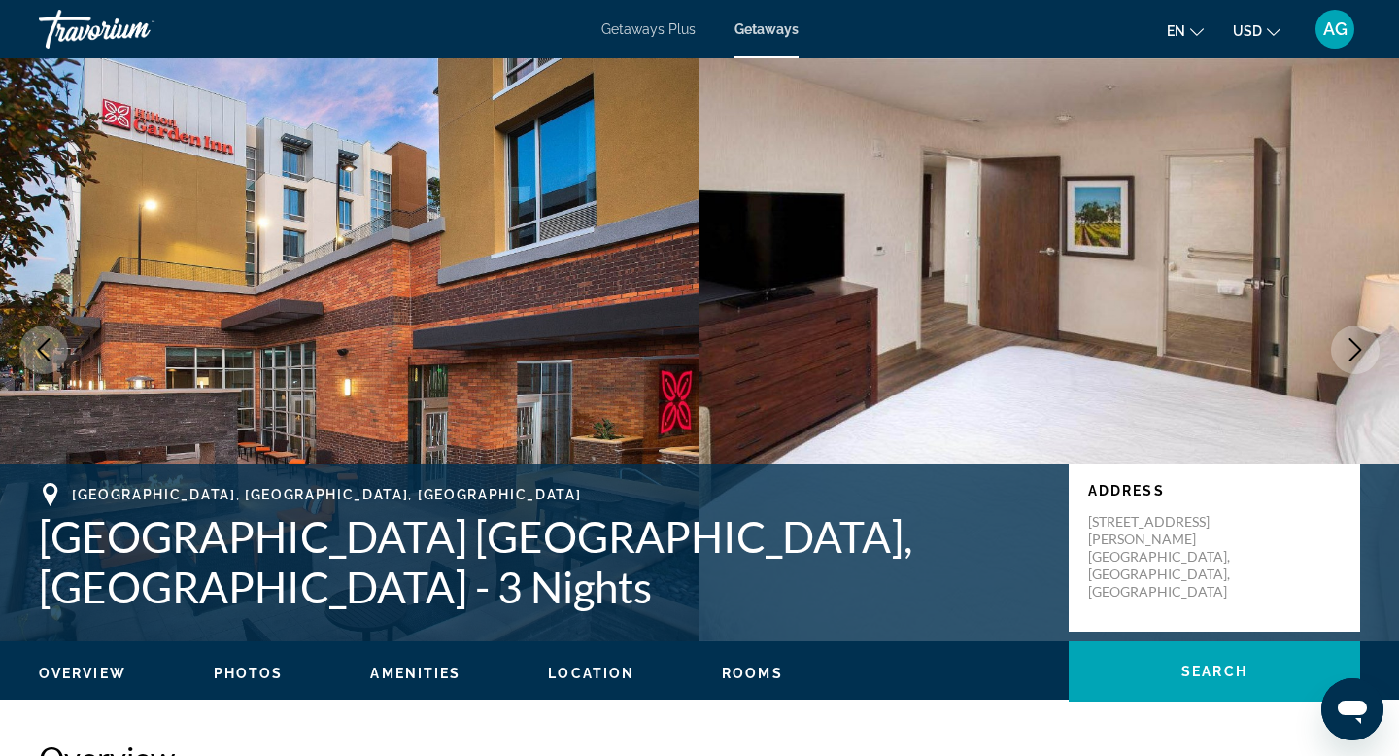
click at [1350, 351] on icon "Next image" at bounding box center [1355, 349] width 23 height 23
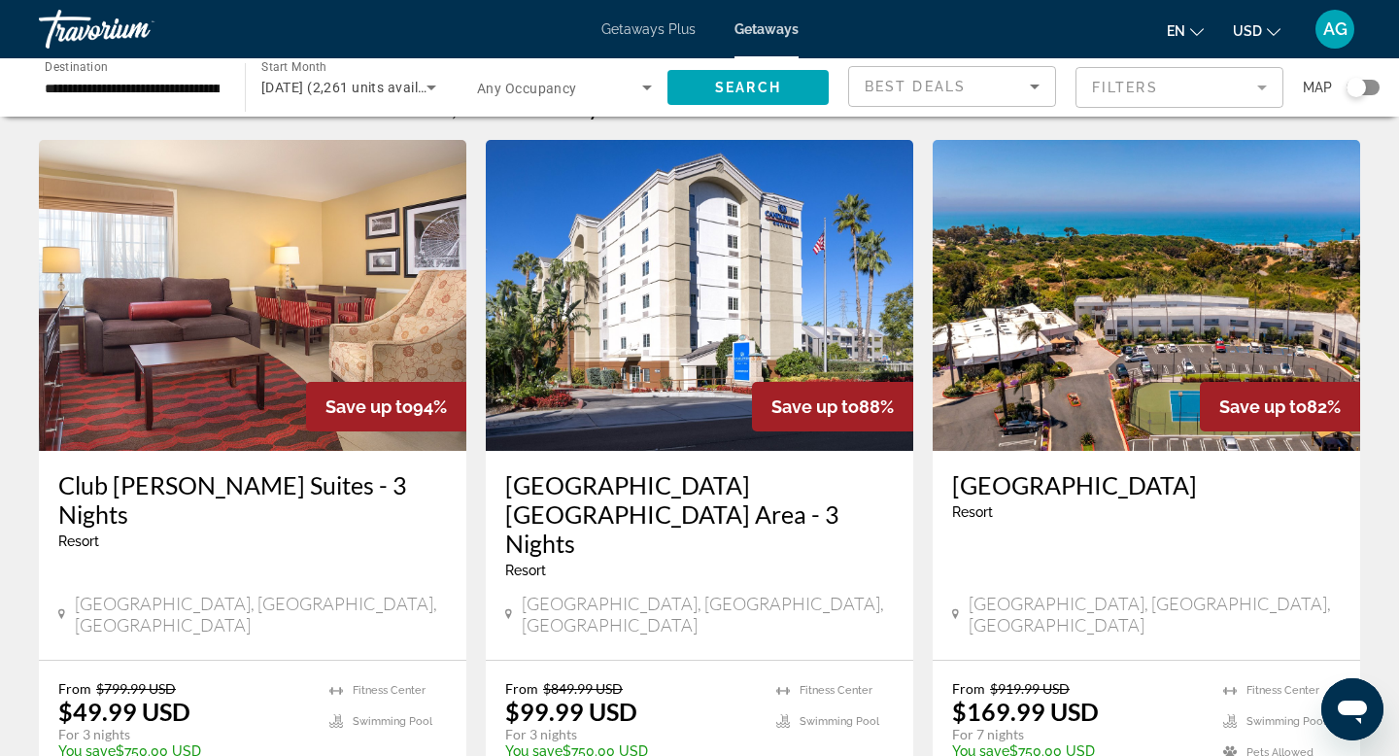
scroll to position [65, 0]
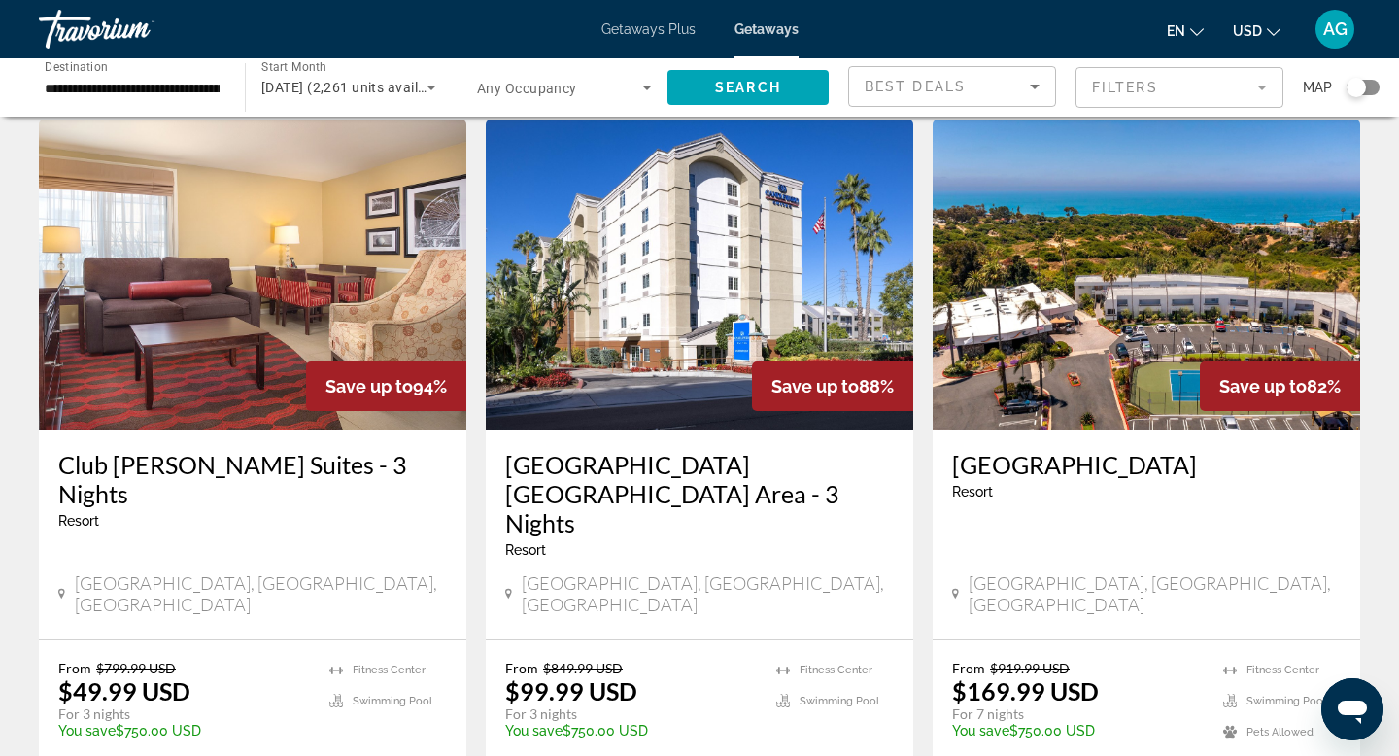
click at [1104, 309] on img "Main content" at bounding box center [1146, 274] width 427 height 311
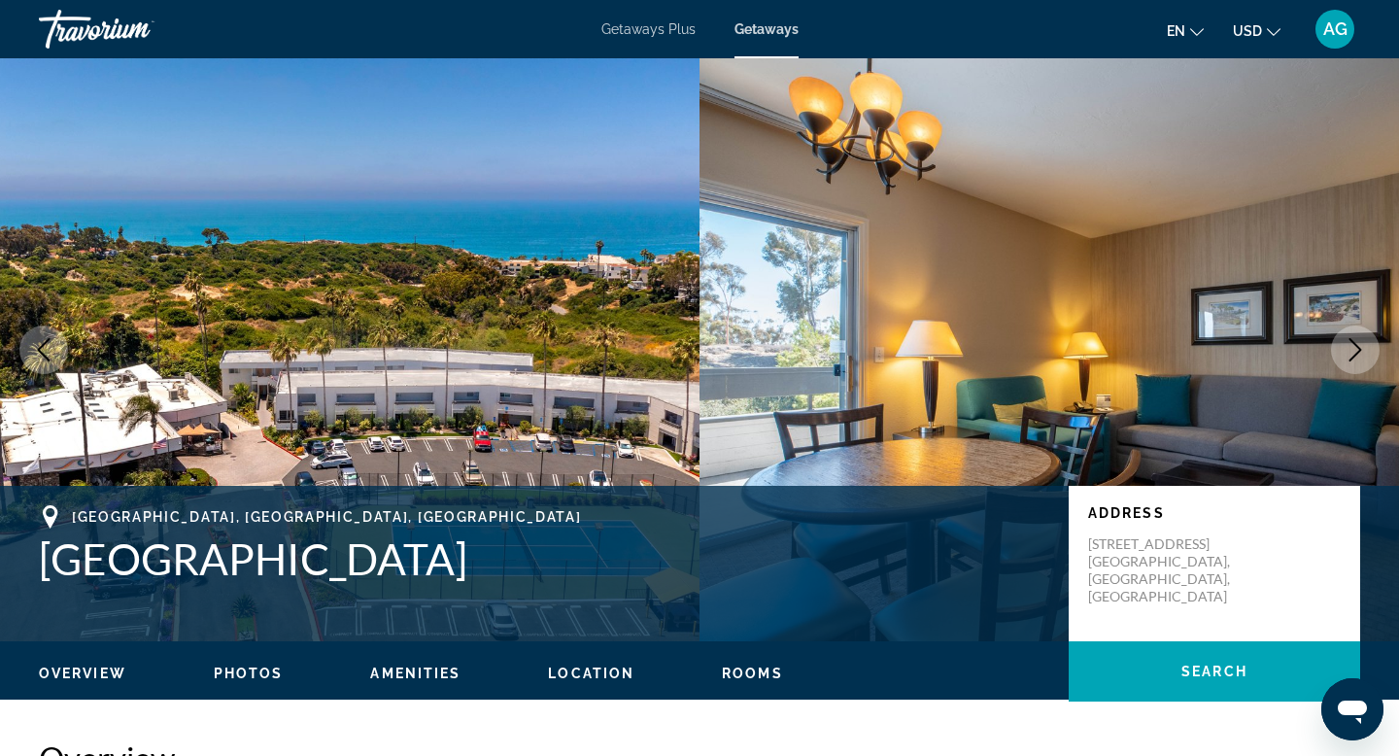
click at [1353, 351] on icon "Next image" at bounding box center [1355, 349] width 23 height 23
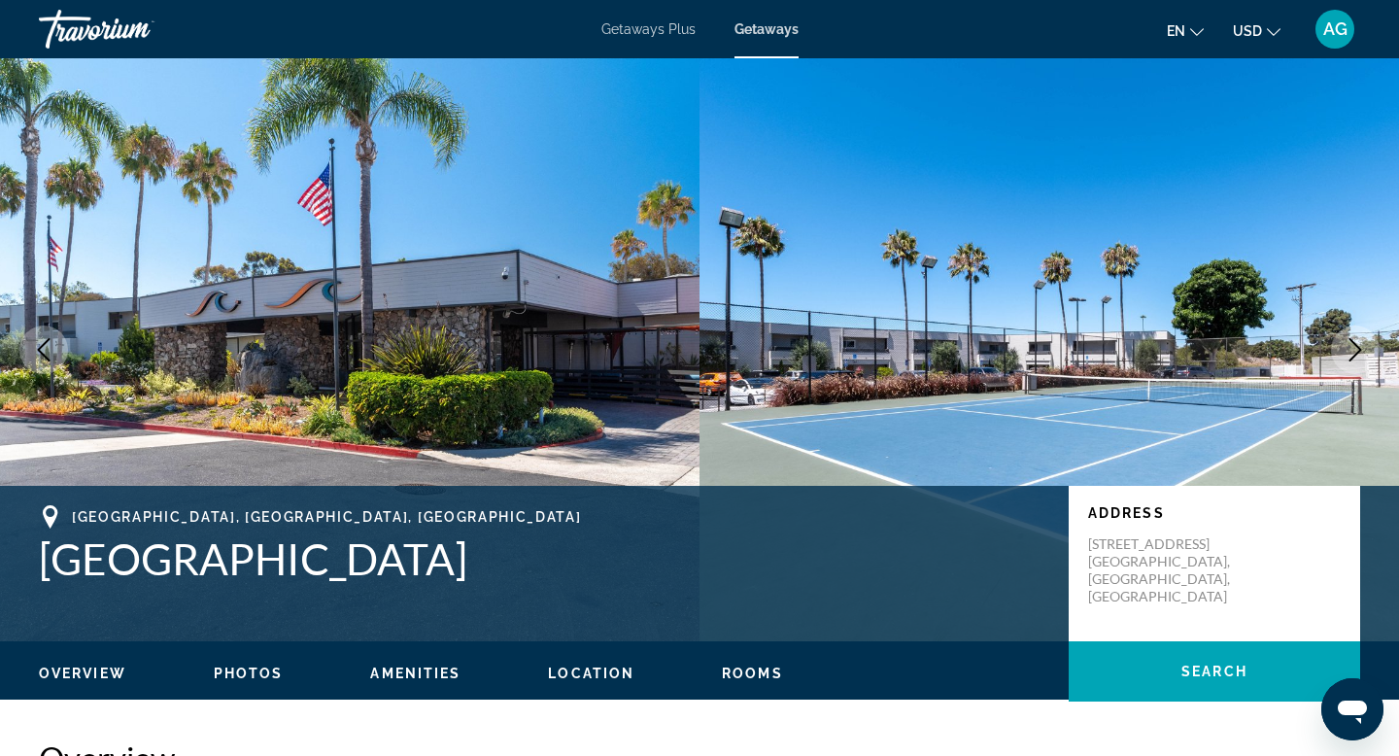
click at [1353, 351] on icon "Next image" at bounding box center [1355, 349] width 23 height 23
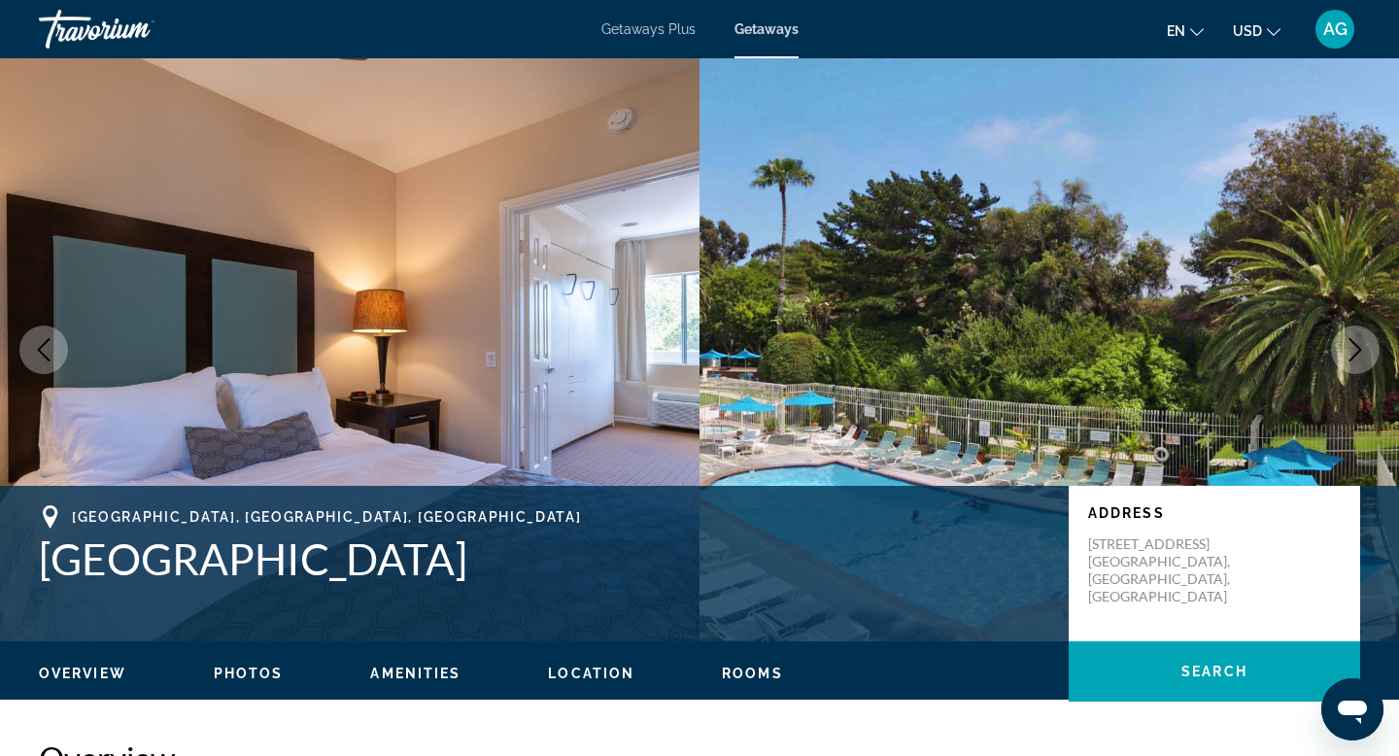
click at [1353, 351] on icon "Next image" at bounding box center [1355, 349] width 23 height 23
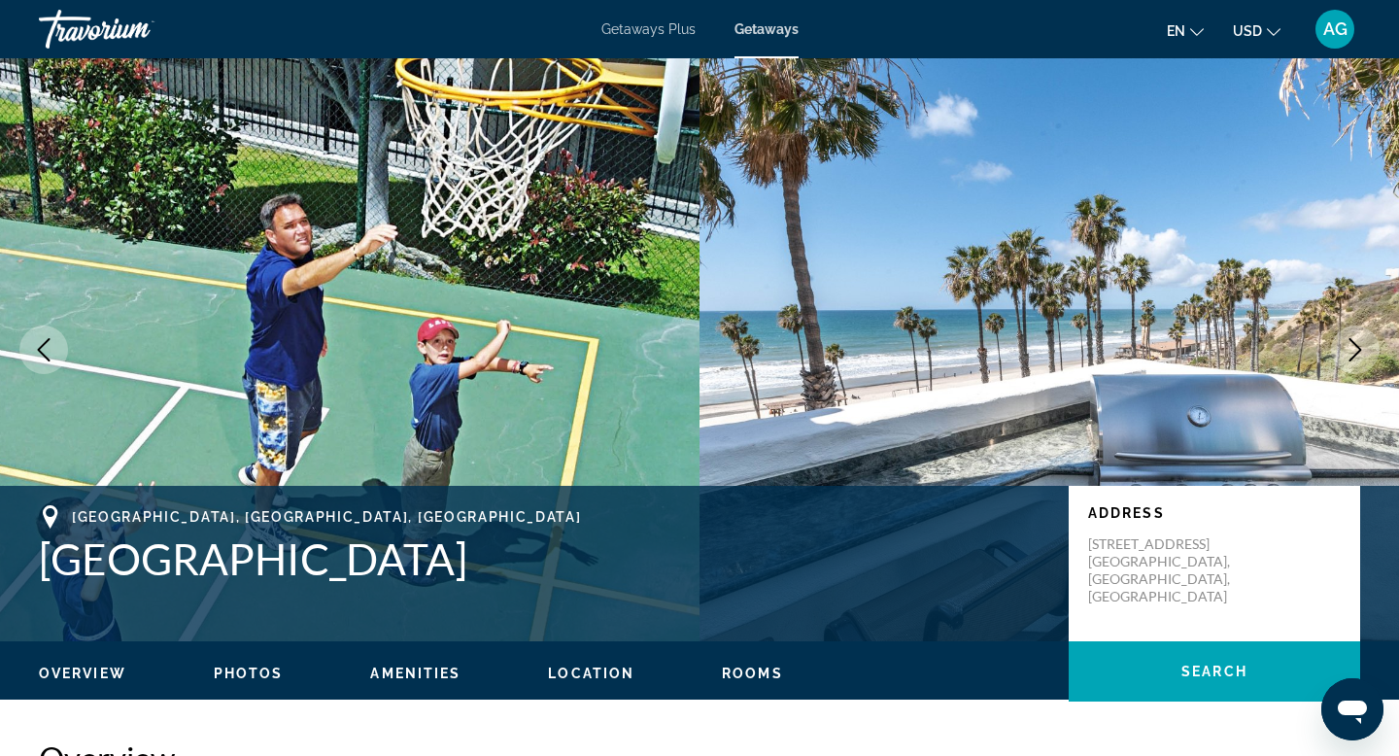
click at [1353, 351] on icon "Next image" at bounding box center [1355, 349] width 23 height 23
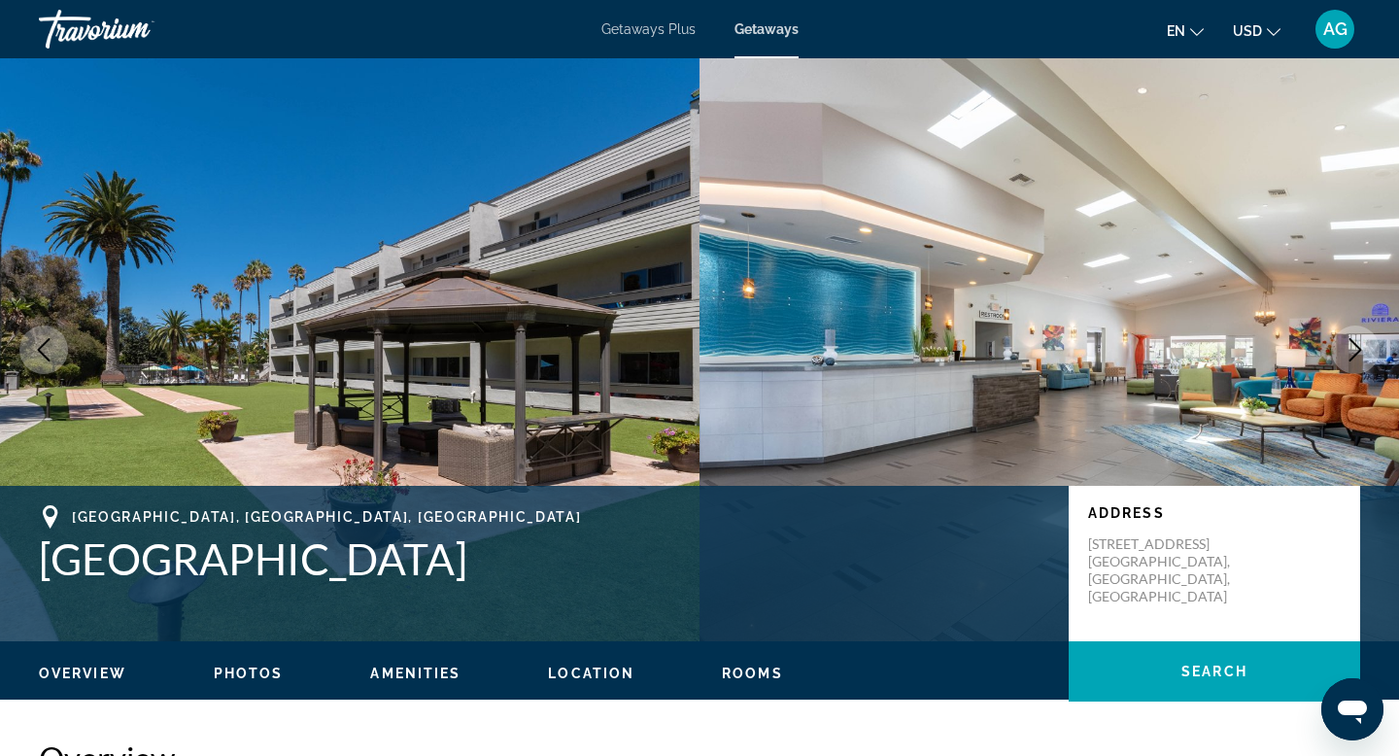
click at [1353, 351] on icon "Next image" at bounding box center [1355, 349] width 23 height 23
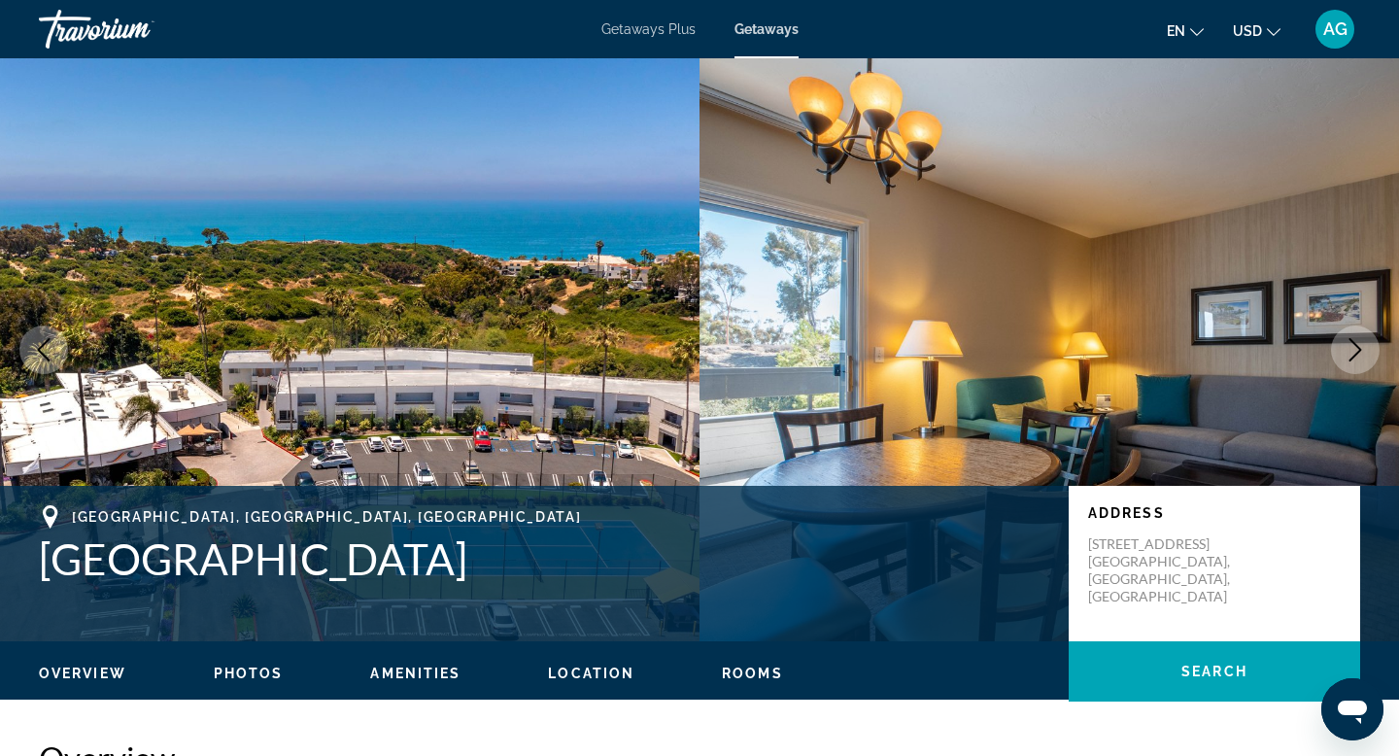
click at [1353, 351] on icon "Next image" at bounding box center [1355, 349] width 23 height 23
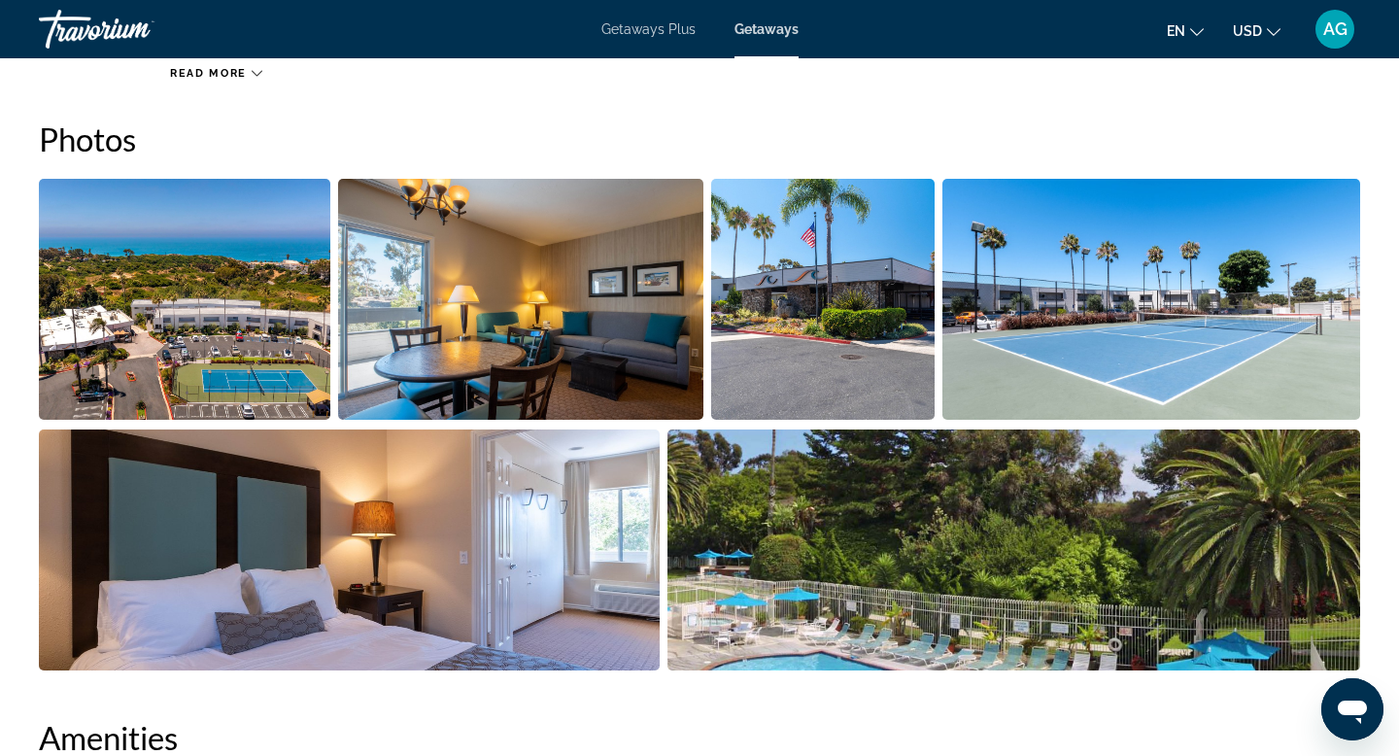
scroll to position [870, 0]
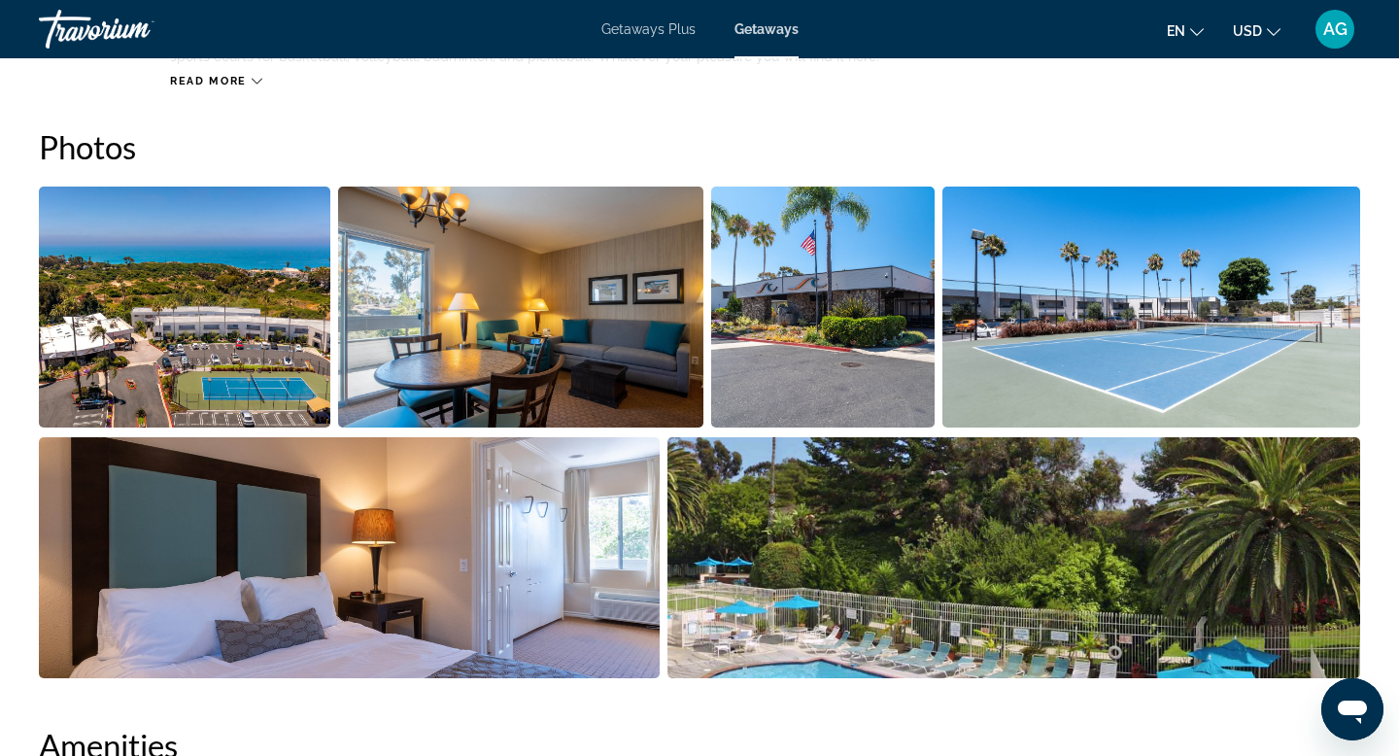
click at [548, 265] on img "Open full-screen image slider" at bounding box center [520, 307] width 364 height 241
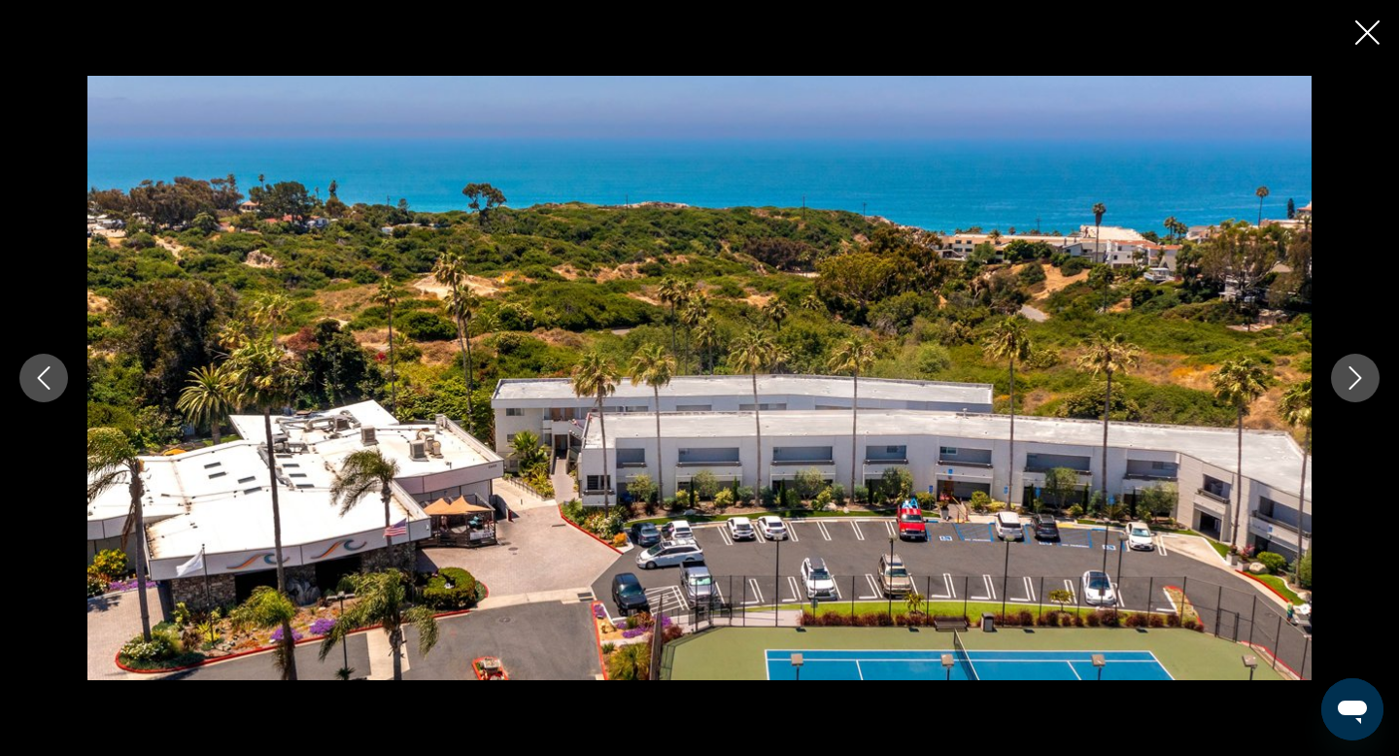
click at [1360, 391] on button "Next image" at bounding box center [1355, 378] width 49 height 49
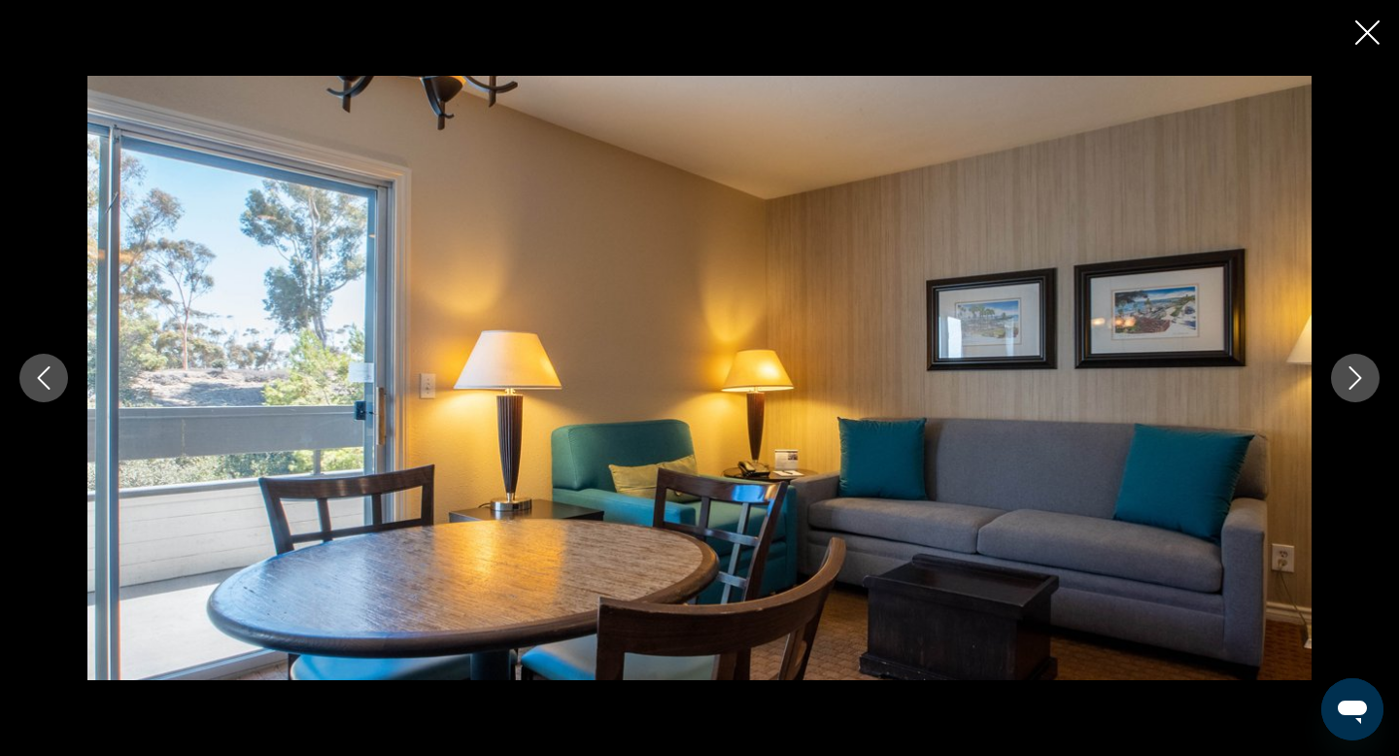
click at [1360, 391] on button "Next image" at bounding box center [1355, 378] width 49 height 49
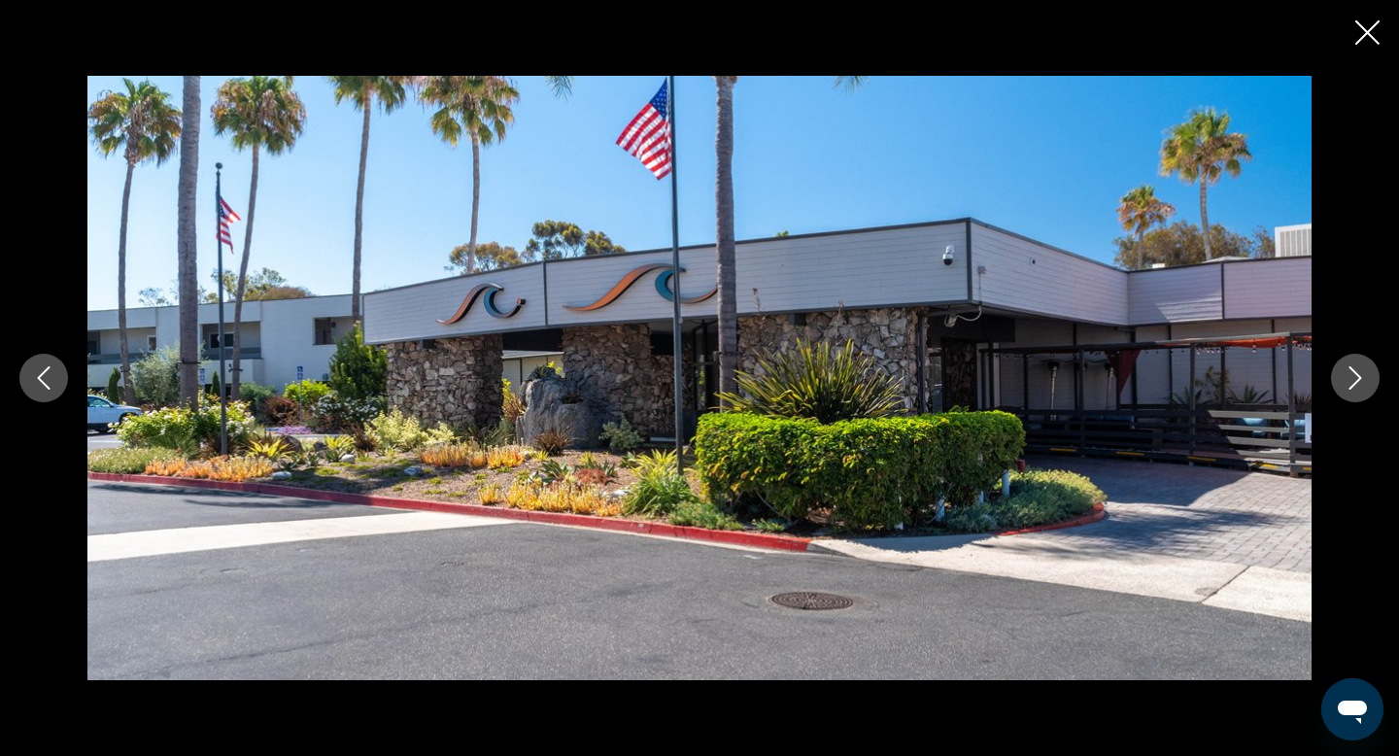
click at [1360, 391] on button "Next image" at bounding box center [1355, 378] width 49 height 49
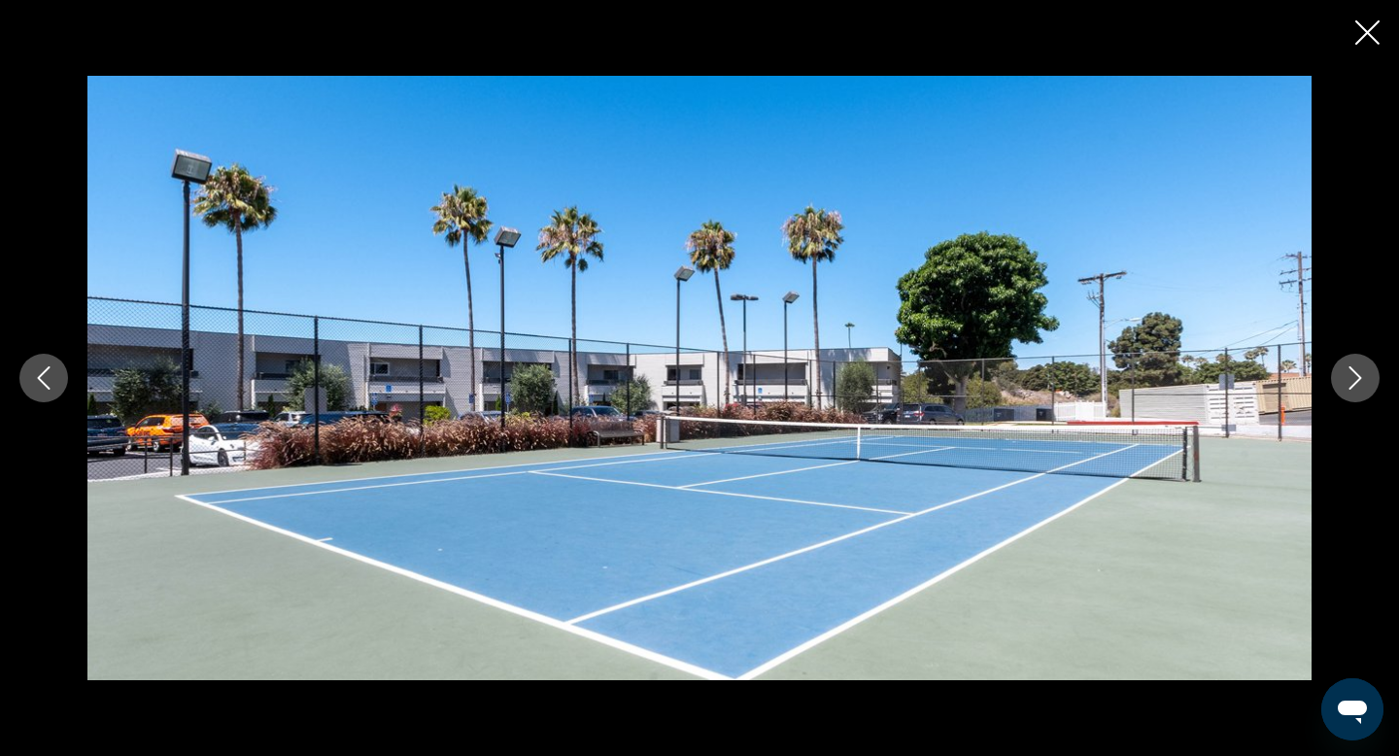
click at [1360, 391] on button "Next image" at bounding box center [1355, 378] width 49 height 49
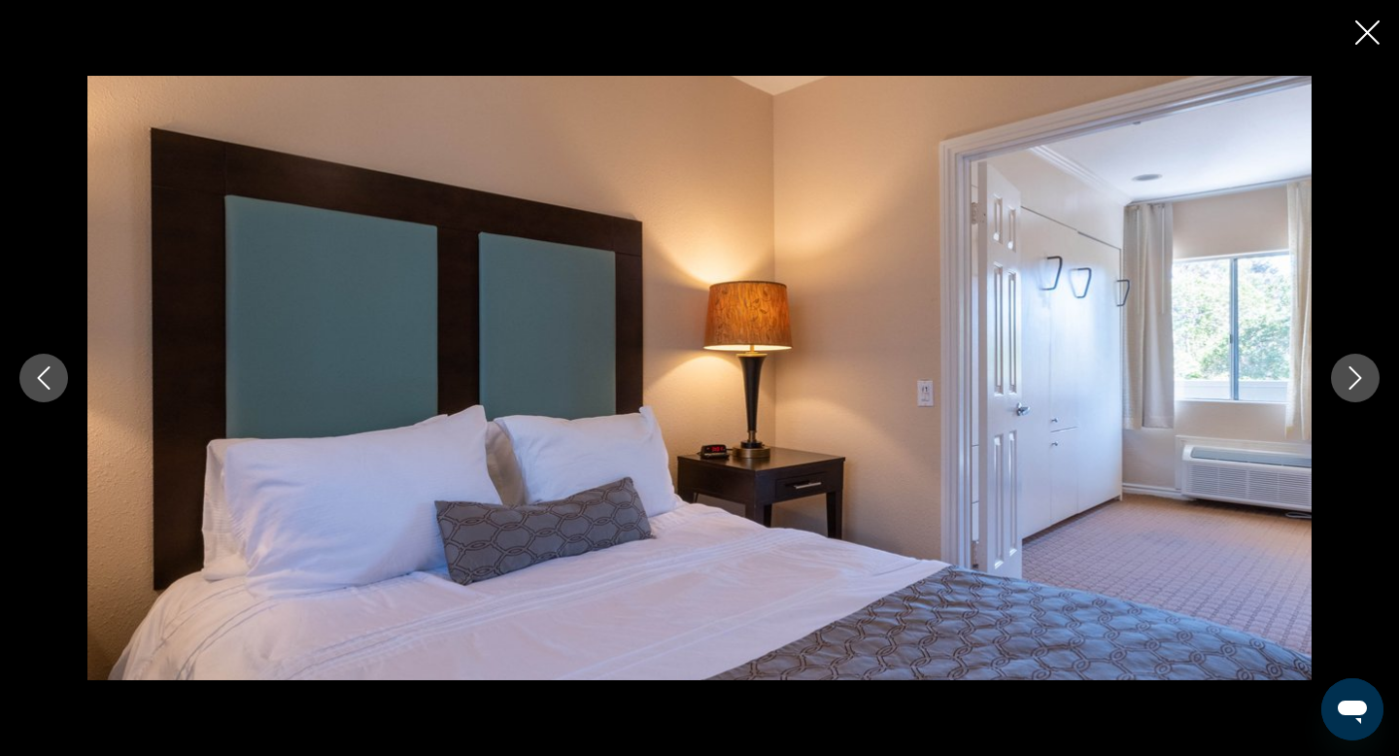
click at [1361, 379] on icon "Next image" at bounding box center [1355, 377] width 23 height 23
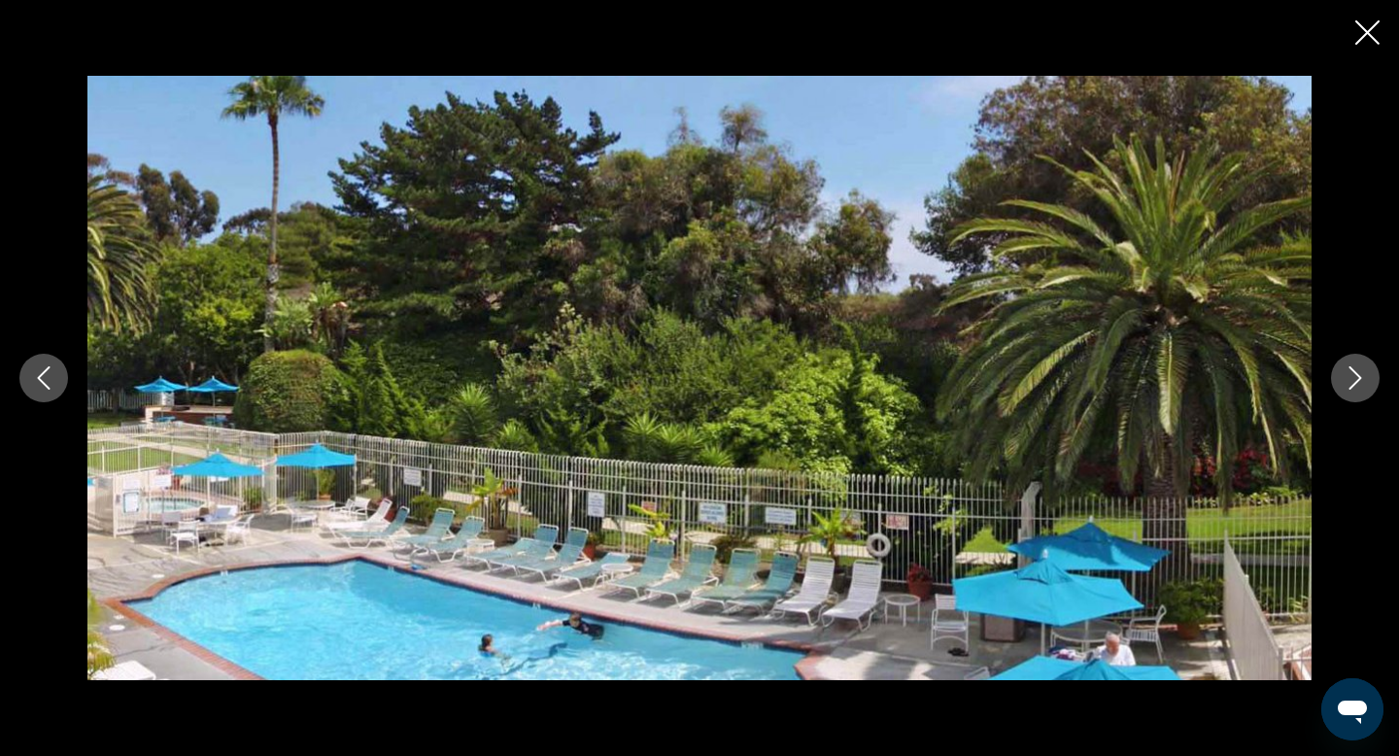
click at [1361, 379] on icon "Next image" at bounding box center [1355, 377] width 23 height 23
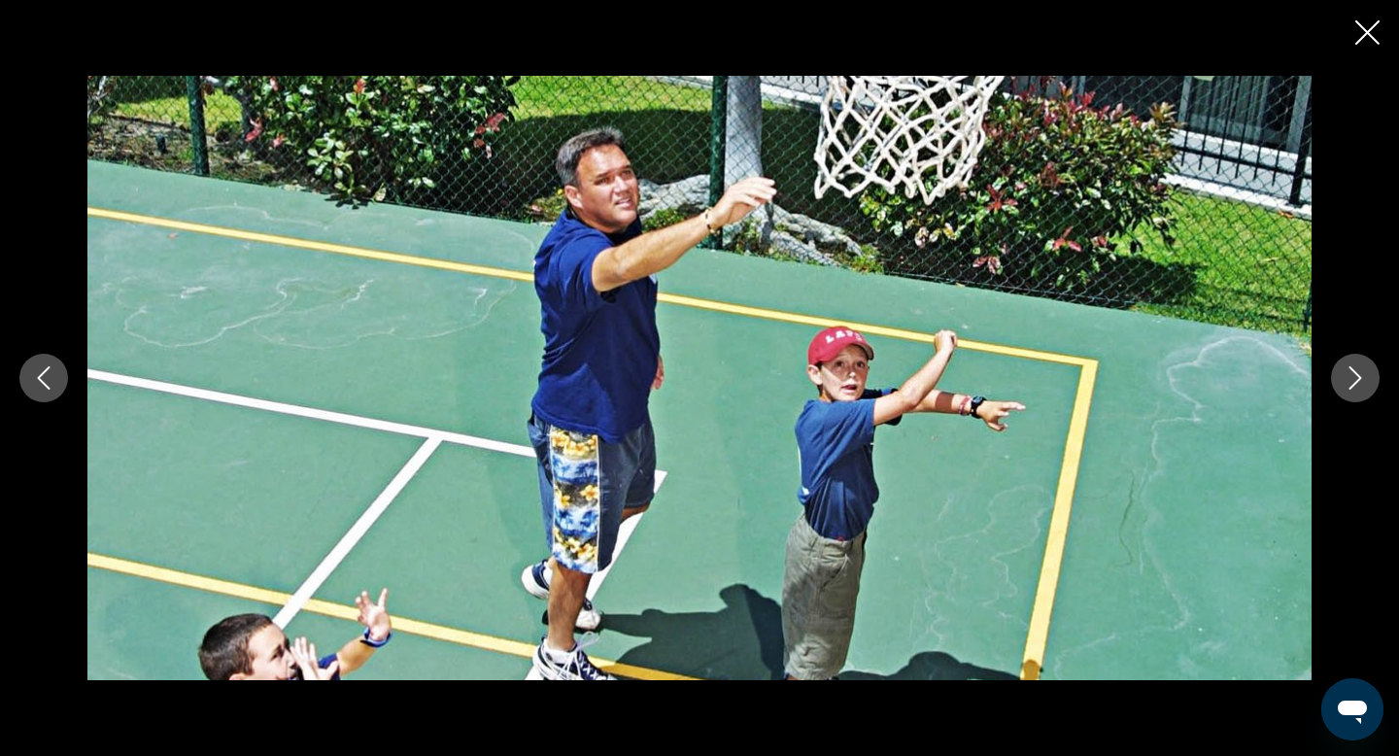
click at [1361, 379] on icon "Next image" at bounding box center [1355, 377] width 23 height 23
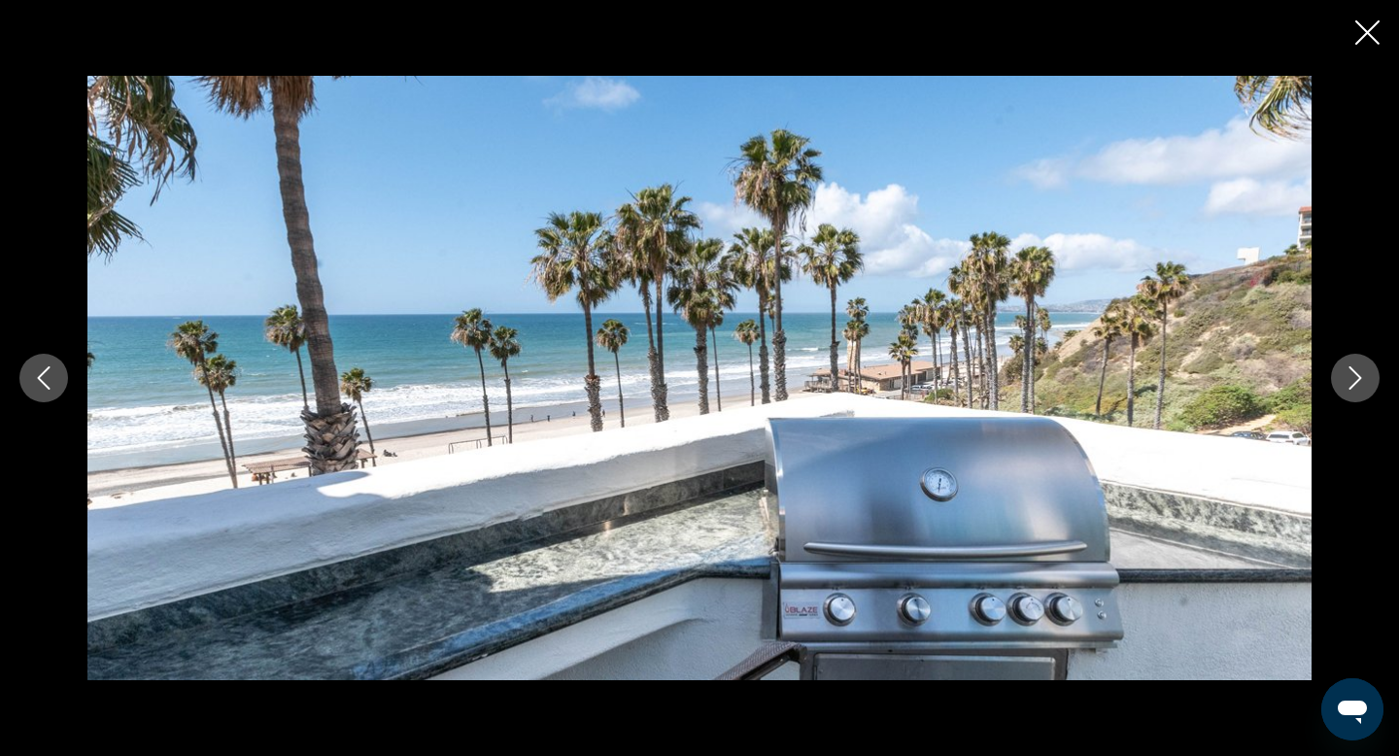
click at [1361, 379] on icon "Next image" at bounding box center [1355, 377] width 23 height 23
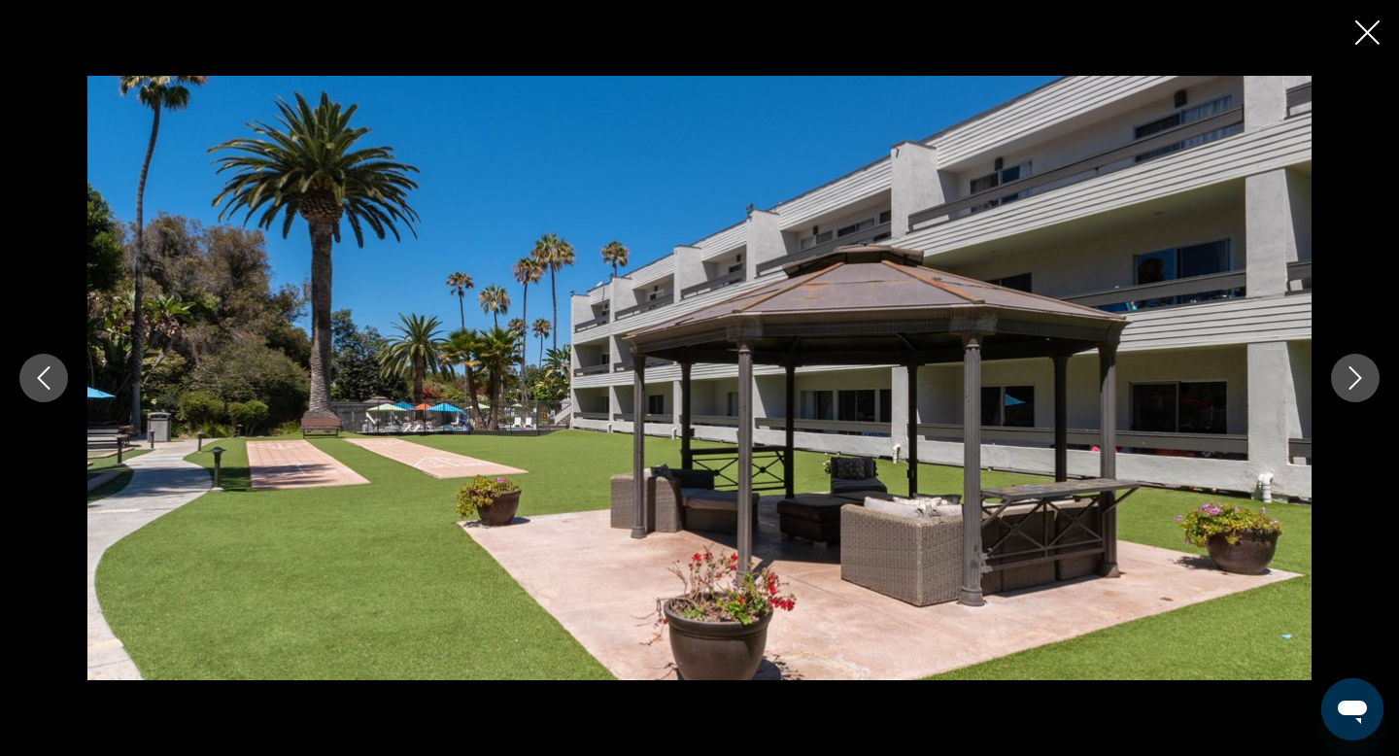
click at [1361, 379] on icon "Next image" at bounding box center [1355, 377] width 23 height 23
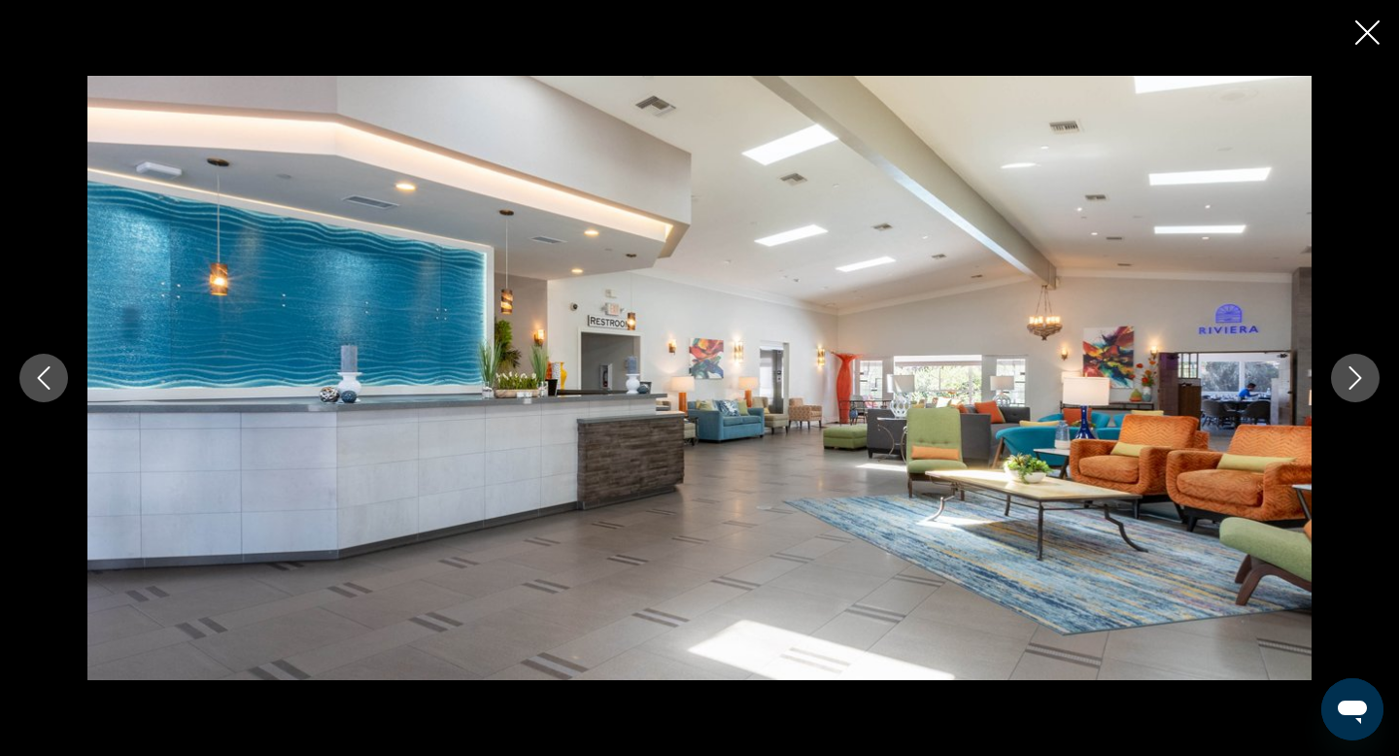
click at [1361, 379] on icon "Next image" at bounding box center [1355, 377] width 23 height 23
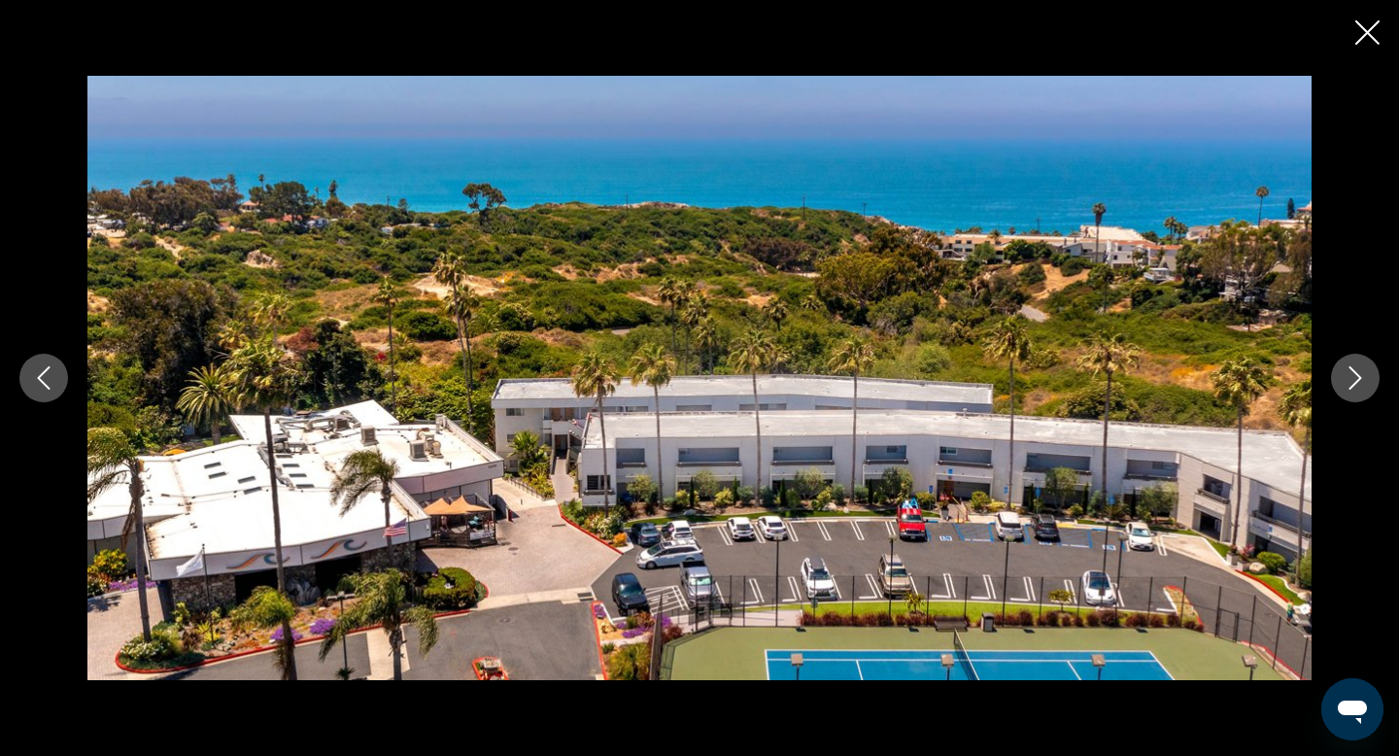
click at [1358, 361] on button "Next image" at bounding box center [1355, 378] width 49 height 49
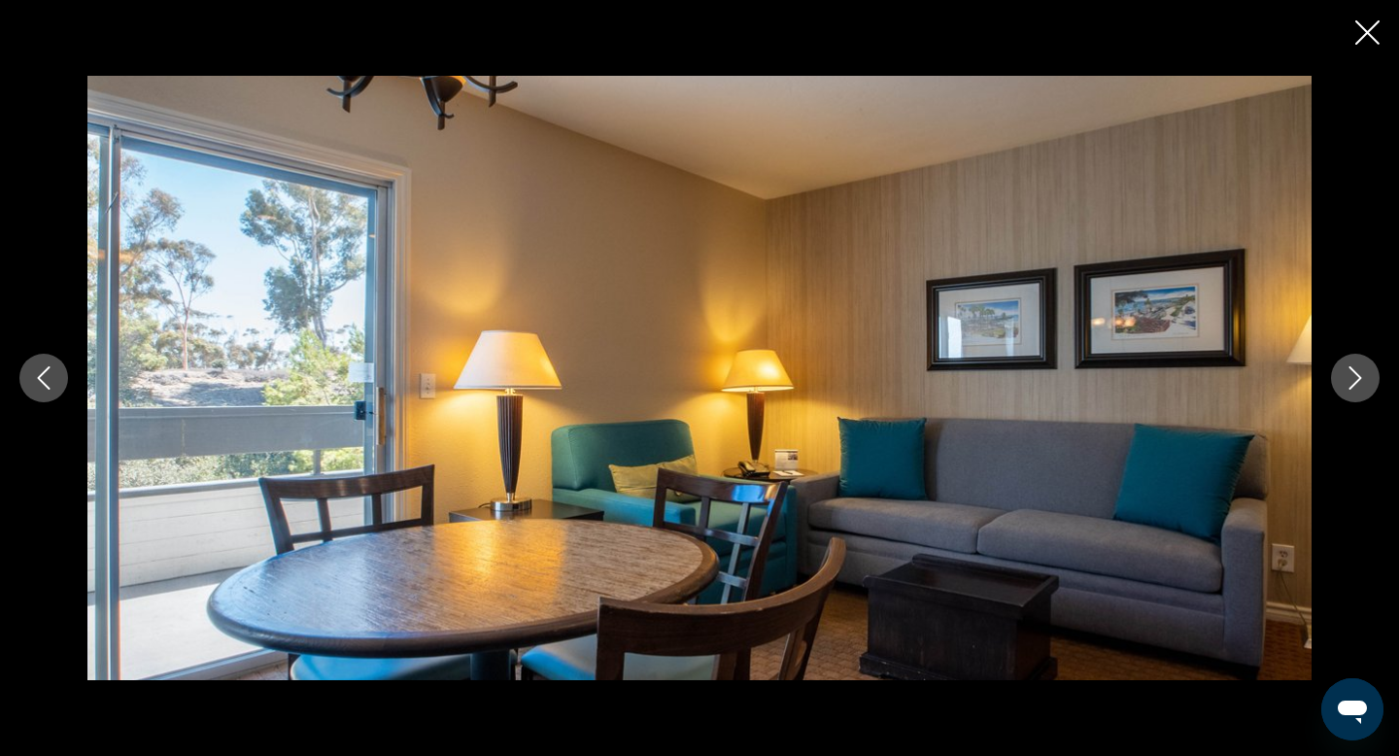
click at [1358, 361] on button "Next image" at bounding box center [1355, 378] width 49 height 49
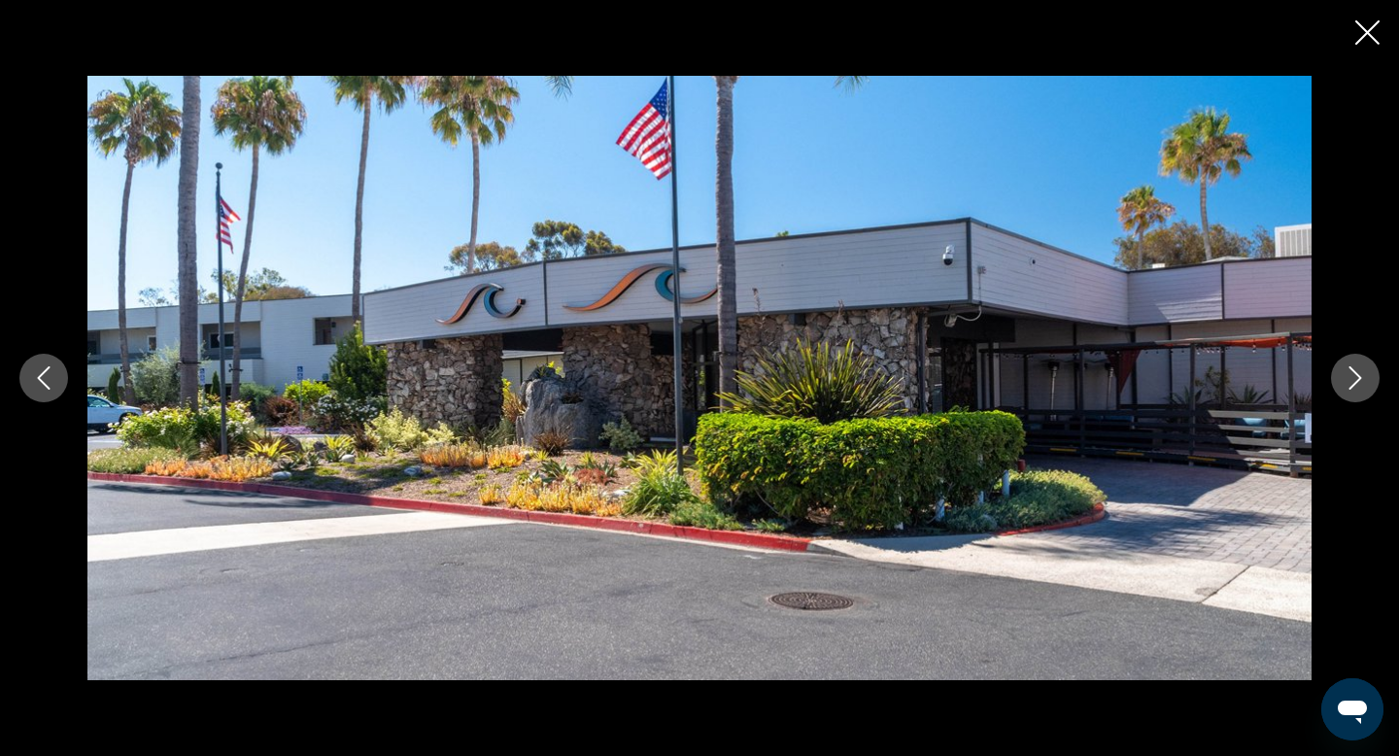
click at [1363, 37] on icon "Close slideshow" at bounding box center [1367, 32] width 24 height 24
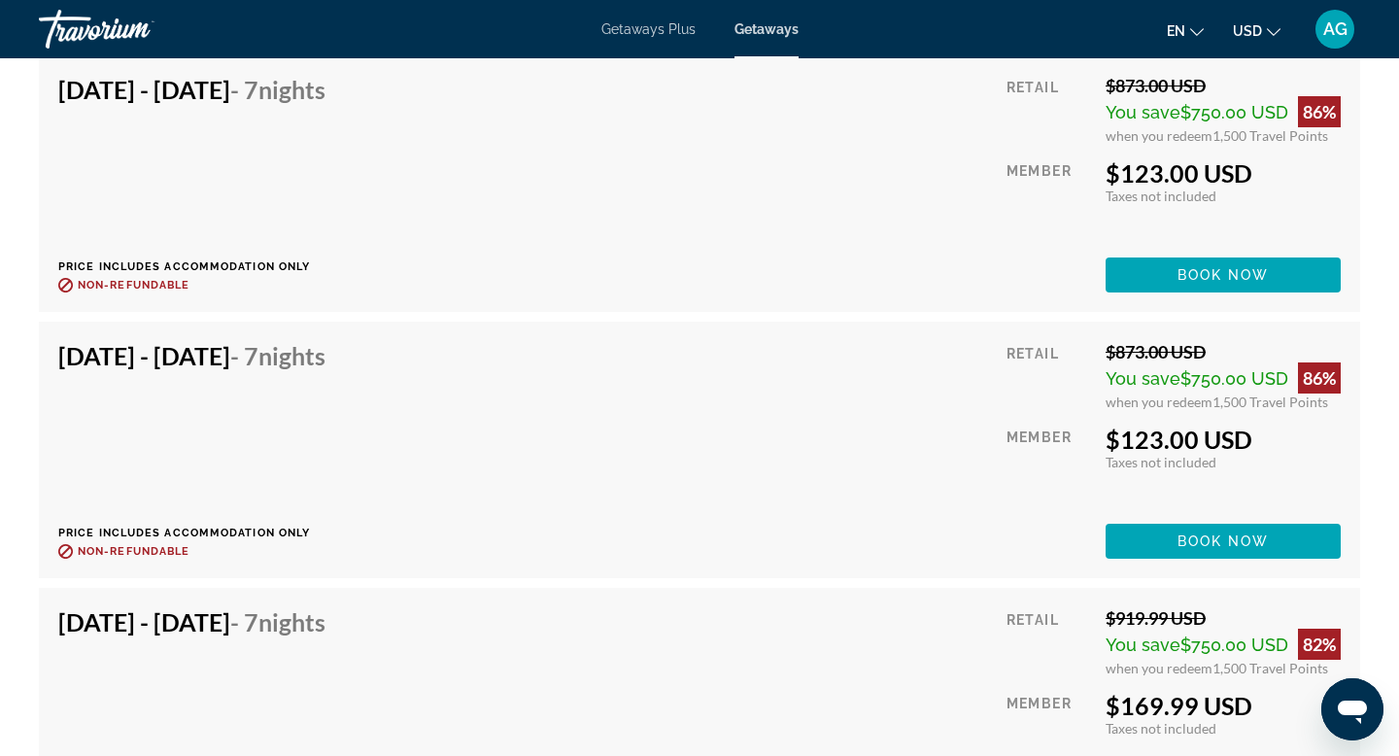
scroll to position [4252, 0]
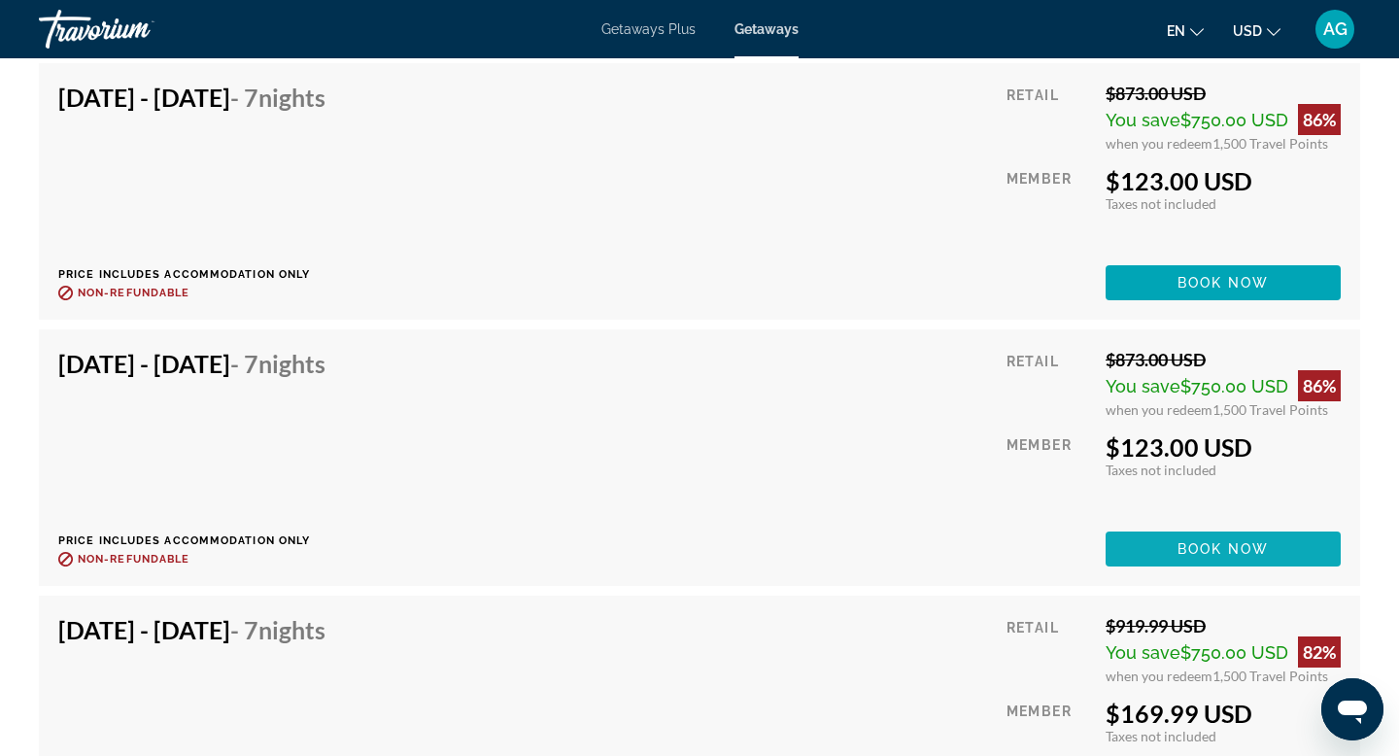
click at [1210, 556] on span "Book now" at bounding box center [1223, 549] width 92 height 16
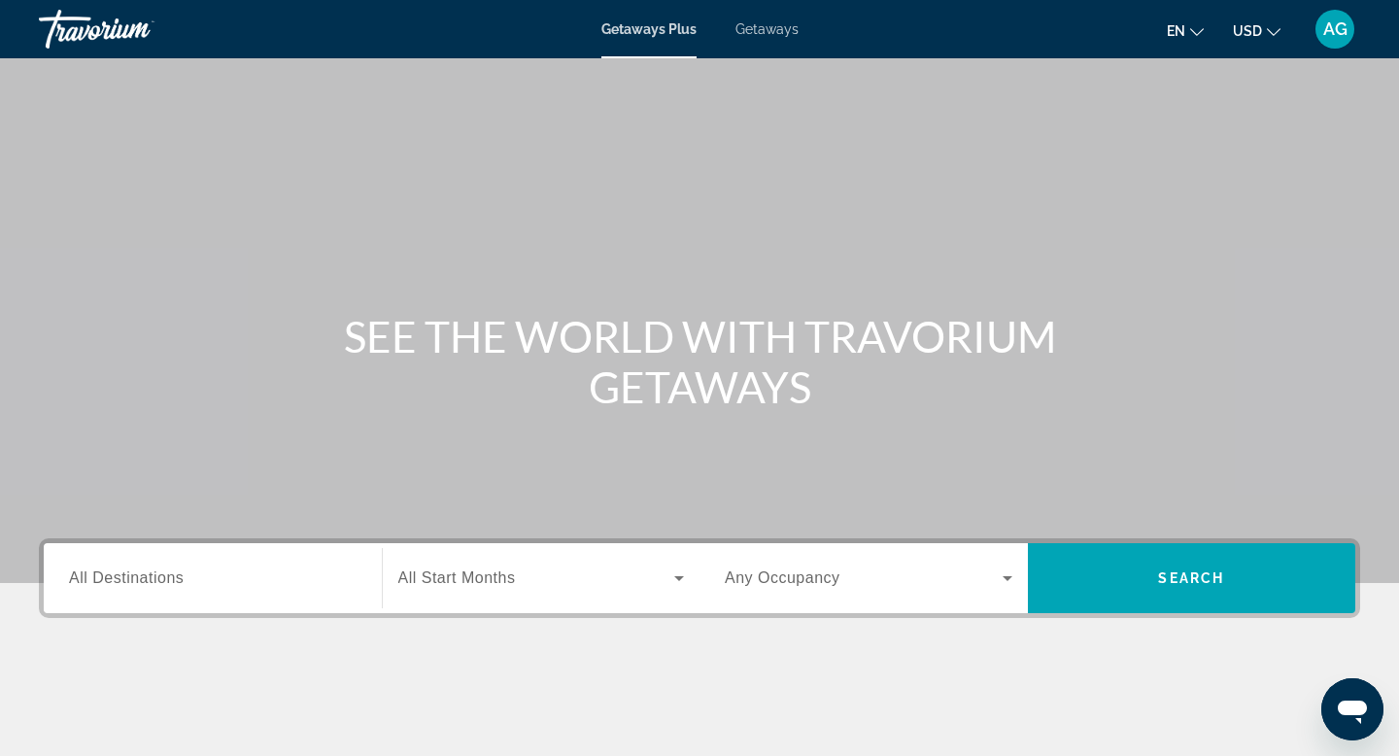
click at [153, 590] on div "Search widget" at bounding box center [213, 578] width 288 height 55
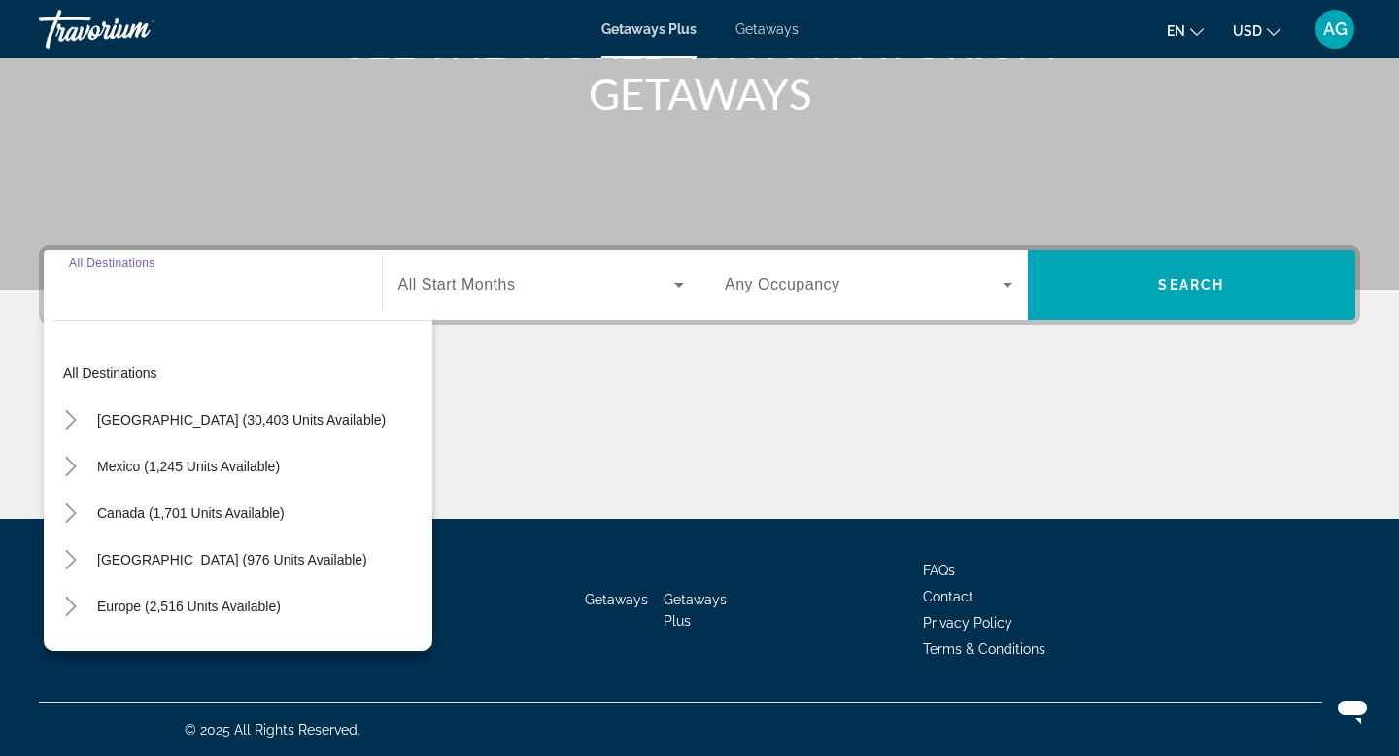
scroll to position [294, 0]
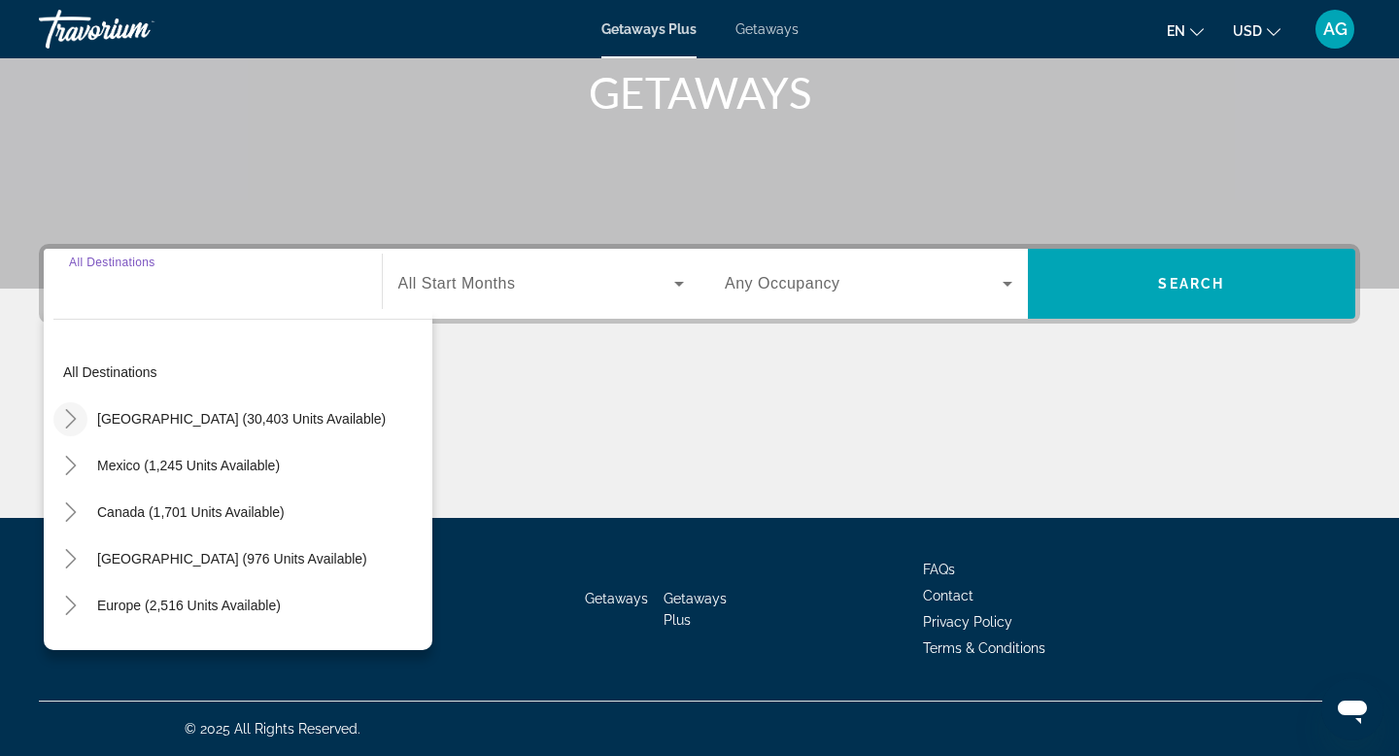
click at [64, 421] on icon "Toggle United States (30,403 units available)" at bounding box center [70, 418] width 19 height 19
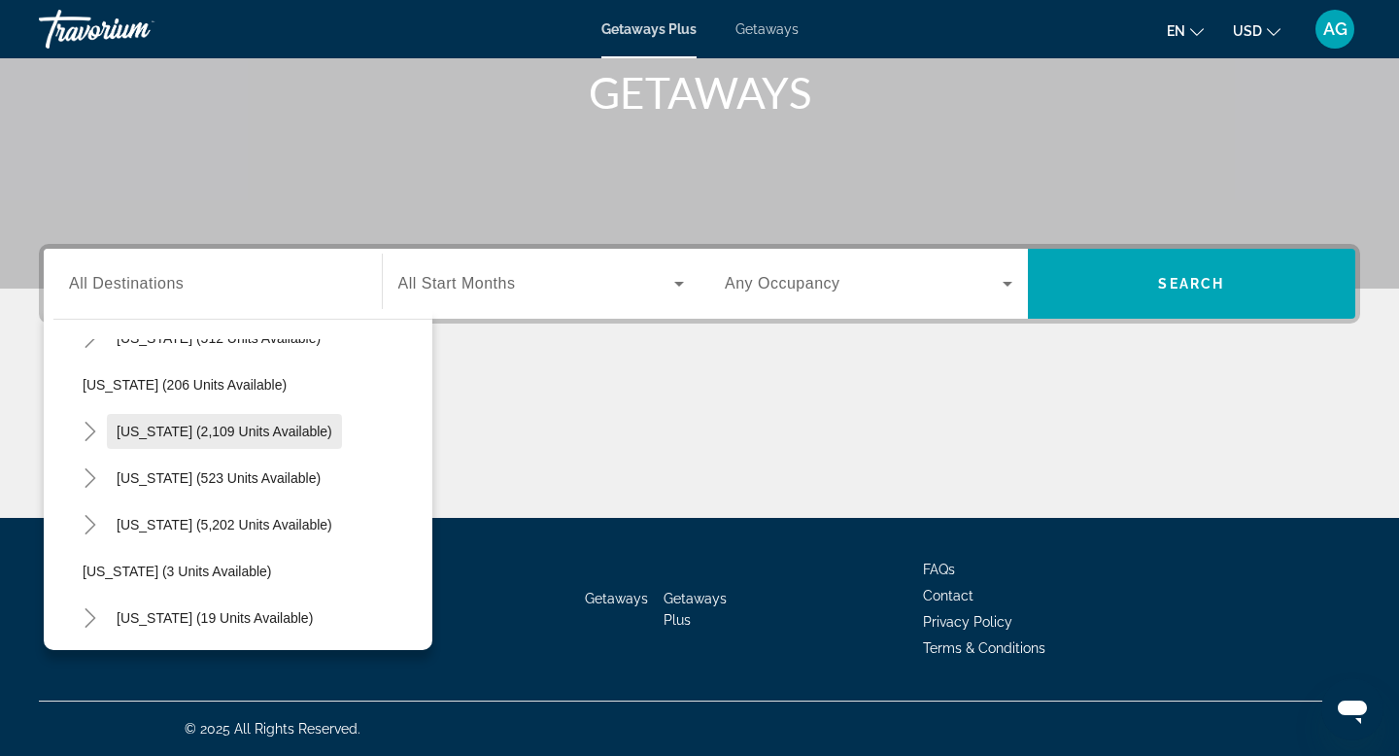
scroll to position [128, 0]
click at [122, 525] on span "[US_STATE] (5,202 units available)" at bounding box center [225, 524] width 216 height 16
type input "**********"
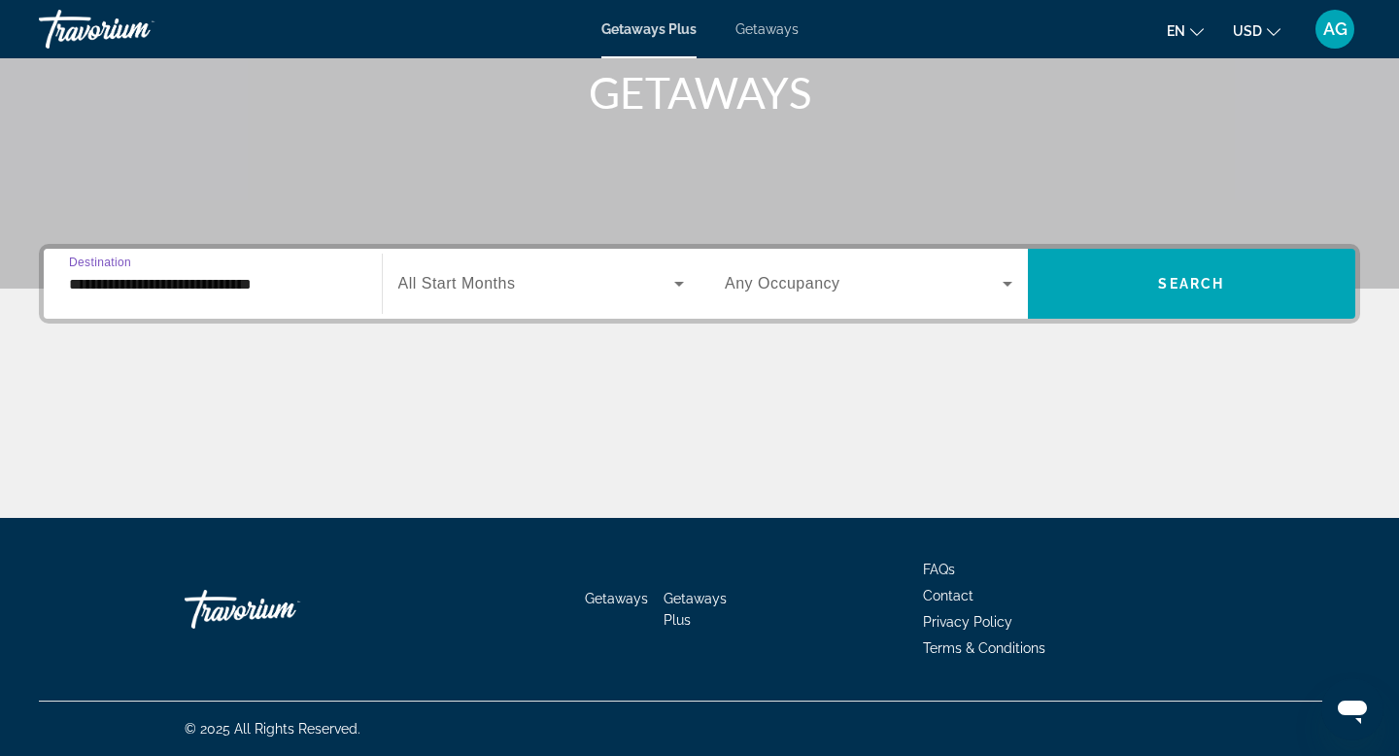
click at [495, 305] on div "Search widget" at bounding box center [541, 283] width 287 height 54
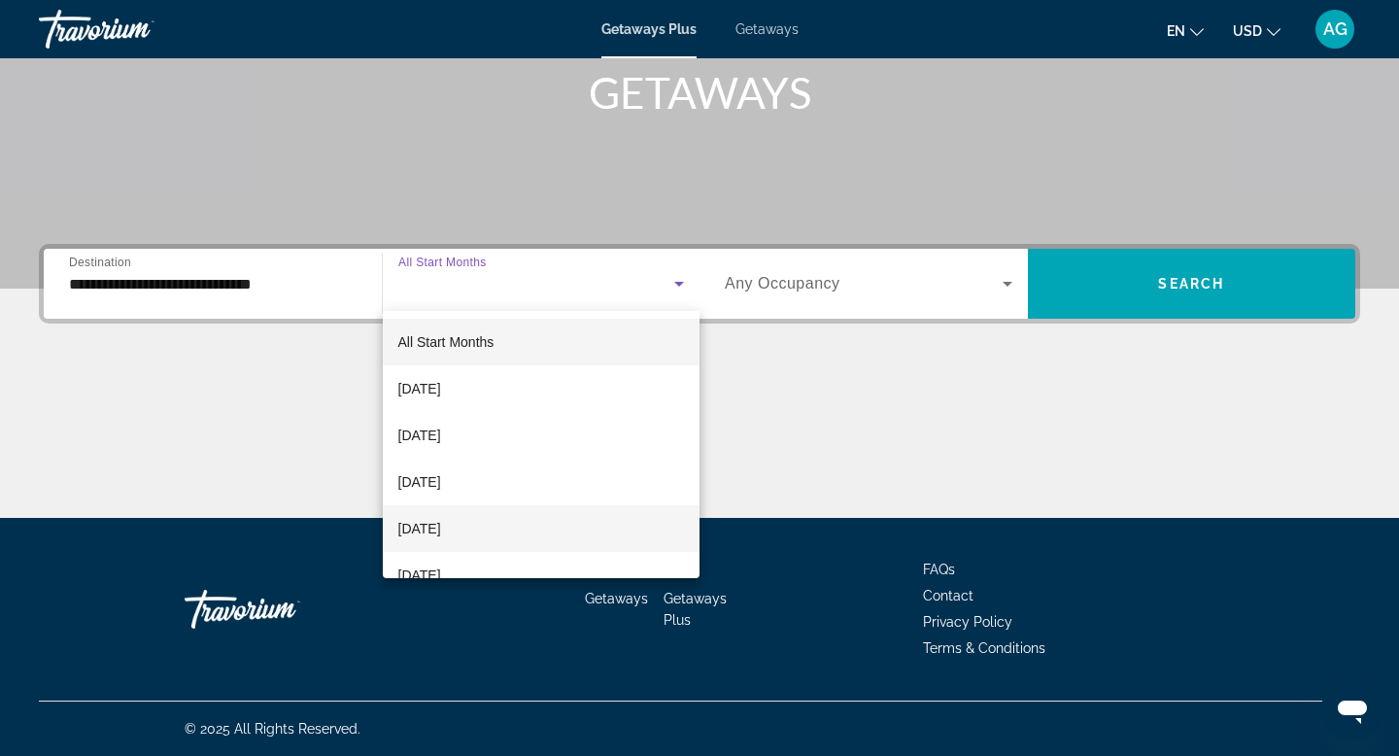
click at [441, 523] on span "[DATE]" at bounding box center [419, 528] width 43 height 23
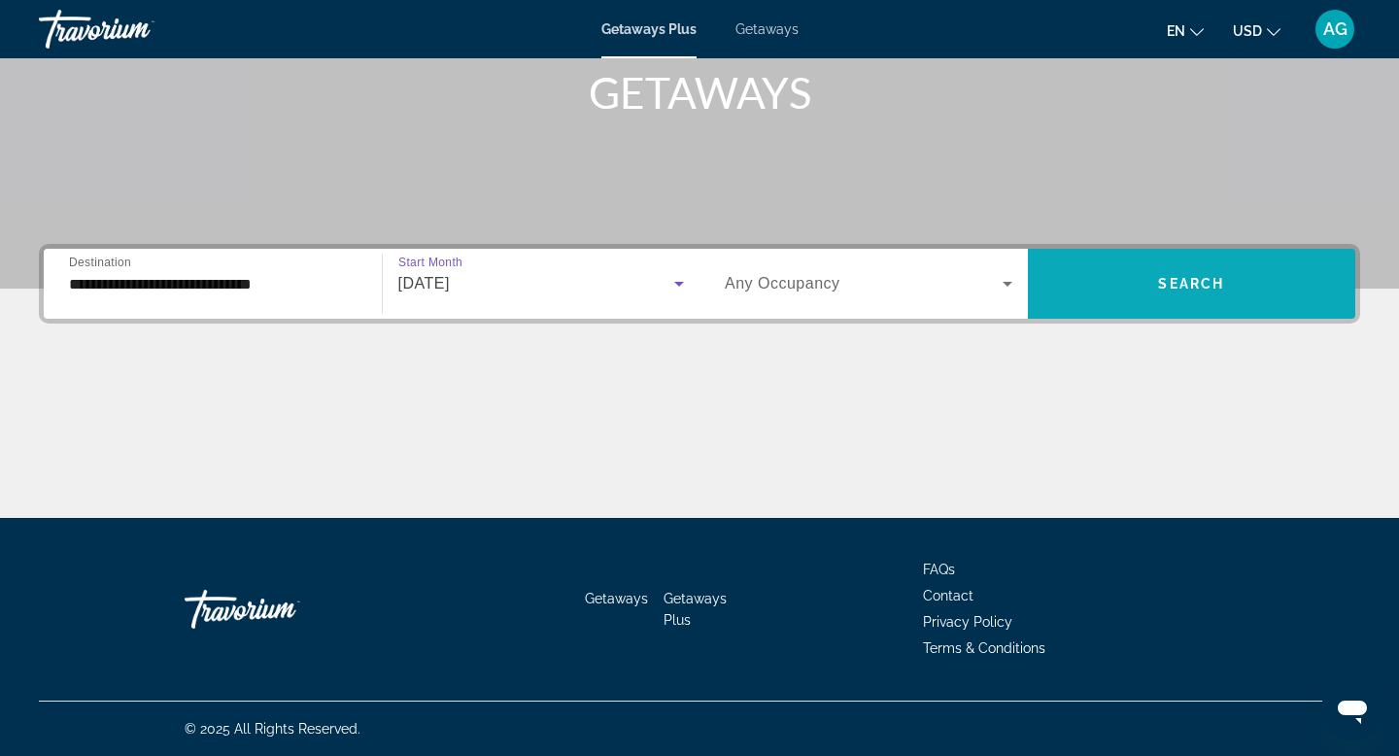
click at [1225, 314] on span "Search widget" at bounding box center [1192, 284] width 328 height 70
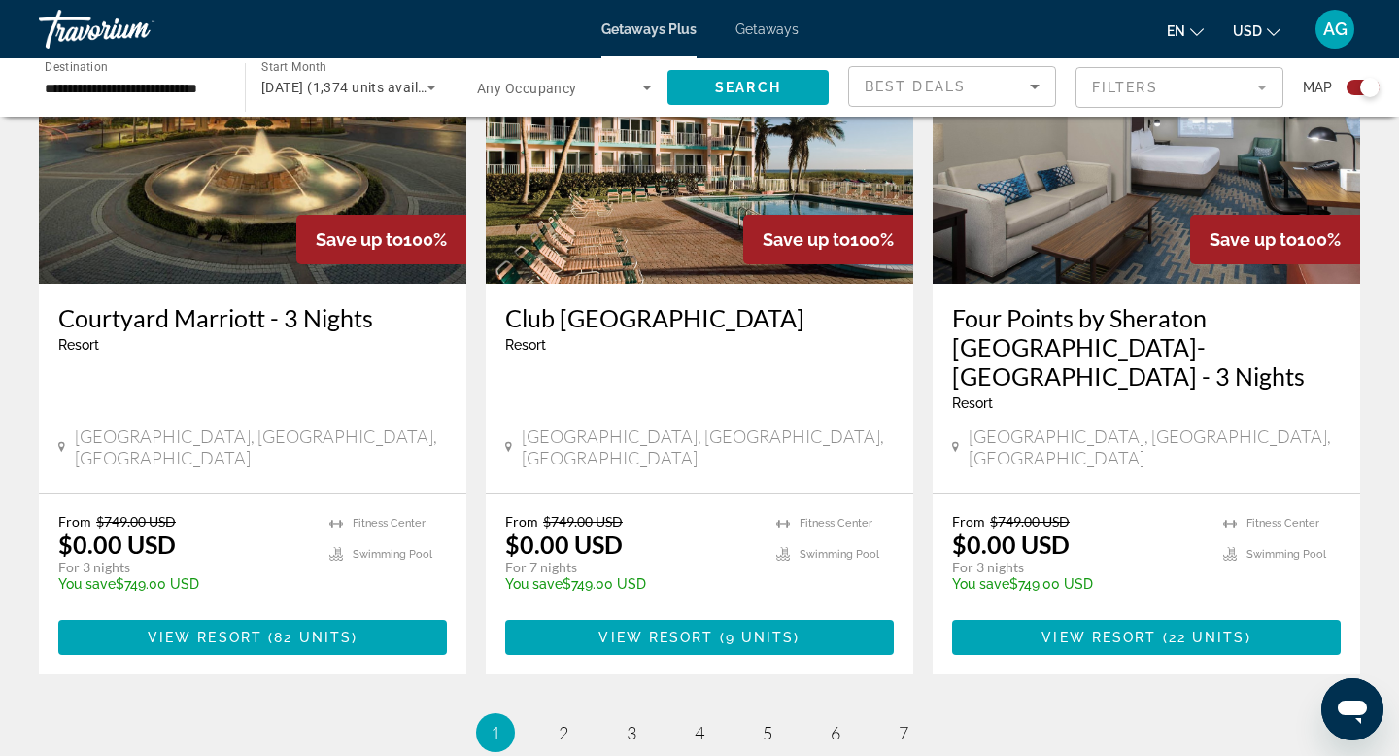
scroll to position [2982, 0]
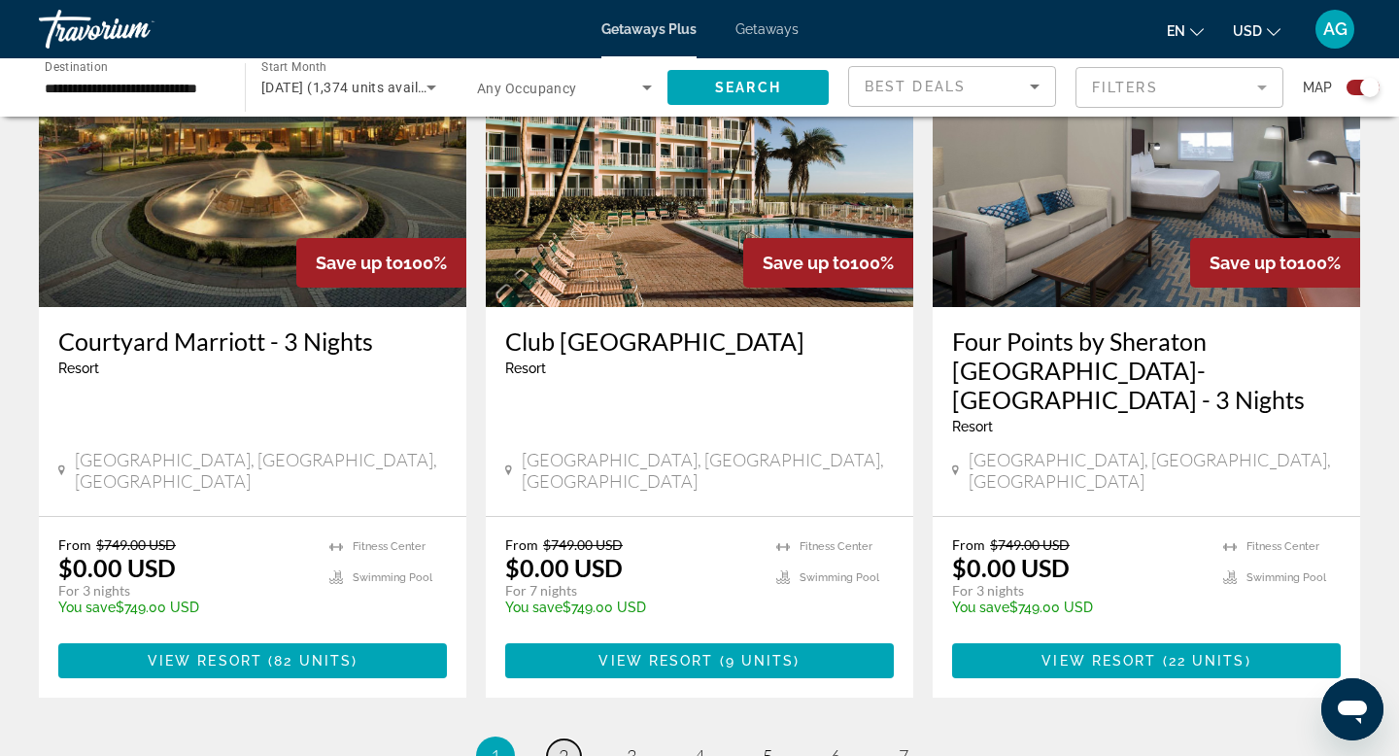
click at [557, 739] on link "page 2" at bounding box center [564, 756] width 34 height 34
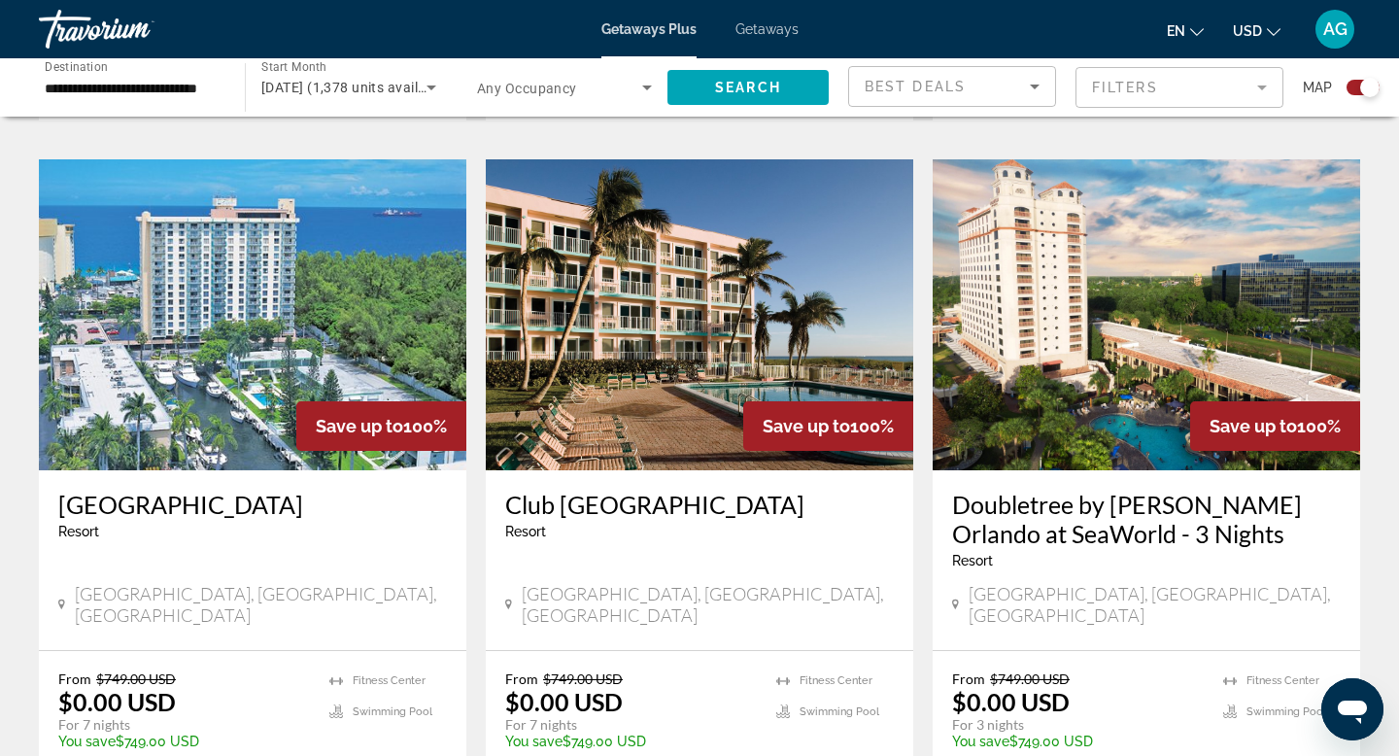
scroll to position [2723, 0]
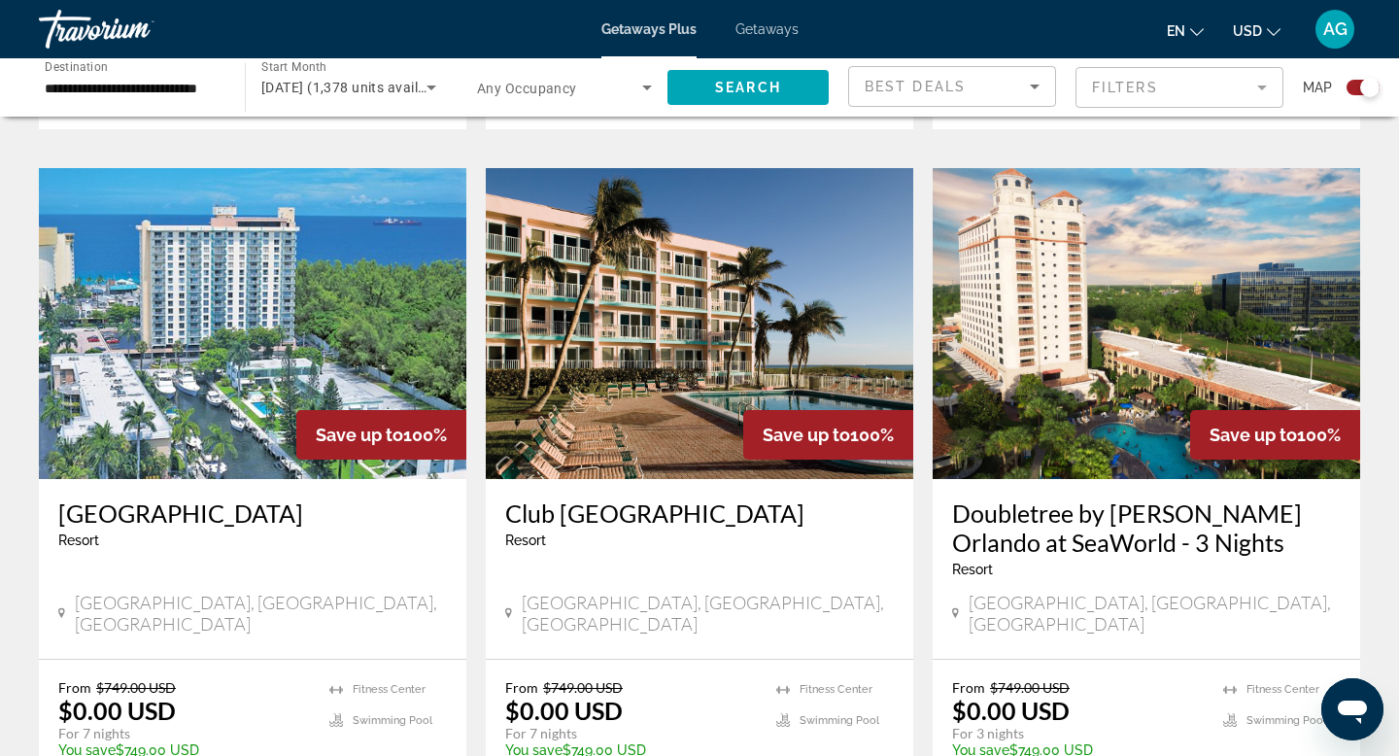
click at [265, 337] on img "Main content" at bounding box center [252, 323] width 427 height 311
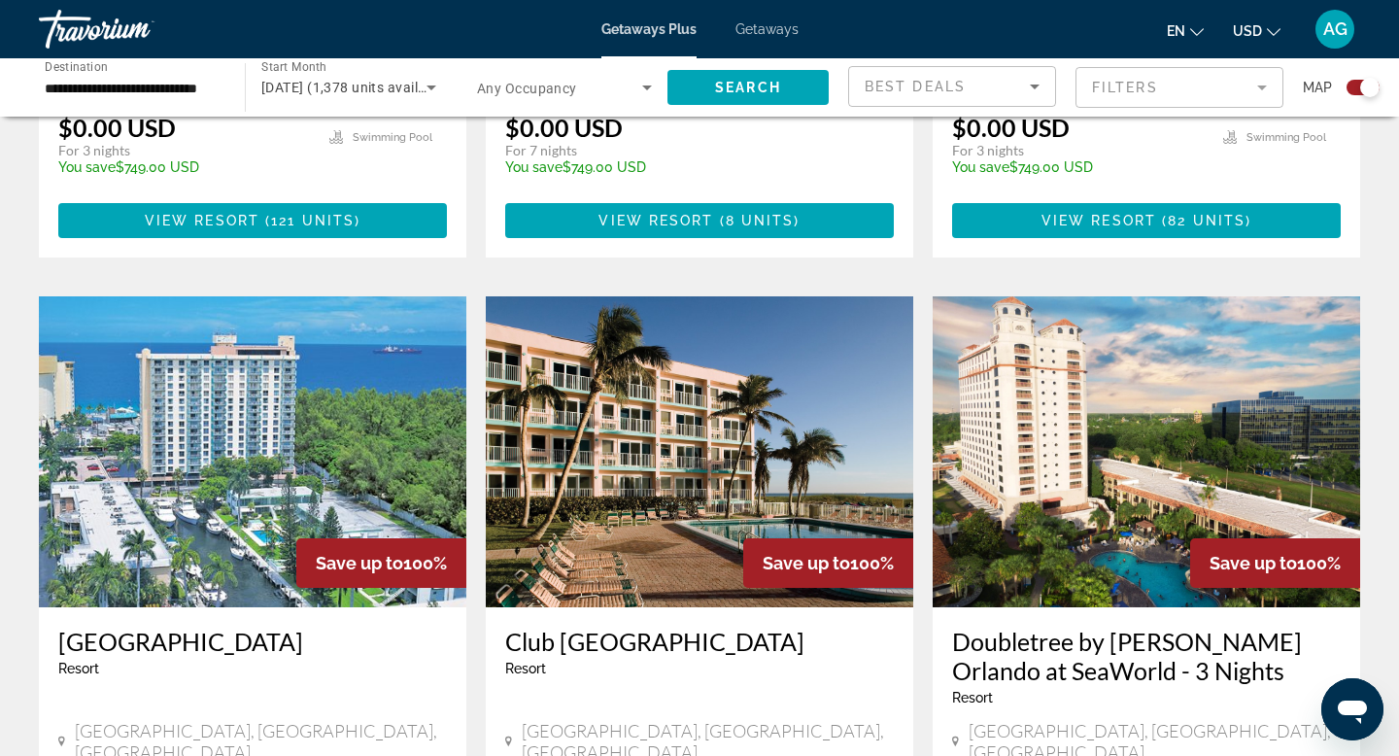
scroll to position [2599, 0]
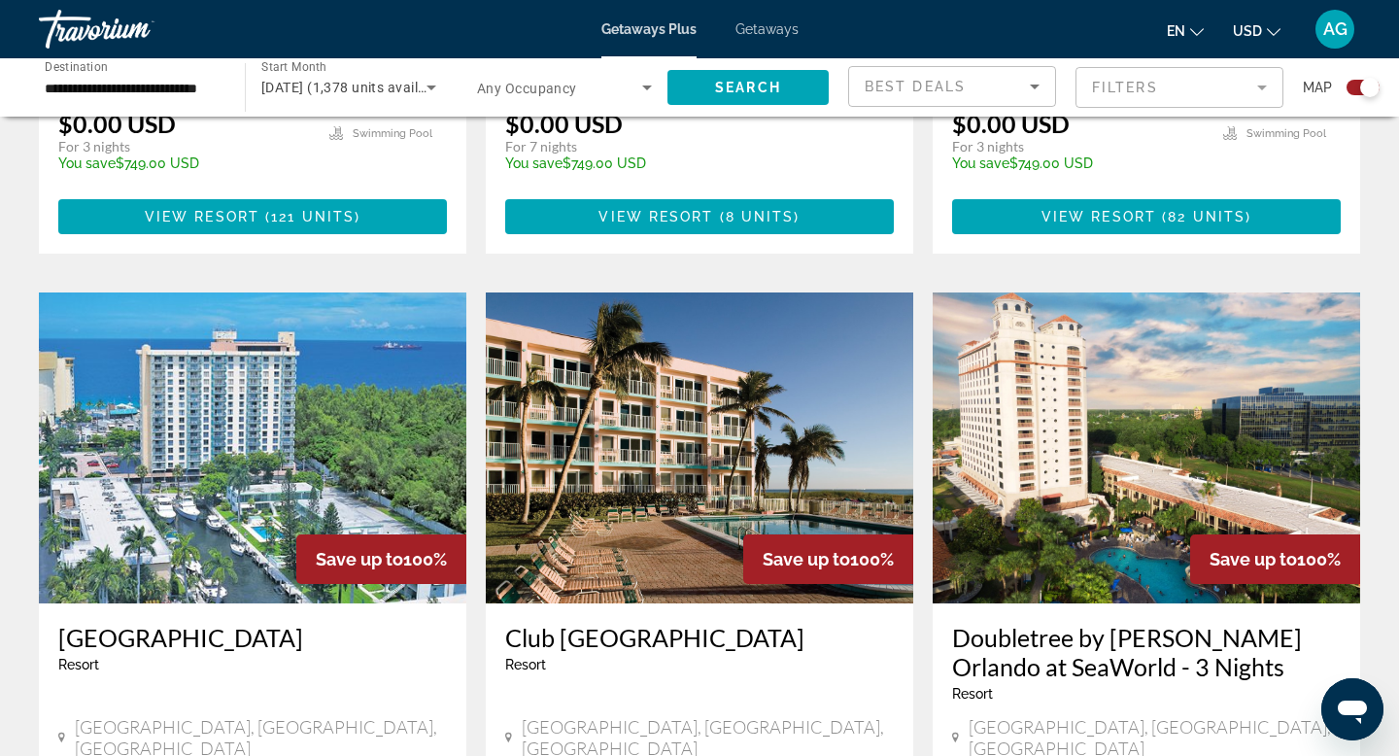
click at [535, 369] on img "Main content" at bounding box center [699, 447] width 427 height 311
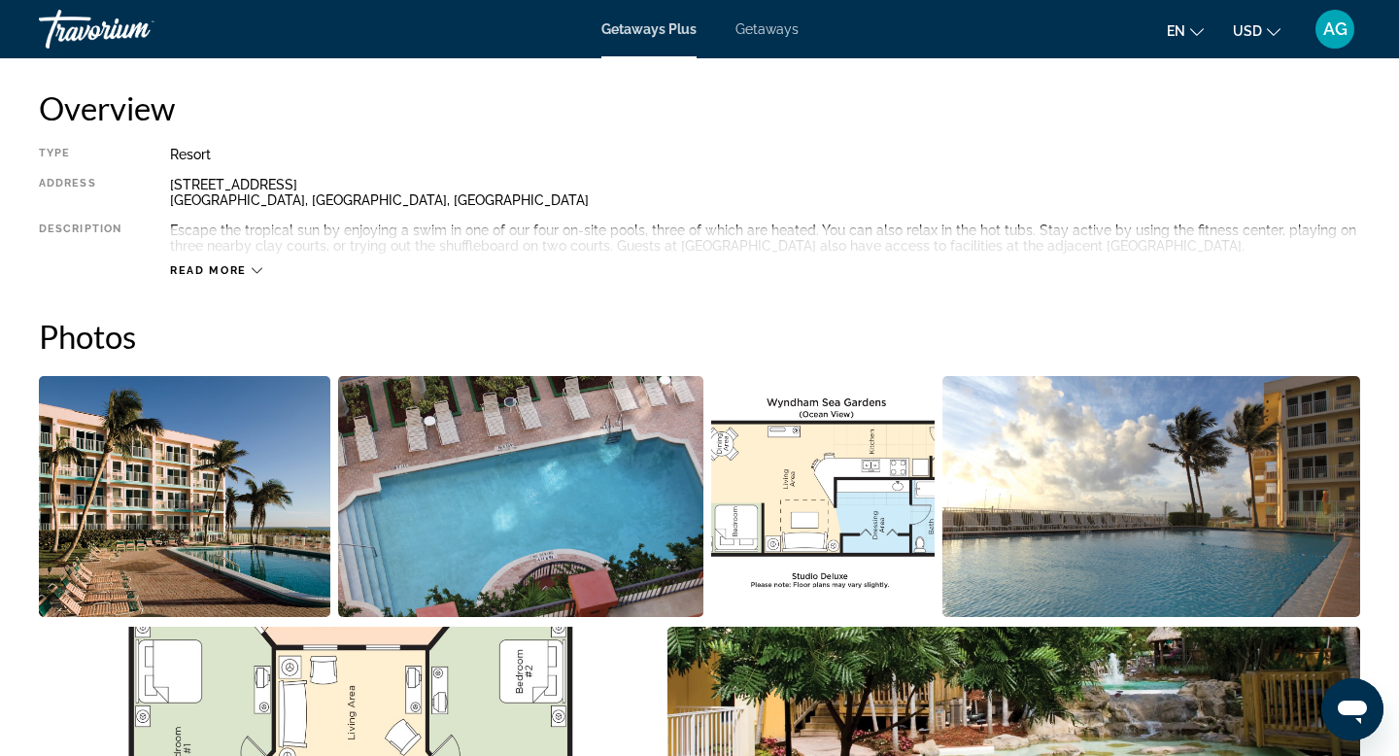
scroll to position [655, 0]
